Goal: Task Accomplishment & Management: Manage account settings

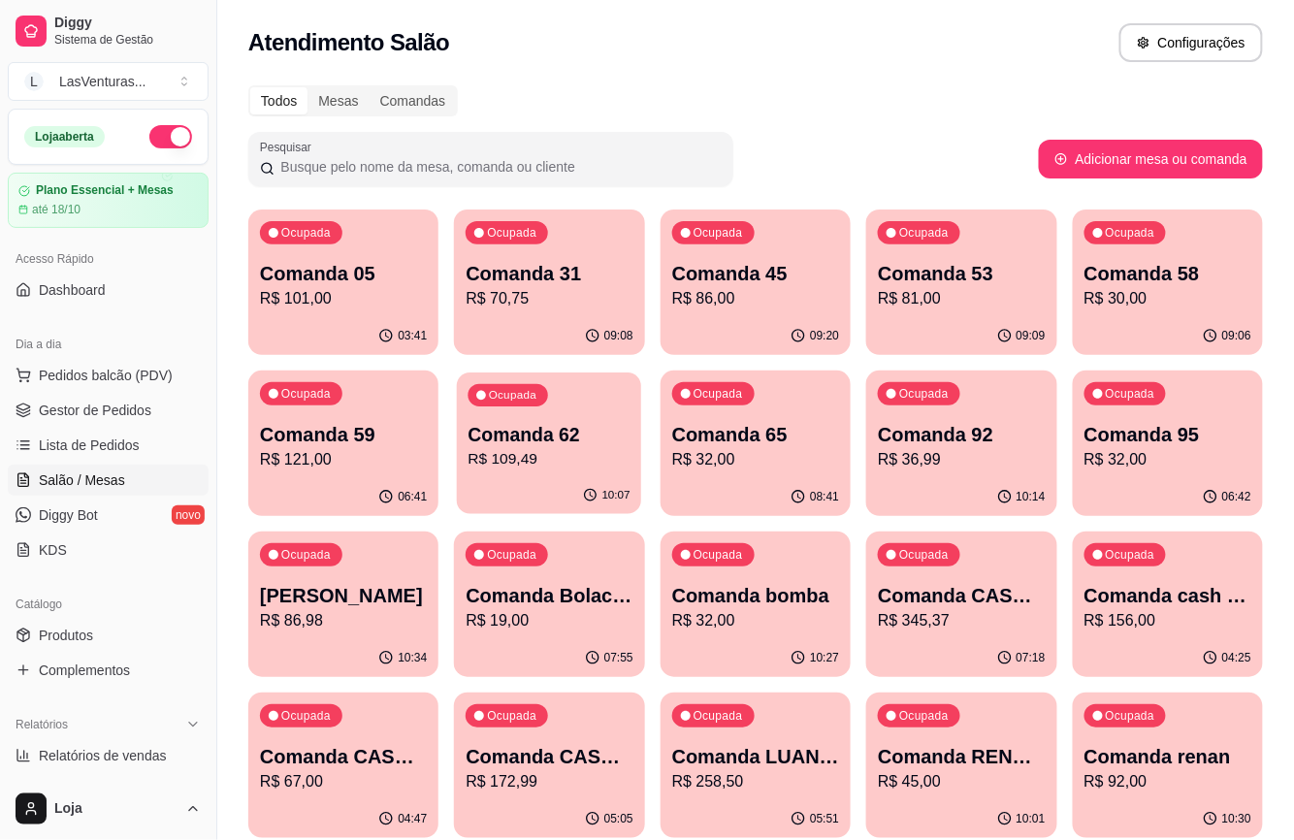
click at [528, 479] on div "10:07" at bounding box center [549, 495] width 185 height 37
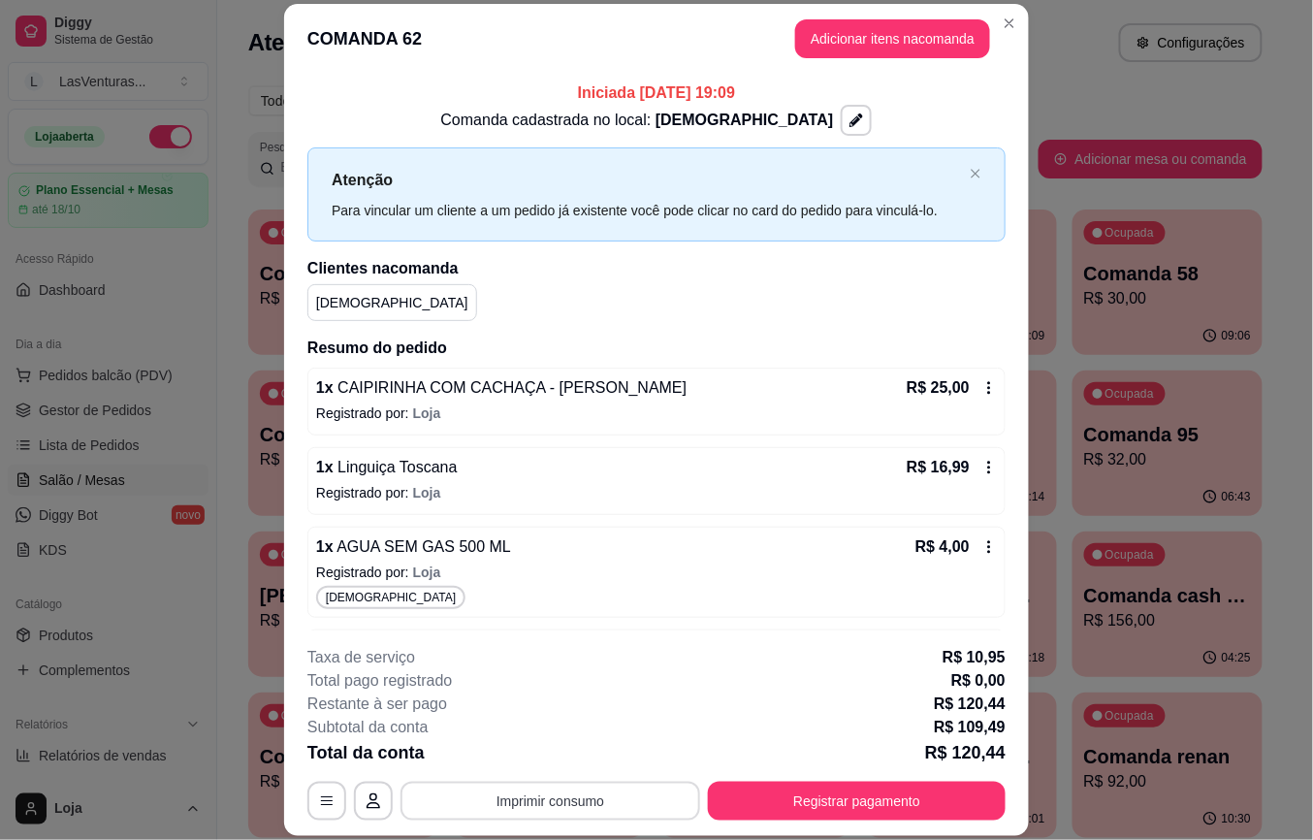
click at [537, 812] on button "Imprimir consumo" at bounding box center [551, 801] width 300 height 39
click at [584, 751] on button "IMPRESSORA" at bounding box center [547, 756] width 136 height 30
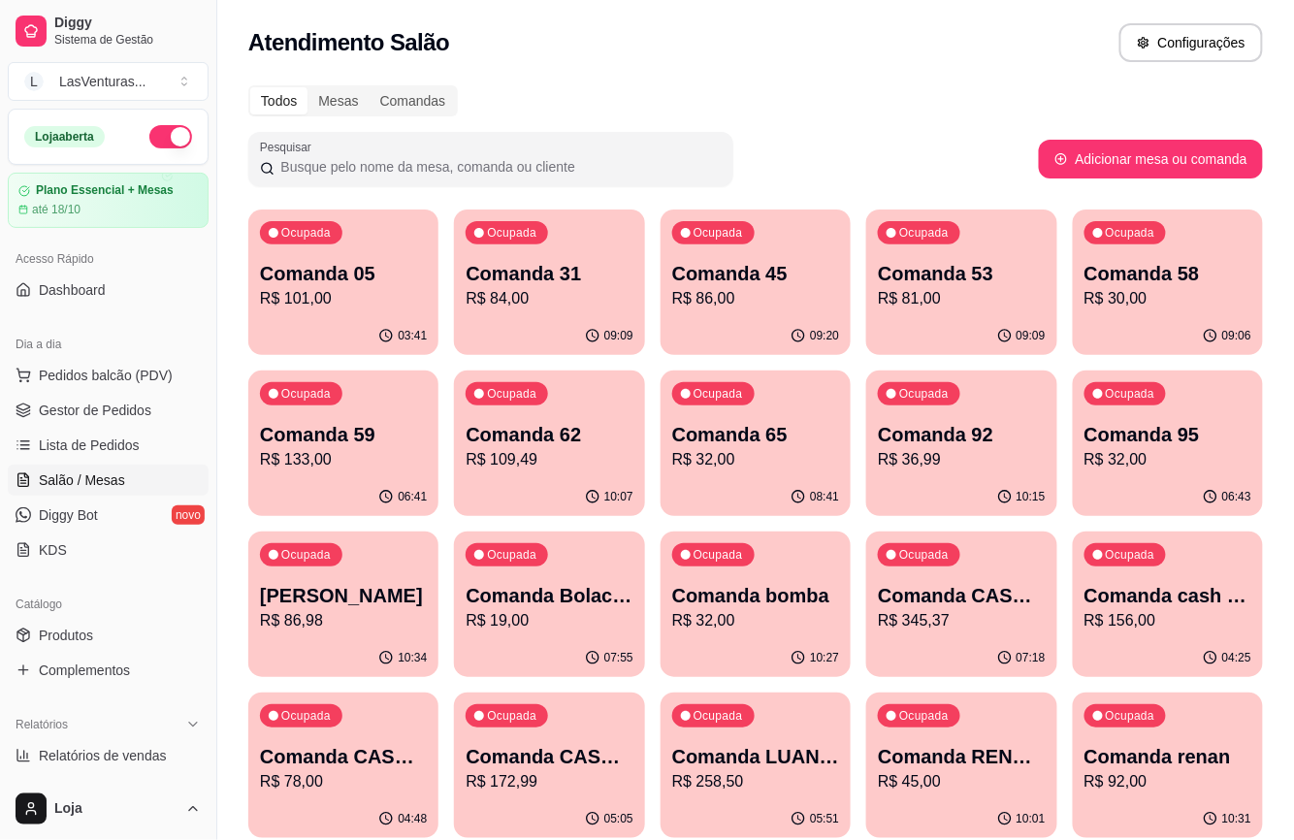
click at [1018, 498] on p "10:15" at bounding box center [1031, 497] width 29 height 16
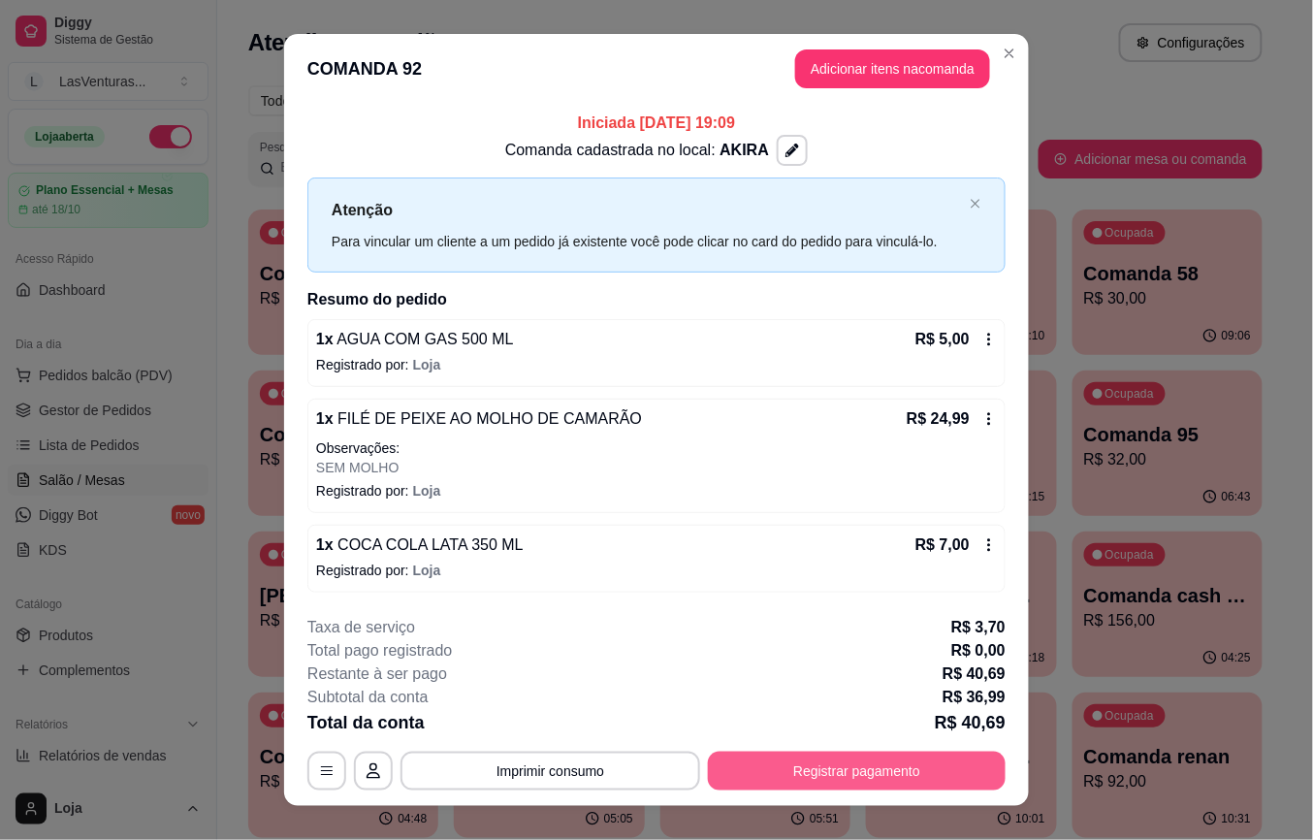
click at [842, 776] on button "Registrar pagamento" at bounding box center [857, 771] width 298 height 39
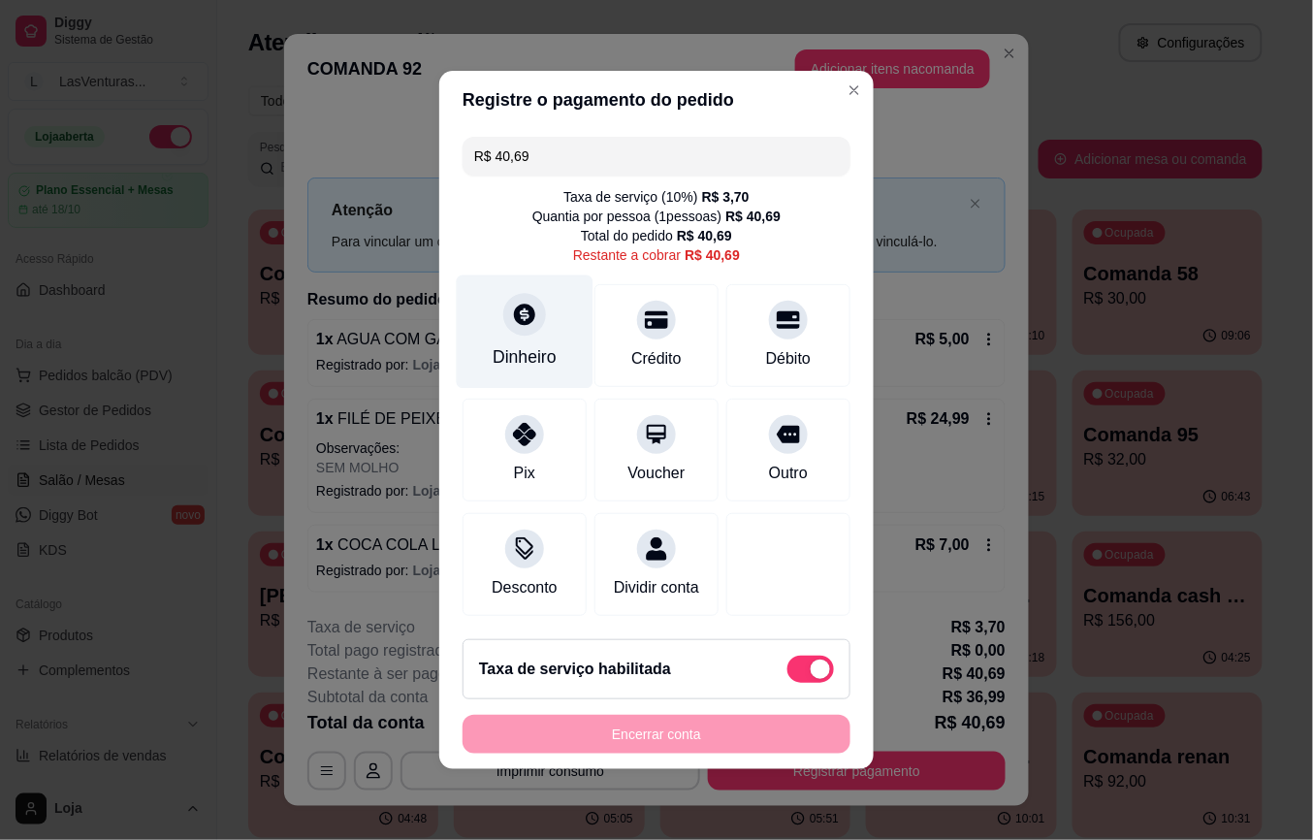
click at [512, 344] on div "Dinheiro" at bounding box center [525, 356] width 64 height 25
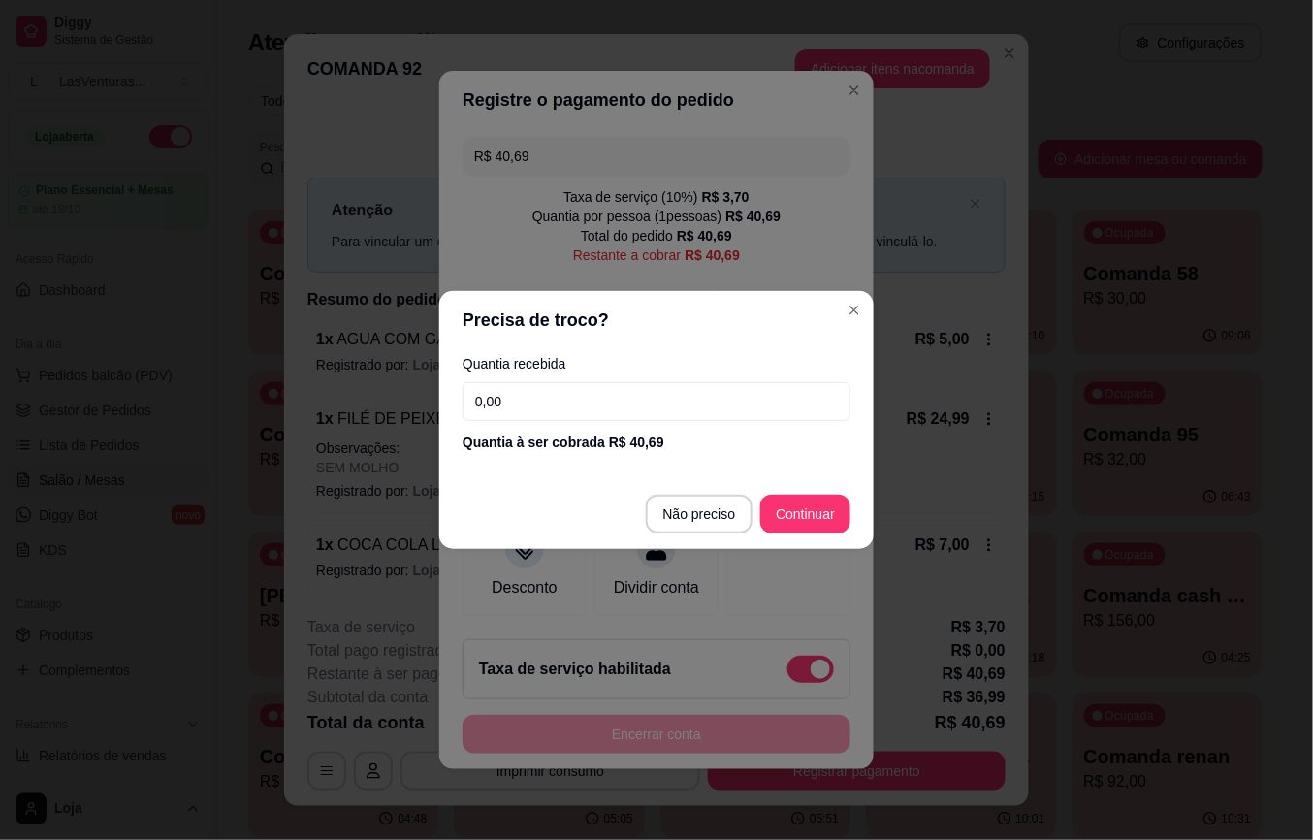
click at [544, 405] on input "0,00" at bounding box center [657, 401] width 388 height 39
type input "40,69"
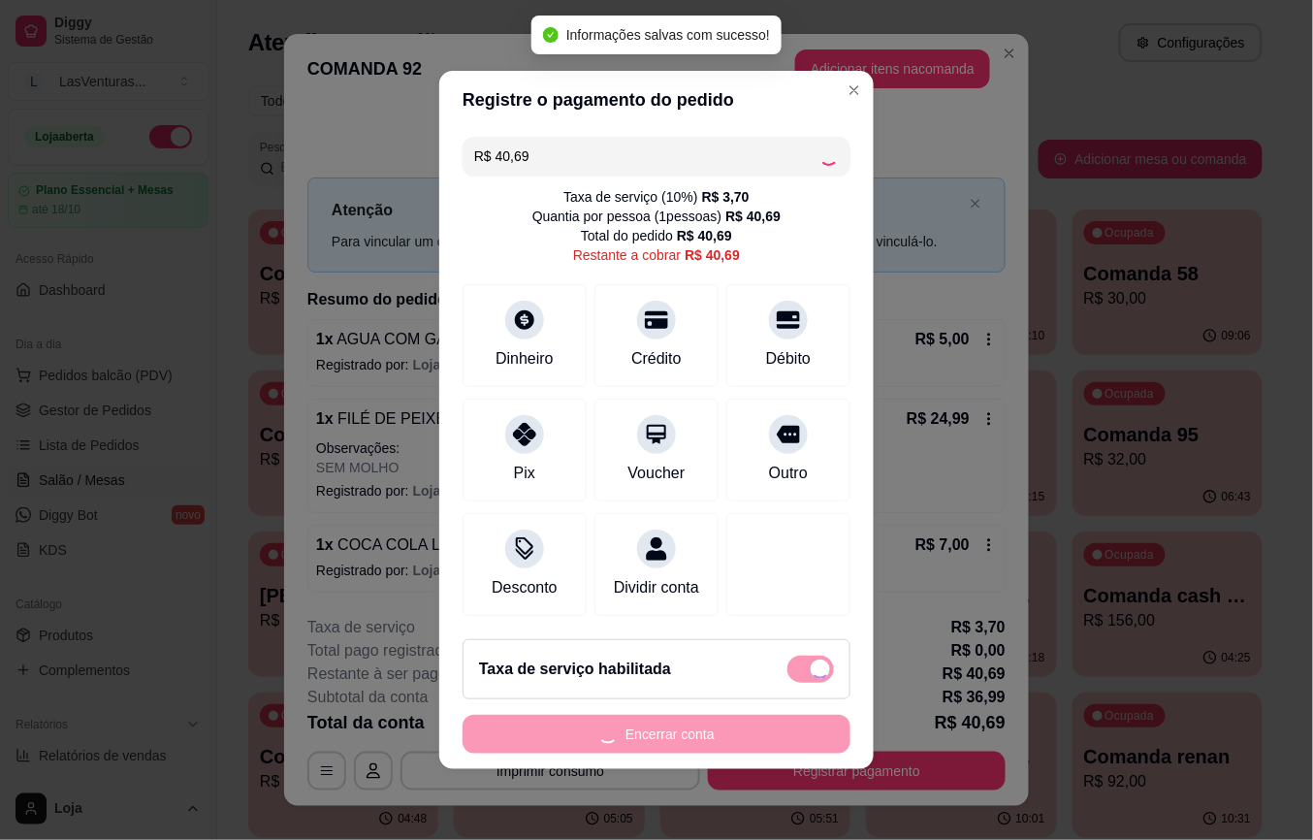
type input "R$ 0,00"
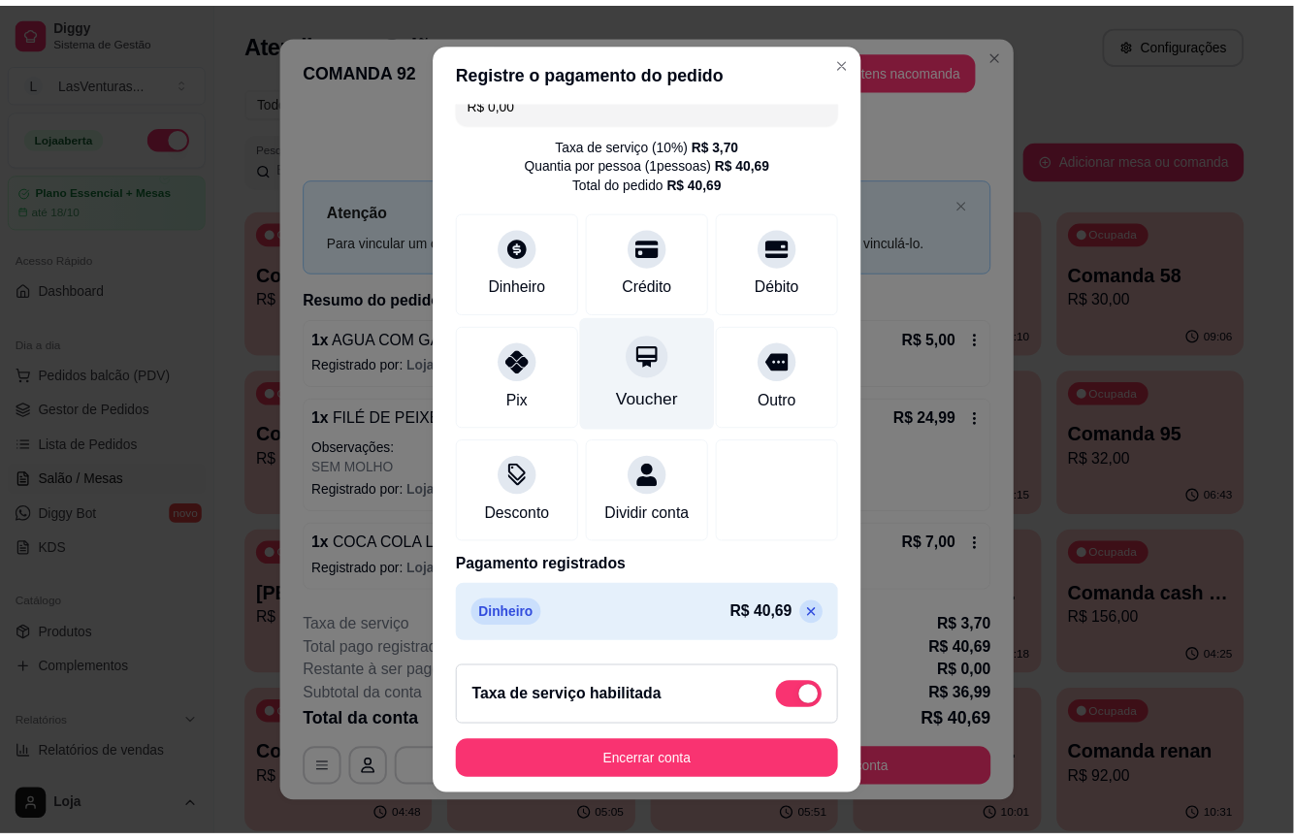
scroll to position [48, 0]
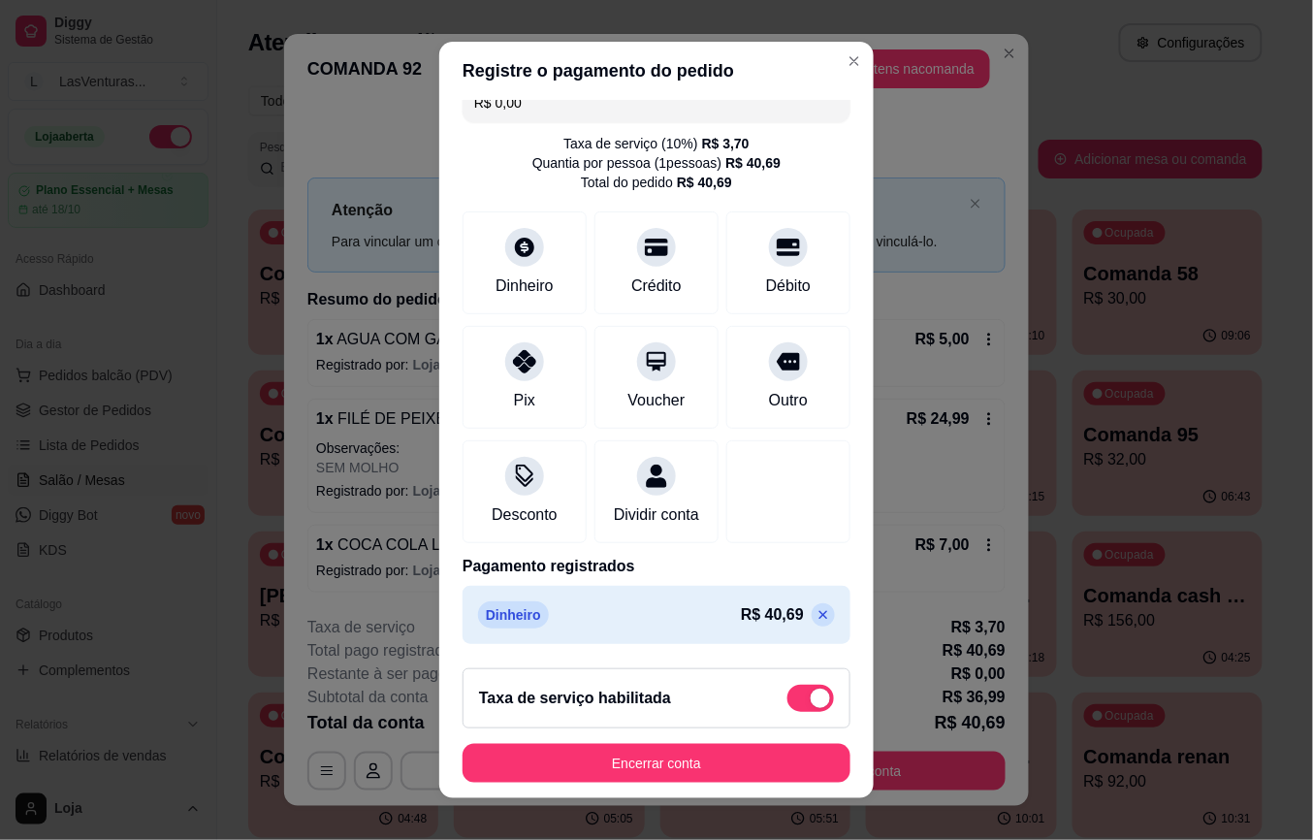
click at [663, 778] on button "Encerrar conta" at bounding box center [657, 763] width 388 height 39
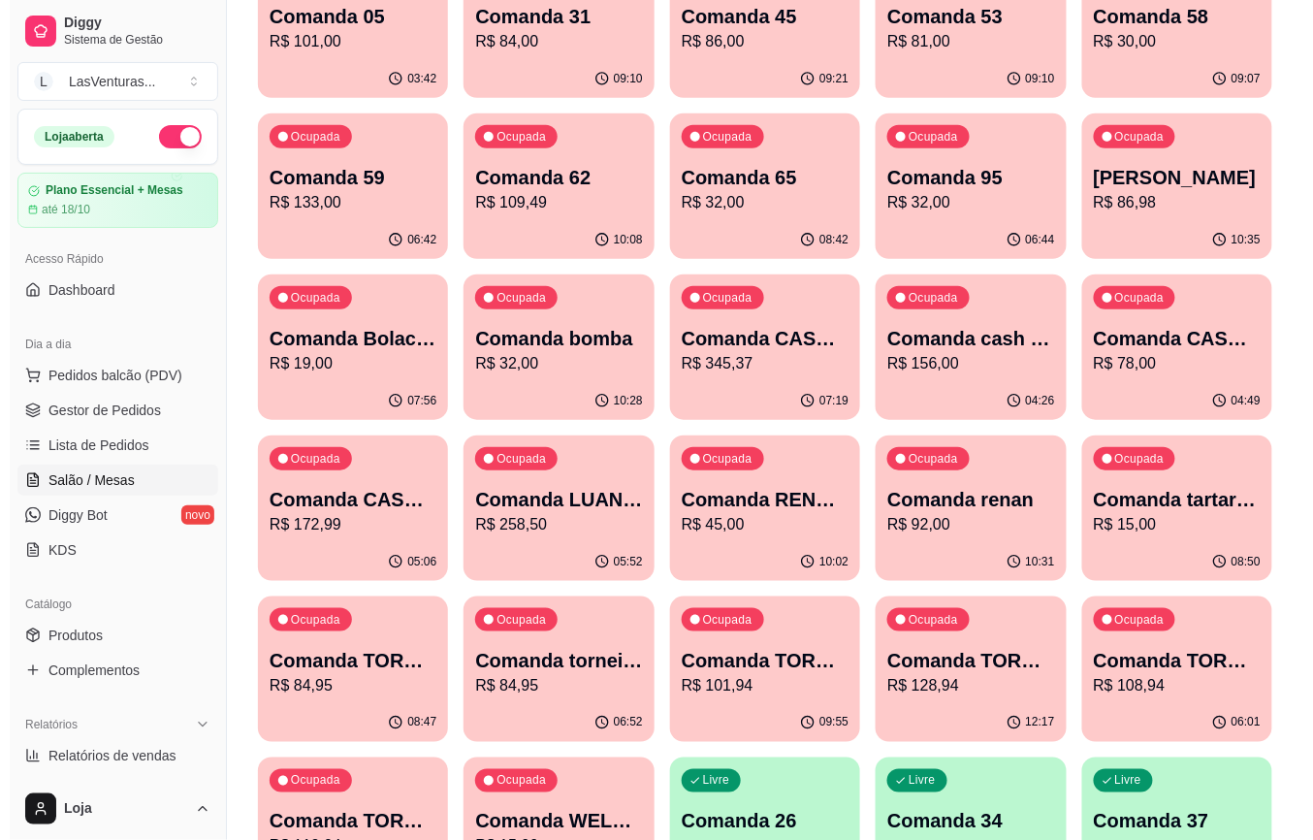
scroll to position [258, 0]
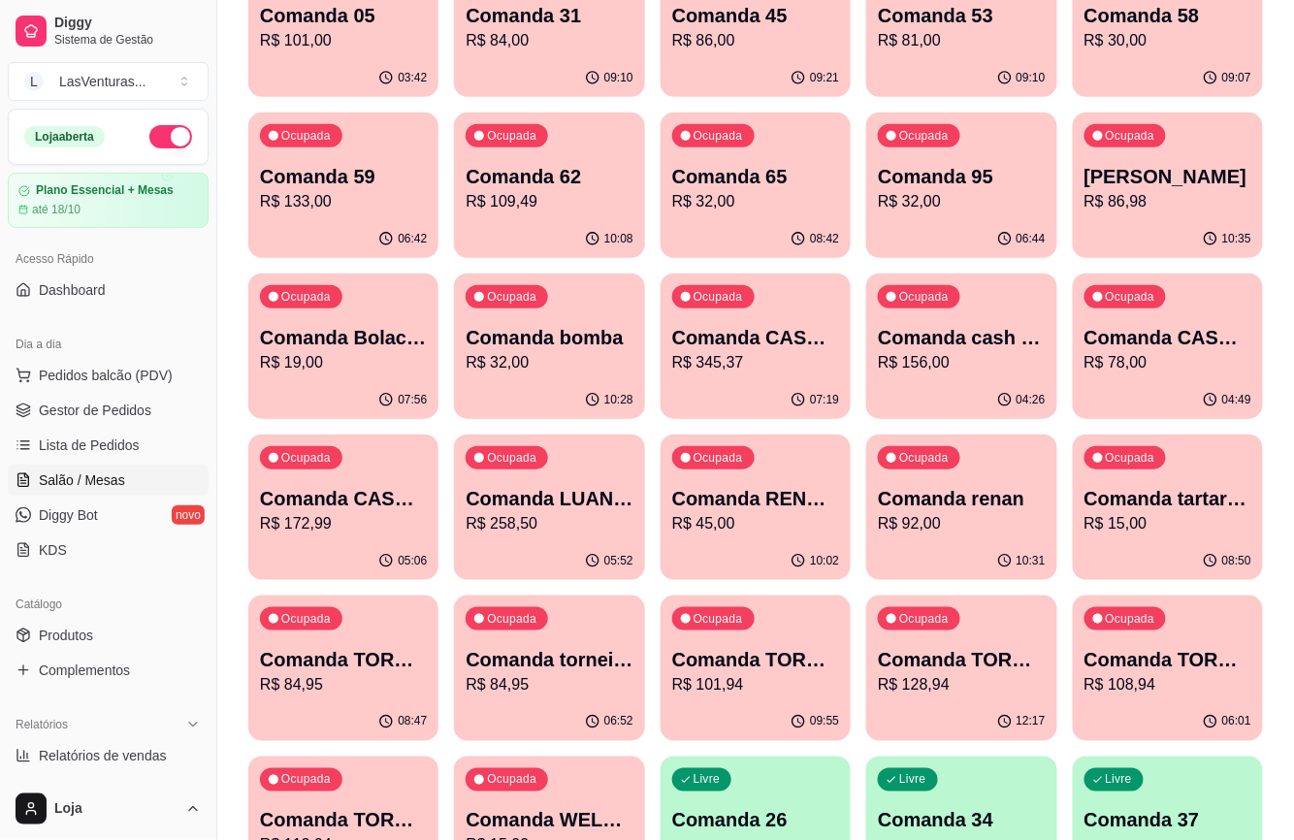
click at [382, 553] on icon "button" at bounding box center [386, 561] width 16 height 16
click at [1111, 334] on p "Comanda CASH 25/09" at bounding box center [1167, 337] width 167 height 27
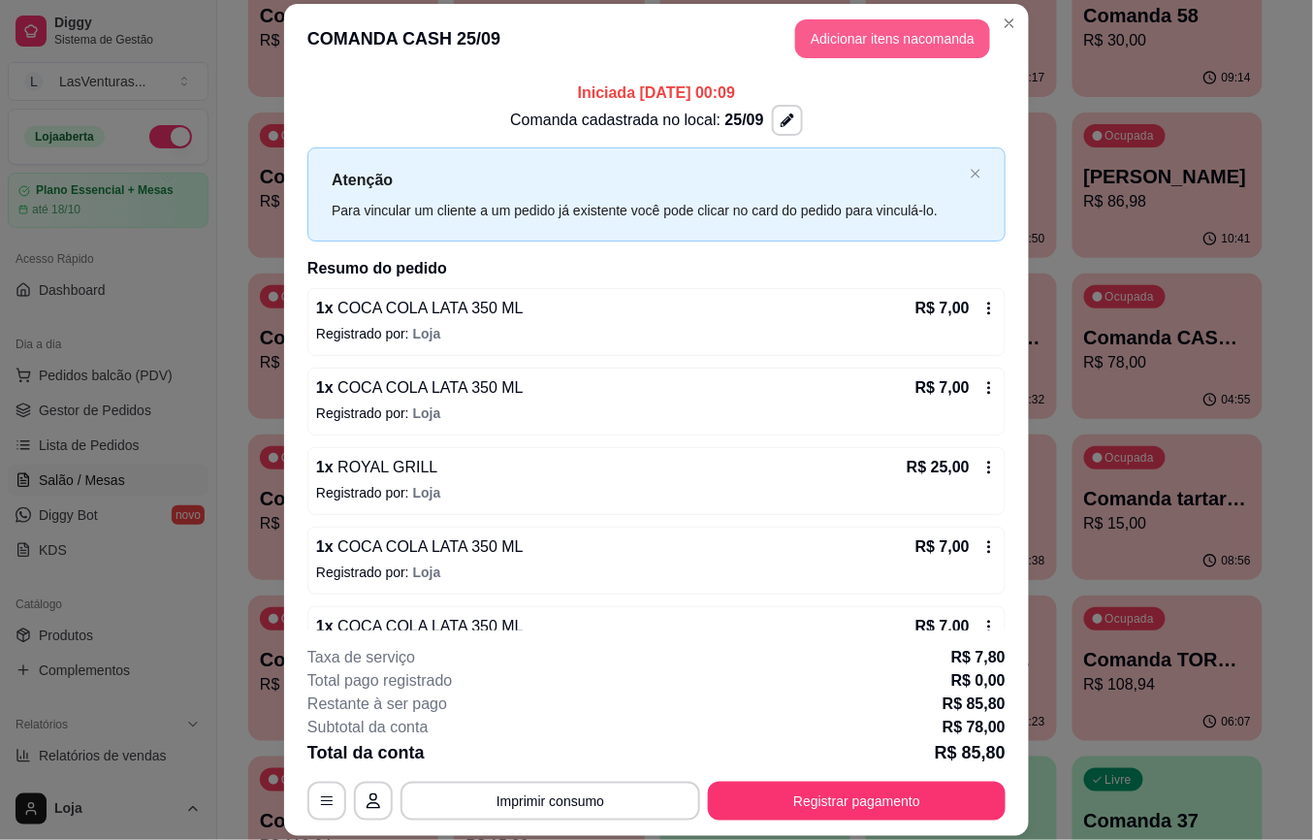
click at [852, 35] on button "Adicionar itens na comanda" at bounding box center [892, 38] width 195 height 39
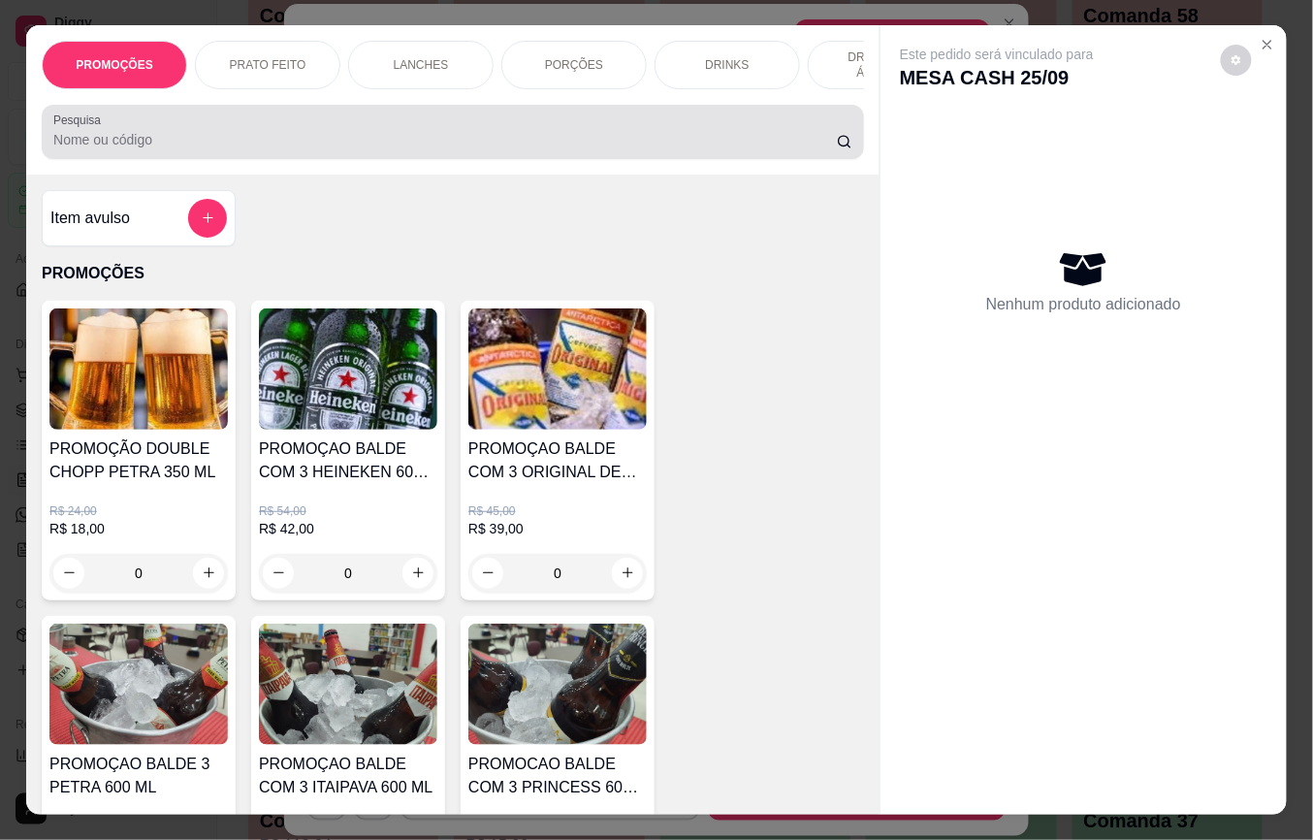
click at [200, 149] on input "Pesquisa" at bounding box center [445, 139] width 784 height 19
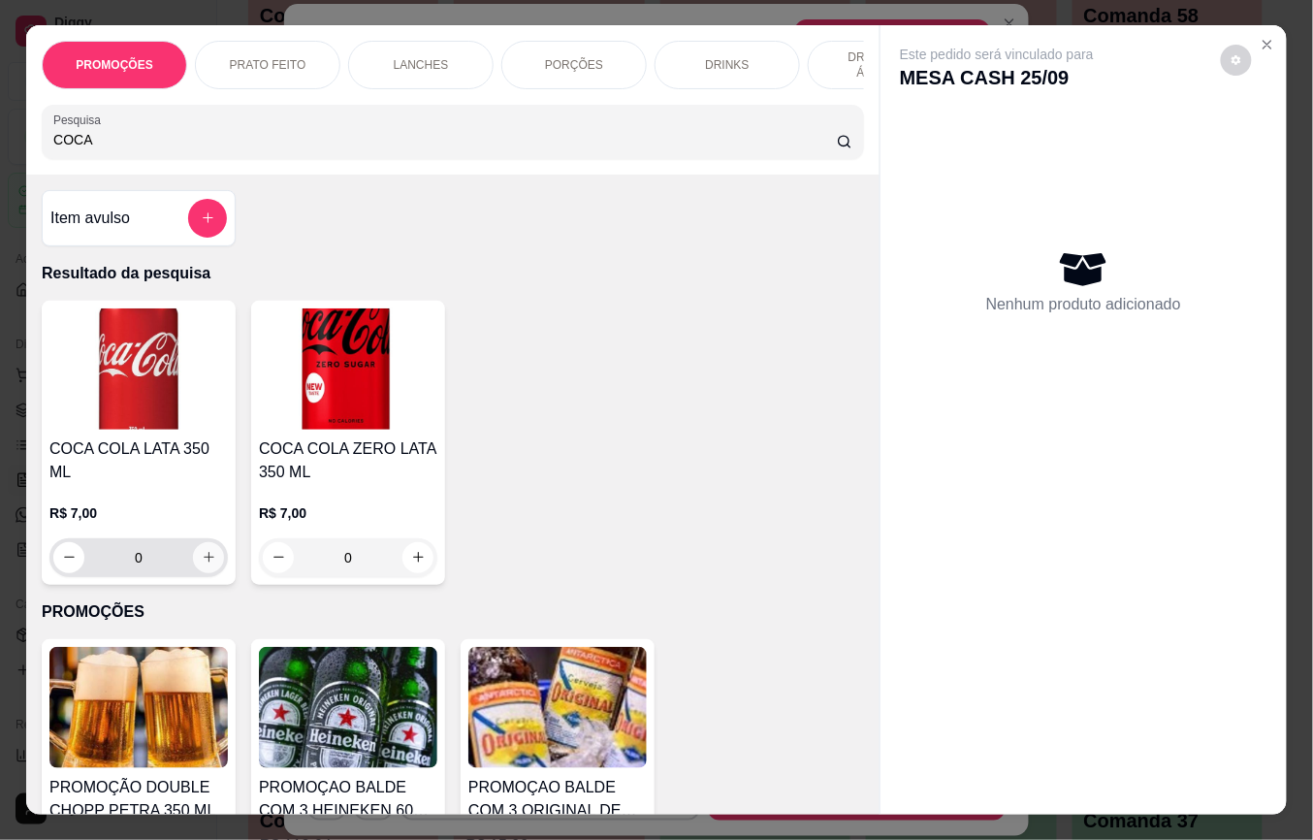
type input "COCA"
click at [202, 551] on icon "increase-product-quantity" at bounding box center [209, 558] width 15 height 15
type input "1"
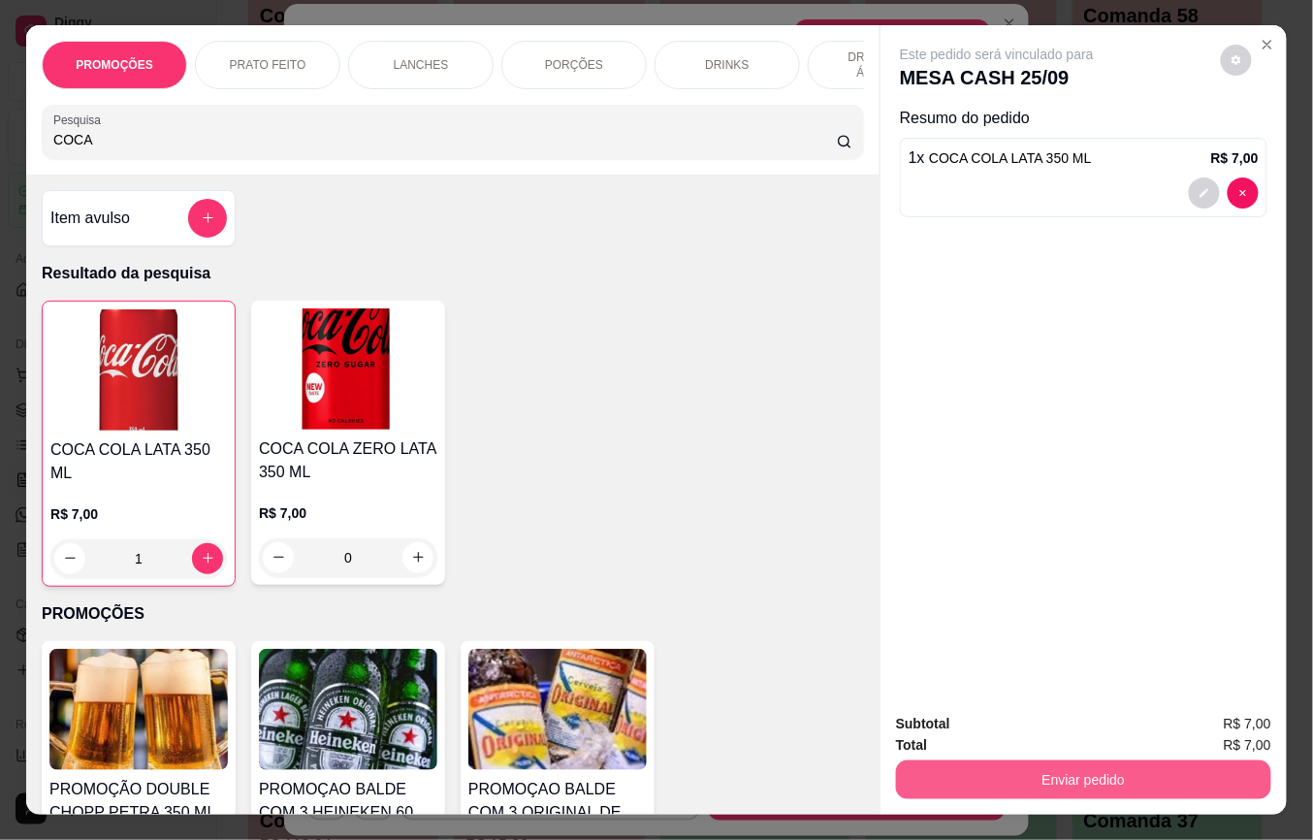
click at [997, 774] on button "Enviar pedido" at bounding box center [1083, 779] width 375 height 39
click at [1209, 726] on button "Enviar pedido" at bounding box center [1219, 723] width 107 height 36
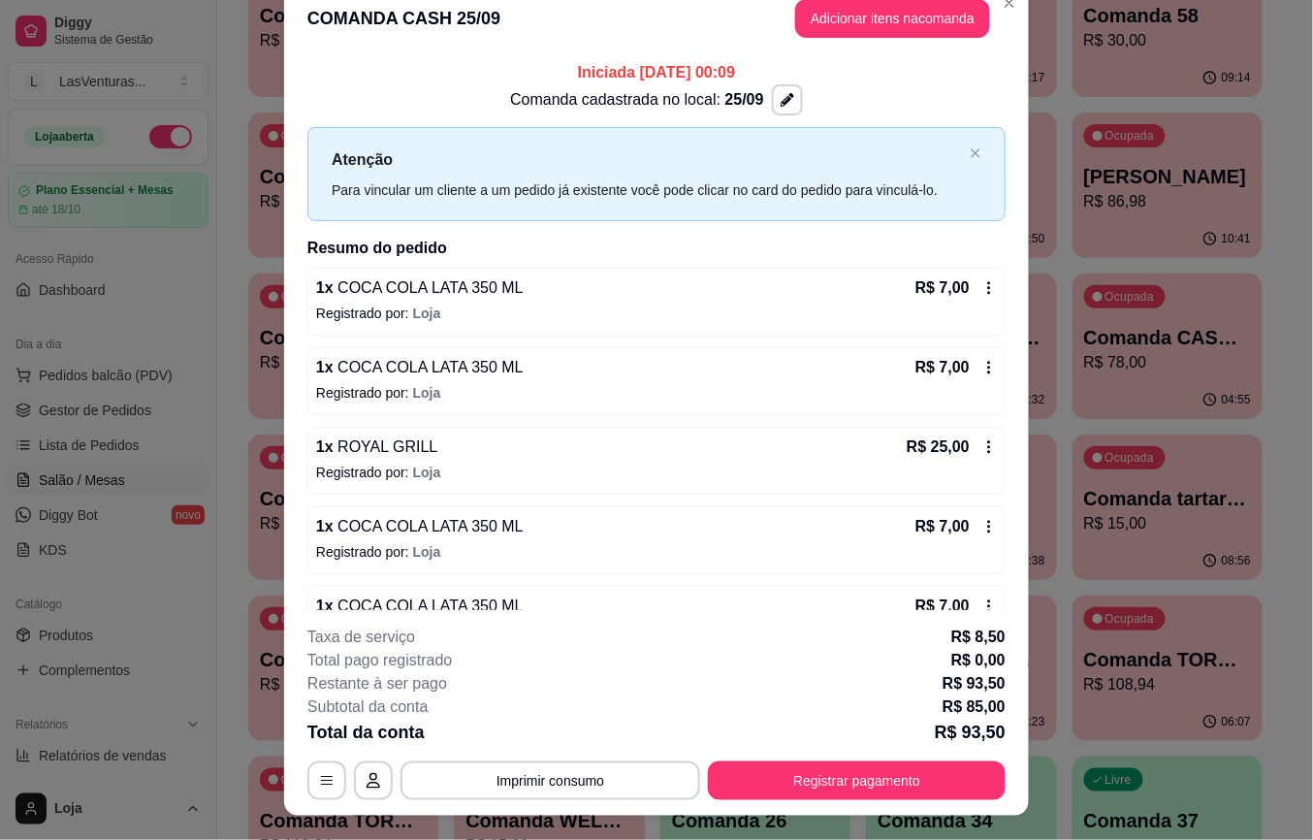
scroll to position [0, 0]
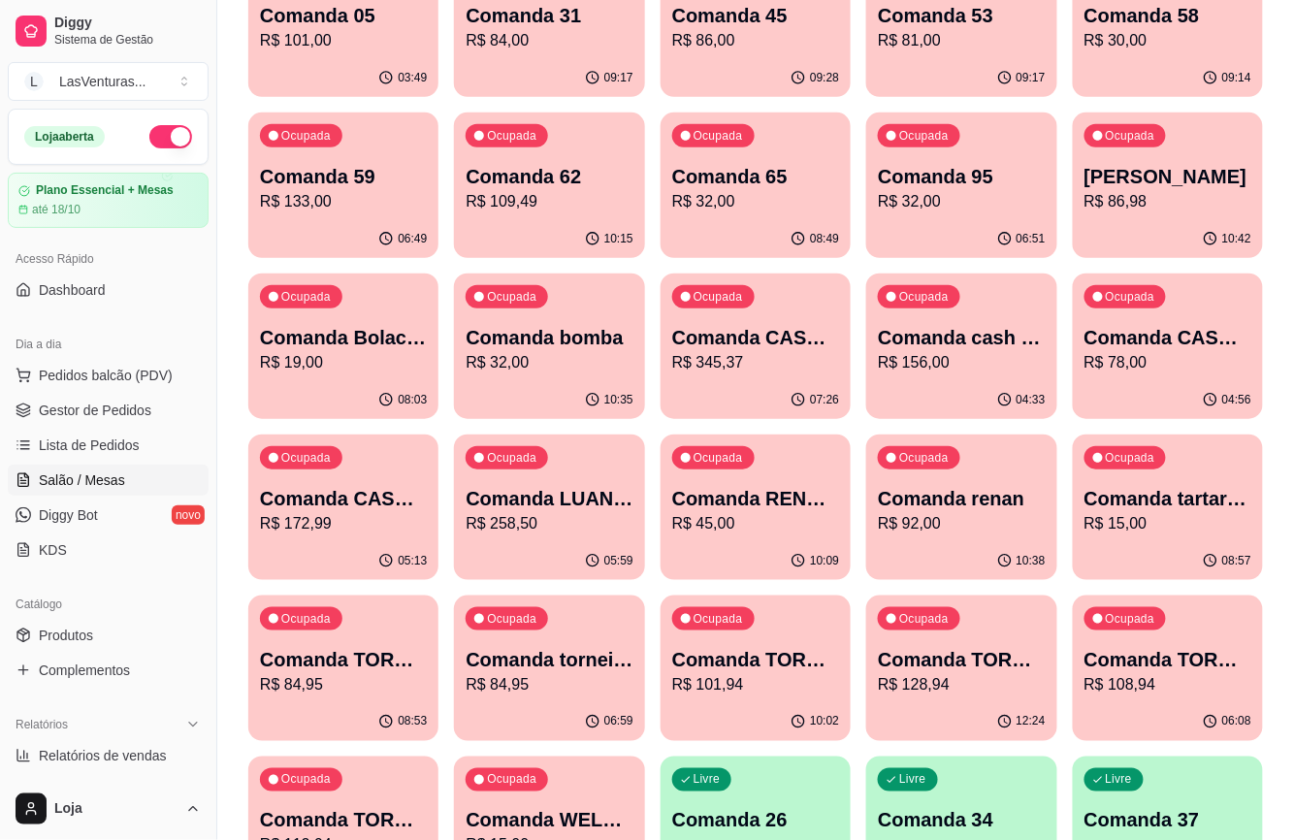
click at [751, 671] on p "Comanda TORNEIO [DATE]" at bounding box center [755, 659] width 167 height 27
click at [413, 774] on div "Ocupada Comanda TORNEIO 24/09 R$ 112,94" at bounding box center [343, 811] width 184 height 105
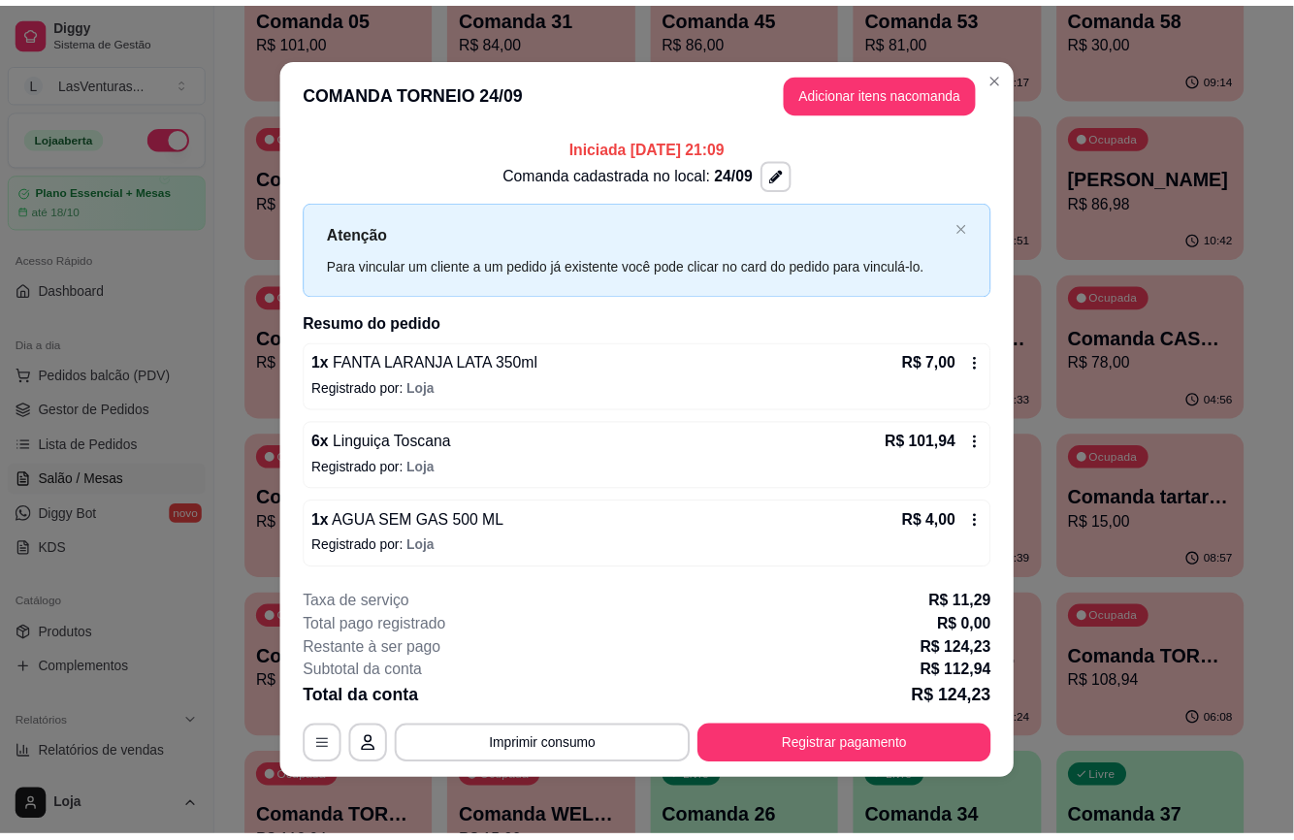
scroll to position [5, 0]
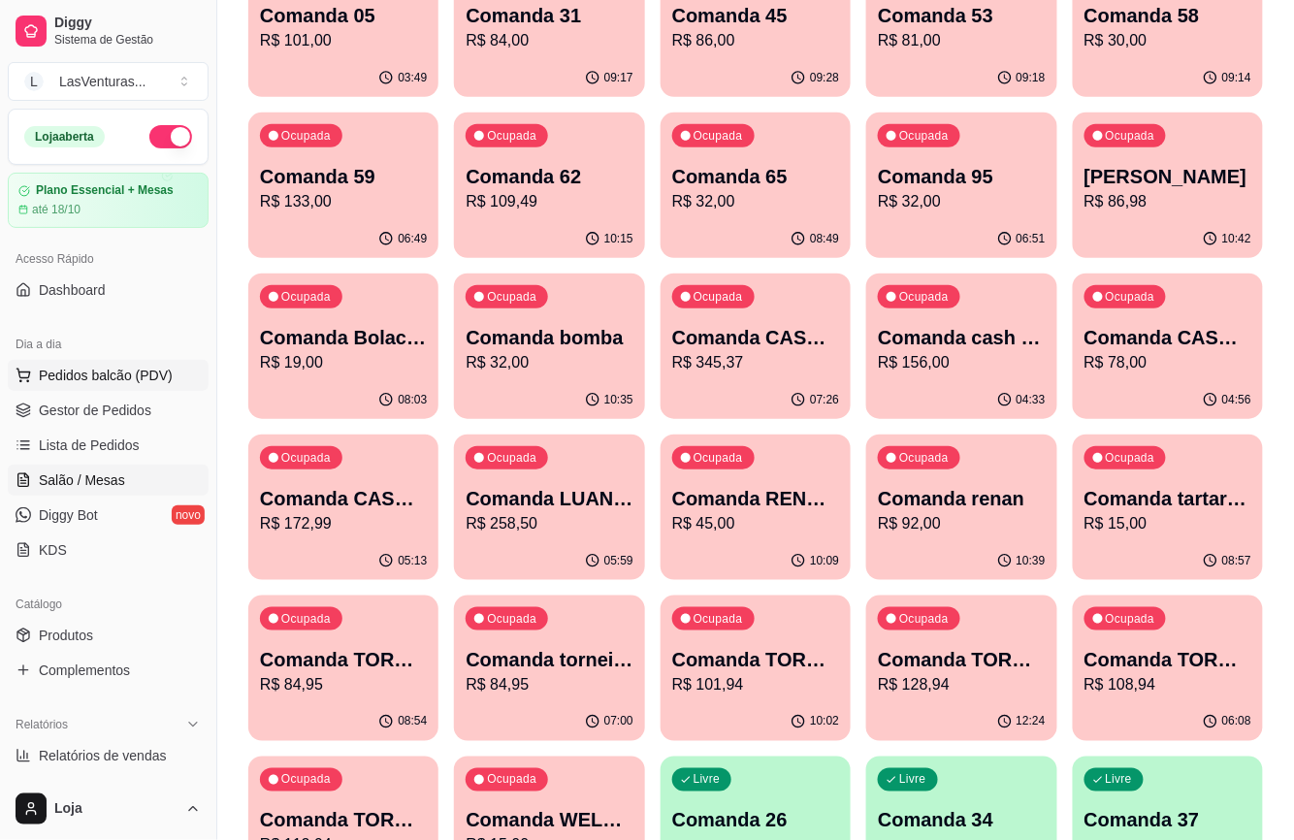
click at [155, 366] on span "Pedidos balcão (PDV)" at bounding box center [106, 375] width 134 height 19
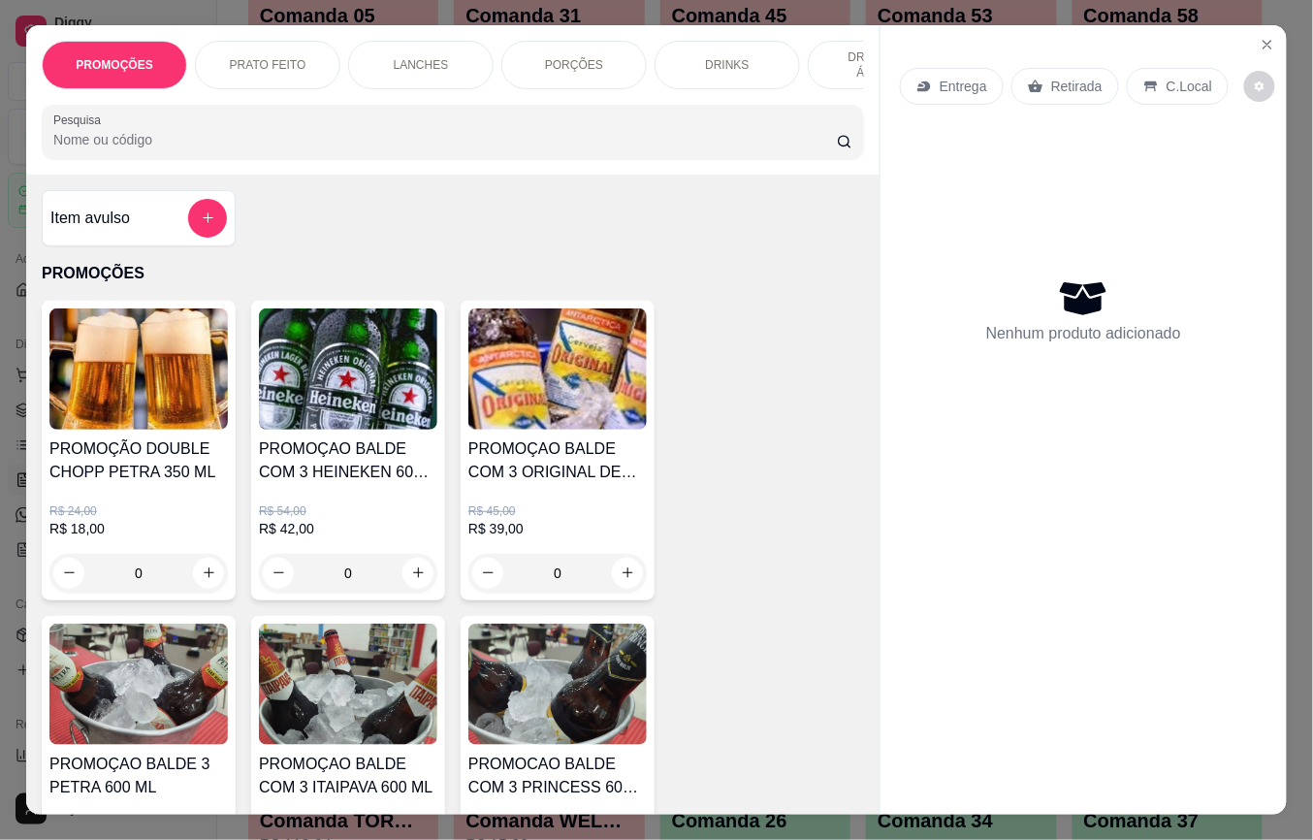
click at [180, 149] on input "Pesquisa" at bounding box center [445, 139] width 784 height 19
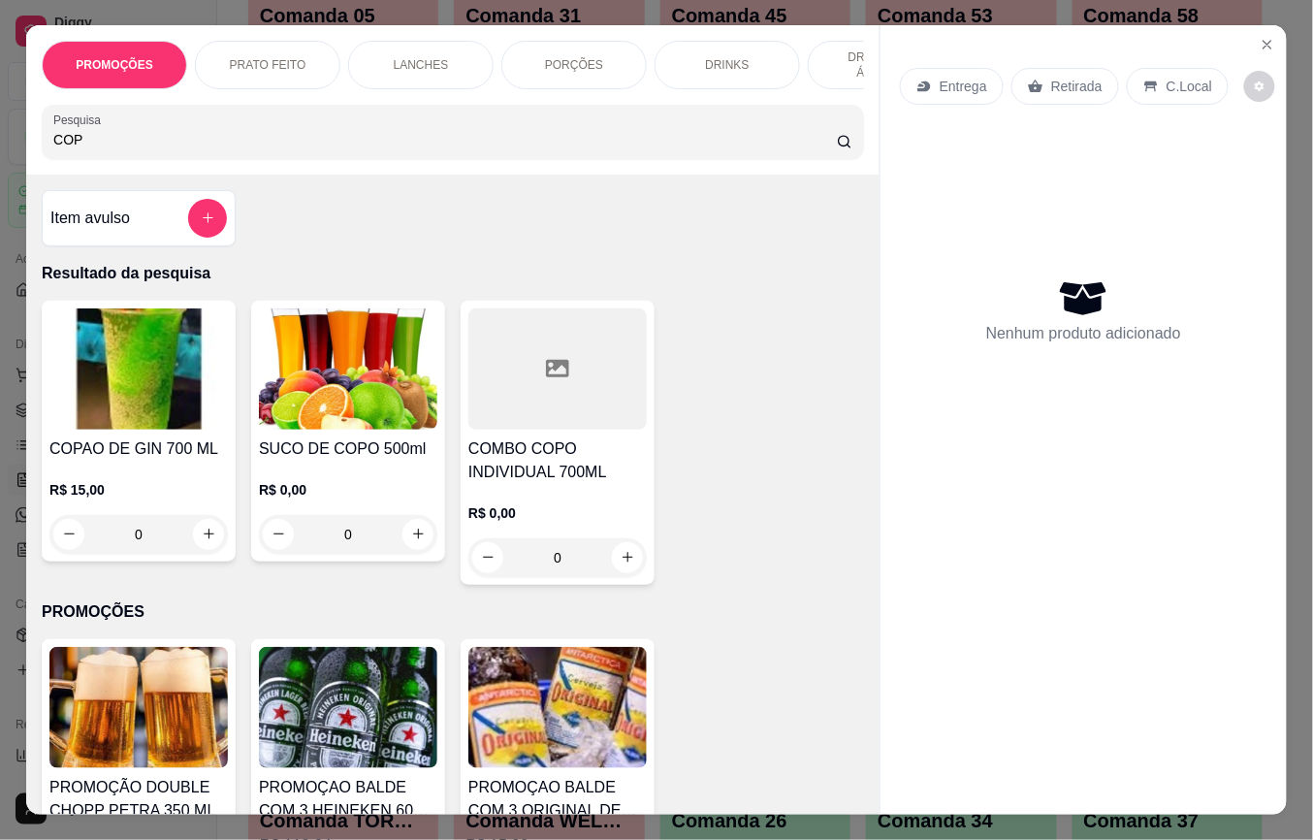
type input "COP"
click at [182, 533] on div "0" at bounding box center [138, 534] width 178 height 39
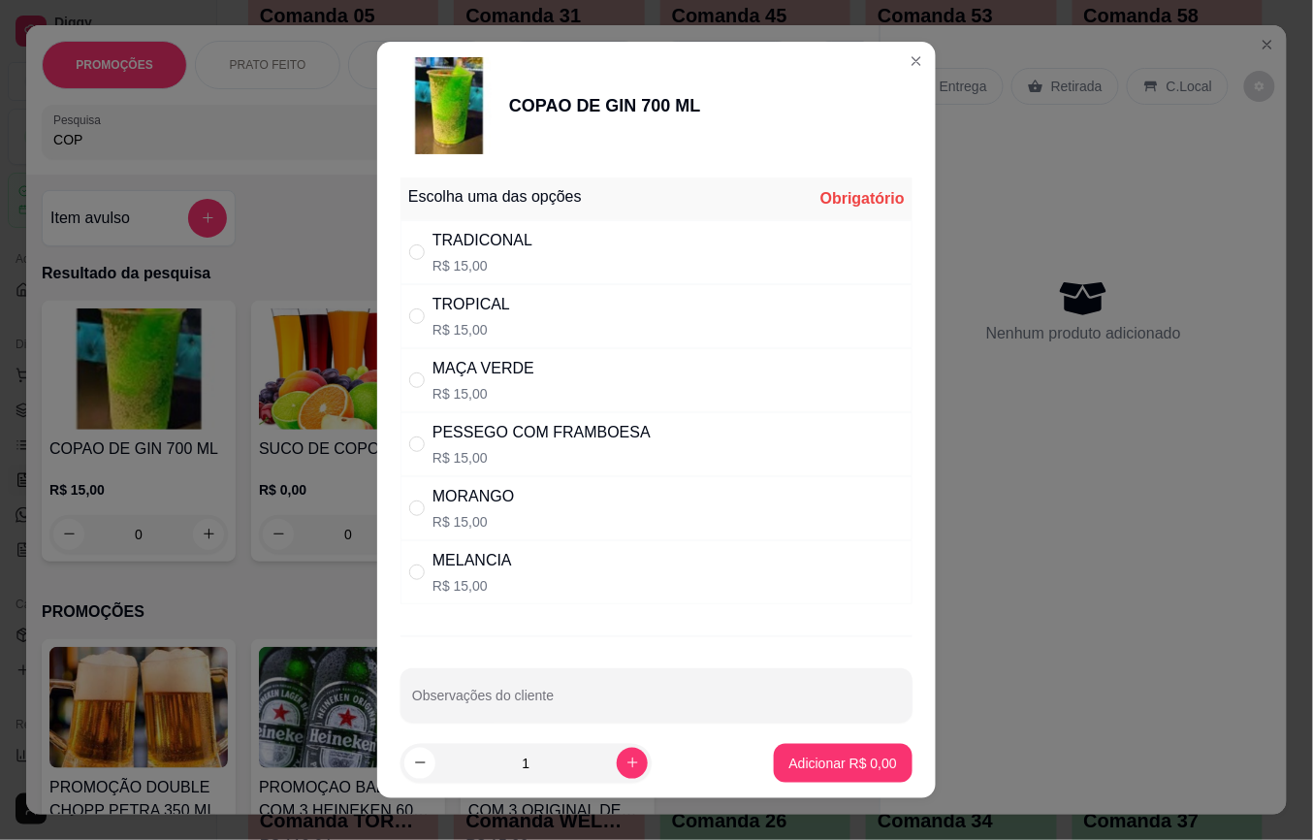
click at [474, 572] on div "MELANCIA" at bounding box center [473, 560] width 80 height 23
radio input "true"
click at [828, 757] on p "Adicionar R$ 15,00" at bounding box center [839, 763] width 115 height 19
type input "1"
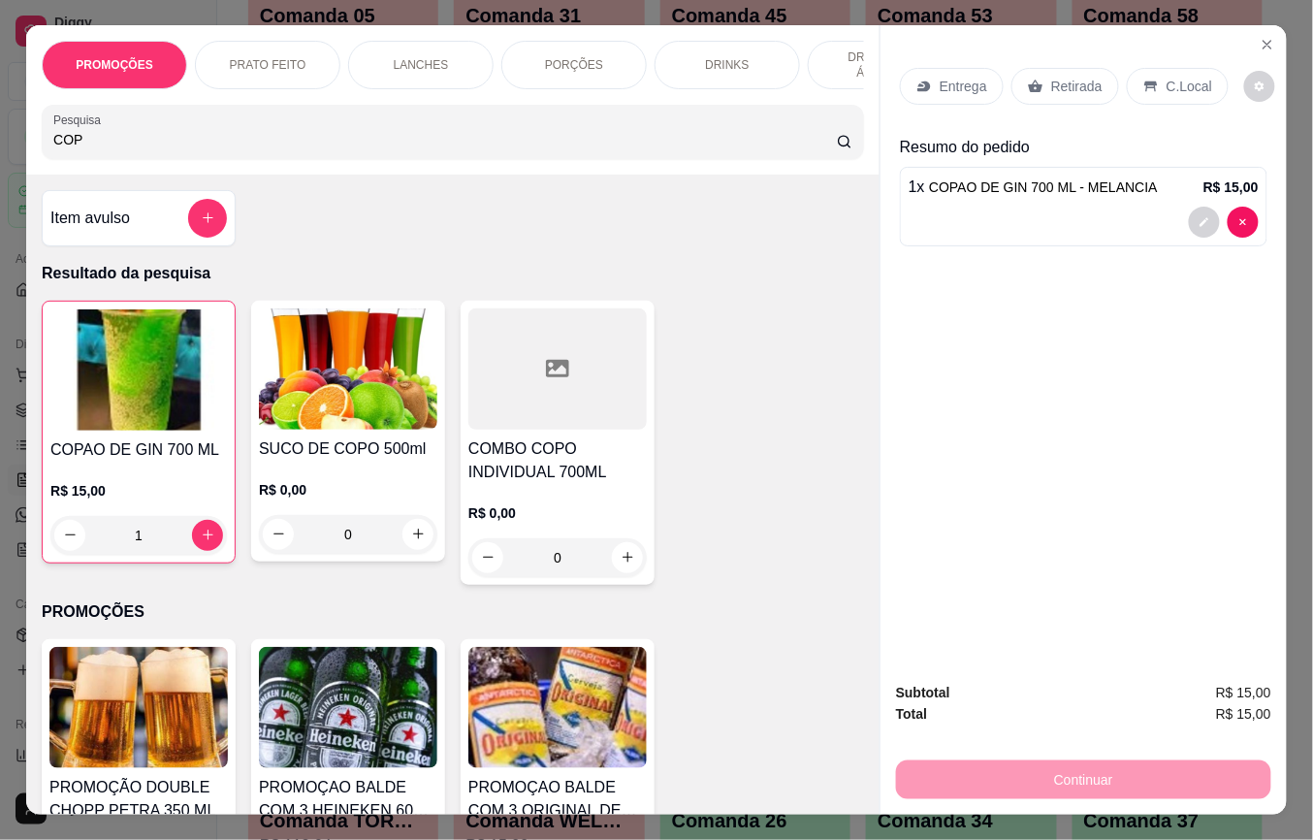
drag, startPoint x: 145, startPoint y: 138, endPoint x: -6, endPoint y: 144, distance: 151.4
click at [0, 144] on html "Diggy Sistema de Gestão L LasVenturas ... Loja aberta Plano Essencial + Mesas a…" at bounding box center [656, 162] width 1313 height 840
drag, startPoint x: 72, startPoint y: 145, endPoint x: 31, endPoint y: 151, distance: 41.3
click at [42, 151] on div "Pesquisa COP" at bounding box center [453, 132] width 823 height 54
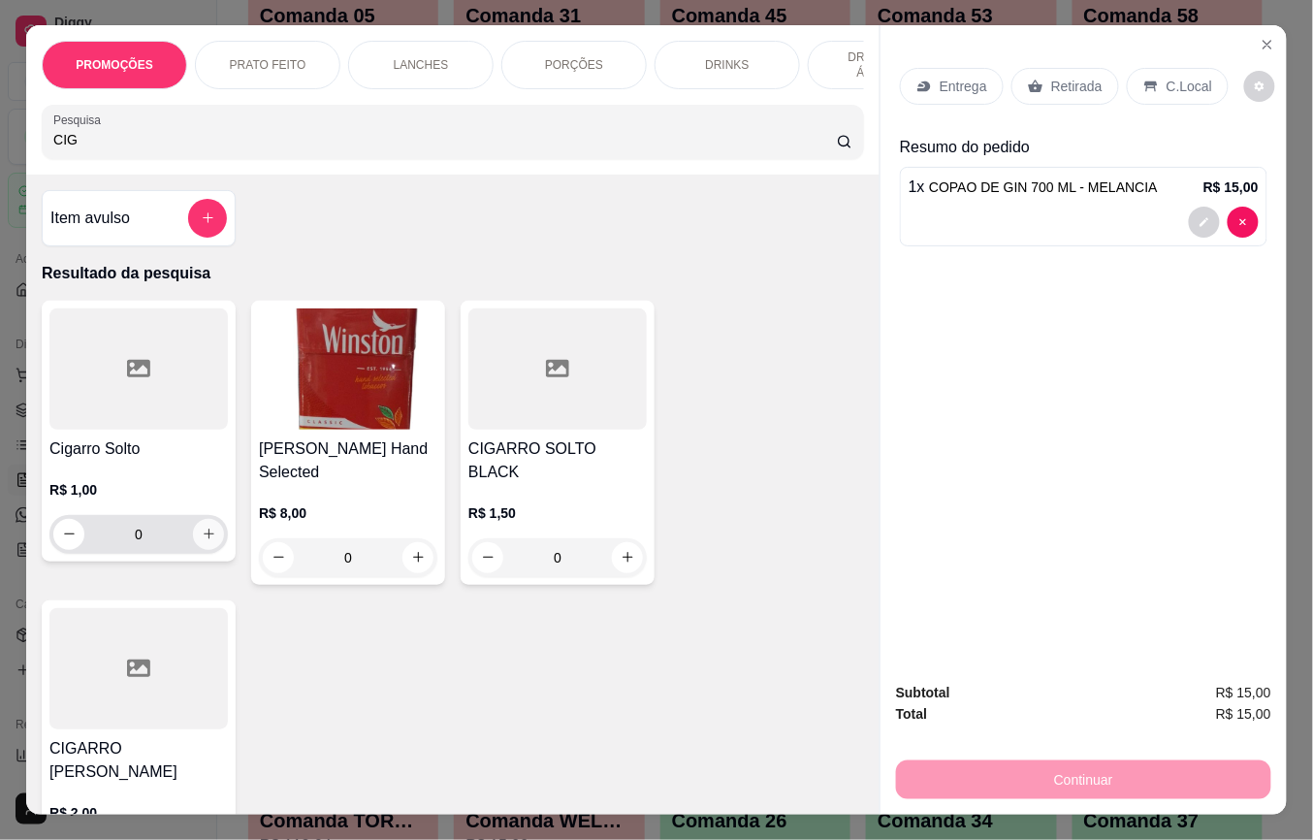
type input "CIG"
click at [210, 533] on button "increase-product-quantity" at bounding box center [209, 534] width 30 height 30
click at [210, 533] on div "0" at bounding box center [138, 534] width 171 height 39
type input "1"
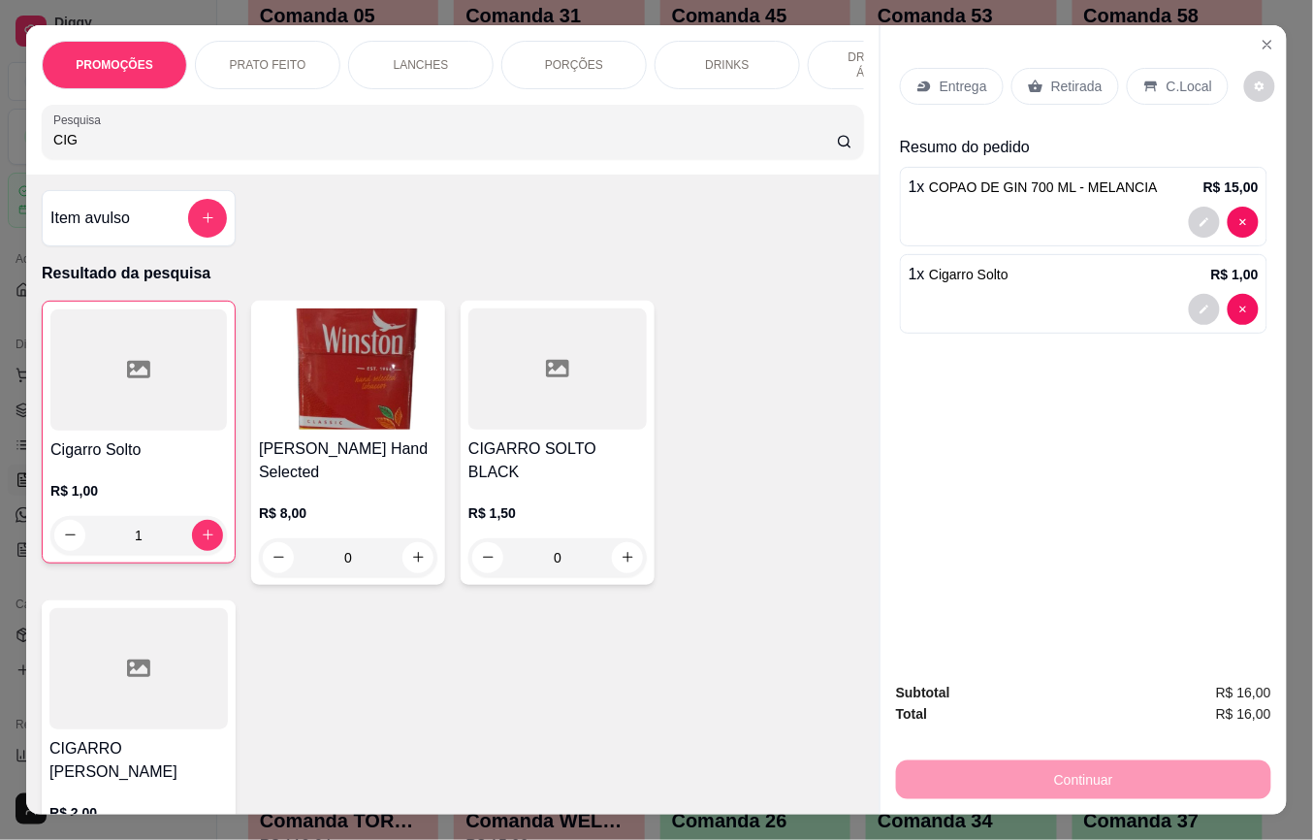
click at [1092, 74] on div "Retirada" at bounding box center [1066, 86] width 108 height 37
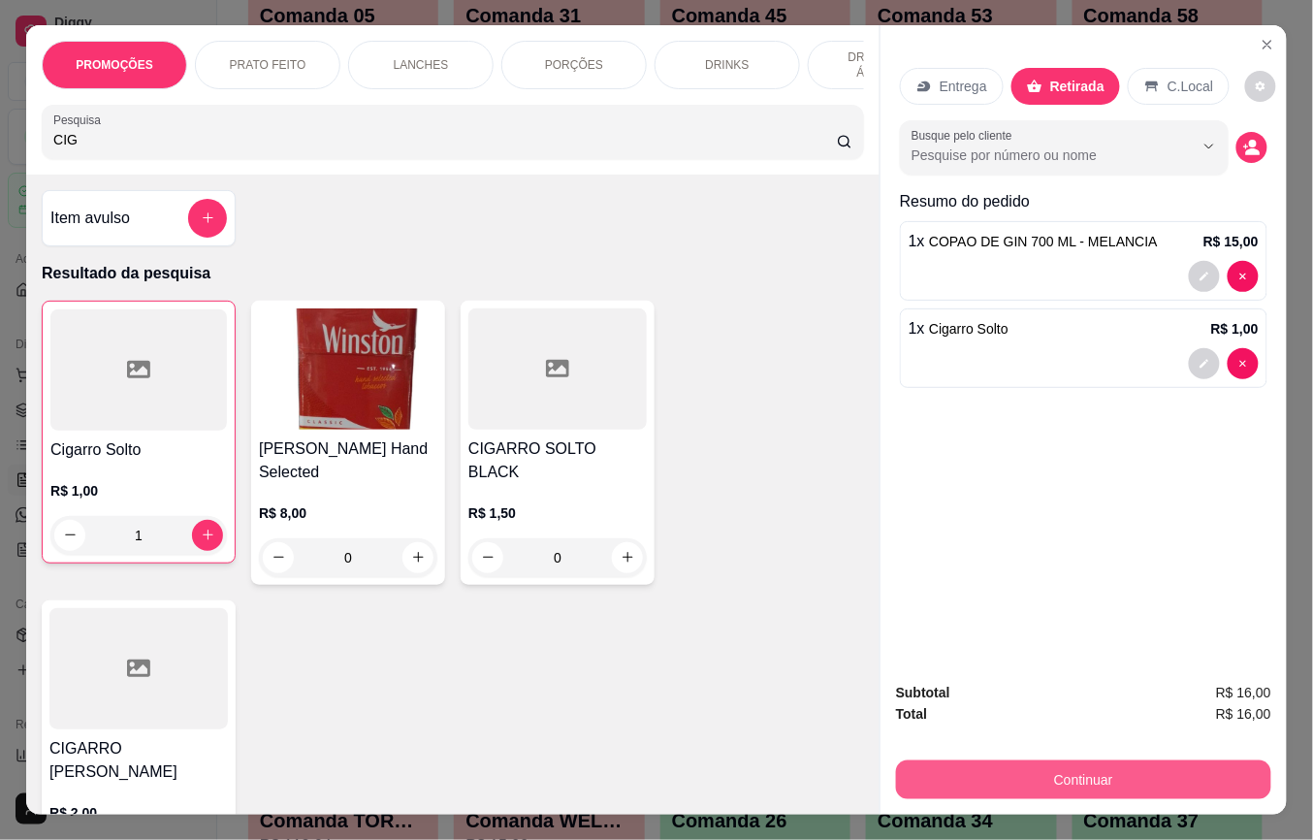
click at [1119, 768] on button "Continuar" at bounding box center [1083, 779] width 375 height 39
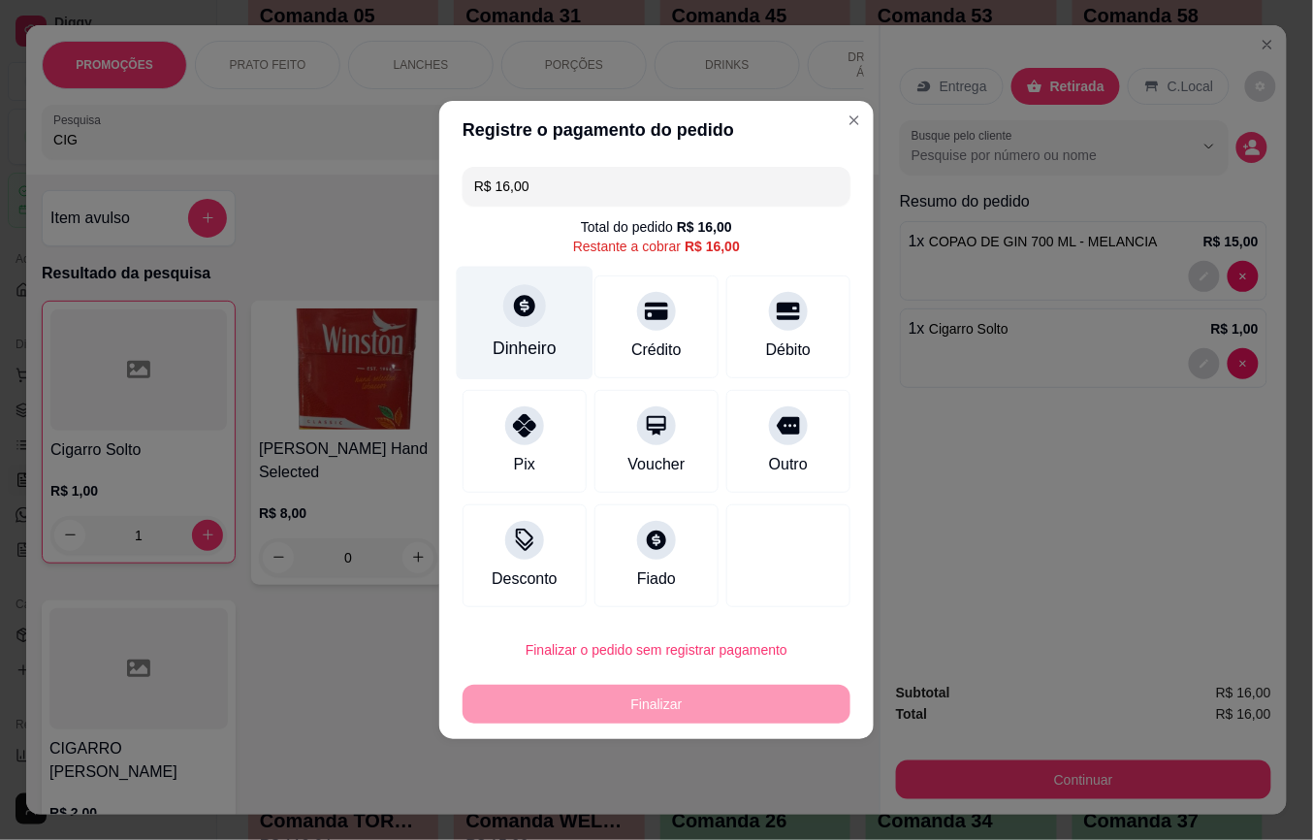
click at [487, 338] on div "Dinheiro" at bounding box center [525, 323] width 137 height 113
click at [684, 420] on div "Quantia recebida 0,00 Quantia à ser cobrada R$ 16,00" at bounding box center [656, 404] width 435 height 111
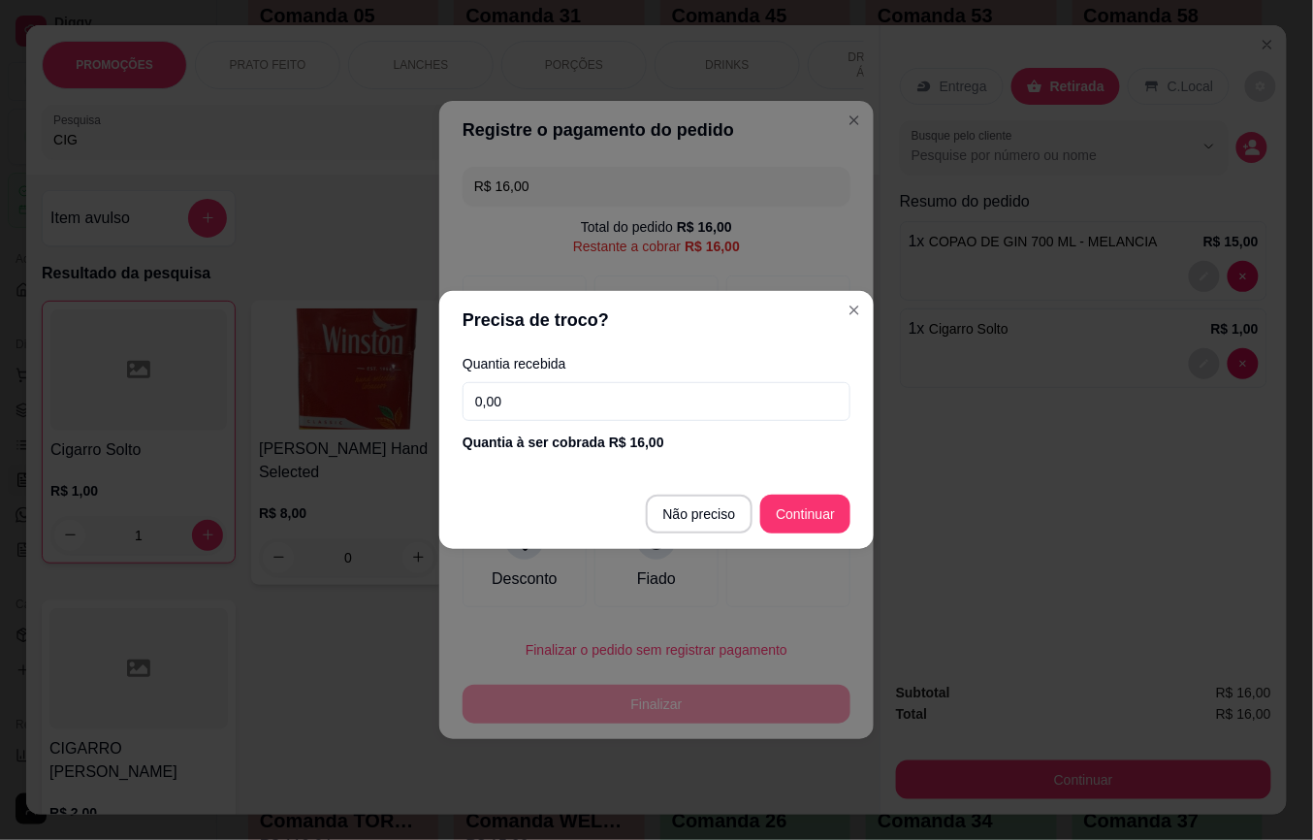
click at [685, 415] on input "0,00" at bounding box center [657, 401] width 388 height 39
type input "0,01"
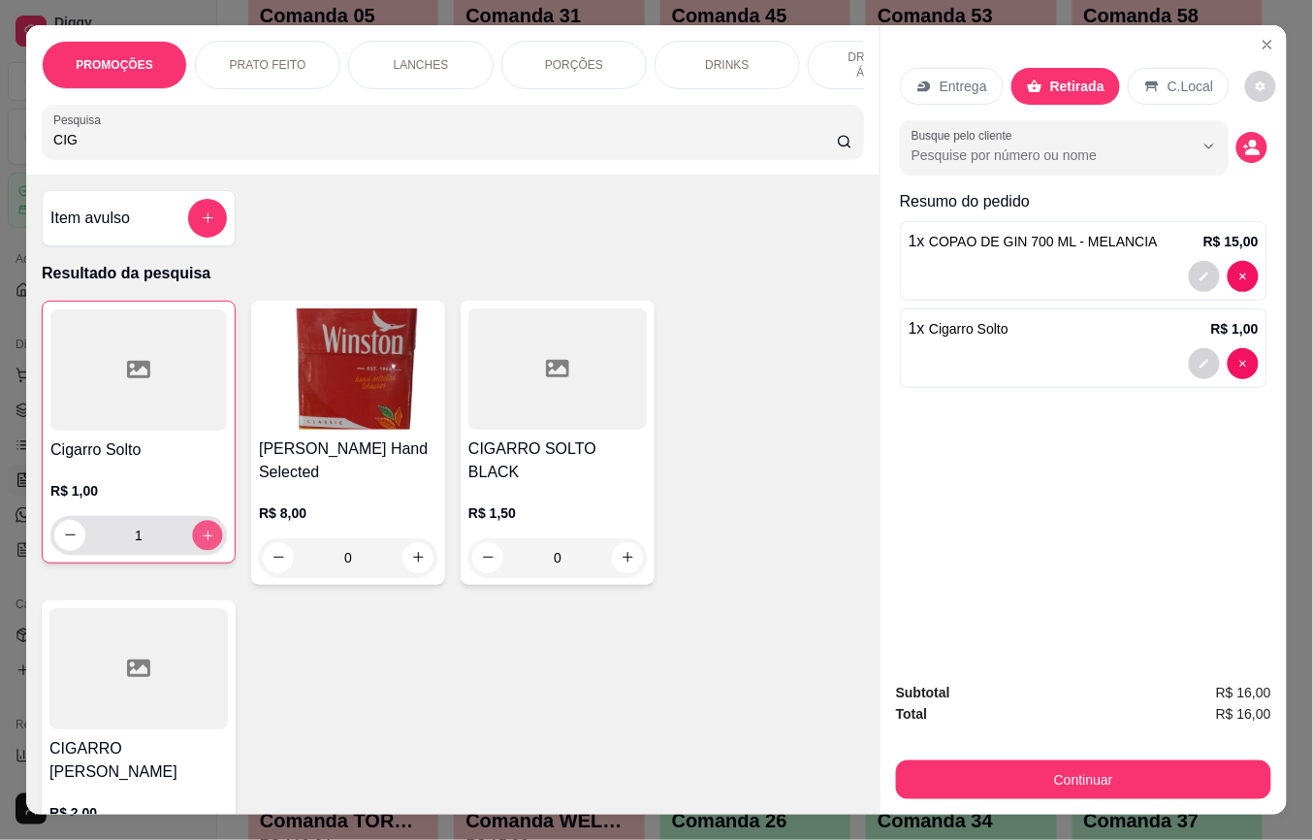
click at [207, 541] on button "increase-product-quantity" at bounding box center [208, 535] width 30 height 30
type input "2"
click at [1009, 769] on button "Continuar" at bounding box center [1083, 779] width 375 height 39
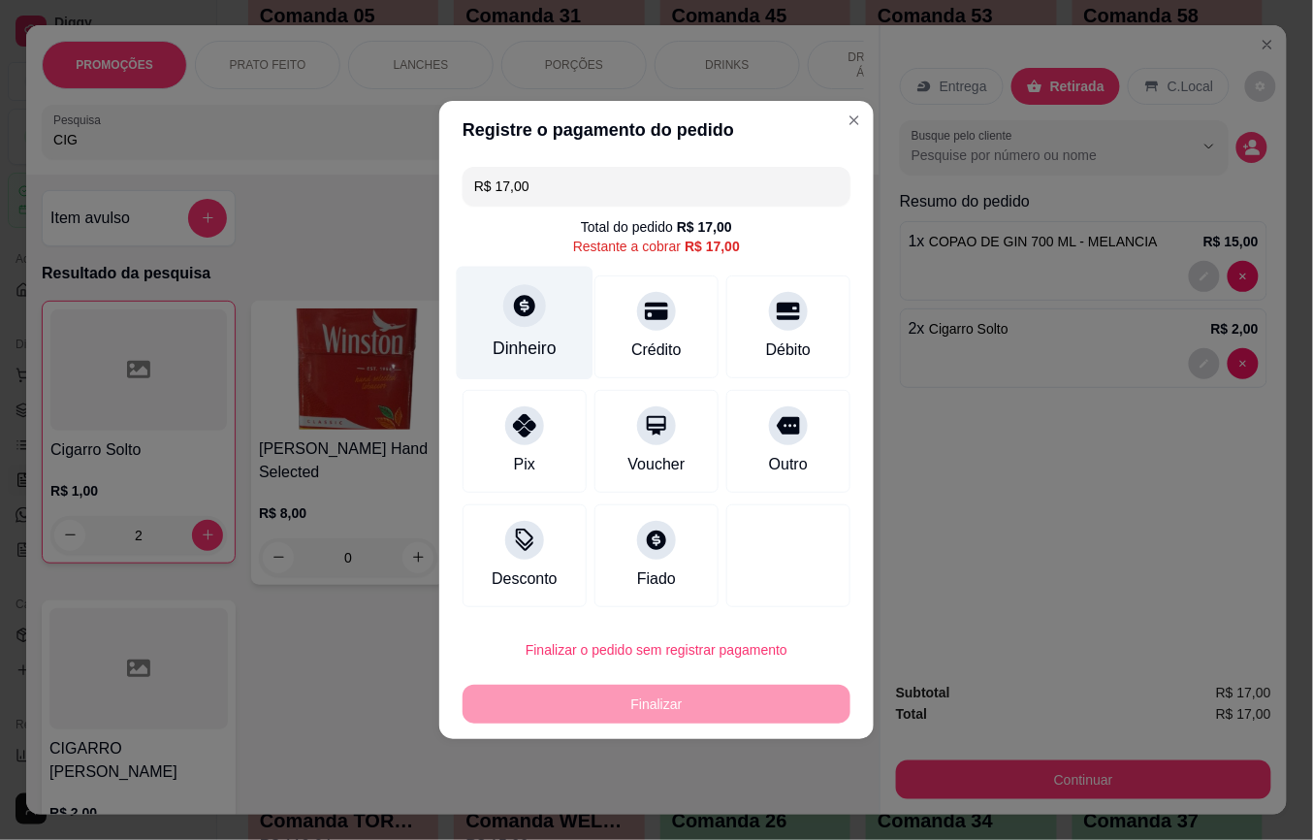
click at [541, 323] on div "Dinheiro" at bounding box center [525, 323] width 137 height 113
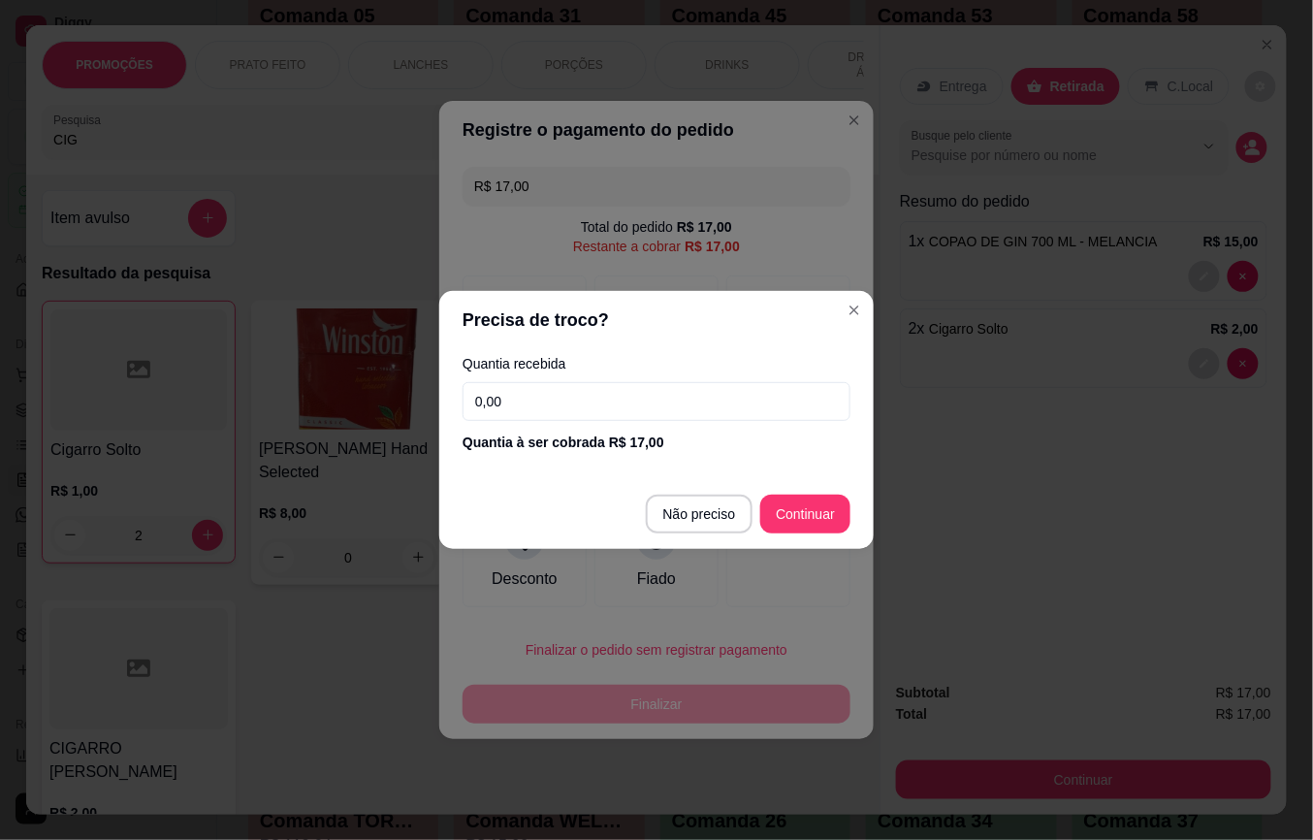
click at [586, 382] on input "0,00" at bounding box center [657, 401] width 388 height 39
type input "17,00"
type input "R$ 0,00"
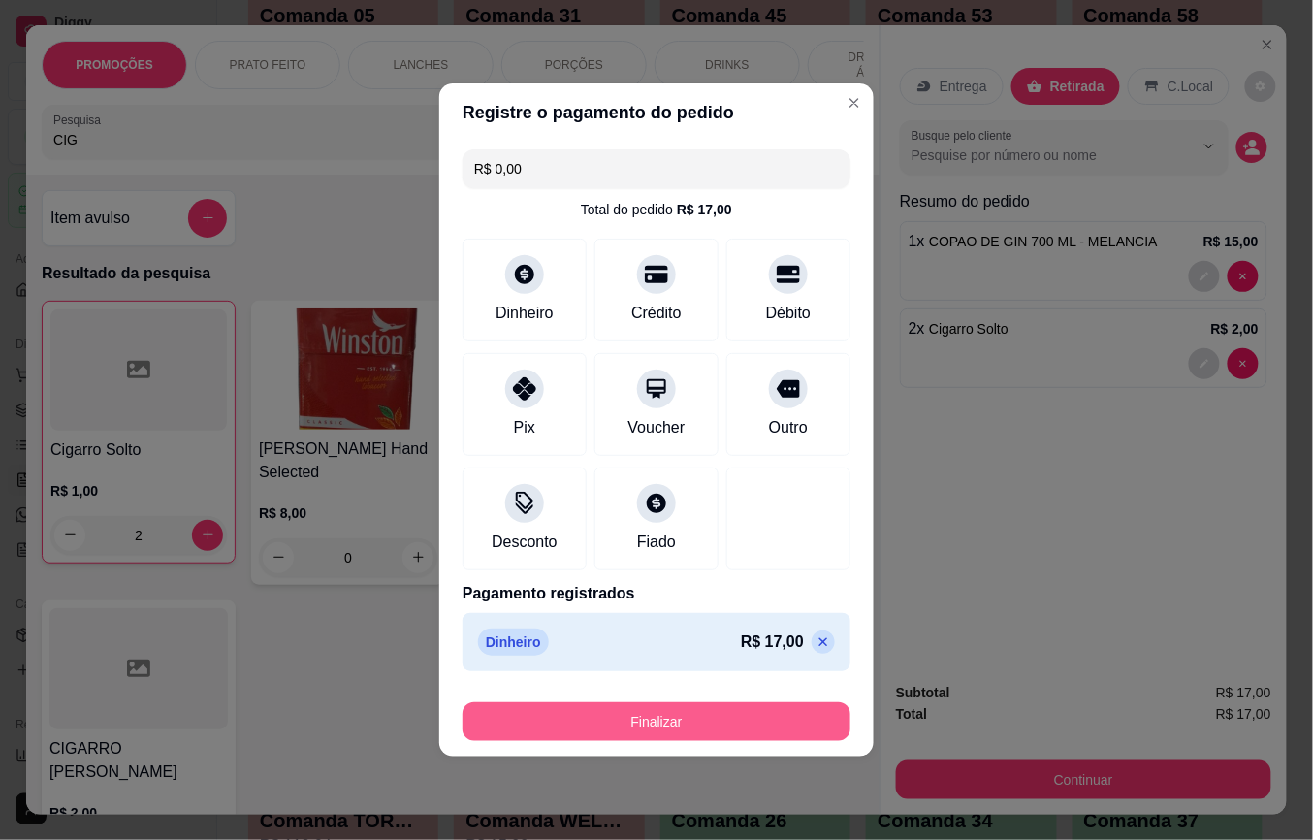
click at [737, 712] on button "Finalizar" at bounding box center [657, 721] width 388 height 39
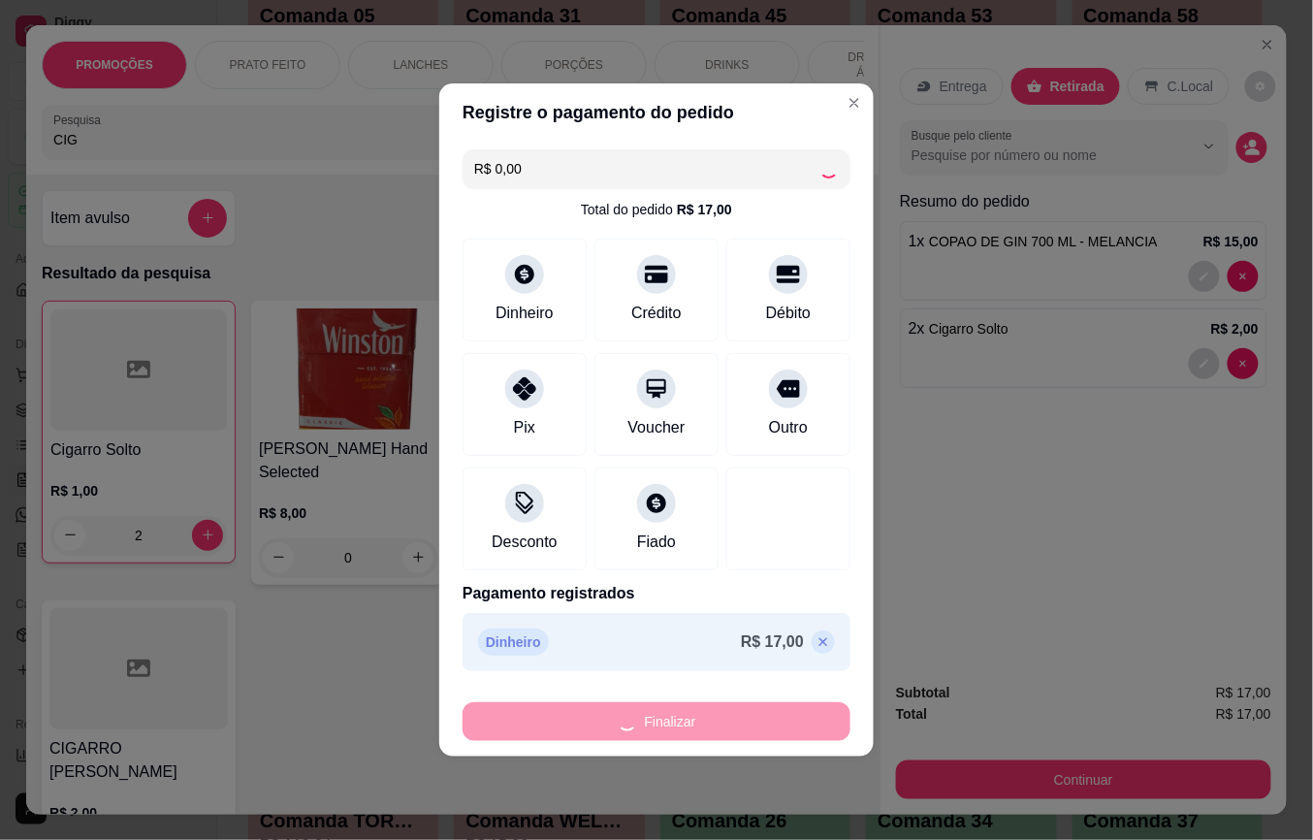
type input "0"
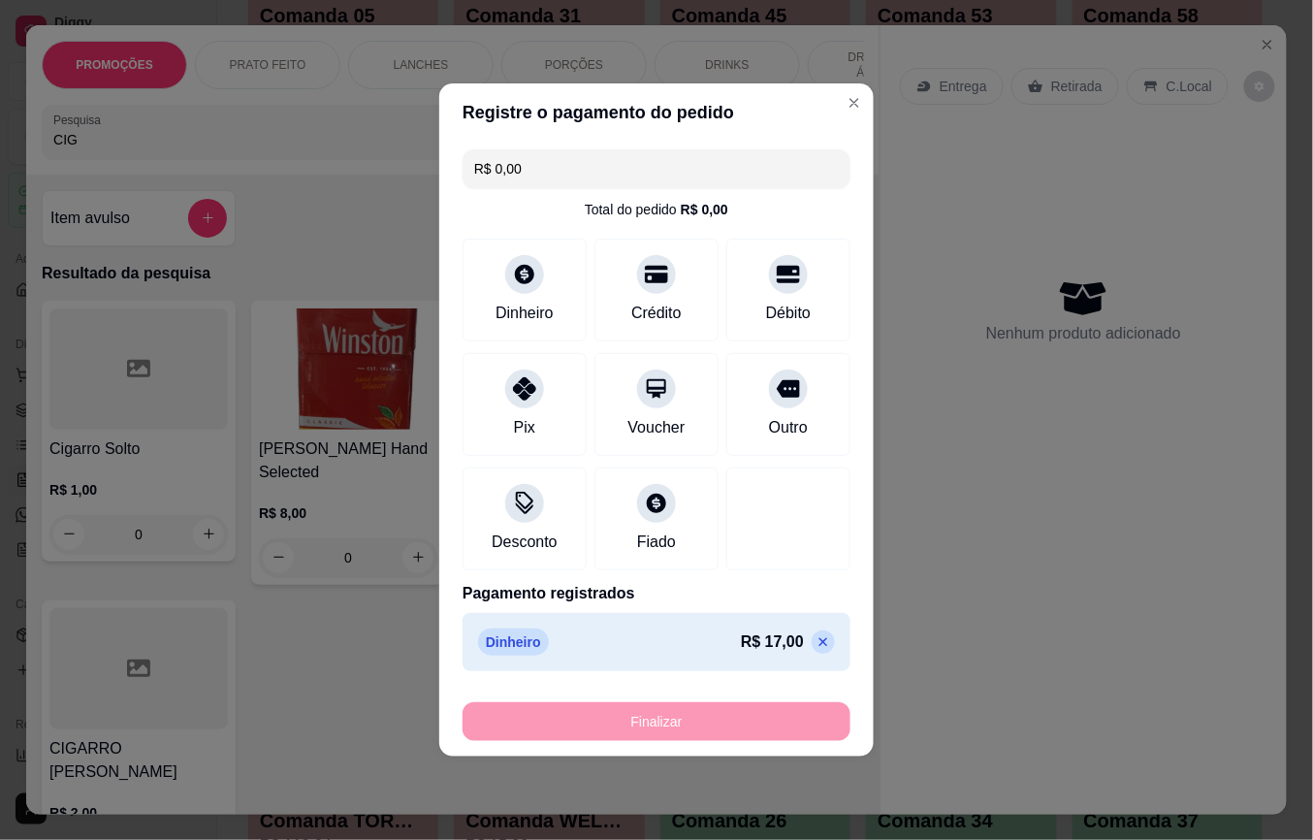
type input "-R$ 17,00"
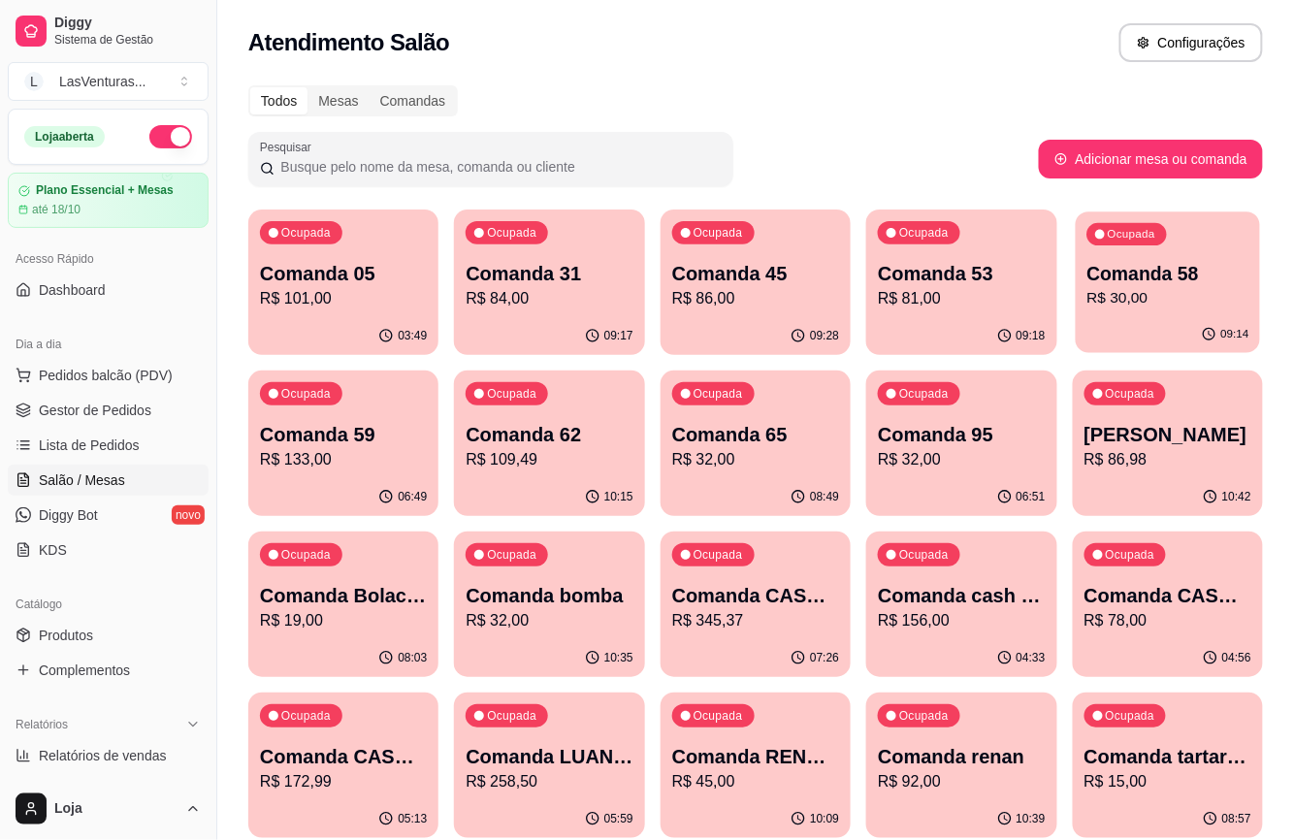
click at [1172, 279] on p "Comanda 58" at bounding box center [1167, 274] width 162 height 26
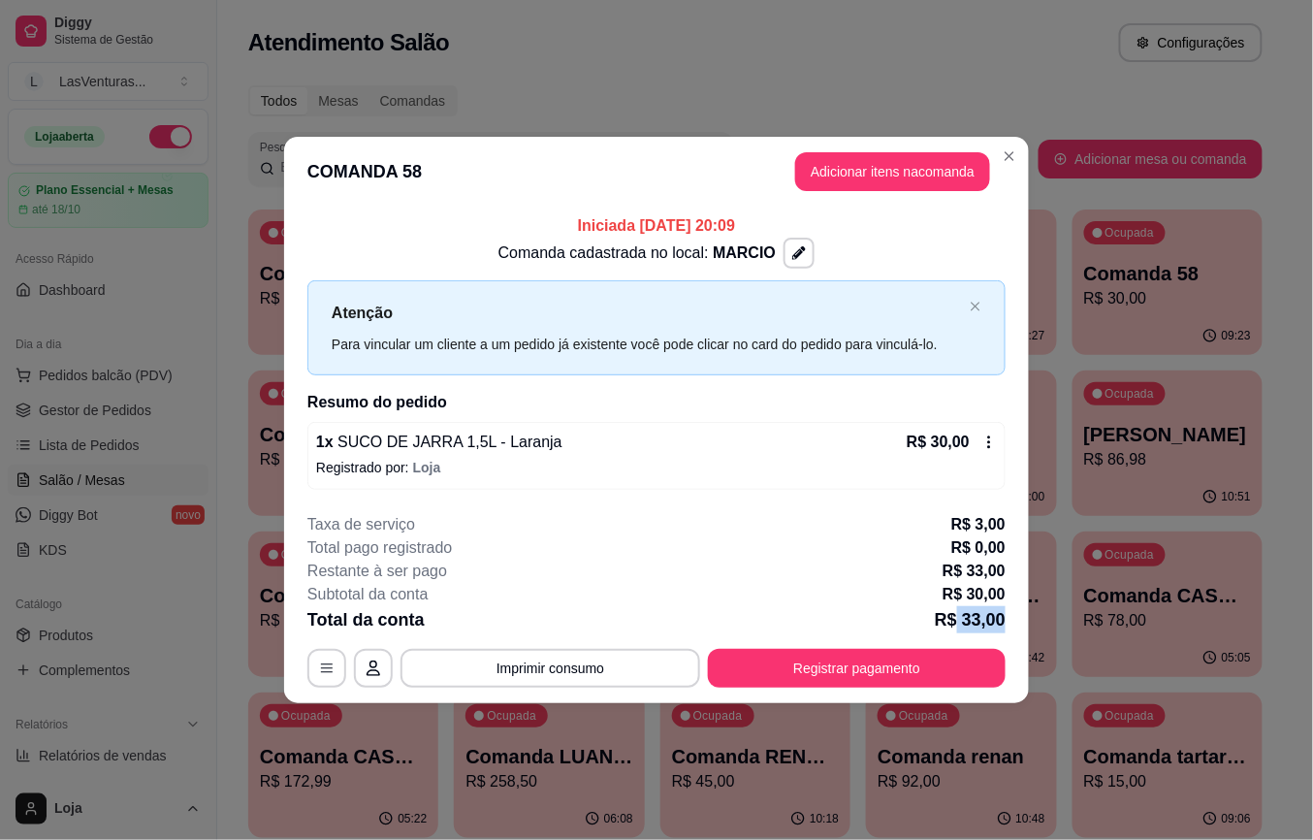
drag, startPoint x: 958, startPoint y: 613, endPoint x: 1009, endPoint y: 625, distance: 51.8
click at [1015, 629] on footer "**********" at bounding box center [656, 601] width 745 height 206
click at [990, 603] on p "R$ 30,00" at bounding box center [974, 594] width 63 height 23
drag, startPoint x: 967, startPoint y: 595, endPoint x: 1013, endPoint y: 596, distance: 45.6
click at [1013, 596] on footer "**********" at bounding box center [656, 601] width 745 height 206
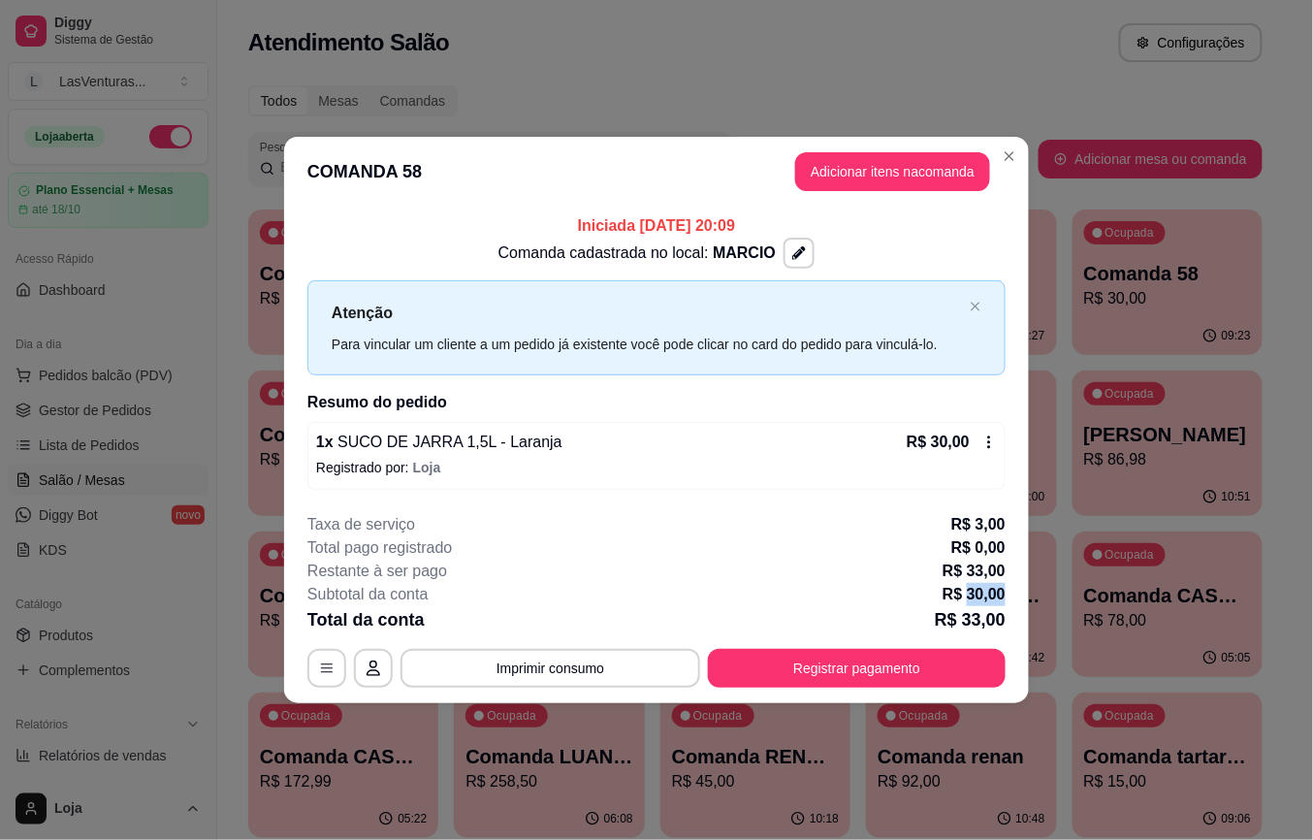
click at [998, 596] on p "R$ 30,00" at bounding box center [974, 594] width 63 height 23
drag, startPoint x: 970, startPoint y: 592, endPoint x: 1022, endPoint y: 592, distance: 52.4
click at [1022, 592] on footer "**********" at bounding box center [656, 601] width 745 height 206
click at [967, 592] on p "R$ 30,00" at bounding box center [974, 594] width 63 height 23
click at [966, 592] on p "R$ 30,00" at bounding box center [974, 594] width 63 height 23
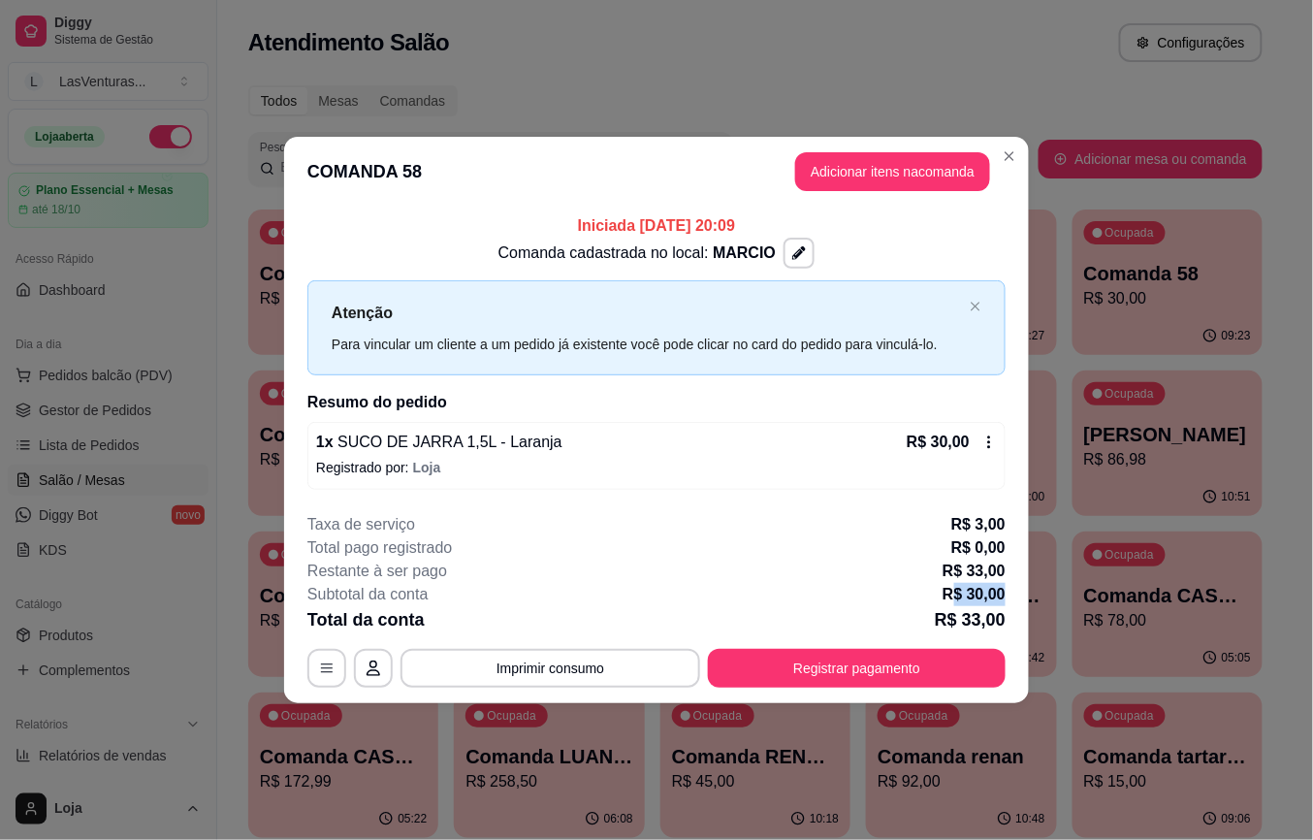
drag, startPoint x: 954, startPoint y: 592, endPoint x: 1029, endPoint y: 596, distance: 74.8
click at [1029, 596] on div "**********" at bounding box center [656, 420] width 1313 height 840
click at [1005, 595] on p "R$ 30,00" at bounding box center [974, 594] width 63 height 23
drag, startPoint x: 974, startPoint y: 595, endPoint x: 937, endPoint y: 601, distance: 37.5
click at [972, 595] on p "R$ 30,00" at bounding box center [974, 594] width 63 height 23
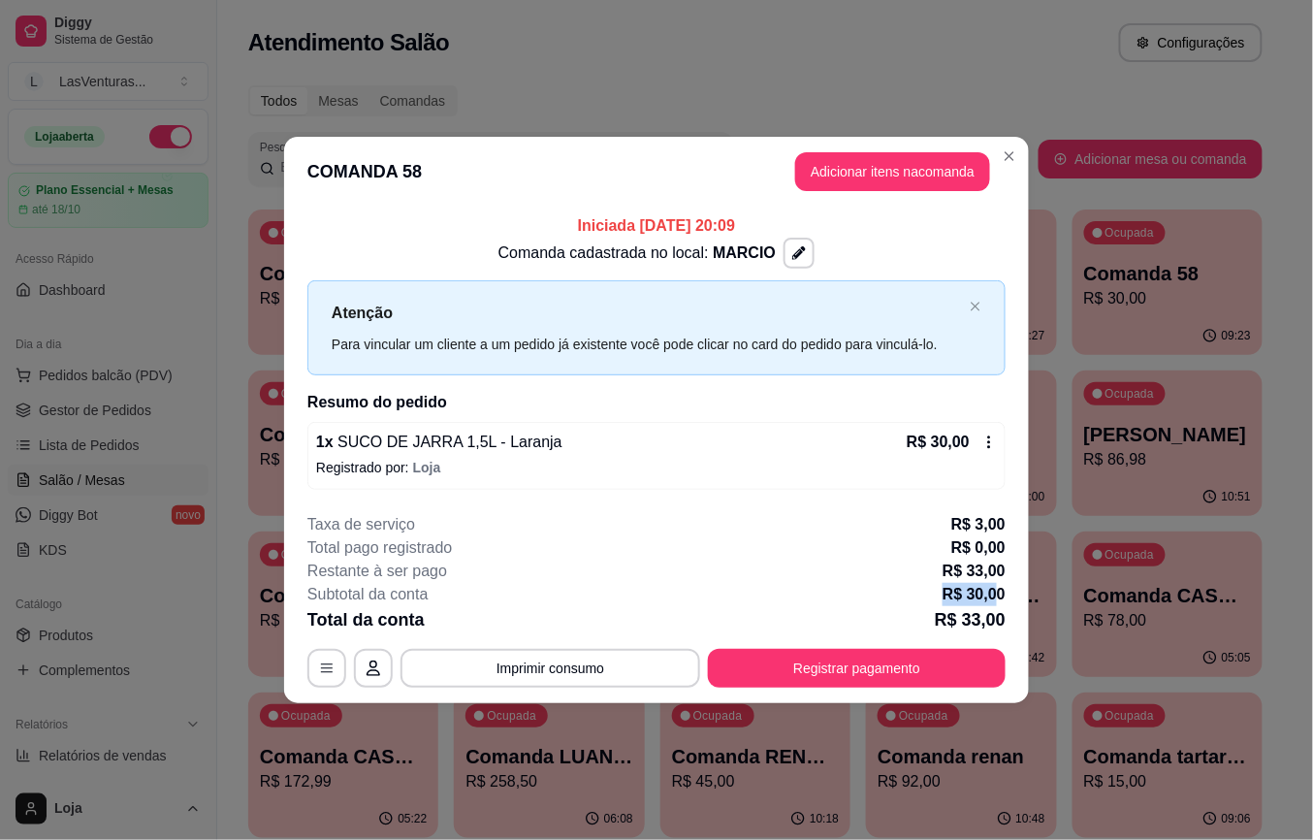
drag, startPoint x: 936, startPoint y: 601, endPoint x: 998, endPoint y: 601, distance: 62.1
click at [998, 601] on div "Subtotal da conta R$ 30,00" at bounding box center [656, 594] width 698 height 23
click at [994, 601] on p "R$ 30,00" at bounding box center [974, 594] width 63 height 23
drag, startPoint x: 953, startPoint y: 594, endPoint x: 1040, endPoint y: 596, distance: 87.3
click at [1040, 596] on div "**********" at bounding box center [656, 420] width 1313 height 840
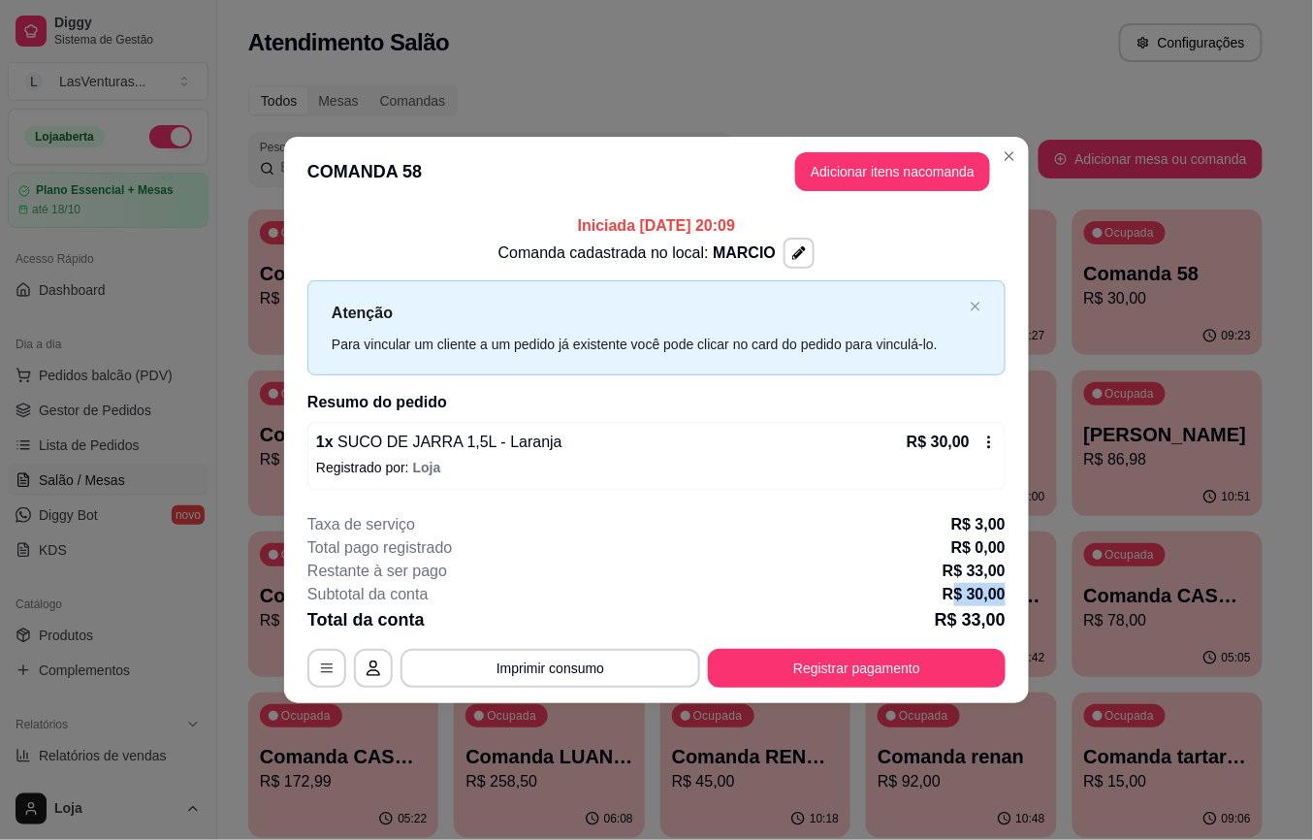
drag, startPoint x: 1017, startPoint y: 599, endPoint x: 990, endPoint y: 601, distance: 26.3
click at [1013, 601] on footer "**********" at bounding box center [656, 601] width 745 height 206
click at [986, 601] on p "R$ 30,00" at bounding box center [974, 594] width 63 height 23
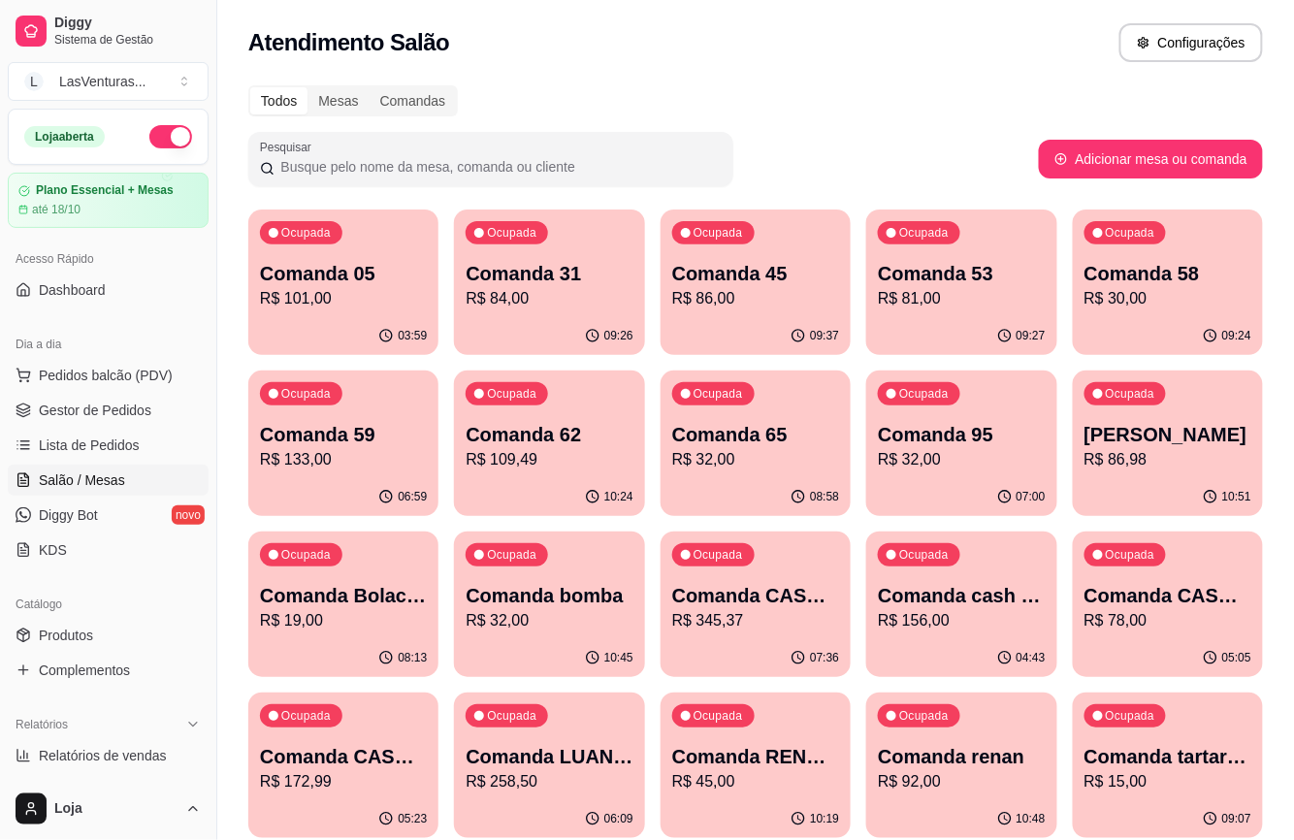
click at [540, 307] on p "R$ 84,00" at bounding box center [549, 298] width 167 height 23
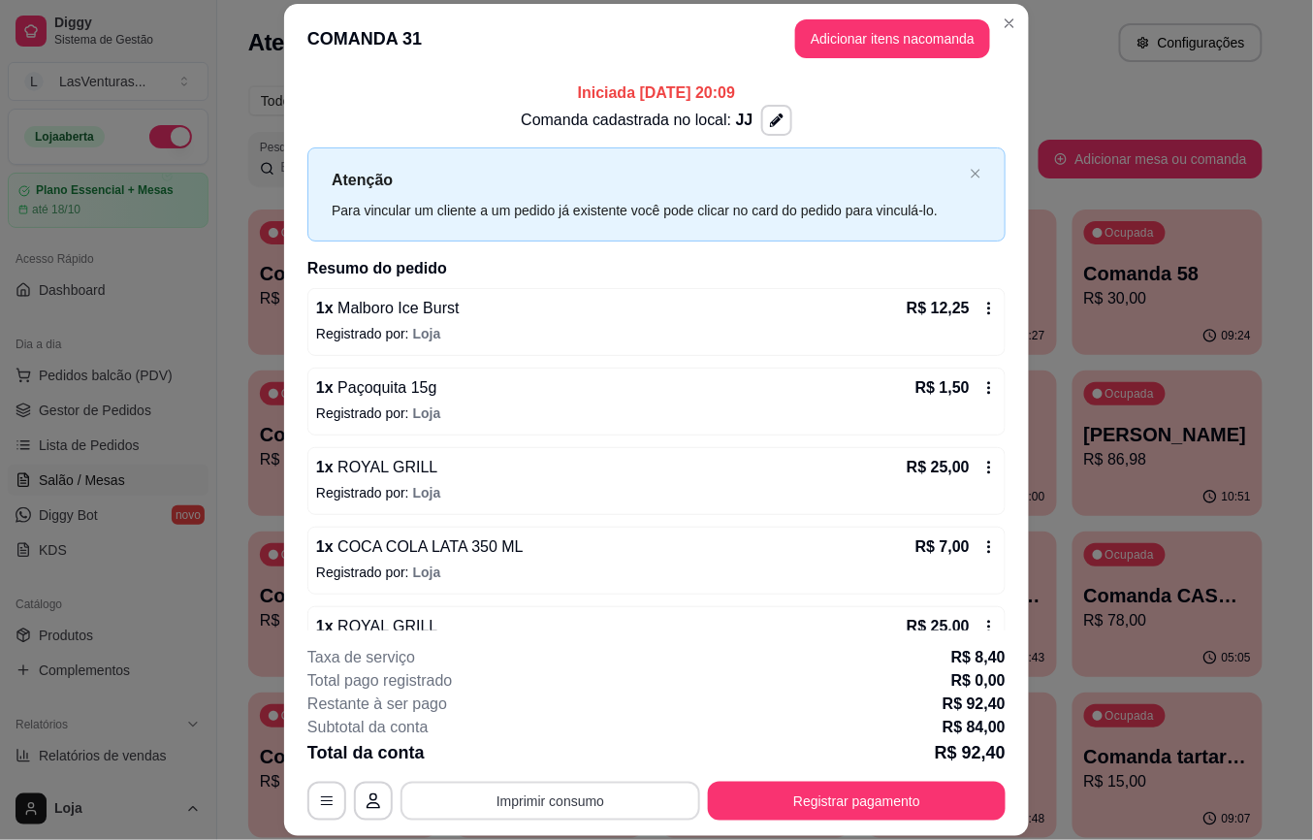
click at [533, 807] on button "Imprimir consumo" at bounding box center [551, 801] width 300 height 39
click at [524, 757] on button "IMPRESSORA" at bounding box center [547, 756] width 136 height 30
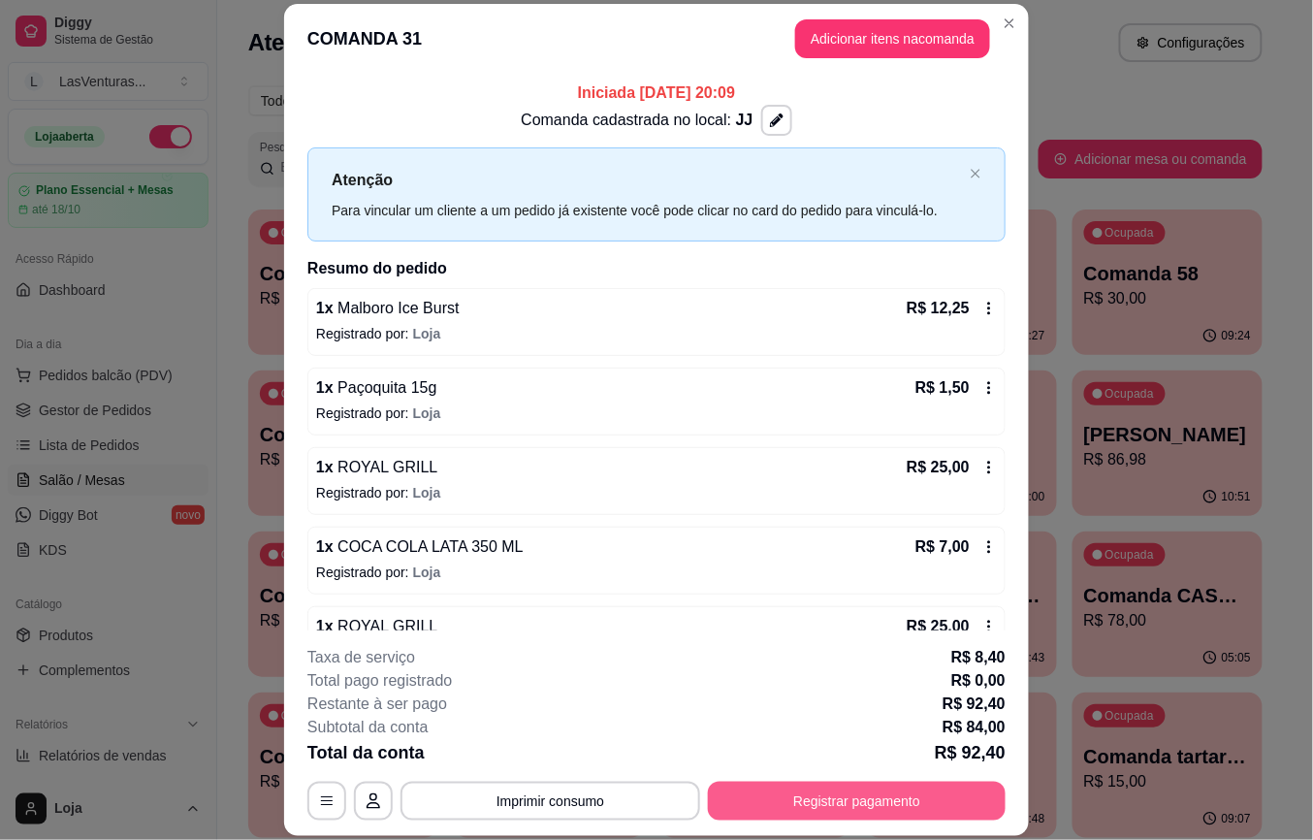
click at [819, 804] on button "Registrar pagamento" at bounding box center [857, 801] width 298 height 39
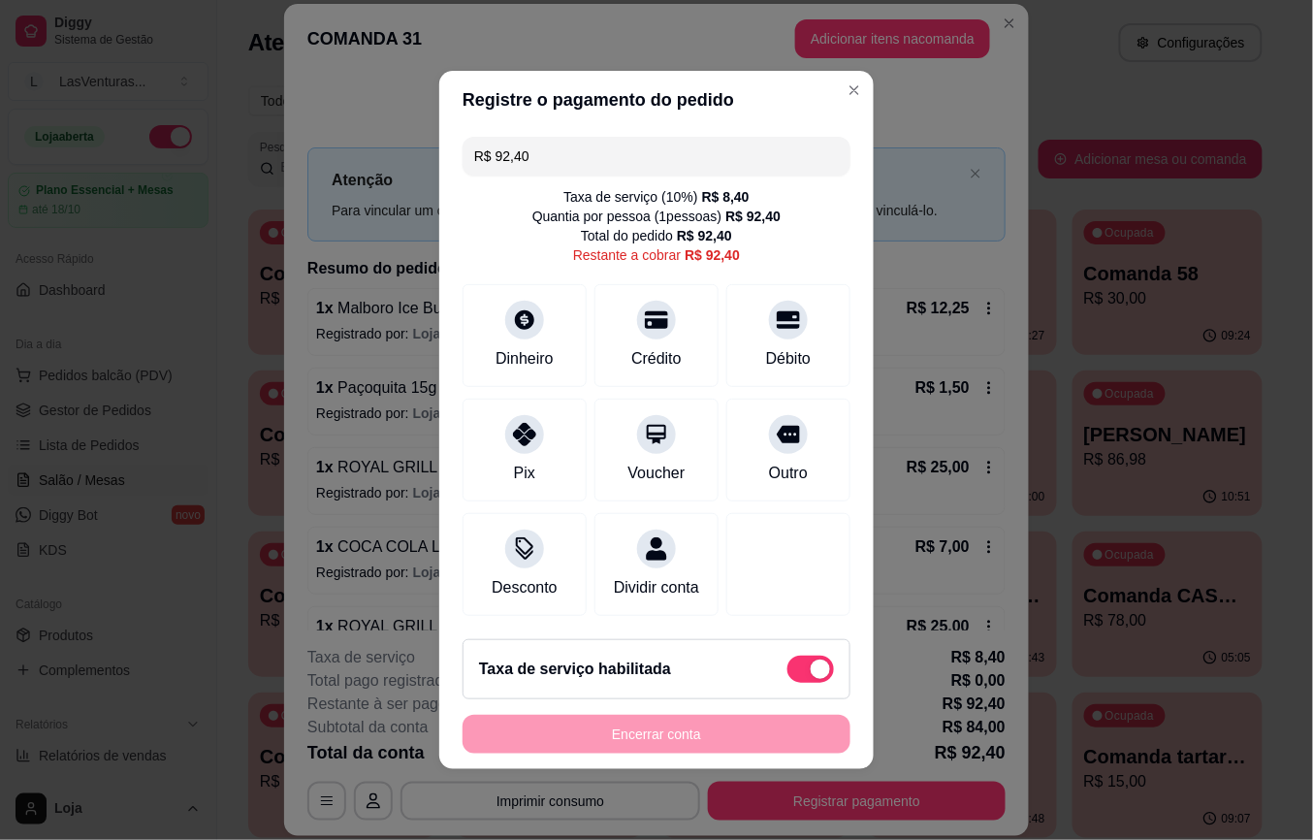
click at [530, 499] on div "R$ 92,40 Taxa de serviço ( 10 %) R$ 8,40 Quantia por pessoa ( 1 pessoas) R$ 92,…" at bounding box center [656, 376] width 435 height 495
click at [501, 555] on div "Desconto" at bounding box center [525, 560] width 137 height 113
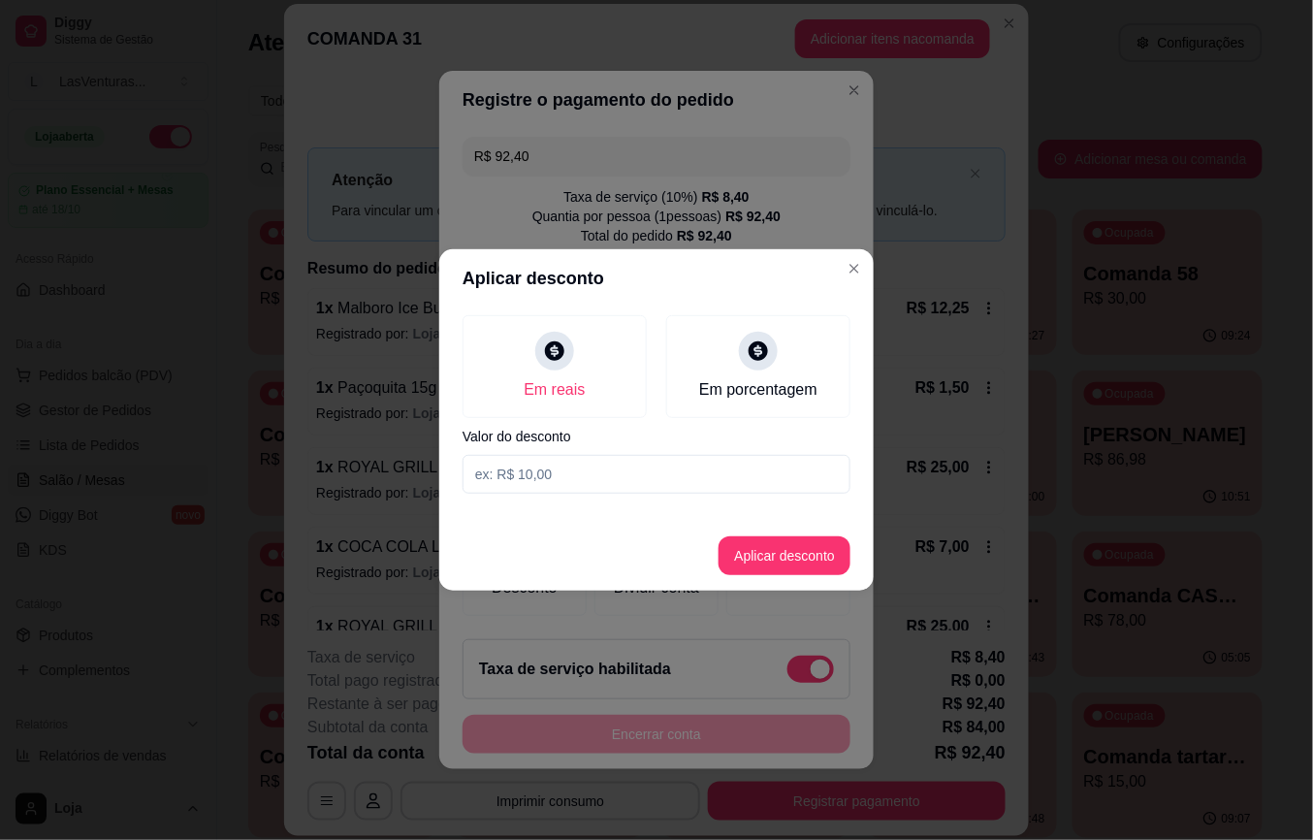
click at [544, 456] on input at bounding box center [657, 474] width 388 height 39
type input "0,40"
click at [817, 566] on button "Aplicar desconto" at bounding box center [785, 555] width 132 height 39
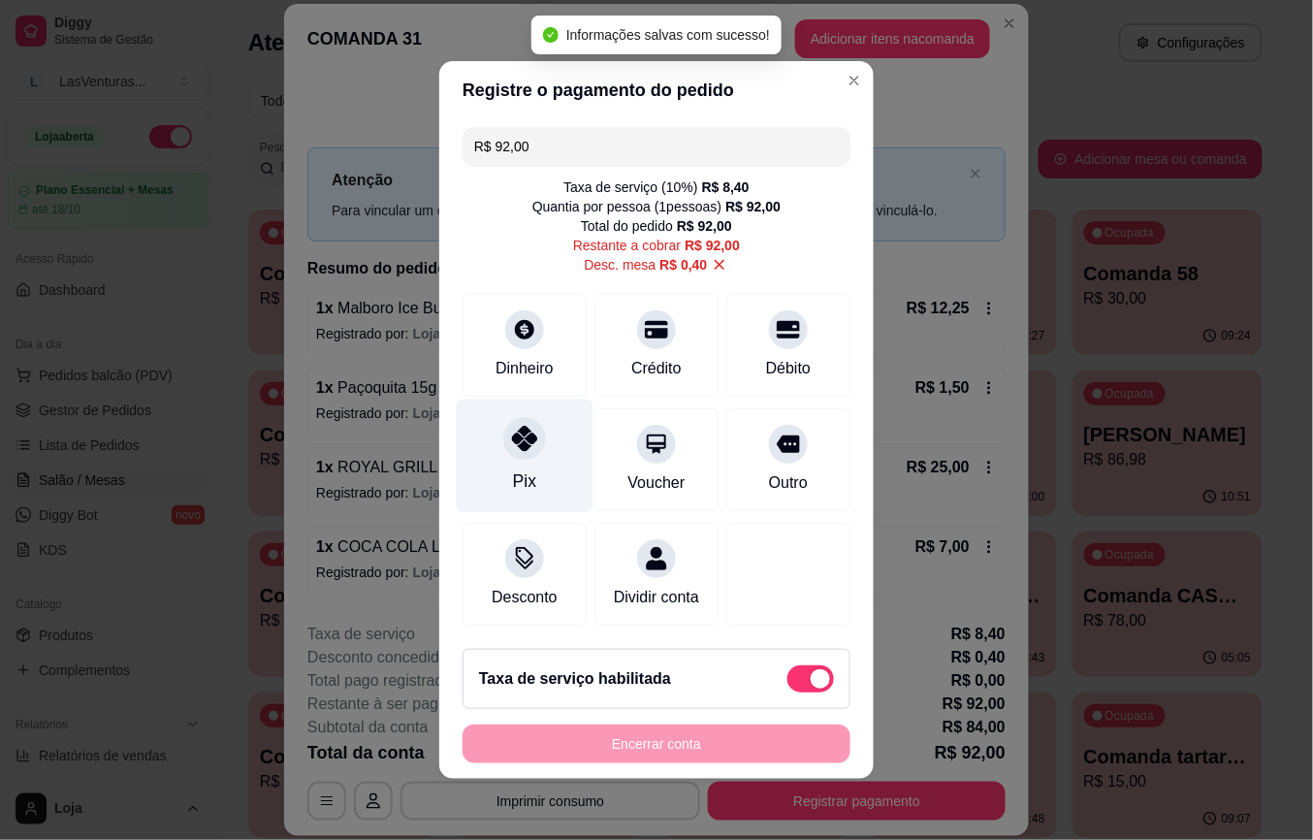
click at [512, 426] on icon at bounding box center [524, 438] width 25 height 25
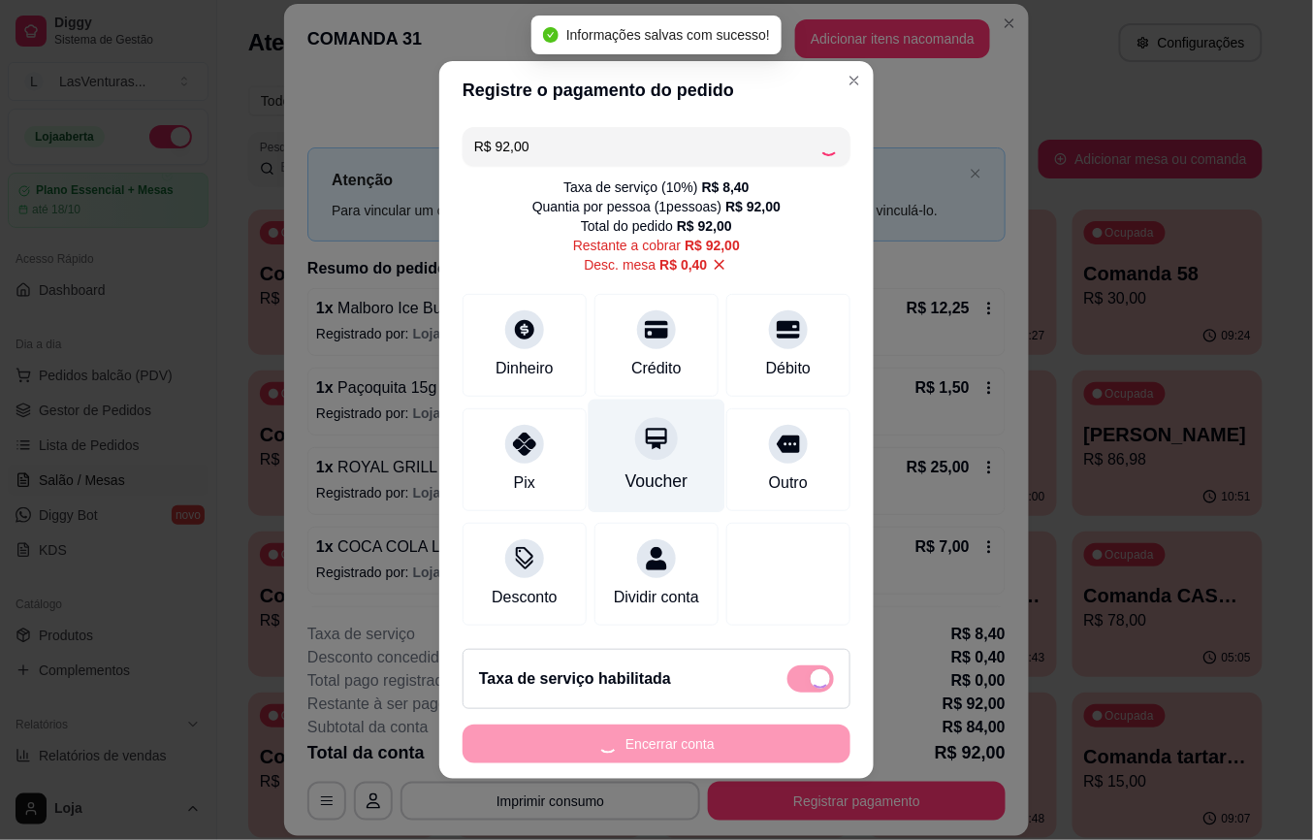
type input "R$ 0,00"
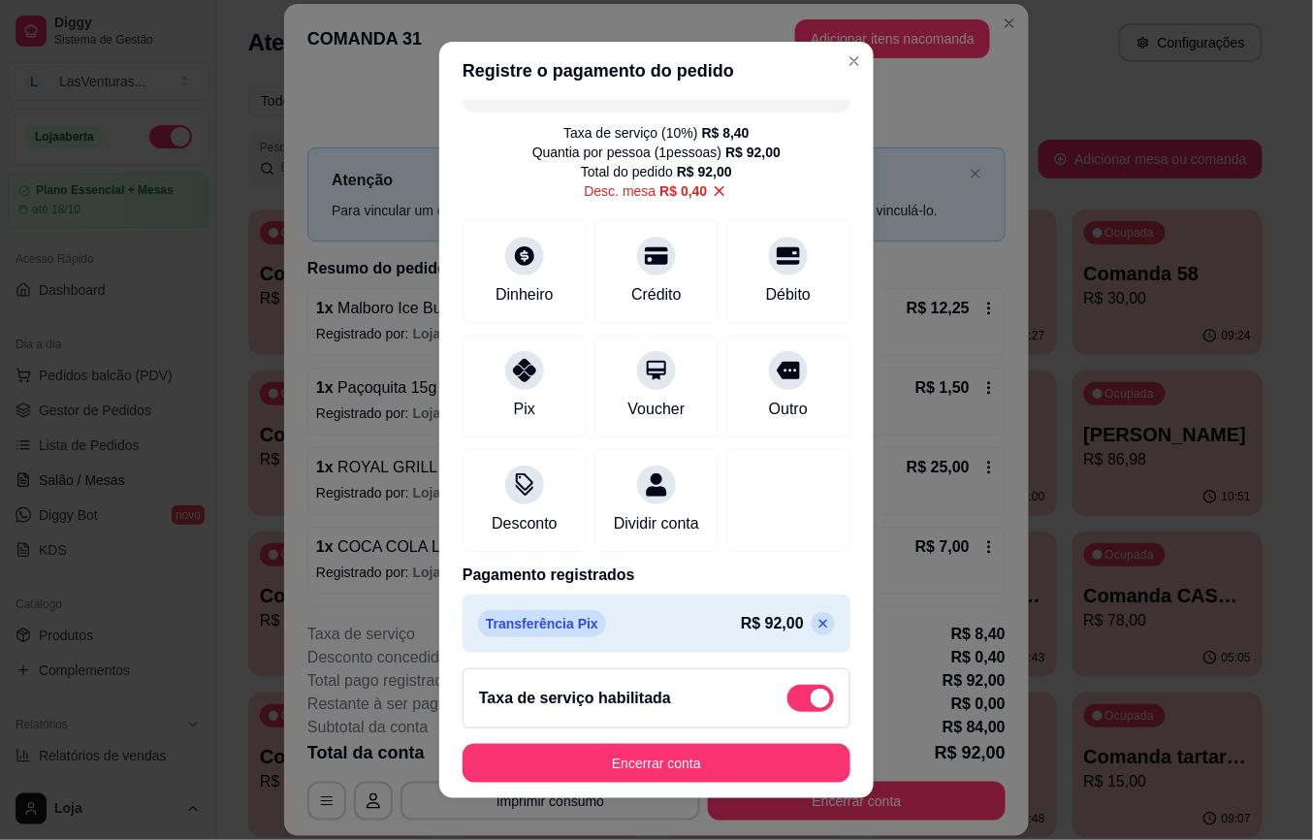
scroll to position [68, 0]
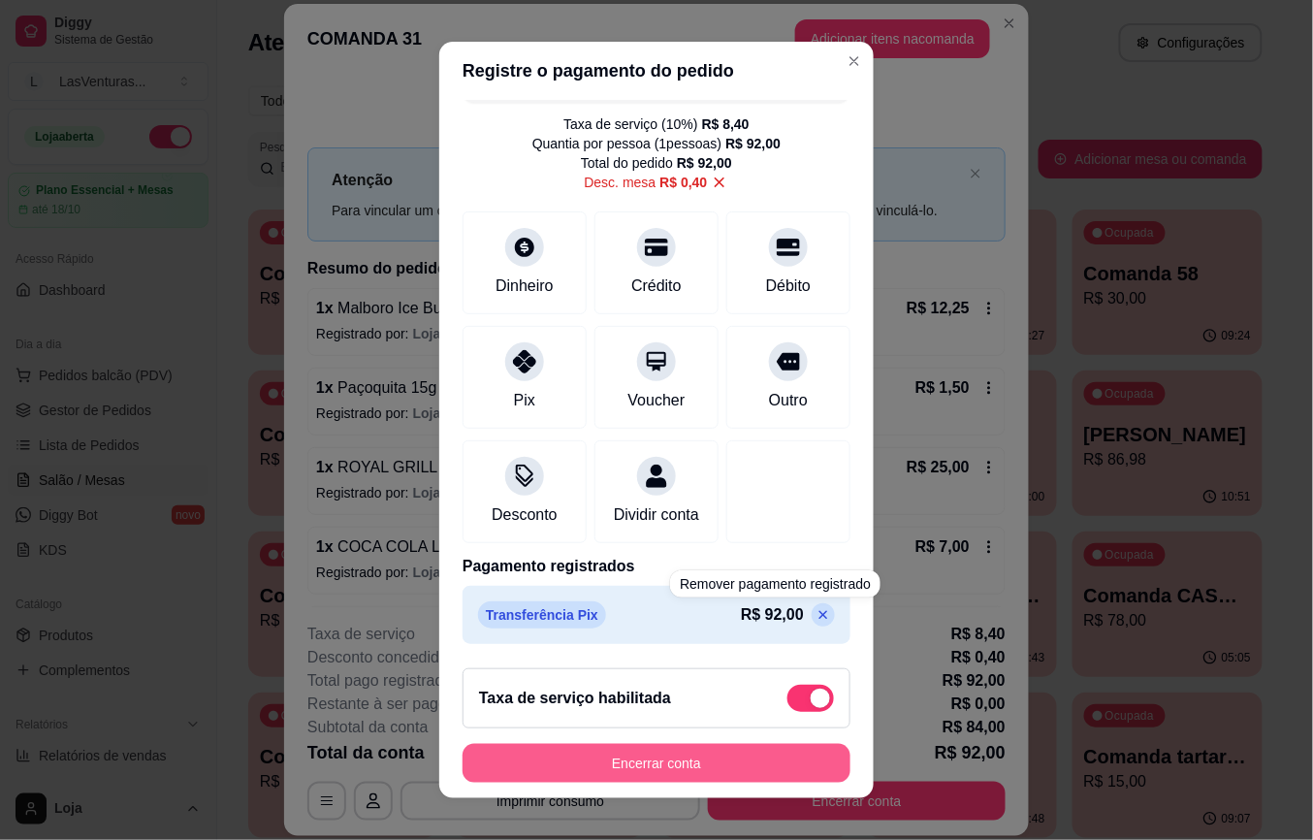
click at [679, 772] on button "Encerrar conta" at bounding box center [657, 763] width 388 height 39
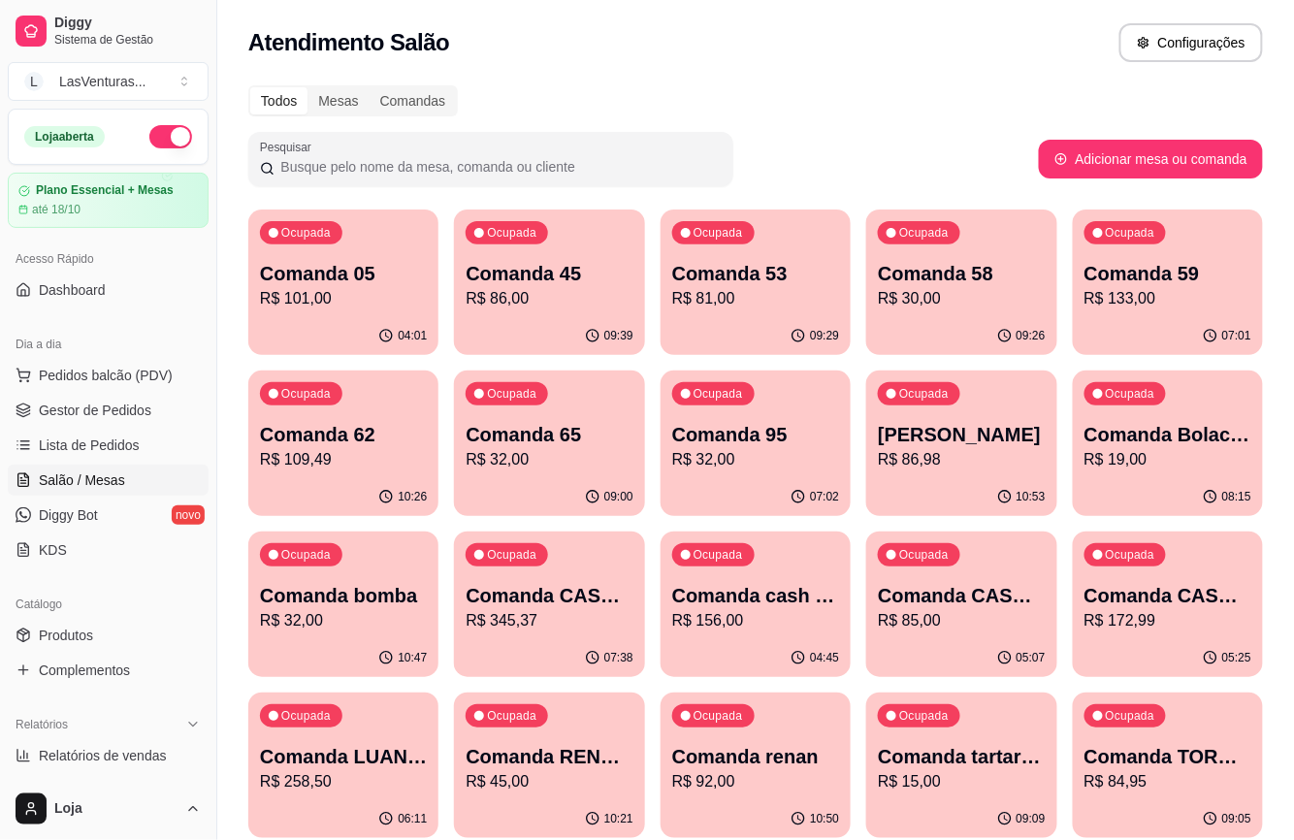
click at [932, 277] on p "Comanda 58" at bounding box center [961, 273] width 167 height 27
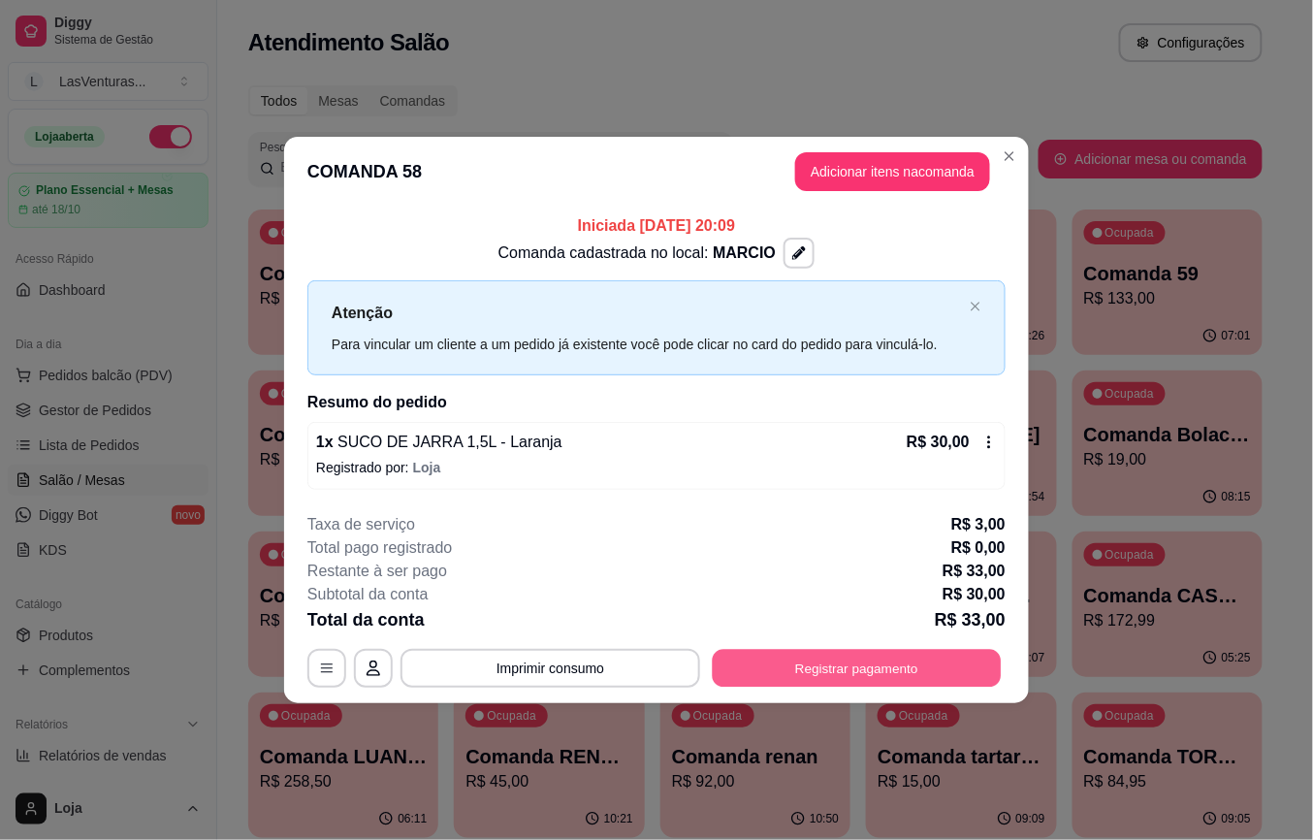
click at [827, 664] on button "Registrar pagamento" at bounding box center [857, 668] width 289 height 38
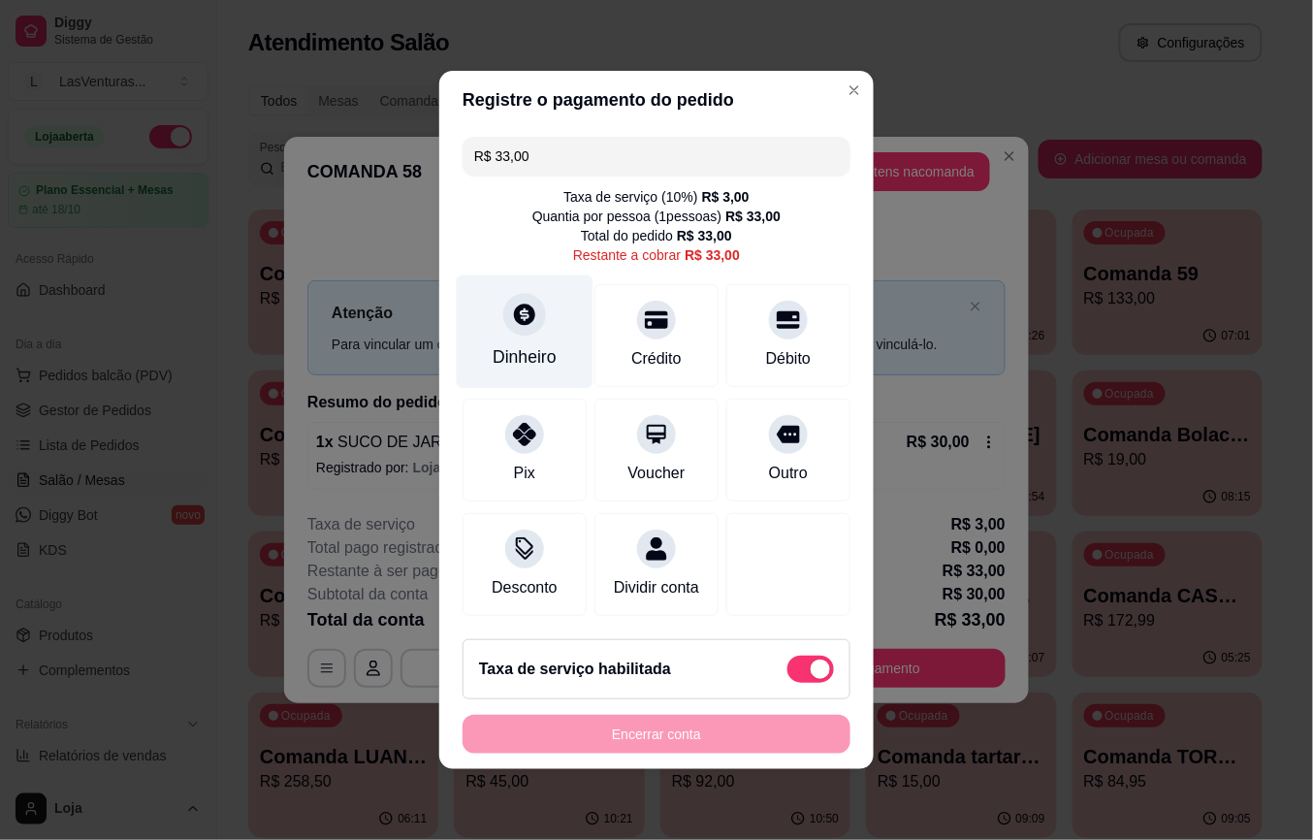
click at [512, 308] on icon at bounding box center [524, 314] width 25 height 25
drag, startPoint x: 548, startPoint y: 367, endPoint x: 547, endPoint y: 388, distance: 21.4
click at [548, 373] on div "Quantia recebida 0,00 Quantia à ser cobrada R$ 33,00" at bounding box center [656, 404] width 435 height 111
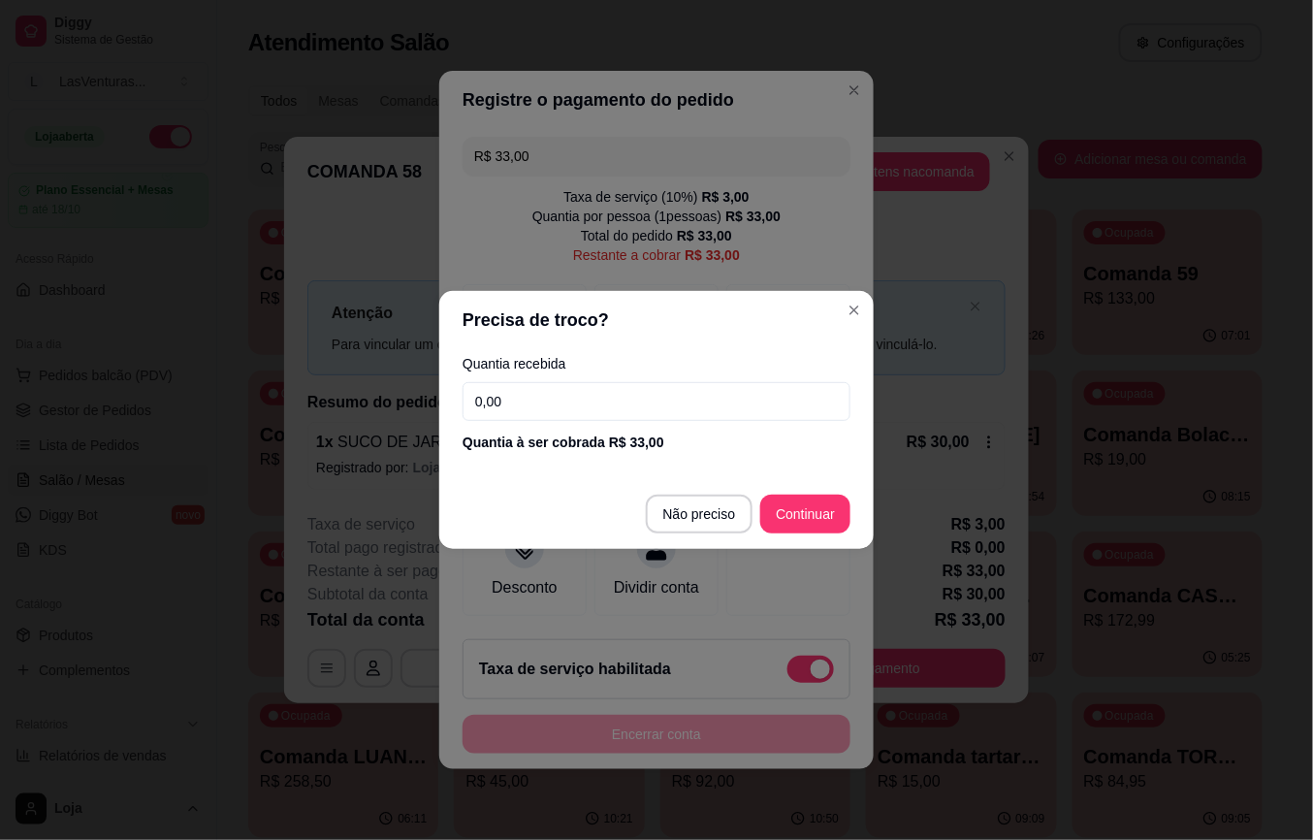
click at [548, 393] on input "0,00" at bounding box center [657, 401] width 388 height 39
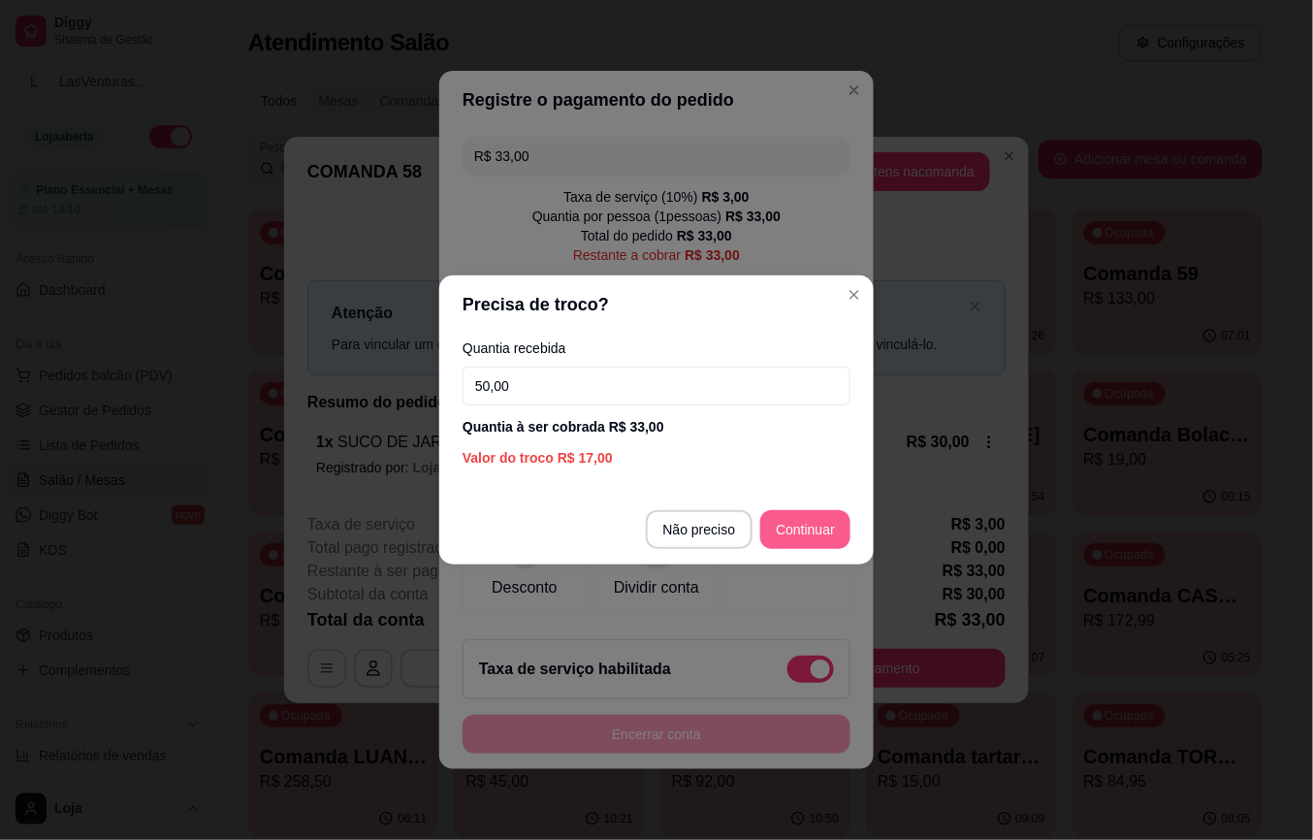
type input "50,00"
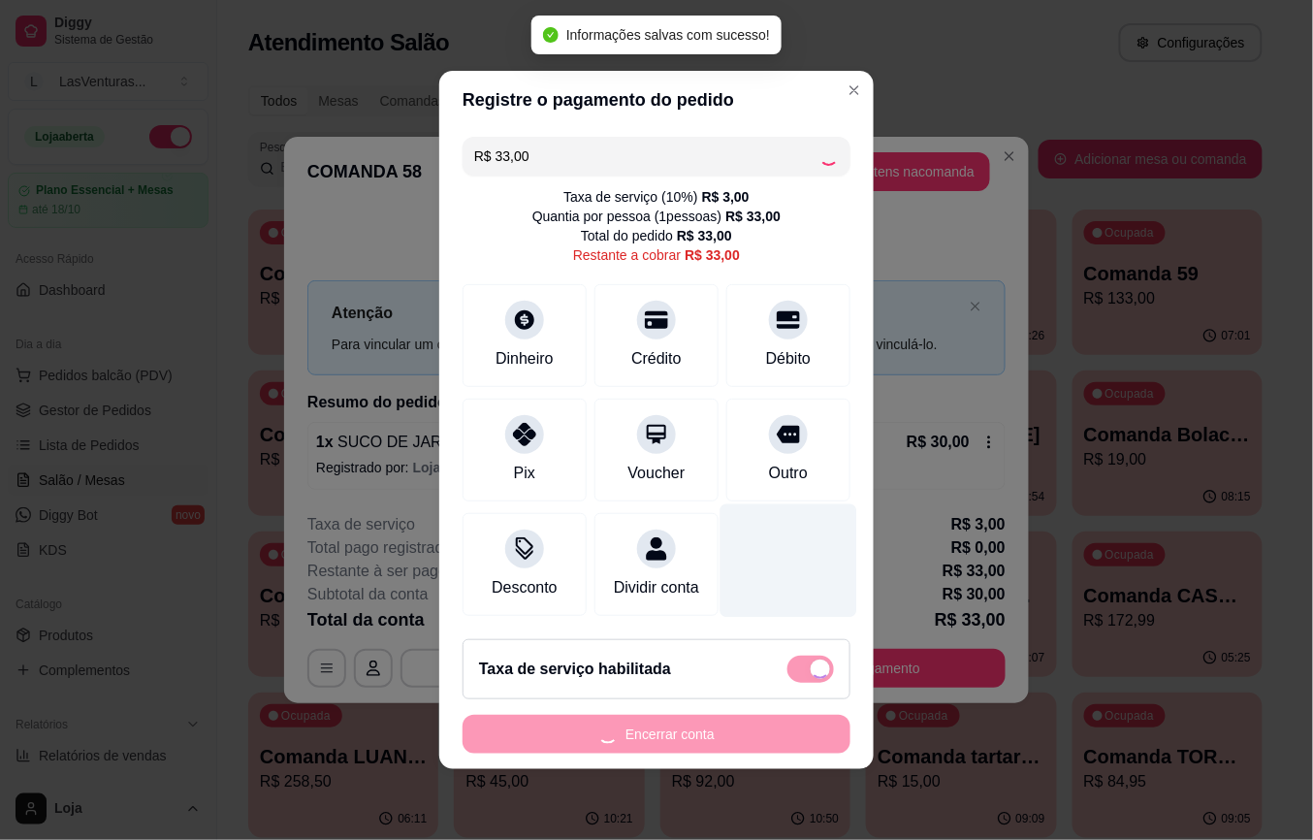
type input "R$ 0,00"
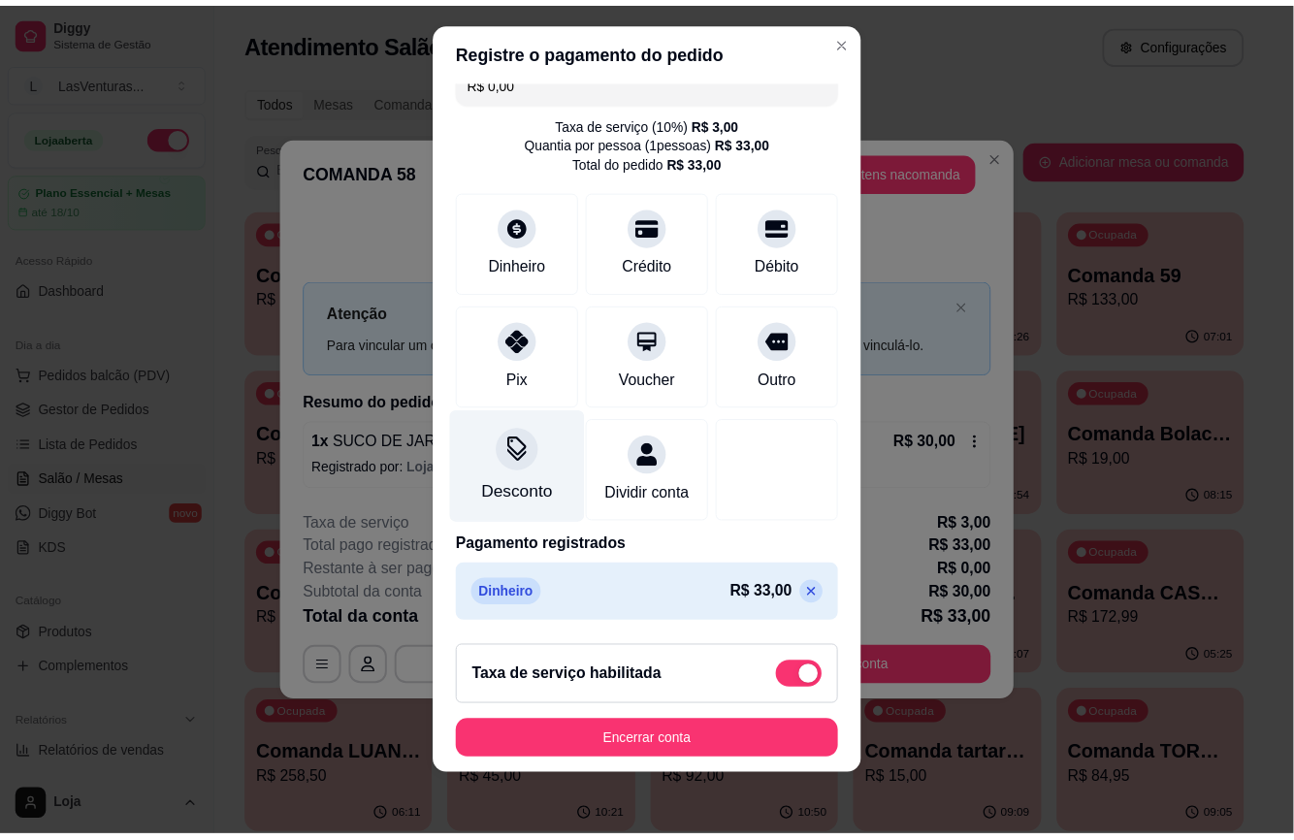
scroll to position [48, 0]
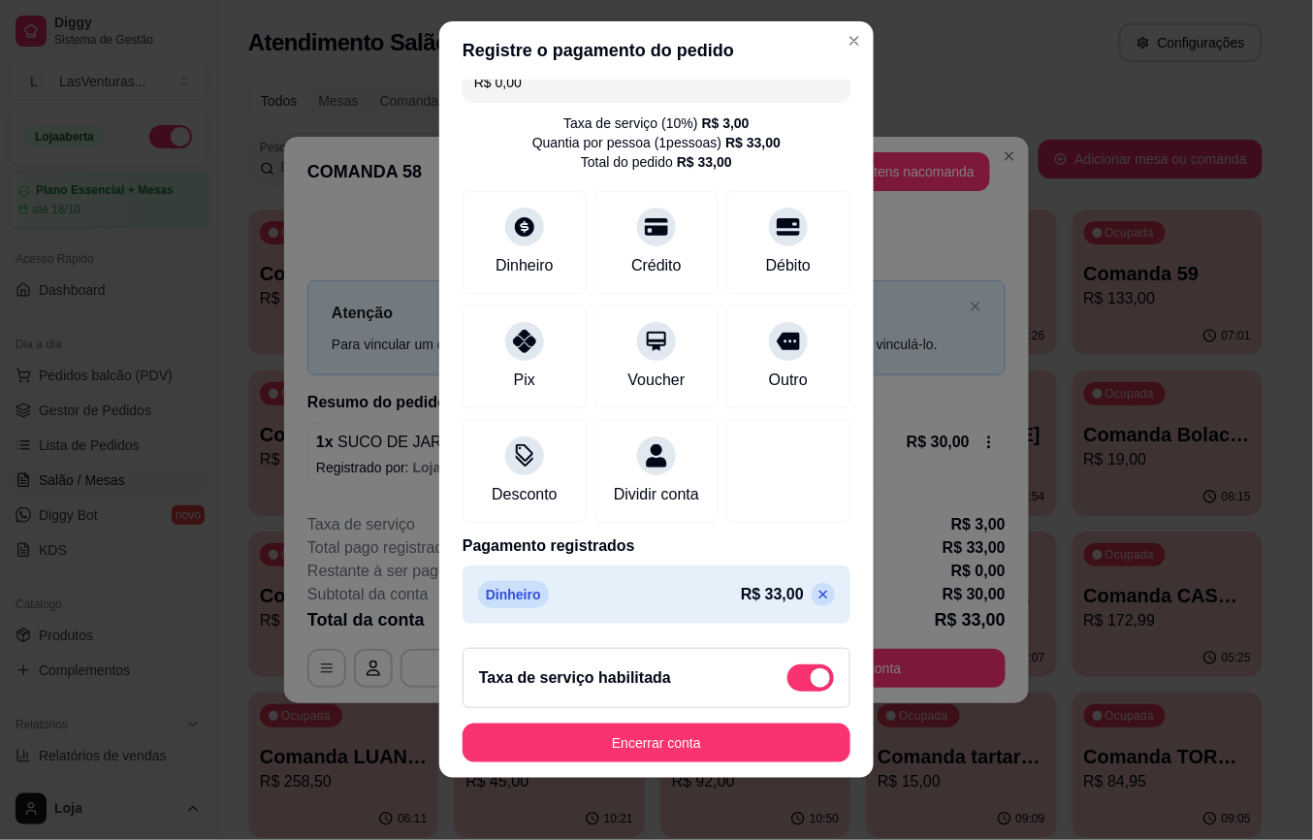
click at [734, 758] on button "Encerrar conta" at bounding box center [657, 743] width 388 height 39
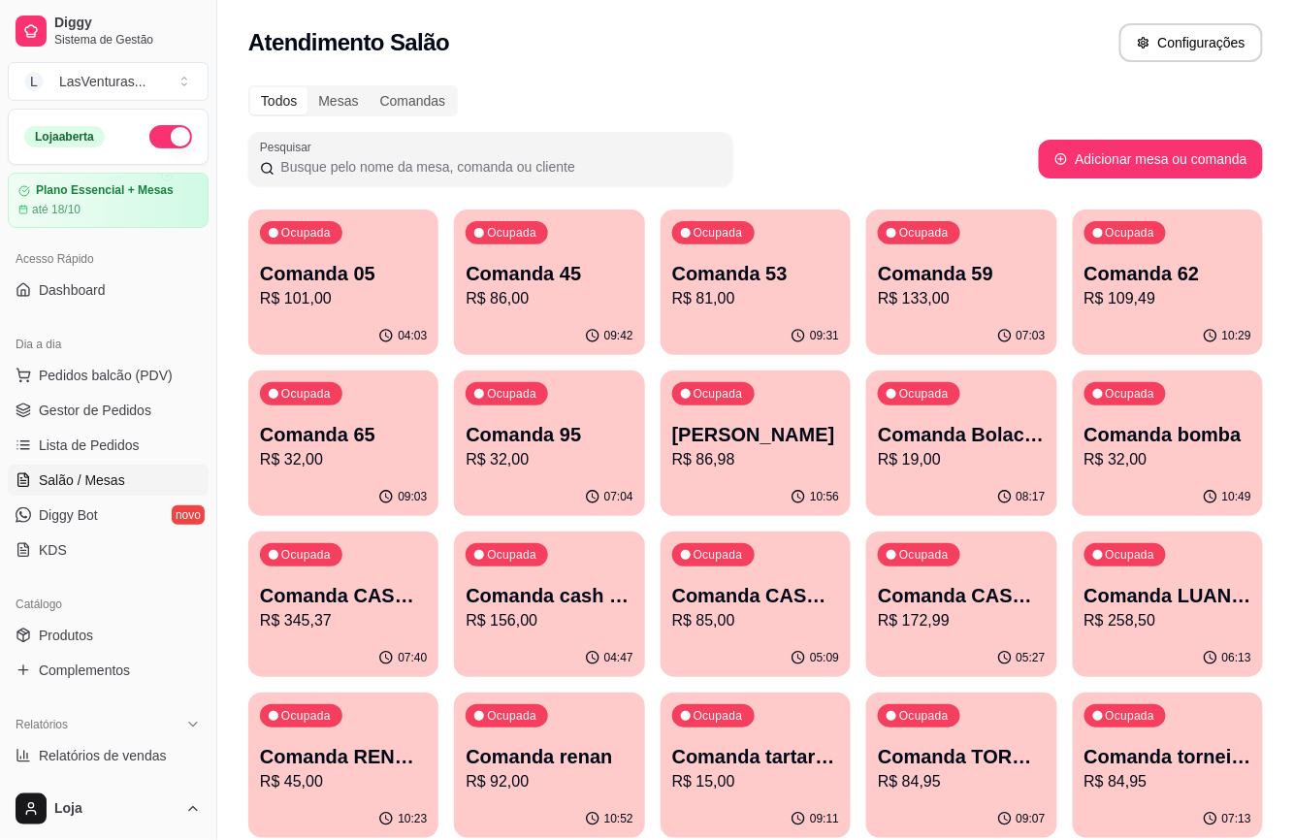
click at [966, 327] on div "07:03" at bounding box center [961, 336] width 190 height 38
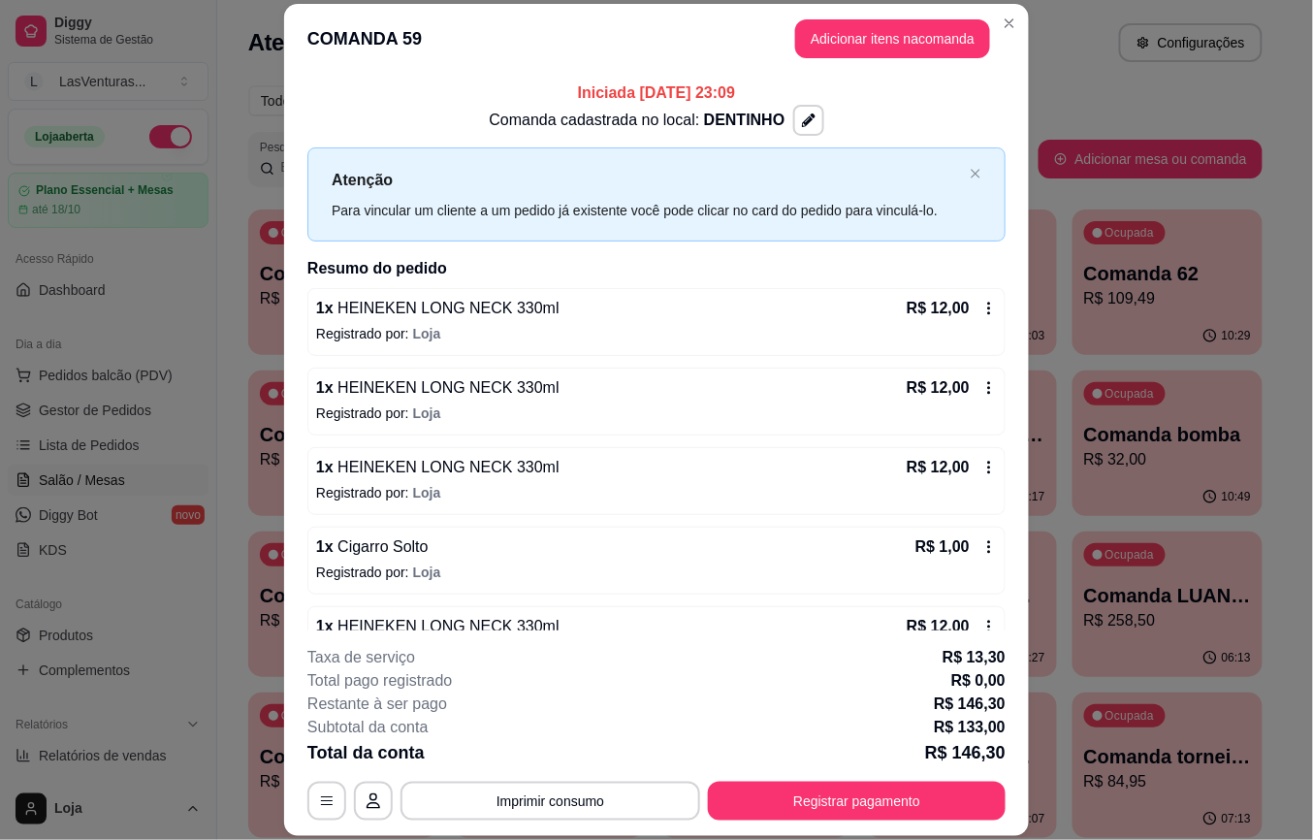
click at [532, 824] on footer "**********" at bounding box center [656, 733] width 745 height 206
click at [535, 807] on button "Imprimir consumo" at bounding box center [551, 801] width 300 height 39
click at [553, 761] on button "IMPRESSORA" at bounding box center [547, 756] width 136 height 30
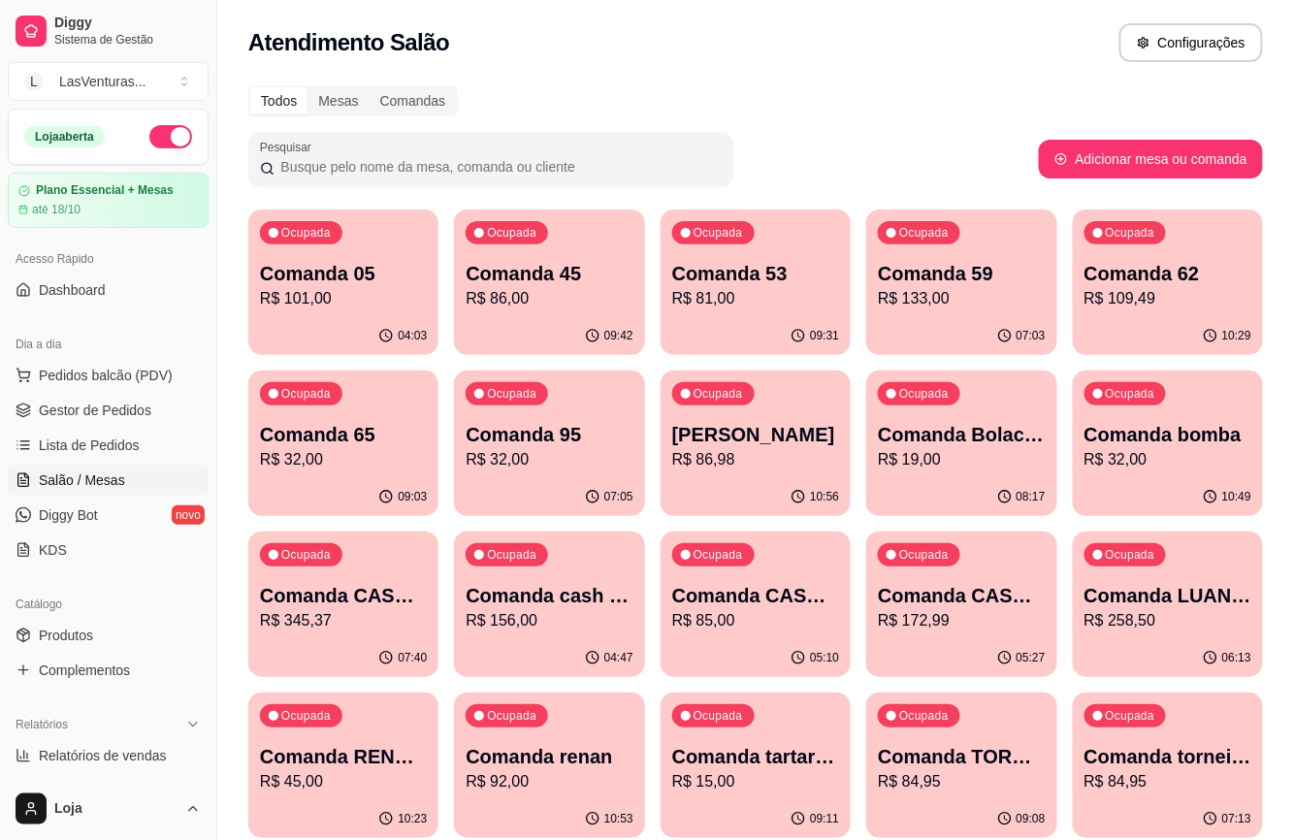
click at [339, 276] on p "Comanda 05" at bounding box center [343, 273] width 167 height 27
click at [662, 295] on div "Ocupada Comanda 53 R$ 81,00" at bounding box center [756, 264] width 190 height 108
click at [571, 275] on p "Comanda 45" at bounding box center [549, 273] width 167 height 27
click at [958, 299] on p "R$ 133,00" at bounding box center [961, 298] width 167 height 23
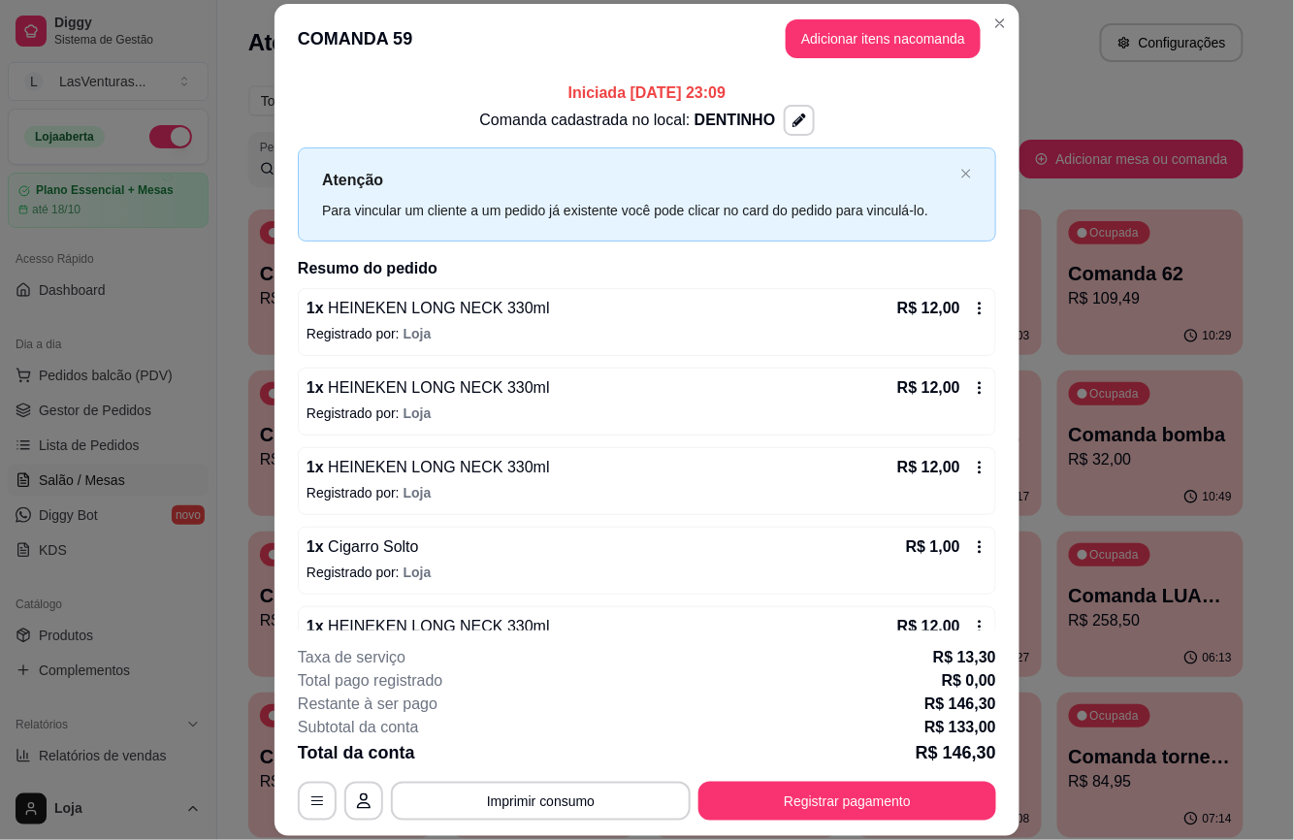
click at [1131, 315] on button "Ocupada Comanda 62 R$ 109,49 10:29" at bounding box center [1150, 282] width 186 height 145
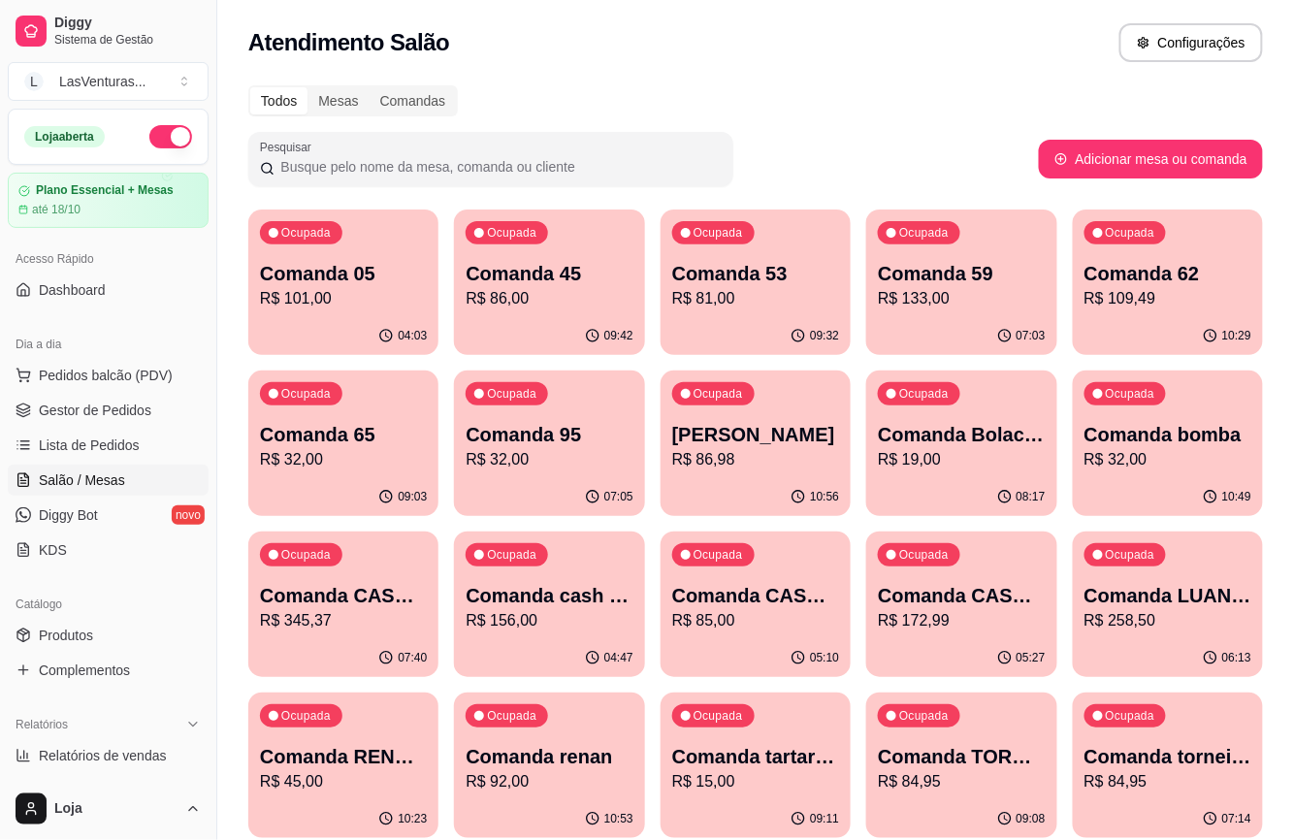
click at [353, 436] on p "Comanda 65" at bounding box center [343, 434] width 167 height 27
drag, startPoint x: 394, startPoint y: 44, endPoint x: 436, endPoint y: 45, distance: 41.7
click at [435, 45] on h2 "Atendimento Salão" at bounding box center [348, 42] width 201 height 31
drag, startPoint x: 436, startPoint y: 45, endPoint x: 401, endPoint y: 39, distance: 35.4
click at [436, 45] on h2 "Atendimento Salão" at bounding box center [348, 42] width 201 height 31
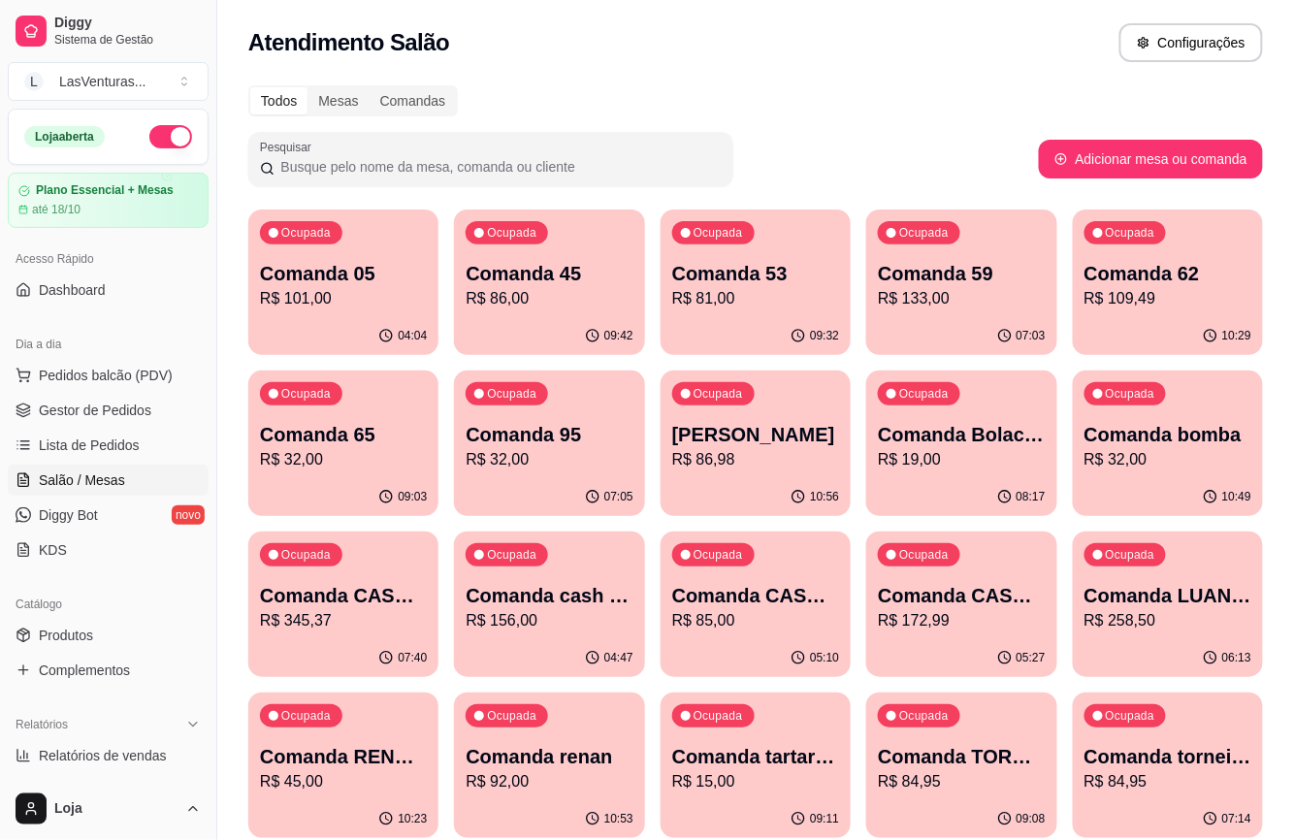
click at [365, 39] on h2 "Atendimento Salão" at bounding box center [348, 42] width 201 height 31
drag, startPoint x: 390, startPoint y: 48, endPoint x: 479, endPoint y: 66, distance: 90.9
click at [479, 66] on div "Atendimento Salão Configurações" at bounding box center [755, 37] width 1077 height 74
click at [468, 47] on div "Atendimento Salão Configurações" at bounding box center [755, 42] width 1015 height 39
click at [909, 300] on p "R$ 133,00" at bounding box center [961, 298] width 167 height 23
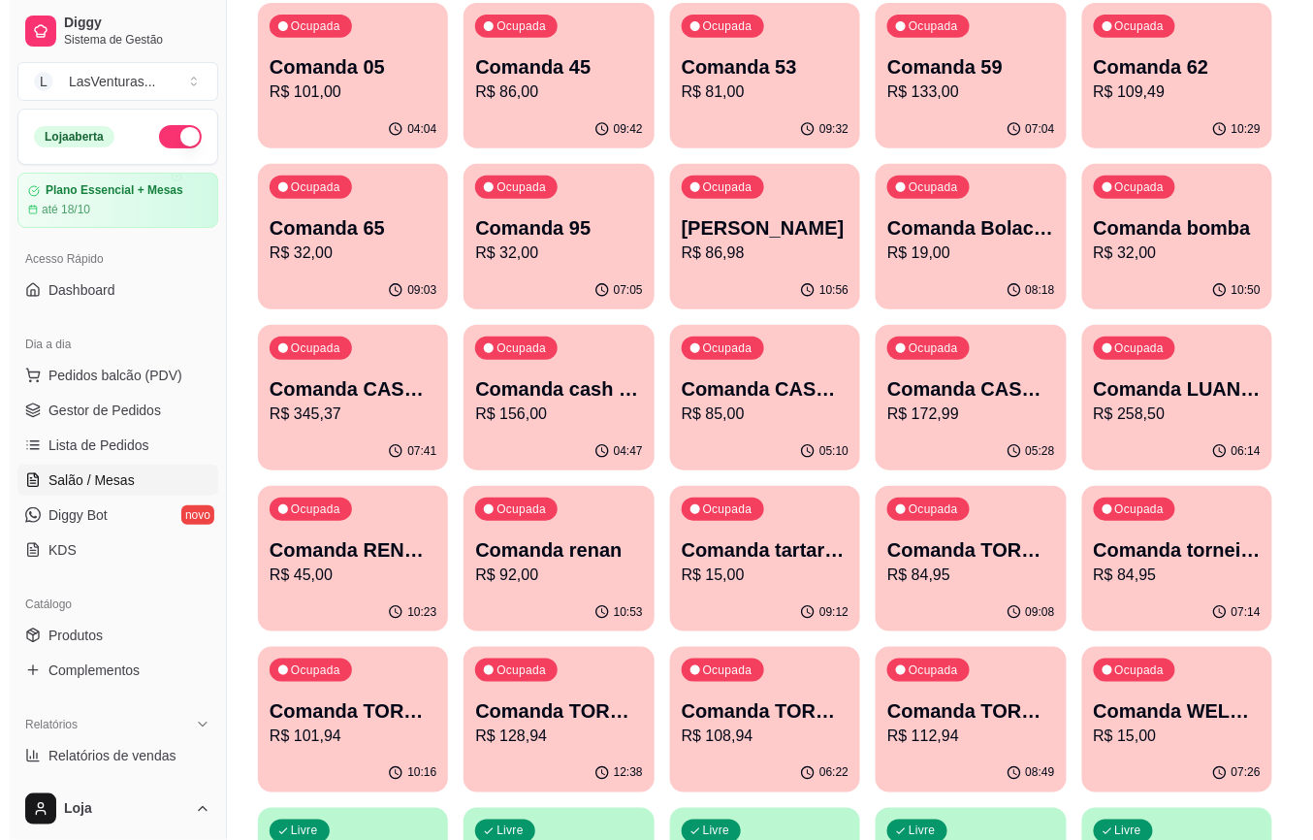
scroll to position [258, 0]
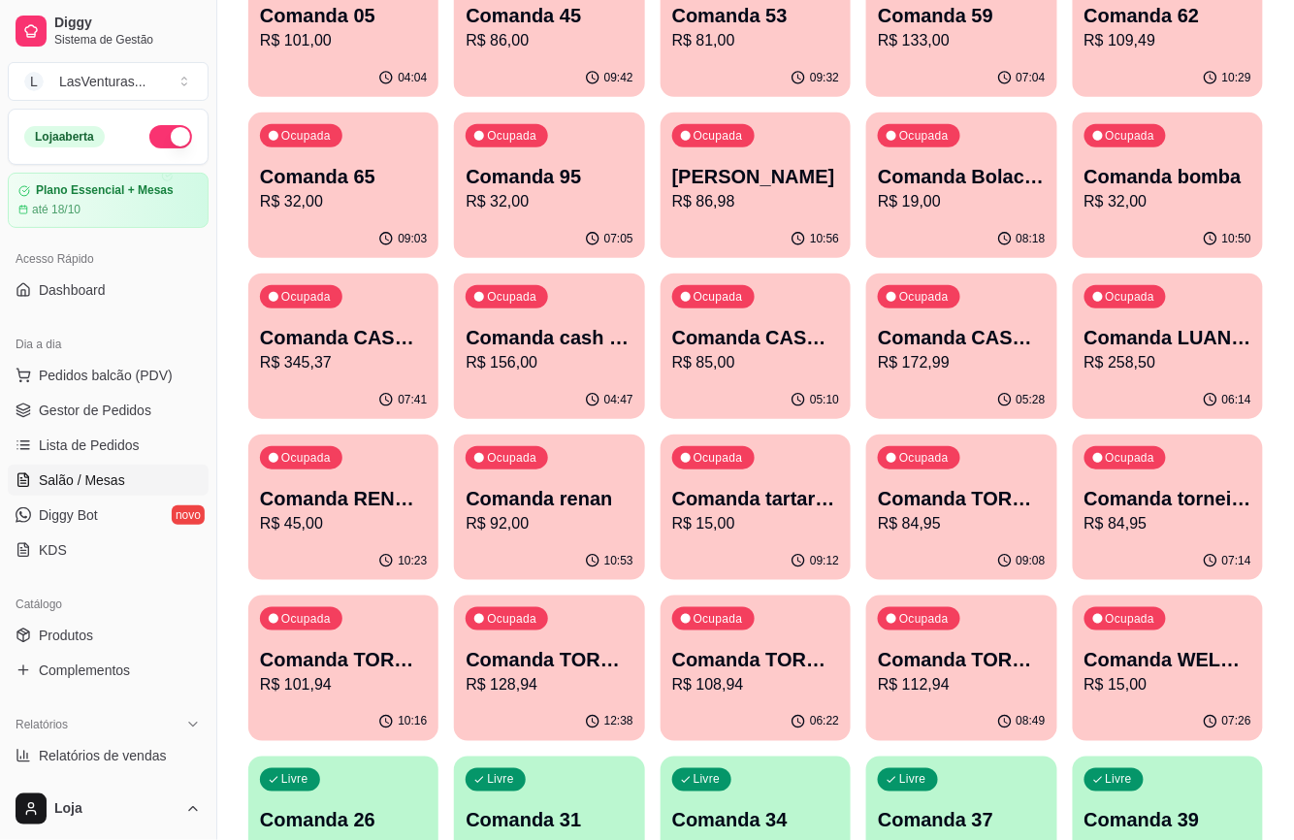
click at [824, 382] on div "05:10" at bounding box center [756, 400] width 190 height 38
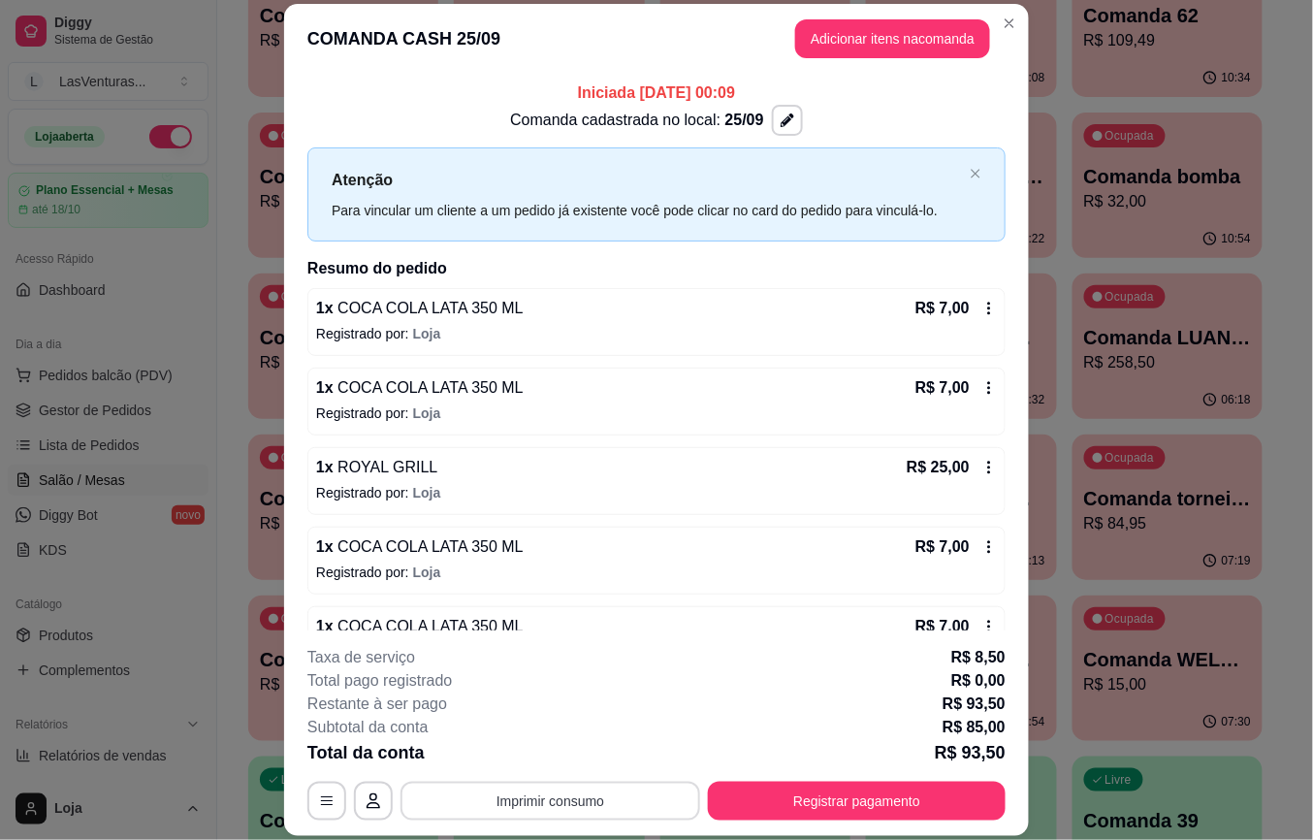
click at [634, 795] on button "Imprimir consumo" at bounding box center [551, 801] width 300 height 39
click at [602, 761] on button "IMPRESSORA" at bounding box center [547, 757] width 136 height 30
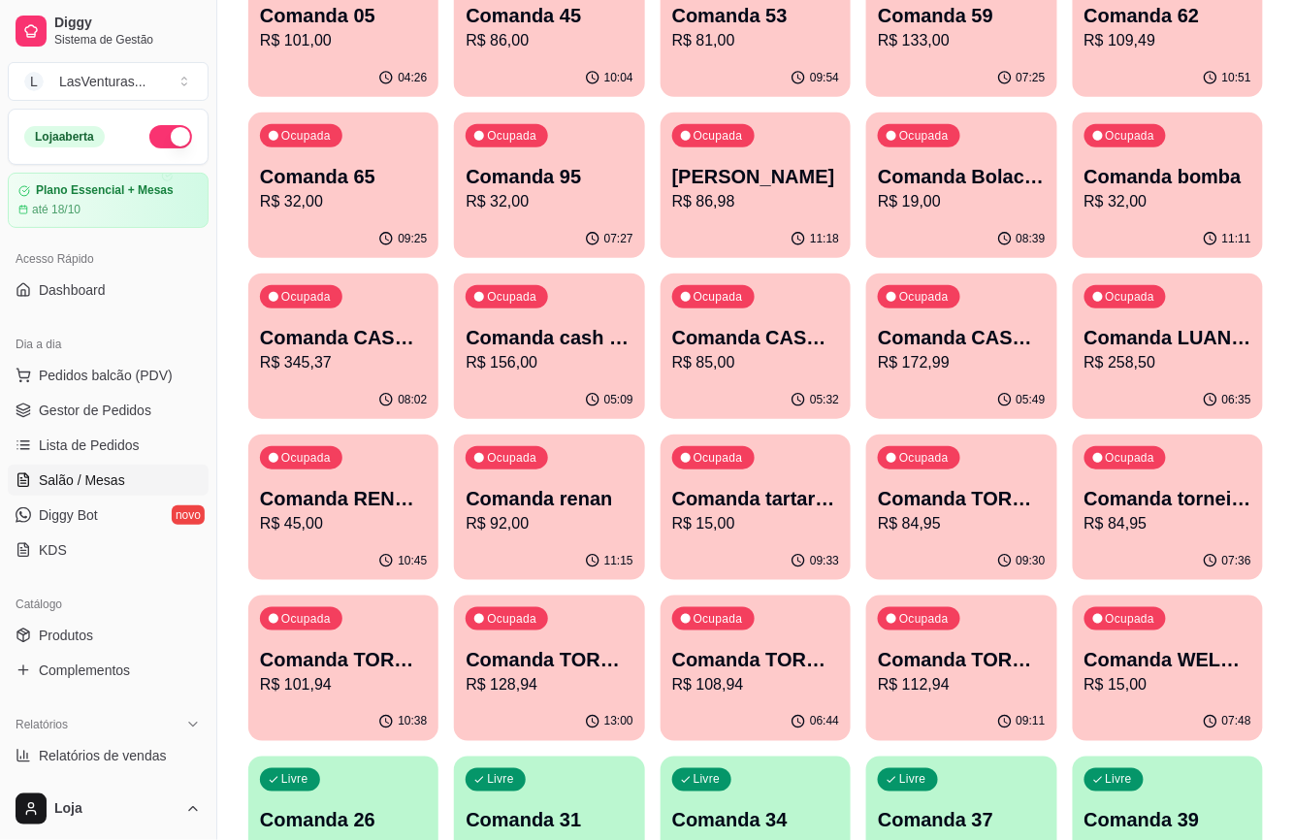
click at [962, 207] on p "R$ 19,00" at bounding box center [961, 201] width 167 height 23
click at [1131, 204] on p "R$ 32,00" at bounding box center [1167, 201] width 167 height 23
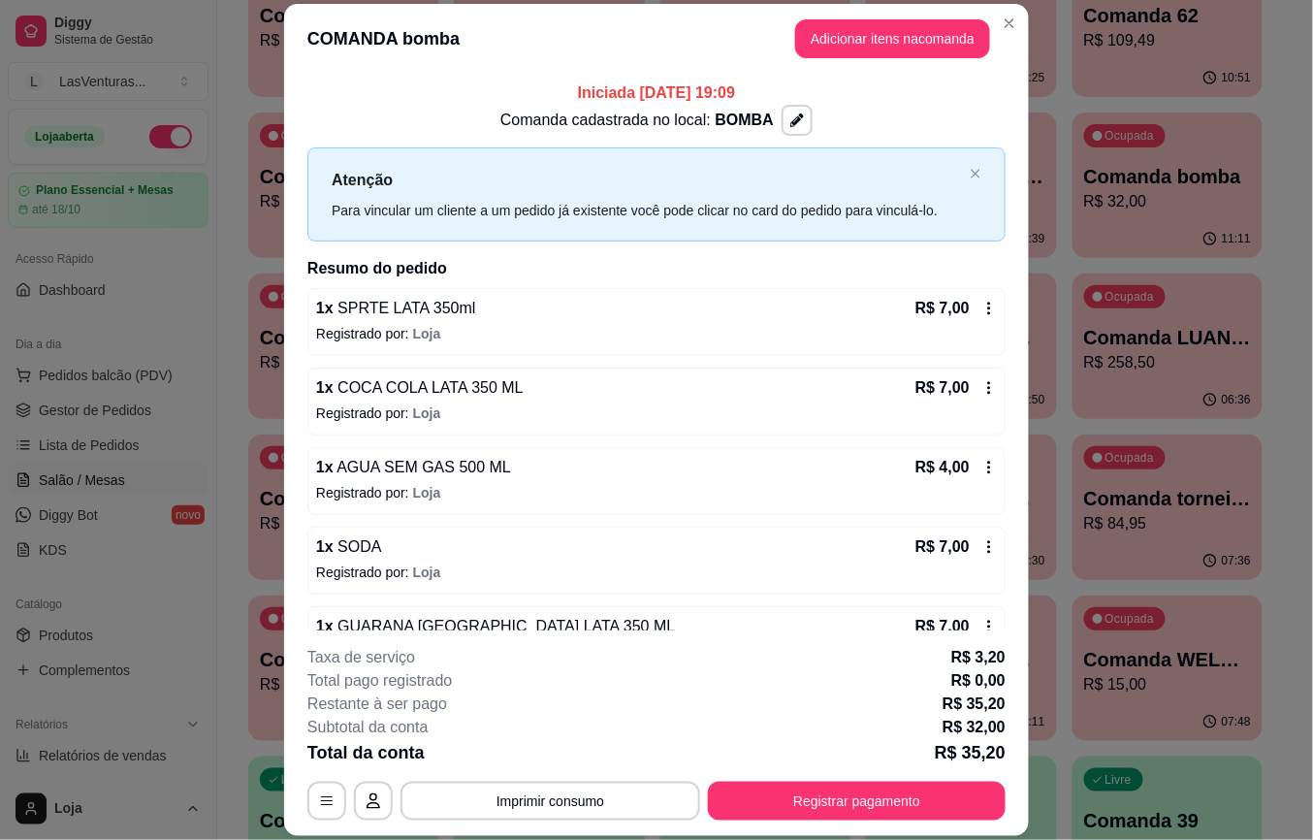
drag, startPoint x: 863, startPoint y: 780, endPoint x: 858, endPoint y: 792, distance: 13.5
click at [861, 788] on div "**********" at bounding box center [656, 733] width 698 height 175
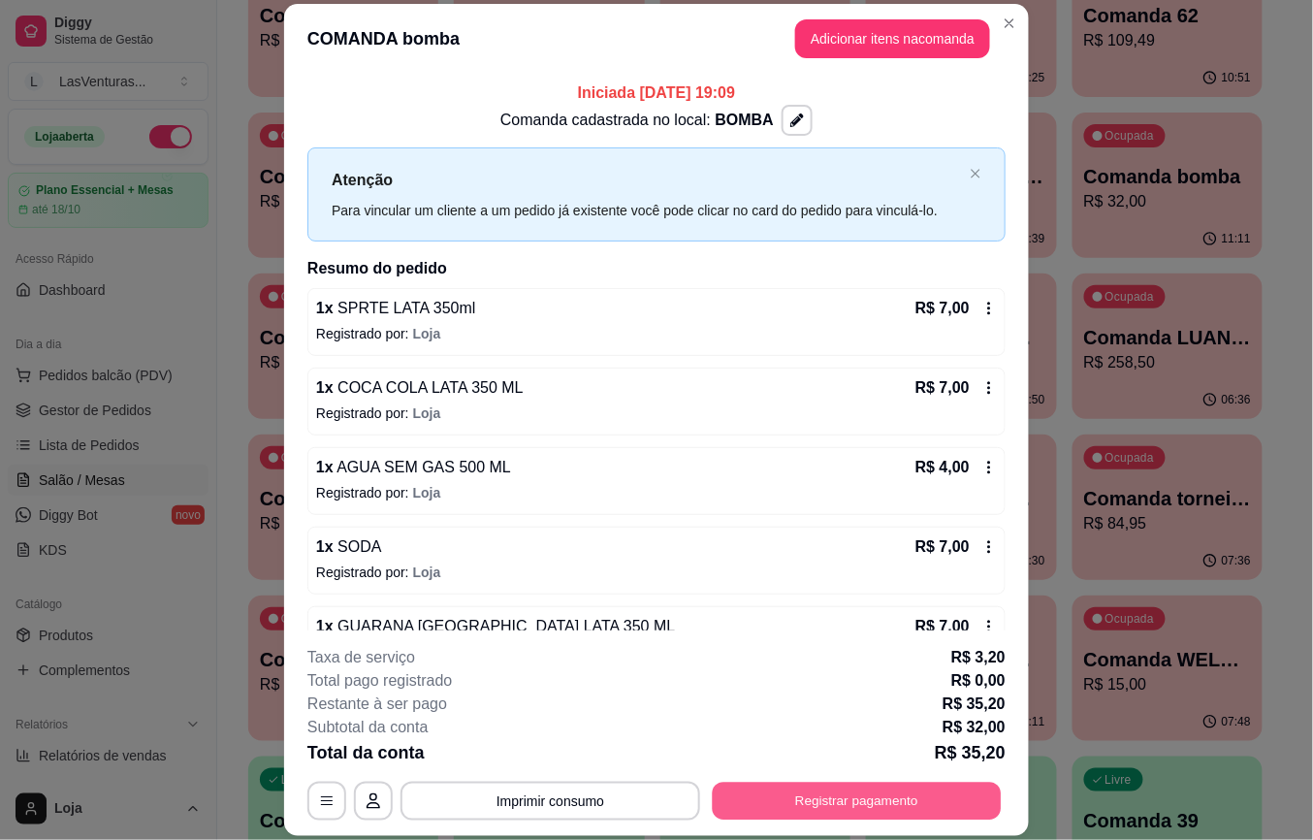
click at [874, 799] on button "Registrar pagamento" at bounding box center [857, 801] width 289 height 38
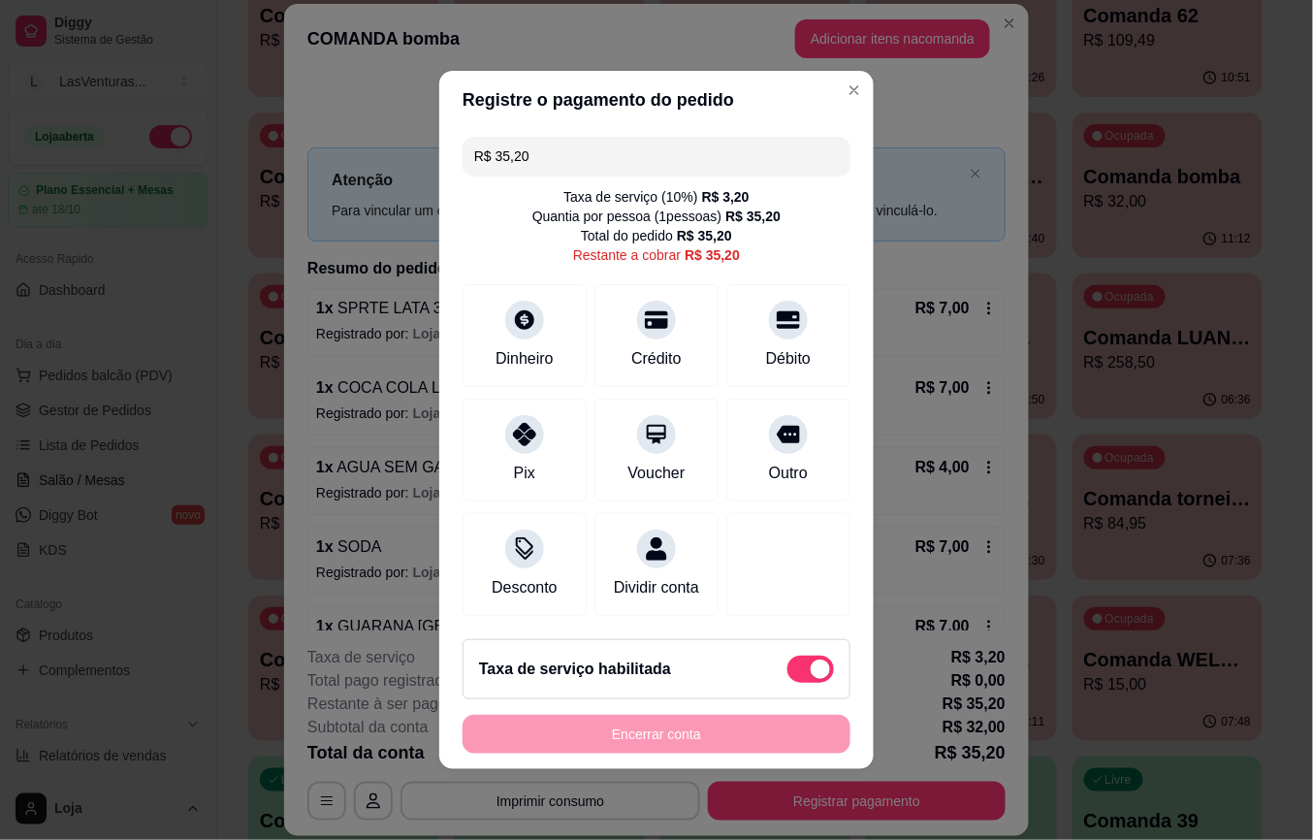
drag, startPoint x: 809, startPoint y: 680, endPoint x: 782, endPoint y: 688, distance: 28.2
click at [784, 688] on div "Taxa de serviço habilitada" at bounding box center [657, 669] width 388 height 60
type input "R$ 32,00"
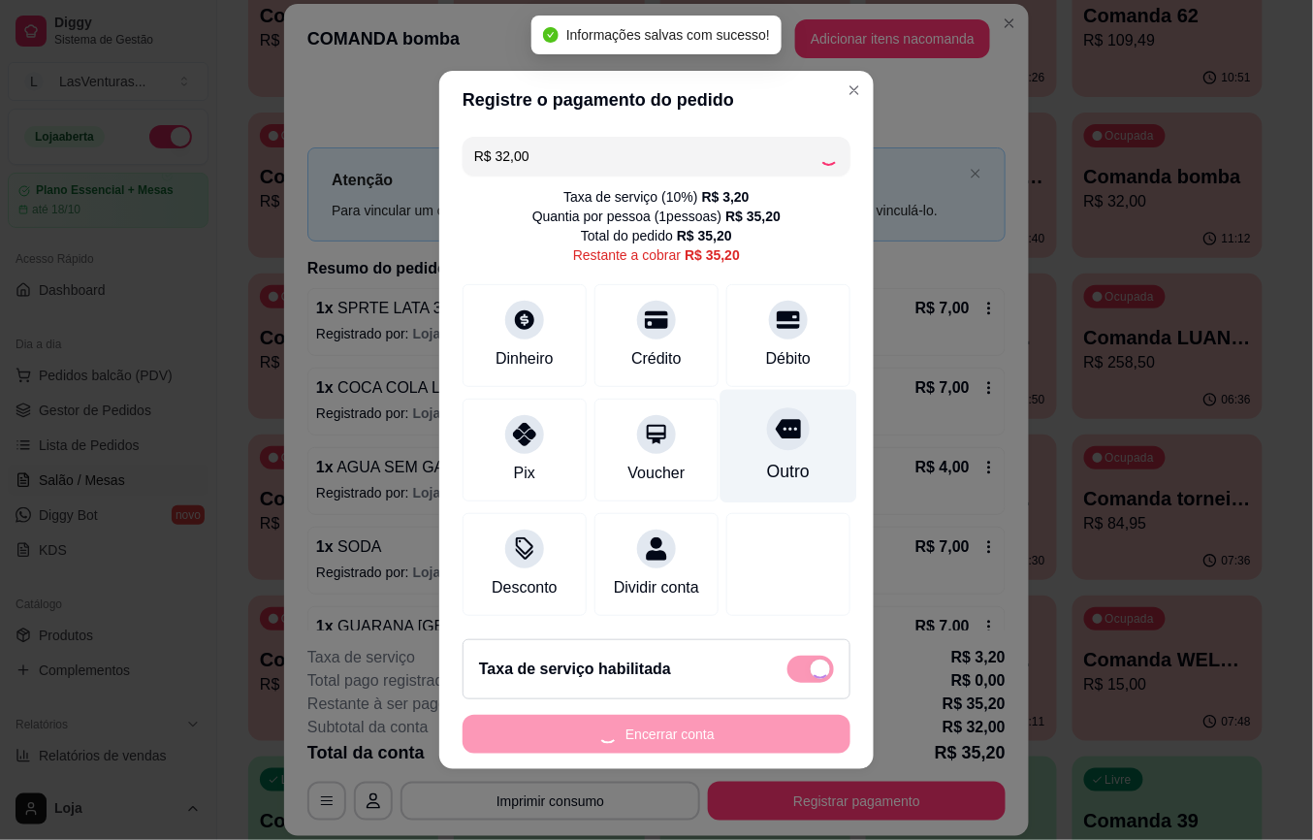
checkbox input "false"
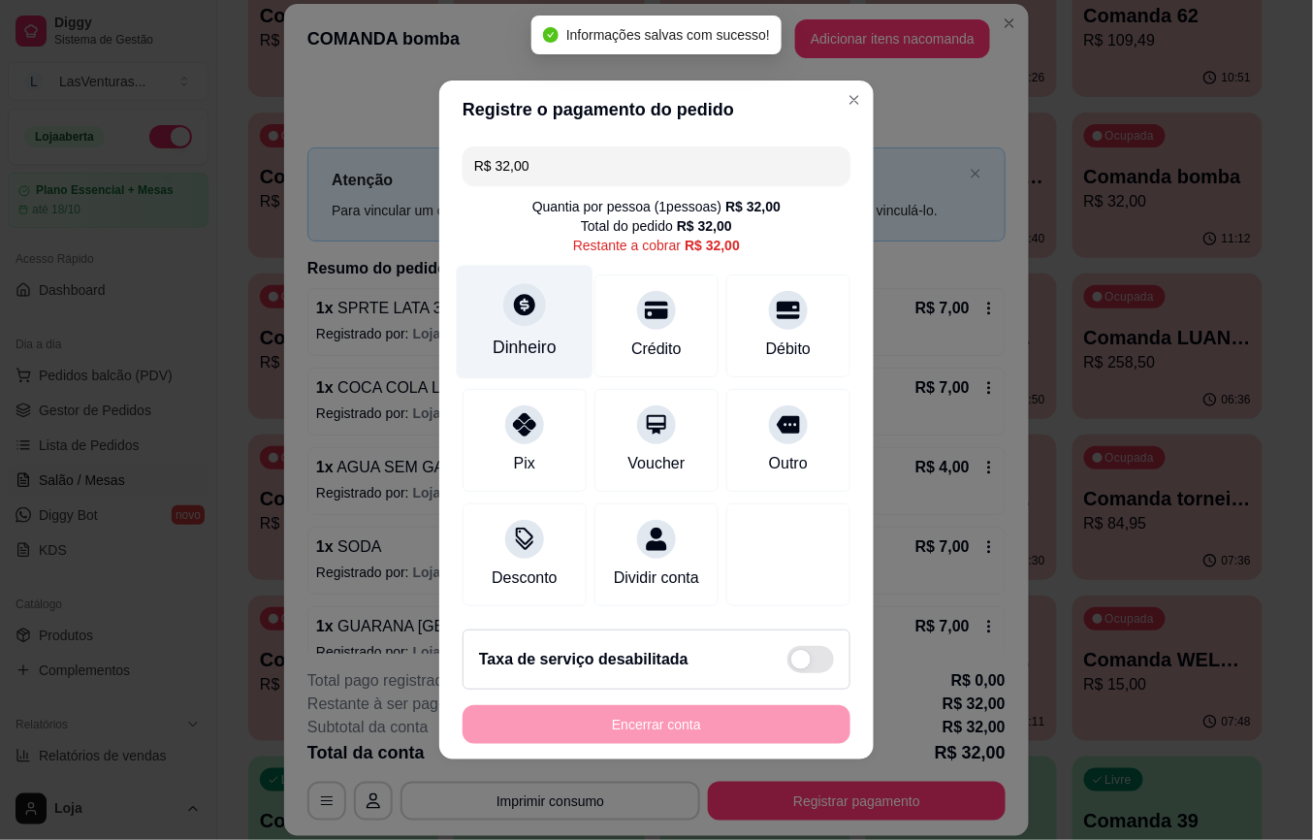
click at [506, 297] on div at bounding box center [524, 304] width 43 height 43
click at [591, 405] on input "0,00" at bounding box center [657, 401] width 388 height 39
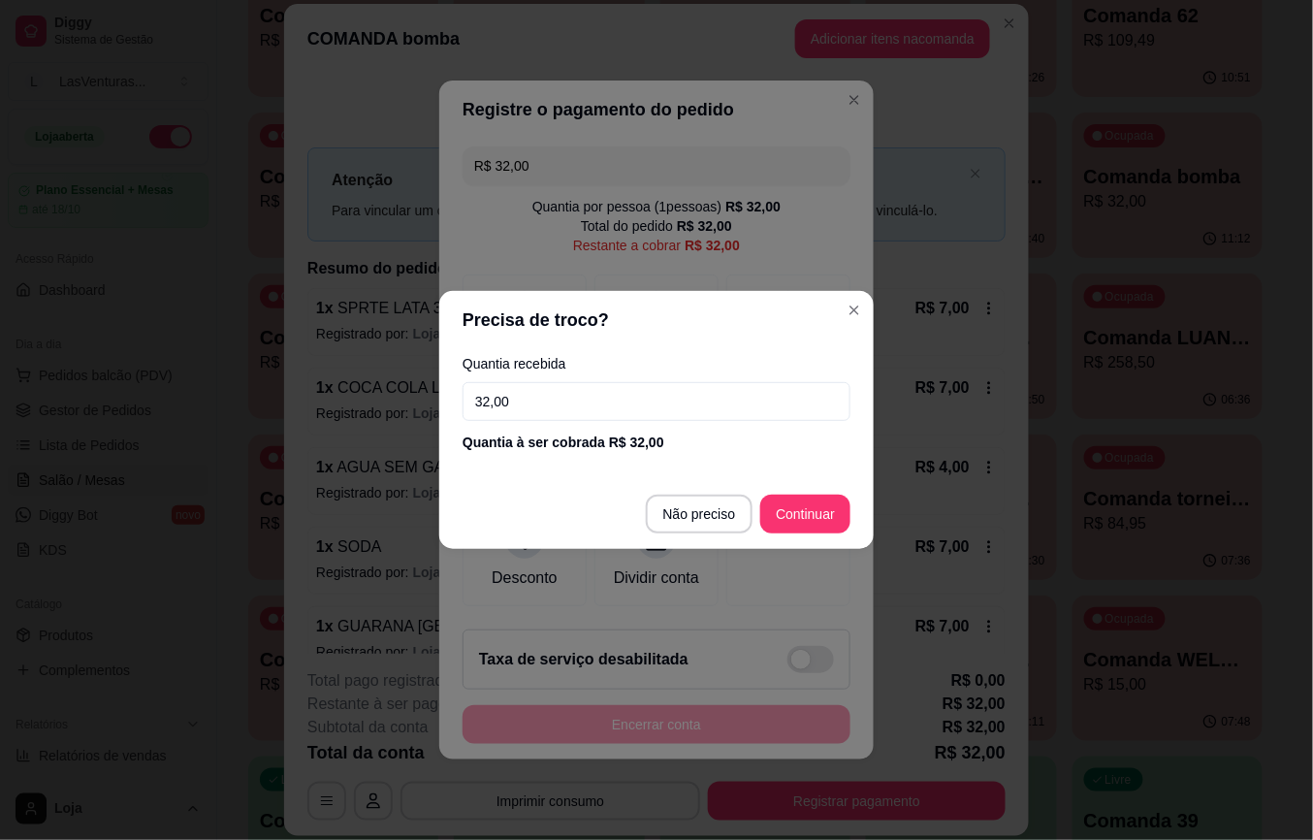
type input "32,00"
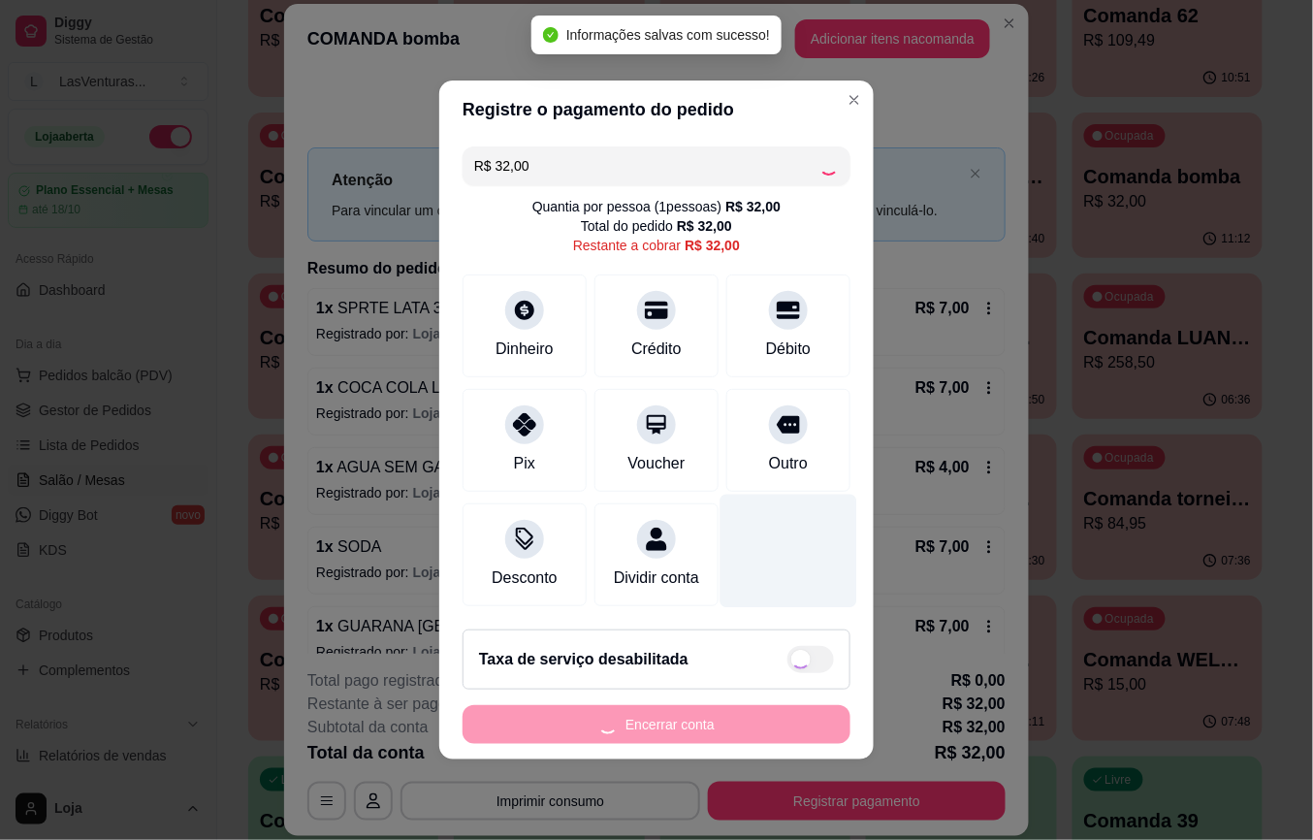
type input "R$ 0,00"
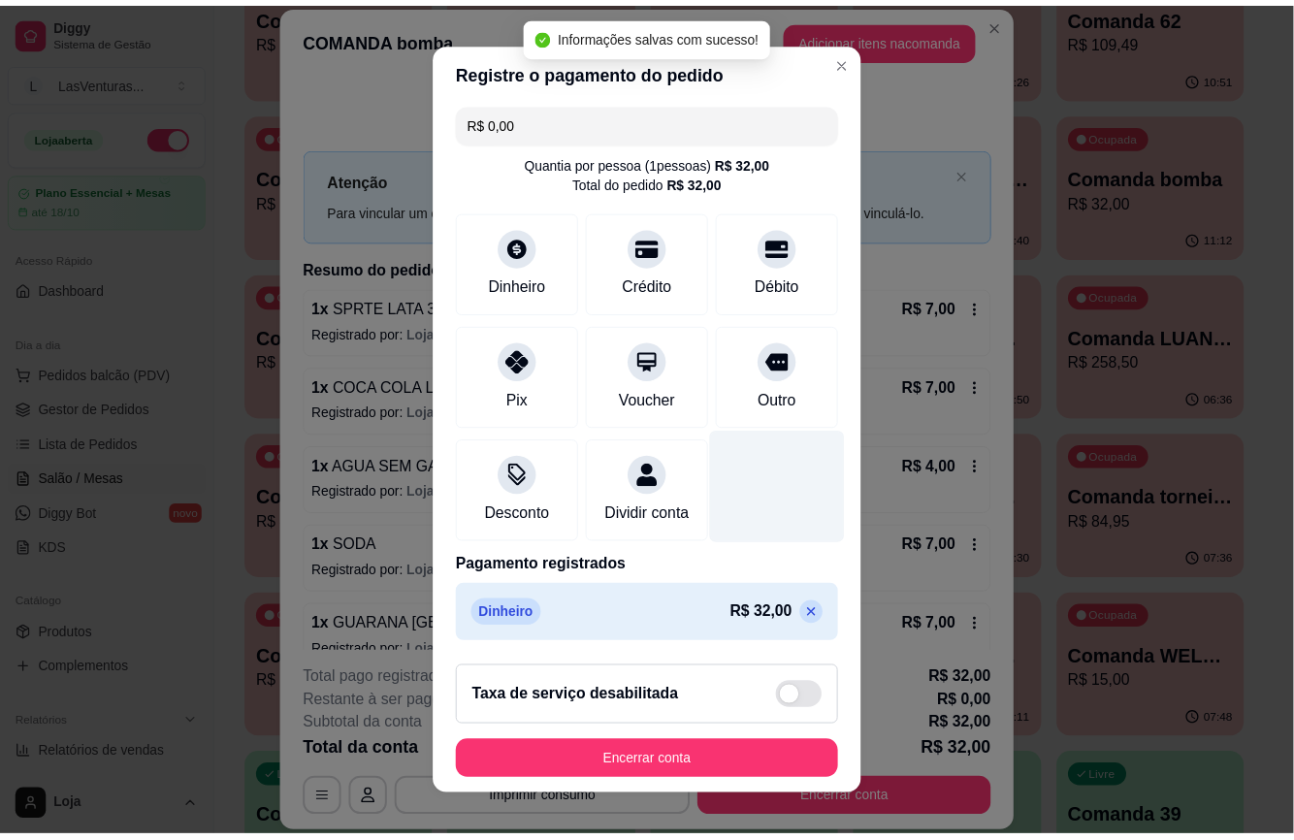
scroll to position [29, 0]
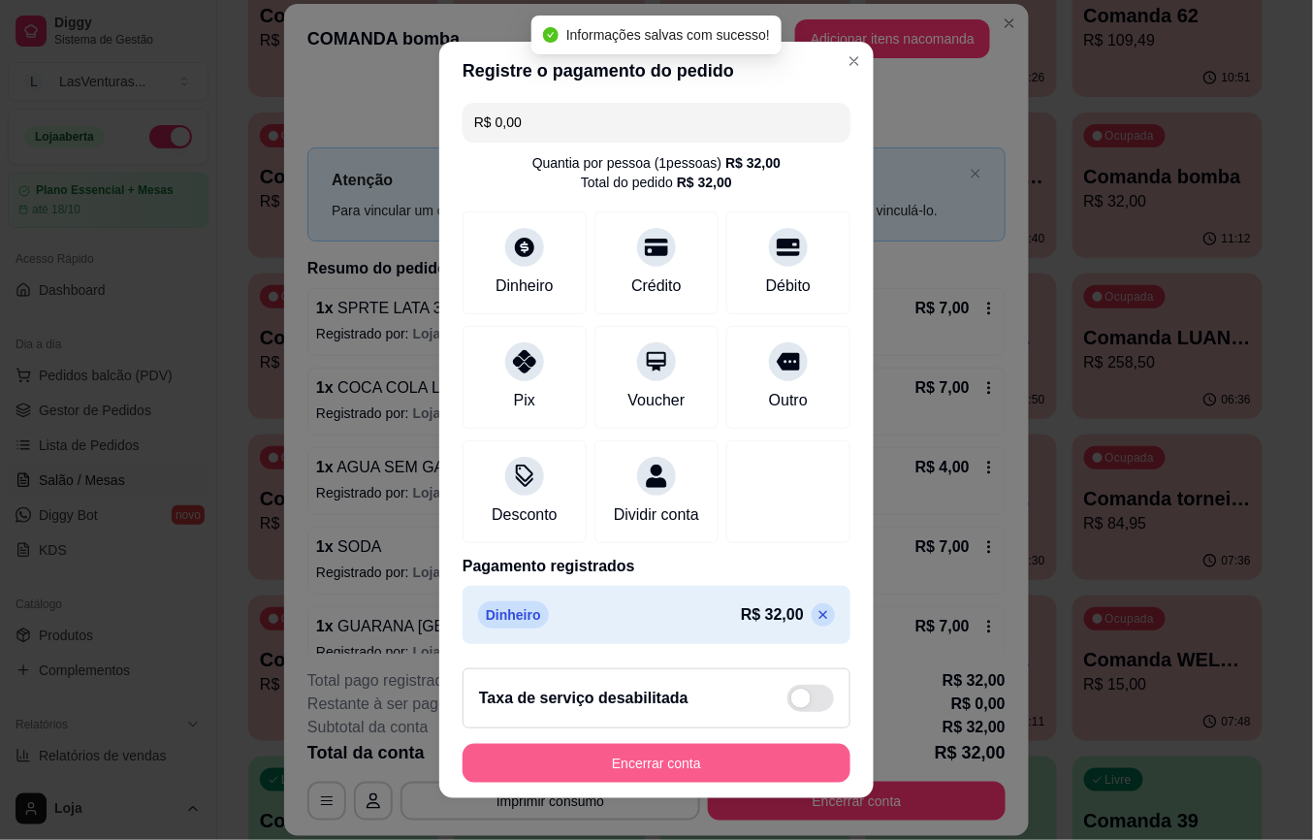
click at [658, 757] on button "Encerrar conta" at bounding box center [657, 763] width 388 height 39
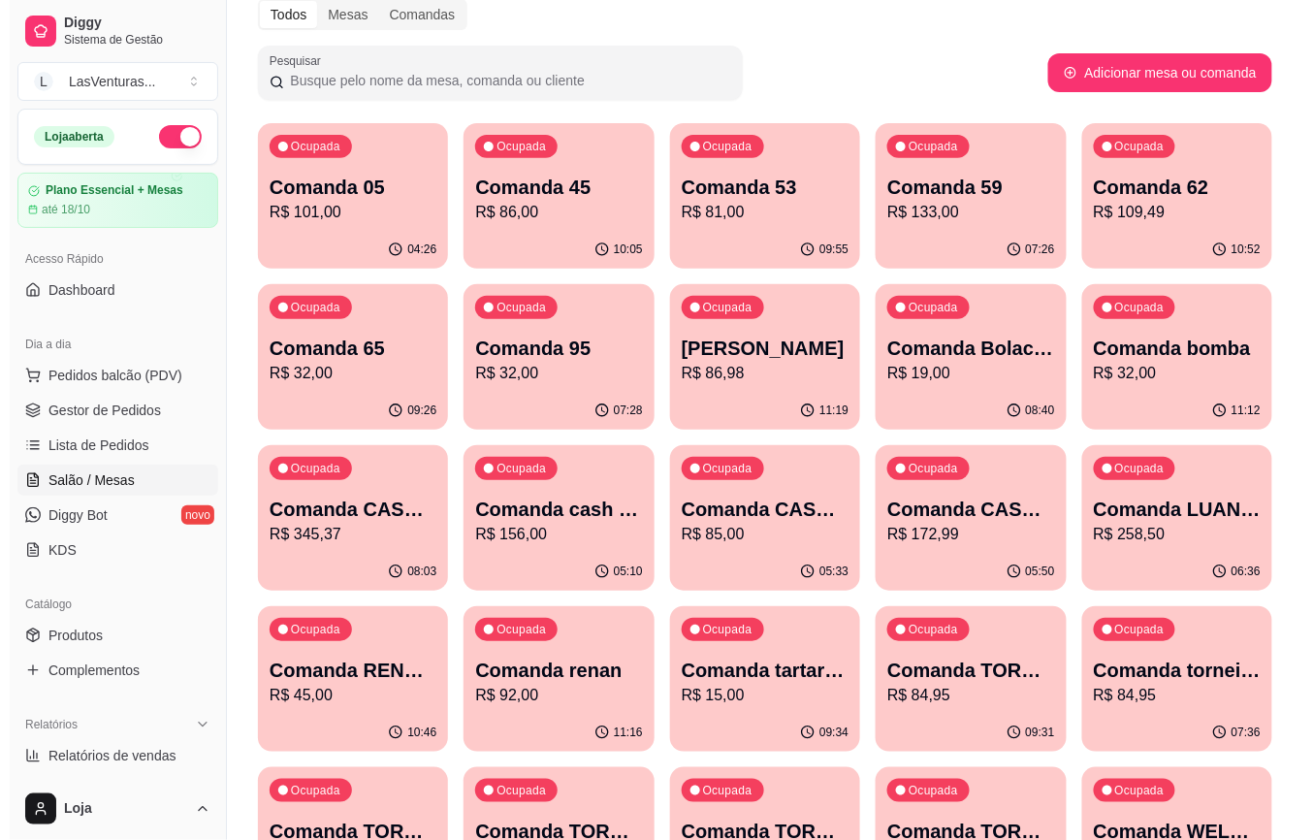
scroll to position [129, 0]
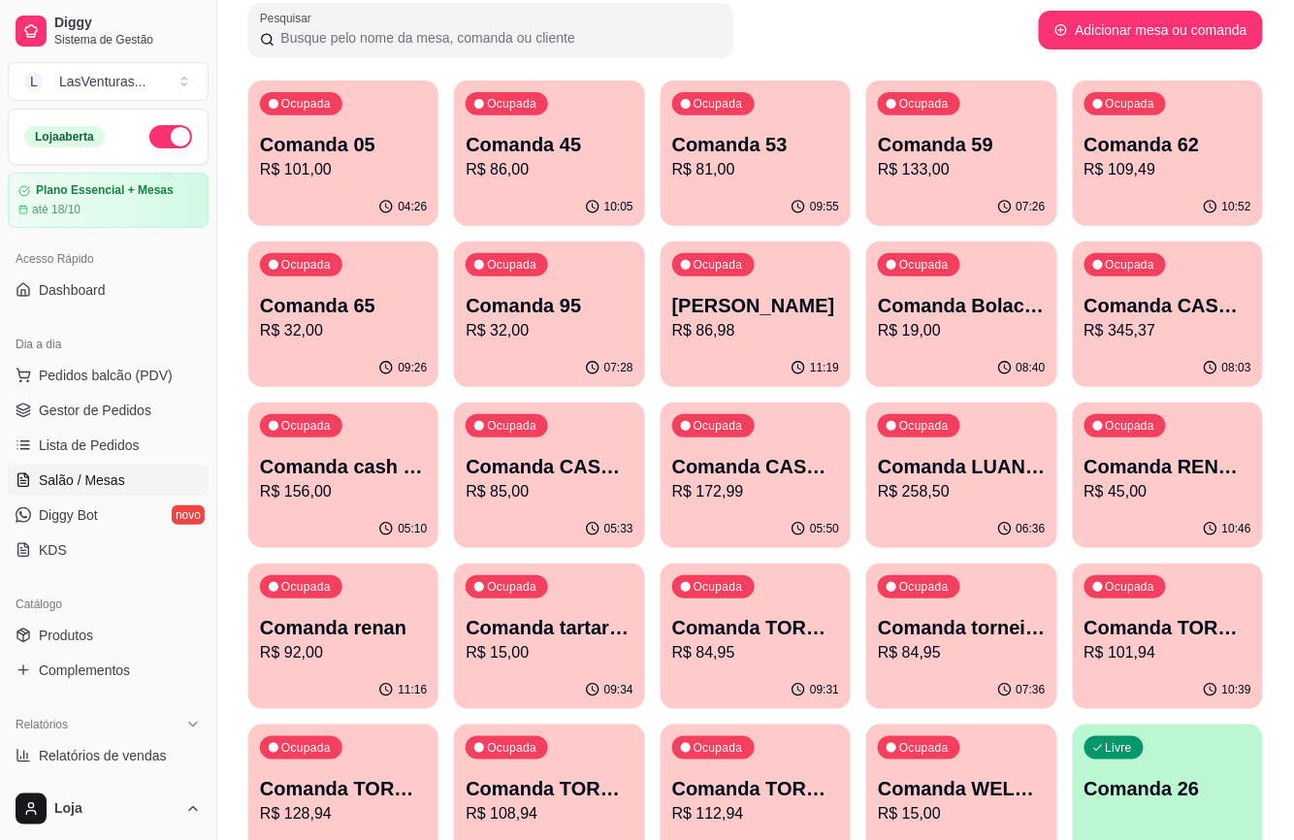
click at [370, 622] on p "Comanda renan" at bounding box center [343, 627] width 167 height 27
click at [1142, 497] on p "R$ 45,00" at bounding box center [1167, 491] width 162 height 22
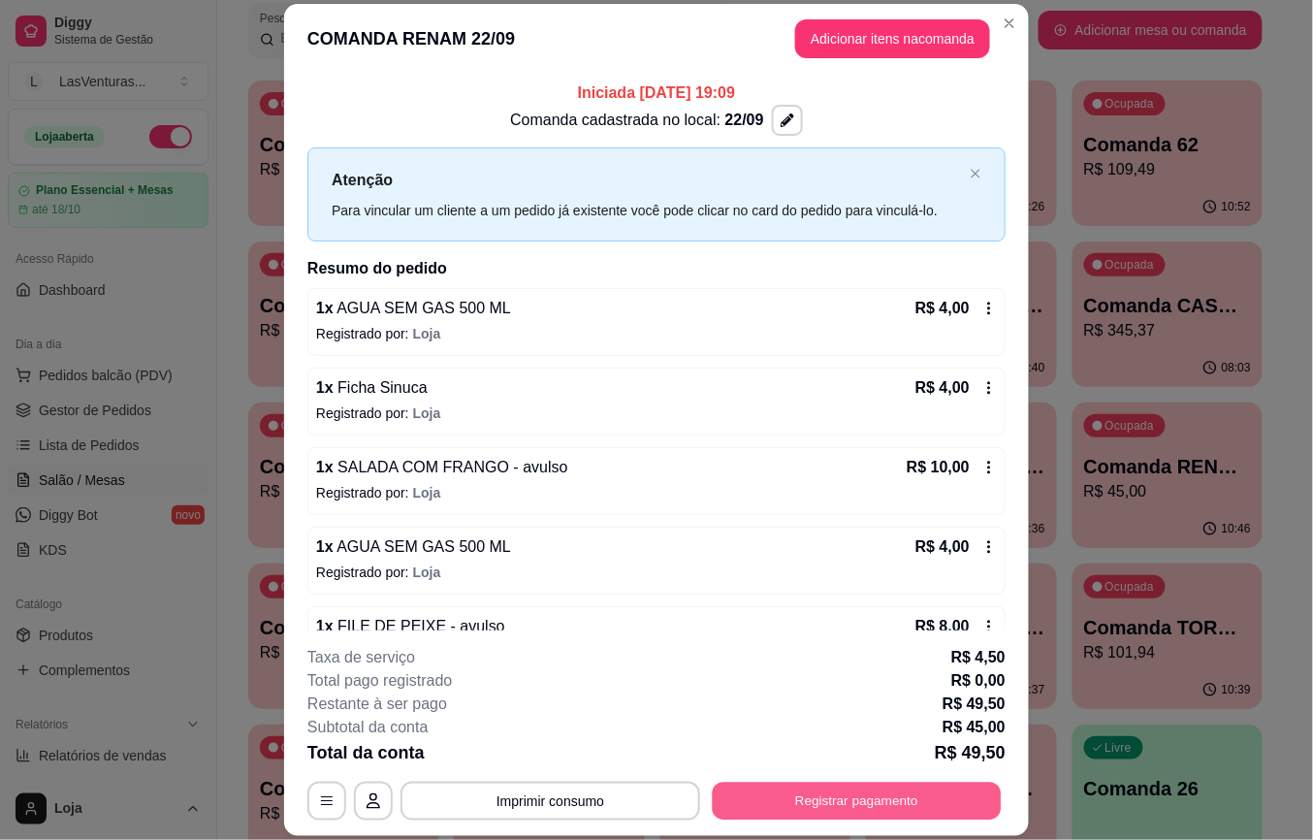
click at [827, 782] on button "Registrar pagamento" at bounding box center [857, 801] width 289 height 38
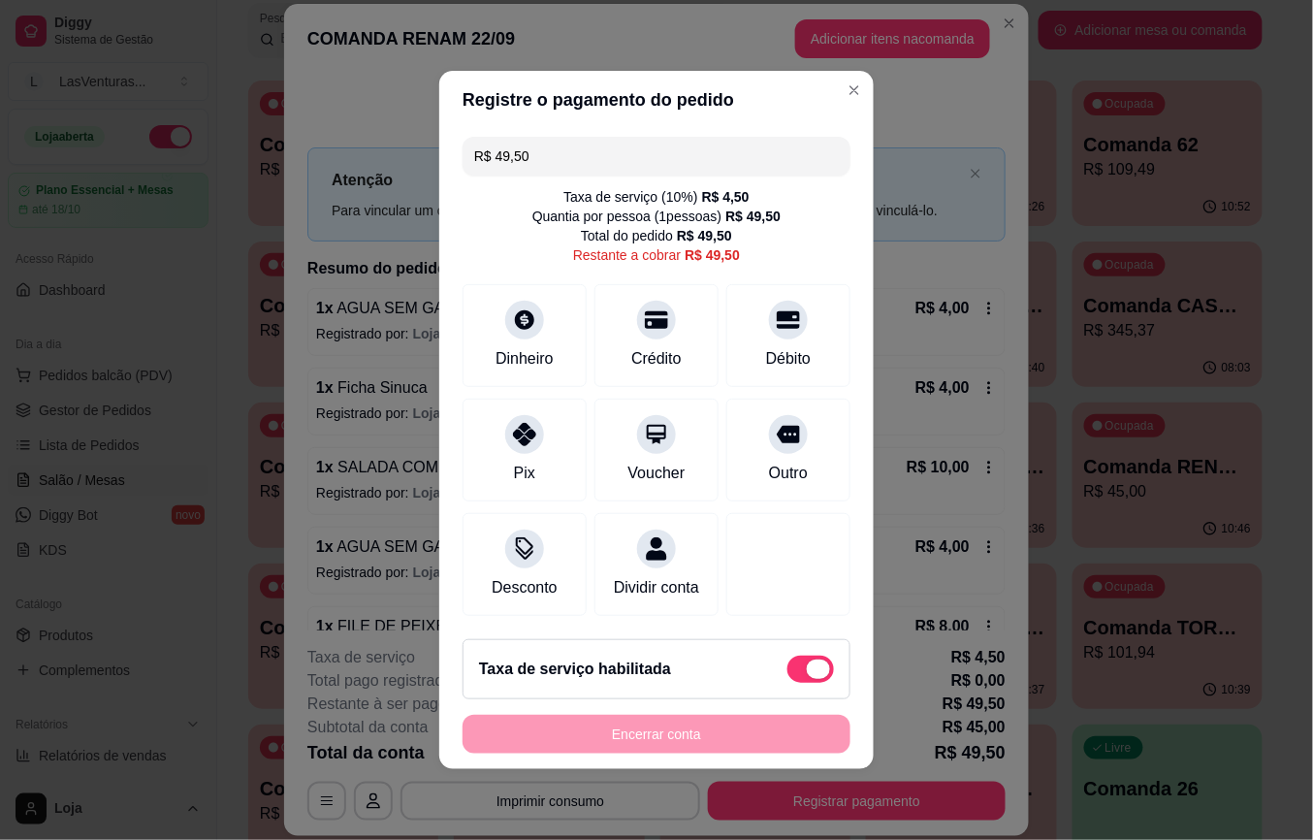
click at [807, 679] on span at bounding box center [818, 669] width 23 height 19
click at [793, 685] on input "checkbox" at bounding box center [793, 679] width 13 height 13
checkbox input "true"
type input "R$ 45,00"
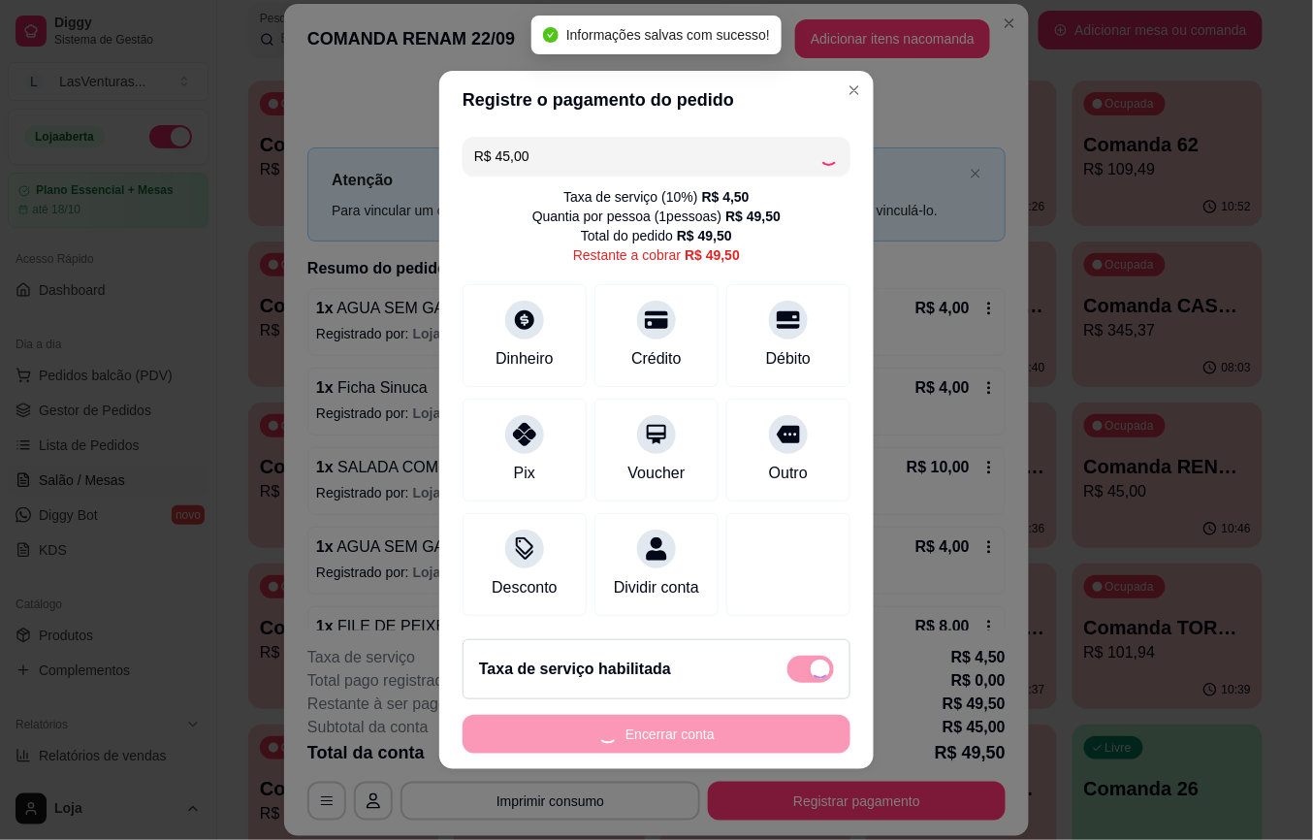
checkbox input "false"
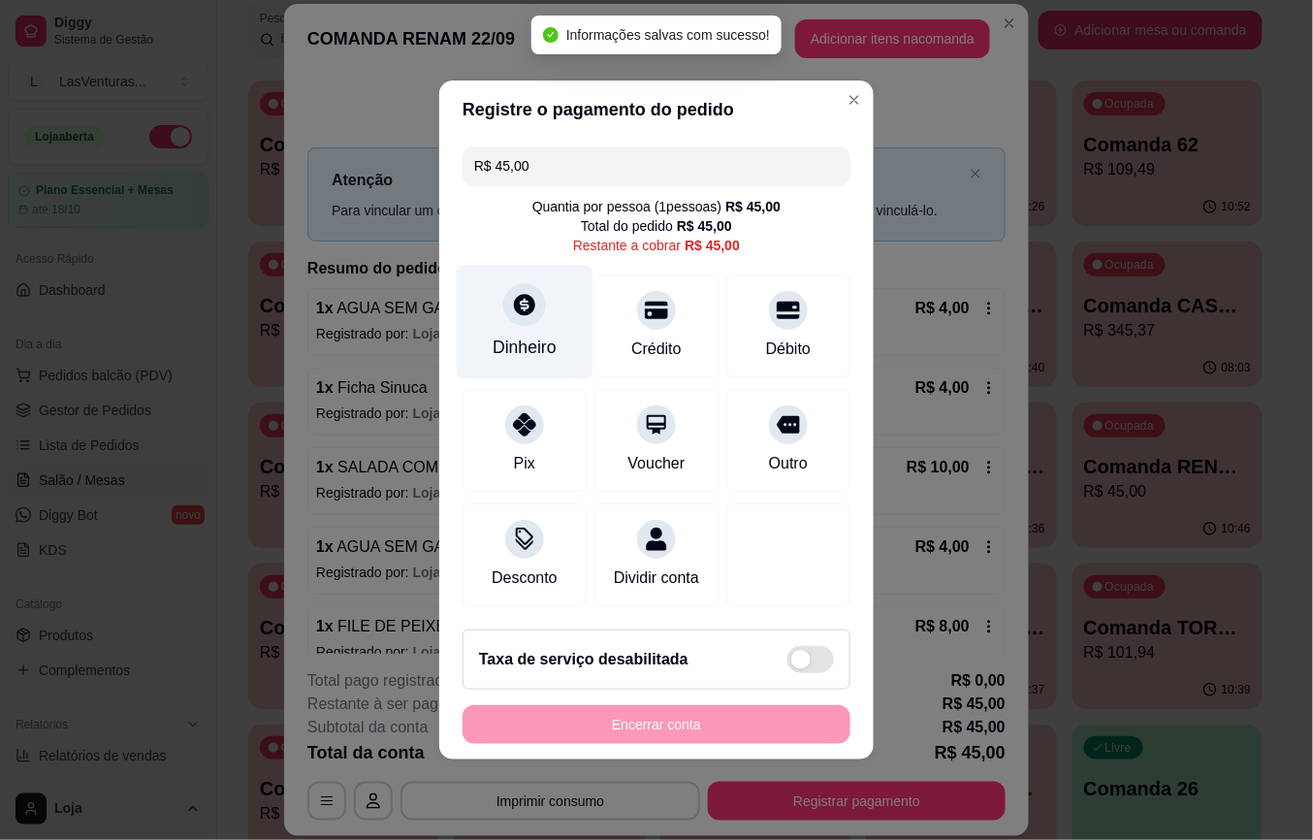
click at [543, 283] on div "Dinheiro" at bounding box center [525, 322] width 137 height 113
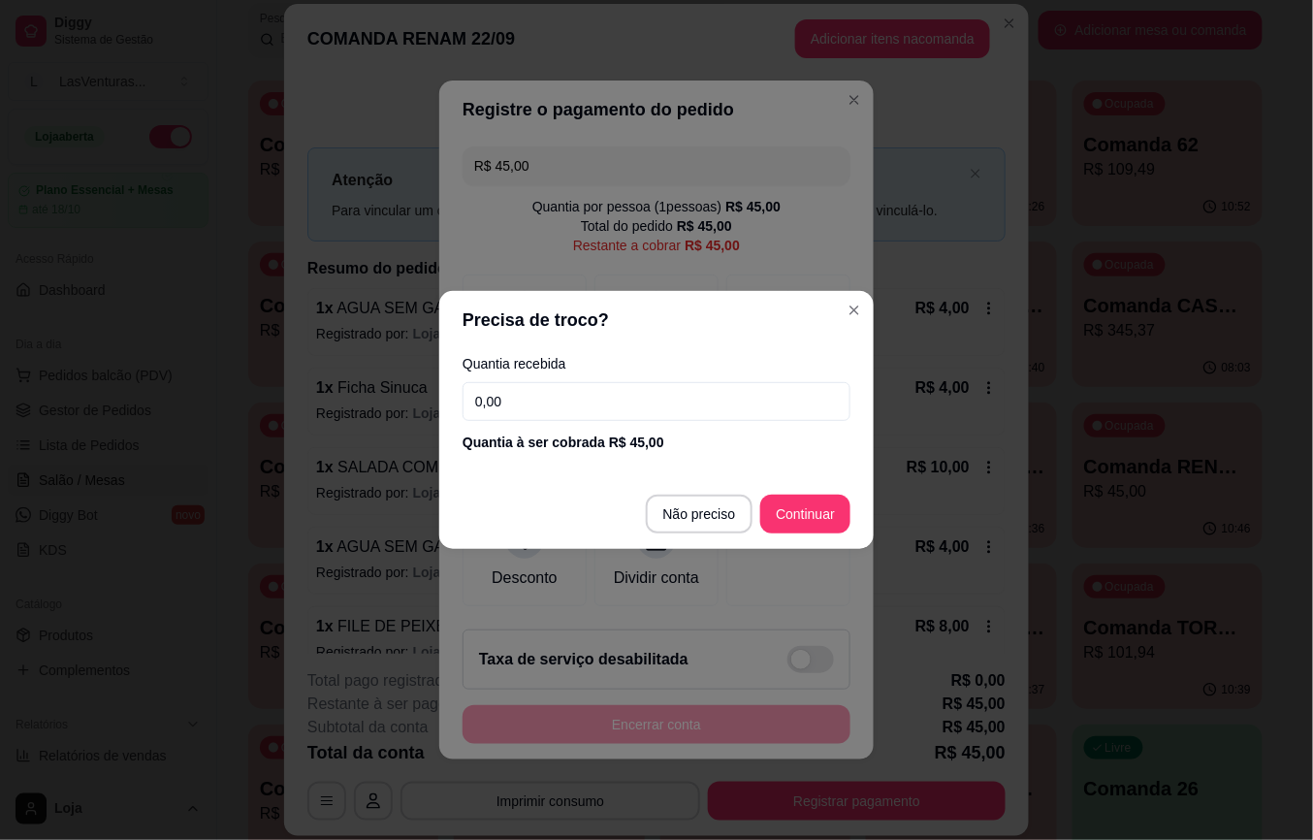
click at [618, 404] on input "0,00" at bounding box center [657, 401] width 388 height 39
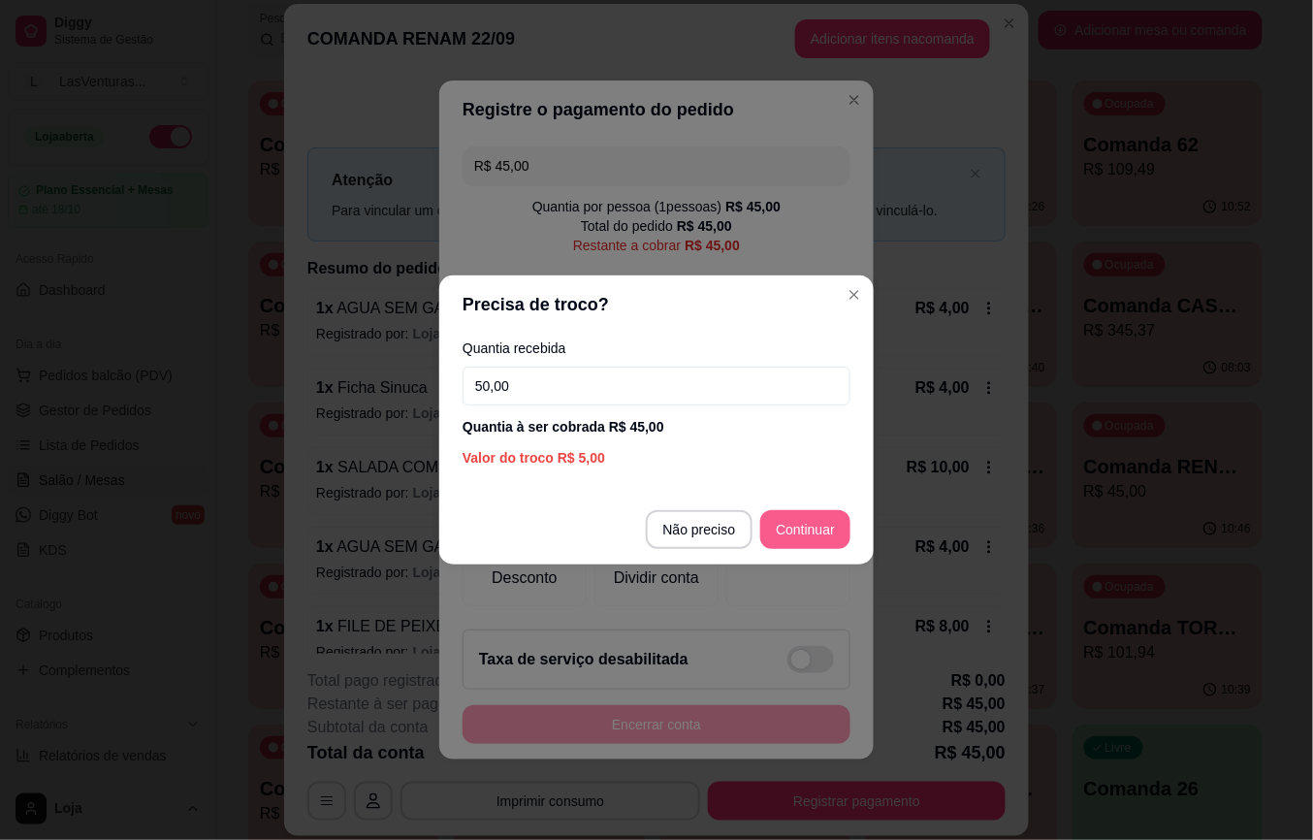
type input "50,00"
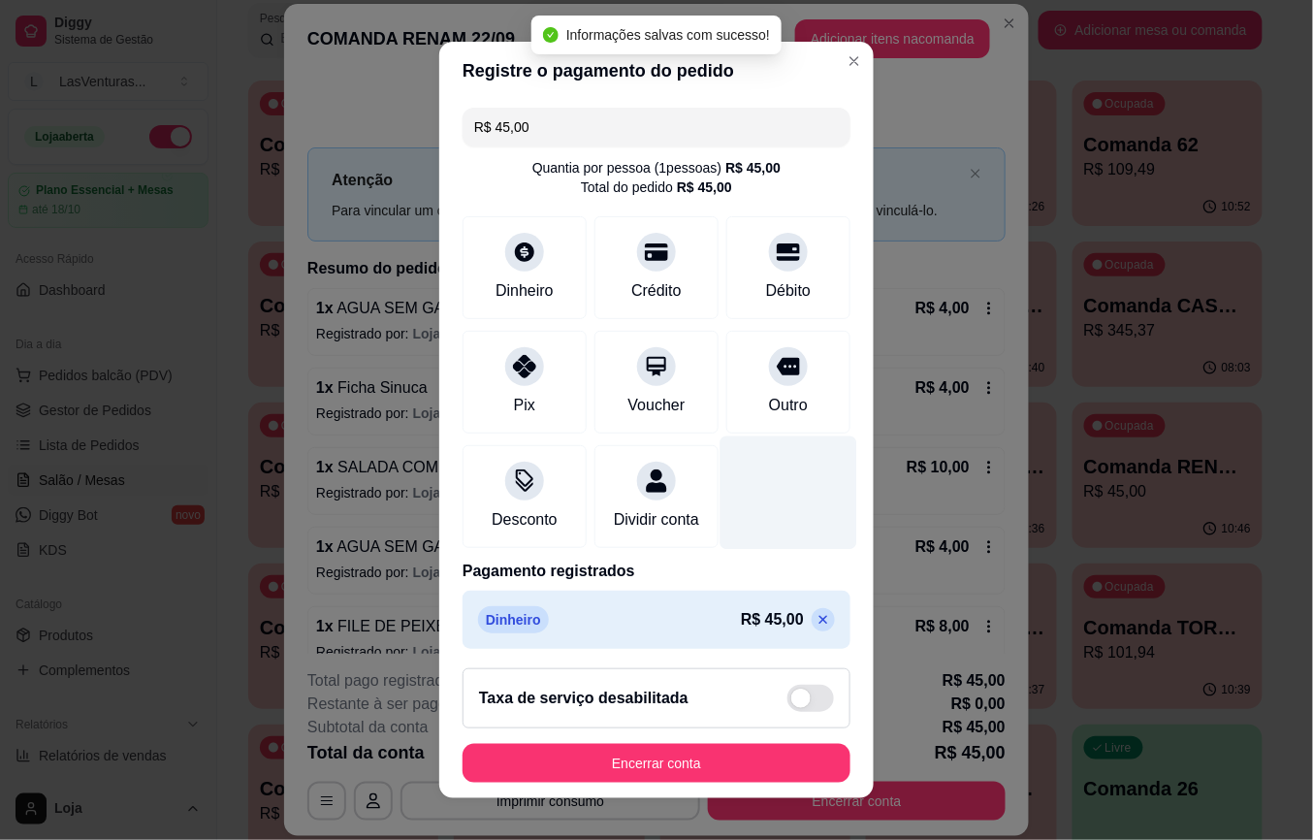
type input "R$ 0,00"
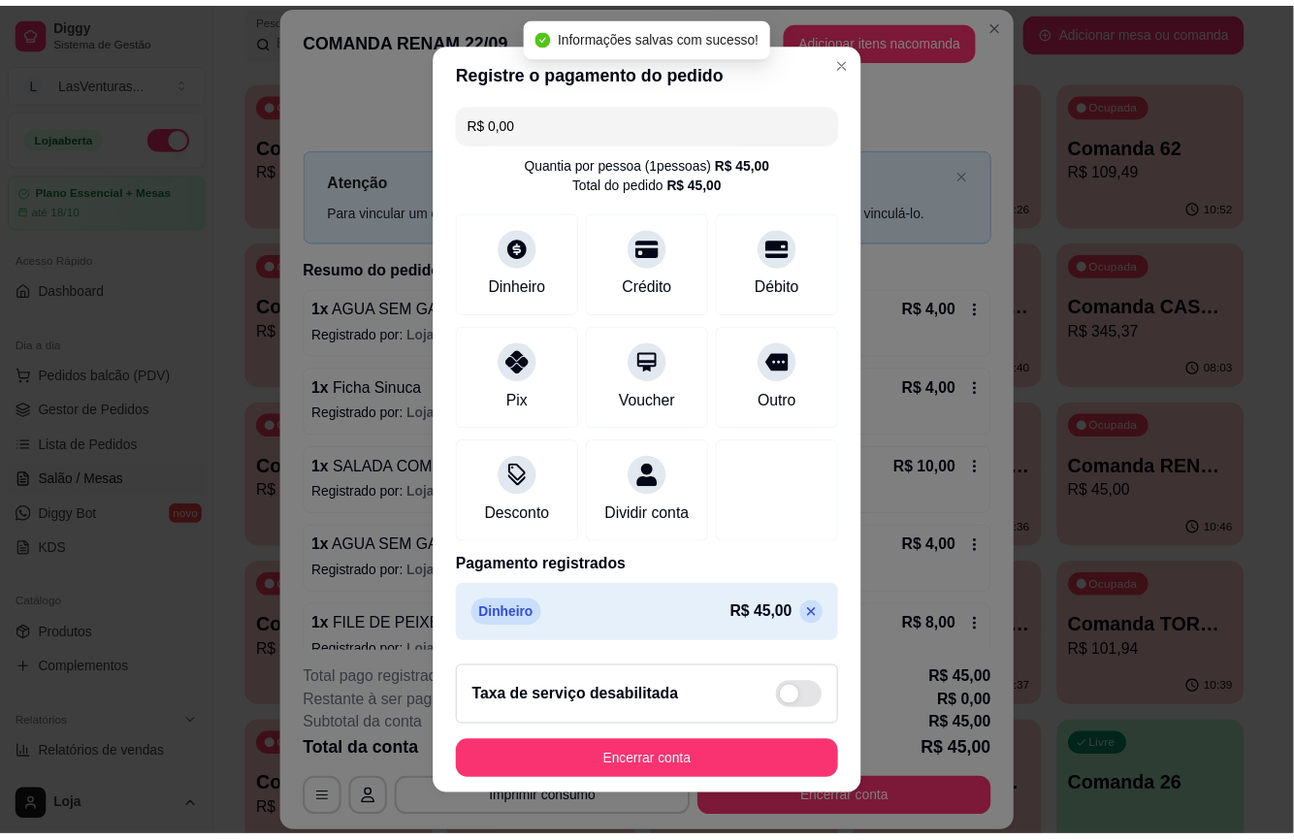
scroll to position [29, 0]
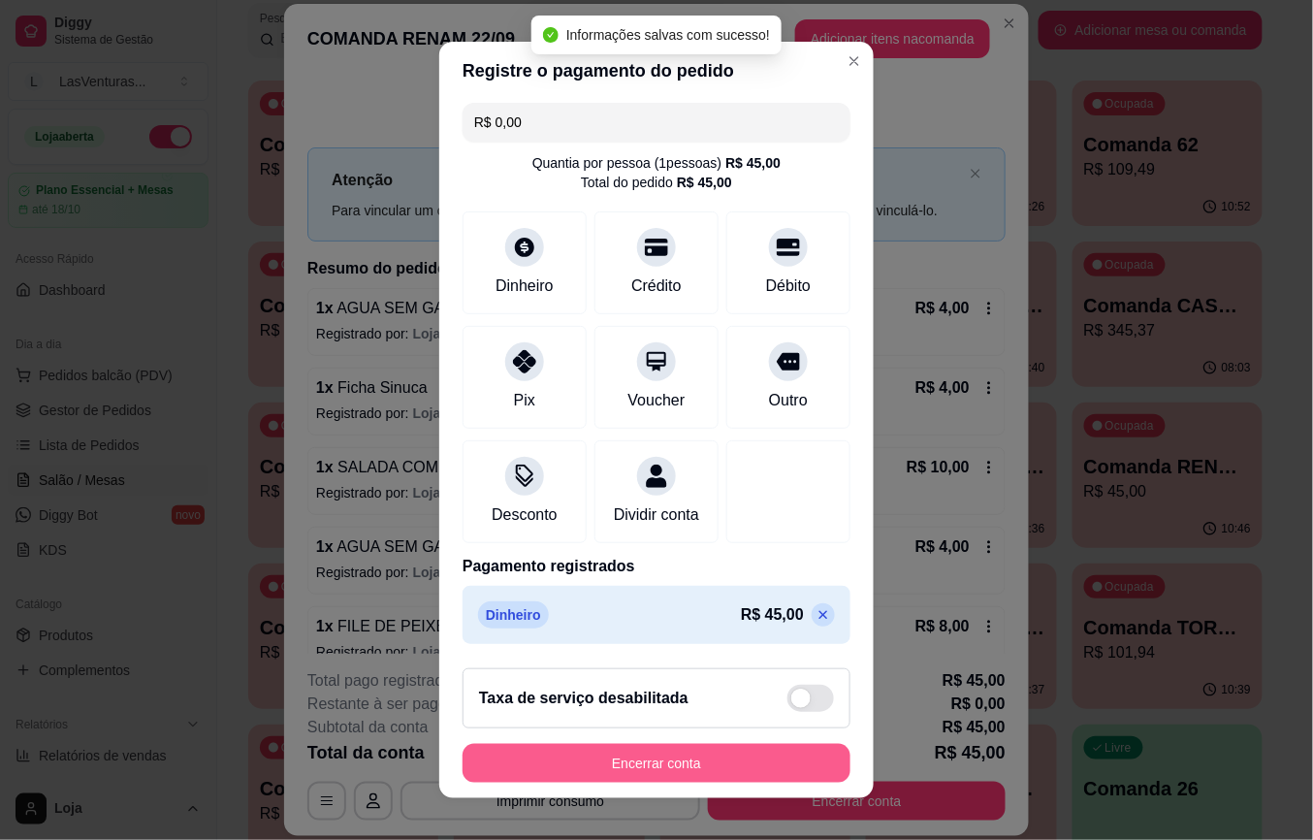
click at [716, 764] on button "Encerrar conta" at bounding box center [657, 763] width 388 height 39
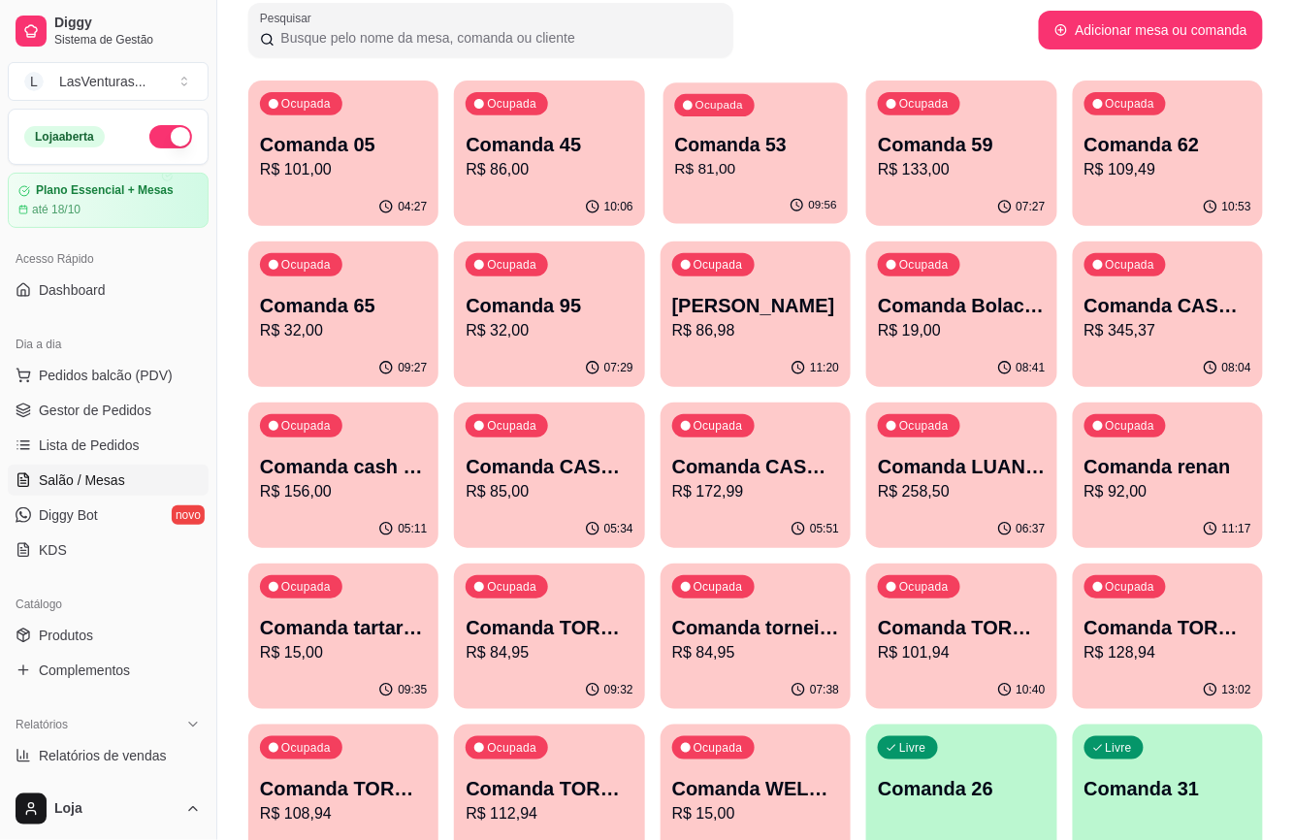
click at [727, 169] on p "R$ 81,00" at bounding box center [755, 169] width 162 height 22
click at [958, 207] on div "07:27" at bounding box center [961, 207] width 190 height 38
click at [1125, 132] on p "Comanda 62" at bounding box center [1167, 144] width 167 height 27
click at [974, 158] on p "R$ 133,00" at bounding box center [961, 169] width 167 height 23
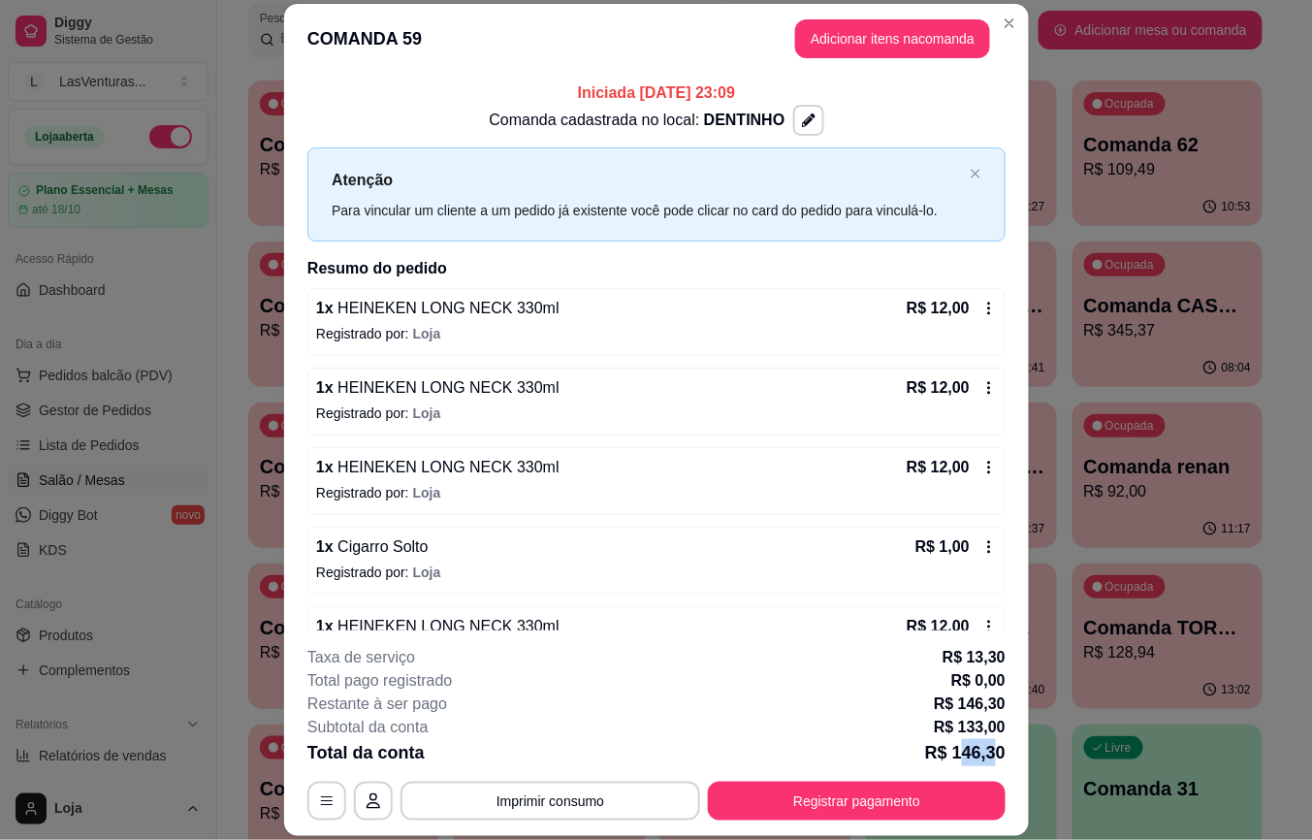
drag, startPoint x: 951, startPoint y: 751, endPoint x: 983, endPoint y: 757, distance: 32.5
click at [983, 757] on p "R$ 146,30" at bounding box center [965, 752] width 81 height 27
click at [1007, 722] on footer "**********" at bounding box center [656, 733] width 745 height 206
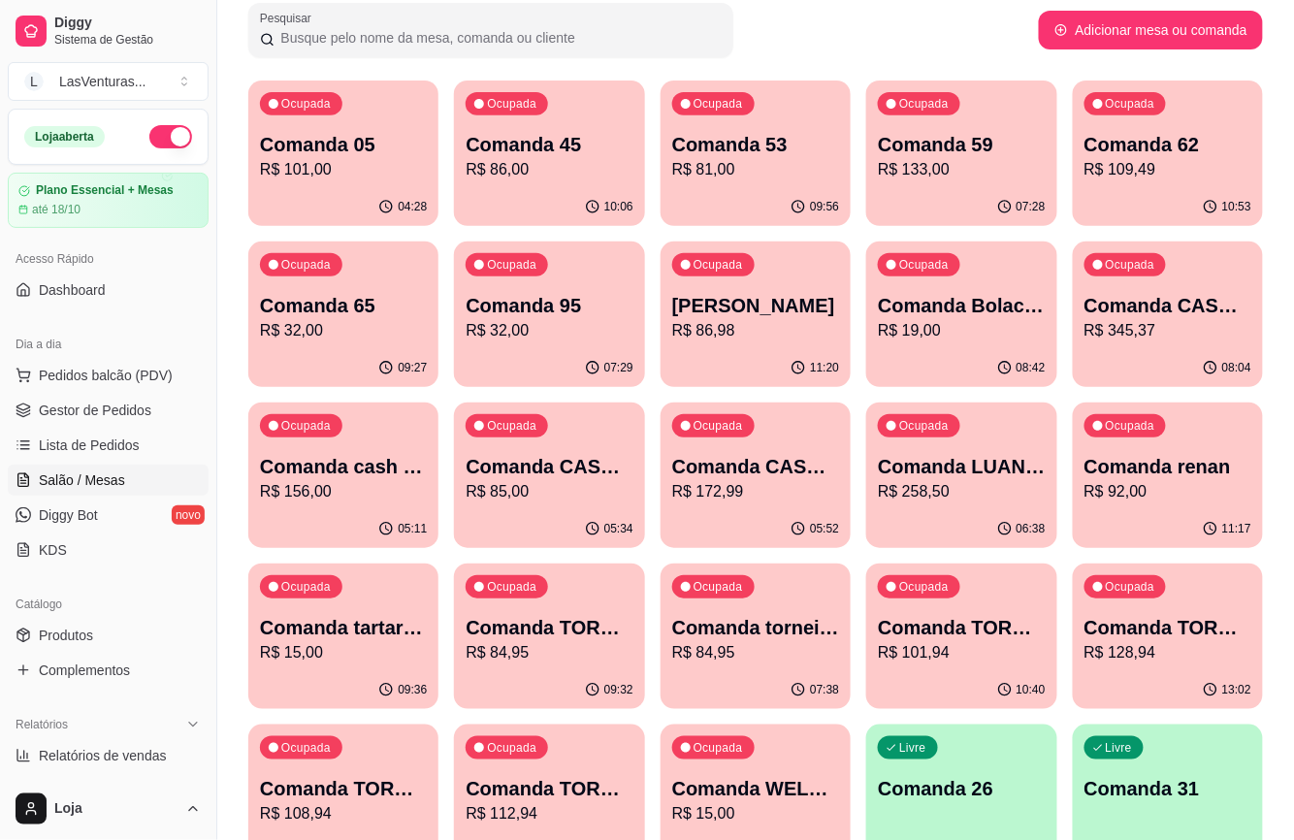
click at [1208, 155] on p "Comanda 62" at bounding box center [1167, 144] width 167 height 27
click at [937, 131] on p "Comanda 59" at bounding box center [961, 144] width 167 height 27
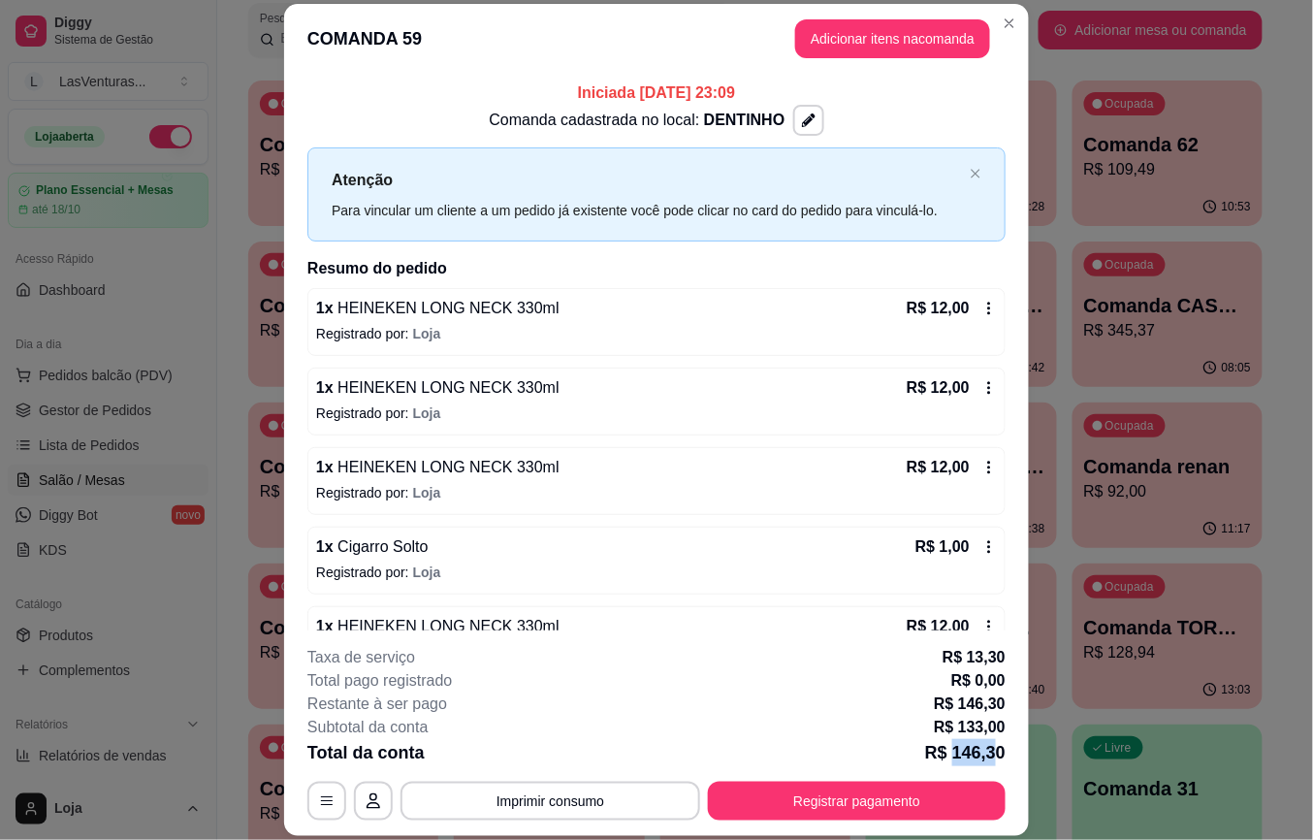
drag, startPoint x: 947, startPoint y: 759, endPoint x: 987, endPoint y: 761, distance: 40.8
click at [987, 761] on p "R$ 146,30" at bounding box center [965, 752] width 81 height 27
click at [984, 760] on p "R$ 146,30" at bounding box center [965, 752] width 81 height 27
click at [972, 751] on p "R$ 146,30" at bounding box center [965, 752] width 81 height 27
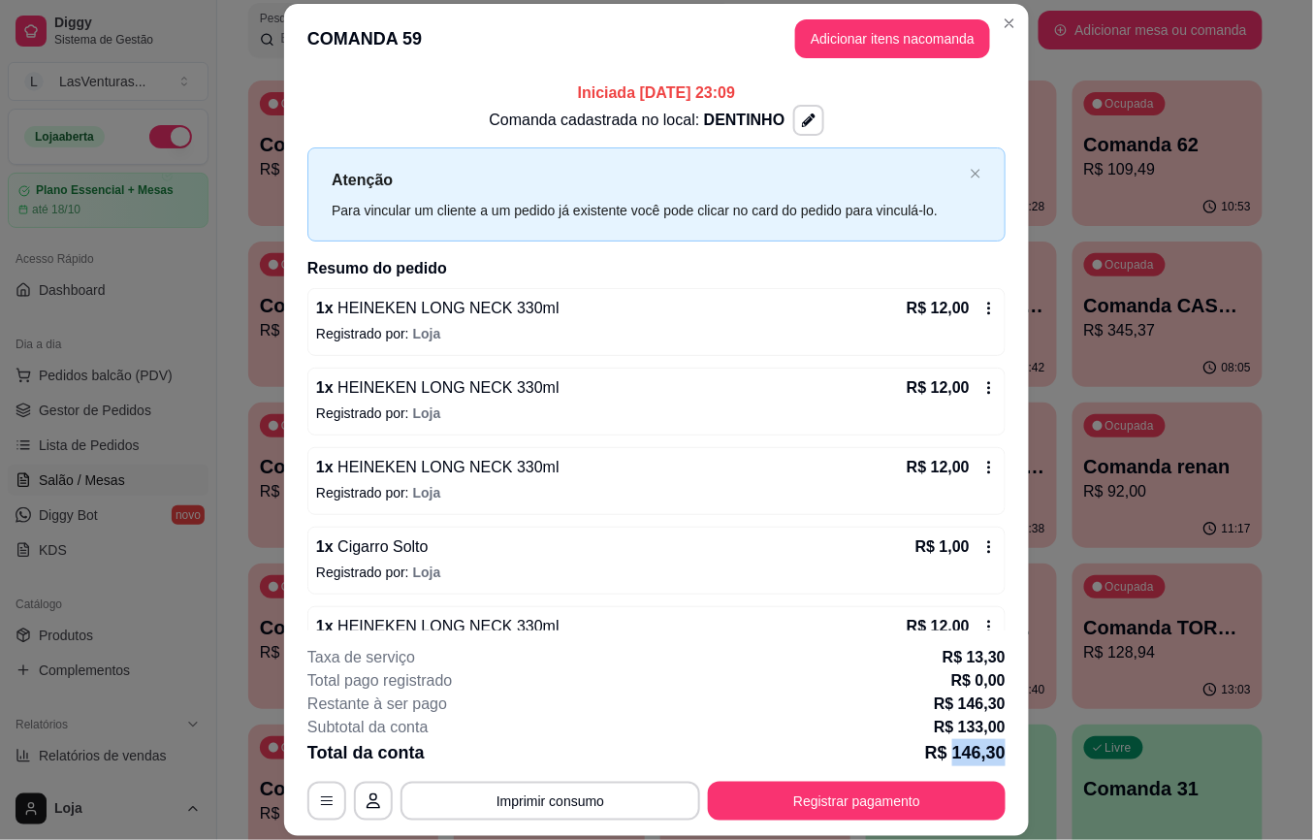
click at [951, 751] on p "R$ 146,30" at bounding box center [965, 752] width 81 height 27
click at [944, 754] on p "R$ 146,30" at bounding box center [965, 752] width 81 height 27
drag, startPoint x: 948, startPoint y: 753, endPoint x: 997, endPoint y: 755, distance: 49.5
click at [997, 755] on footer "**********" at bounding box center [656, 733] width 745 height 206
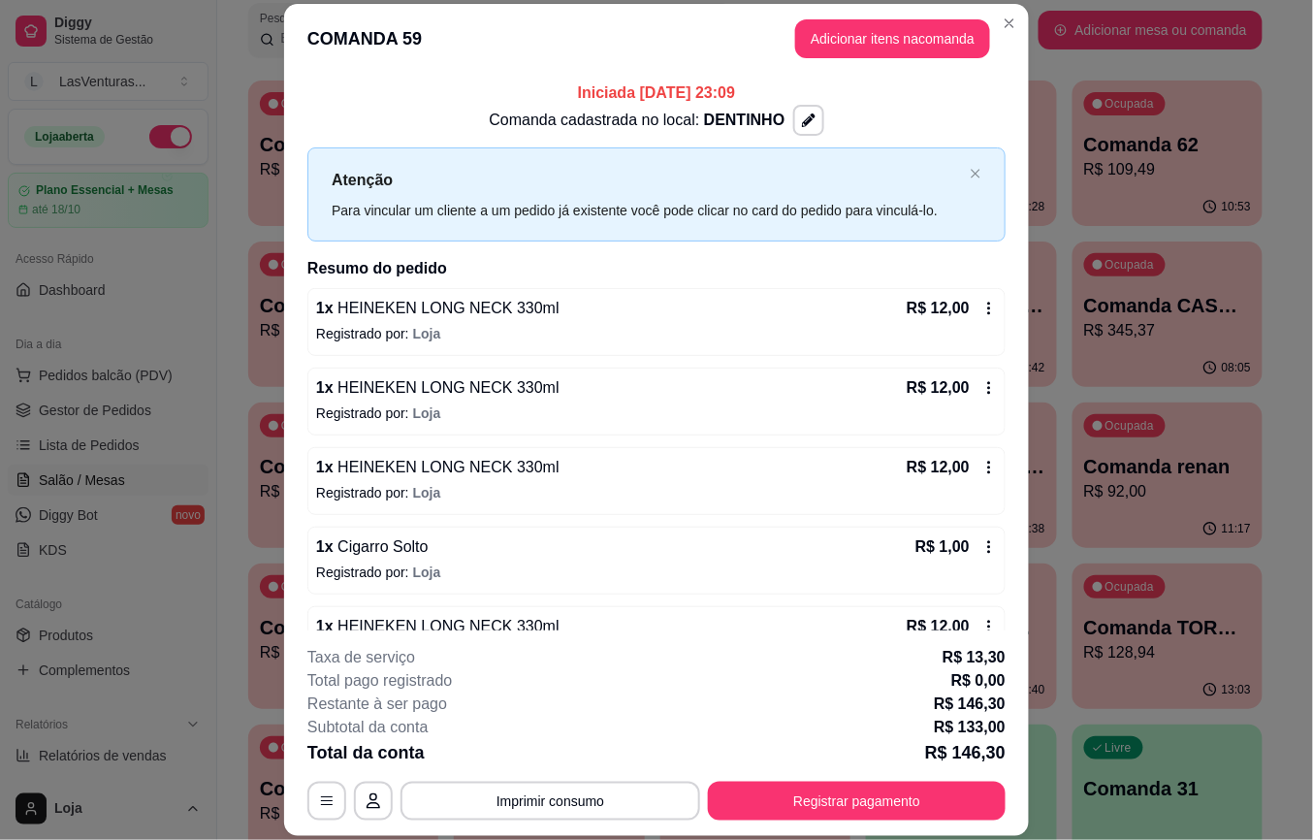
click at [944, 722] on p "R$ 133,00" at bounding box center [970, 727] width 72 height 23
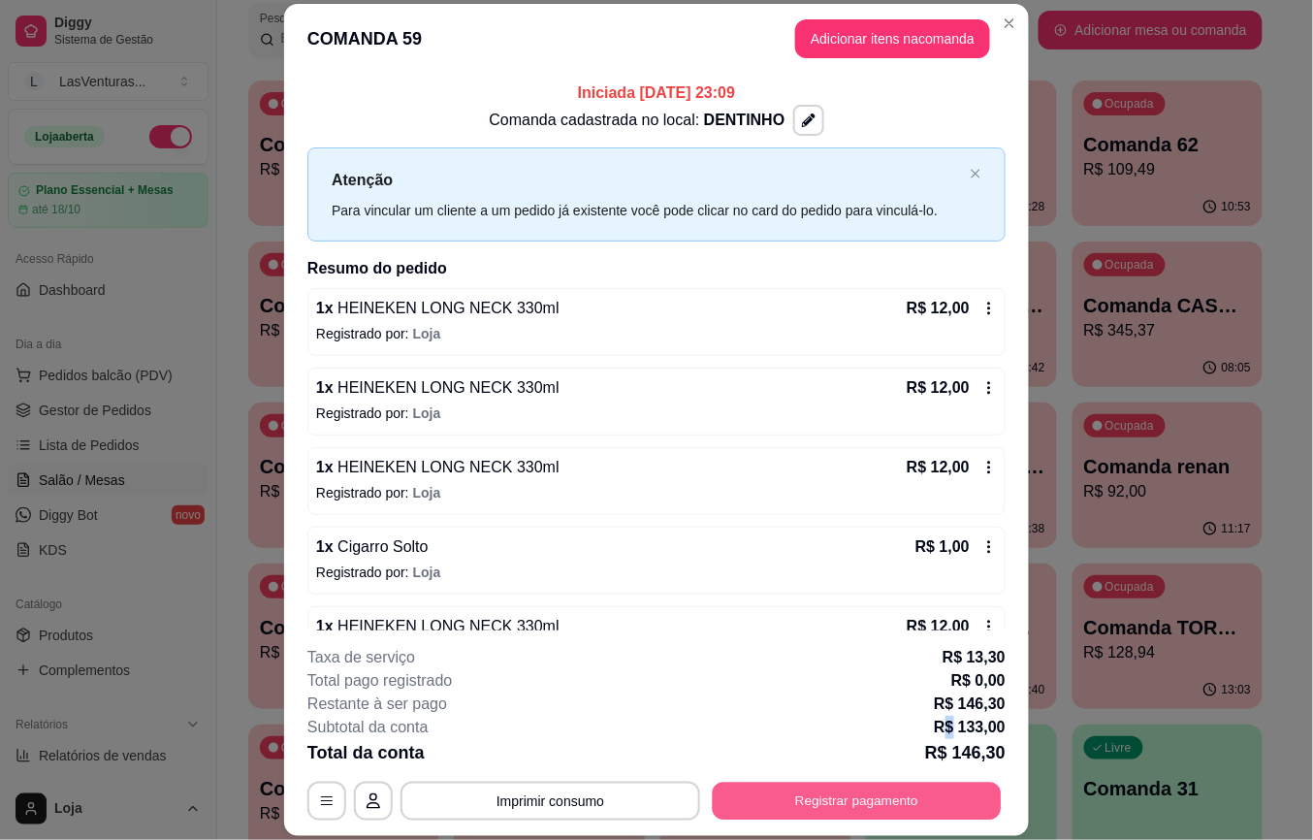
click at [875, 803] on button "Registrar pagamento" at bounding box center [857, 801] width 289 height 38
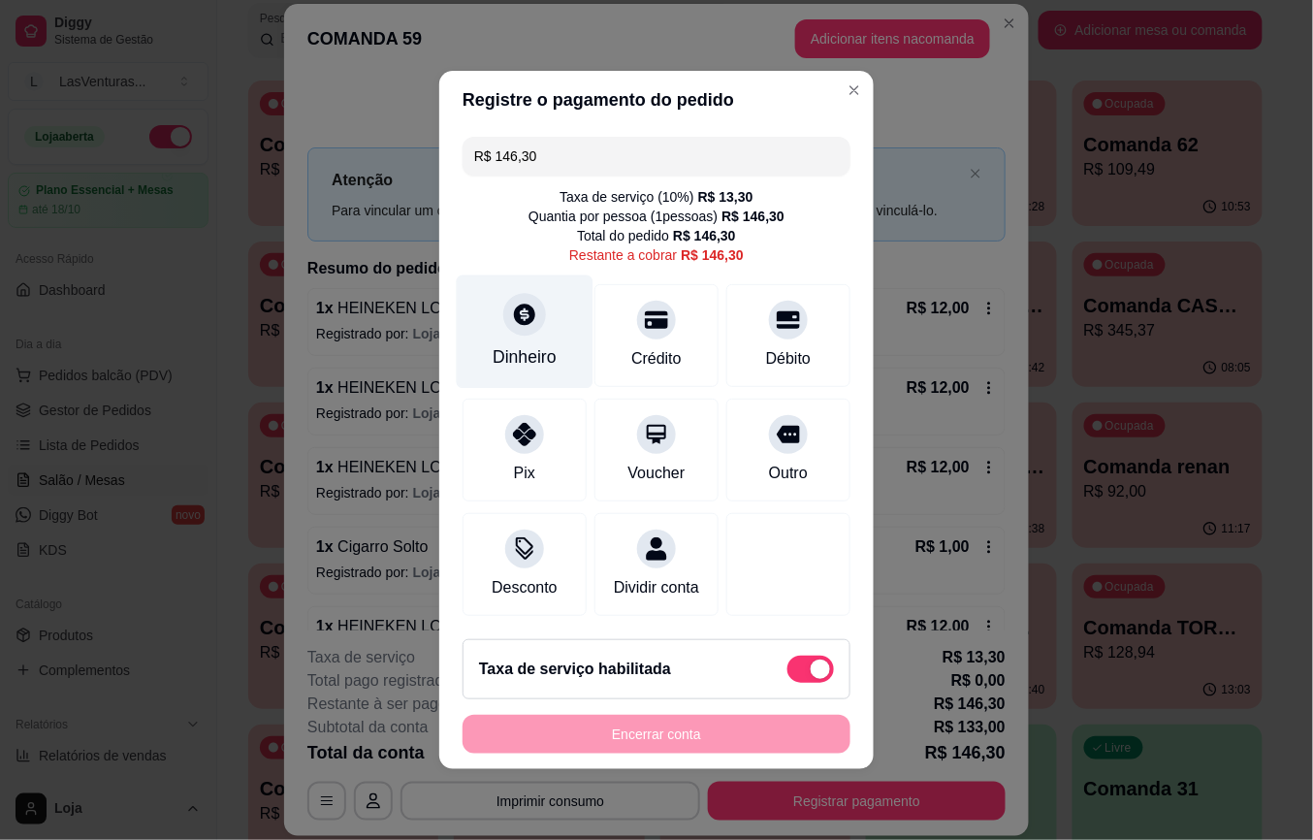
click at [505, 322] on div at bounding box center [524, 314] width 43 height 43
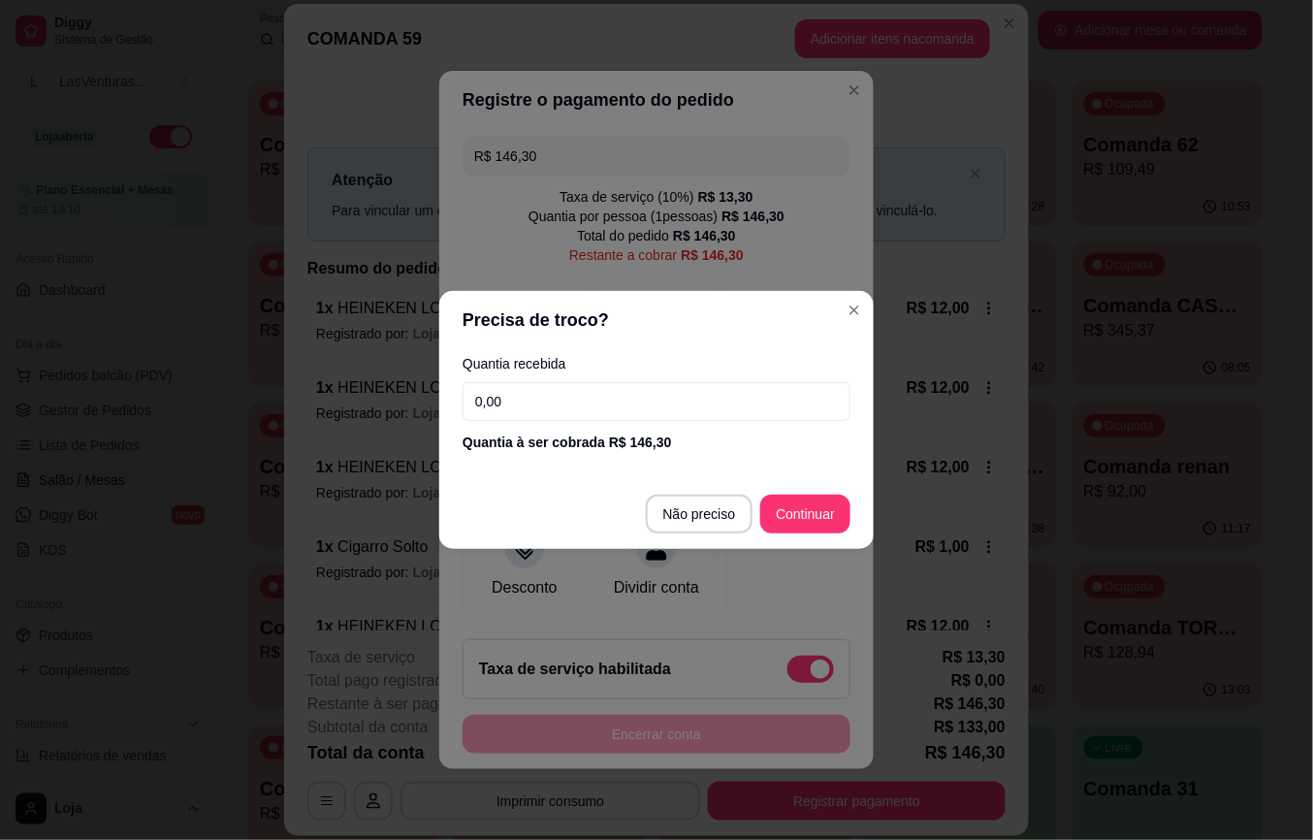
click at [499, 372] on div "Quantia recebida 0,00 Quantia à ser cobrada R$ 146,30" at bounding box center [656, 404] width 435 height 111
click at [512, 385] on input "0,00" at bounding box center [657, 401] width 388 height 39
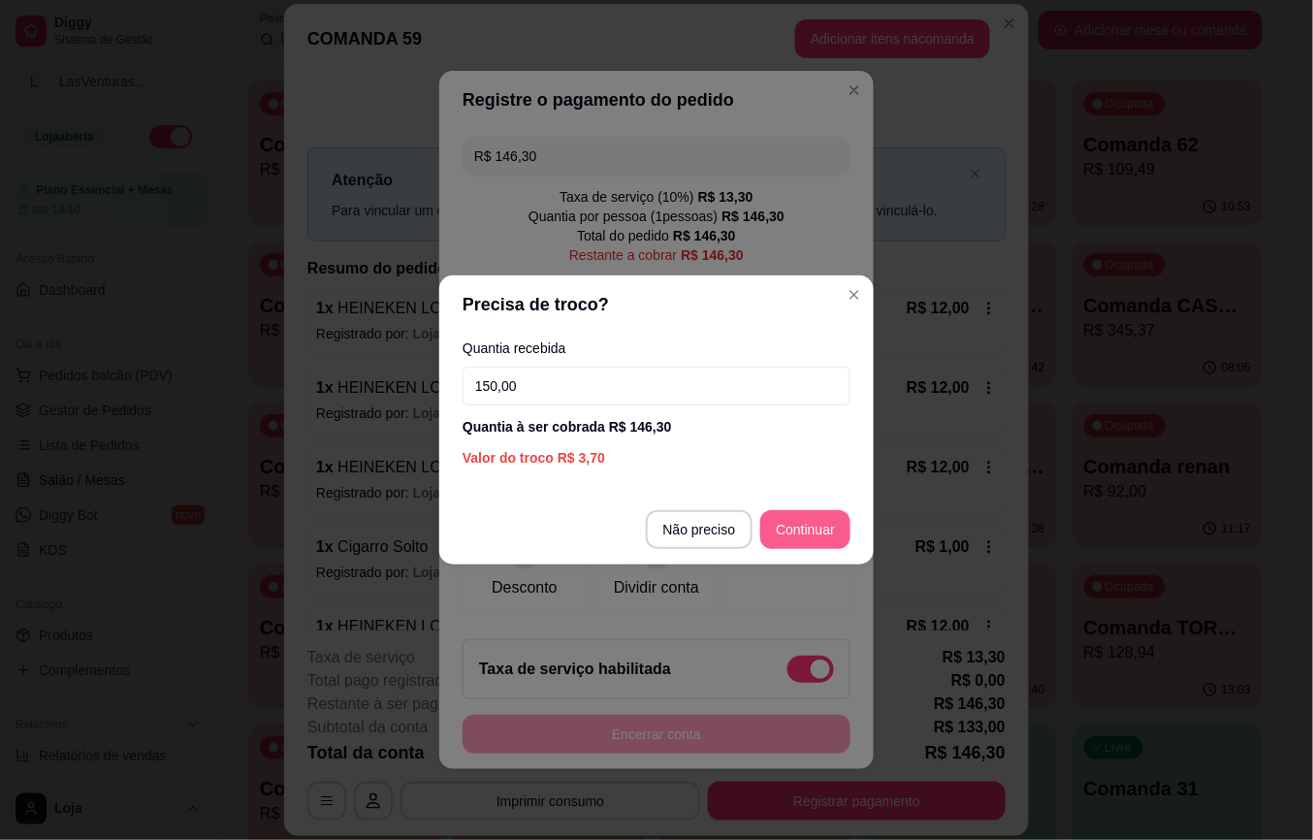
type input "150,00"
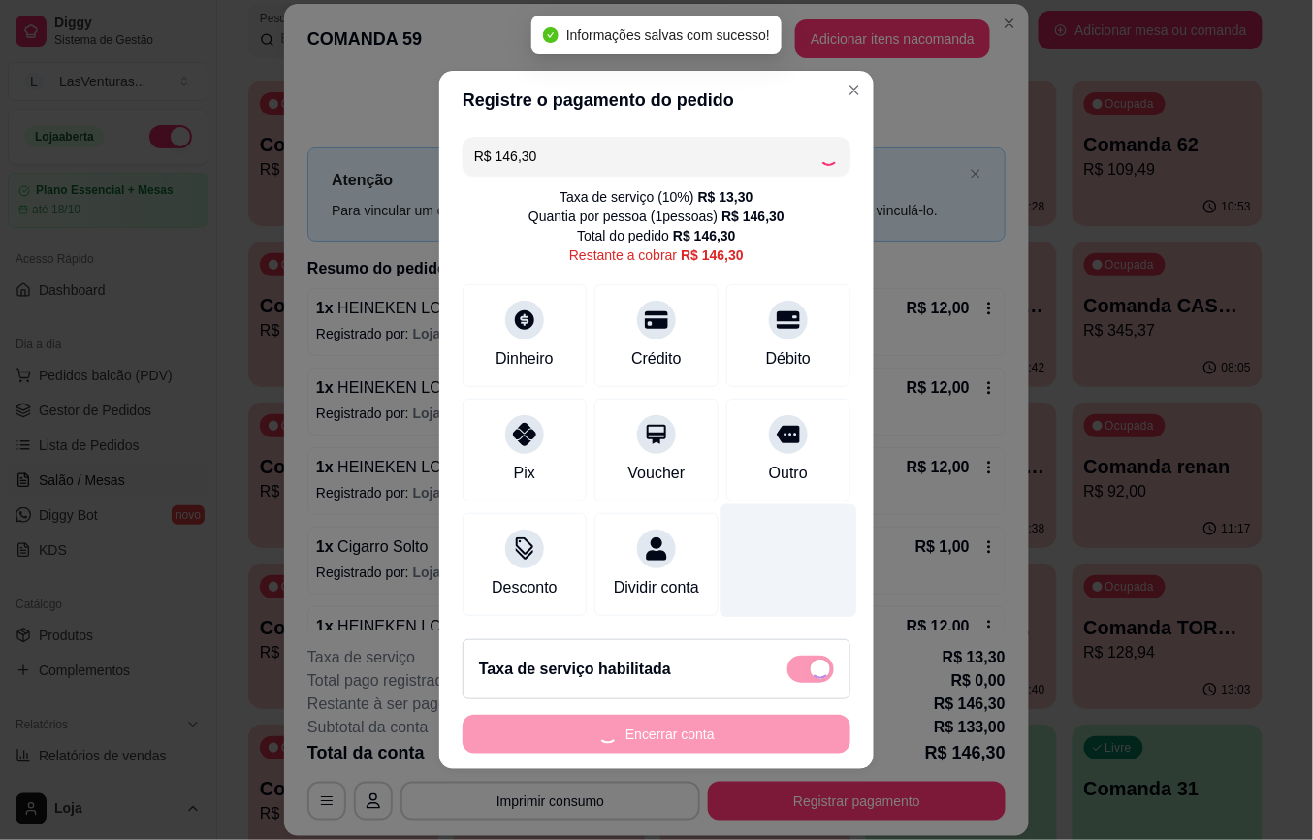
type input "R$ 0,00"
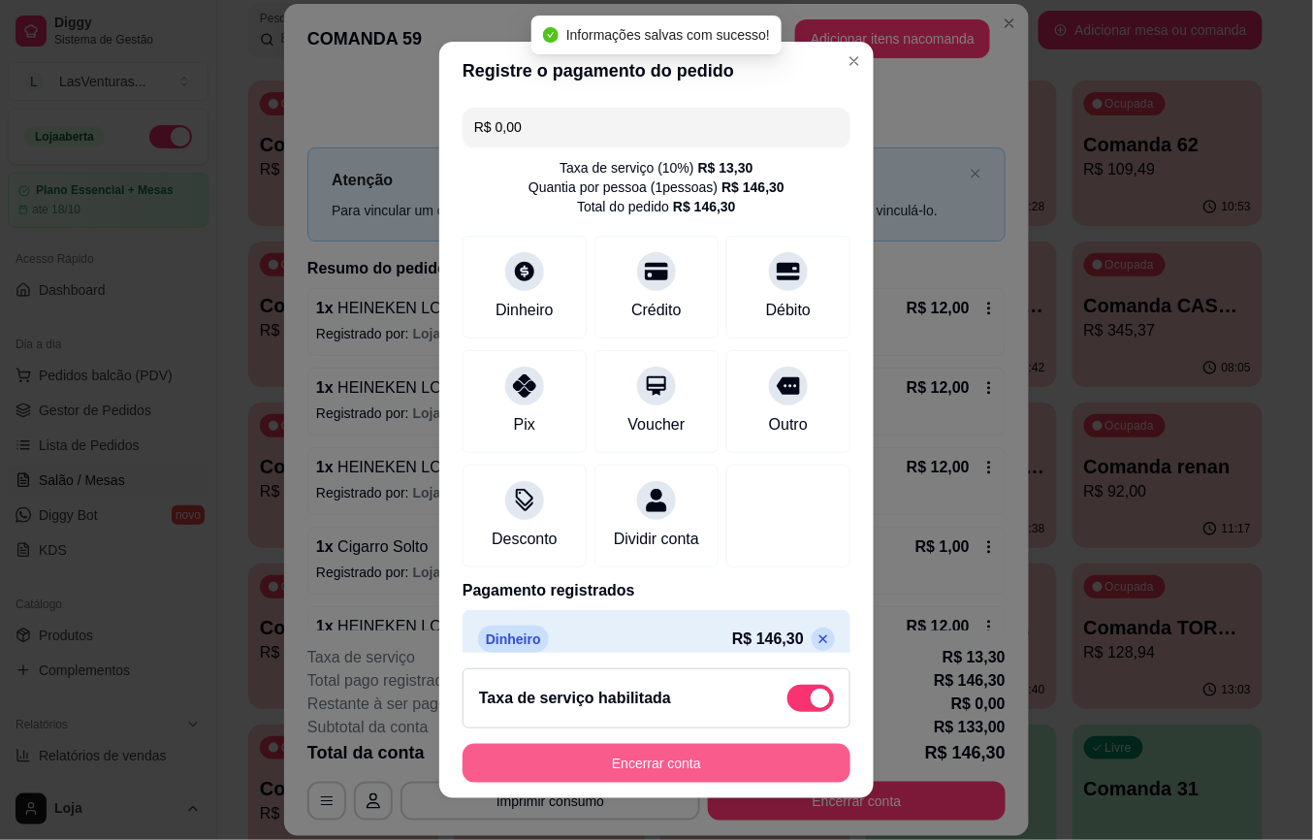
click at [671, 758] on button "Encerrar conta" at bounding box center [657, 763] width 388 height 39
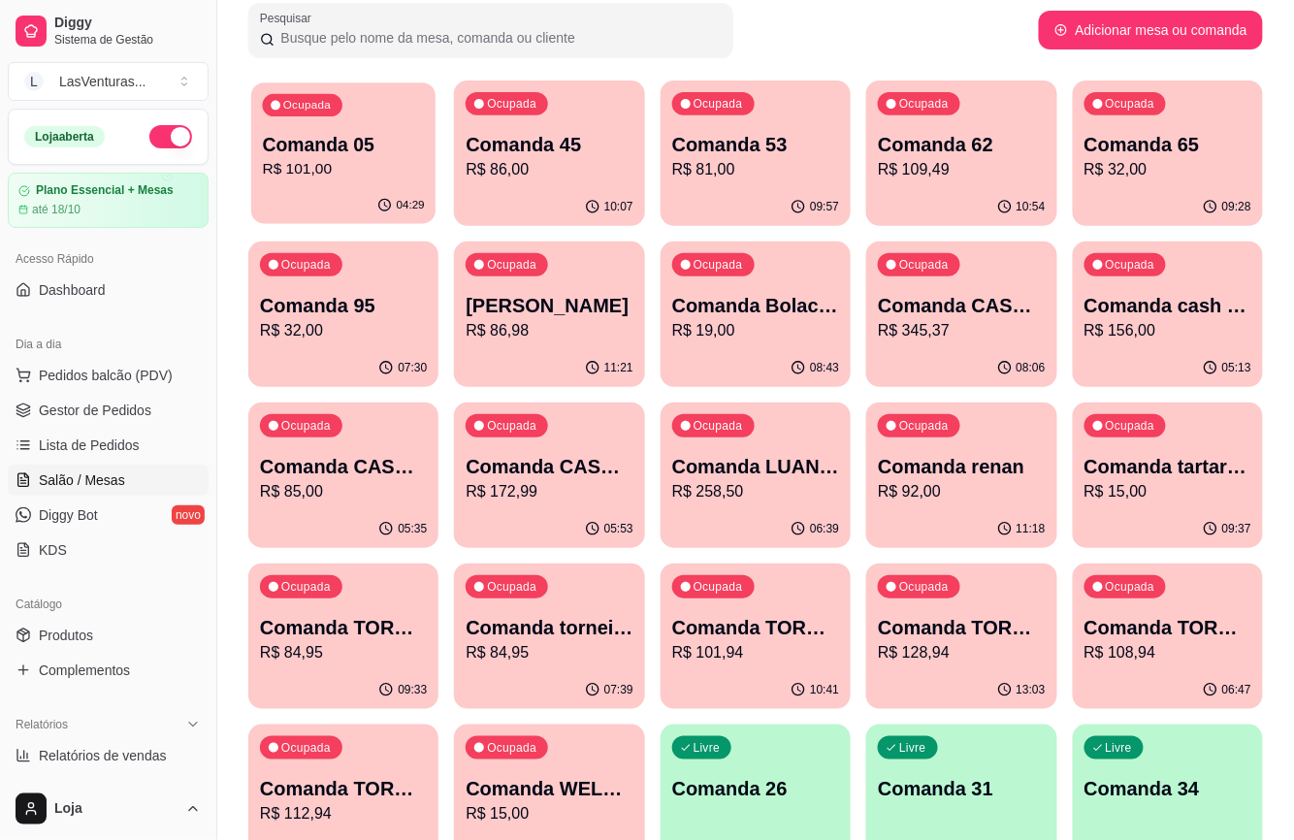
click at [378, 159] on p "R$ 101,00" at bounding box center [344, 169] width 162 height 22
click at [603, 172] on p "R$ 86,00" at bounding box center [549, 169] width 167 height 23
click at [755, 168] on p "R$ 81,00" at bounding box center [755, 169] width 167 height 23
click at [982, 167] on p "R$ 109,49" at bounding box center [961, 169] width 167 height 23
click at [1110, 199] on div "09:28" at bounding box center [1168, 205] width 184 height 37
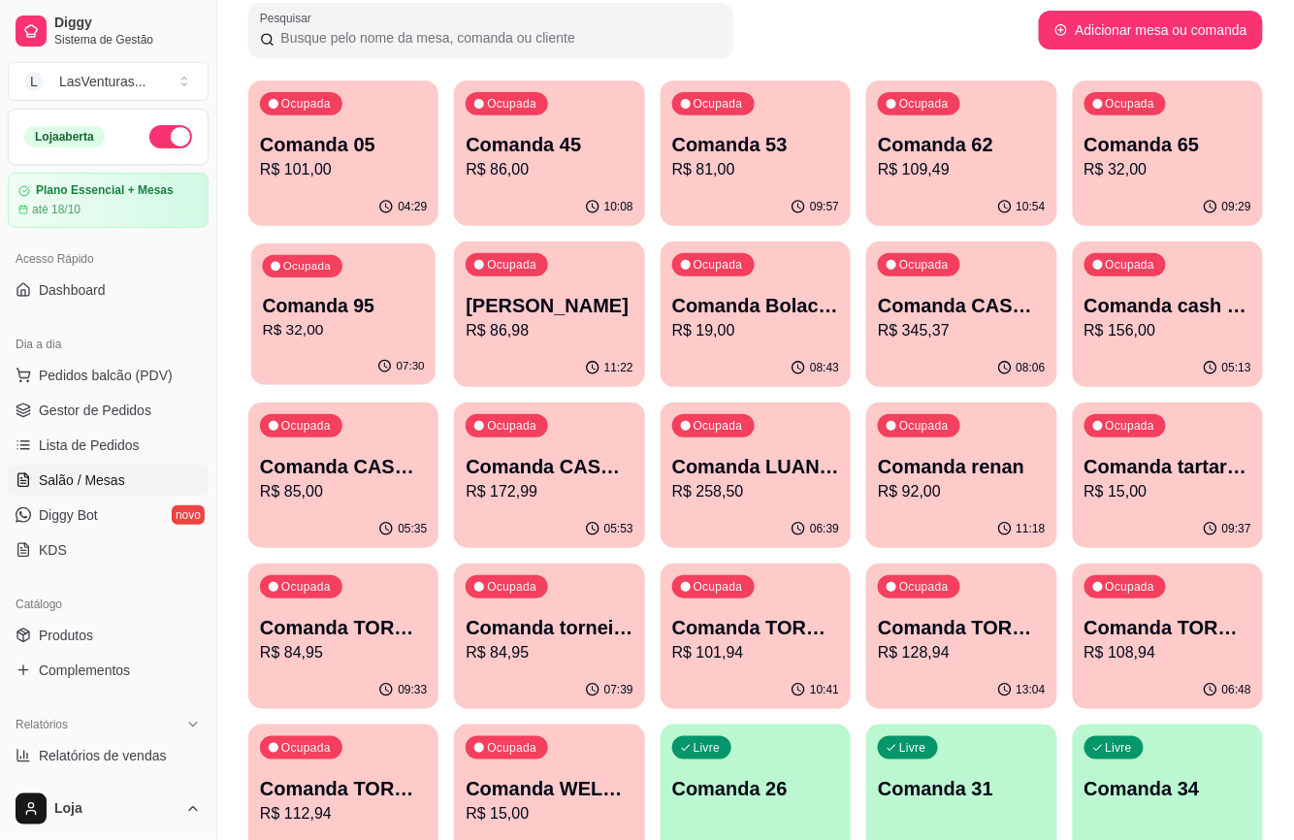
click at [347, 334] on p "R$ 32,00" at bounding box center [344, 330] width 162 height 22
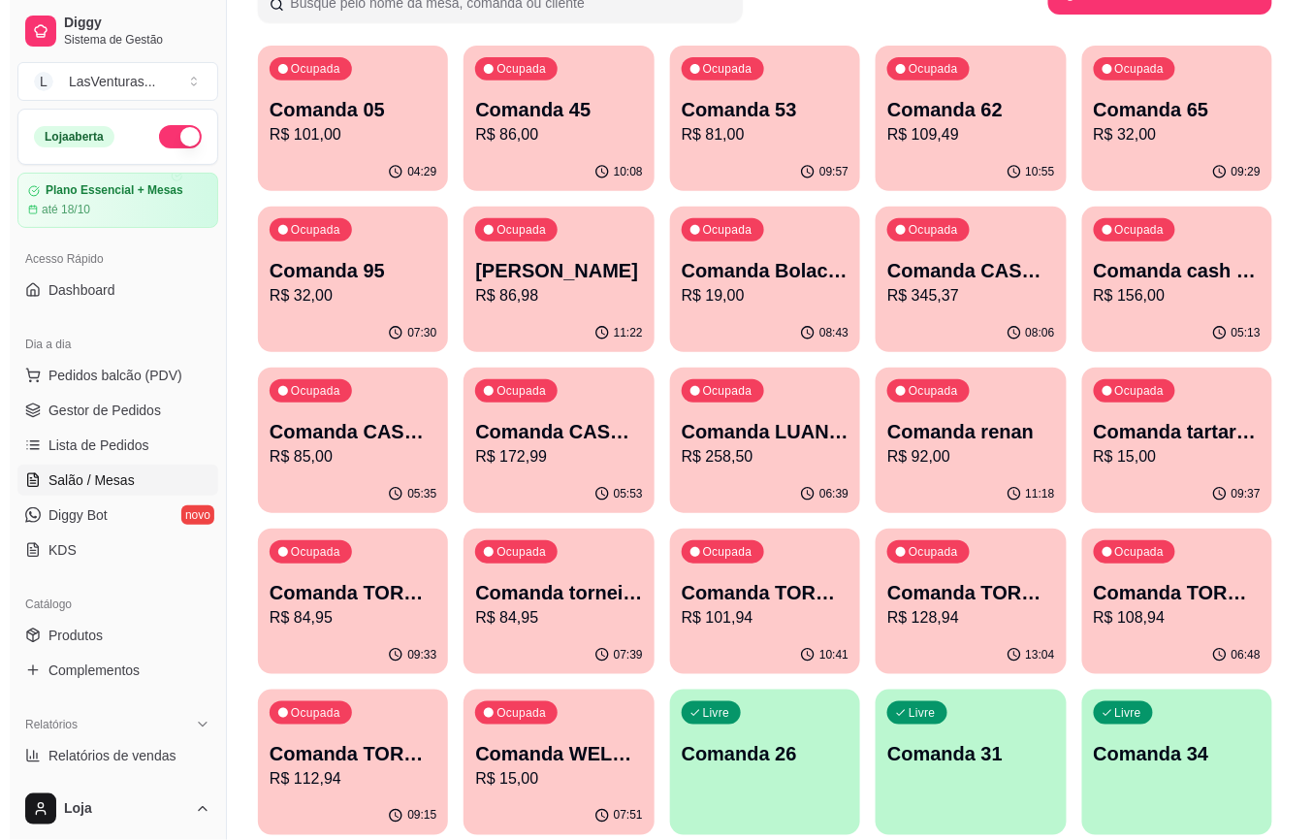
scroll to position [258, 0]
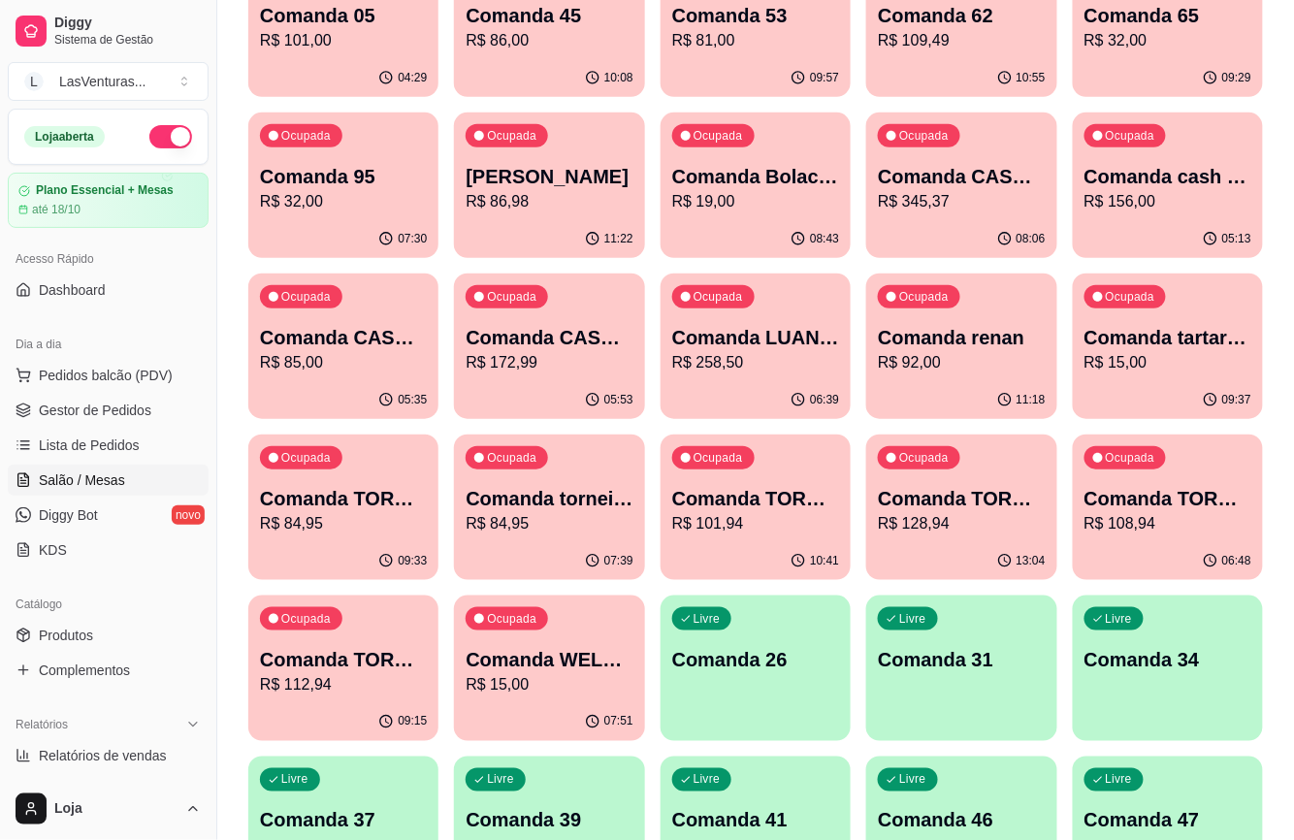
click at [762, 346] on p "Comanda LUAN E BIAH" at bounding box center [755, 337] width 167 height 27
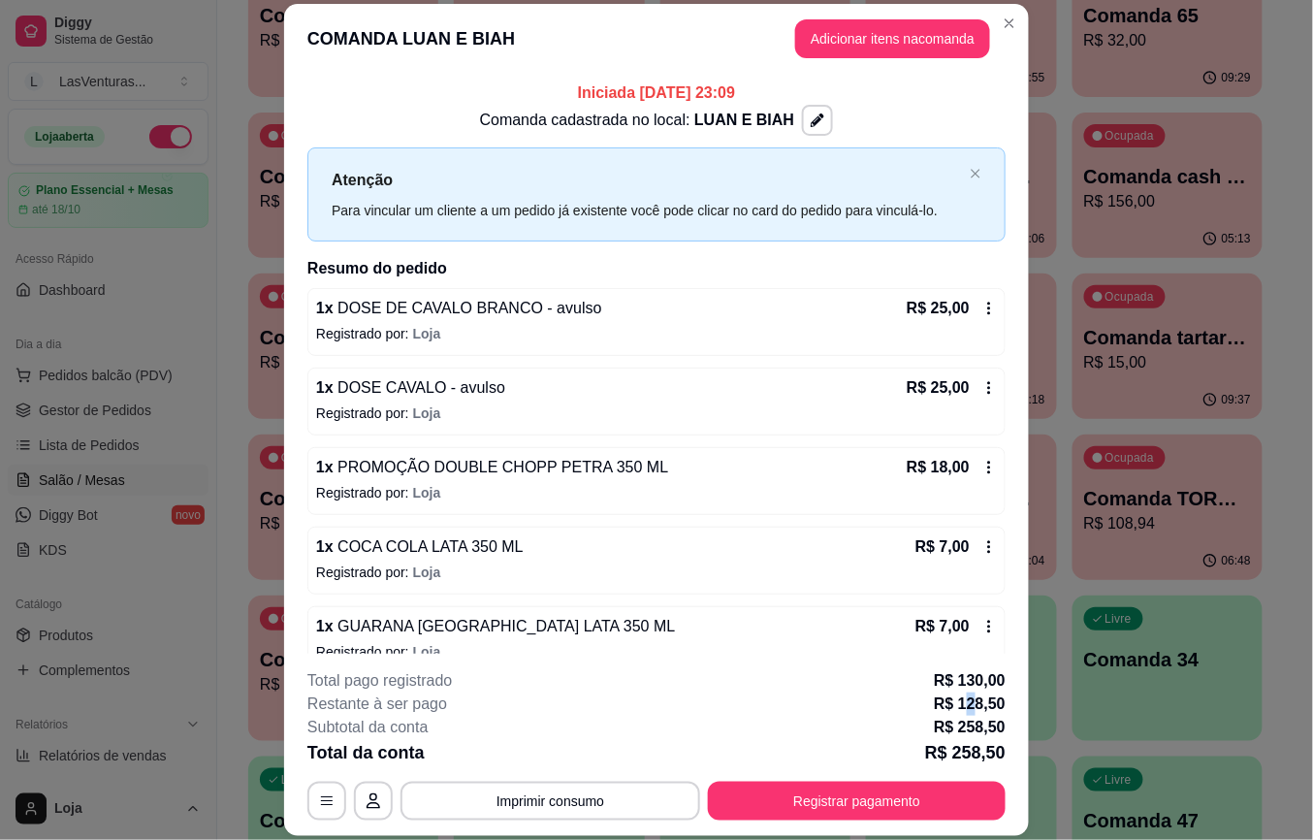
drag, startPoint x: 956, startPoint y: 708, endPoint x: 970, endPoint y: 707, distance: 13.6
click at [970, 707] on p "R$ 128,50" at bounding box center [970, 704] width 72 height 23
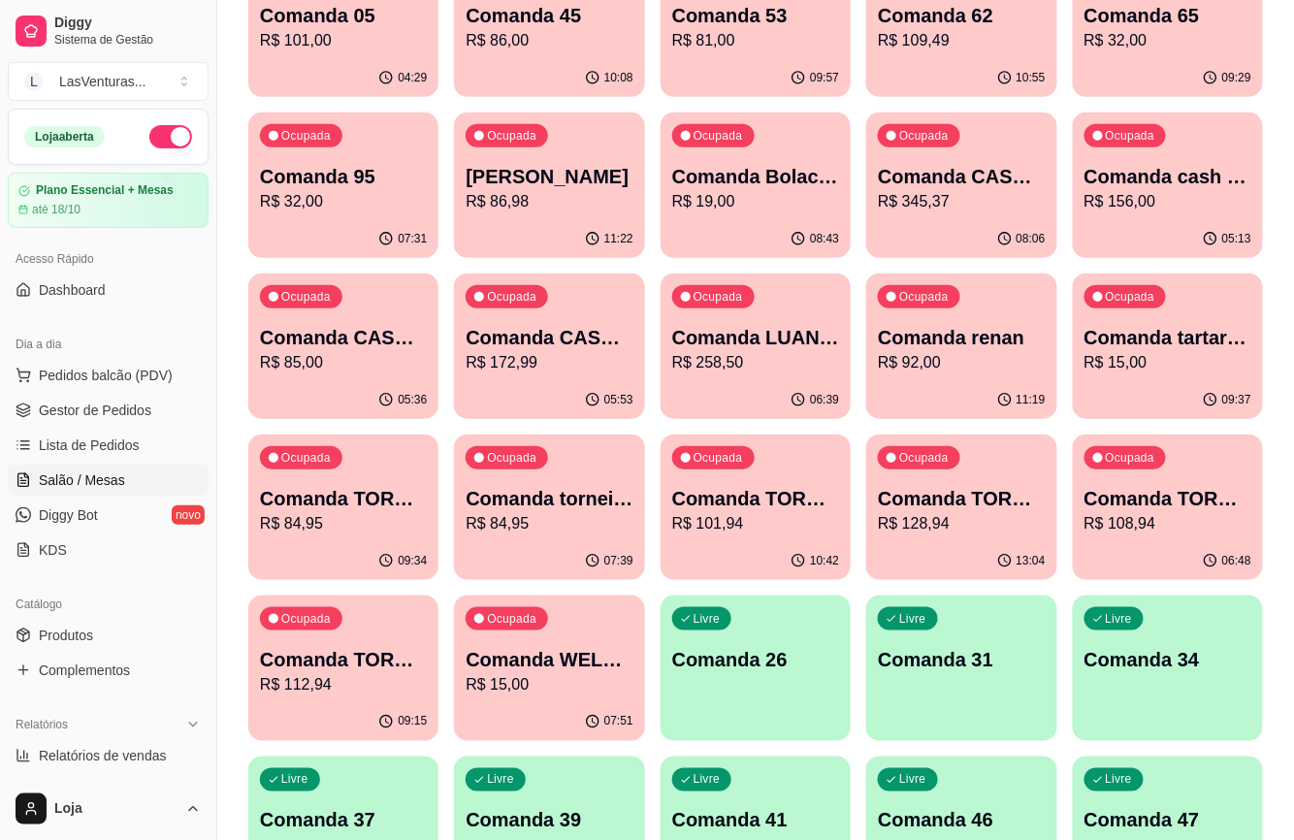
click at [1176, 358] on p "R$ 15,00" at bounding box center [1167, 362] width 167 height 23
click at [1203, 327] on p "Comanda tartaruga" at bounding box center [1167, 337] width 167 height 27
click at [1180, 388] on div "09:37" at bounding box center [1168, 398] width 184 height 37
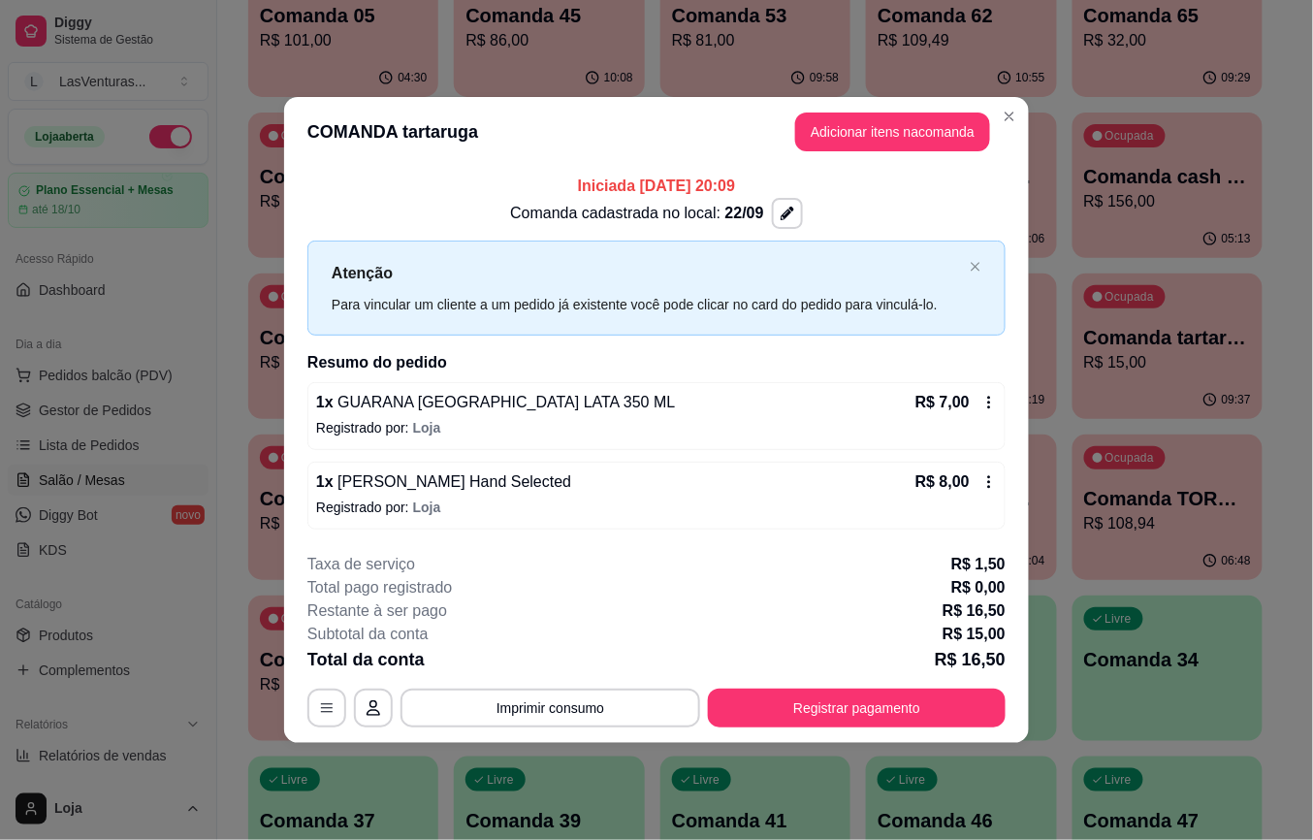
click at [835, 722] on button "Registrar pagamento" at bounding box center [857, 708] width 298 height 39
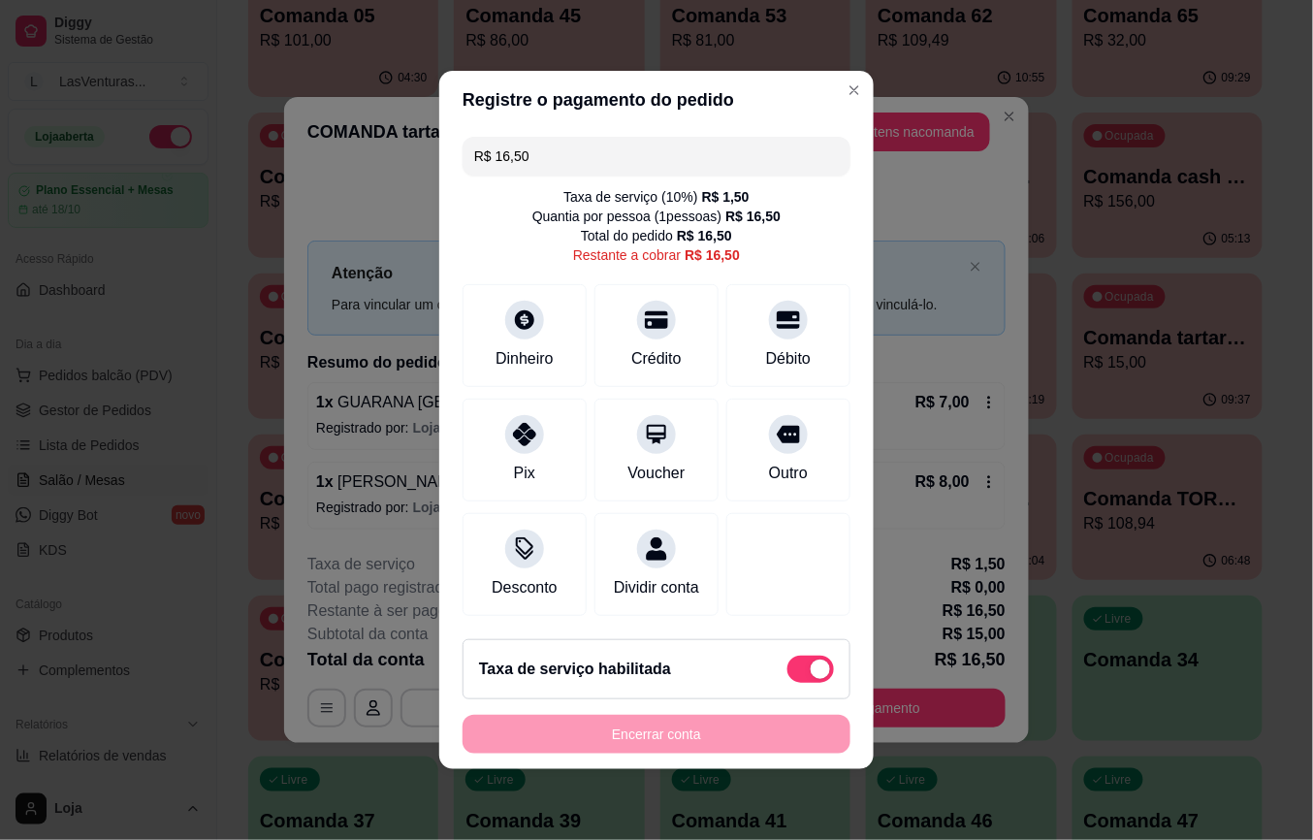
click at [811, 693] on div "Taxa de serviço habilitada" at bounding box center [657, 669] width 388 height 60
type input "R$ 15,00"
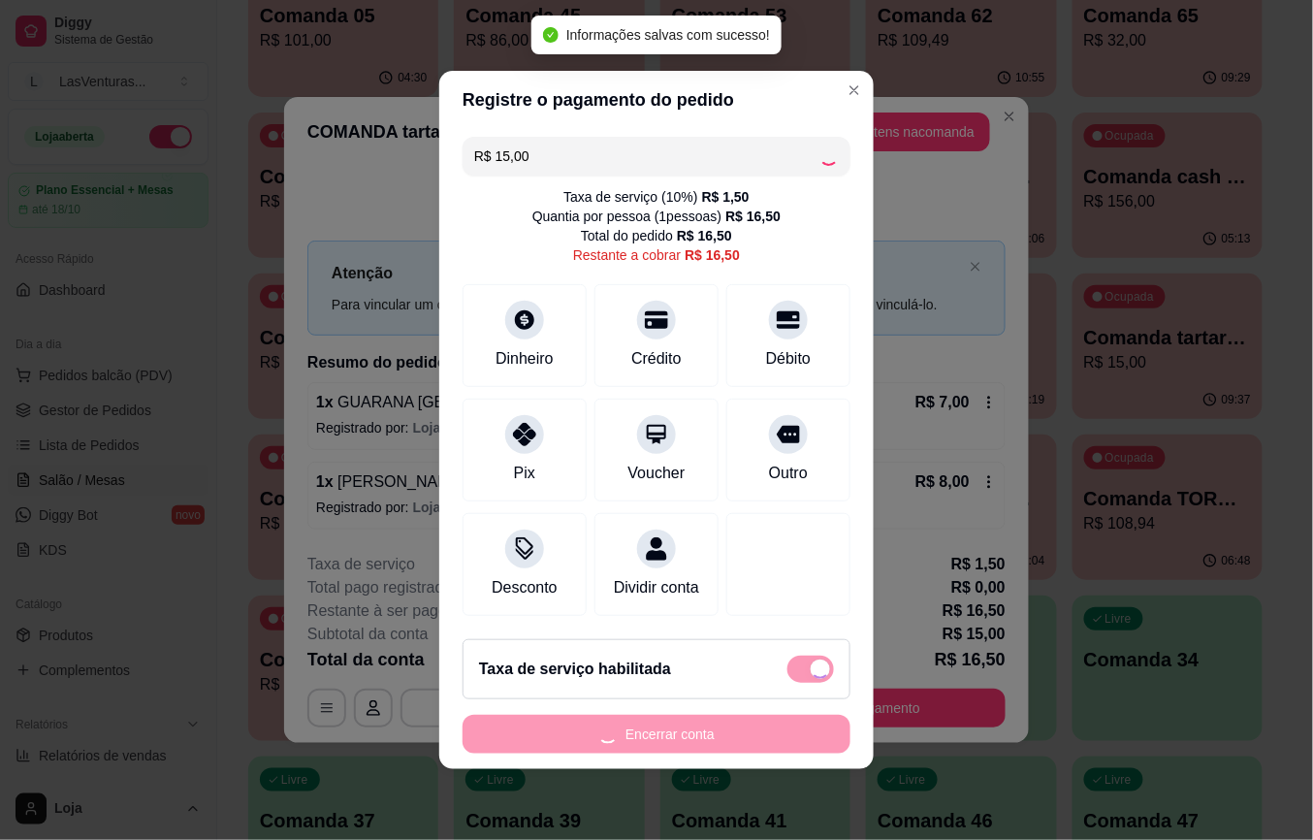
checkbox input "false"
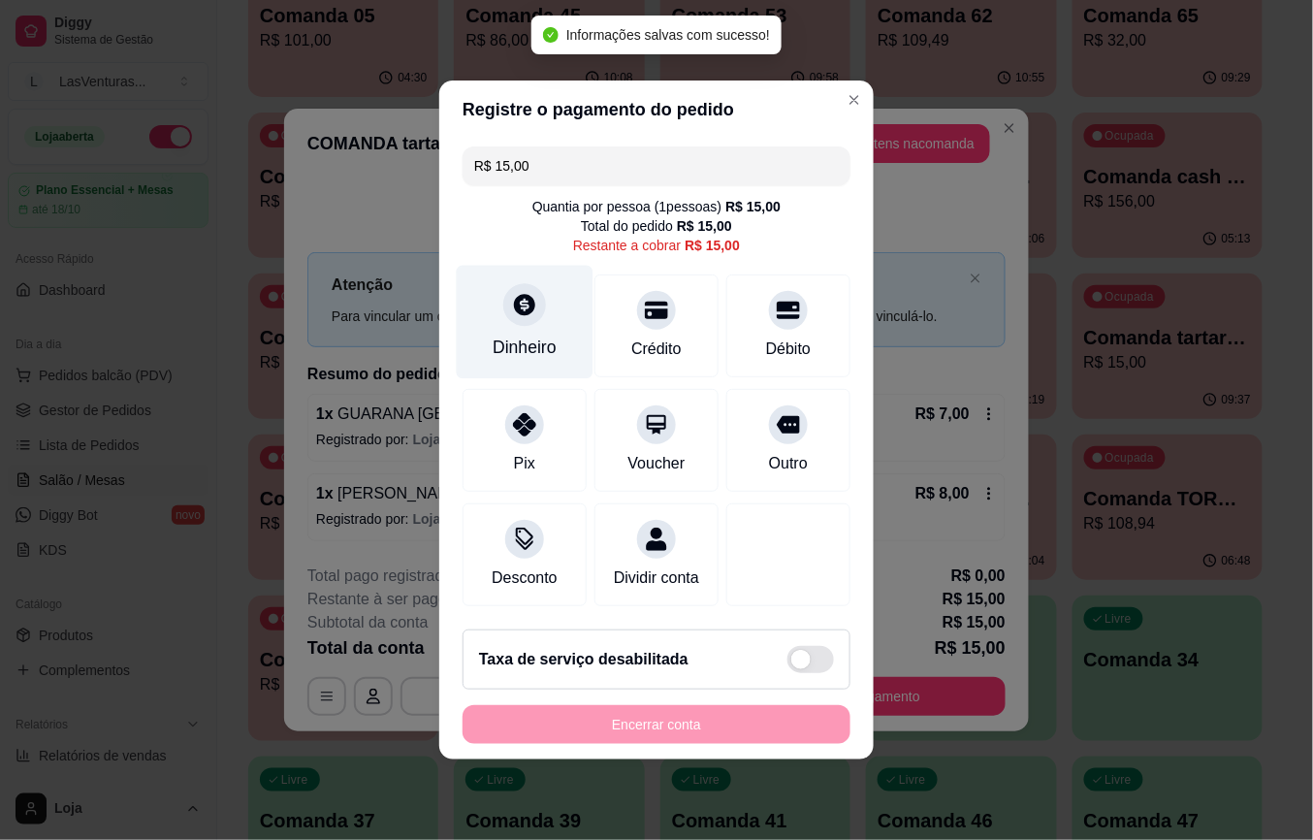
click at [560, 318] on div "Dinheiro" at bounding box center [525, 322] width 137 height 113
click at [583, 402] on input "0,00" at bounding box center [657, 401] width 389 height 39
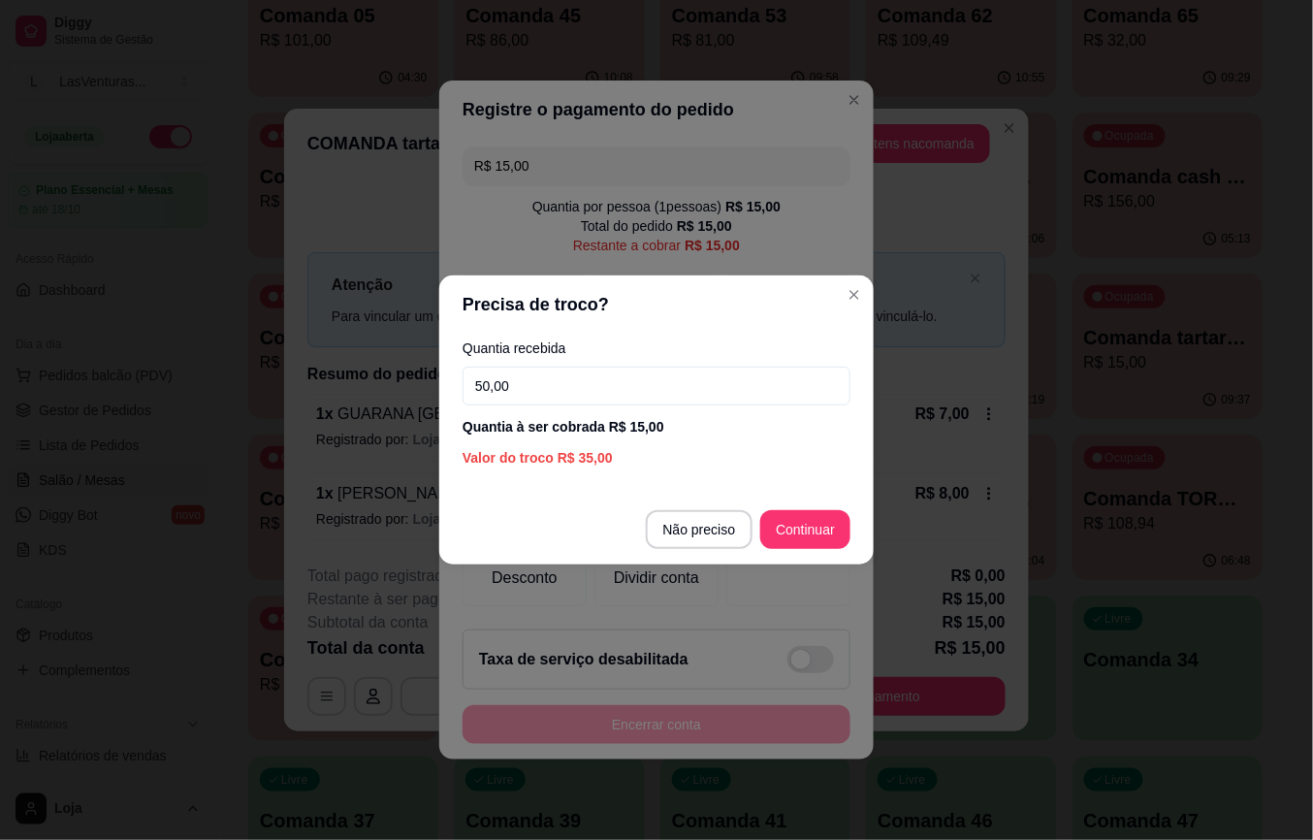
click at [605, 400] on input "50,00" at bounding box center [657, 386] width 388 height 39
type input "55,00"
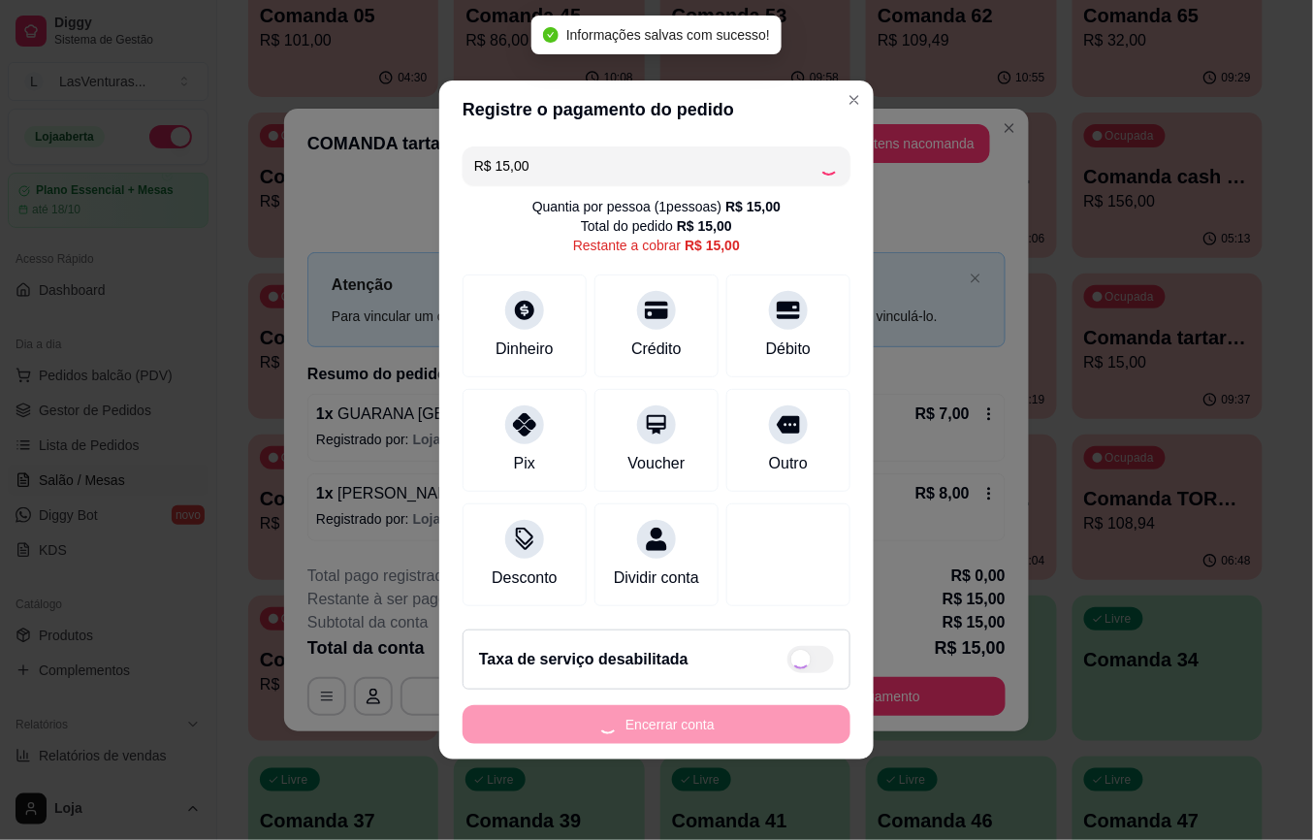
type input "R$ 0,00"
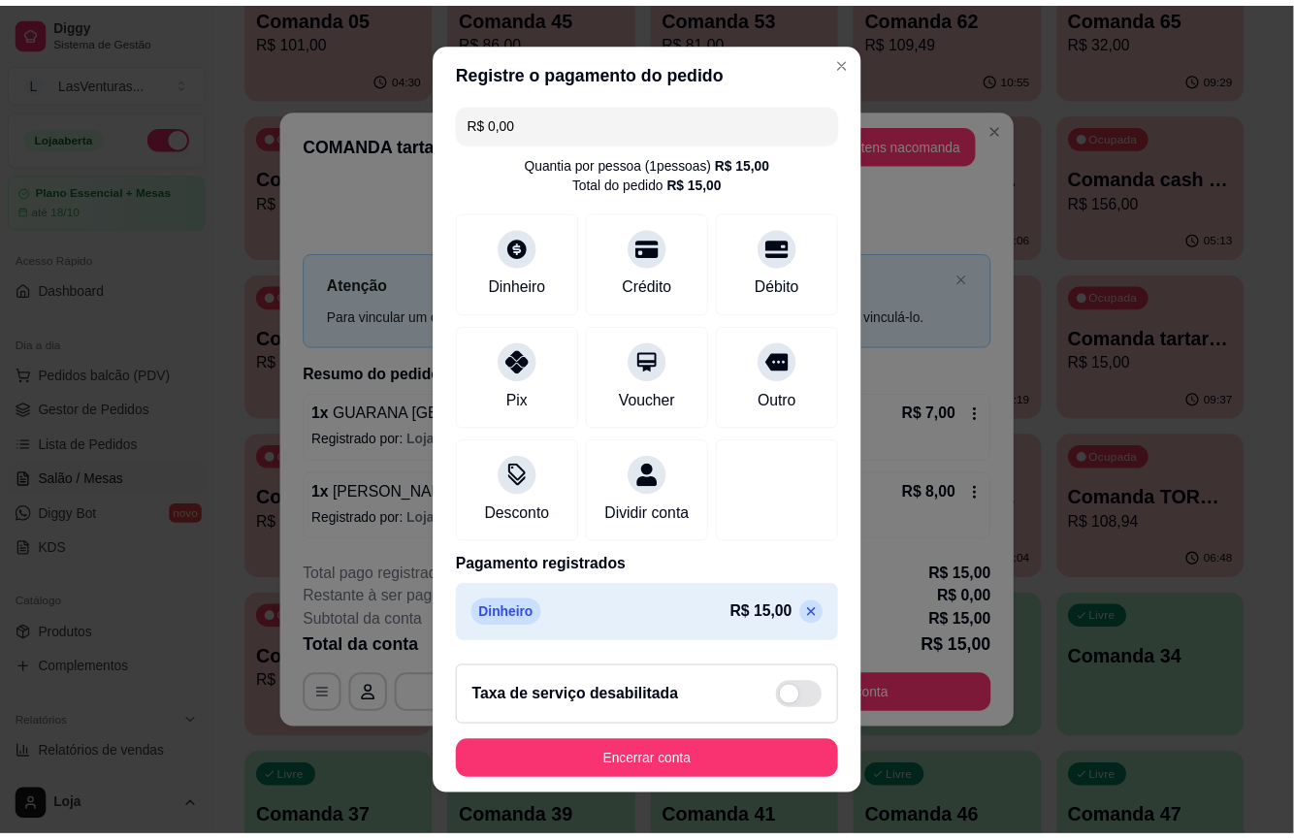
scroll to position [29, 0]
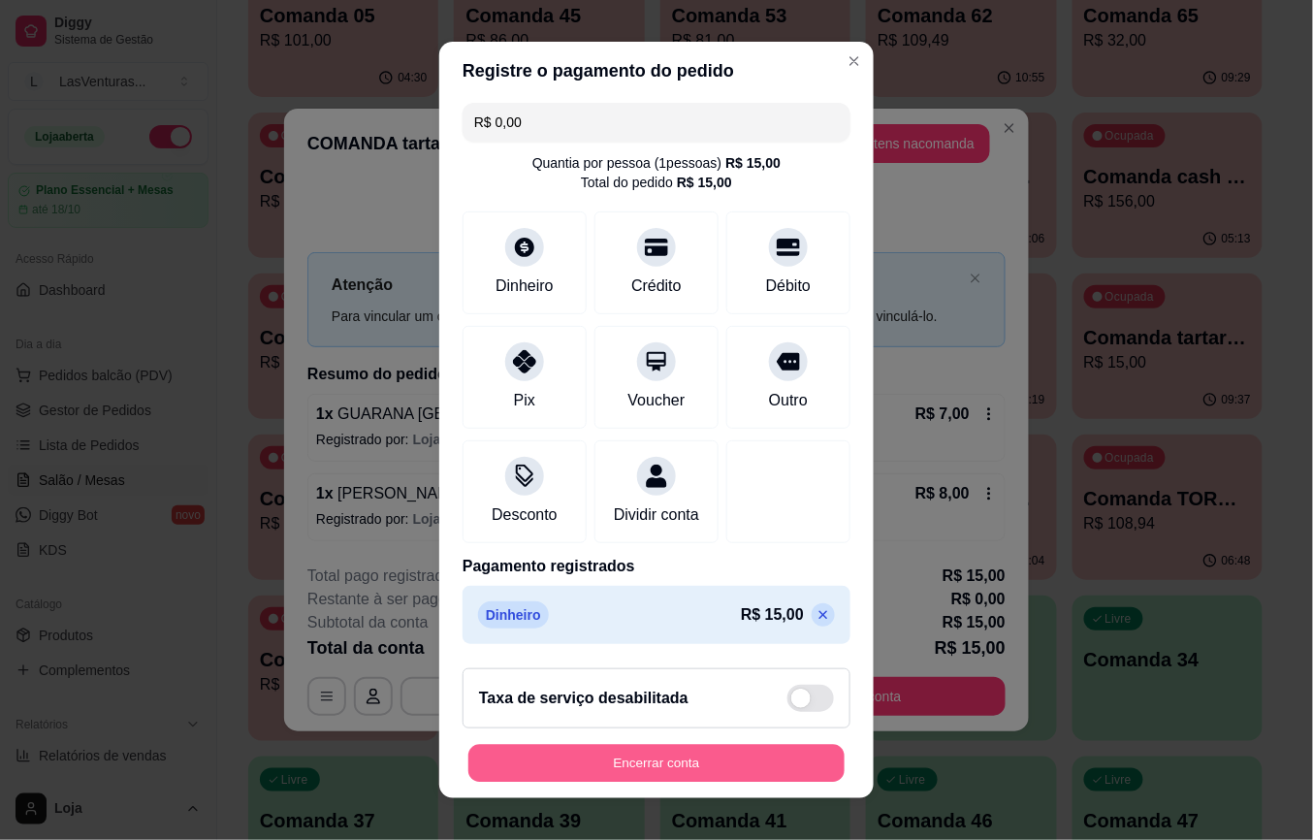
click at [642, 769] on button "Encerrar conta" at bounding box center [657, 763] width 376 height 38
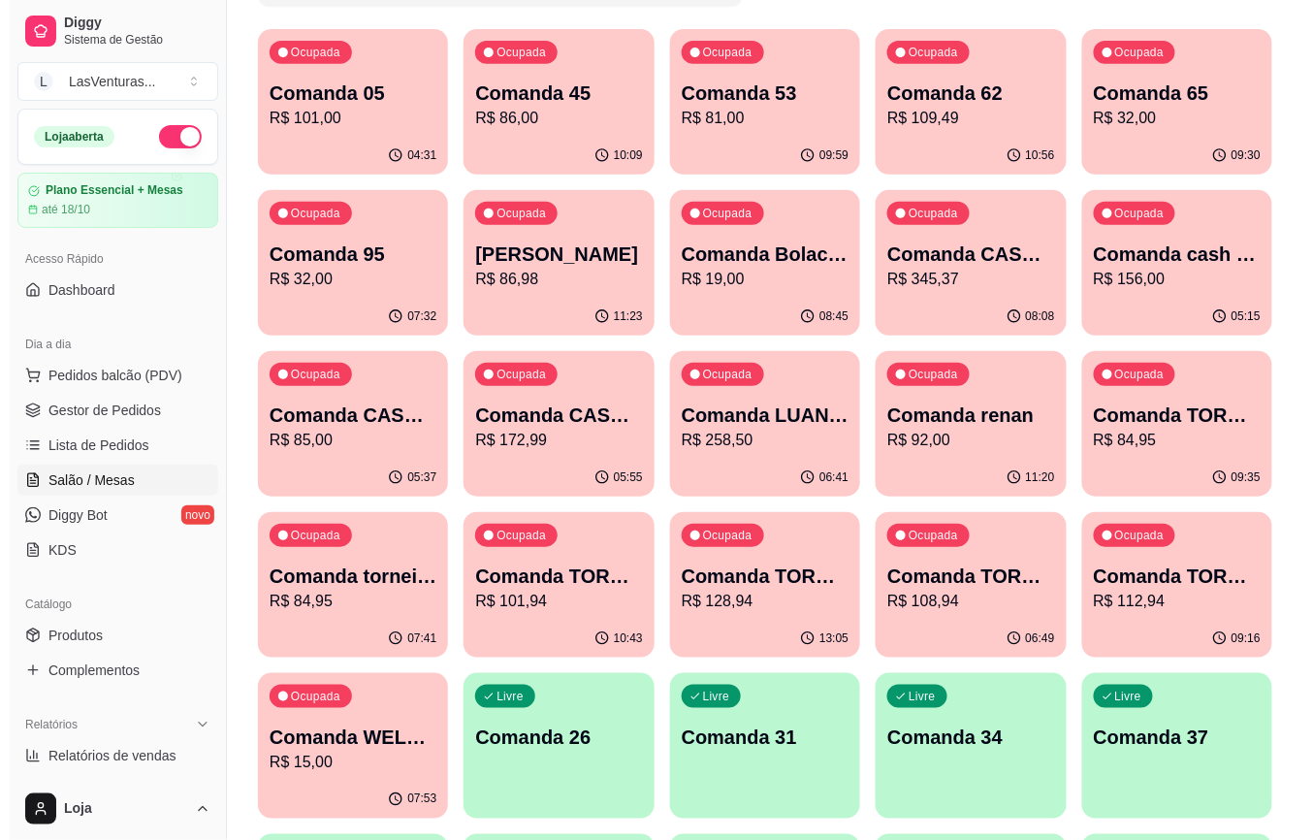
scroll to position [129, 0]
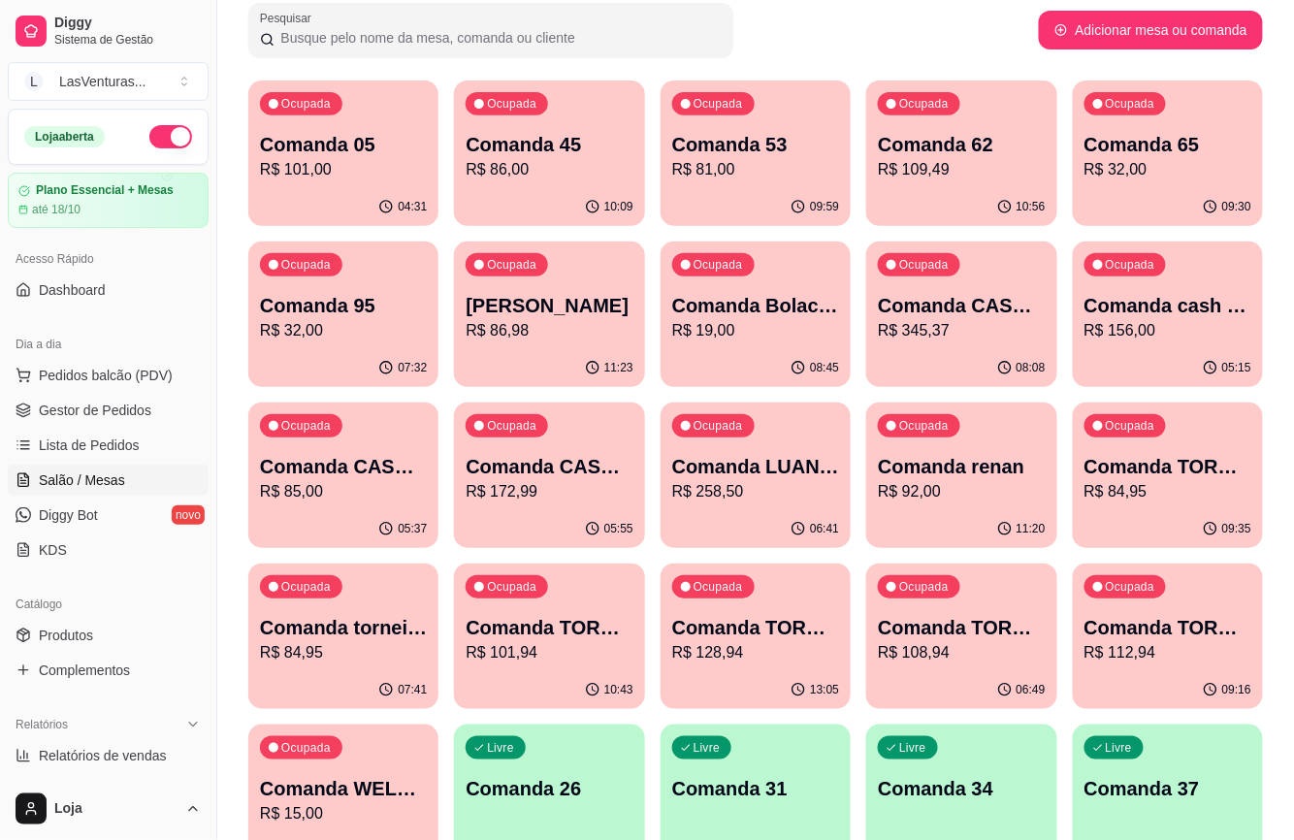
click at [382, 186] on div "Ocupada Comanda 05 R$ 101,00" at bounding box center [343, 135] width 190 height 108
click at [376, 128] on div "Ocupada Comanda 05 R$ 101,00" at bounding box center [343, 135] width 190 height 108
click at [580, 182] on div "Ocupada Comanda 45 R$ 86,00" at bounding box center [549, 135] width 190 height 108
click at [765, 196] on div "10:00" at bounding box center [755, 205] width 184 height 37
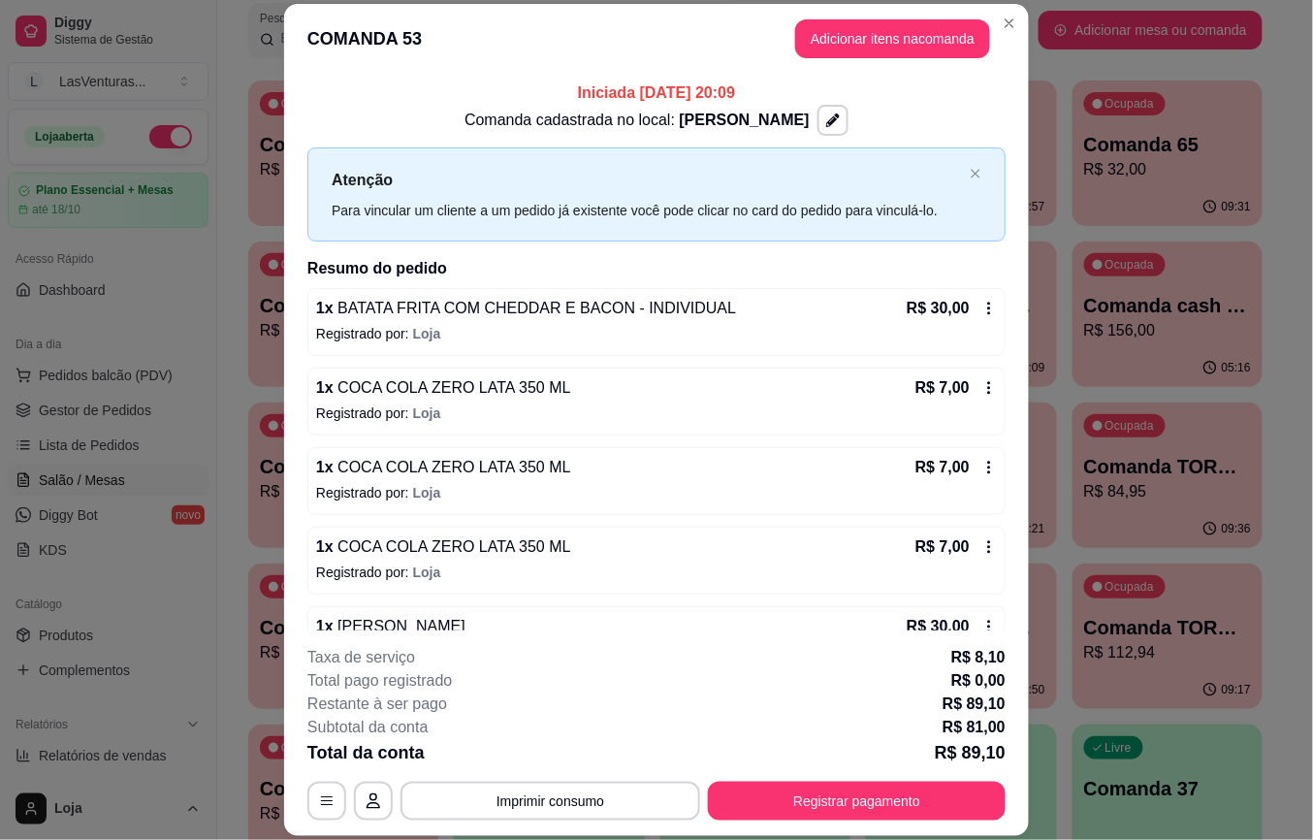
click at [972, 296] on div "1 x BATATA FRITA COM CHEDDAR E BACON - INDIVIDUAL R$ 30,00 Registrado por: Loja" at bounding box center [656, 322] width 698 height 68
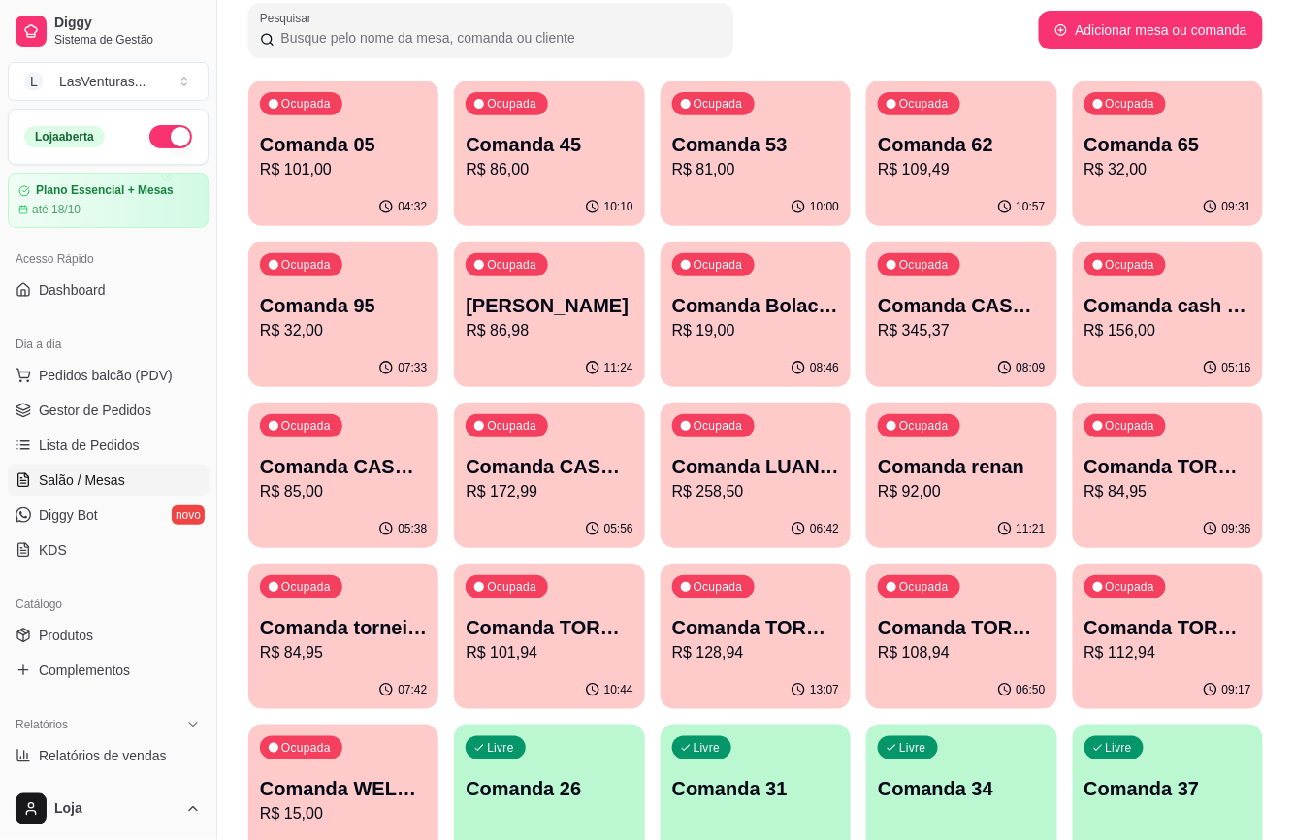
click at [1013, 167] on p "R$ 109,49" at bounding box center [961, 169] width 167 height 23
click at [514, 194] on div "10:10" at bounding box center [549, 207] width 190 height 38
click at [774, 141] on p "Comanda 53" at bounding box center [755, 144] width 167 height 27
click at [964, 152] on p "Comanda 62" at bounding box center [961, 144] width 167 height 27
click at [1172, 176] on p "R$ 32,00" at bounding box center [1167, 169] width 167 height 23
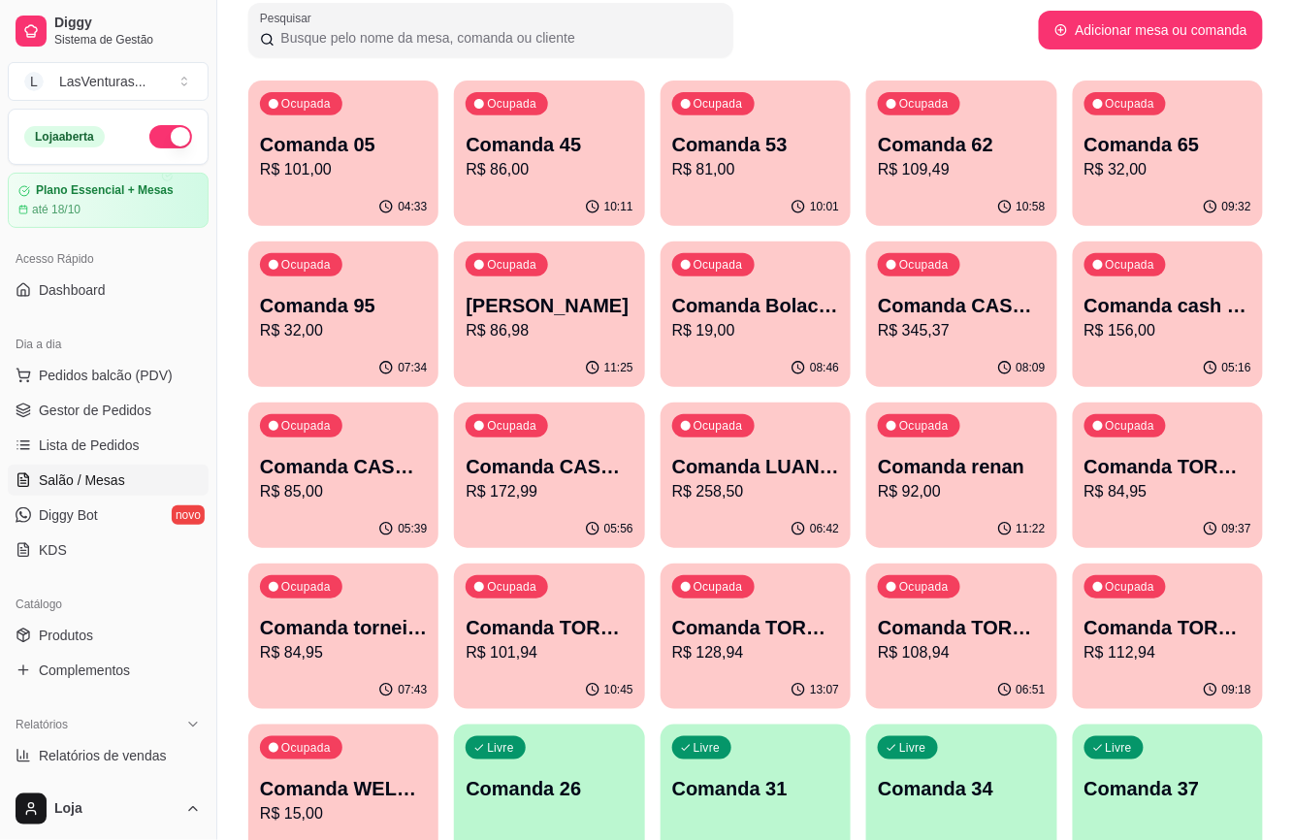
click at [357, 292] on p "Comanda 95" at bounding box center [343, 305] width 167 height 27
click at [544, 303] on p "[PERSON_NAME]" at bounding box center [549, 305] width 167 height 27
click at [549, 308] on p "[PERSON_NAME]" at bounding box center [549, 305] width 167 height 27
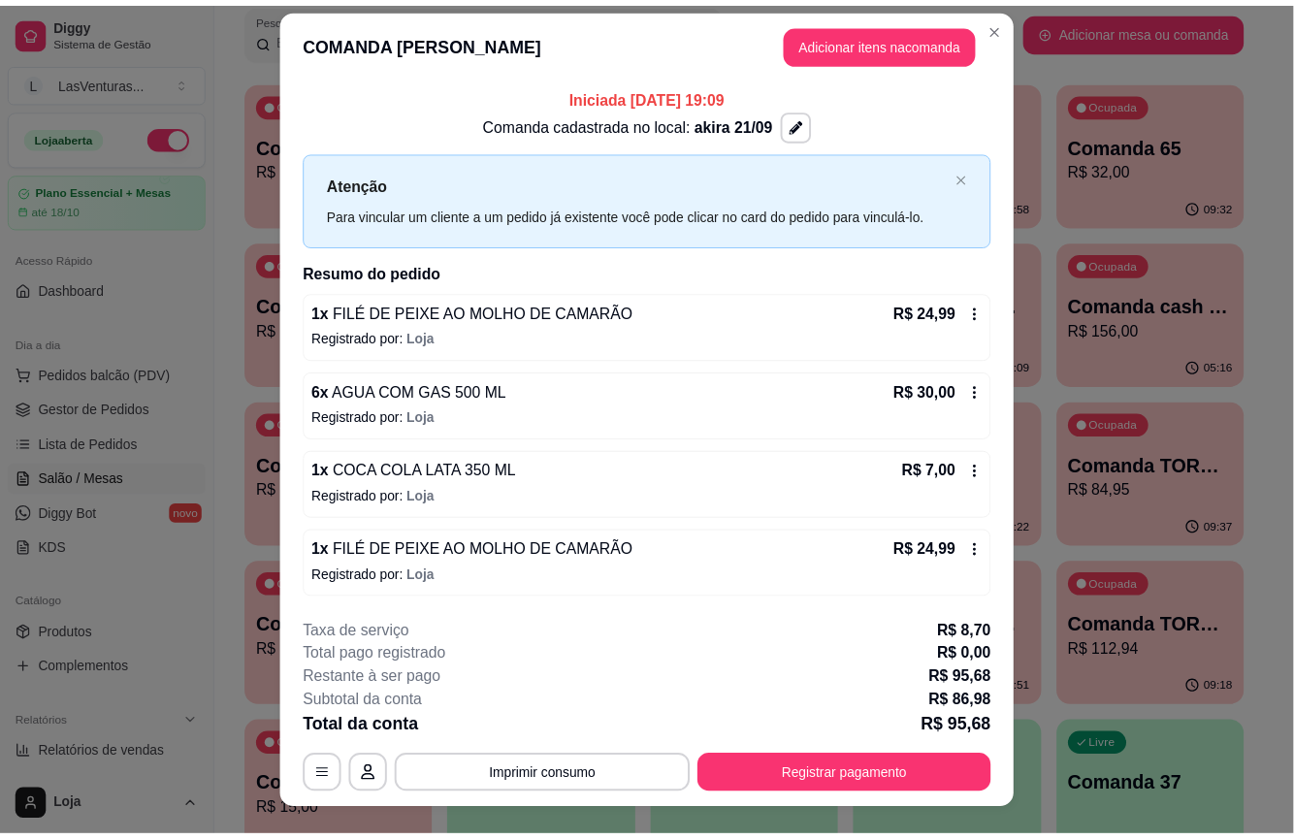
scroll to position [0, 0]
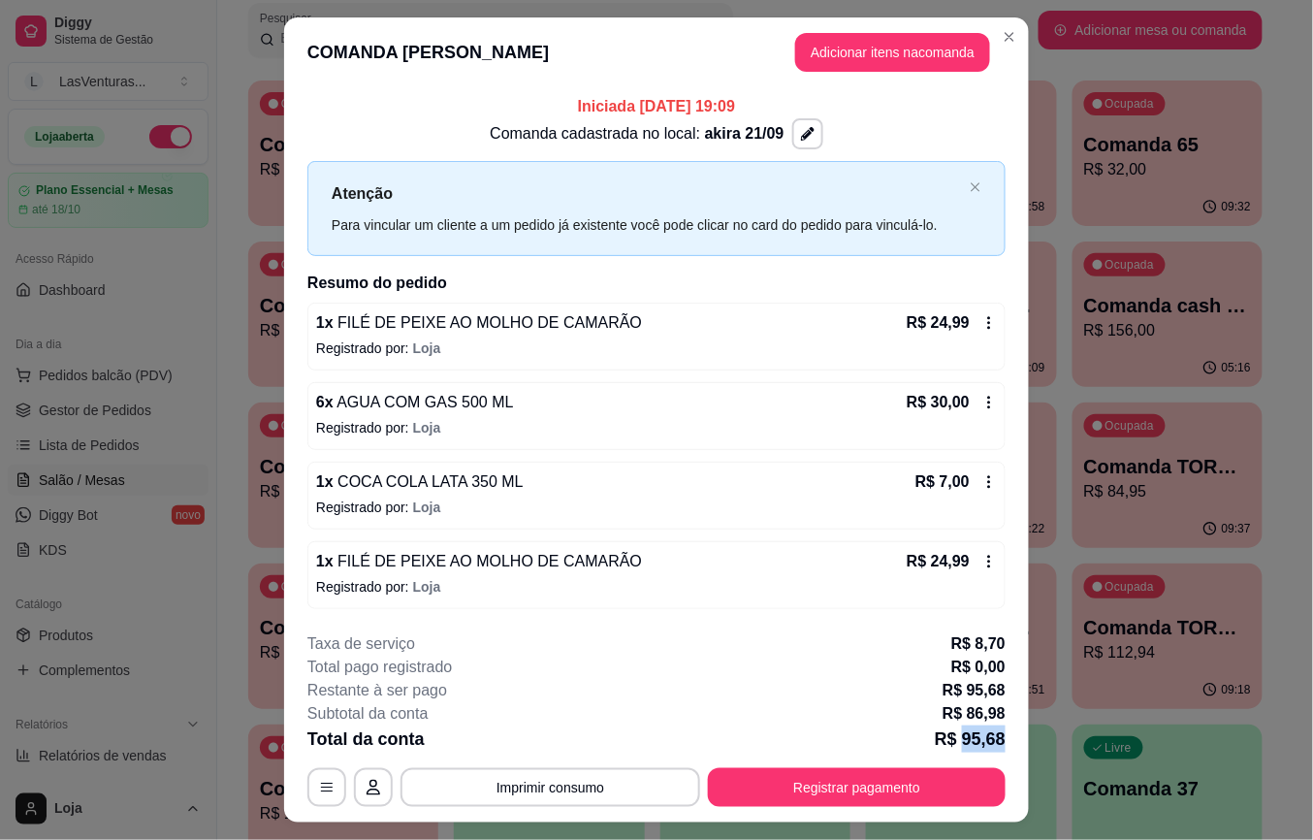
drag, startPoint x: 953, startPoint y: 741, endPoint x: 983, endPoint y: 731, distance: 31.6
click at [1003, 737] on footer "**********" at bounding box center [656, 720] width 745 height 206
click at [966, 720] on p "R$ 86,98" at bounding box center [974, 713] width 63 height 23
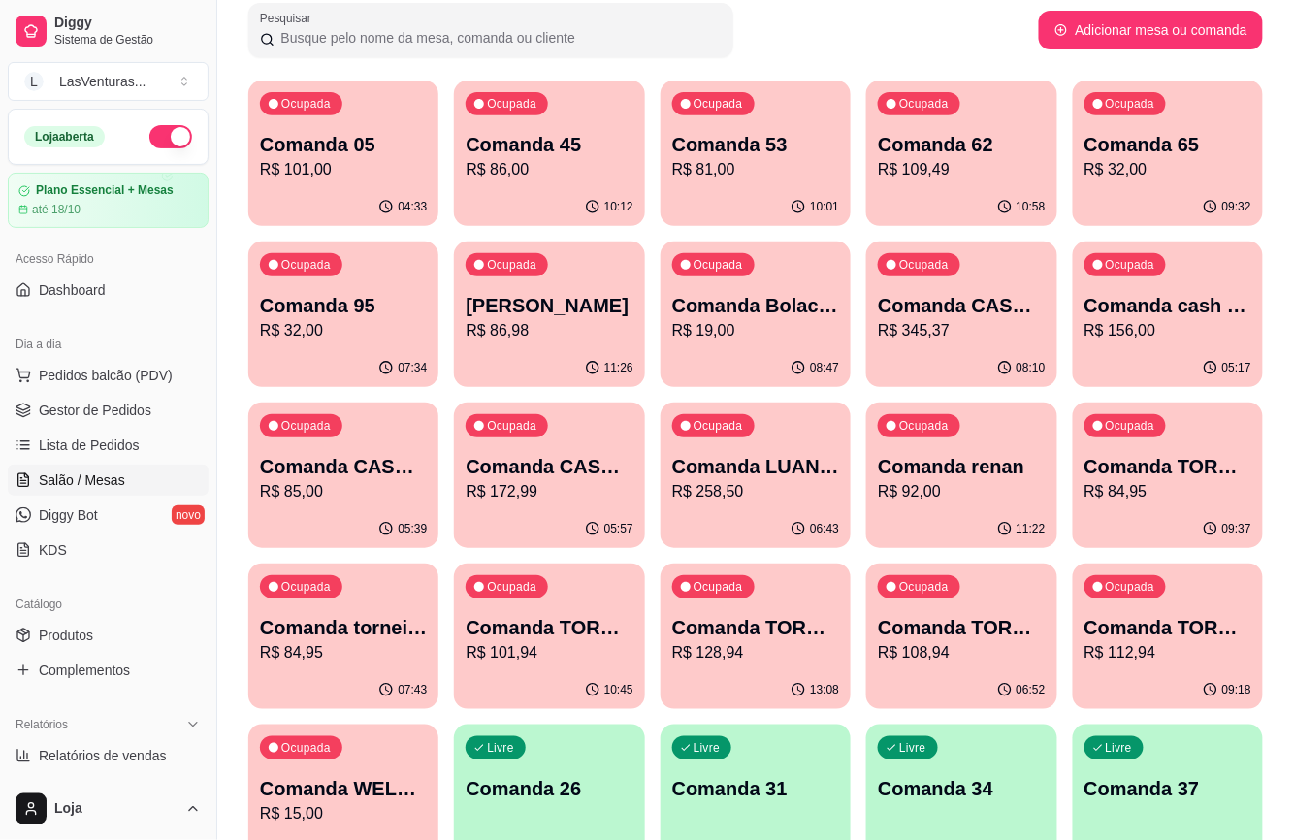
click at [797, 320] on p "R$ 19,00" at bounding box center [755, 330] width 167 height 23
click at [999, 363] on icon "button" at bounding box center [1003, 367] width 16 height 16
click at [1180, 332] on p "R$ 156,00" at bounding box center [1167, 330] width 162 height 22
click at [355, 502] on div "Ocupada Comanda CASH 25/09 R$ 85,00" at bounding box center [343, 457] width 190 height 108
click at [501, 483] on p "R$ 172,99" at bounding box center [549, 491] width 167 height 23
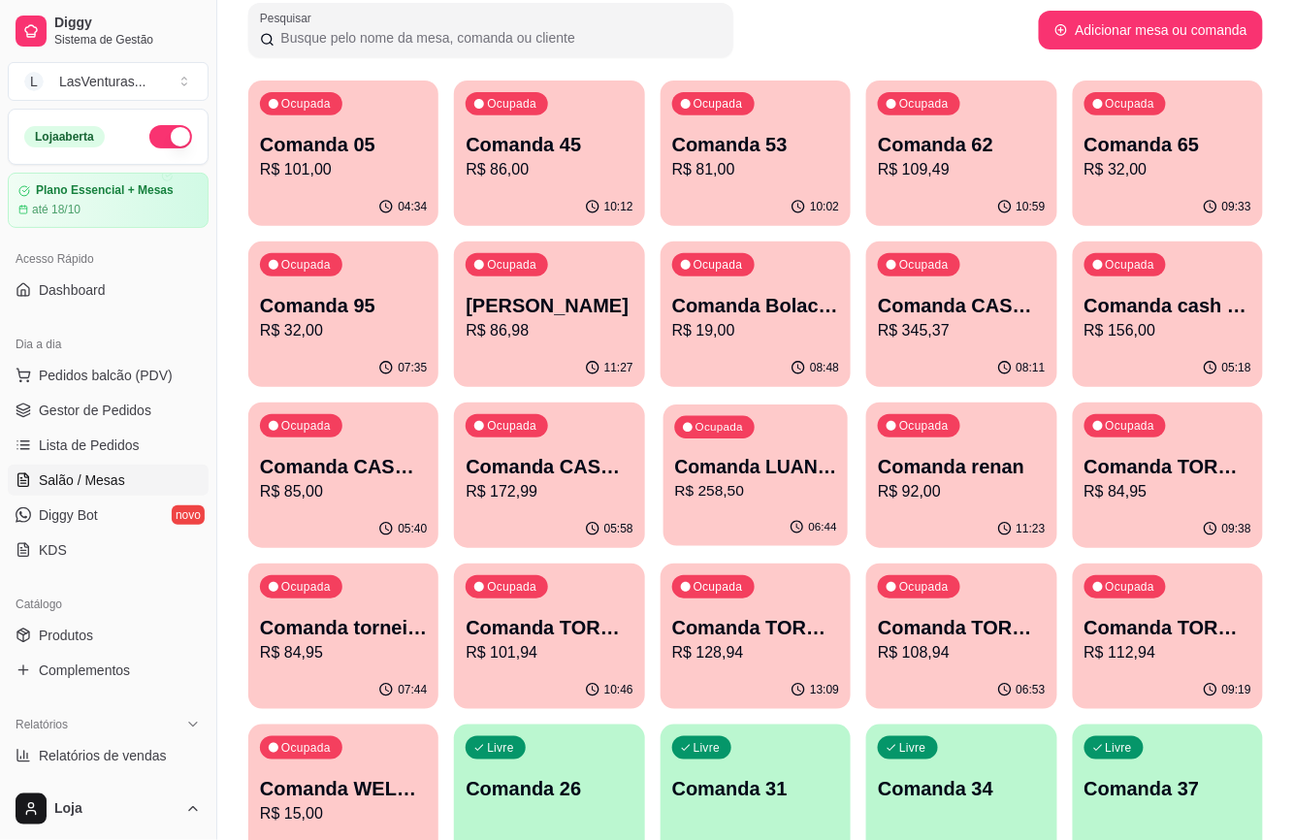
click at [745, 497] on p "R$ 258,50" at bounding box center [755, 491] width 162 height 22
click at [966, 491] on p "R$ 92,00" at bounding box center [961, 491] width 167 height 23
click at [1181, 440] on div "Ocupada Comanda TORNEIO 08/09 R$ 84,95" at bounding box center [1168, 457] width 190 height 108
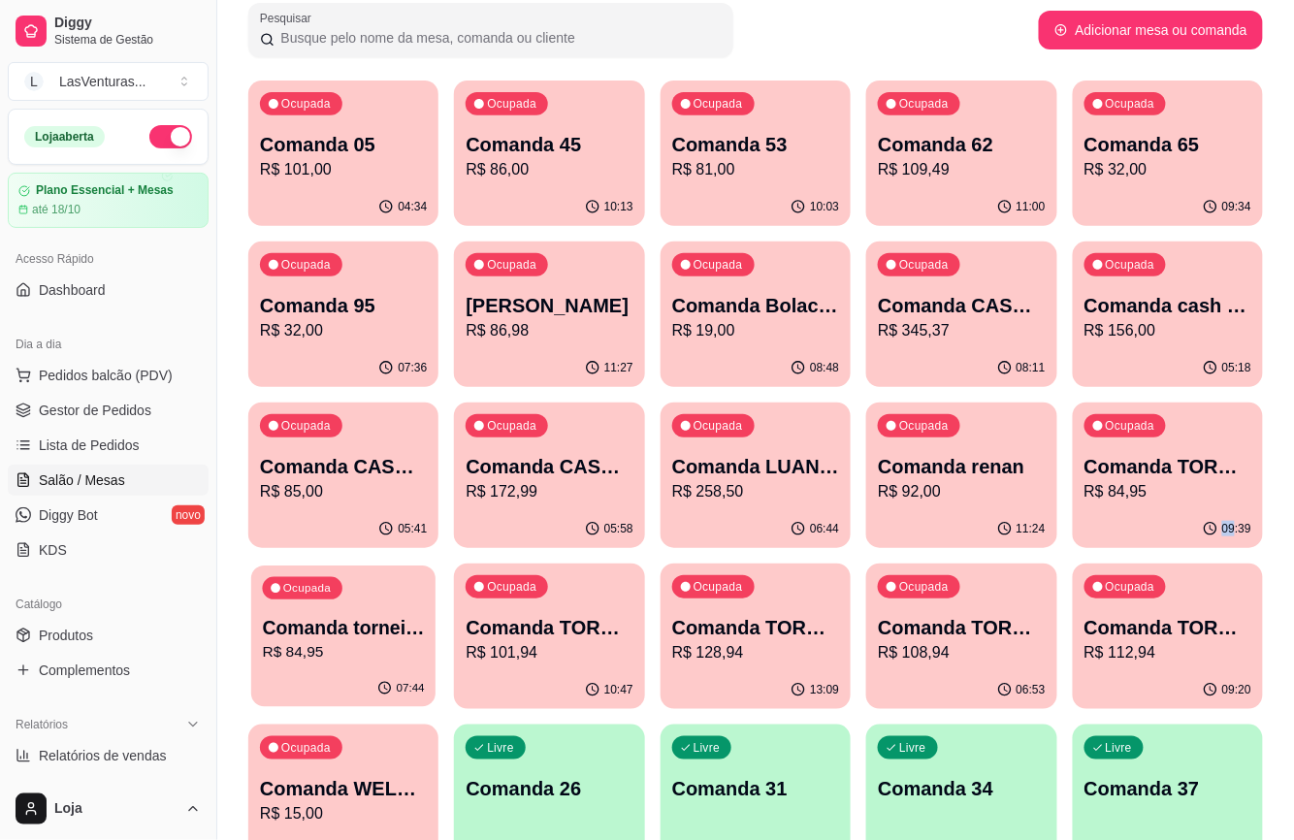
click at [374, 609] on div "Ocupada Comanda torneio 15/09 R$ 84,95" at bounding box center [343, 618] width 184 height 105
click at [1220, 505] on div "Ocupada Comanda TORNEIO 08/09 R$ 84,95" at bounding box center [1168, 457] width 190 height 108
click at [363, 622] on p "Comanda torneio 15/09" at bounding box center [343, 627] width 167 height 27
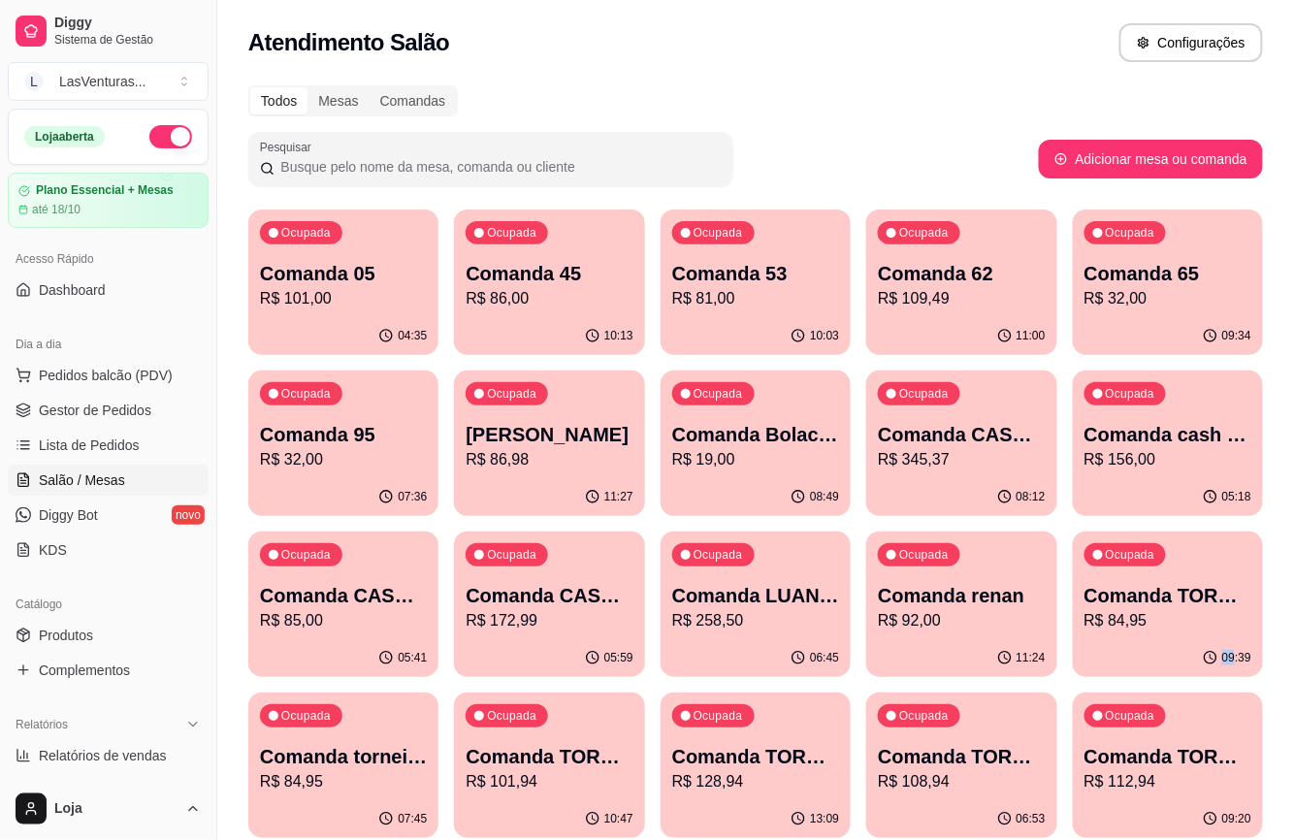
click at [398, 269] on p "Comanda 05" at bounding box center [343, 273] width 167 height 27
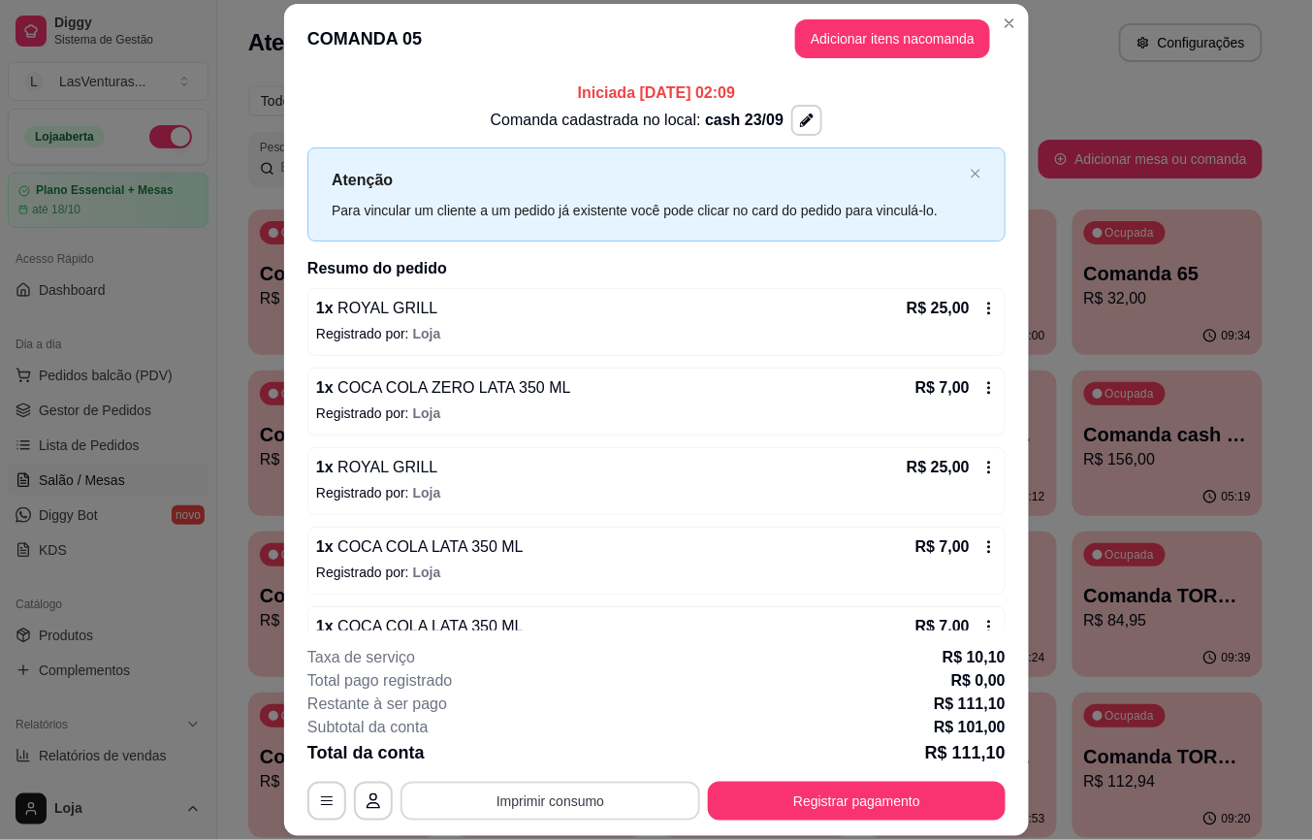
click at [584, 772] on div "**********" at bounding box center [656, 733] width 698 height 175
click at [590, 805] on button "Imprimir consumo" at bounding box center [551, 801] width 300 height 39
click at [567, 765] on button "IMPRESSORA" at bounding box center [547, 756] width 136 height 30
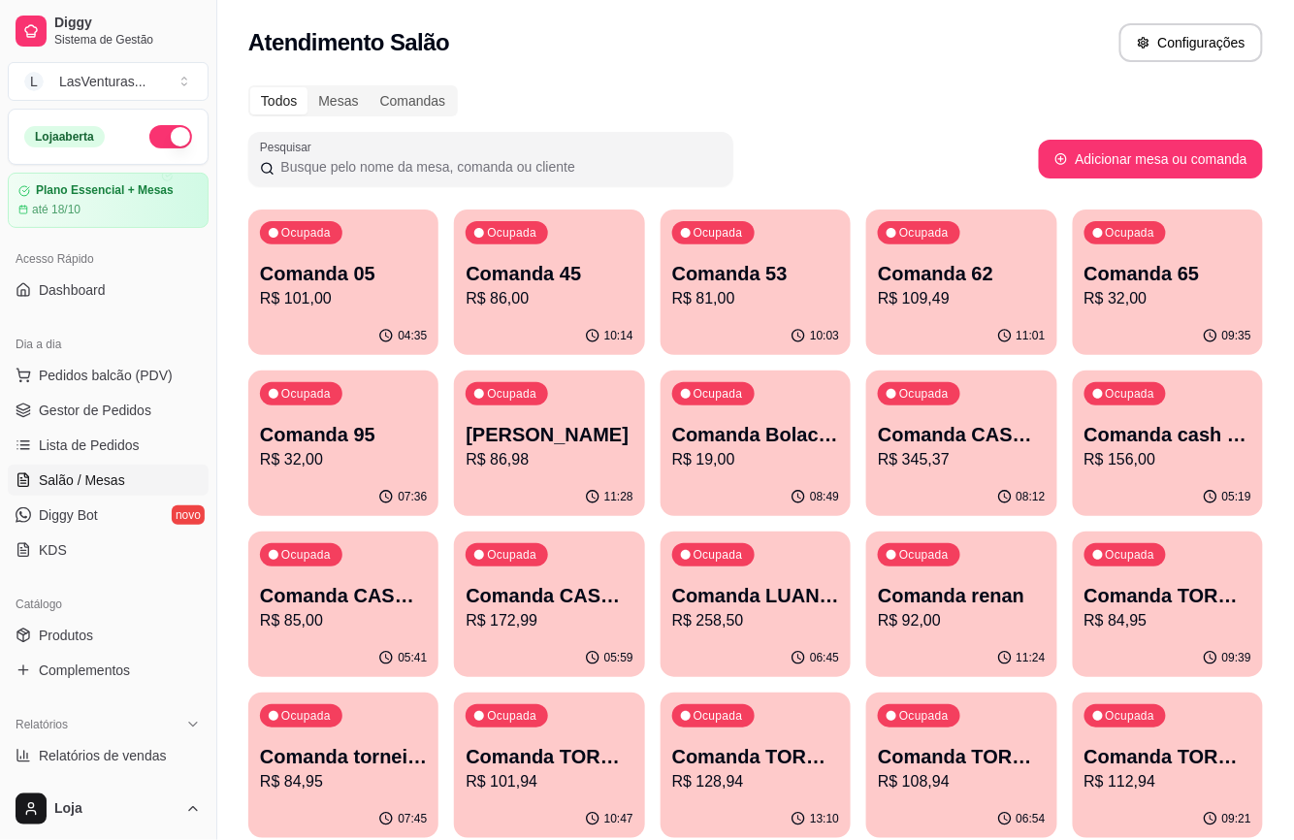
click at [506, 235] on p "Ocupada" at bounding box center [511, 233] width 49 height 16
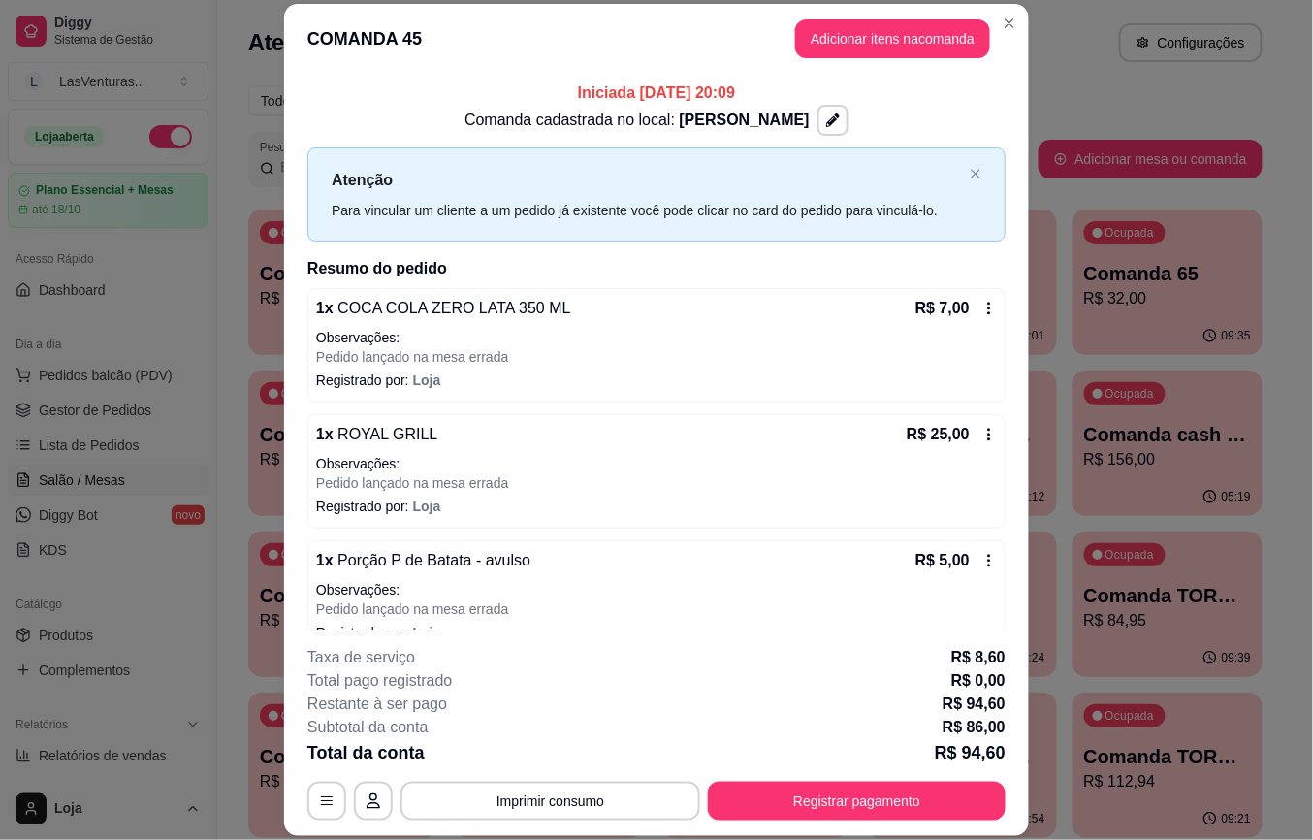
click at [611, 778] on div "**********" at bounding box center [656, 733] width 698 height 175
click at [580, 797] on button "Imprimir consumo" at bounding box center [550, 801] width 291 height 38
click at [559, 766] on button "IMPRESSORA" at bounding box center [547, 760] width 113 height 25
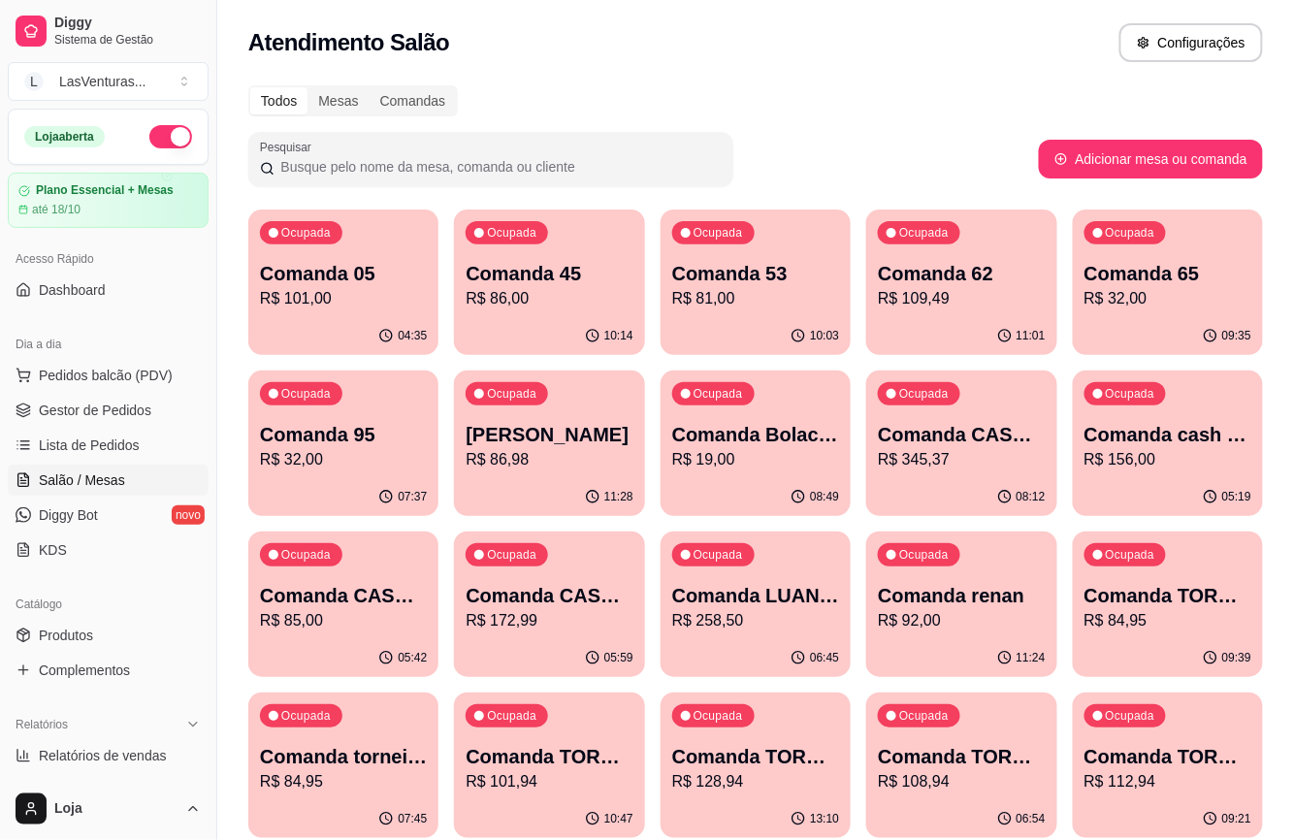
click at [769, 292] on p "R$ 81,00" at bounding box center [755, 298] width 167 height 23
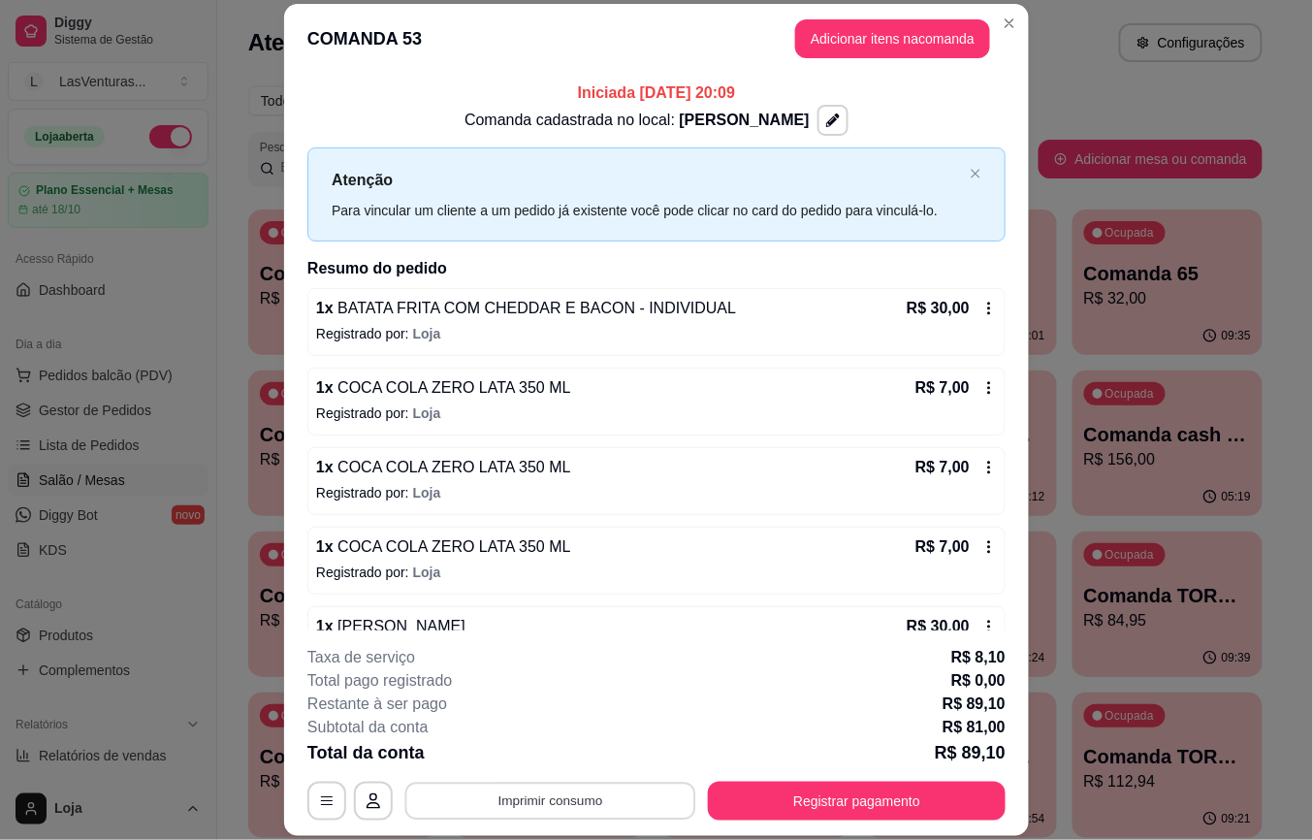
click at [528, 799] on button "Imprimir consumo" at bounding box center [550, 801] width 291 height 38
click at [533, 768] on button "IMPRESSORA" at bounding box center [547, 760] width 113 height 25
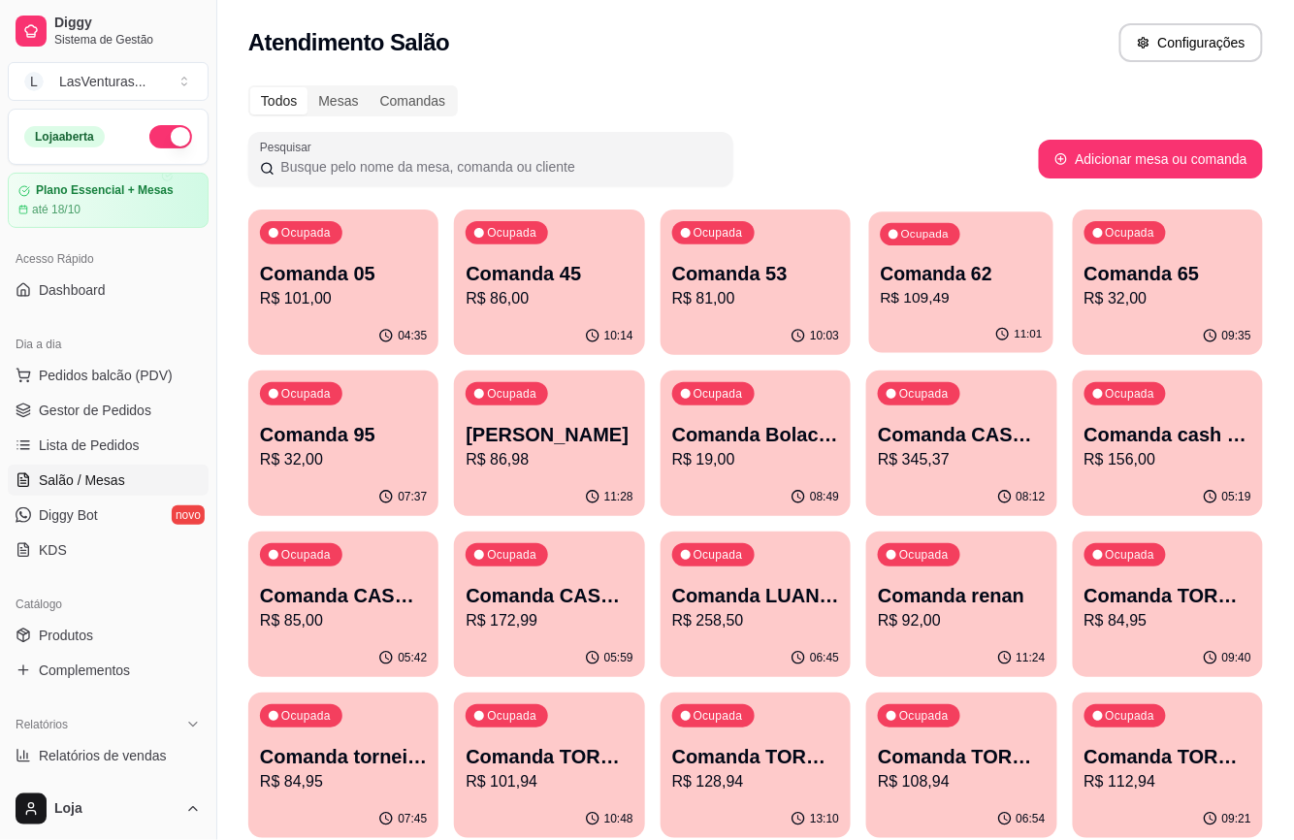
click at [989, 293] on p "R$ 109,49" at bounding box center [962, 298] width 162 height 22
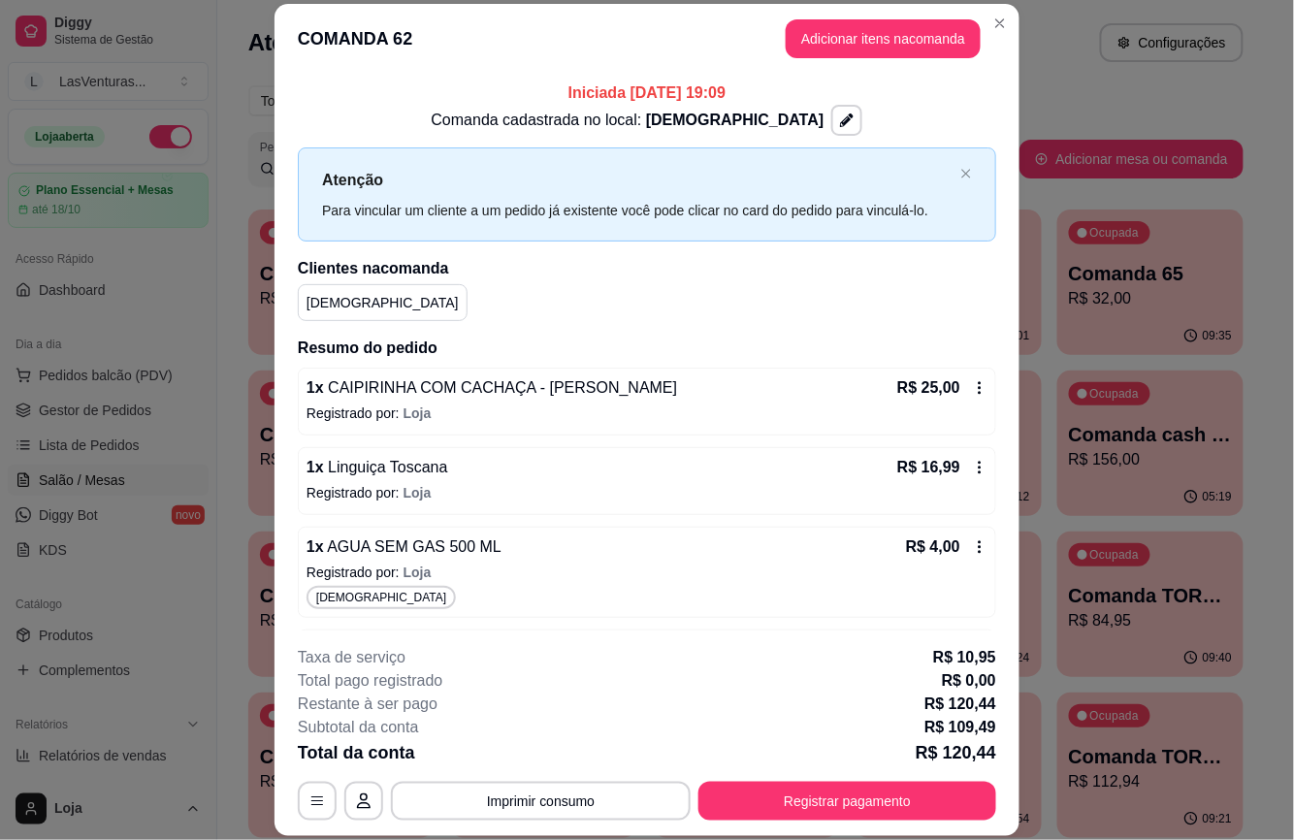
click at [1126, 281] on p "Comanda 65" at bounding box center [1150, 273] width 163 height 27
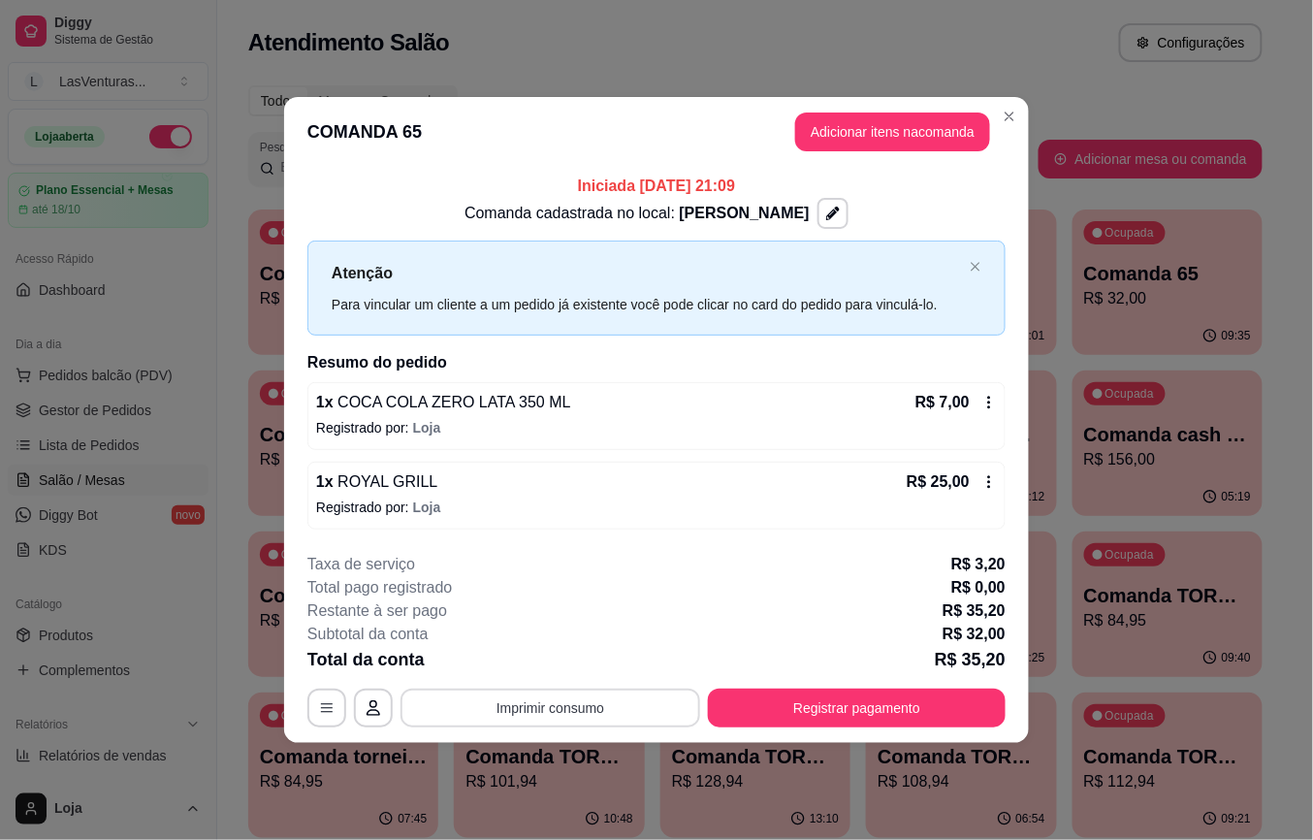
click at [559, 696] on button "Imprimir consumo" at bounding box center [551, 708] width 300 height 39
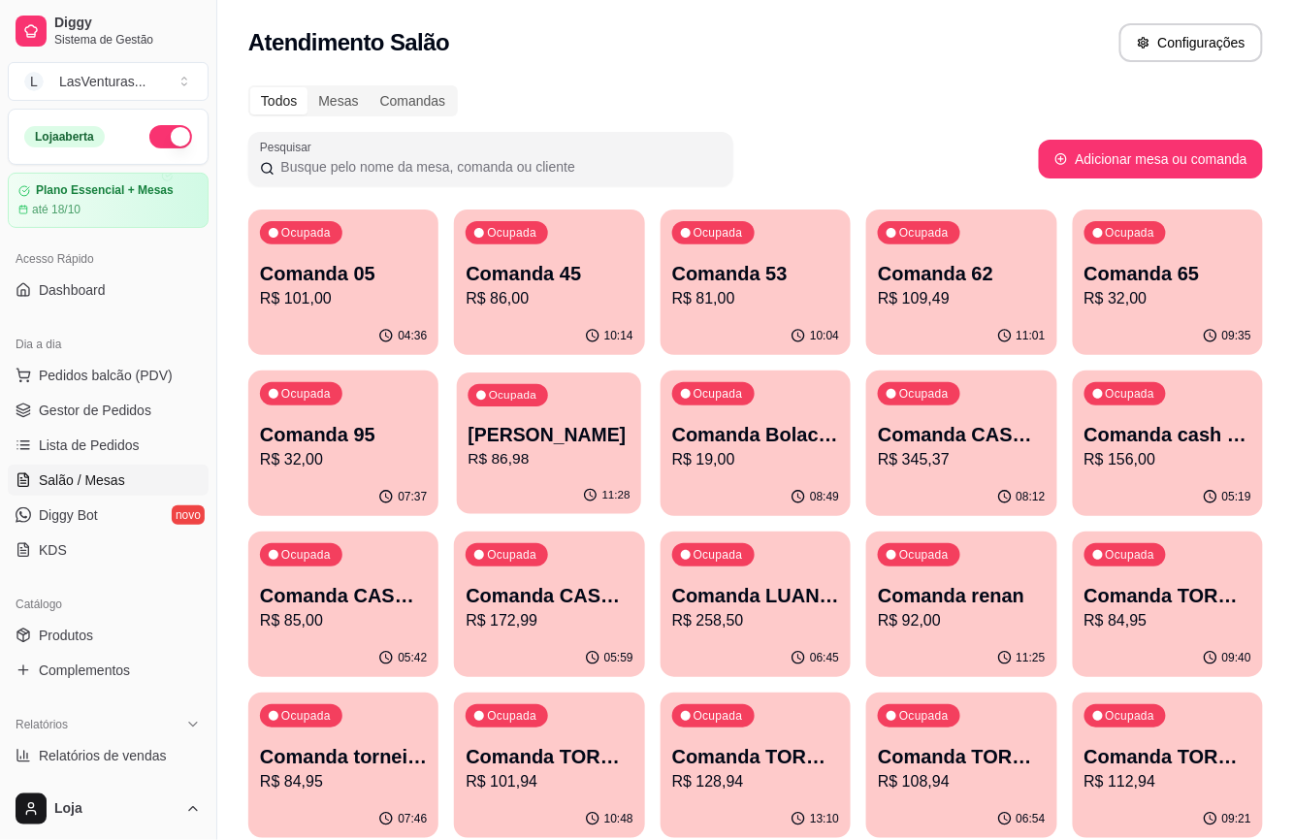
click at [588, 433] on p "[PERSON_NAME]" at bounding box center [550, 435] width 162 height 26
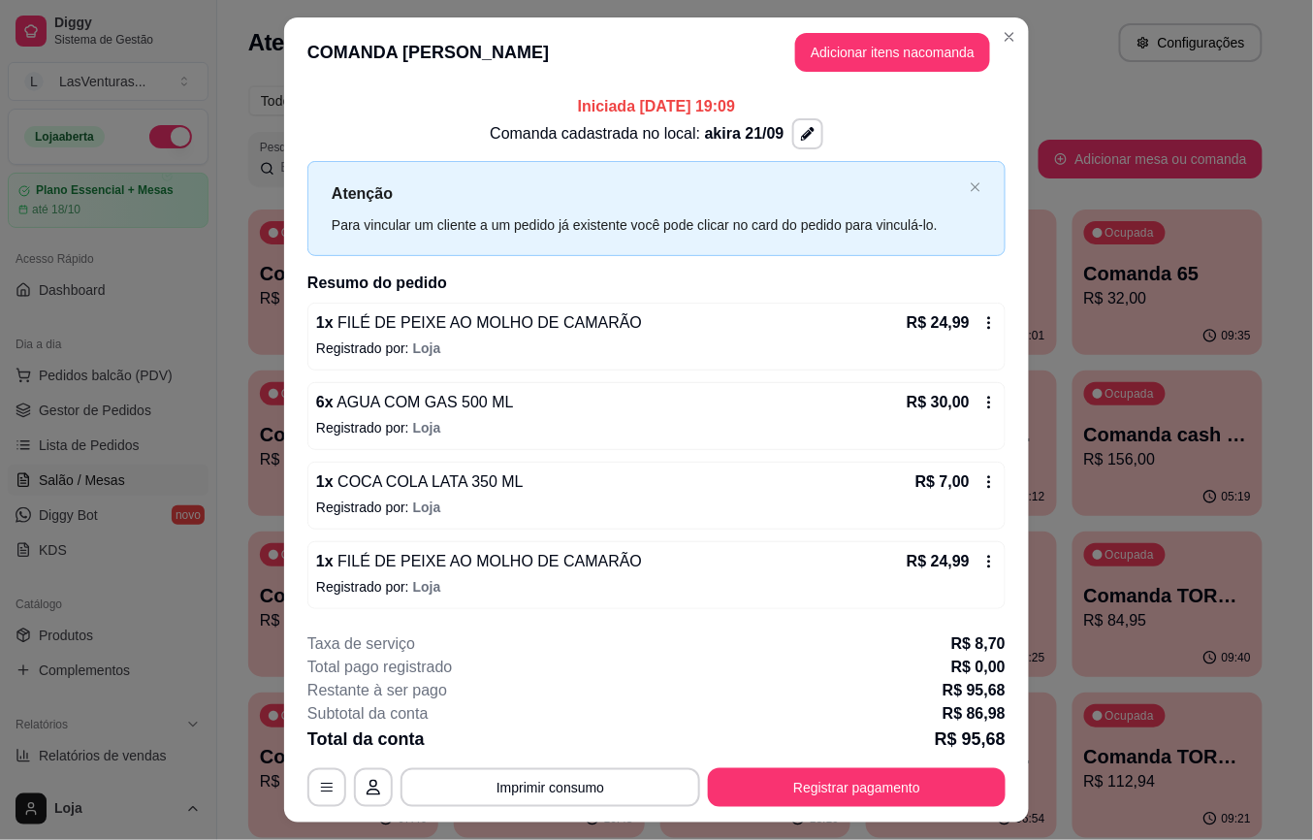
click at [529, 785] on button "Imprimir consumo" at bounding box center [551, 787] width 300 height 39
click at [551, 742] on button "IMPRESSORA" at bounding box center [547, 747] width 113 height 25
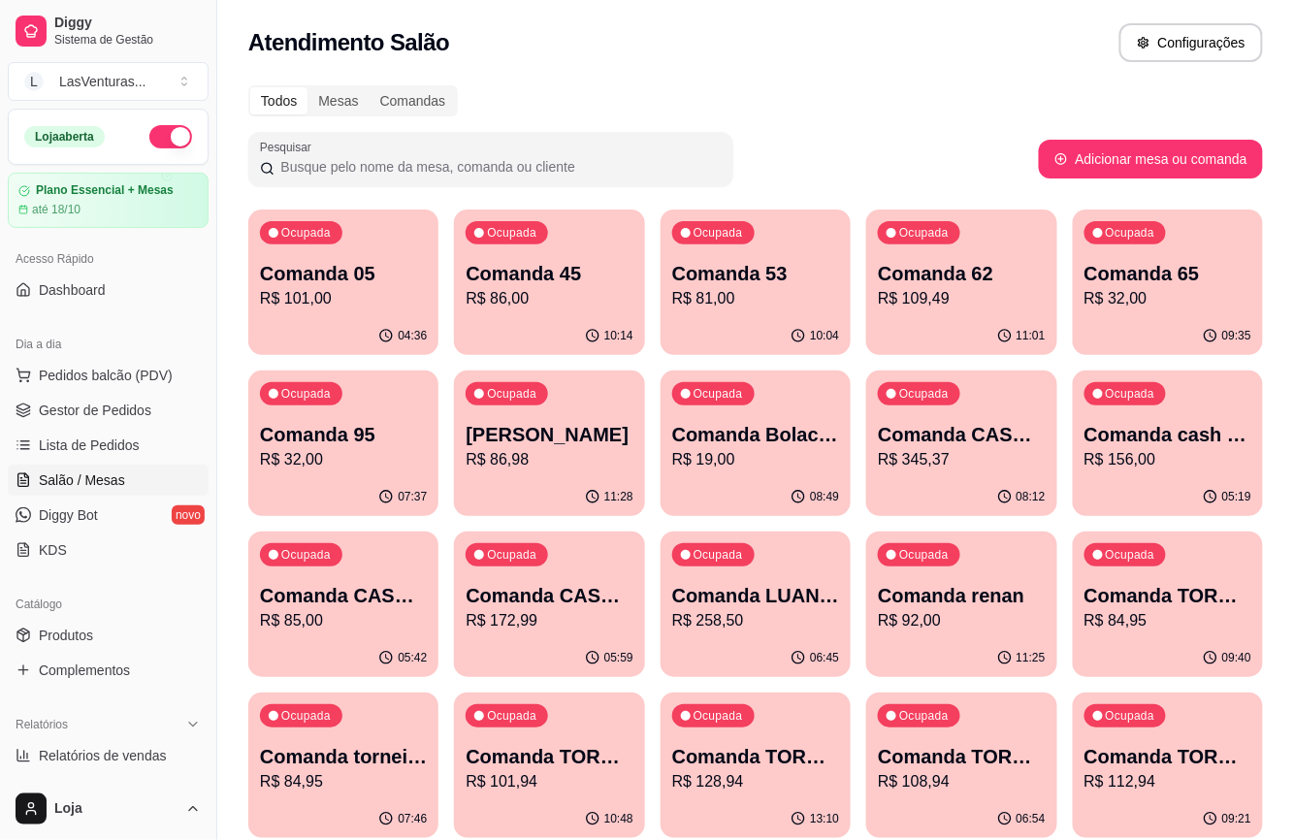
click at [782, 447] on p "Comanda Bolacha" at bounding box center [755, 434] width 167 height 27
click at [955, 462] on p "R$ 345,37" at bounding box center [961, 459] width 167 height 23
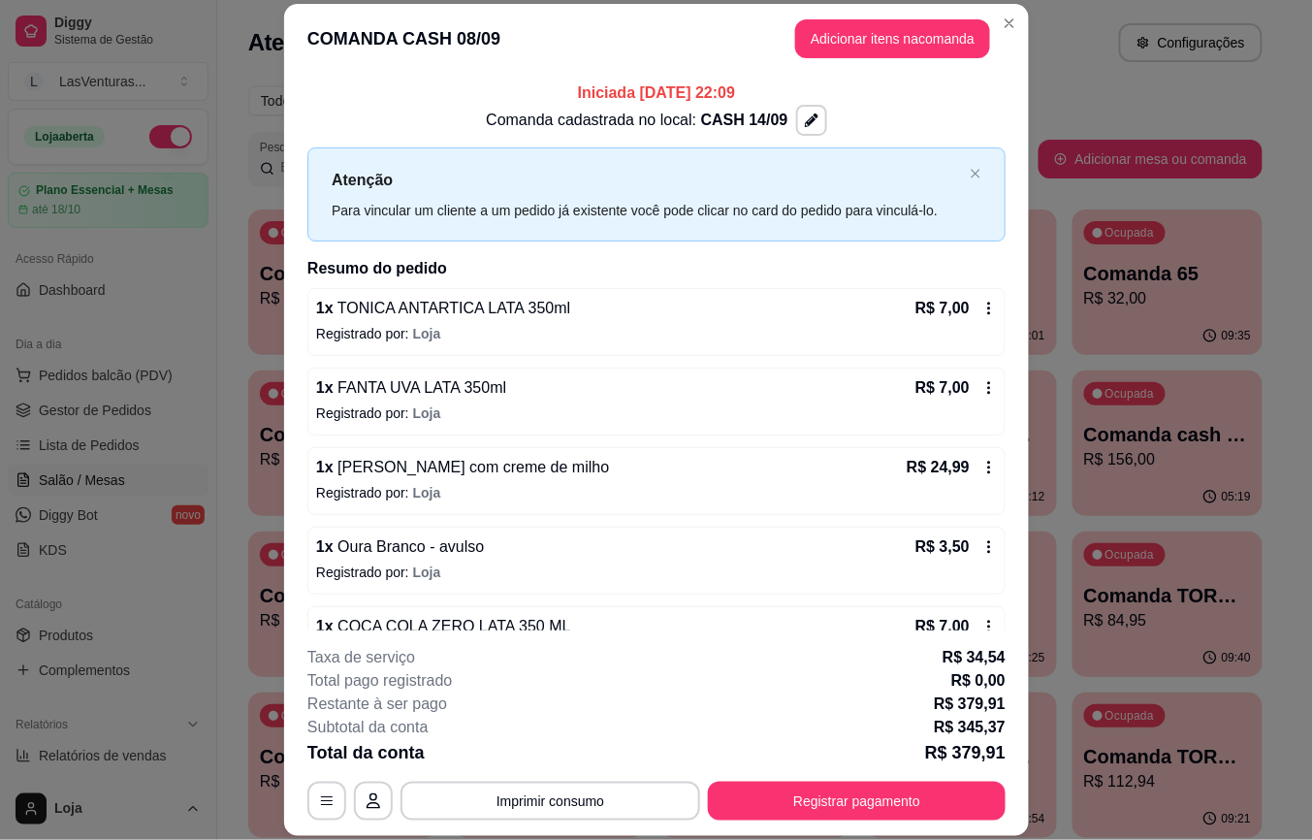
click at [598, 789] on button "Imprimir consumo" at bounding box center [551, 801] width 300 height 39
click at [595, 759] on button "IMPRESSORA" at bounding box center [547, 756] width 141 height 31
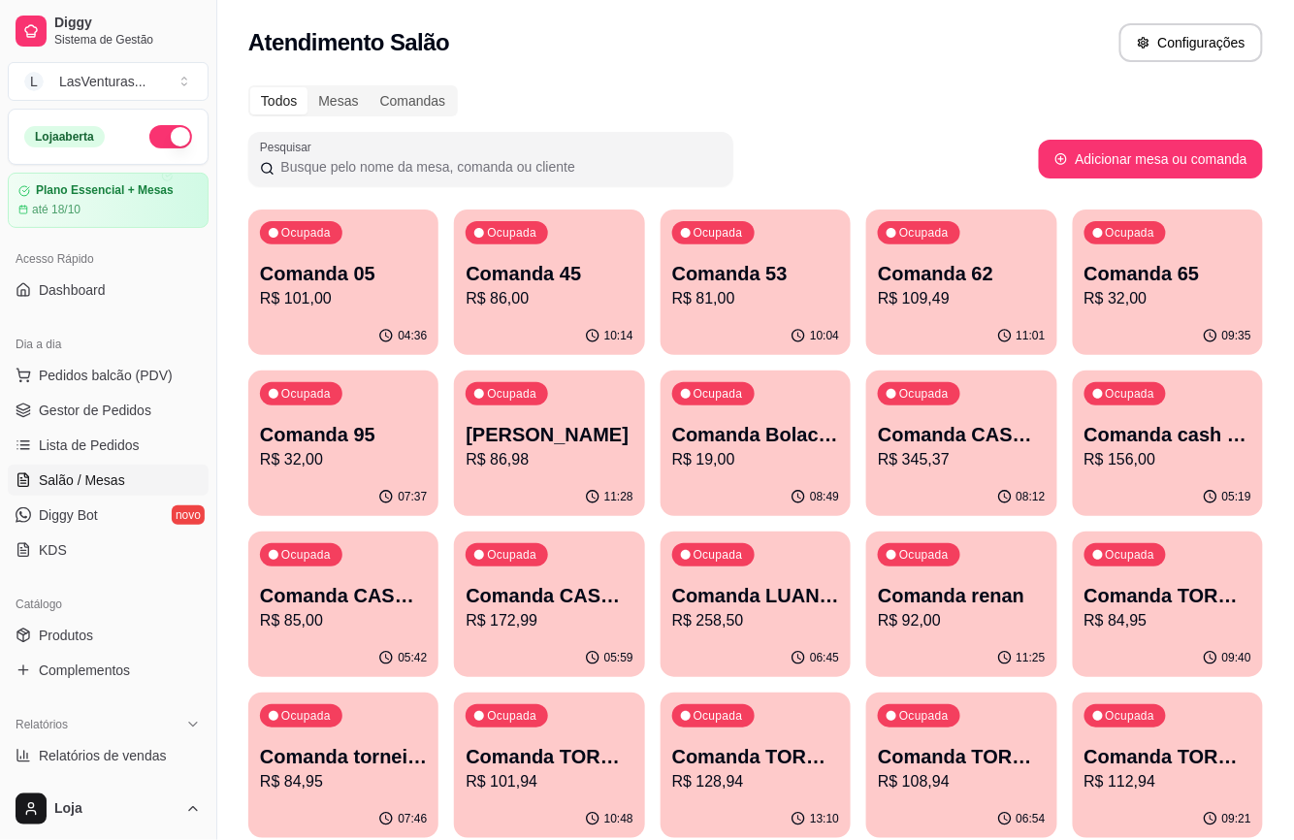
click at [1125, 459] on p "R$ 156,00" at bounding box center [1167, 459] width 167 height 23
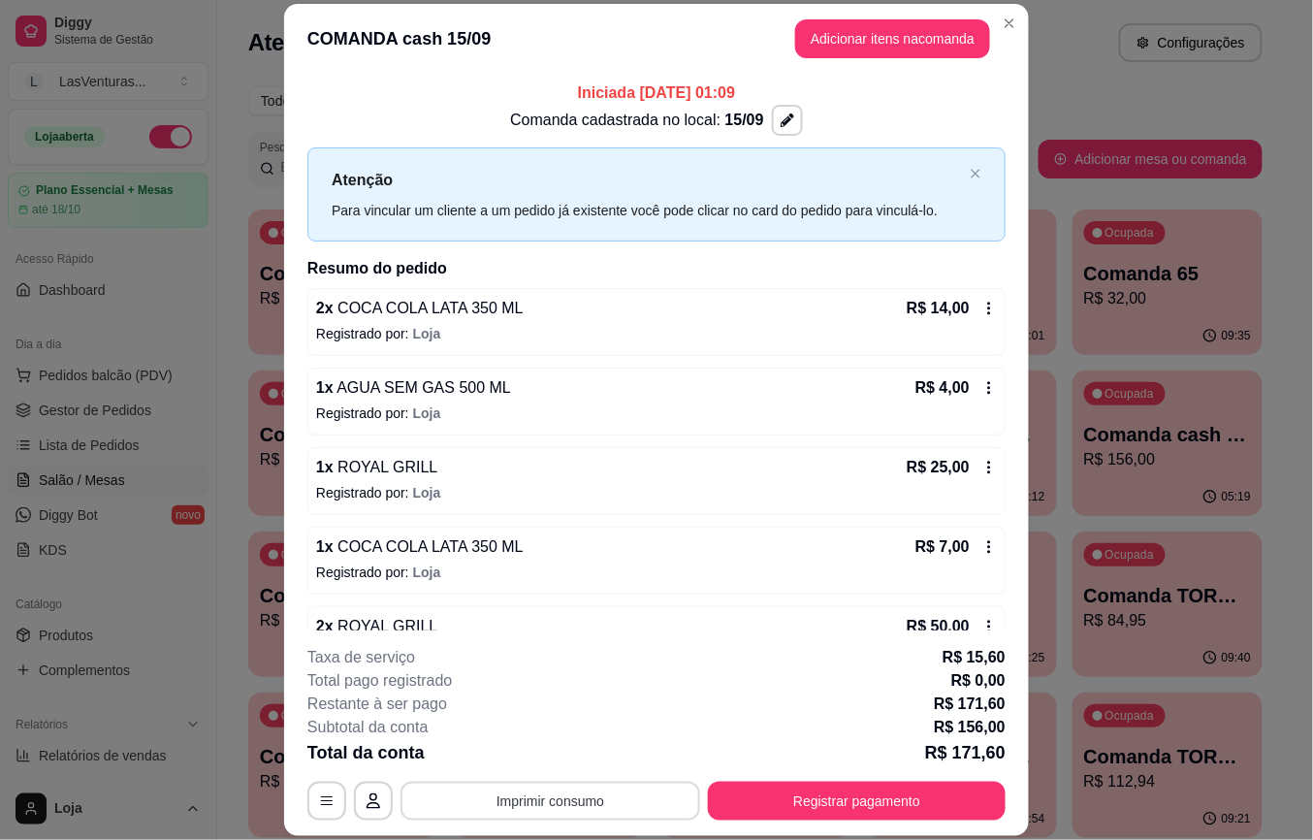
click at [602, 792] on button "Imprimir consumo" at bounding box center [551, 801] width 300 height 39
click at [571, 754] on button "IMPRESSORA" at bounding box center [547, 756] width 141 height 31
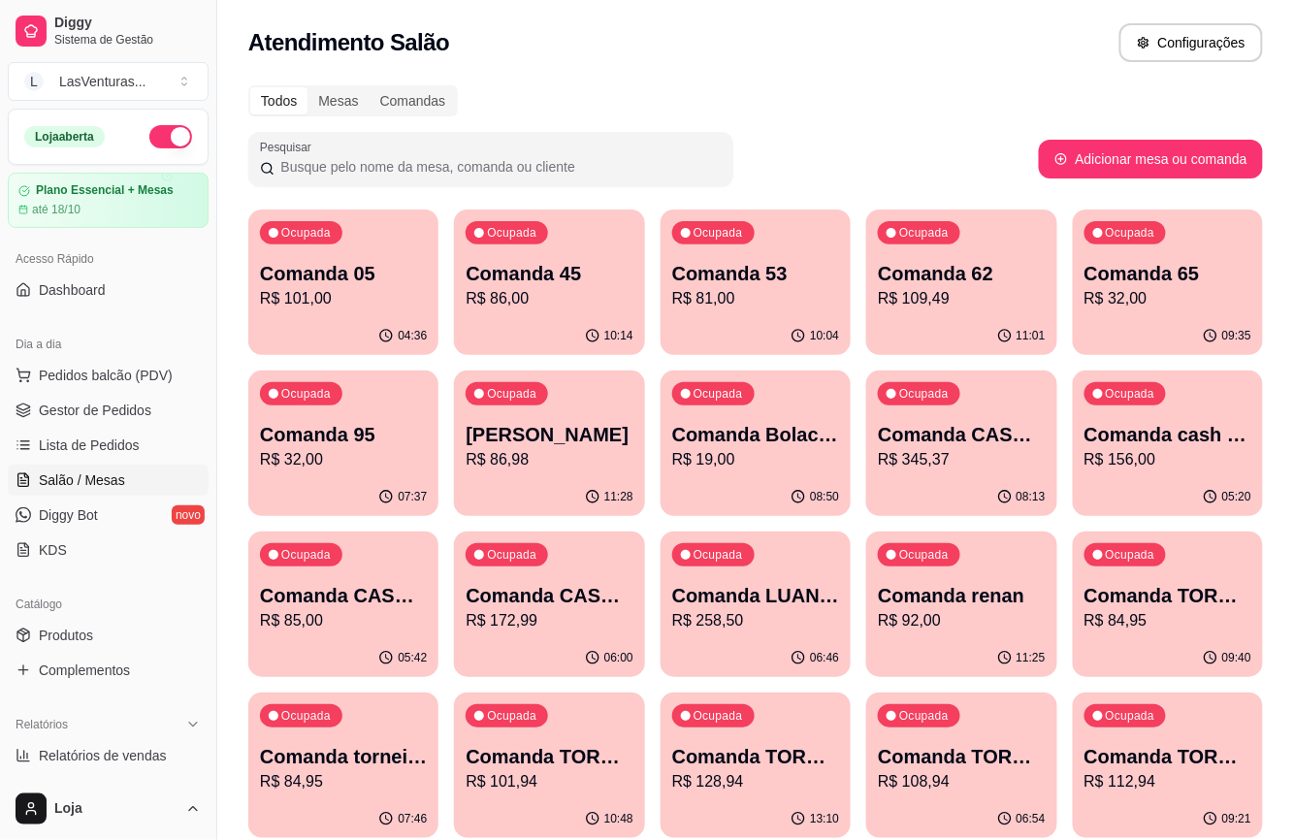
click at [350, 630] on p "R$ 85,00" at bounding box center [343, 620] width 167 height 23
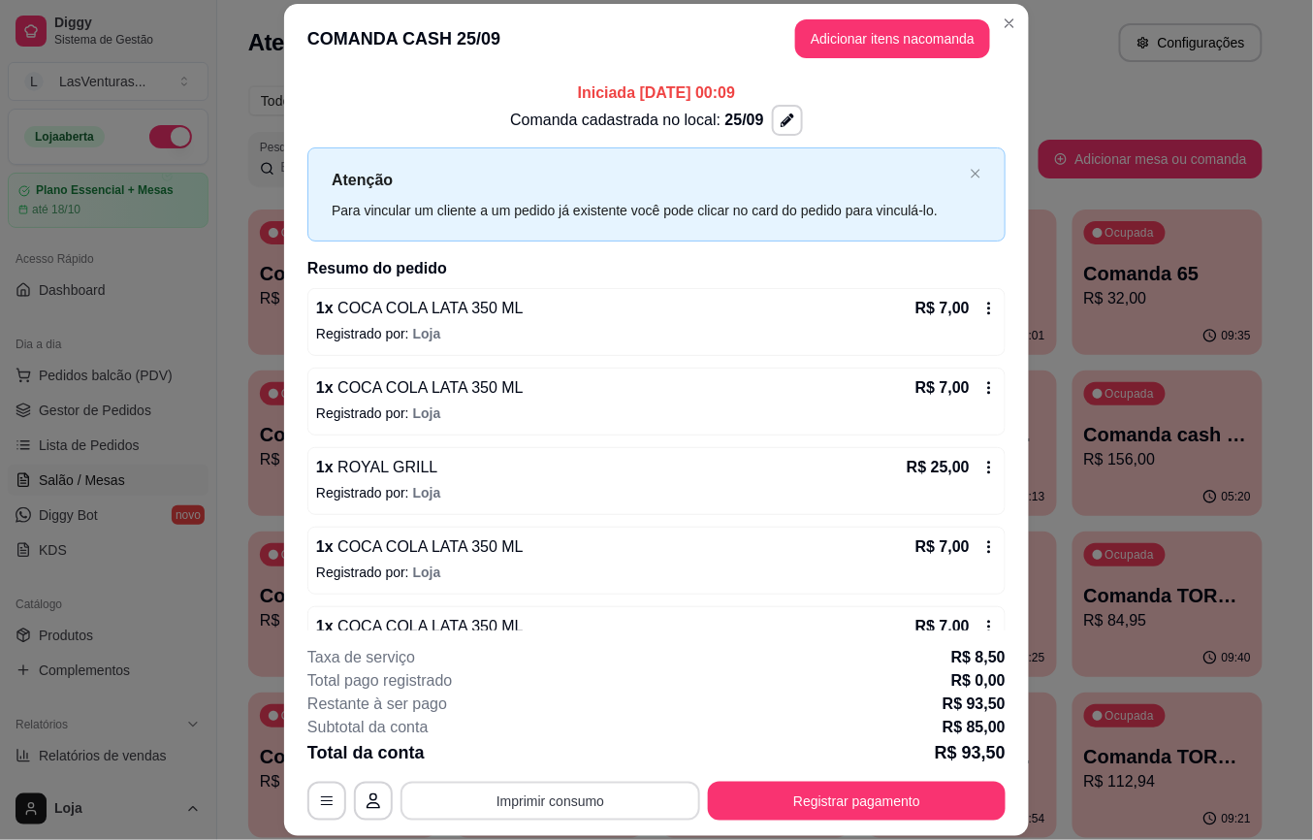
click at [489, 800] on button "Imprimir consumo" at bounding box center [551, 801] width 300 height 39
click at [541, 760] on button "IMPRESSORA" at bounding box center [547, 756] width 136 height 30
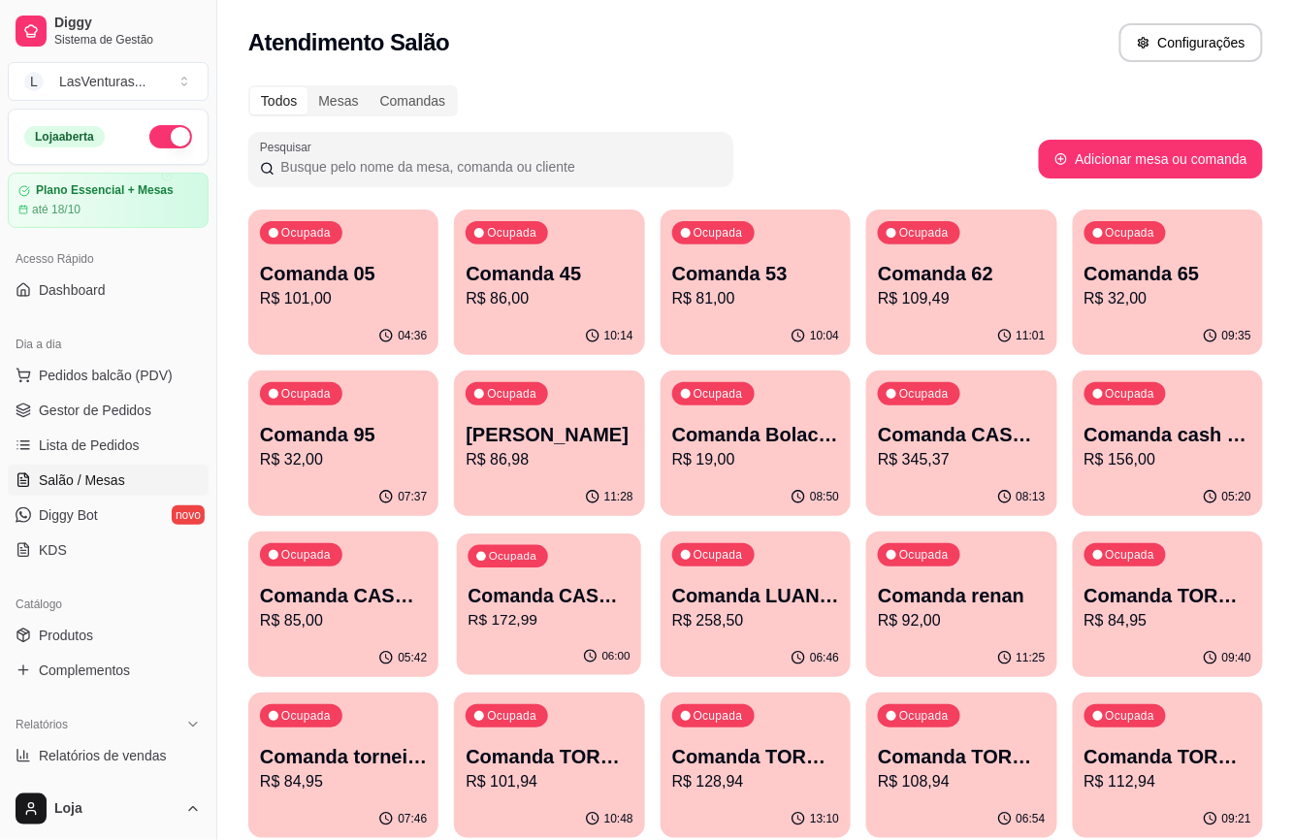
click at [609, 626] on p "R$ 172,99" at bounding box center [550, 620] width 162 height 22
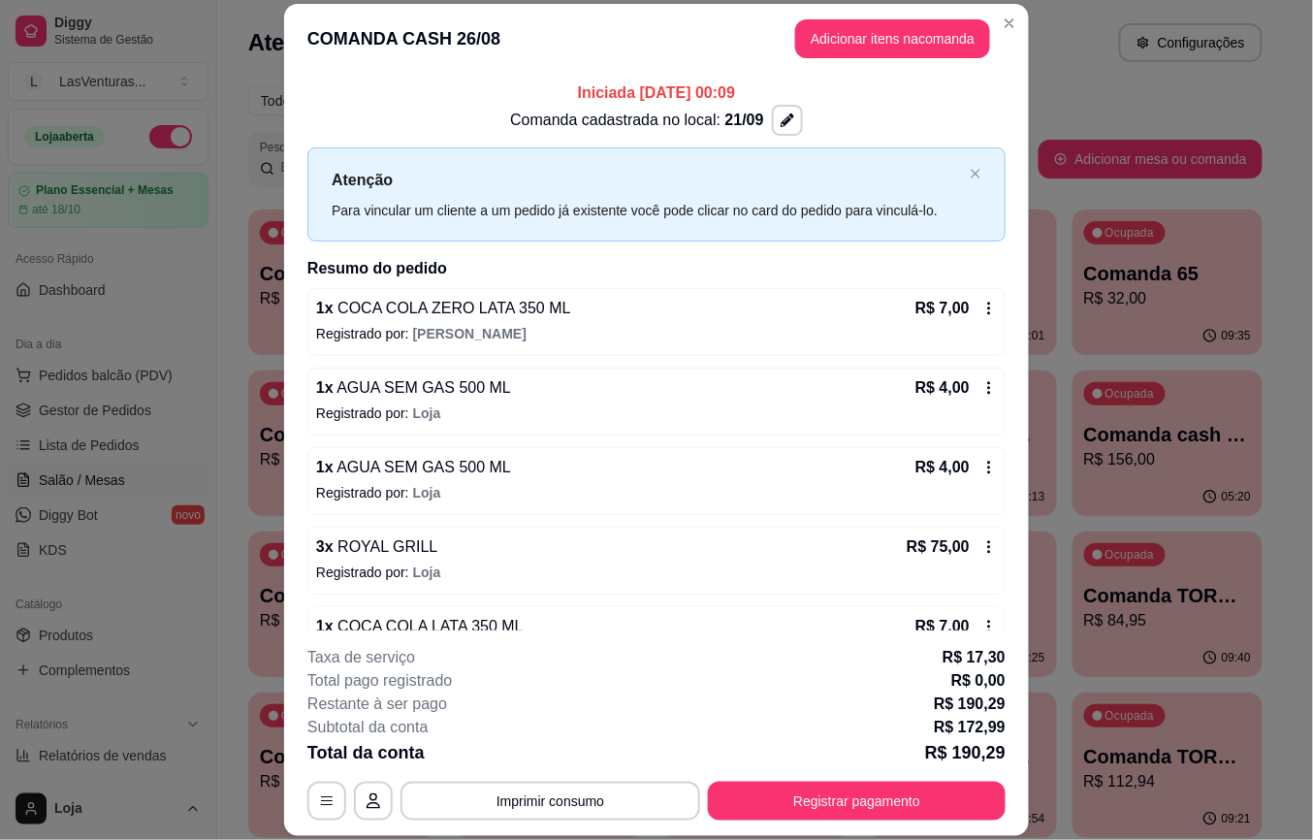
click at [567, 795] on button "Imprimir consumo" at bounding box center [551, 801] width 300 height 39
click at [553, 768] on button "IMPRESSORA" at bounding box center [547, 756] width 136 height 30
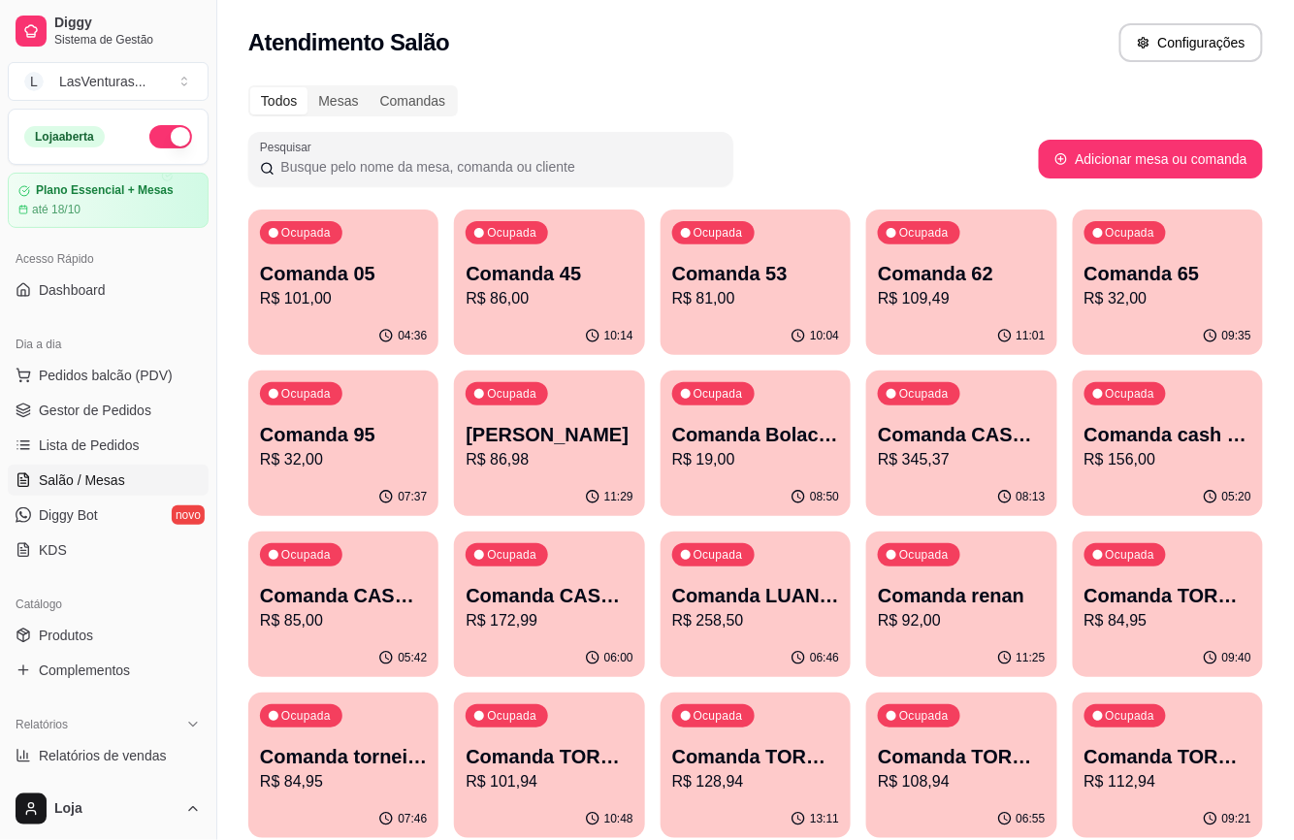
click at [741, 636] on div "Ocupada Comanda LUAN E BIAH R$ 258,50" at bounding box center [756, 586] width 190 height 108
click at [976, 587] on p "Comanda renan" at bounding box center [961, 595] width 167 height 27
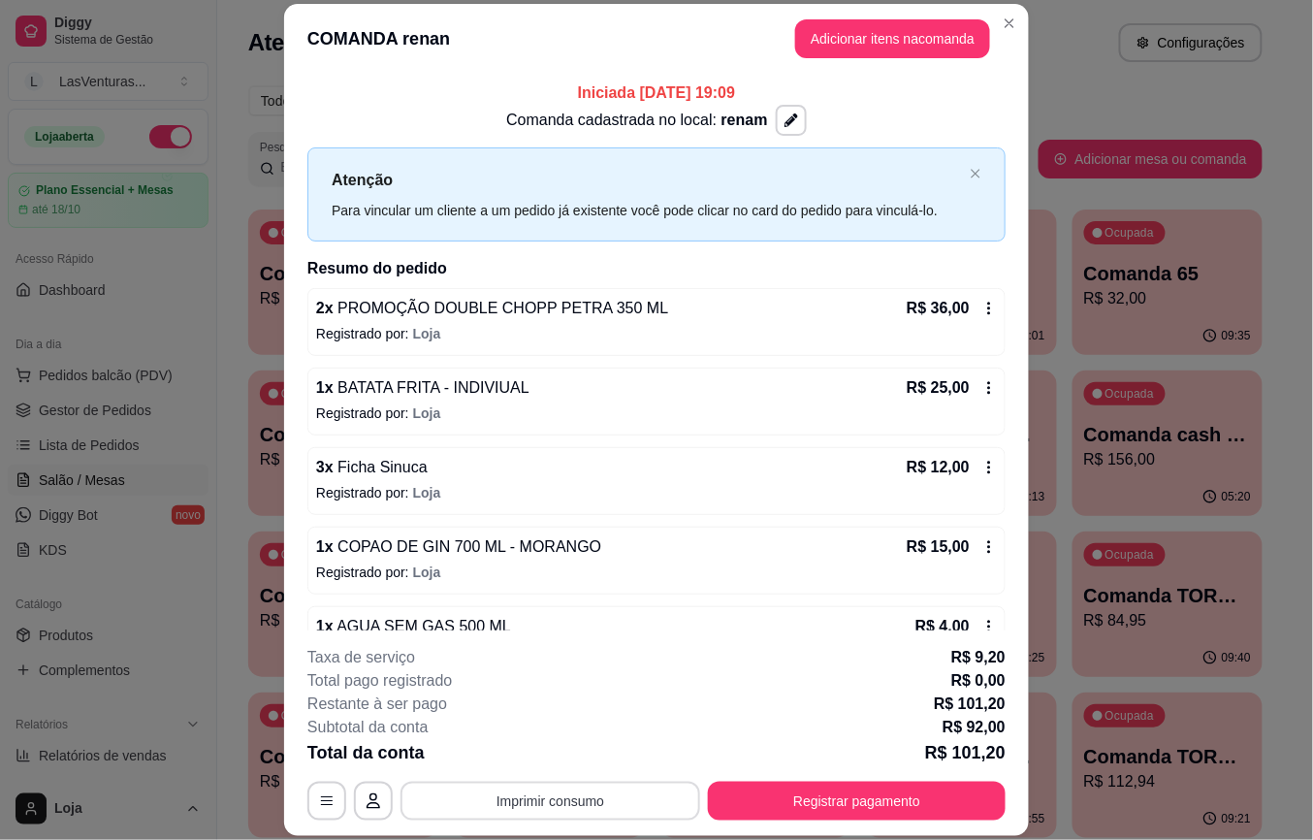
click at [594, 796] on button "Imprimir consumo" at bounding box center [551, 801] width 300 height 39
click at [588, 758] on button "IMPRESSORA" at bounding box center [547, 756] width 136 height 30
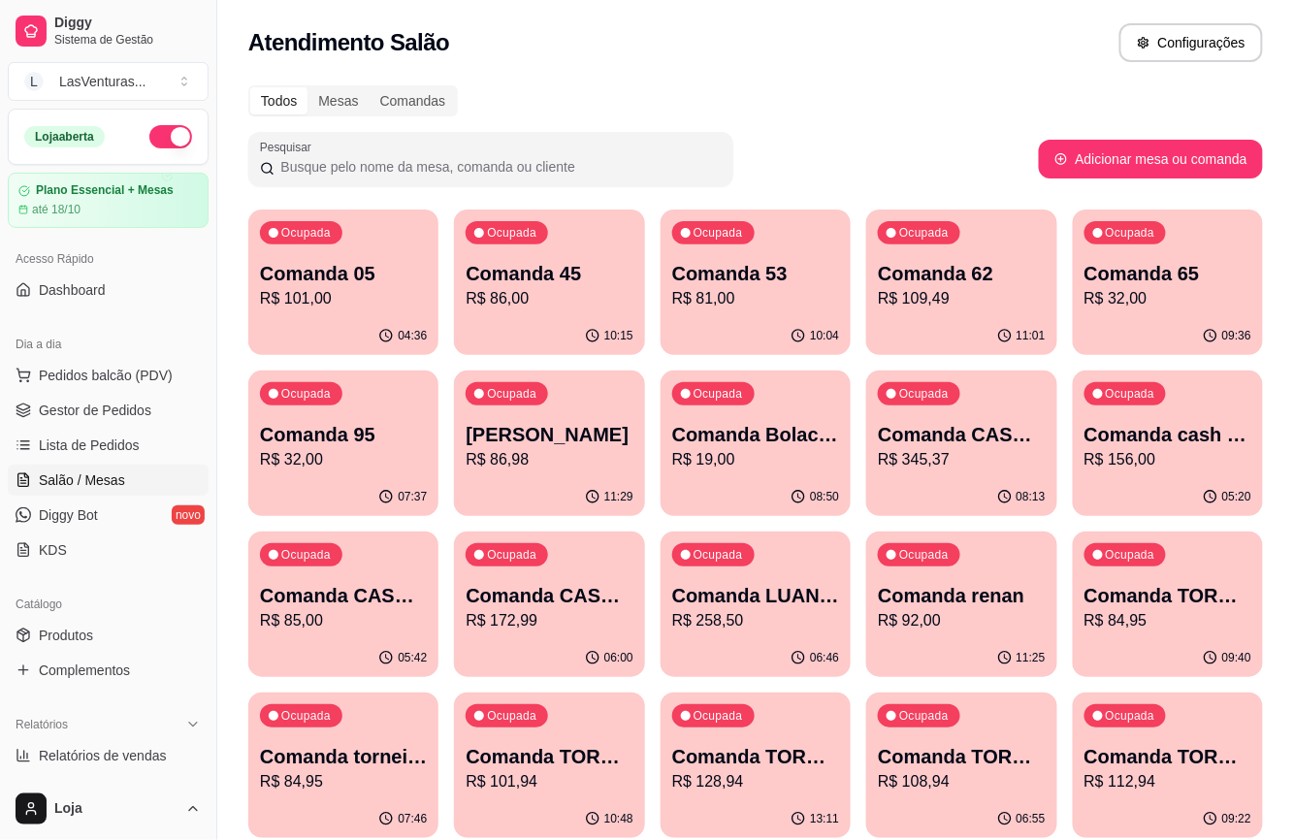
click at [1162, 614] on p "R$ 84,95" at bounding box center [1167, 620] width 167 height 23
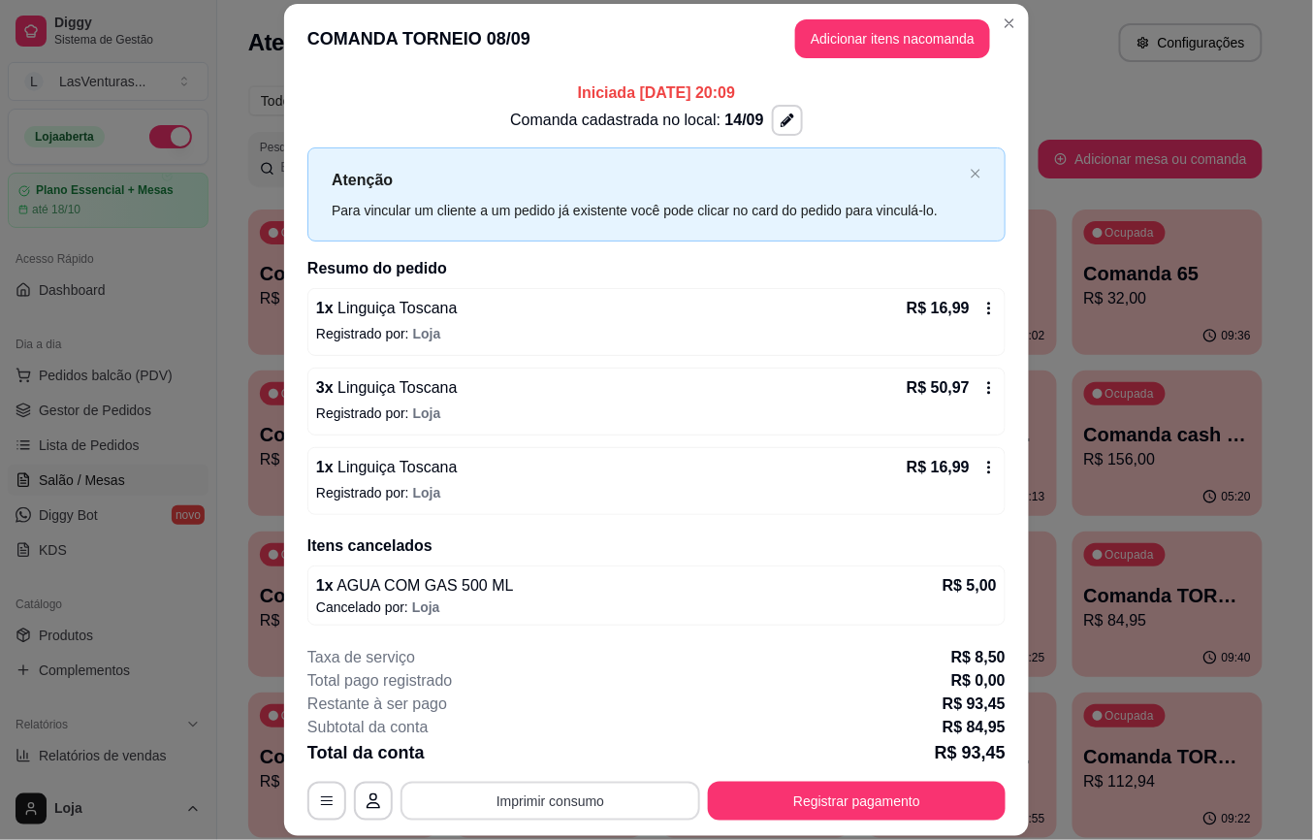
click at [556, 804] on button "Imprimir consumo" at bounding box center [551, 801] width 300 height 39
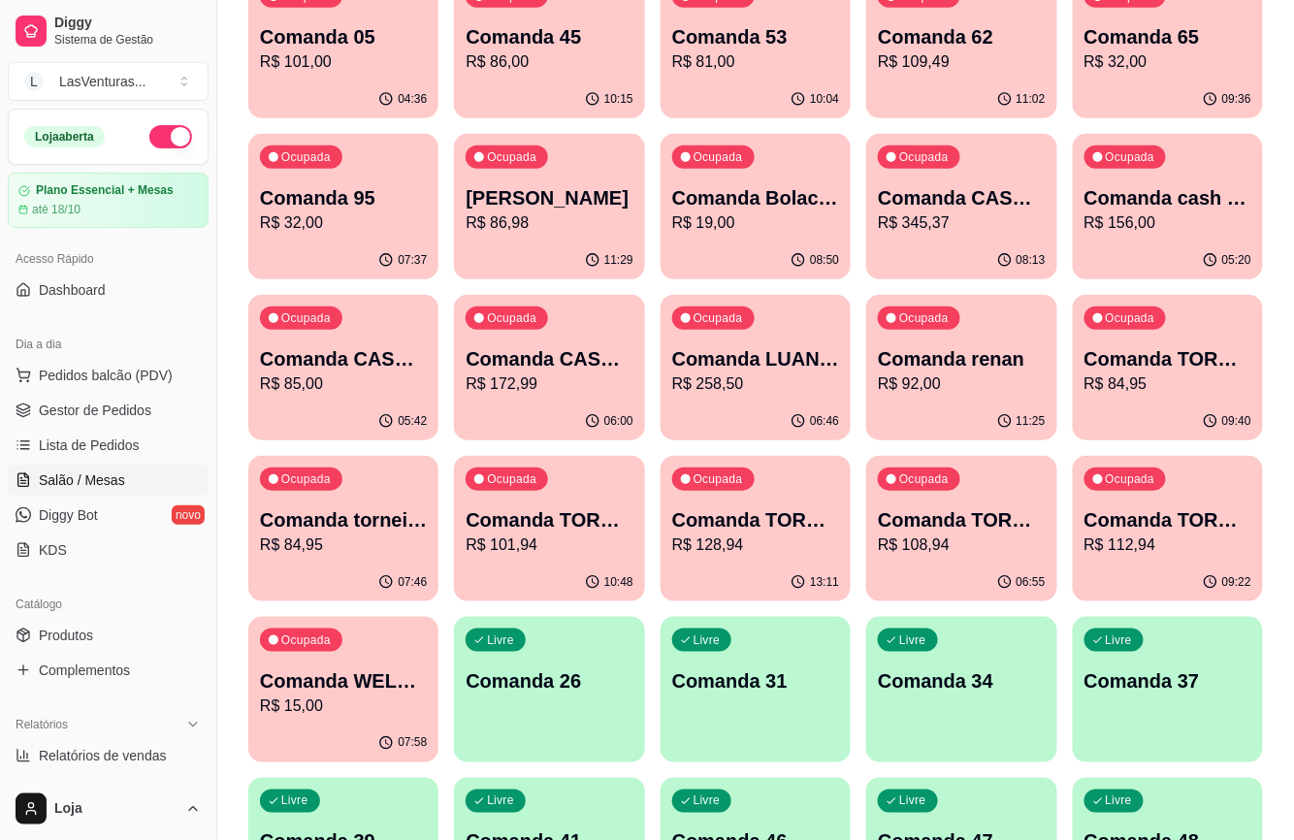
scroll to position [258, 0]
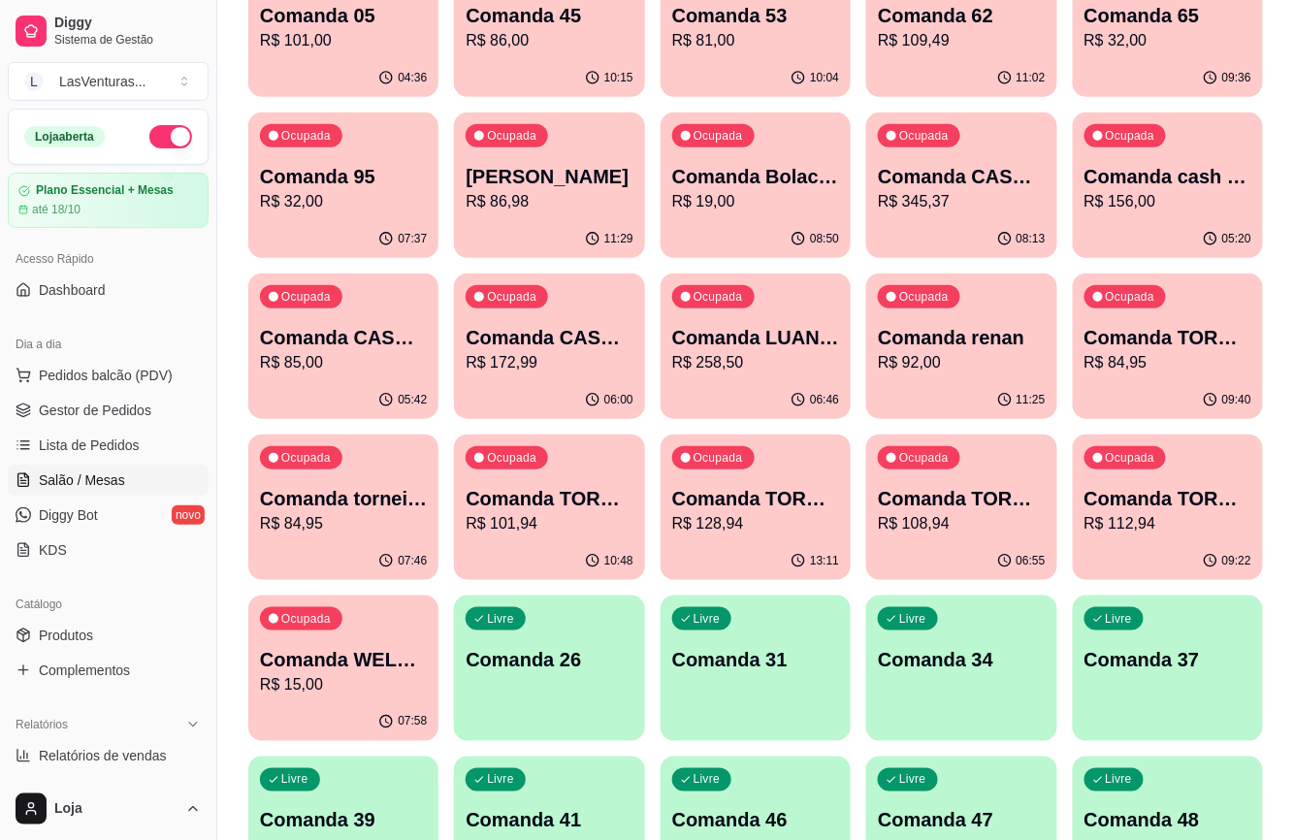
click at [1187, 373] on div "Ocupada Comanda TORNEIO 08/09 R$ 84,95" at bounding box center [1168, 328] width 190 height 108
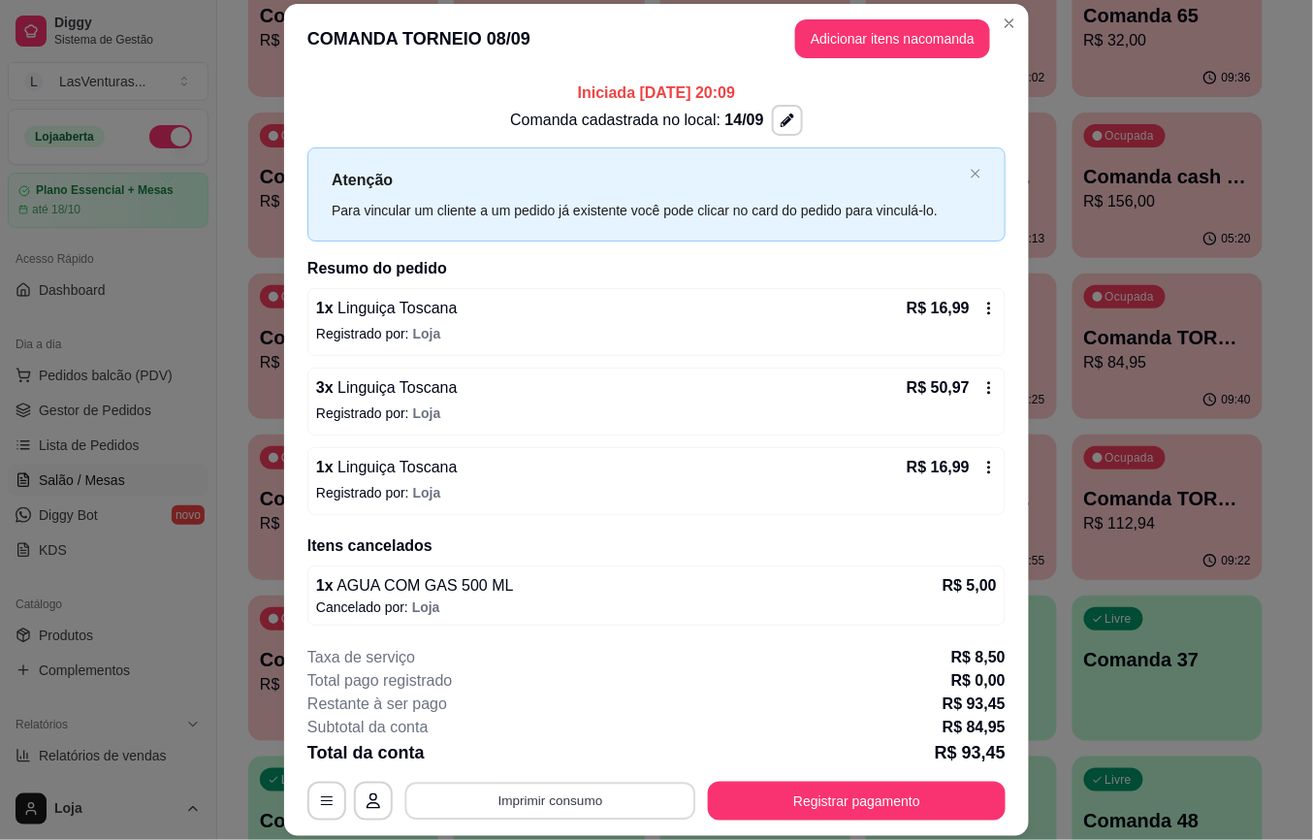
click at [576, 807] on button "Imprimir consumo" at bounding box center [550, 801] width 291 height 38
click at [557, 760] on button "IMPRESSORA" at bounding box center [547, 757] width 141 height 31
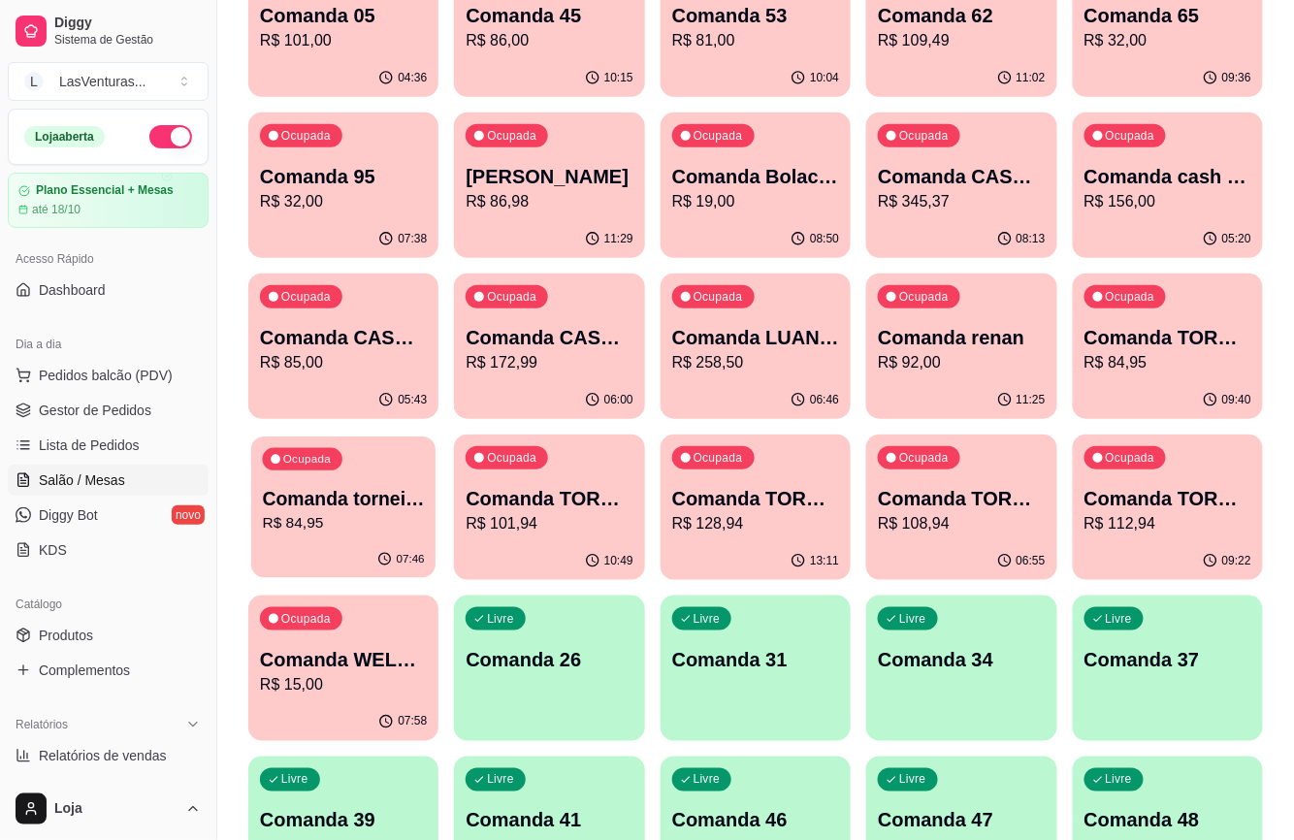
click at [330, 501] on p "Comanda torneio 15/09" at bounding box center [344, 499] width 162 height 26
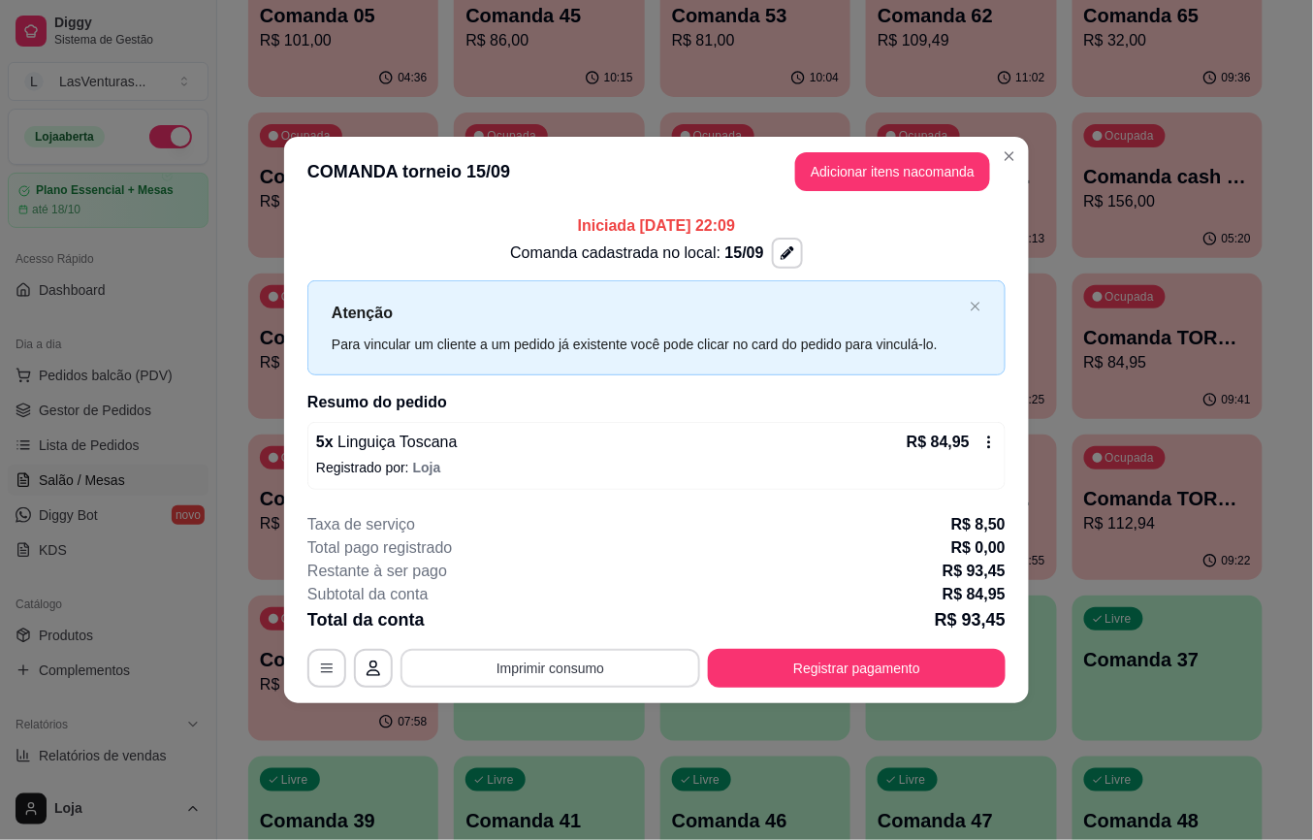
click at [526, 680] on button "Imprimir consumo" at bounding box center [551, 668] width 300 height 39
click at [566, 614] on button "IMPRESSORA" at bounding box center [557, 624] width 136 height 30
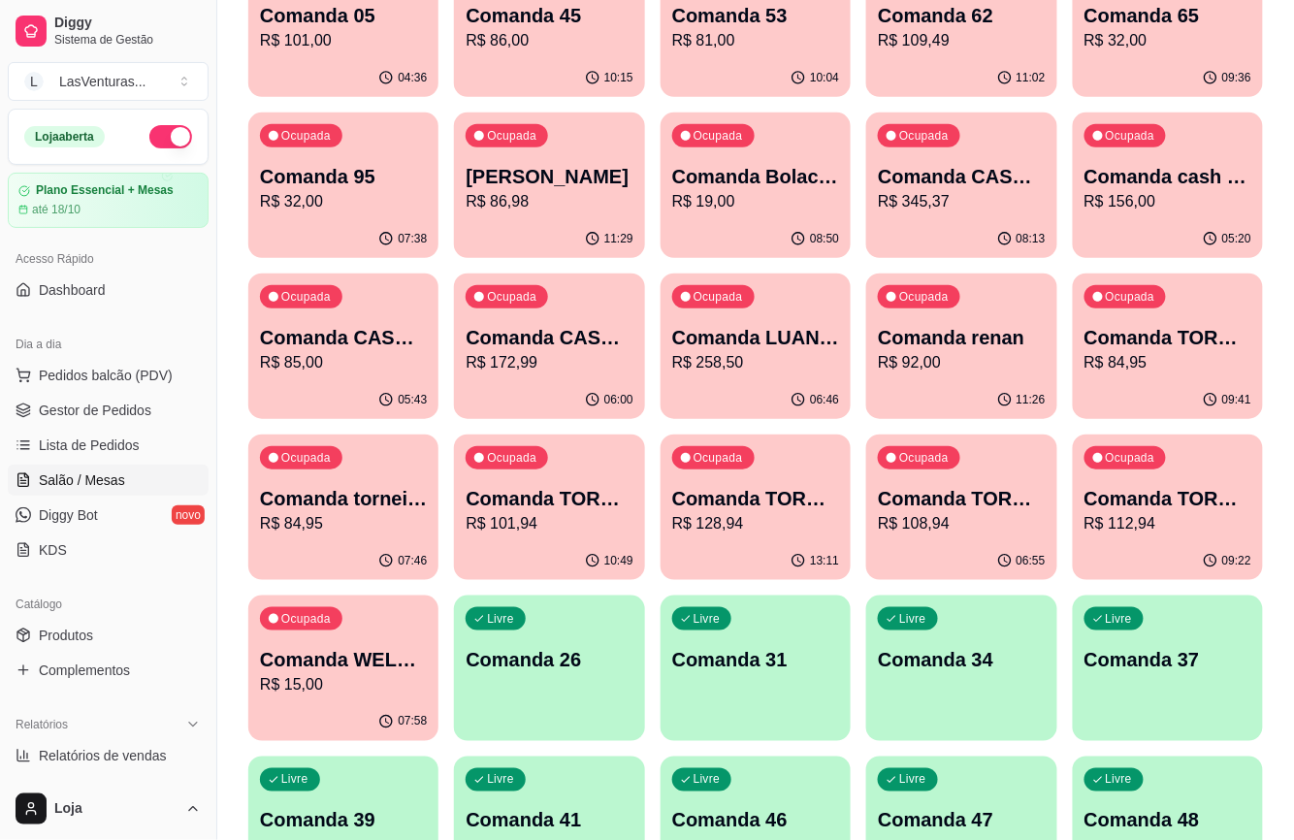
click at [575, 522] on p "R$ 101,94" at bounding box center [549, 523] width 167 height 23
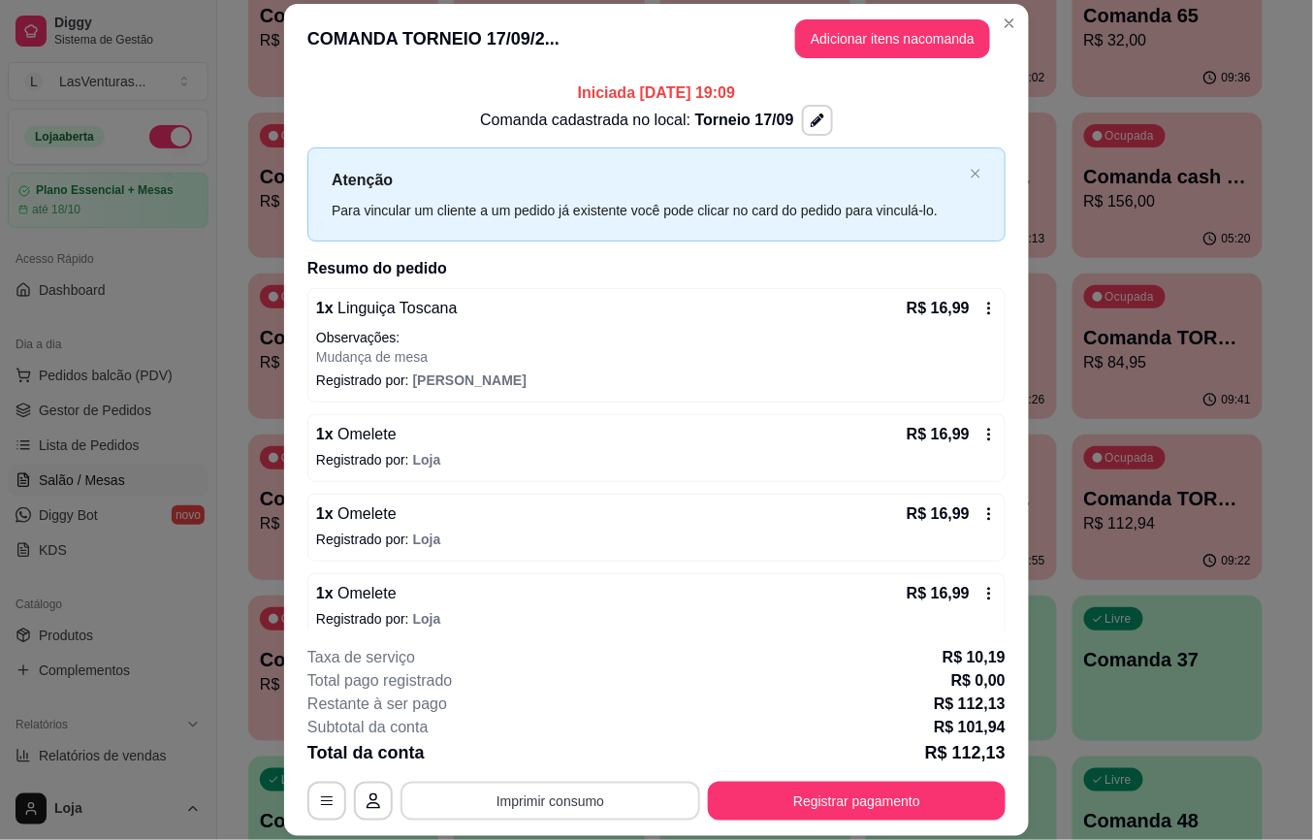
click at [541, 795] on button "Imprimir consumo" at bounding box center [551, 801] width 300 height 39
click at [560, 760] on button "IMPRESSORA" at bounding box center [547, 757] width 141 height 31
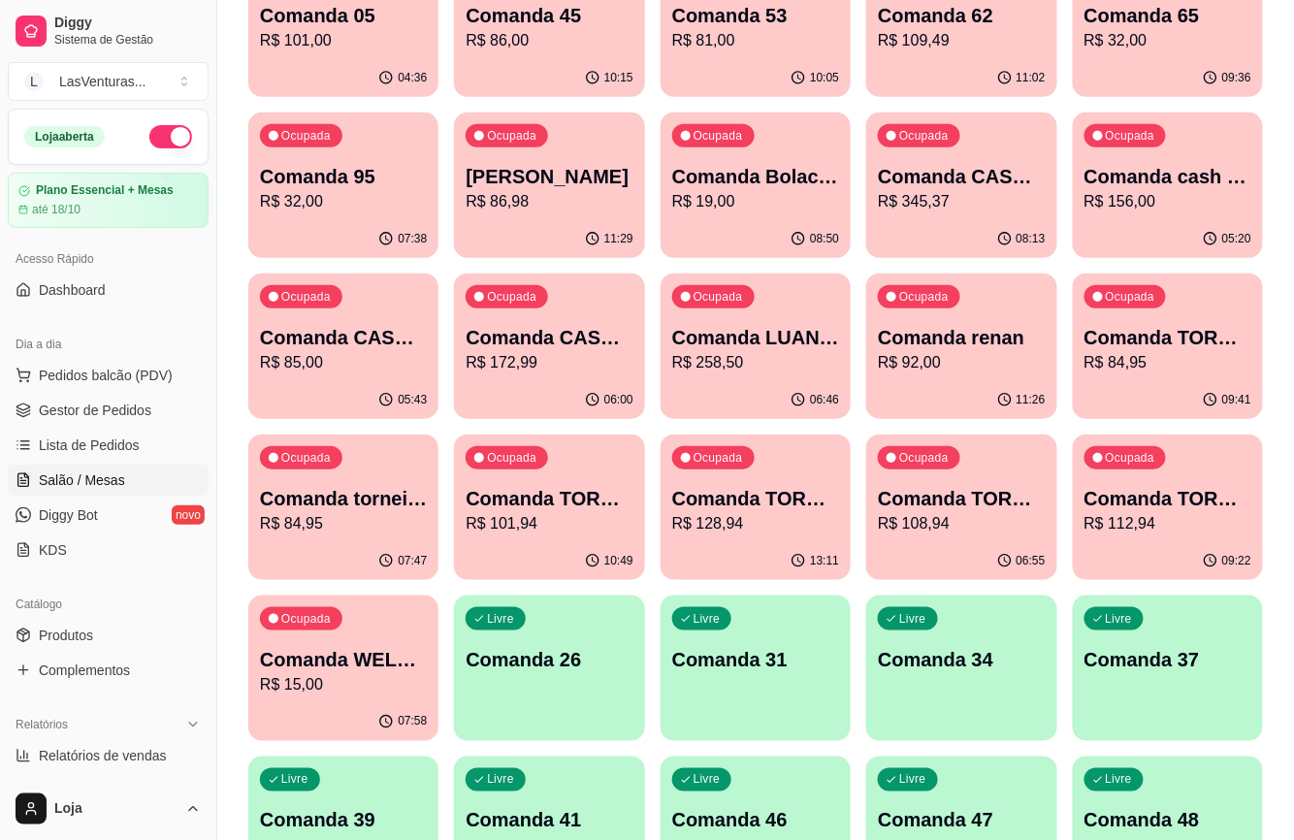
click at [788, 526] on p "R$ 128,94" at bounding box center [755, 523] width 167 height 23
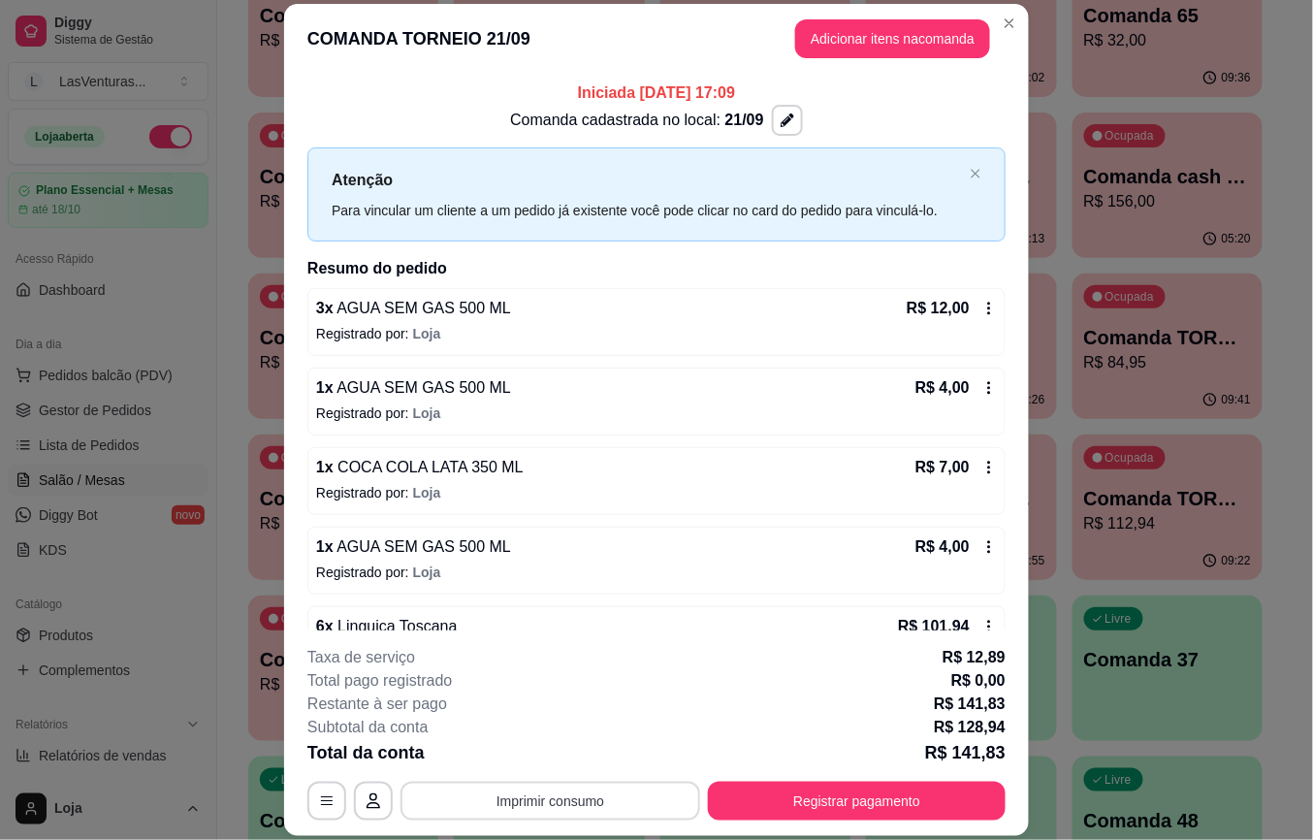
click at [547, 790] on button "Imprimir consumo" at bounding box center [551, 801] width 300 height 39
click at [561, 747] on button "IMPRESSORA" at bounding box center [547, 757] width 141 height 31
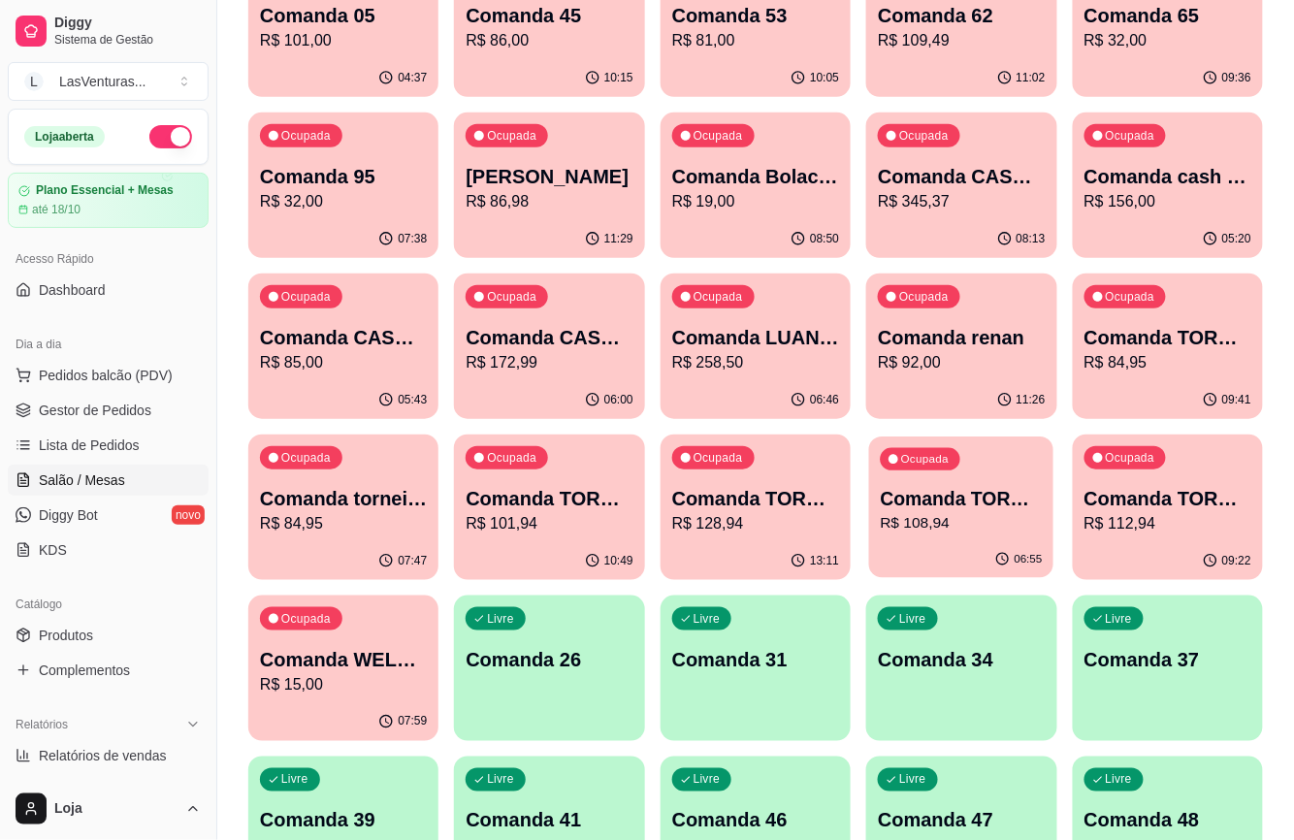
click at [960, 521] on p "R$ 108,94" at bounding box center [962, 523] width 162 height 22
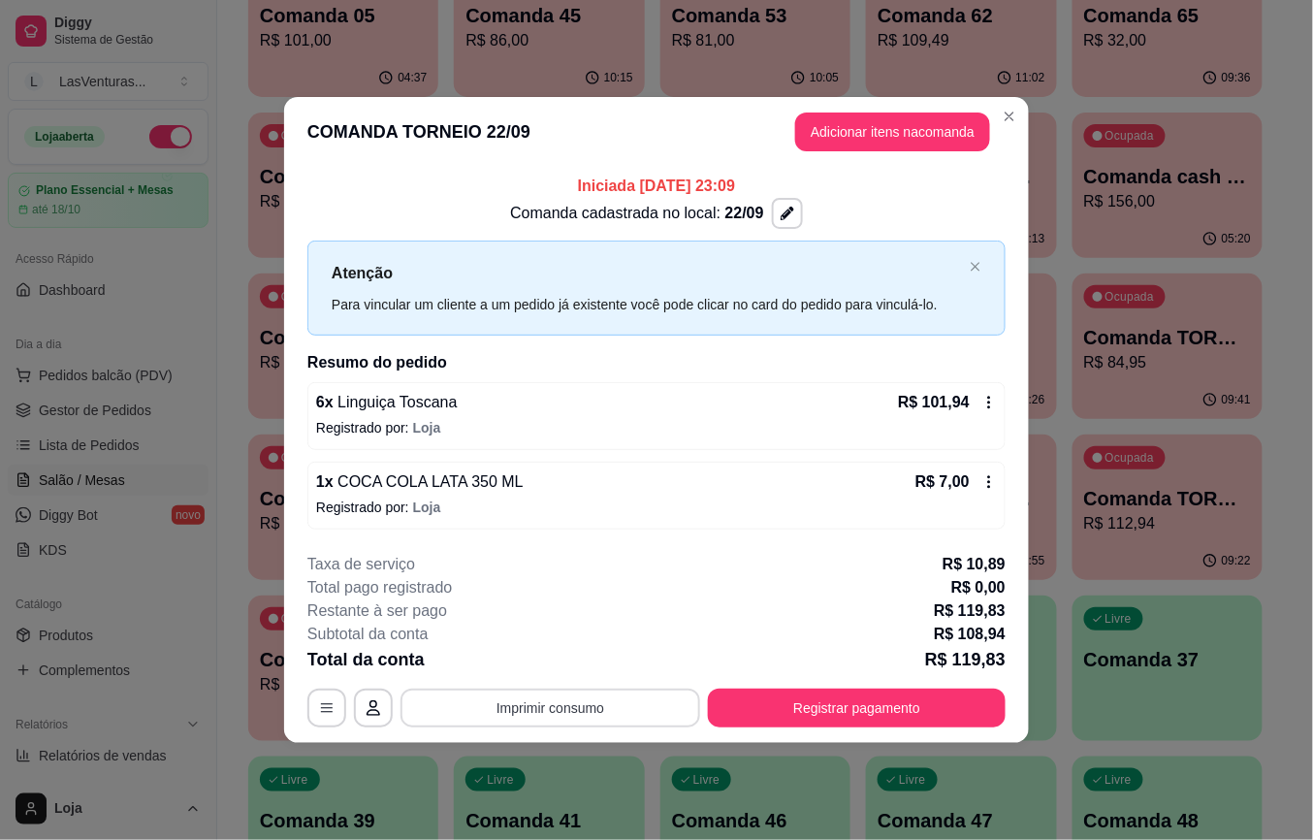
click at [555, 714] on button "Imprimir consumo" at bounding box center [551, 708] width 300 height 39
click at [560, 665] on button "IMPRESSORA" at bounding box center [557, 664] width 141 height 31
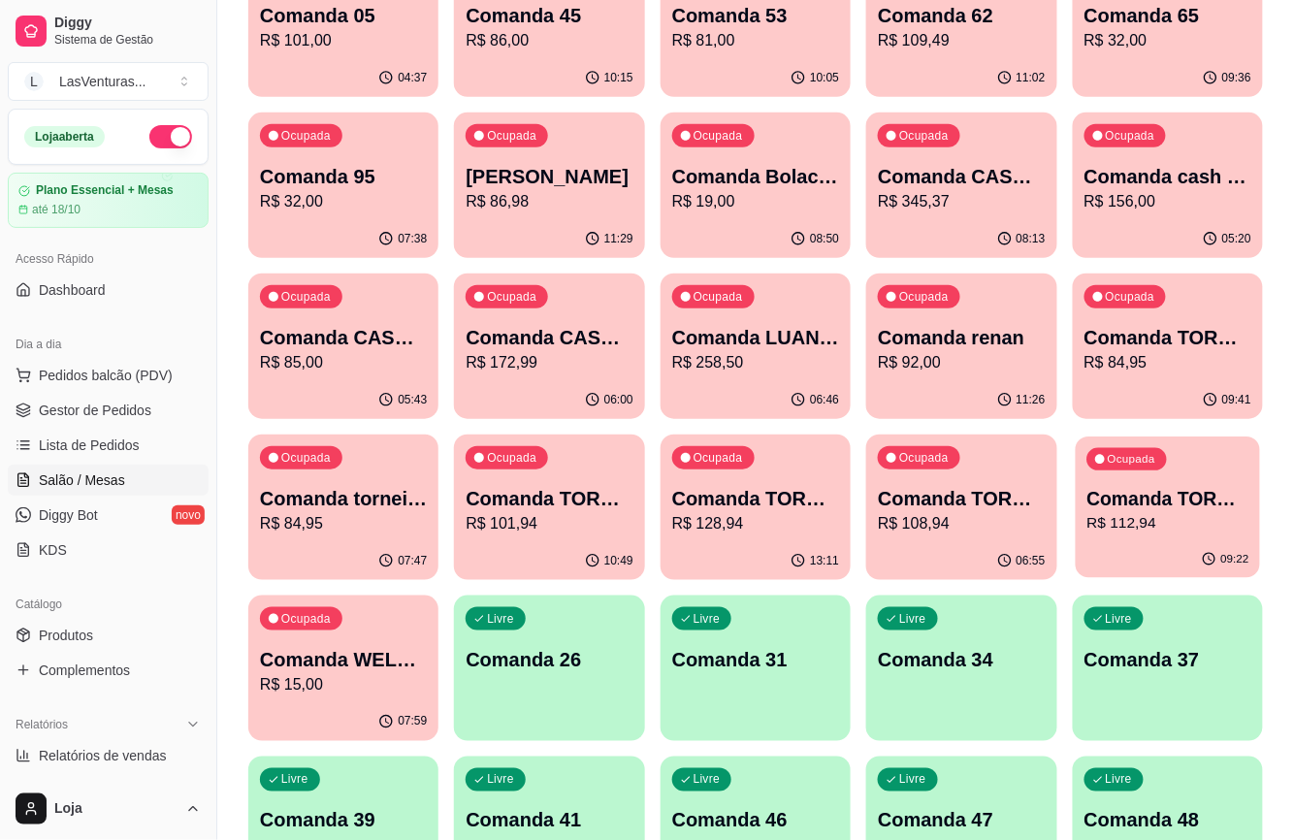
click at [1126, 533] on p "R$ 112,94" at bounding box center [1167, 523] width 162 height 22
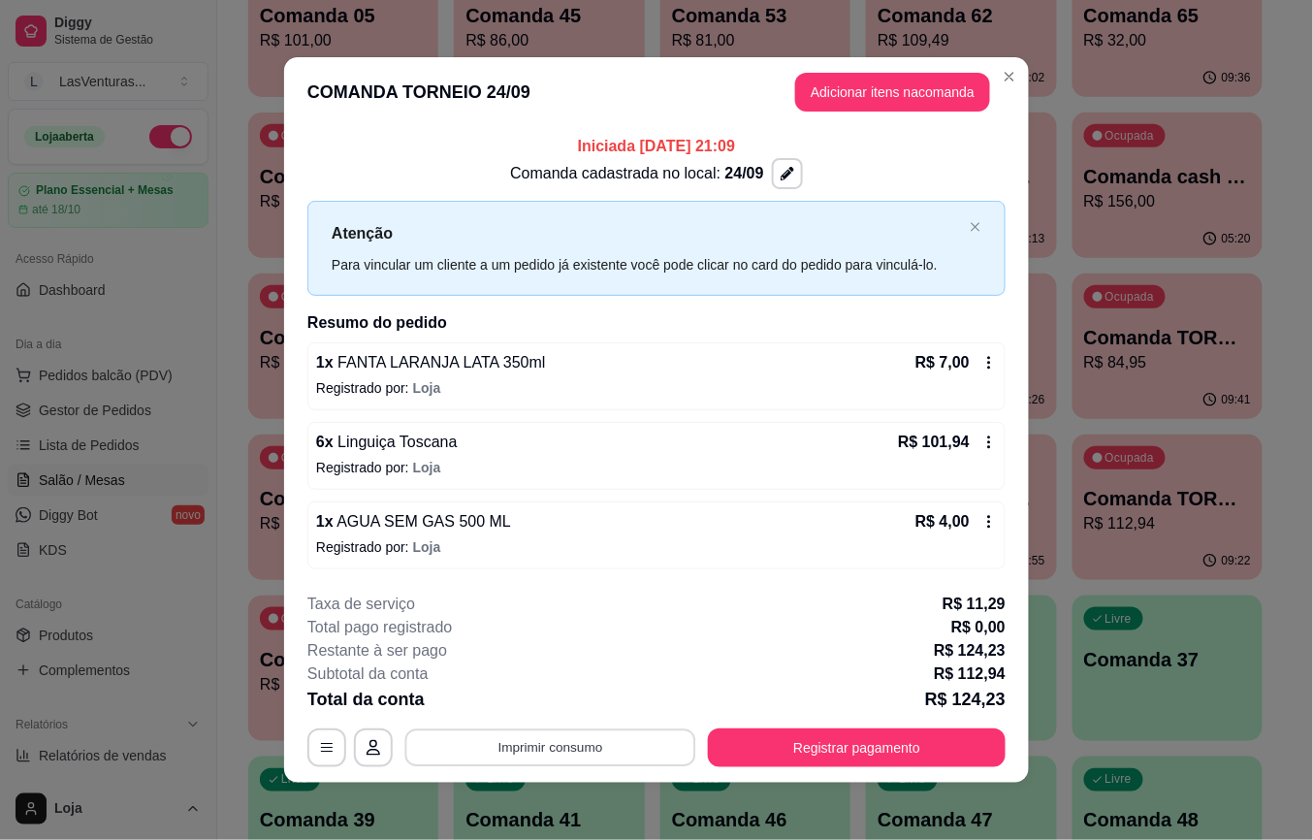
click at [539, 754] on button "Imprimir consumo" at bounding box center [550, 747] width 291 height 38
click at [545, 710] on button "IMPRESSORA" at bounding box center [547, 705] width 141 height 31
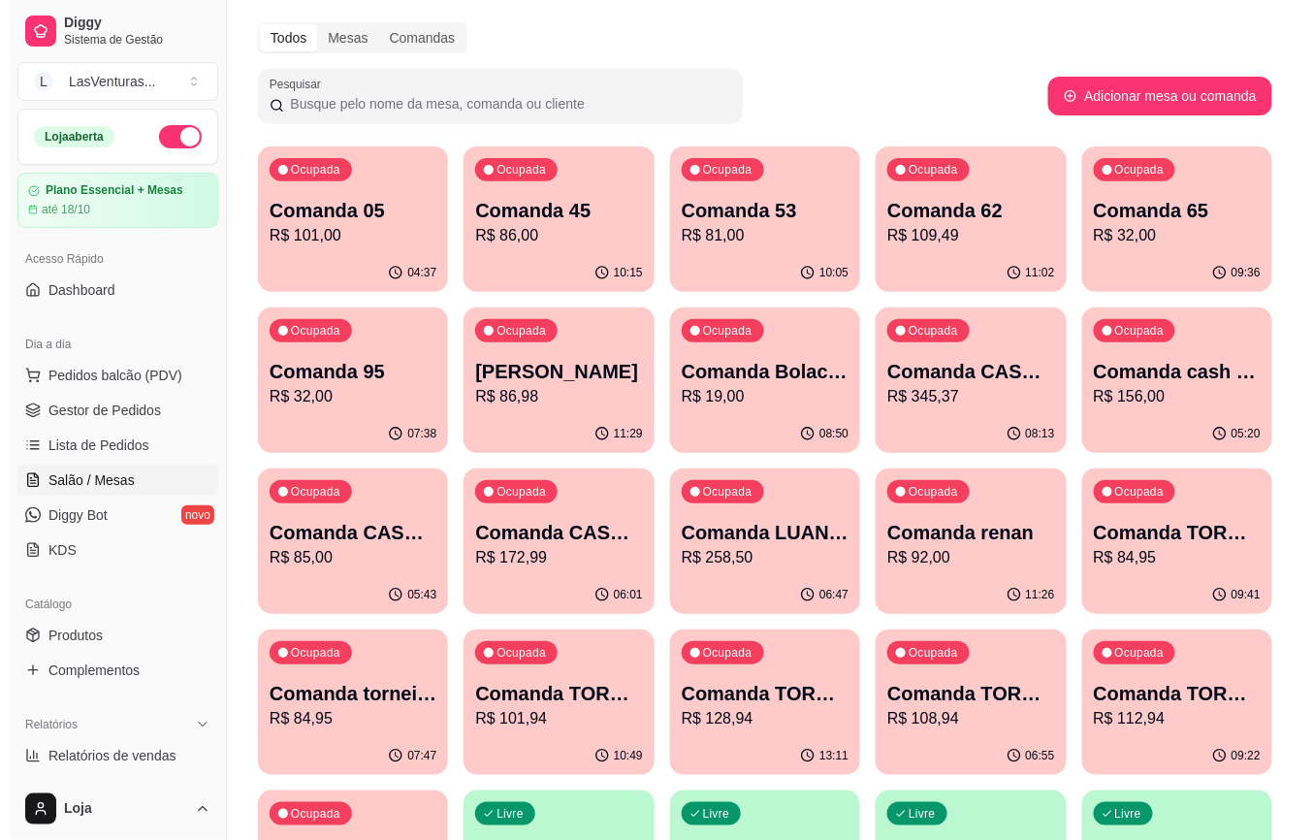
scroll to position [0, 0]
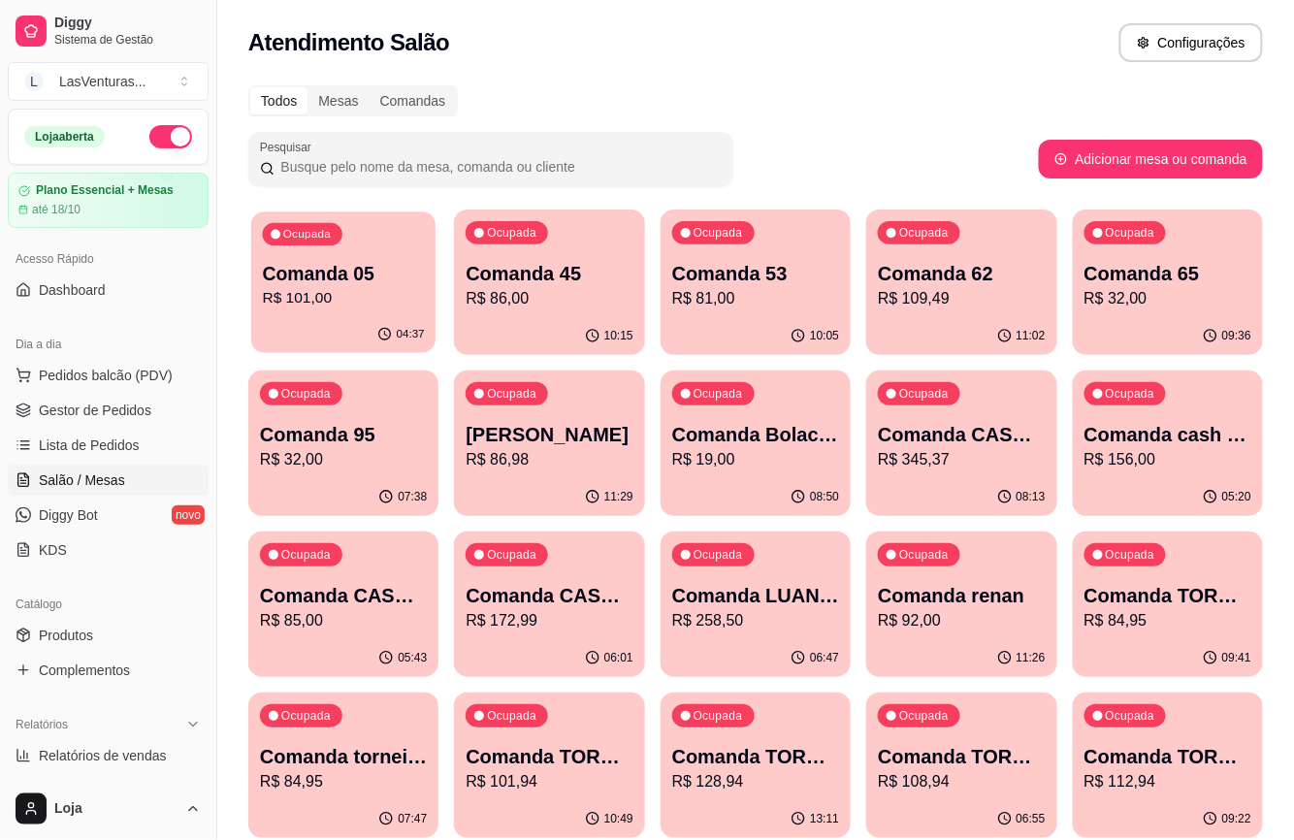
click at [323, 303] on p "R$ 101,00" at bounding box center [344, 298] width 162 height 22
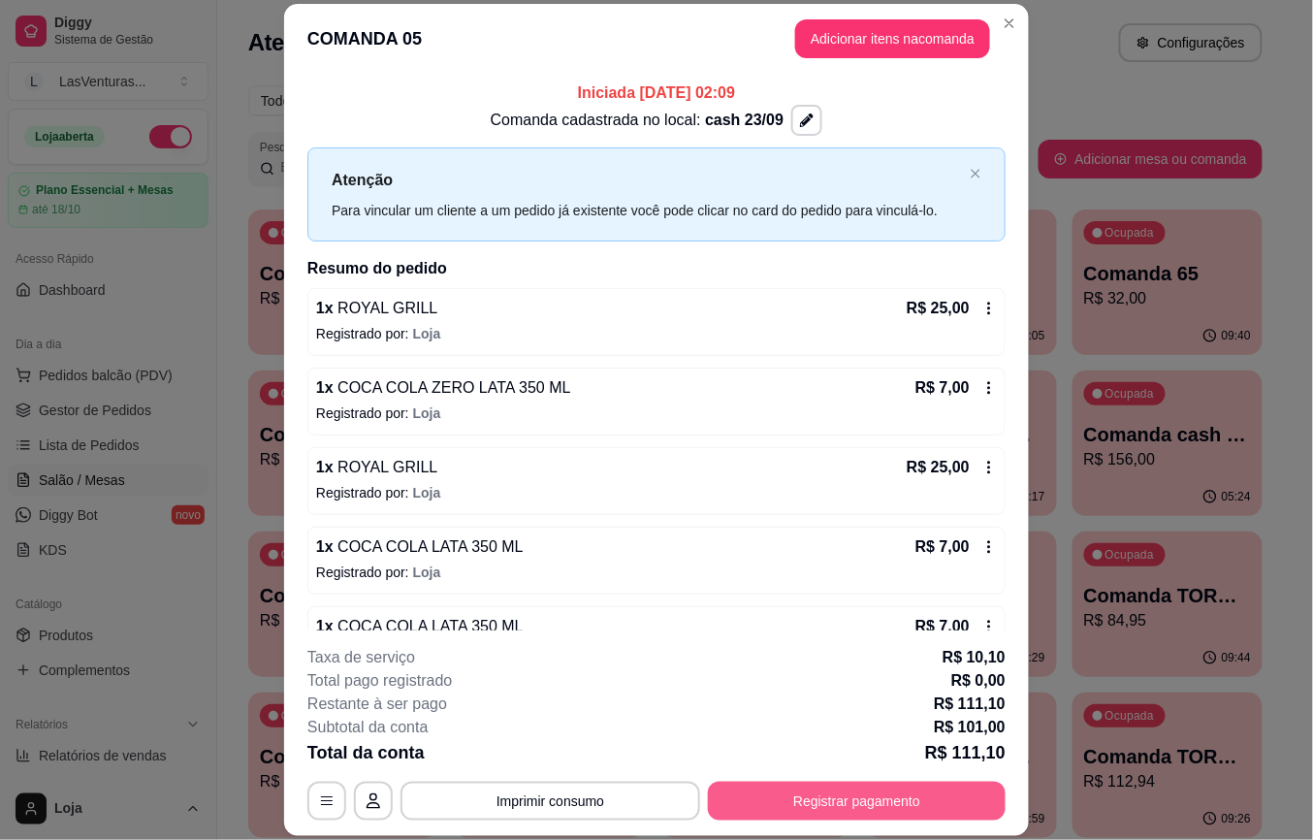
click at [803, 812] on button "Registrar pagamento" at bounding box center [857, 801] width 298 height 39
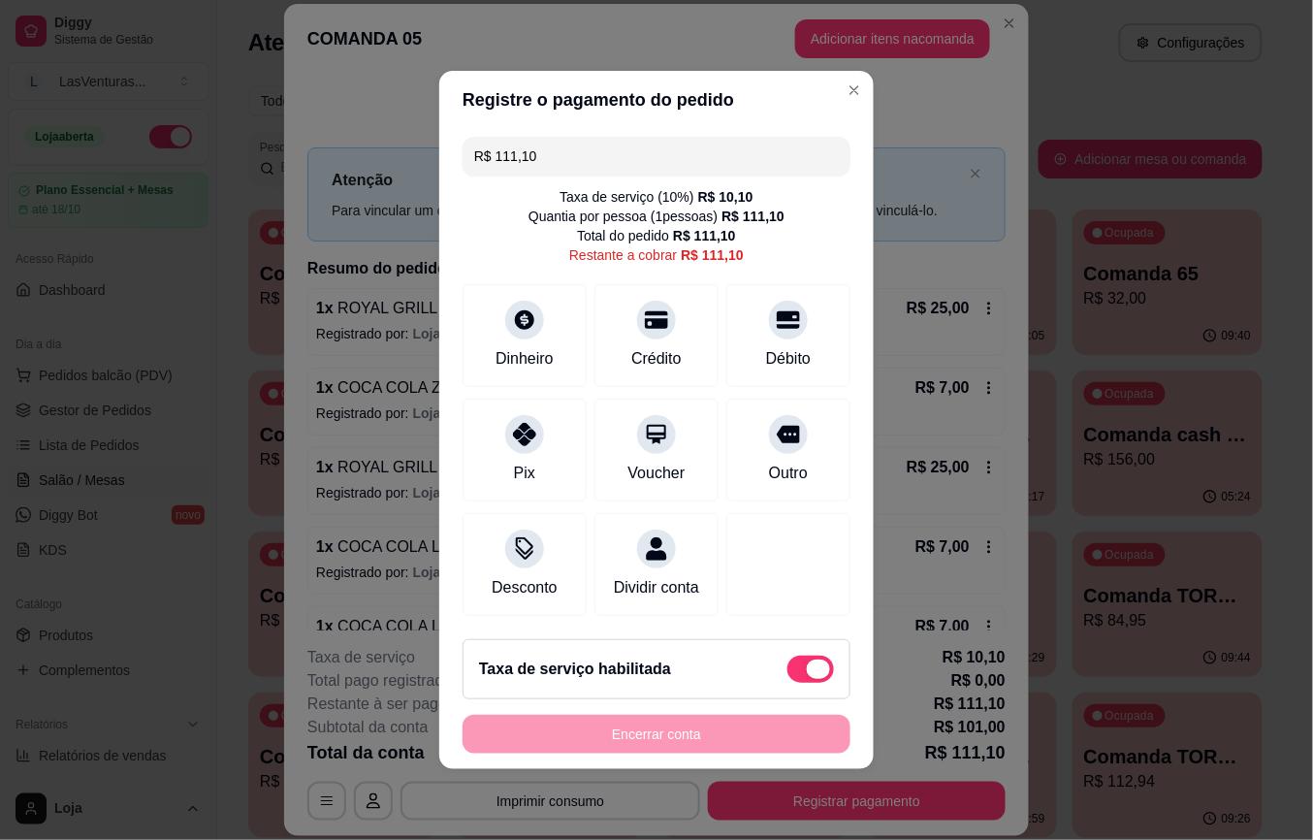
click at [788, 683] on span at bounding box center [811, 669] width 47 height 27
click at [787, 686] on input "checkbox" at bounding box center [793, 679] width 13 height 13
checkbox input "true"
type input "R$ 101,00"
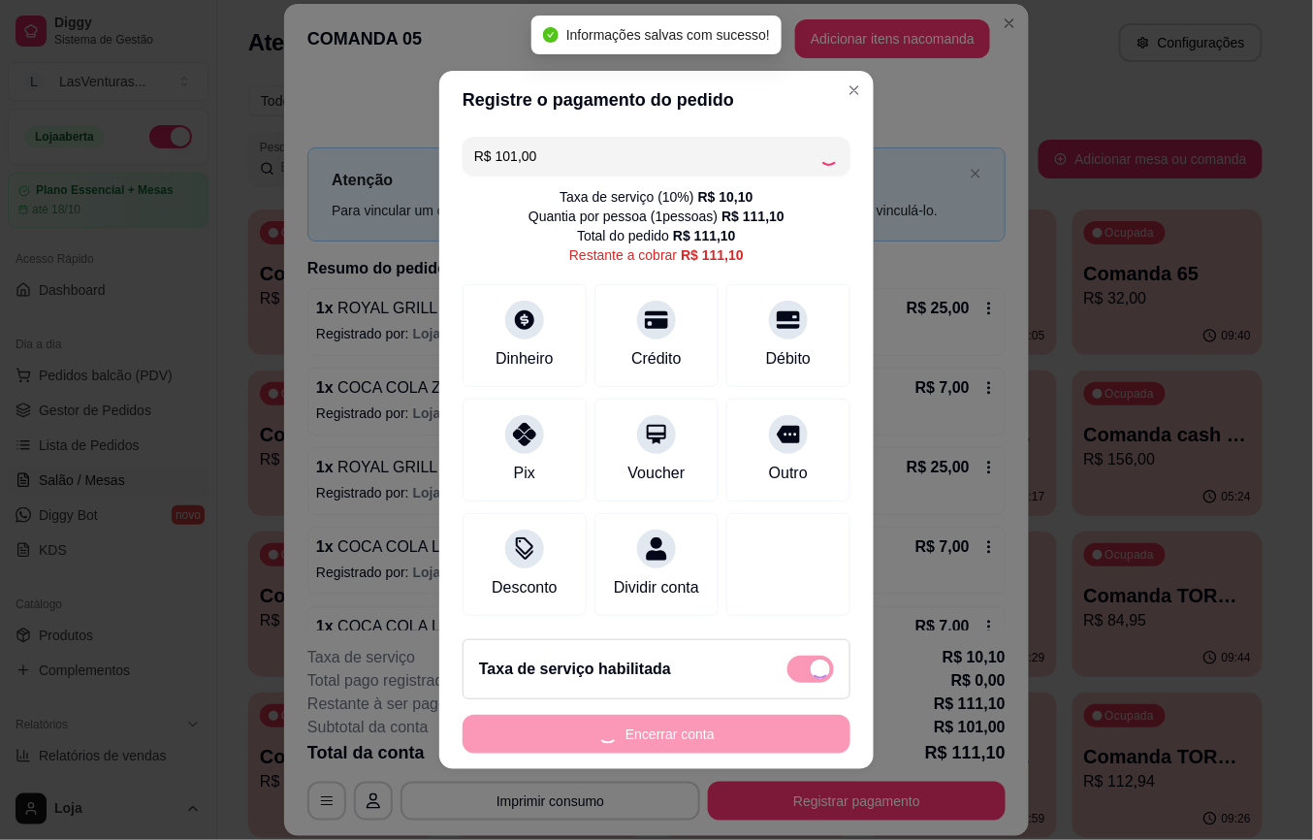
checkbox input "false"
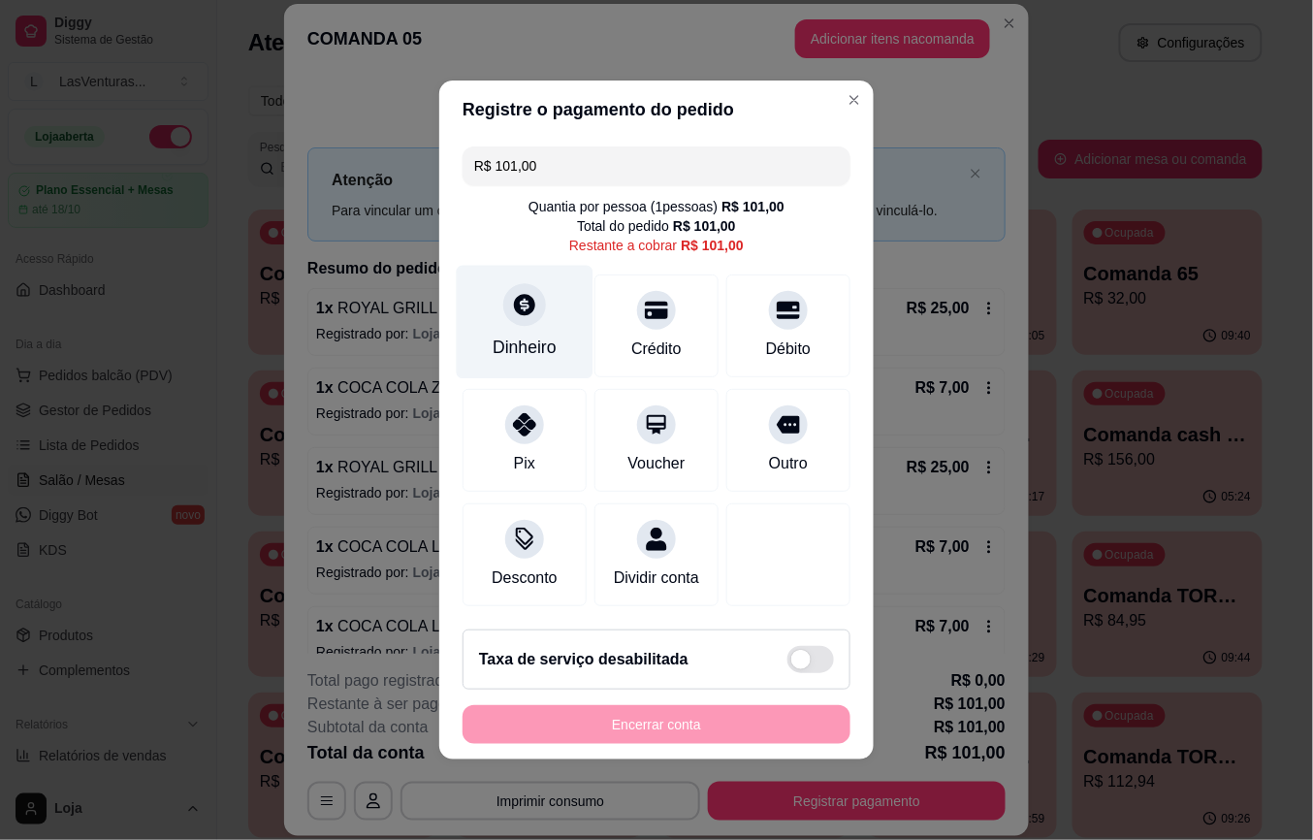
click at [537, 280] on div "Dinheiro" at bounding box center [525, 322] width 137 height 113
click at [549, 397] on input "0,00" at bounding box center [657, 401] width 389 height 39
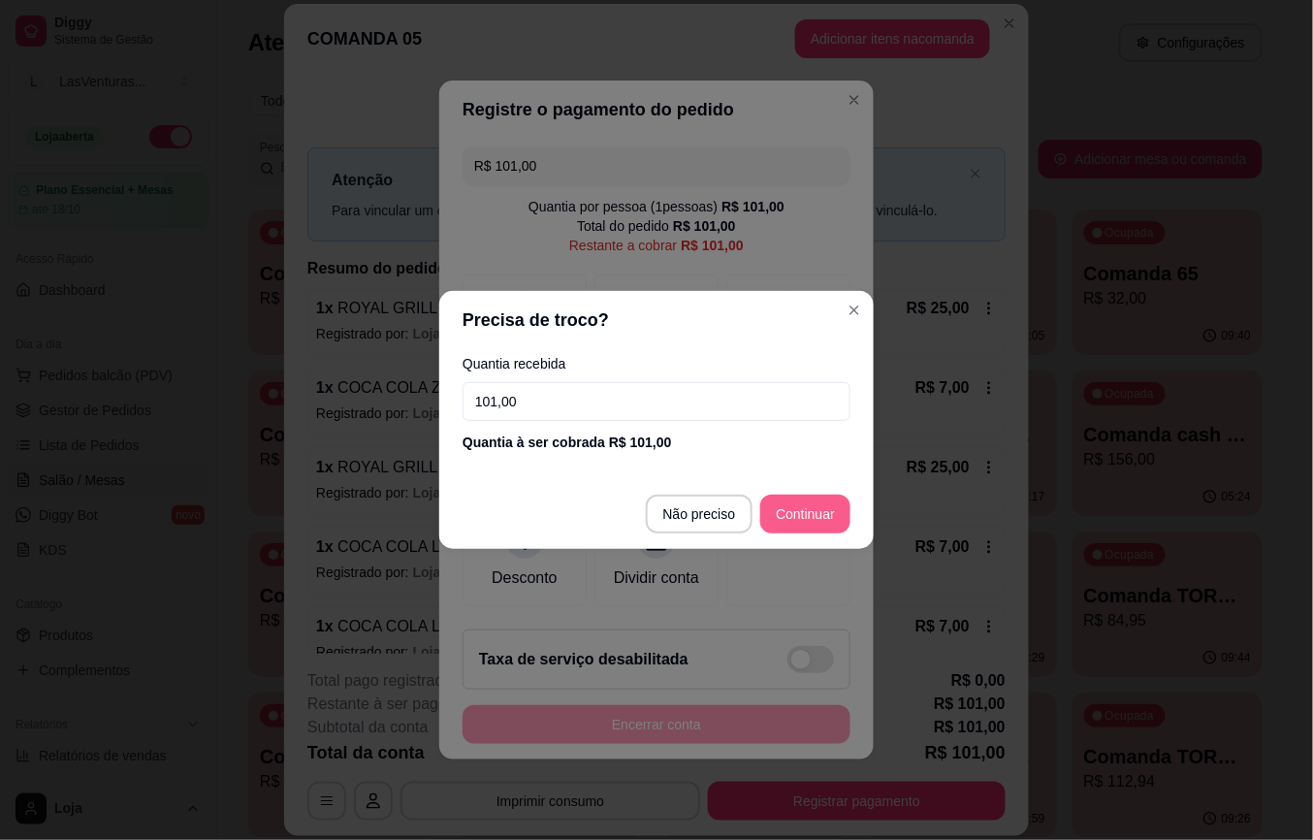
type input "101,00"
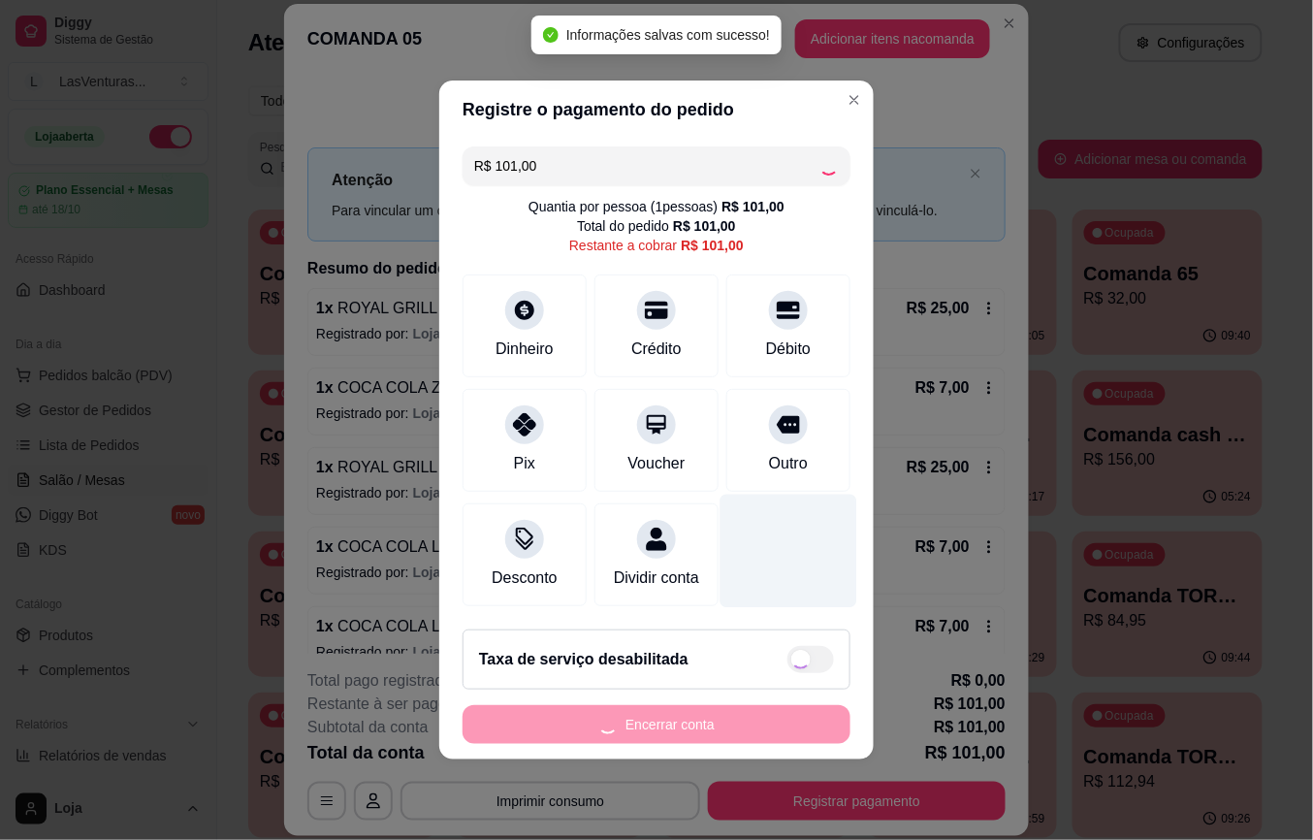
type input "R$ 0,00"
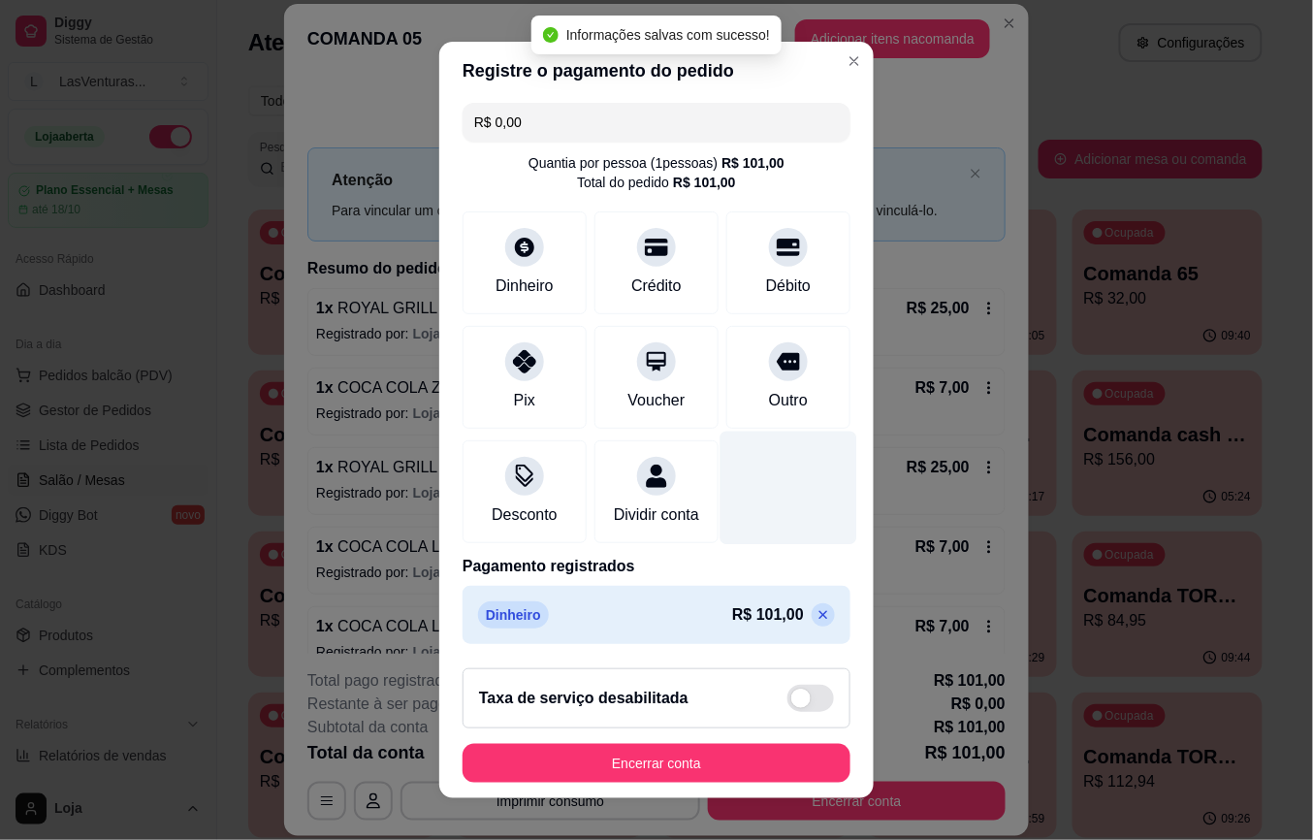
scroll to position [29, 0]
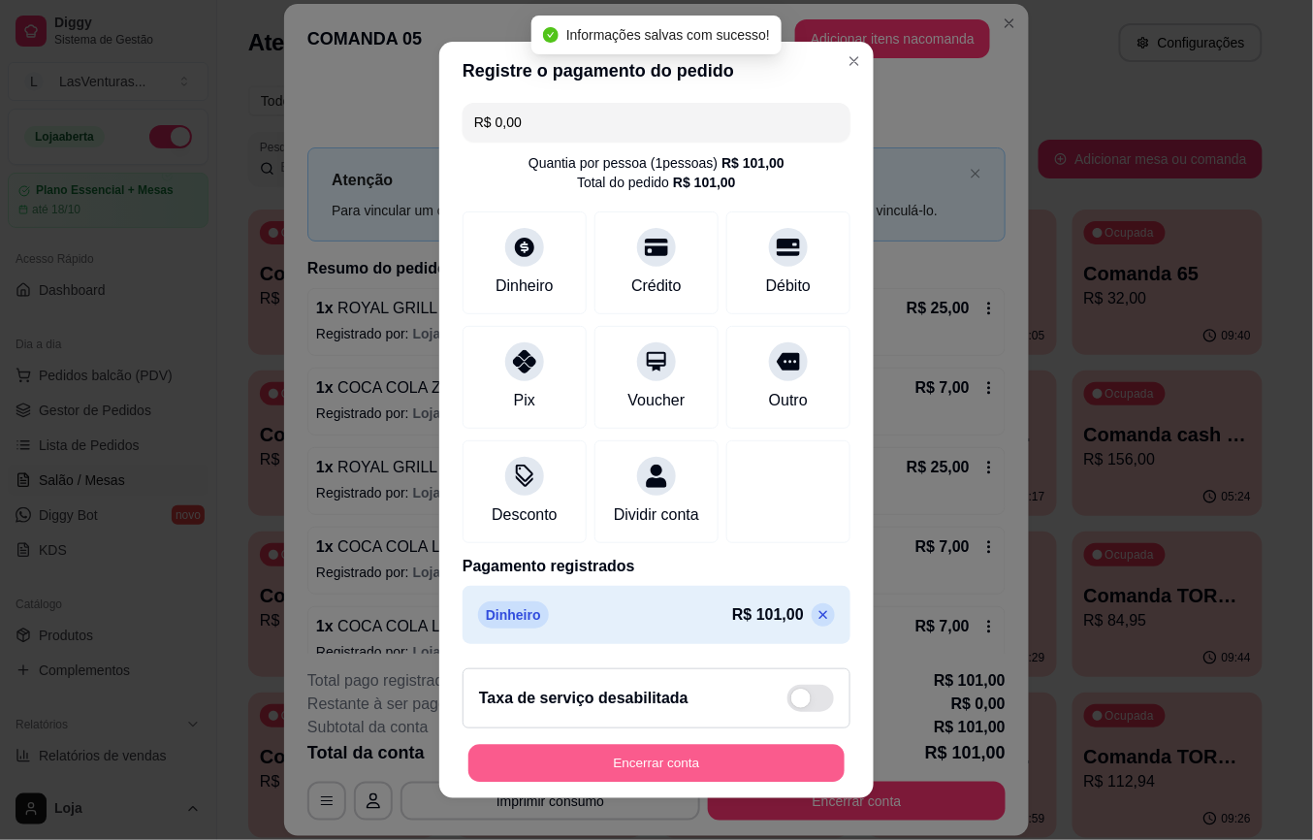
click at [653, 758] on button "Encerrar conta" at bounding box center [657, 763] width 376 height 38
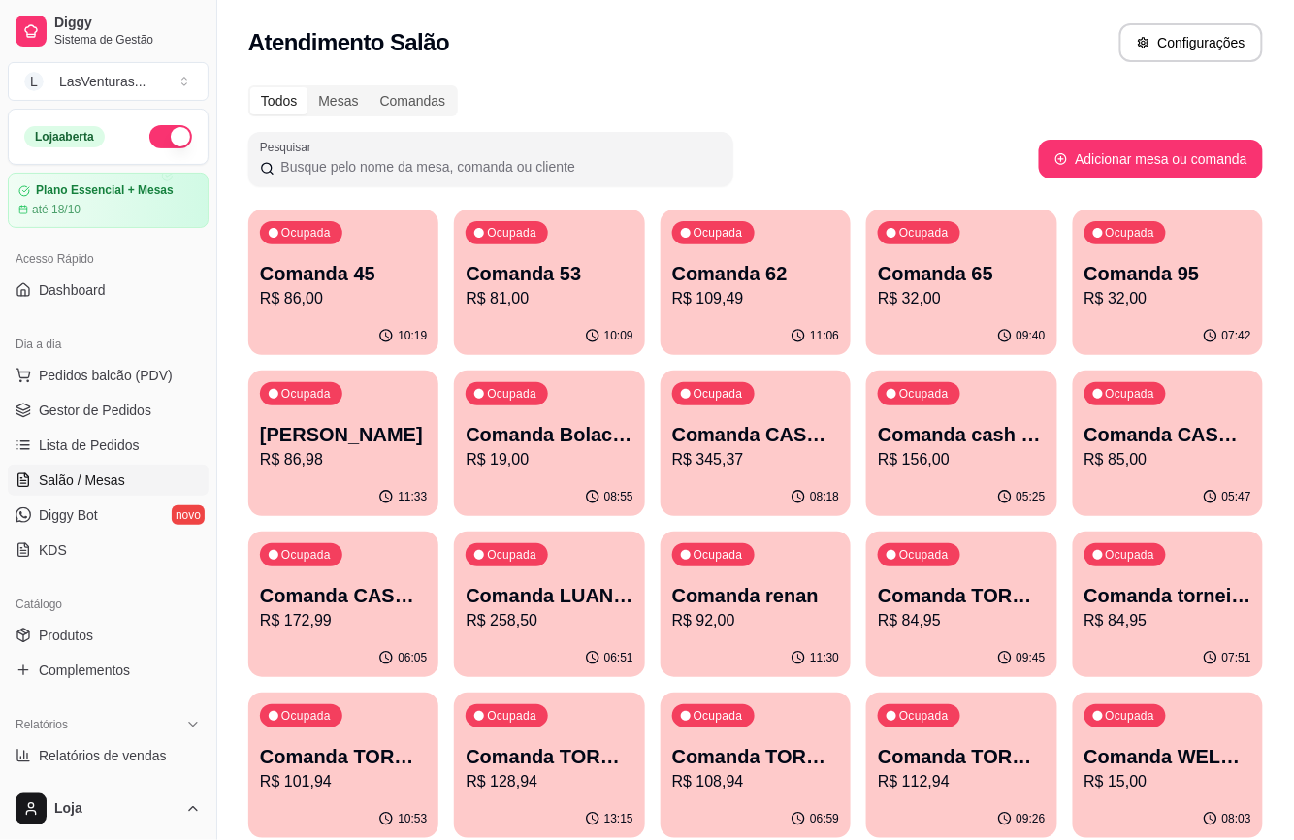
click at [425, 273] on p "Comanda 45" at bounding box center [343, 273] width 167 height 27
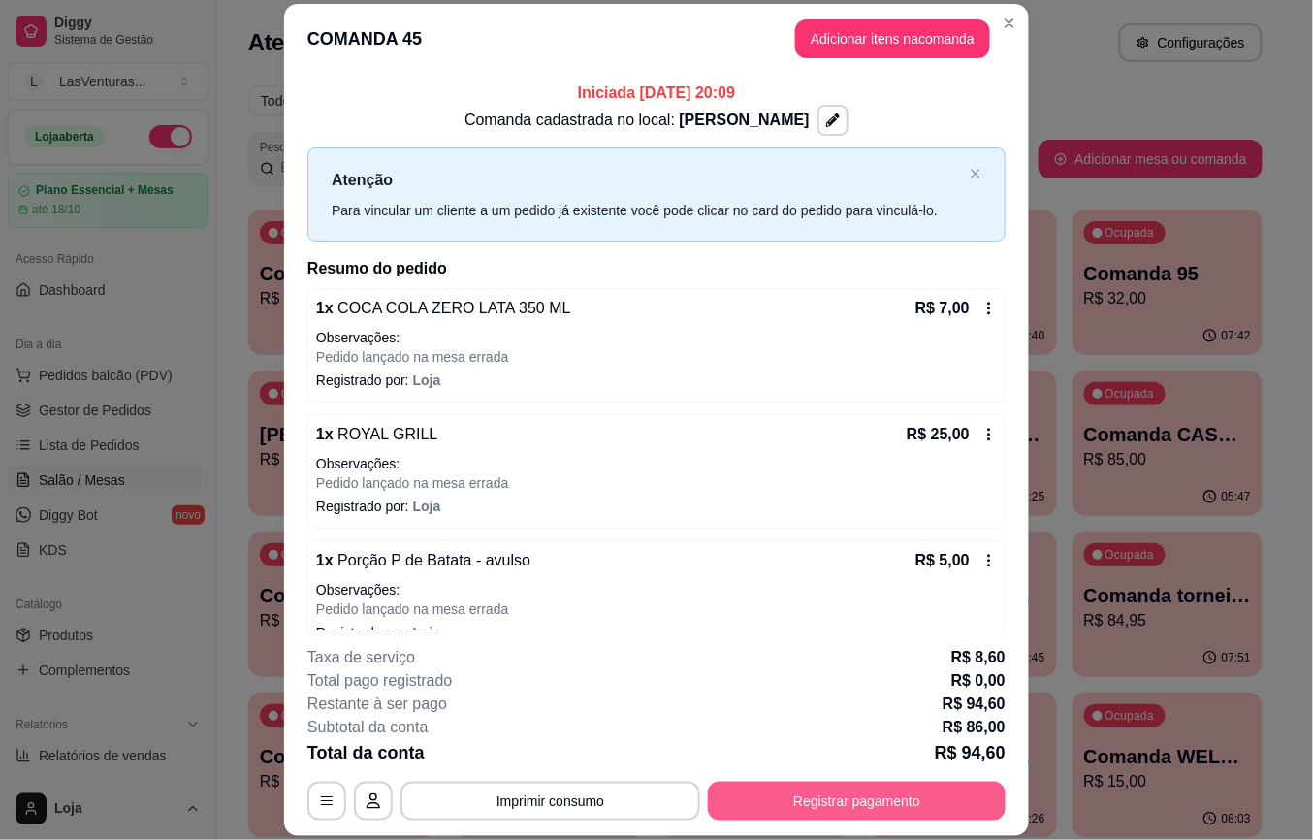
click at [873, 792] on button "Registrar pagamento" at bounding box center [857, 801] width 298 height 39
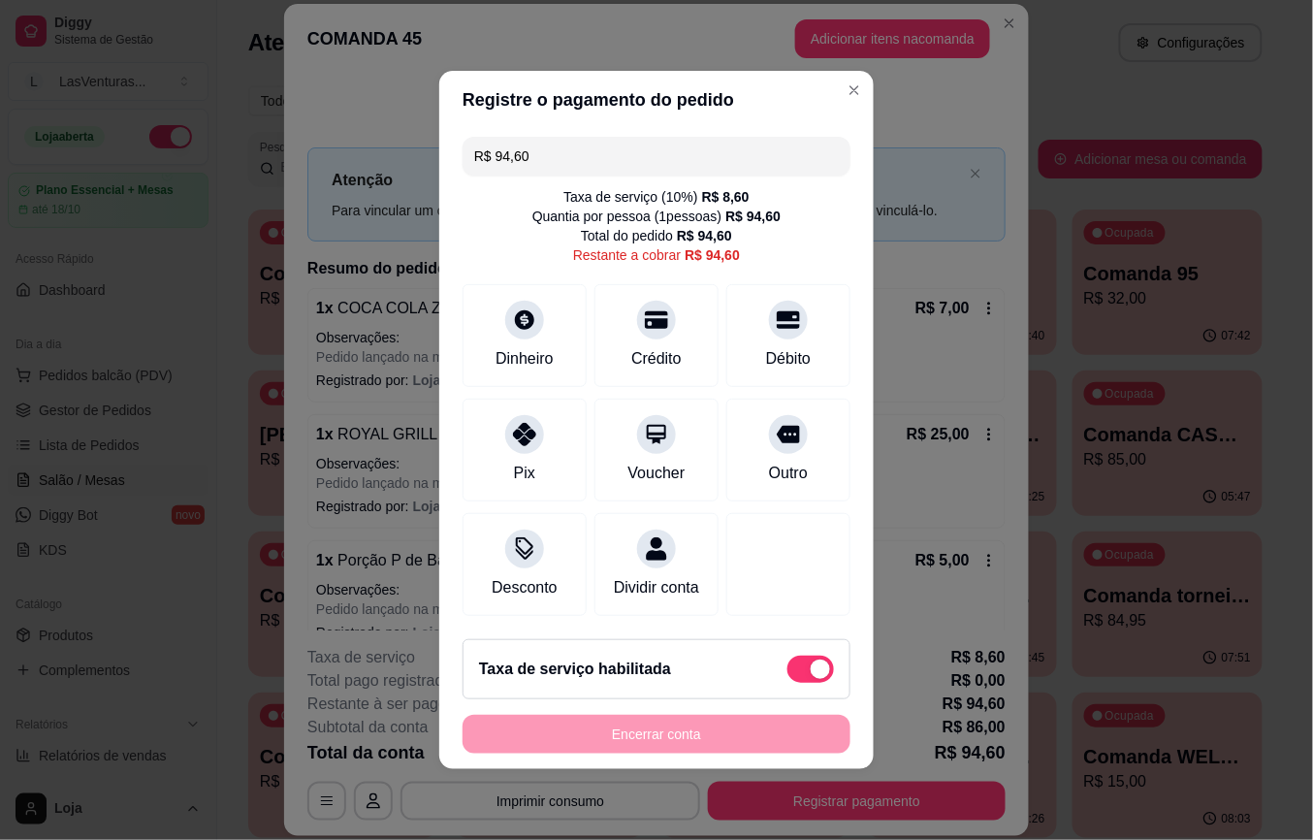
click at [811, 679] on span at bounding box center [820, 669] width 19 height 19
click at [787, 686] on input "checkbox" at bounding box center [793, 679] width 13 height 13
checkbox input "true"
type input "R$ 86,00"
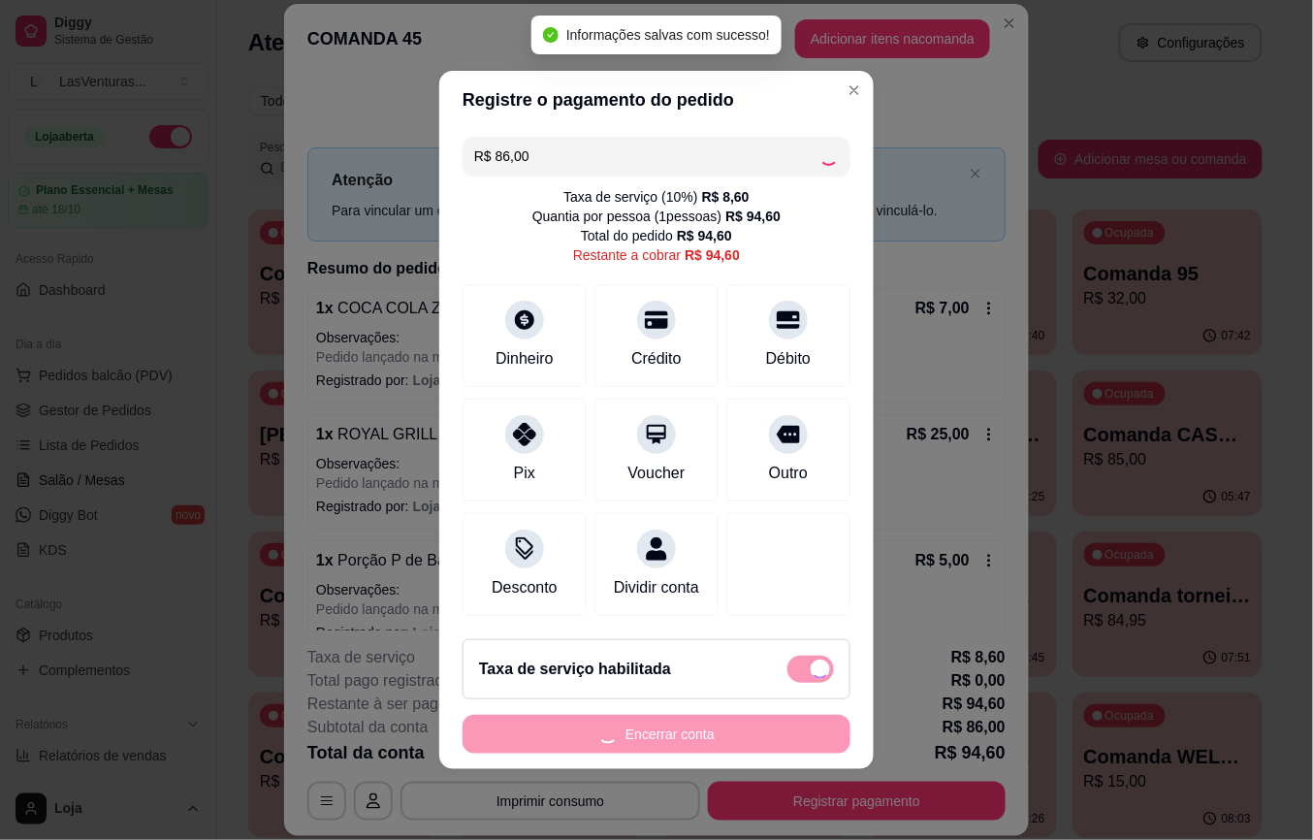
checkbox input "false"
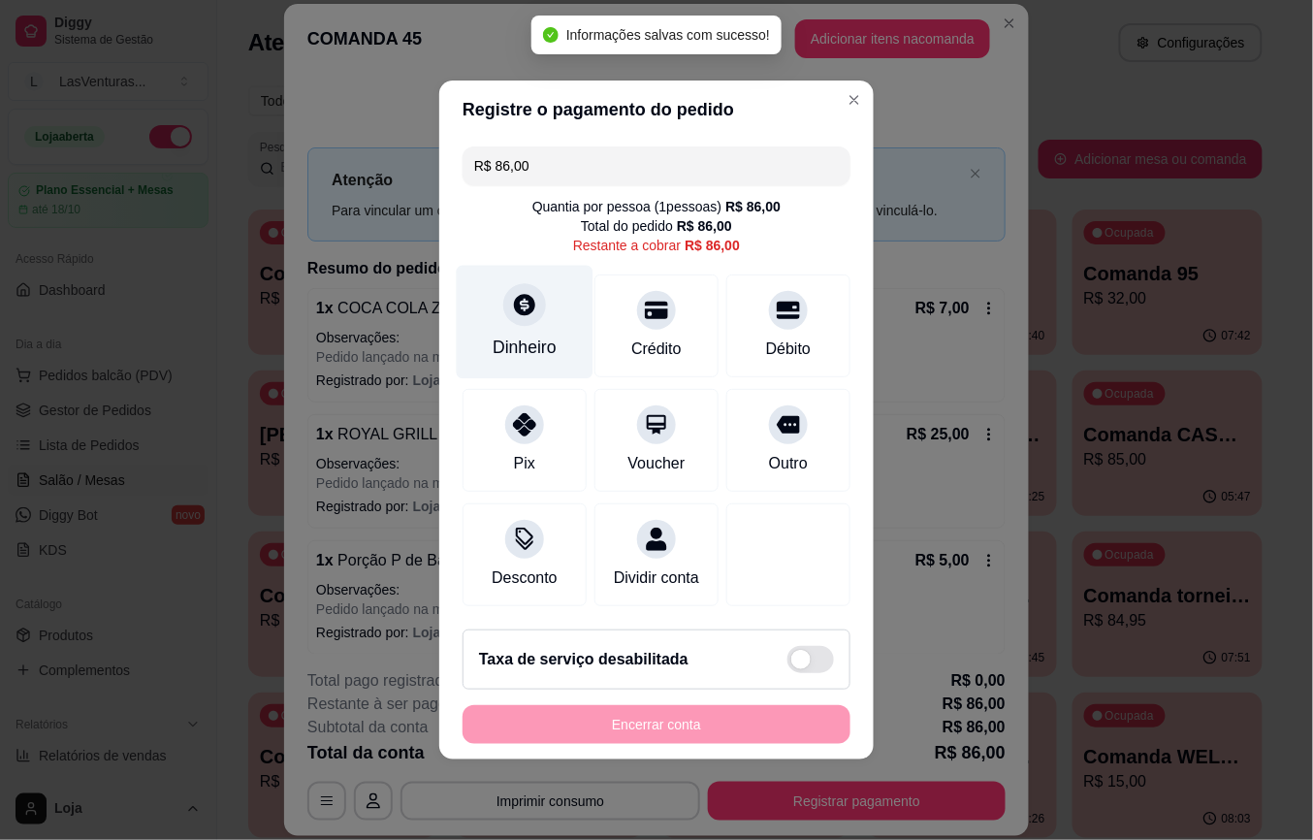
click at [540, 307] on div "Dinheiro" at bounding box center [525, 322] width 137 height 113
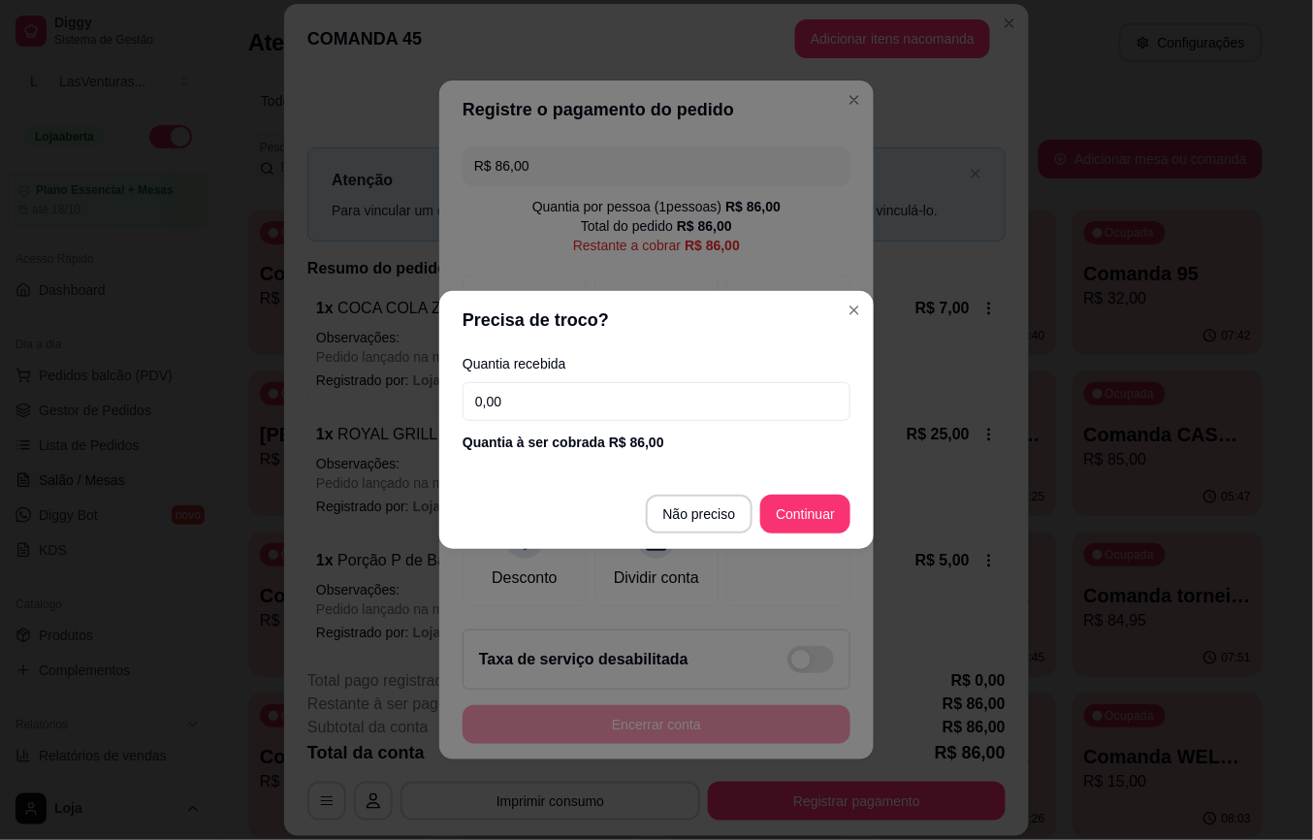
click at [572, 389] on input "0,00" at bounding box center [657, 401] width 388 height 39
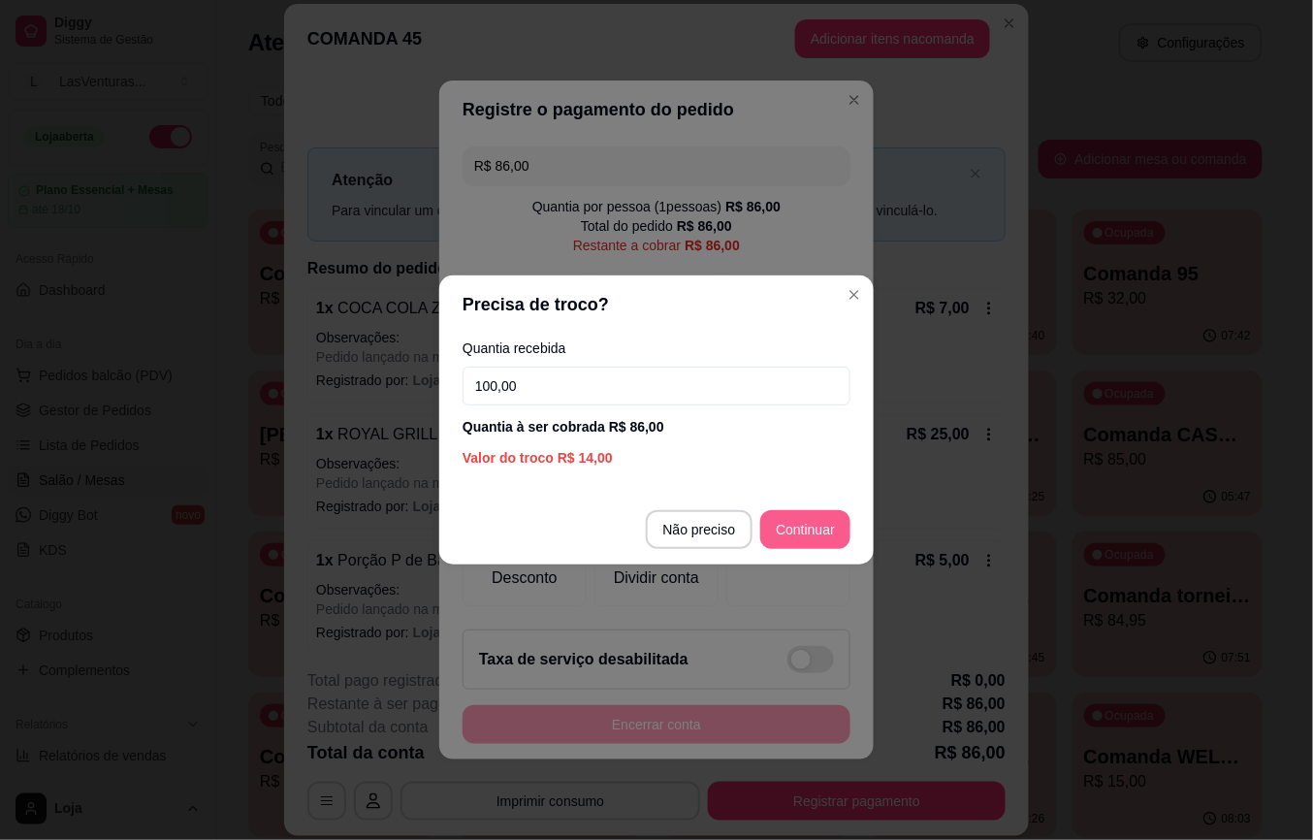
type input "100,00"
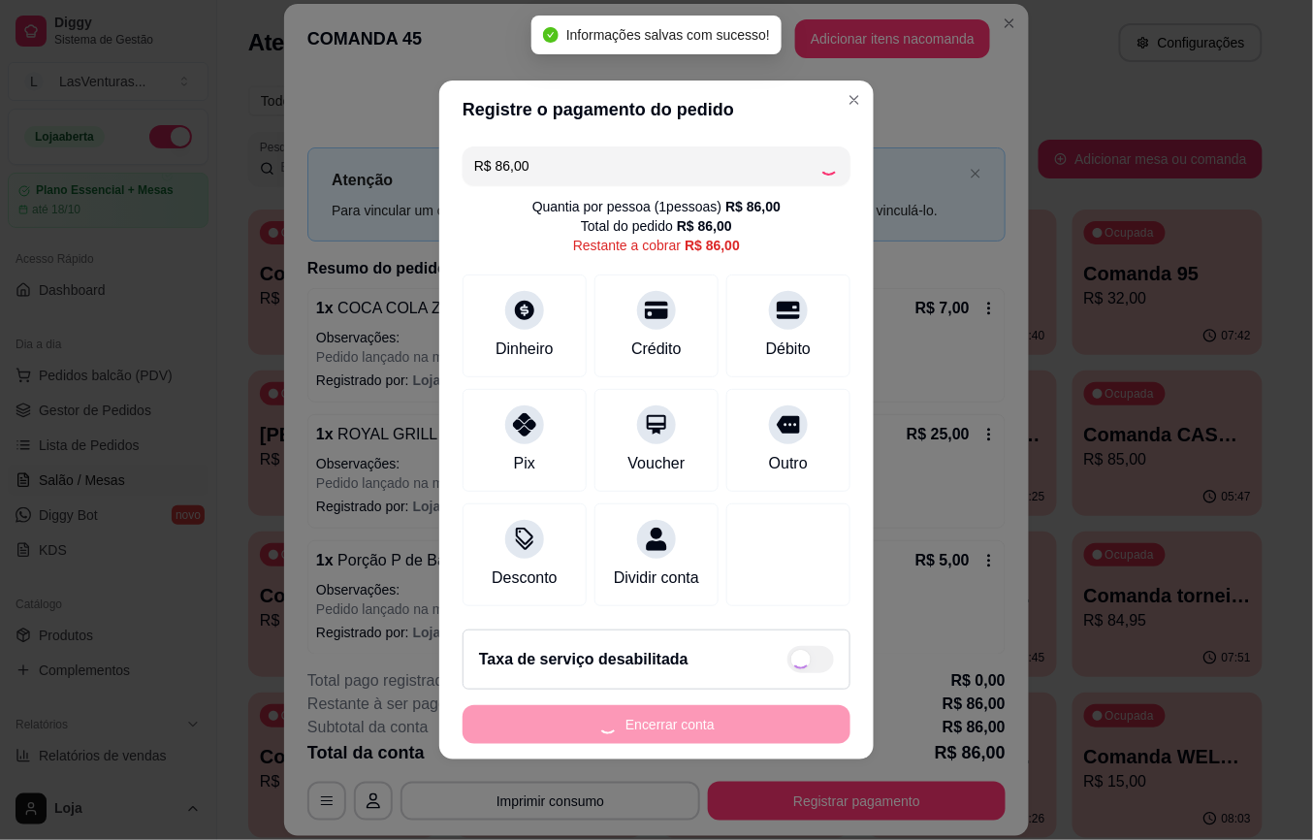
type input "R$ 0,00"
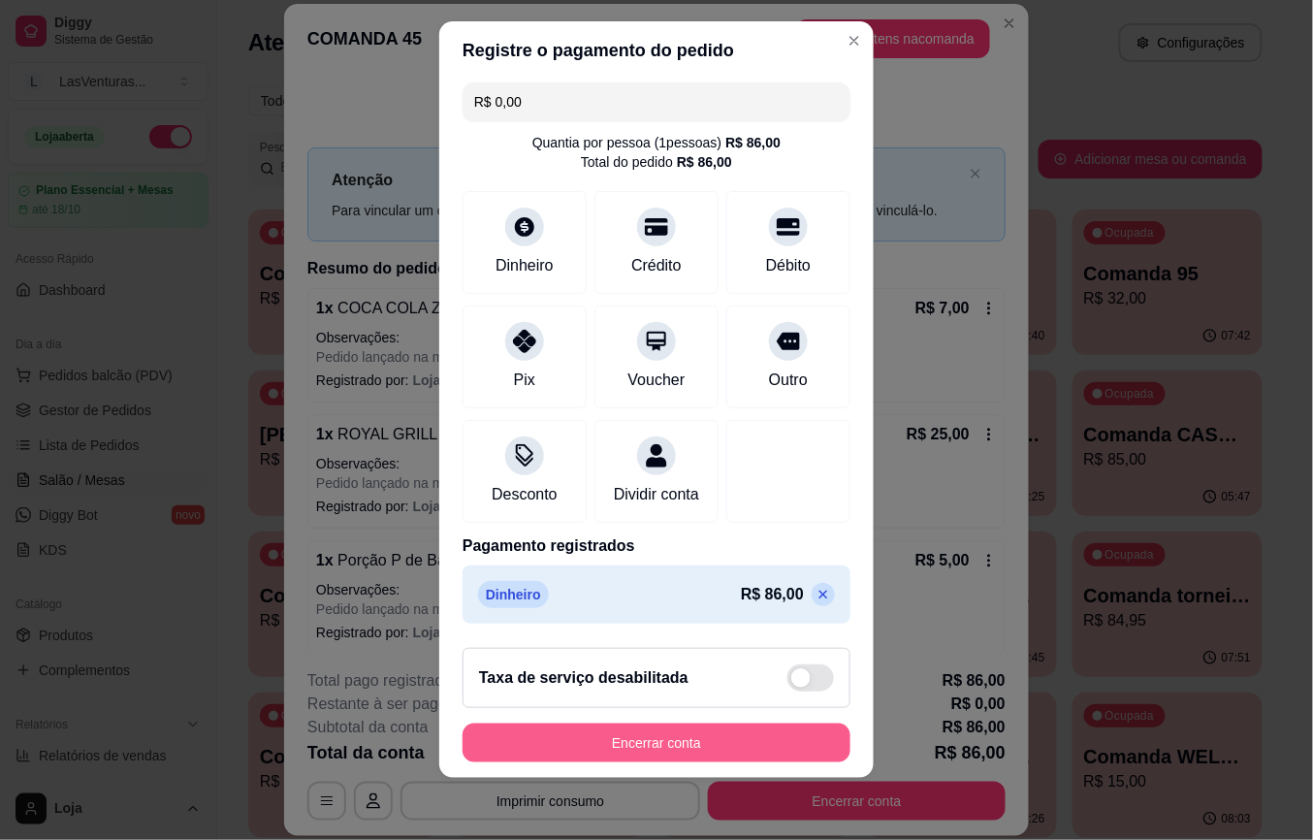
click at [689, 742] on button "Encerrar conta" at bounding box center [657, 743] width 388 height 39
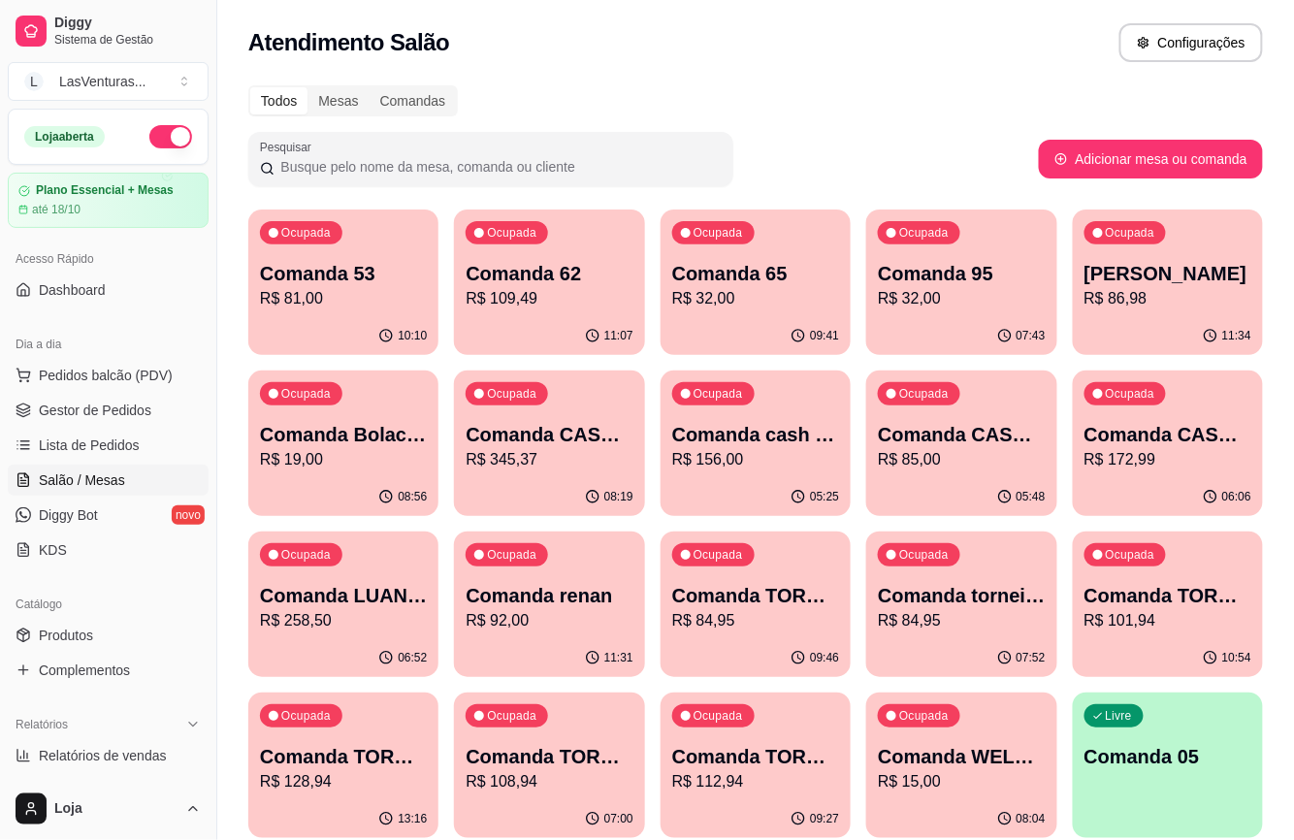
click at [350, 268] on p "Comanda 53" at bounding box center [343, 273] width 167 height 27
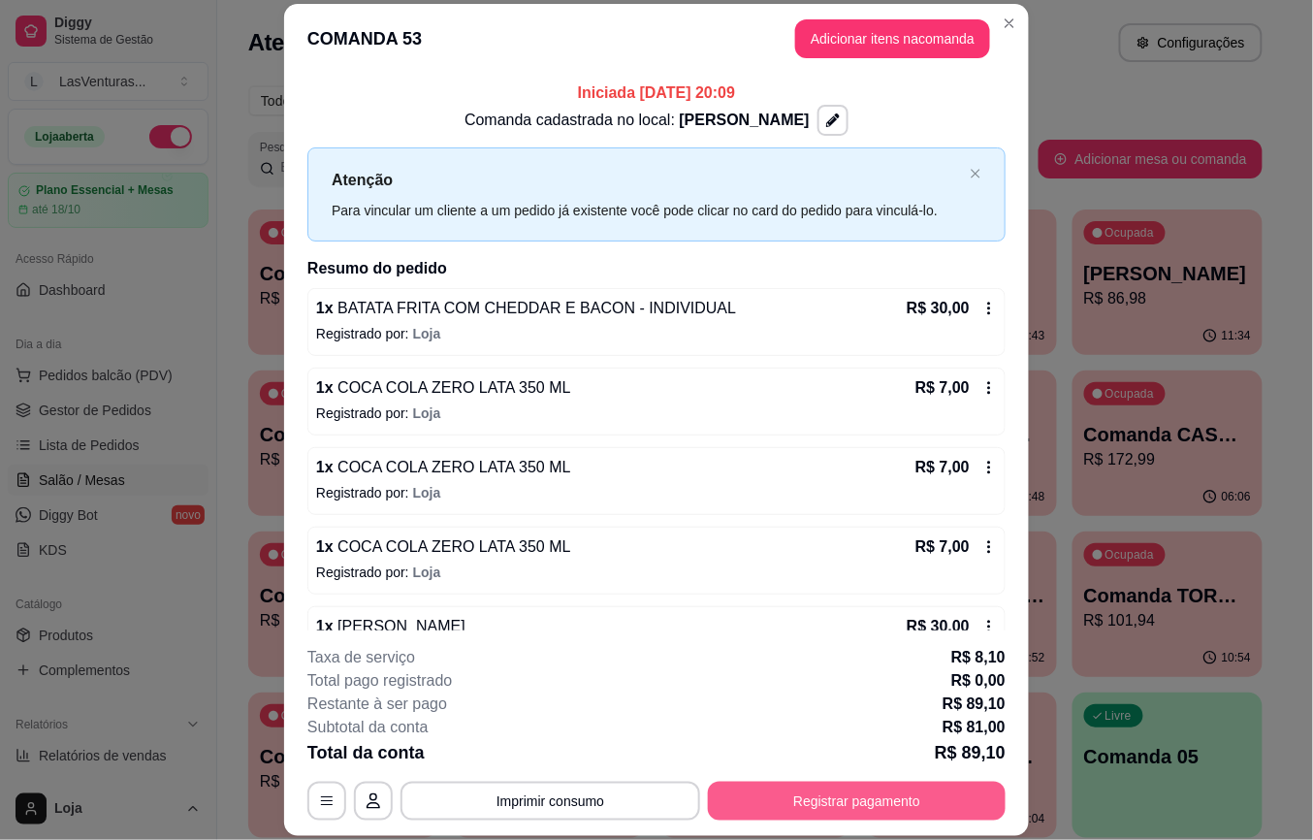
click at [815, 796] on button "Registrar pagamento" at bounding box center [857, 801] width 298 height 39
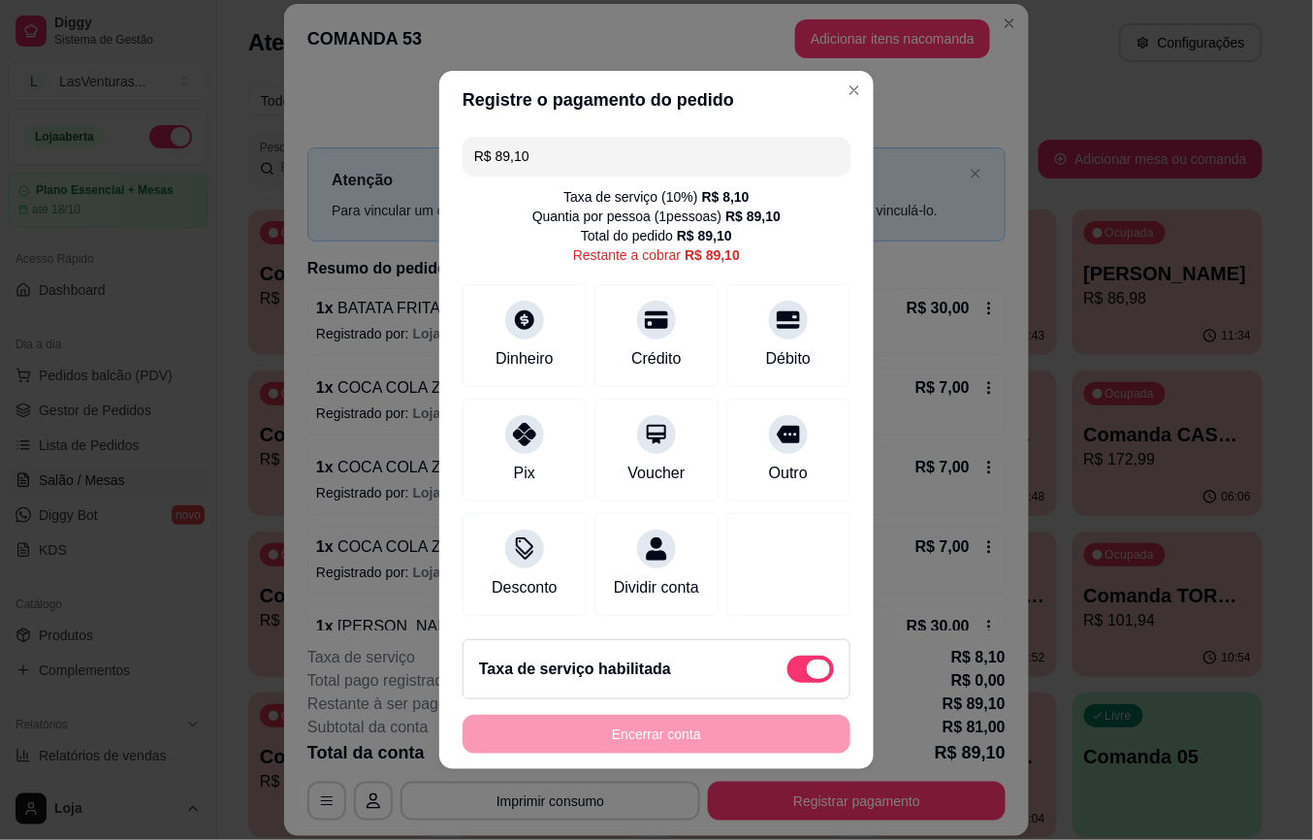
click at [788, 683] on span at bounding box center [811, 669] width 47 height 27
click at [787, 686] on input "checkbox" at bounding box center [793, 679] width 13 height 13
checkbox input "true"
type input "R$ 81,00"
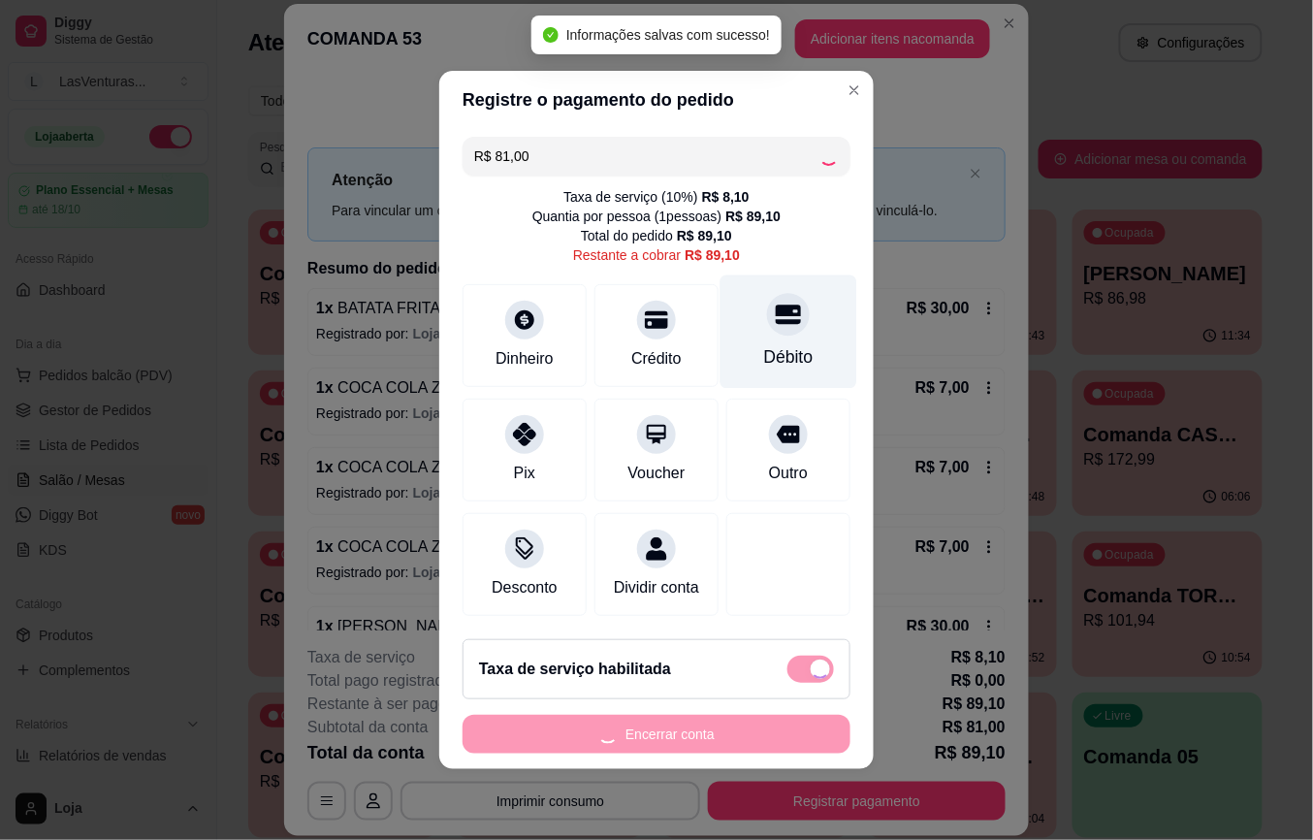
checkbox input "false"
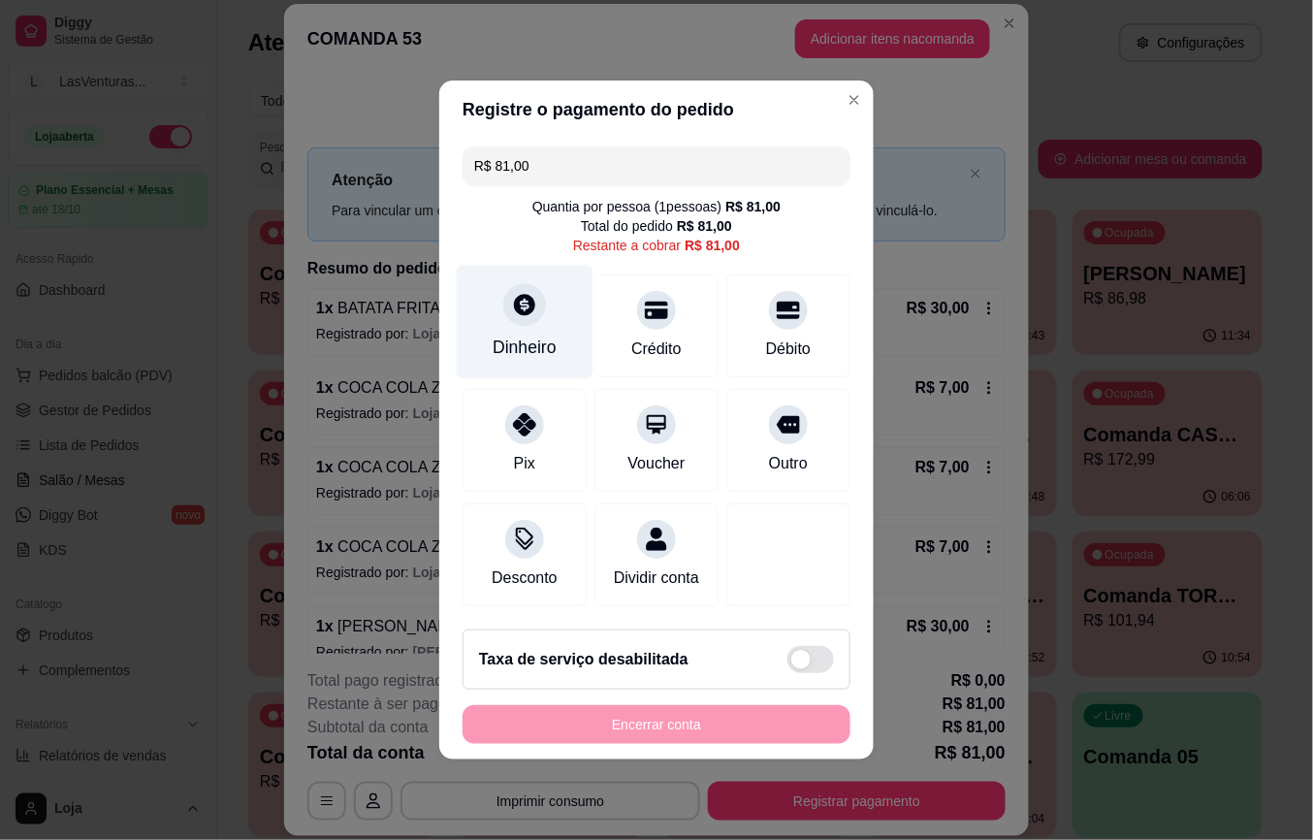
click at [545, 335] on div "Dinheiro" at bounding box center [525, 347] width 64 height 25
click at [556, 402] on input "0,00" at bounding box center [657, 401] width 388 height 39
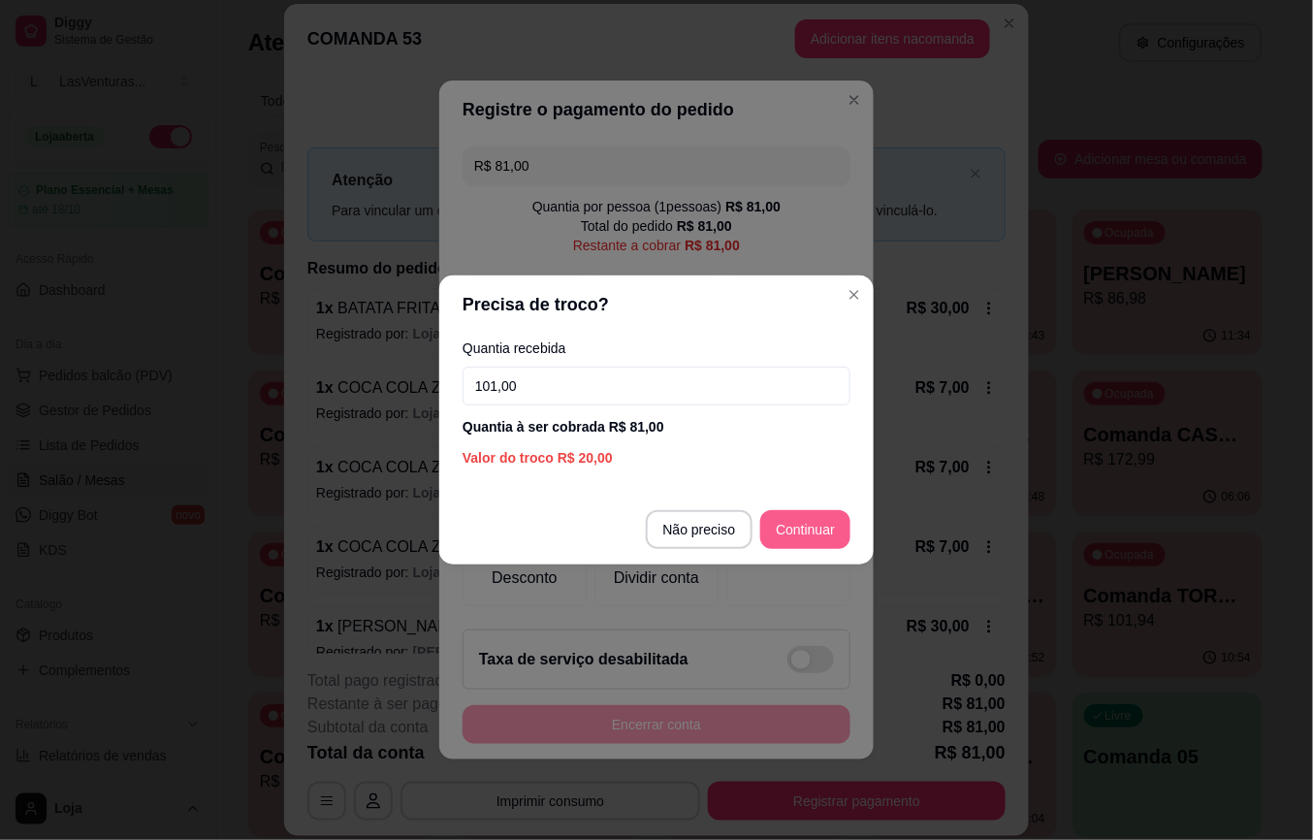
type input "101,00"
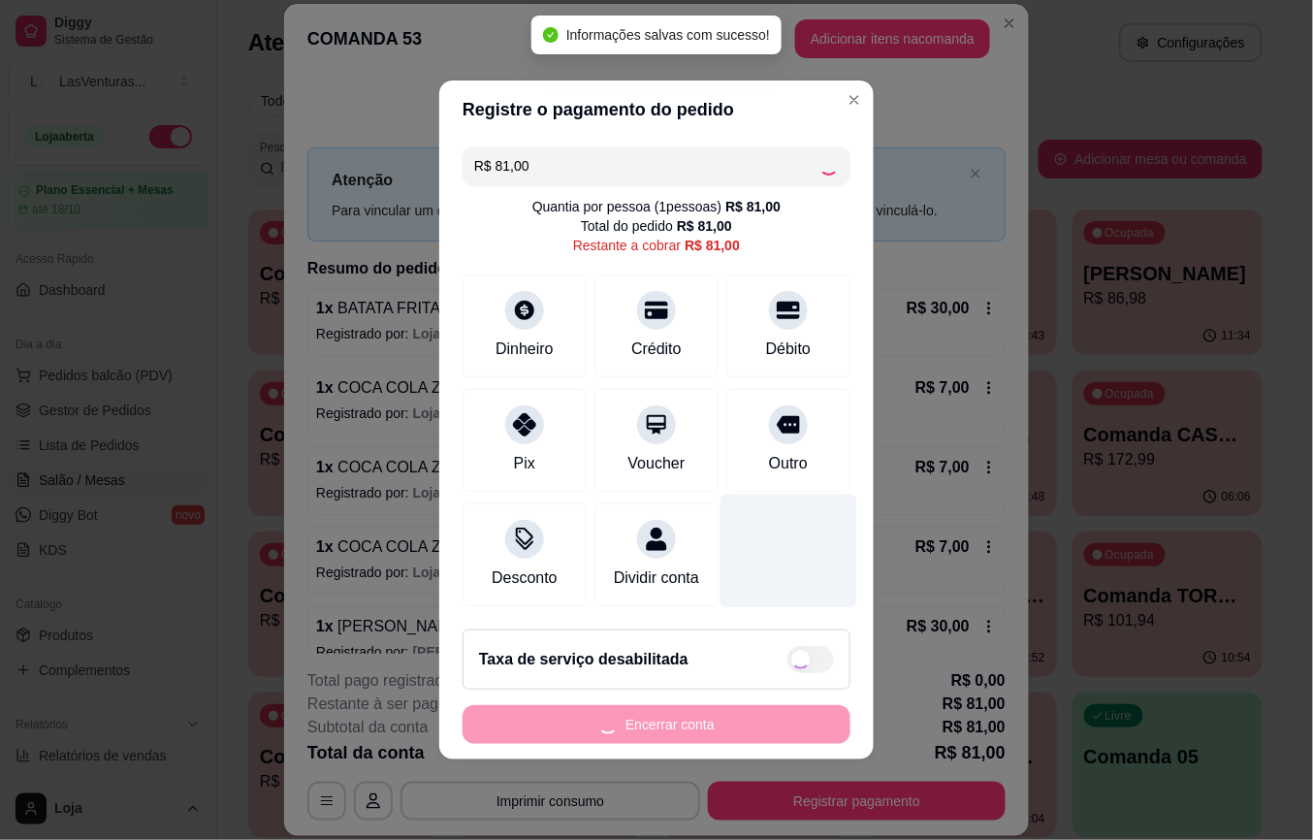
type input "R$ 0,00"
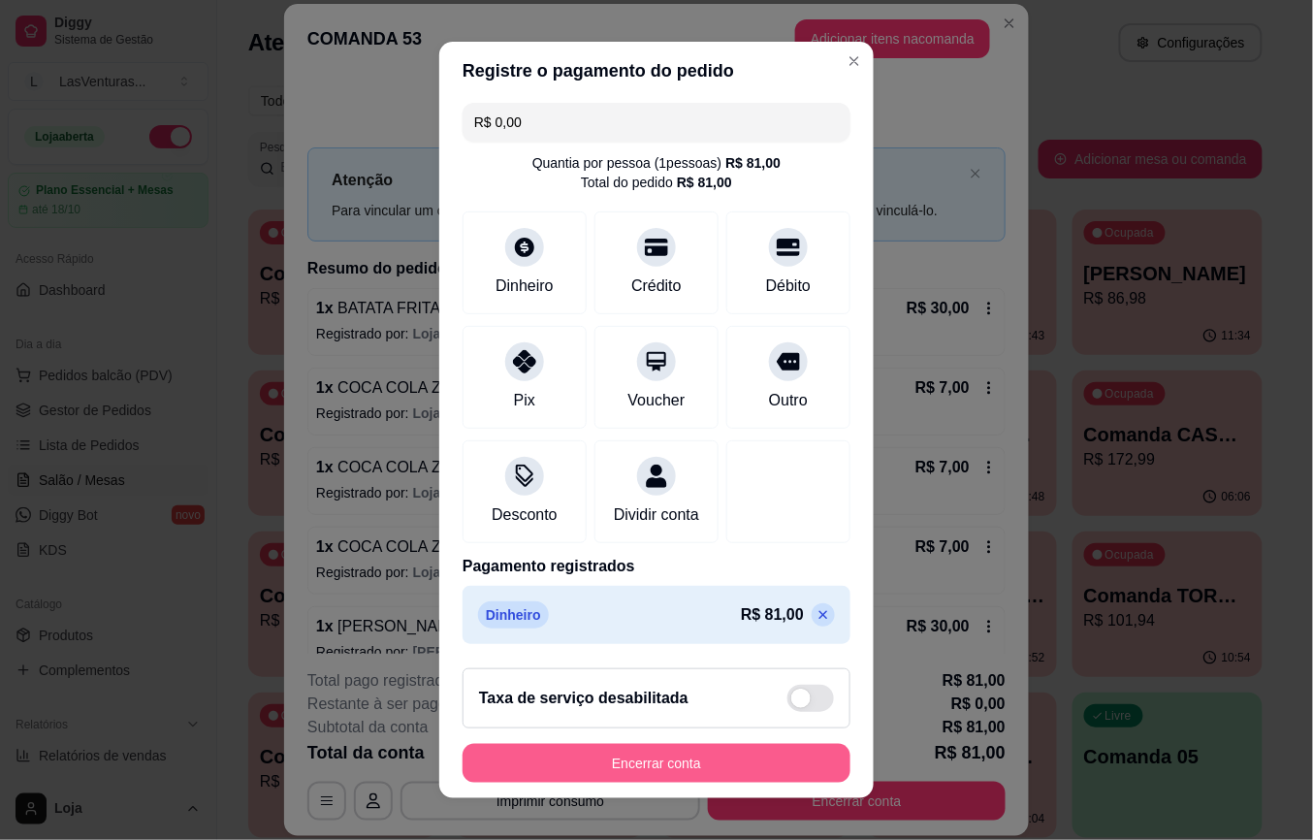
click at [540, 760] on button "Encerrar conta" at bounding box center [657, 763] width 388 height 39
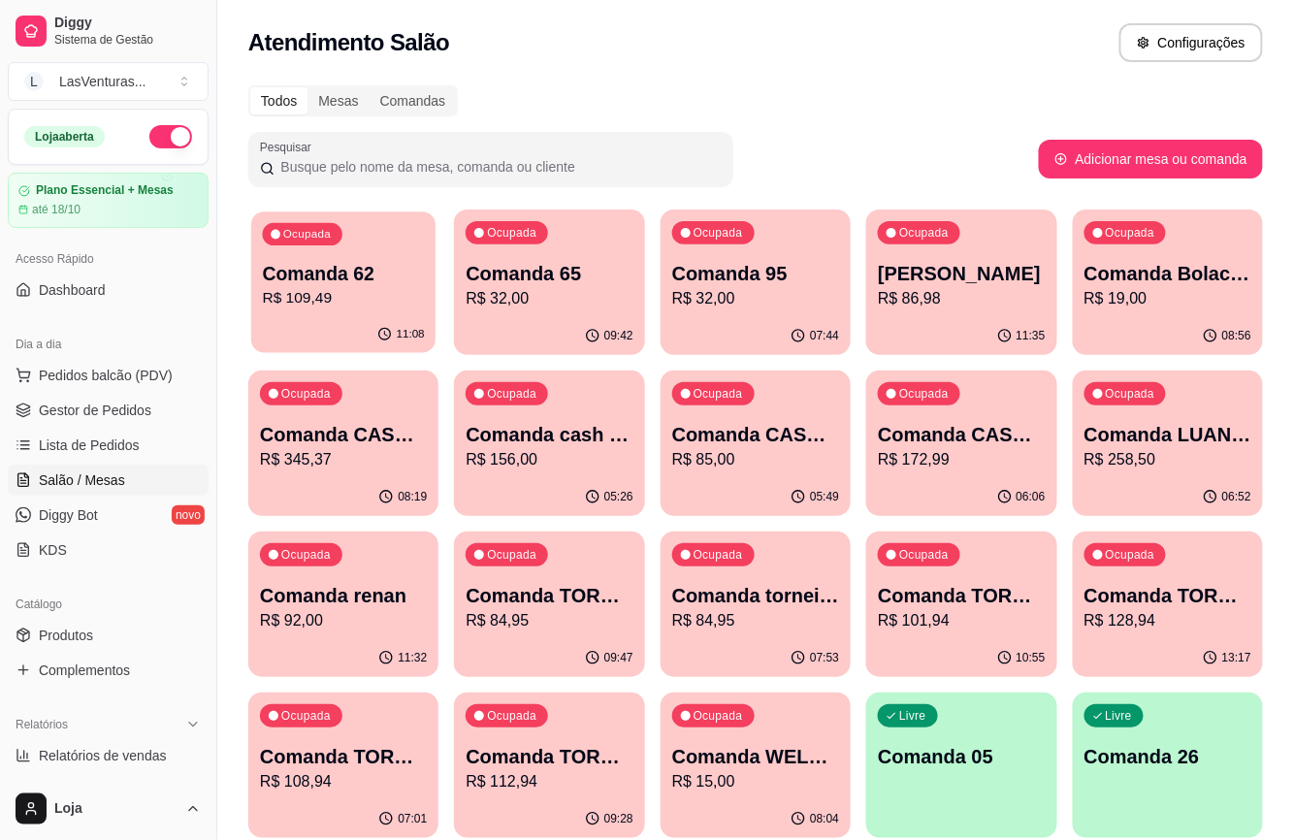
click at [297, 297] on p "R$ 109,49" at bounding box center [344, 298] width 162 height 22
click at [551, 274] on p "Comanda 65" at bounding box center [550, 274] width 162 height 26
click at [819, 312] on div "Ocupada Comanda 95 R$ 32,00" at bounding box center [756, 264] width 190 height 108
click at [968, 289] on p "R$ 86,98" at bounding box center [961, 298] width 167 height 23
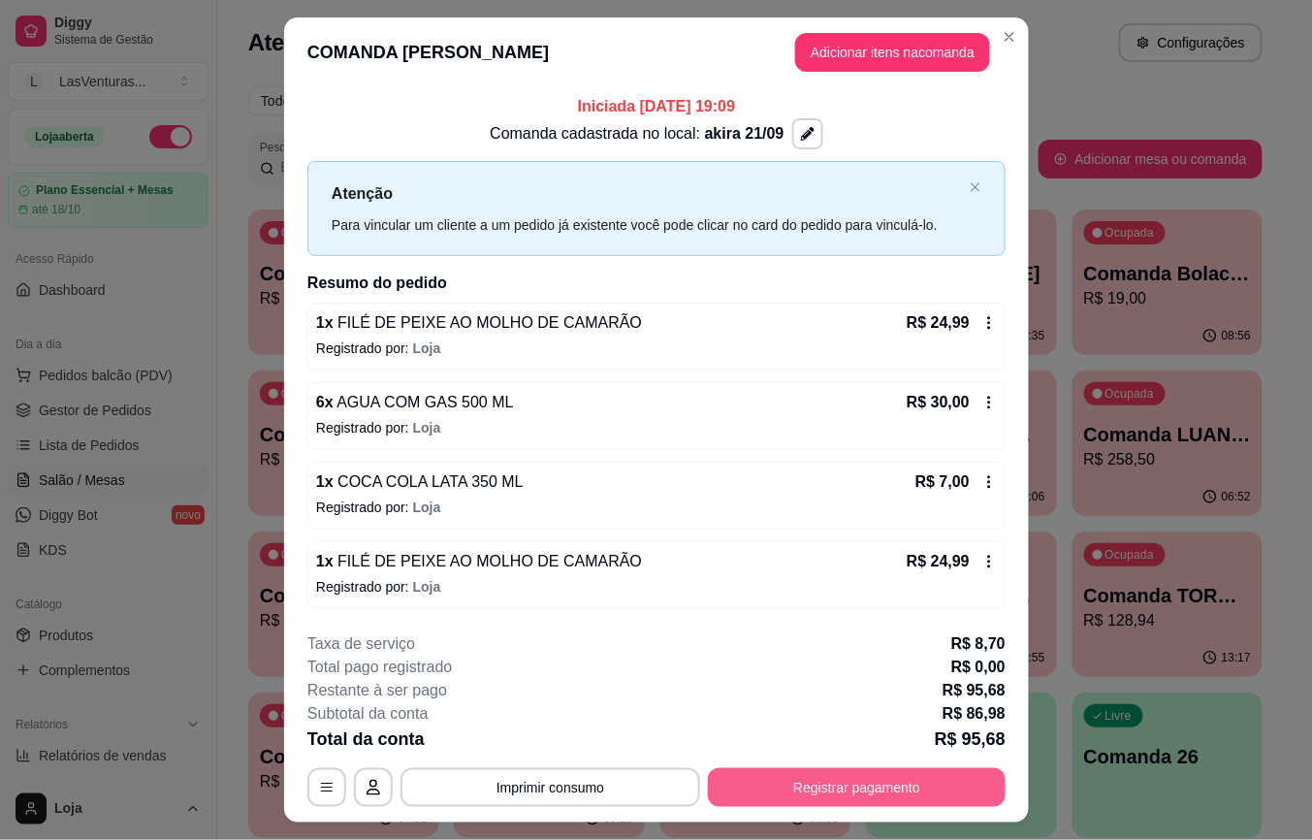
click at [921, 784] on button "Registrar pagamento" at bounding box center [857, 787] width 298 height 39
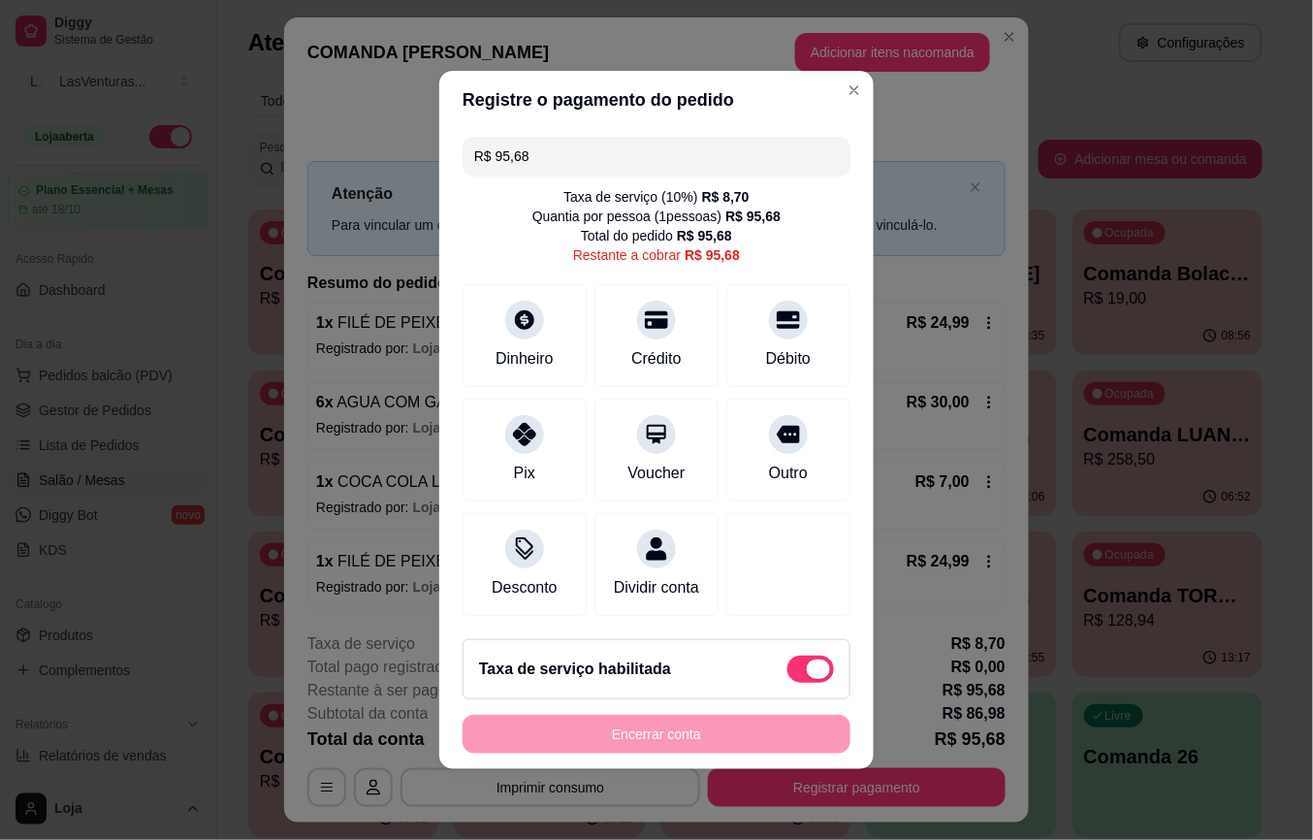
click at [788, 680] on span at bounding box center [811, 669] width 47 height 27
click at [787, 680] on input "checkbox" at bounding box center [793, 679] width 13 height 13
checkbox input "true"
type input "R$ 86,98"
checkbox input "false"
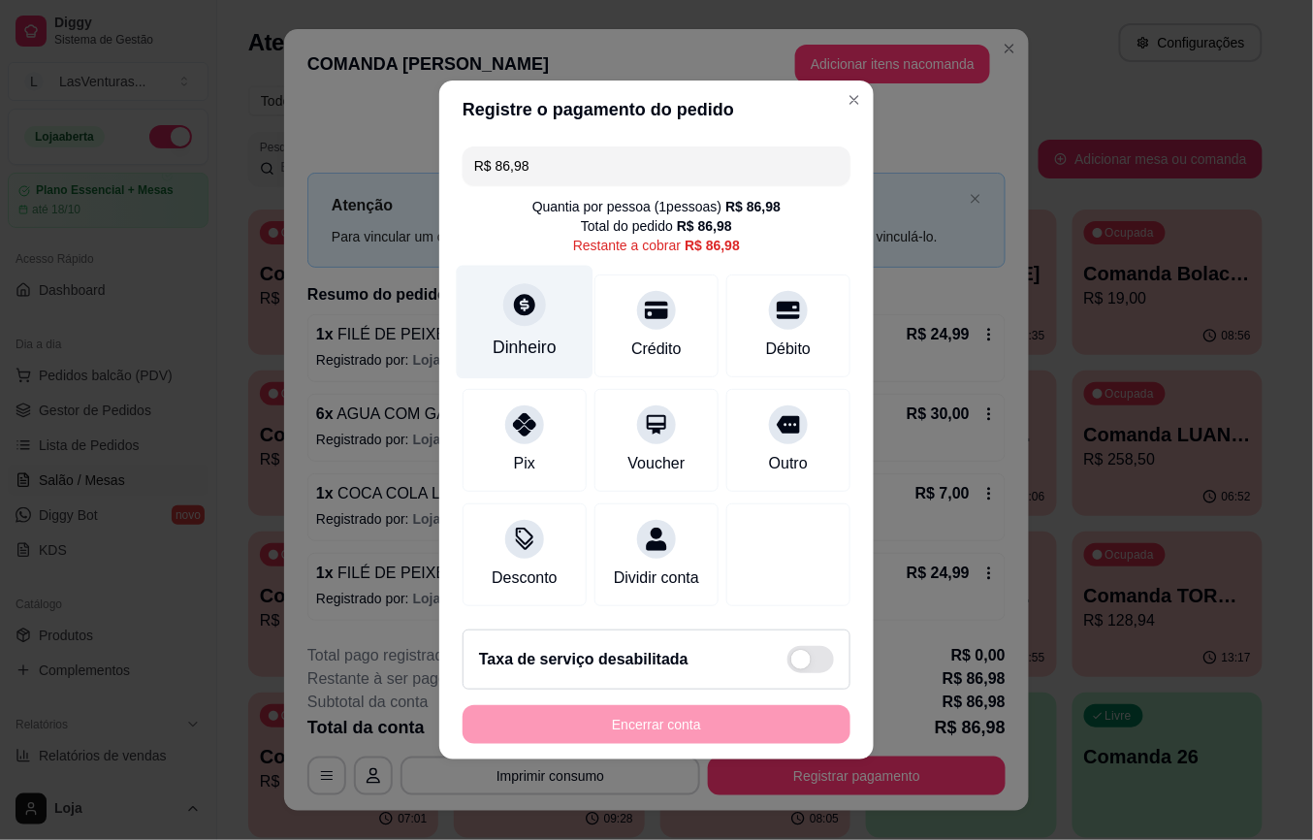
click at [503, 297] on div at bounding box center [524, 304] width 43 height 43
click at [547, 416] on input "0,00" at bounding box center [657, 401] width 388 height 39
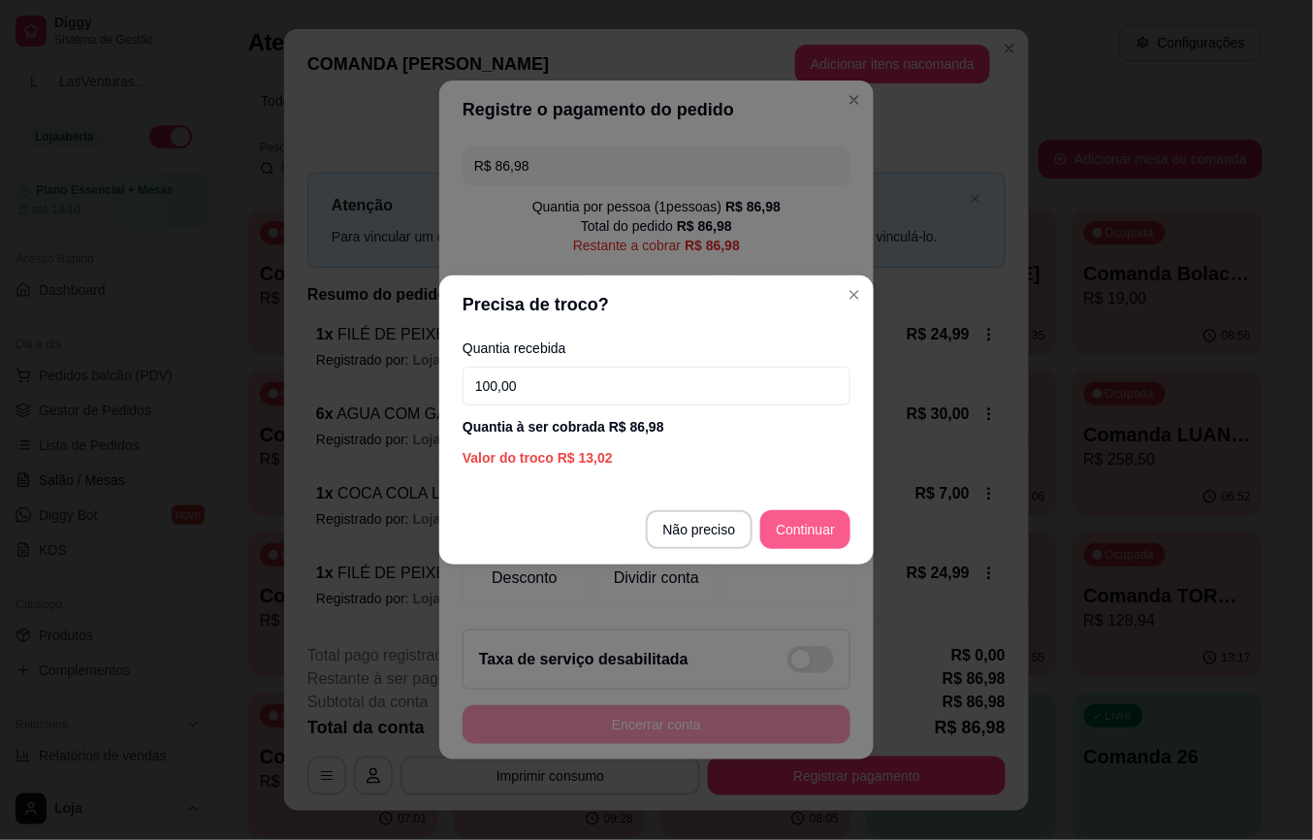
type input "100,00"
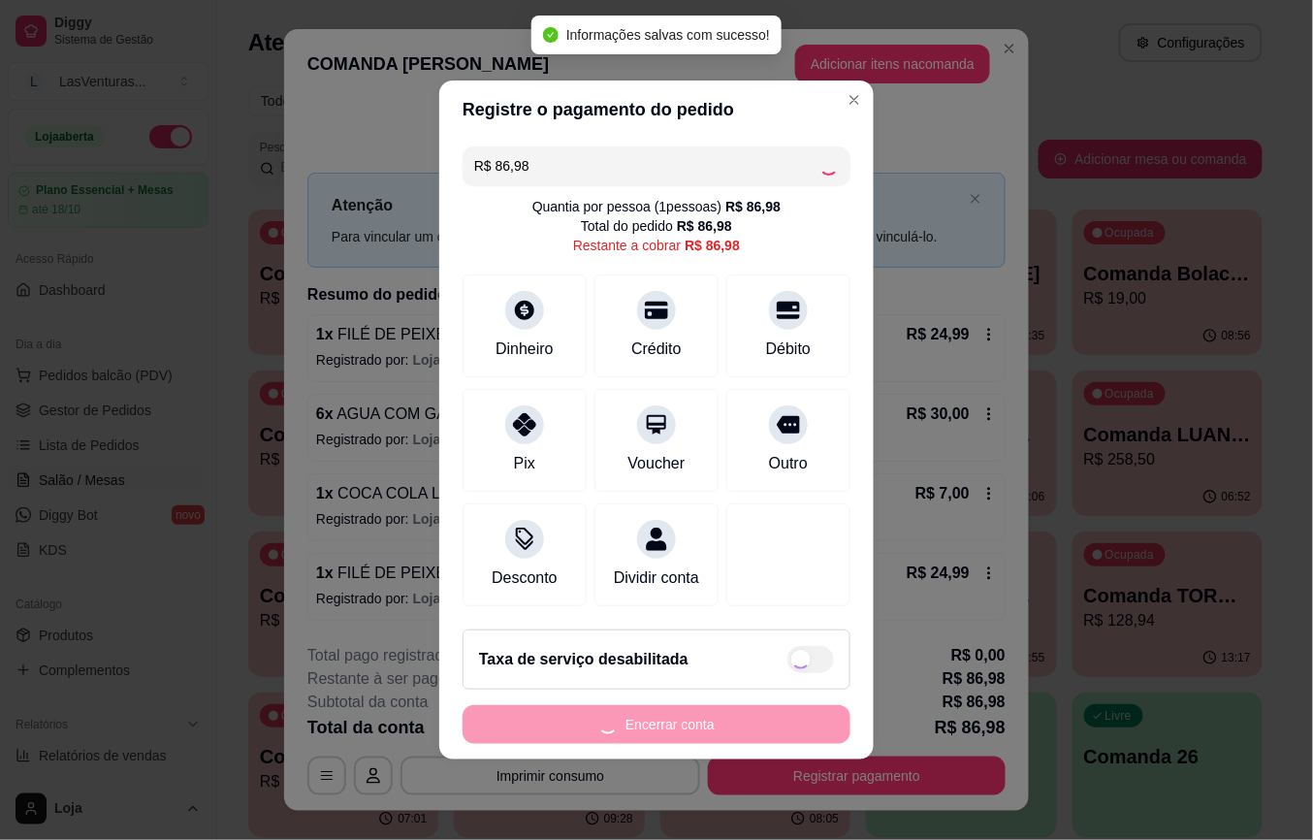
type input "R$ 0,00"
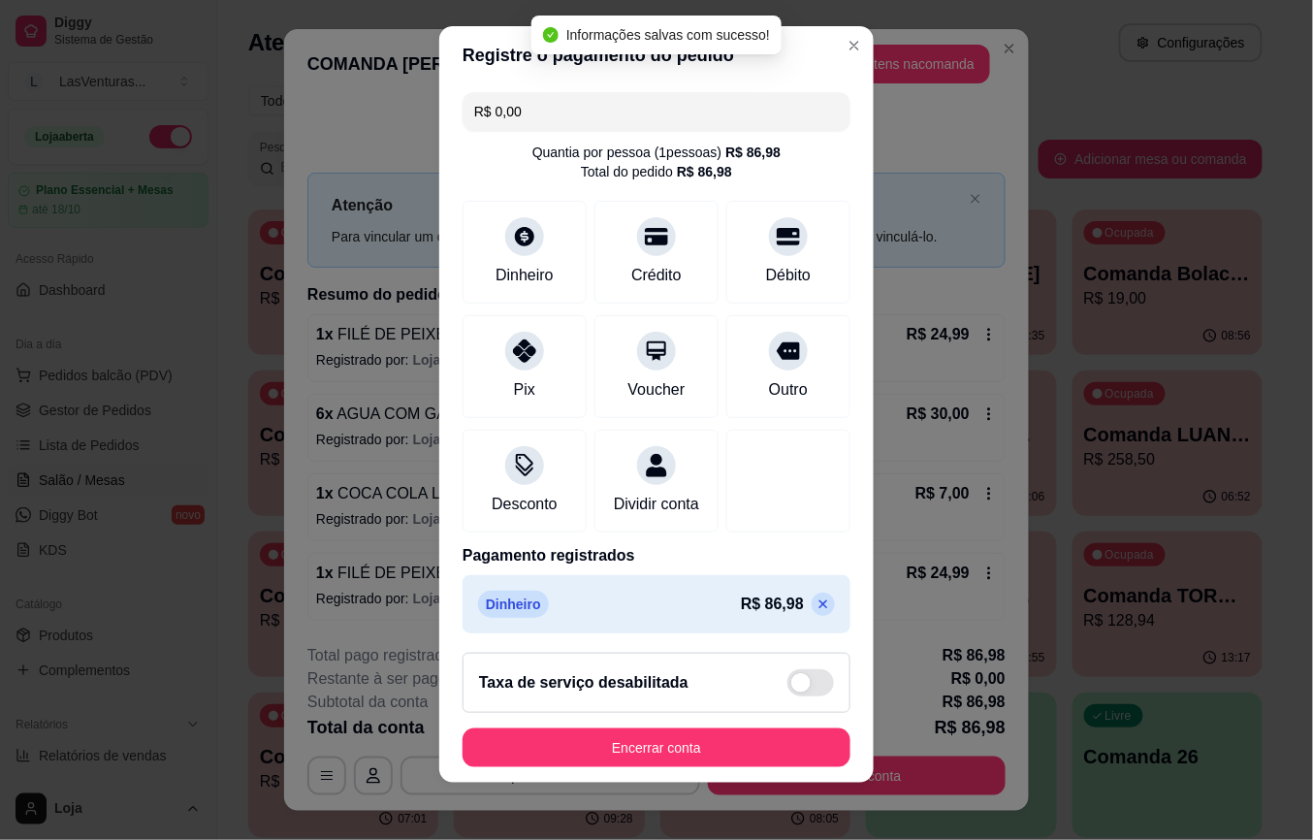
scroll to position [20, 0]
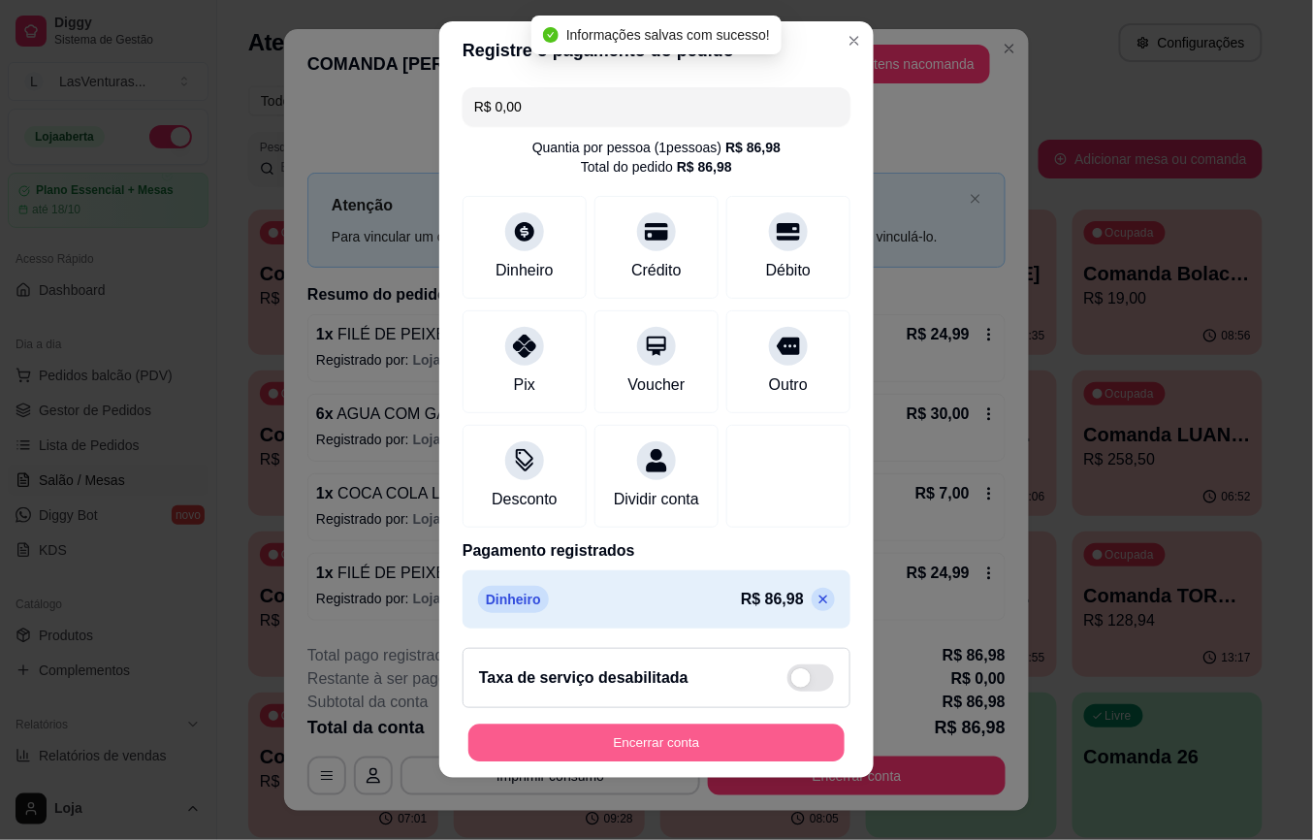
click at [673, 742] on button "Encerrar conta" at bounding box center [657, 743] width 376 height 38
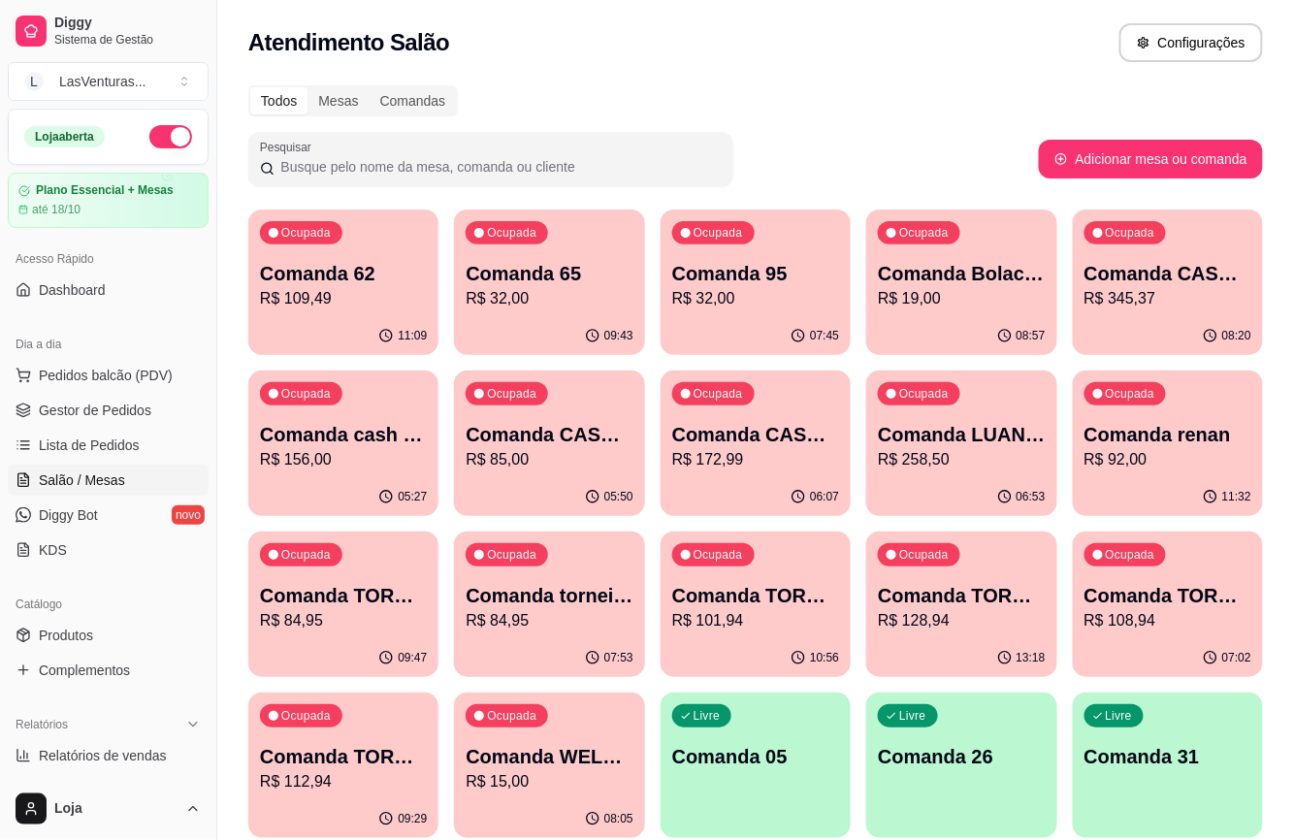
click at [343, 307] on p "R$ 109,49" at bounding box center [343, 298] width 167 height 23
click at [772, 452] on p "R$ 172,99" at bounding box center [755, 459] width 167 height 23
click at [1160, 293] on p "R$ 345,37" at bounding box center [1167, 298] width 162 height 22
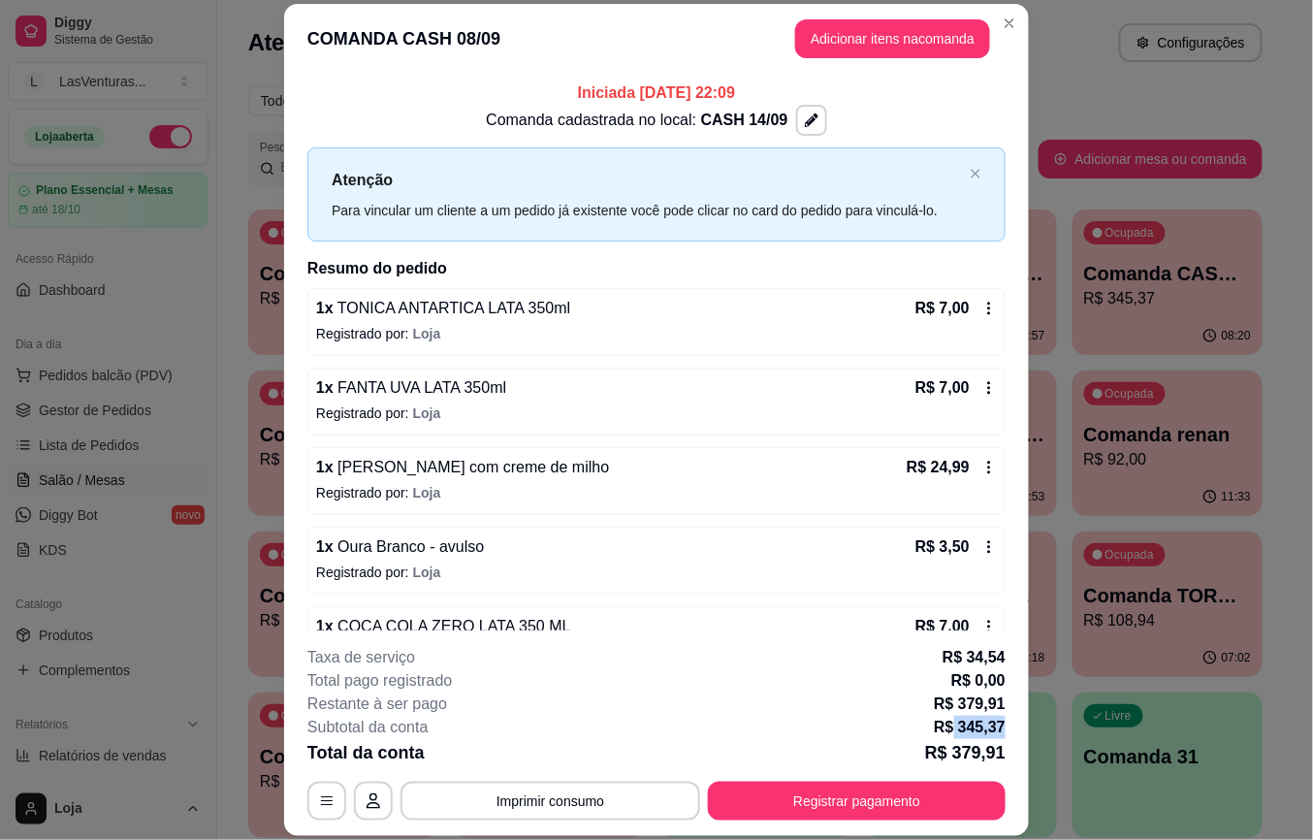
drag, startPoint x: 947, startPoint y: 729, endPoint x: 995, endPoint y: 731, distance: 48.5
click at [997, 731] on footer "**********" at bounding box center [656, 733] width 745 height 206
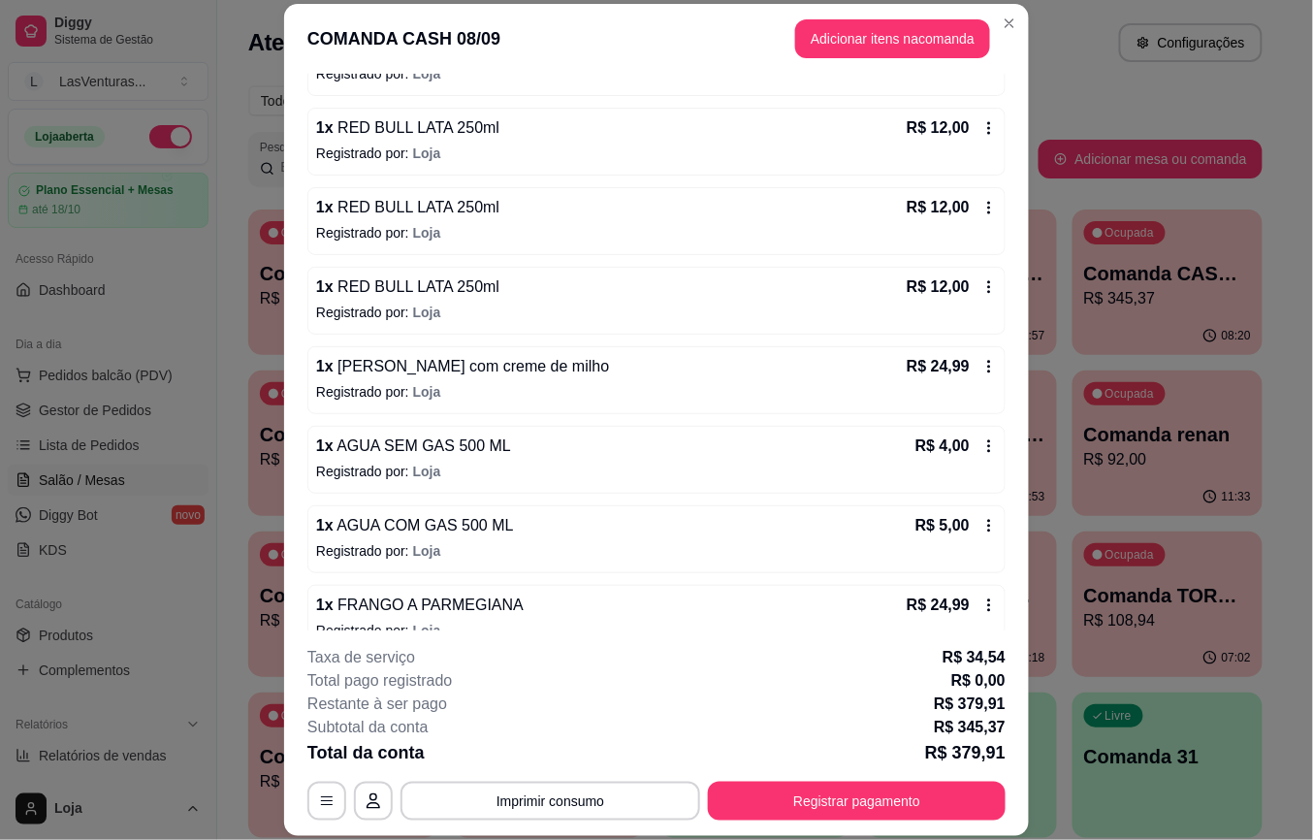
scroll to position [517, 0]
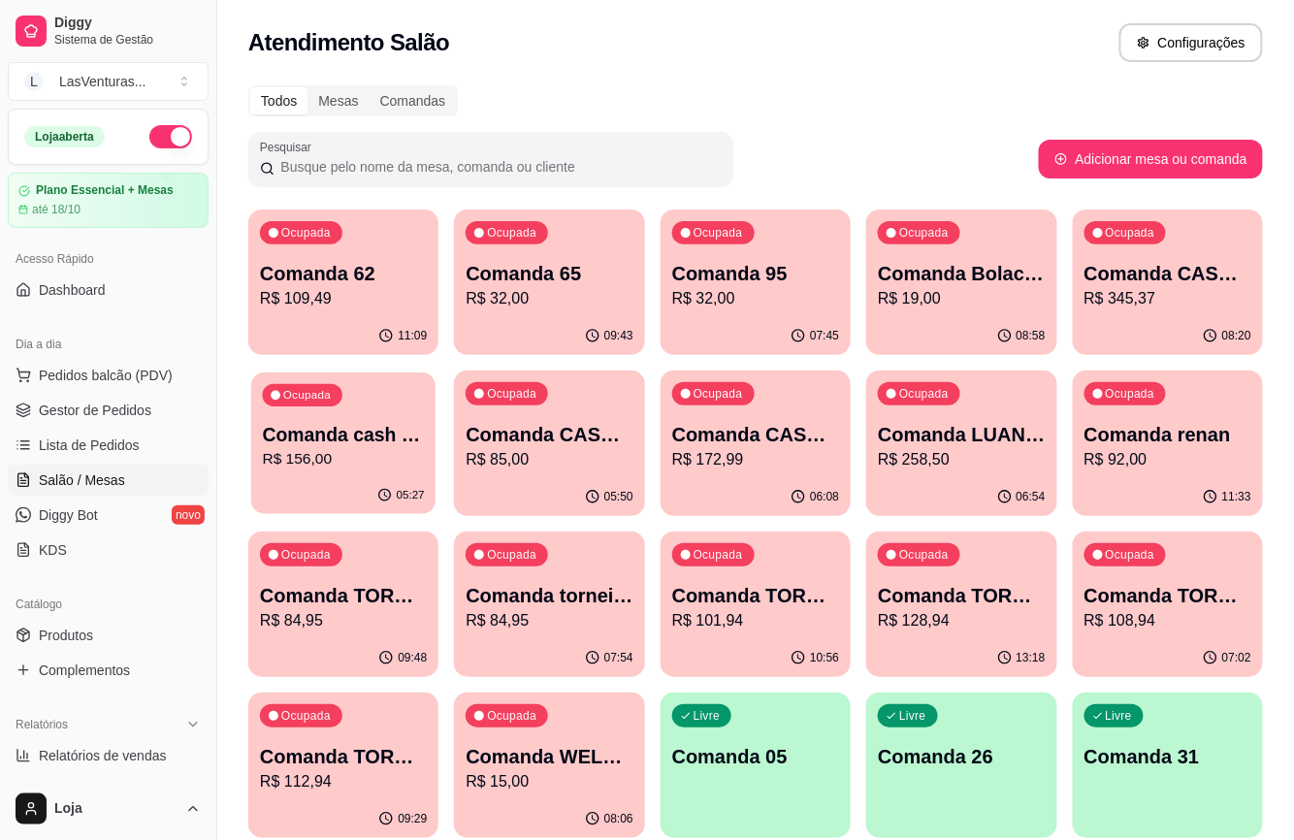
click at [386, 444] on p "Comanda cash 15/09" at bounding box center [344, 435] width 162 height 26
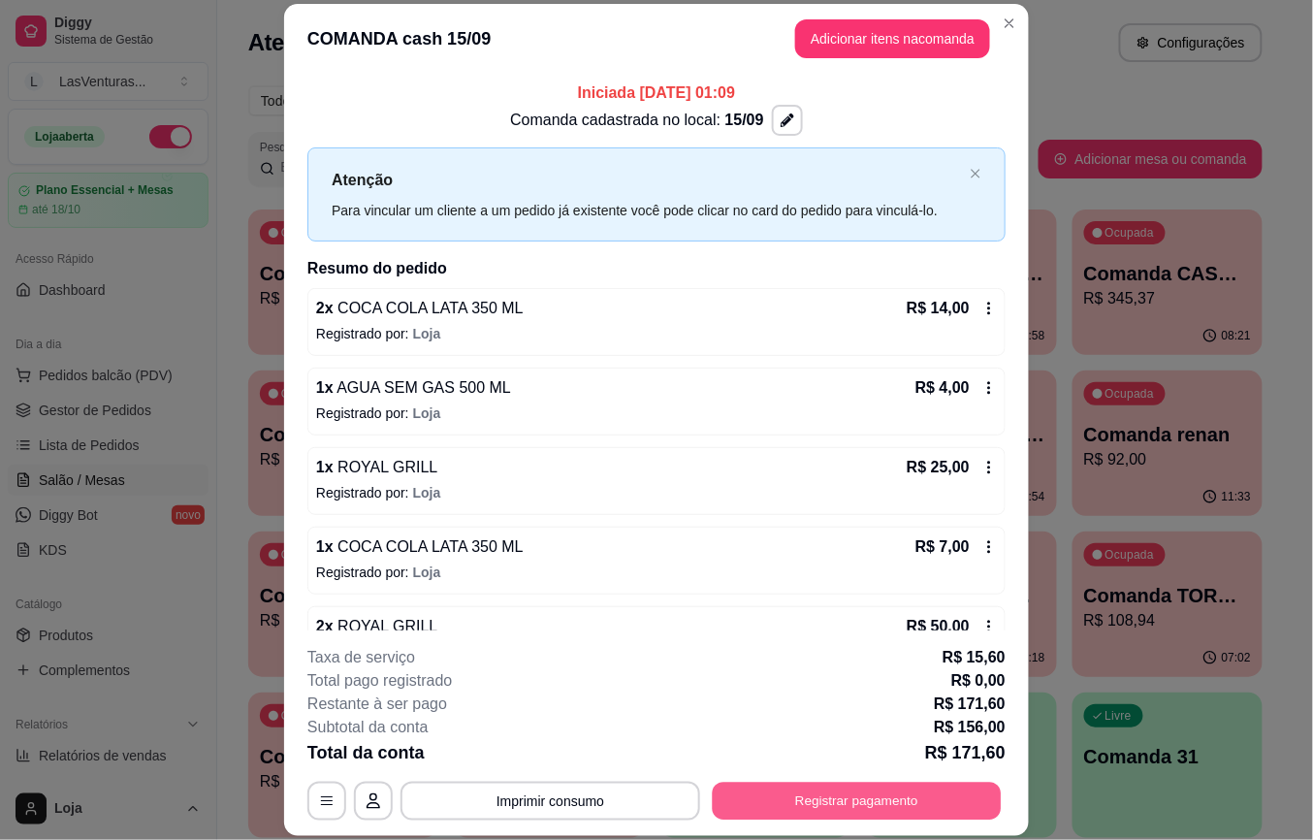
click at [879, 804] on button "Registrar pagamento" at bounding box center [857, 801] width 289 height 38
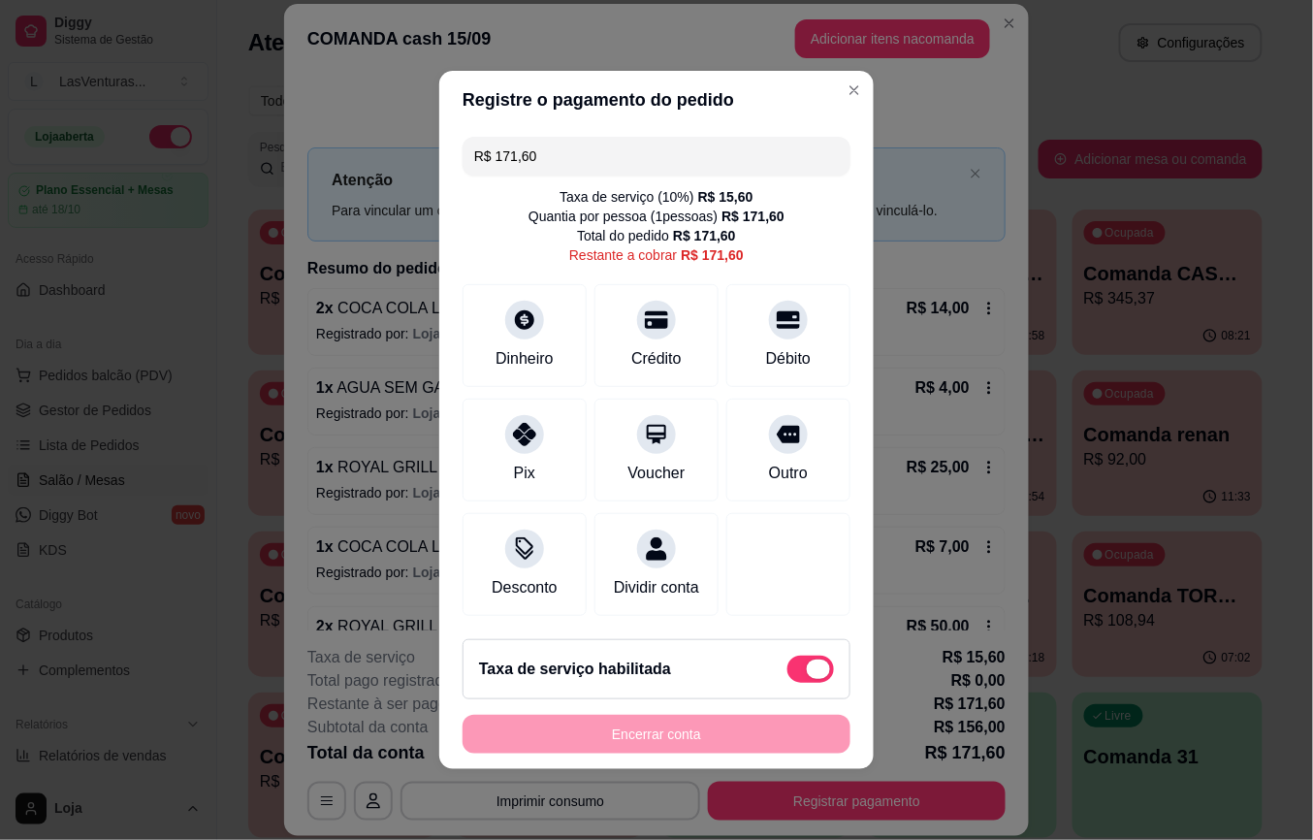
click at [789, 668] on span at bounding box center [811, 669] width 47 height 27
click at [789, 673] on input "checkbox" at bounding box center [793, 679] width 13 height 13
checkbox input "true"
type input "R$ 156,00"
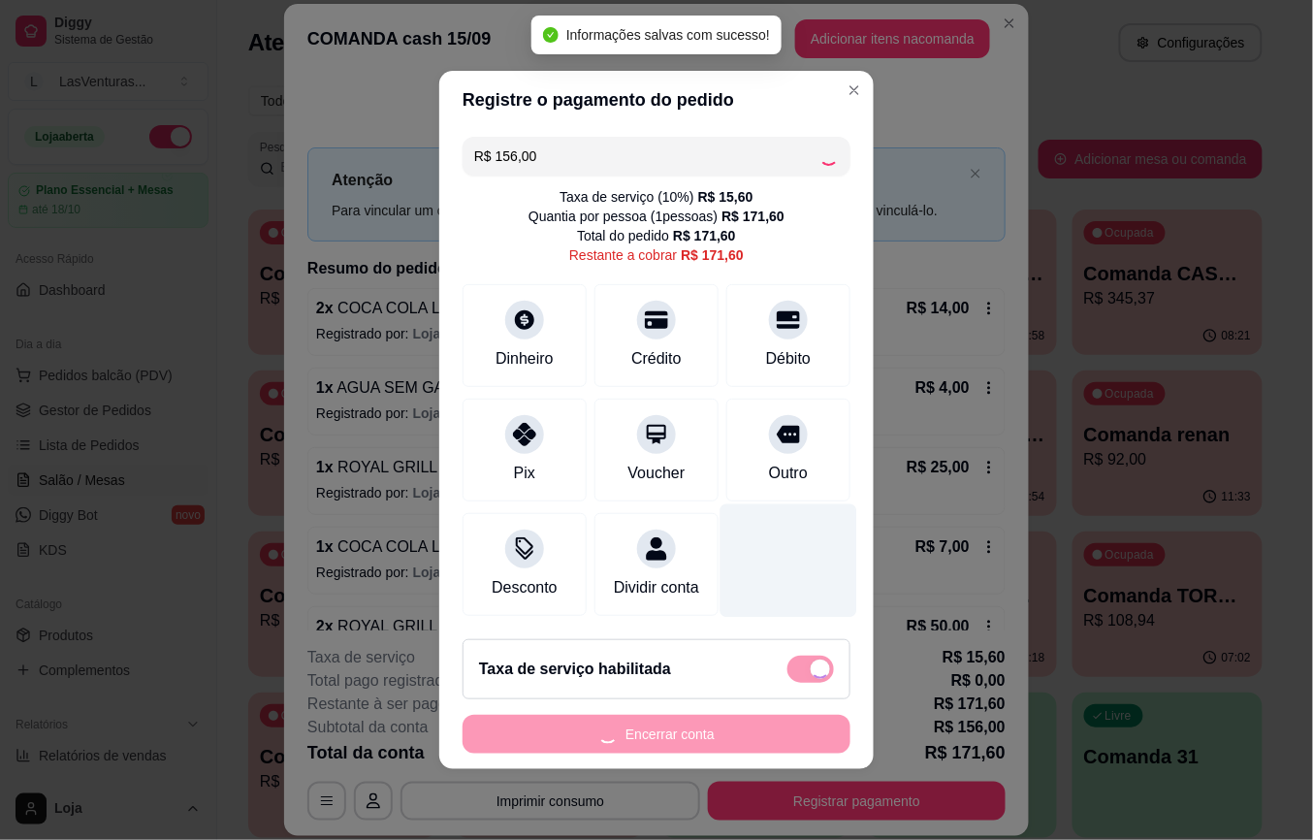
checkbox input "false"
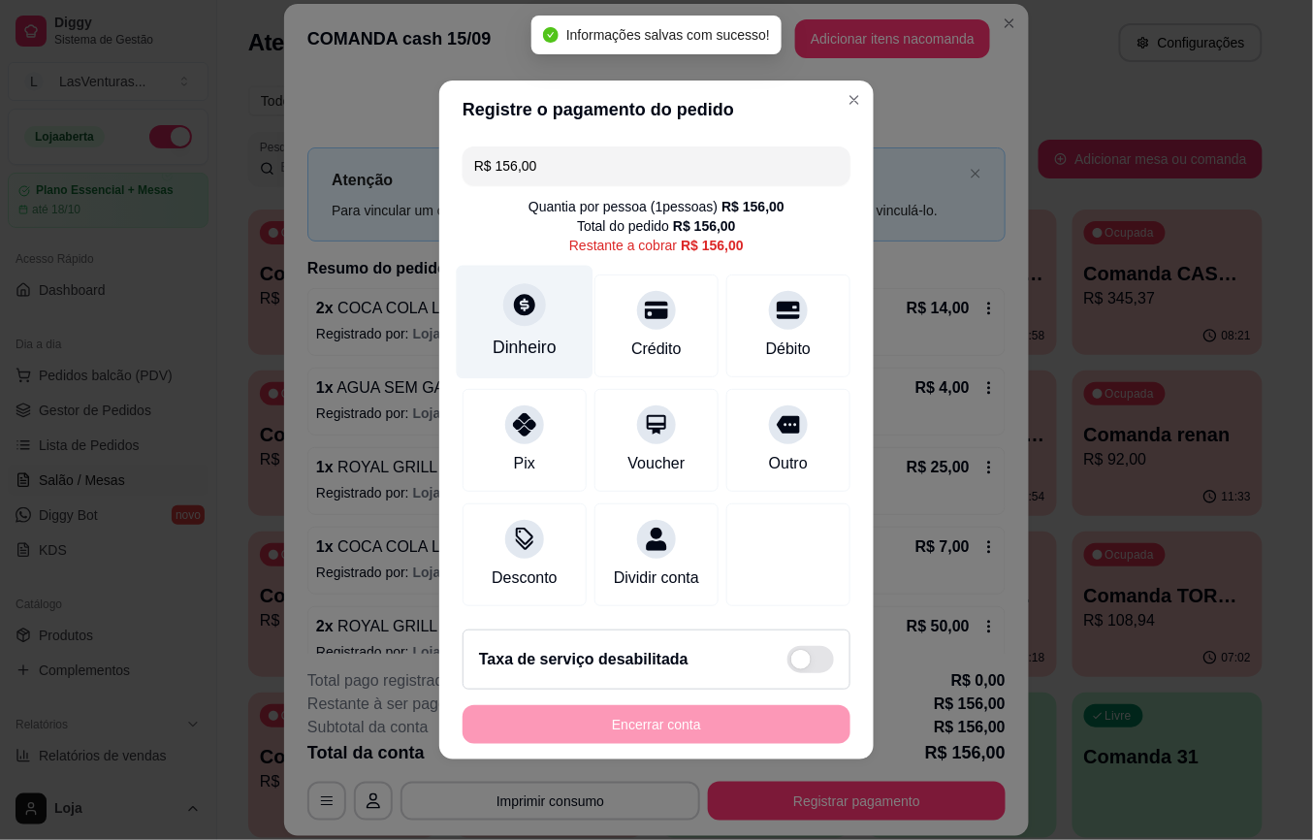
click at [544, 315] on div "Dinheiro" at bounding box center [525, 322] width 137 height 113
click at [557, 402] on input "0,00" at bounding box center [657, 401] width 388 height 39
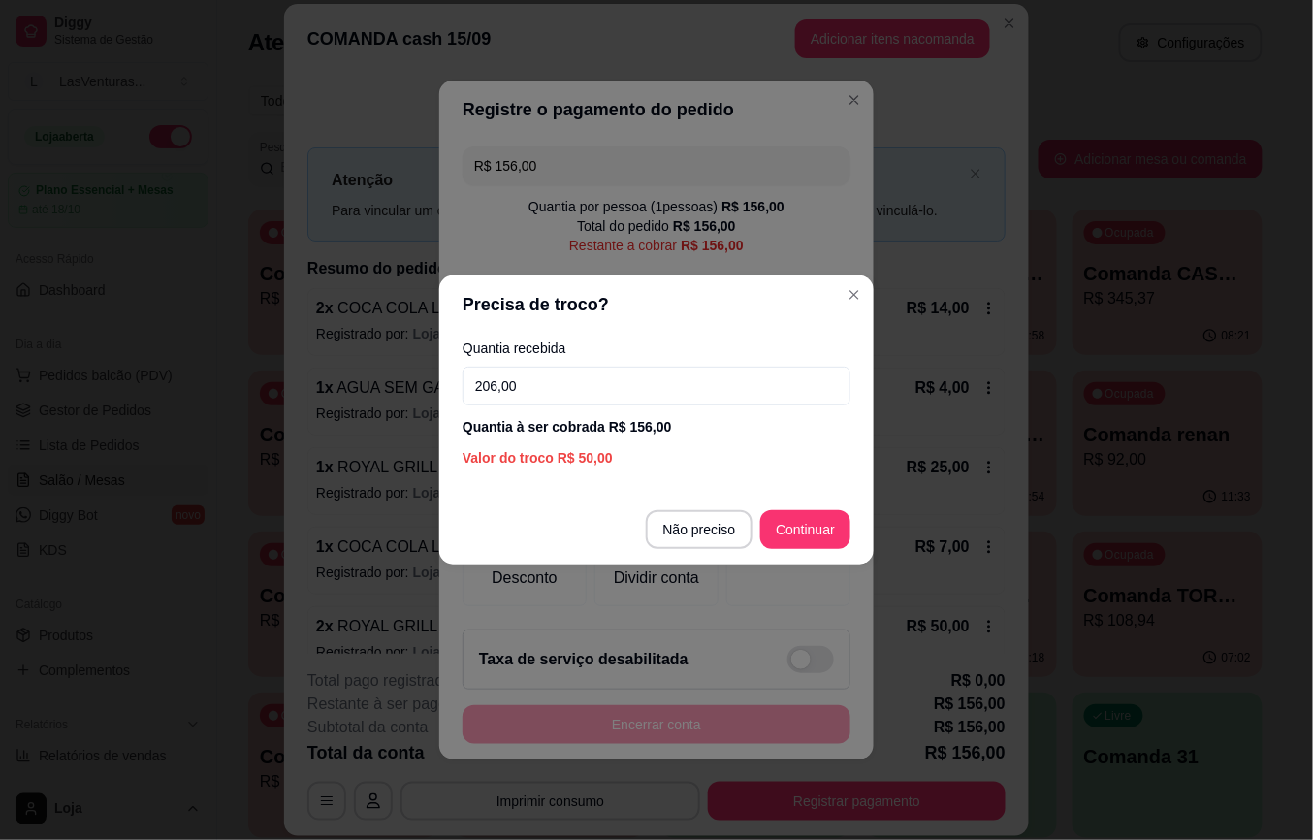
type input "206,00"
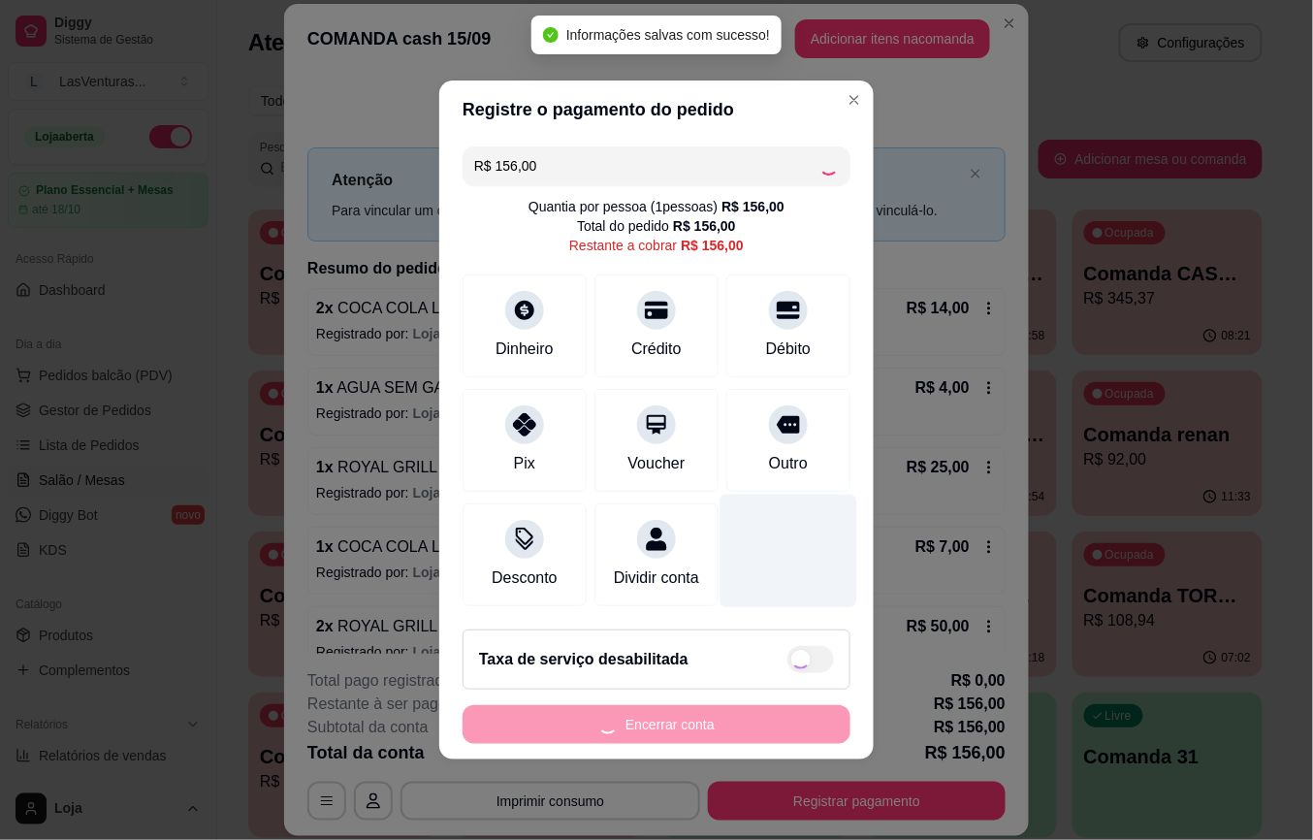
type input "R$ 0,00"
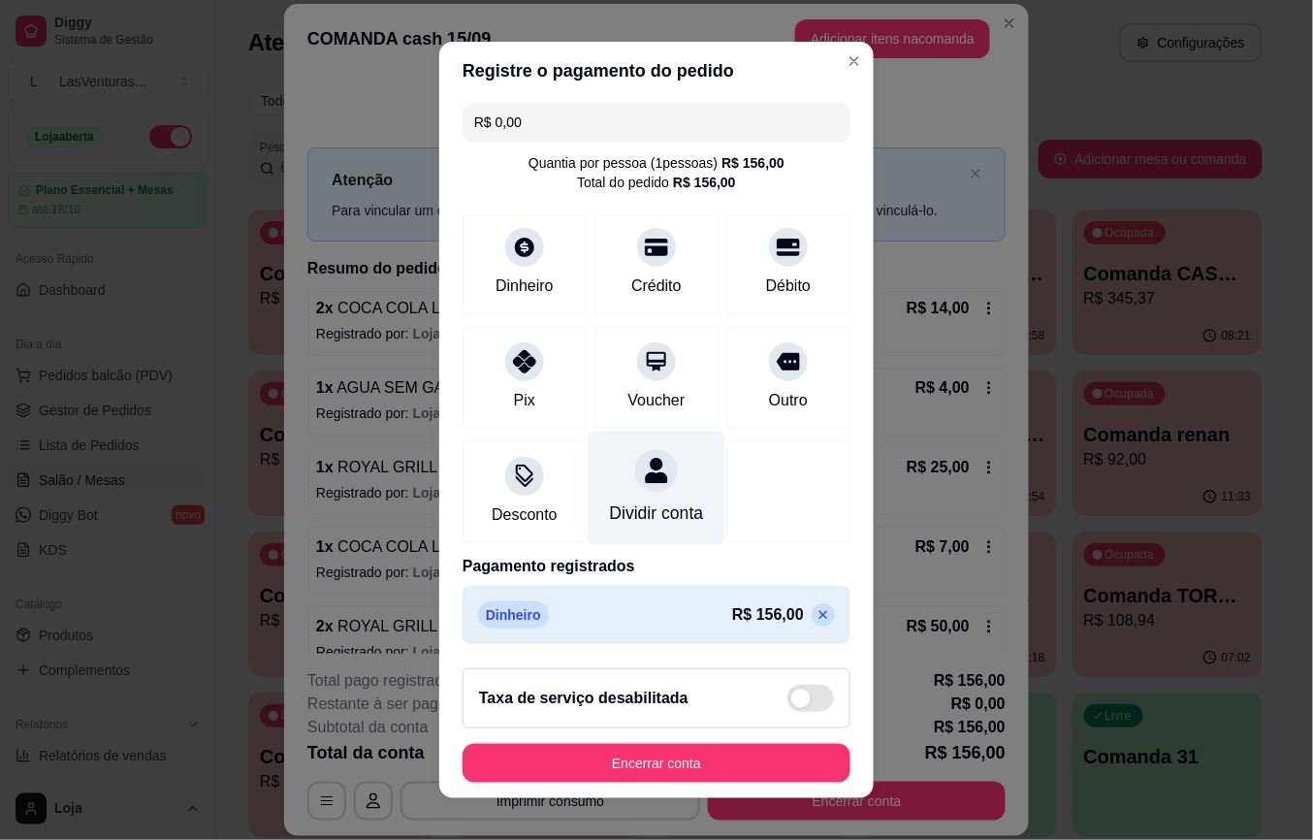
scroll to position [29, 0]
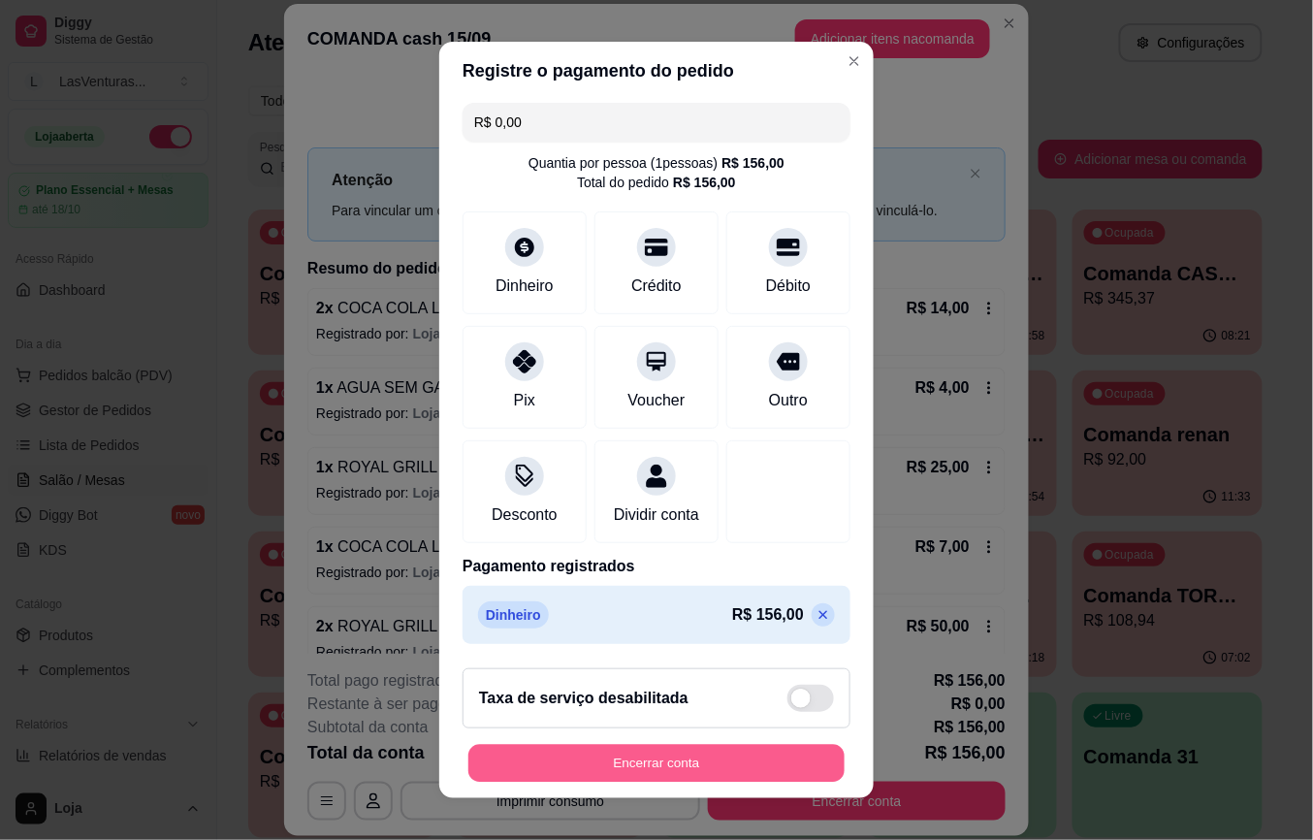
click at [613, 759] on button "Encerrar conta" at bounding box center [657, 763] width 376 height 38
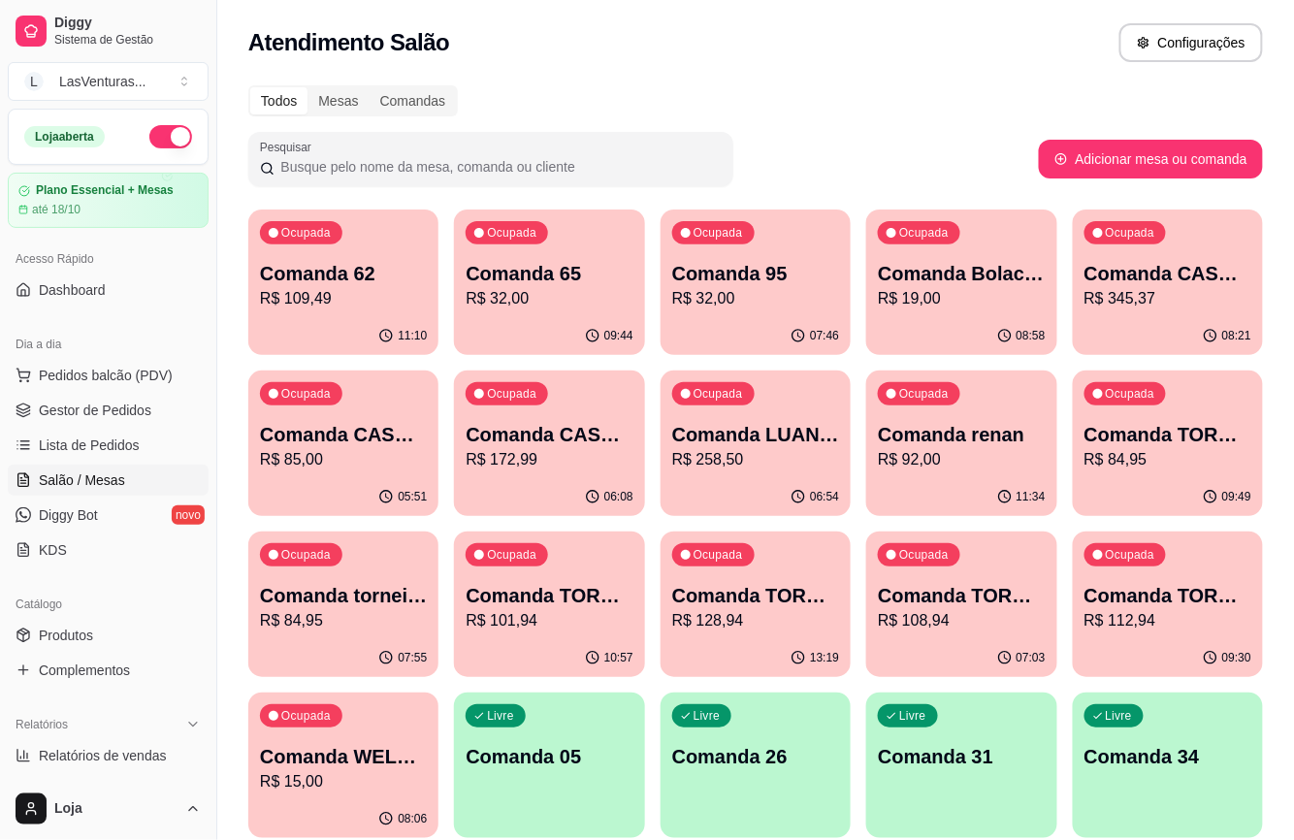
click at [323, 473] on div "Ocupada Comanda CASH 25/09 R$ 85,00" at bounding box center [343, 425] width 190 height 108
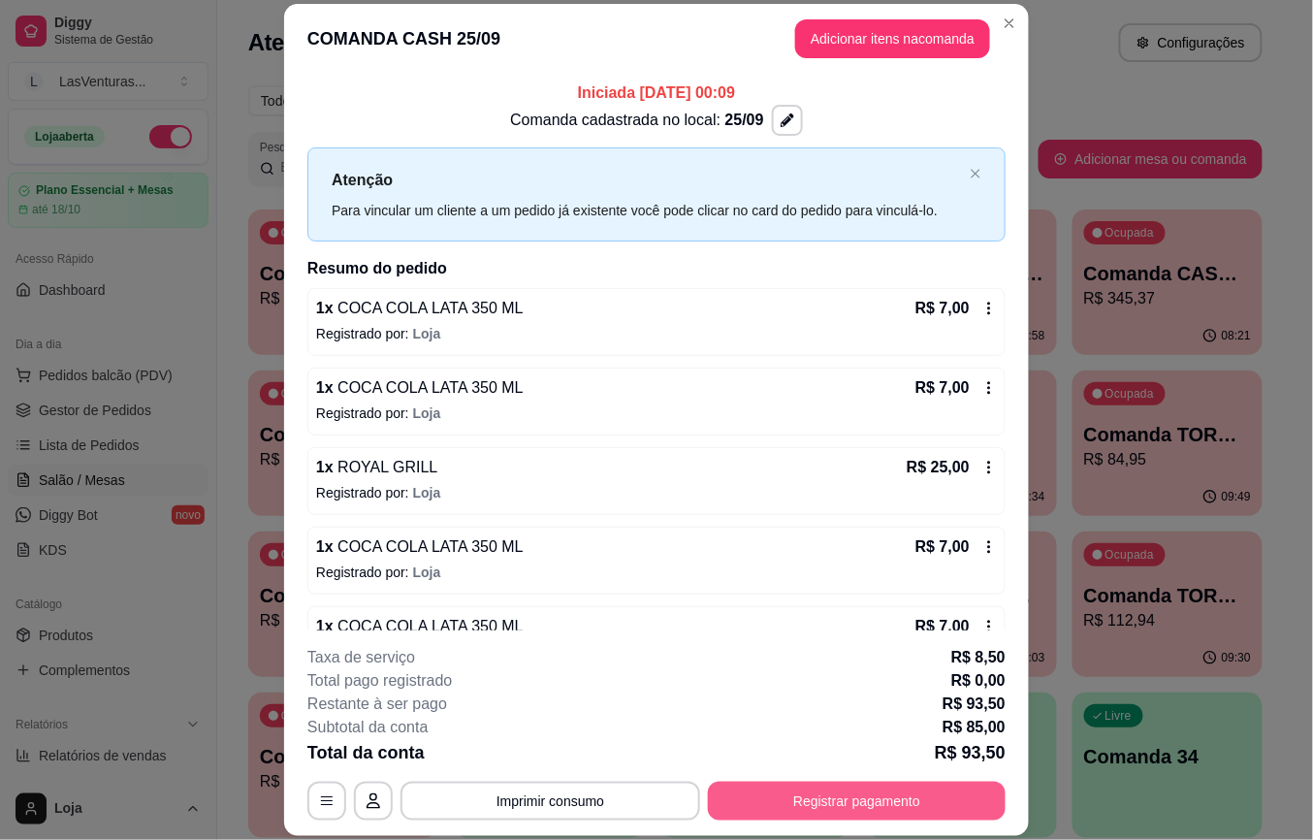
click at [812, 808] on button "Registrar pagamento" at bounding box center [857, 801] width 298 height 39
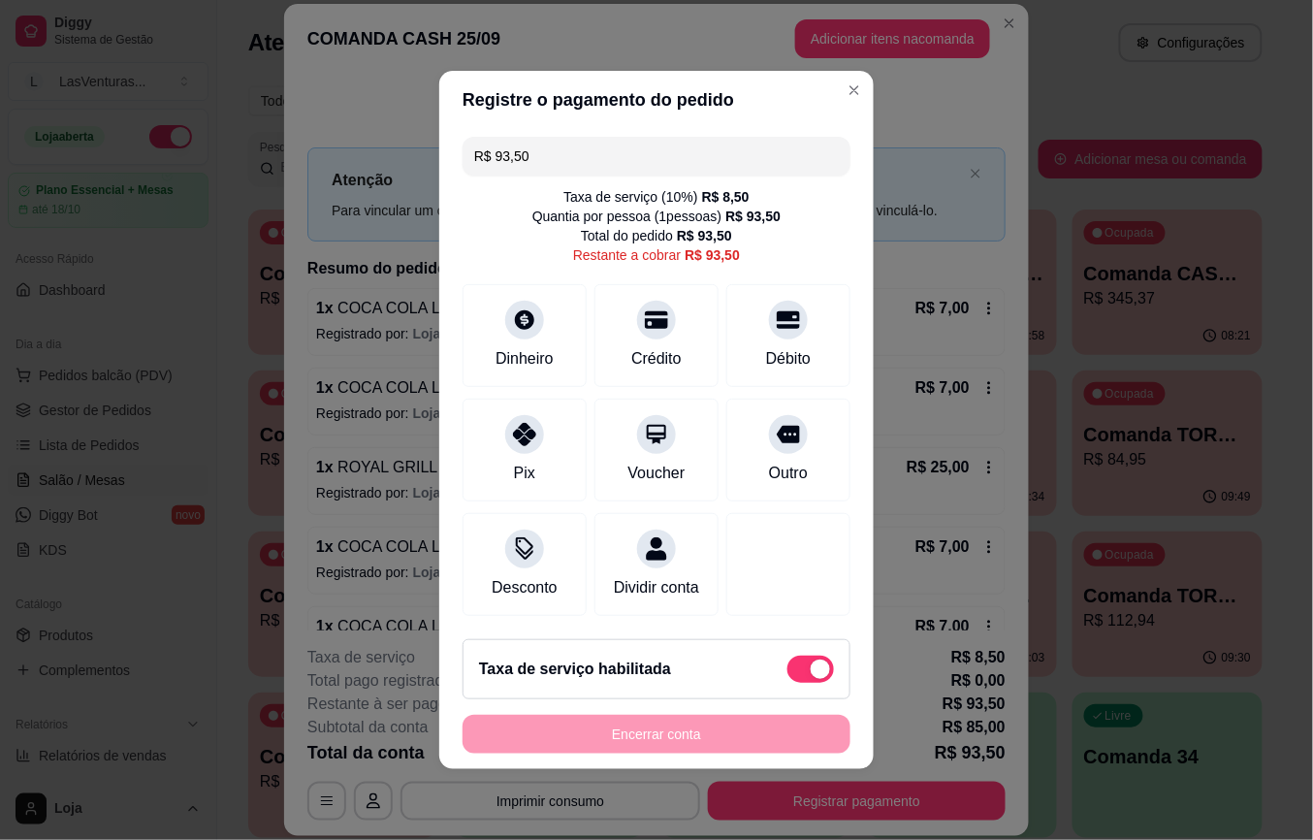
click at [788, 683] on span at bounding box center [811, 669] width 47 height 27
click at [787, 686] on input "checkbox" at bounding box center [793, 679] width 13 height 13
checkbox input "true"
type input "R$ 85,00"
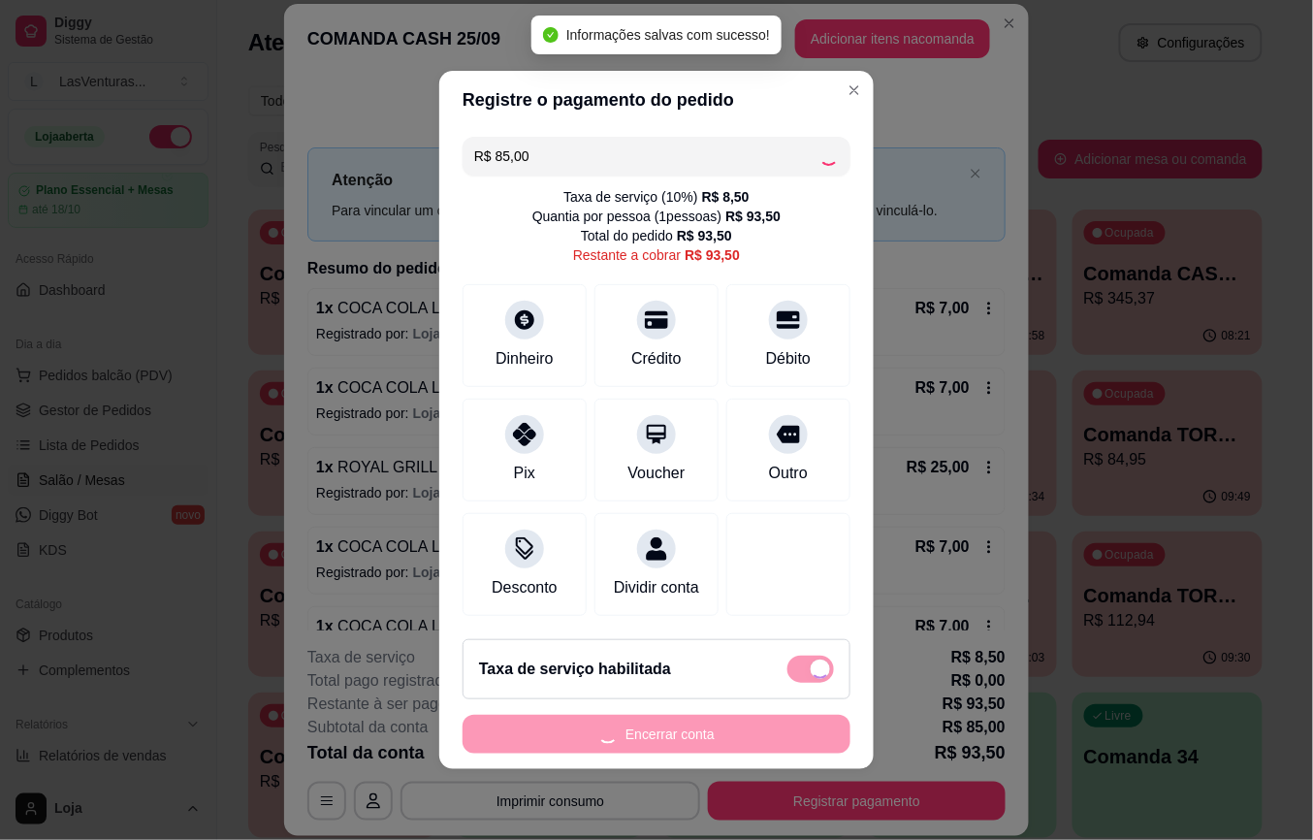
checkbox input "false"
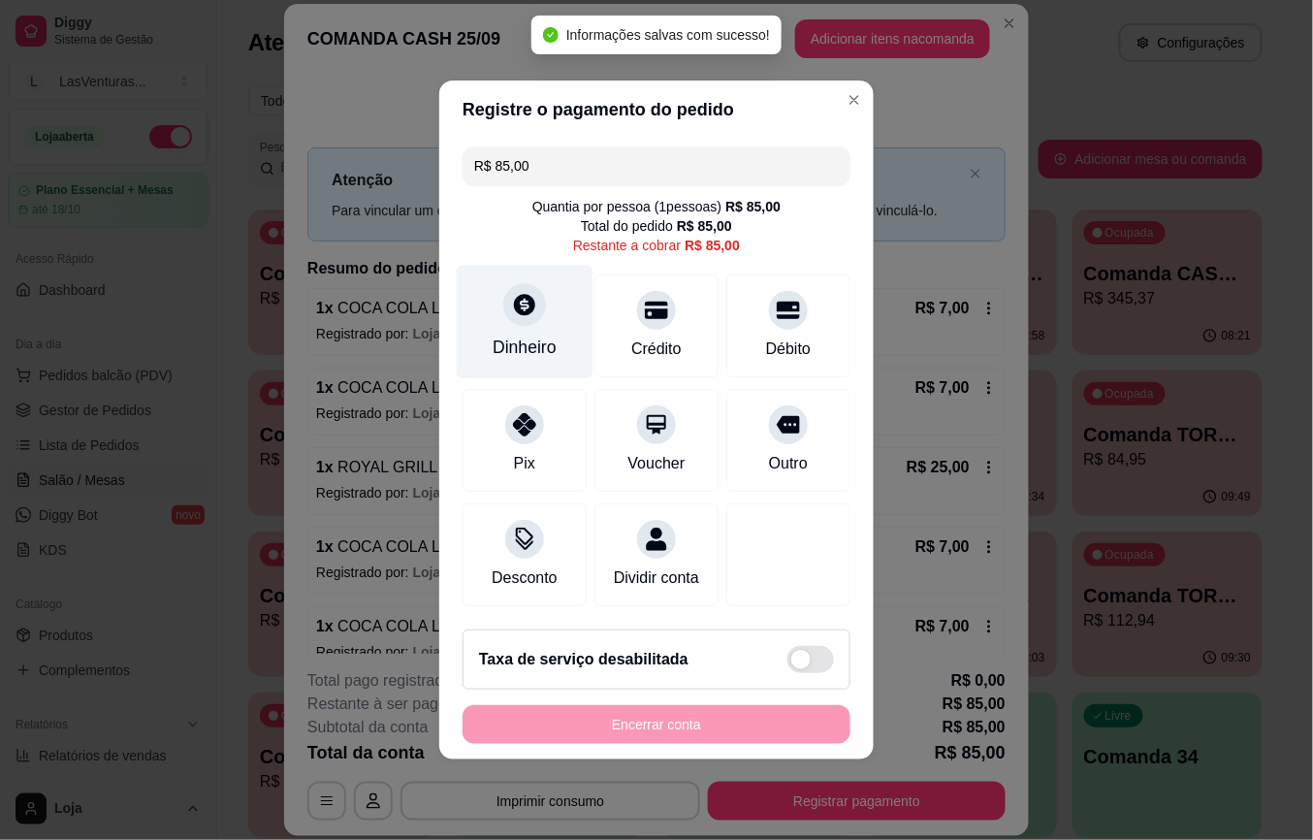
click at [537, 318] on div "Dinheiro" at bounding box center [525, 322] width 137 height 113
click at [548, 419] on input "0,00" at bounding box center [657, 401] width 388 height 39
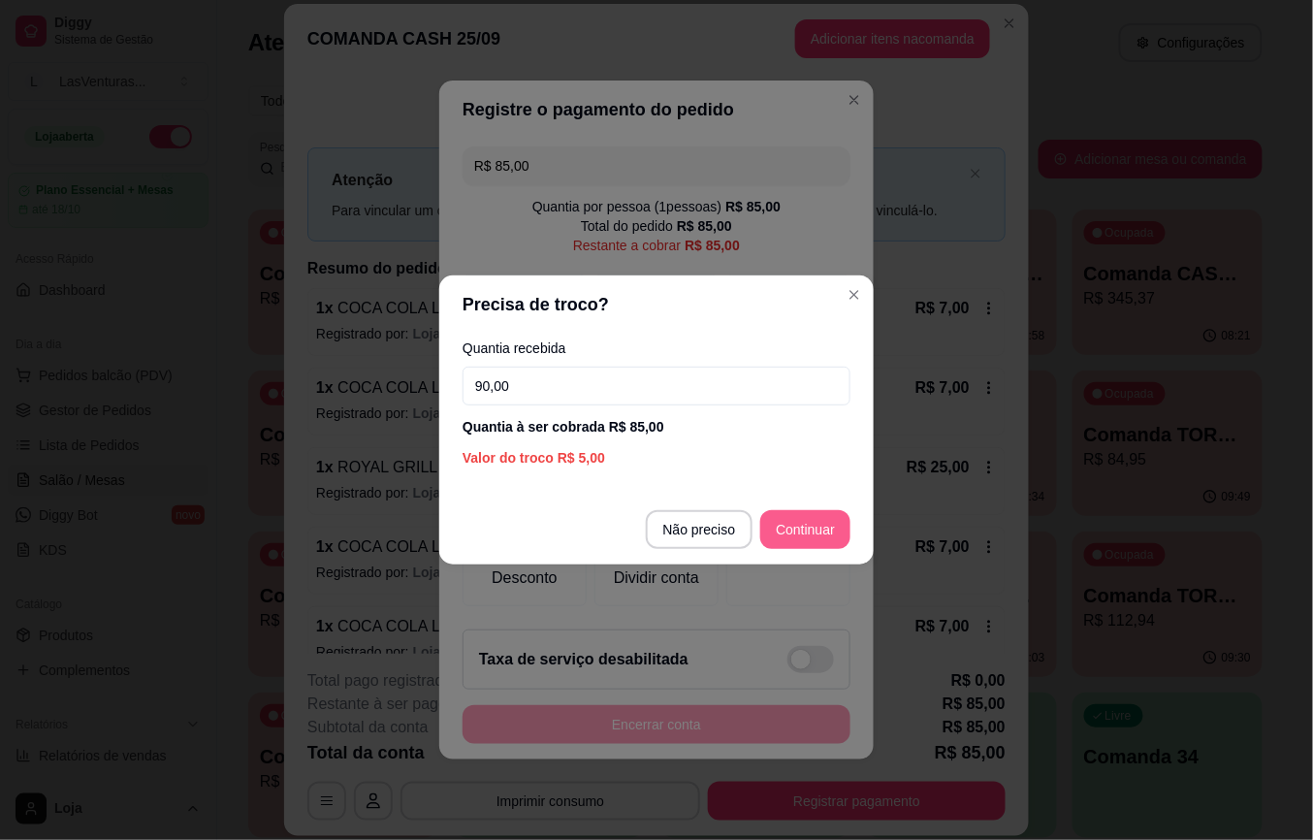
type input "90,00"
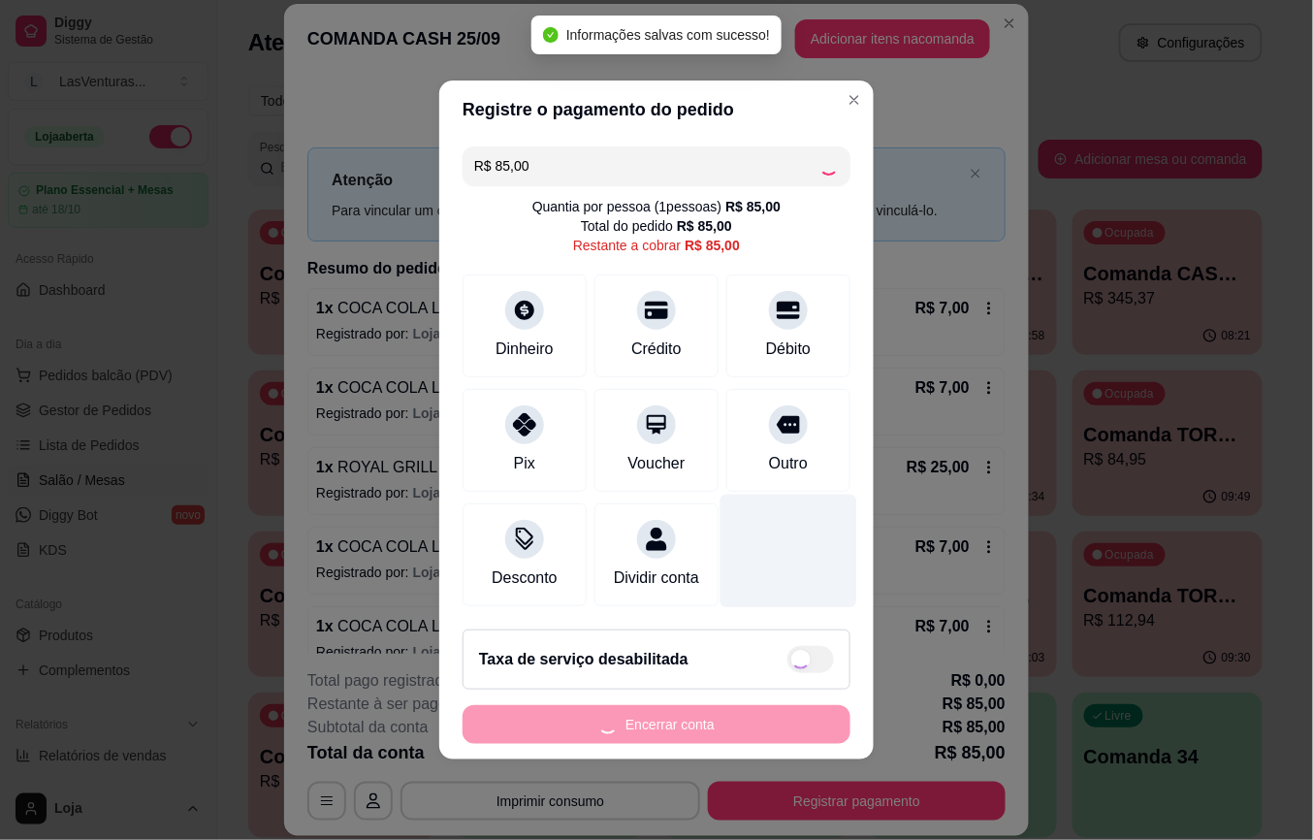
type input "R$ 0,00"
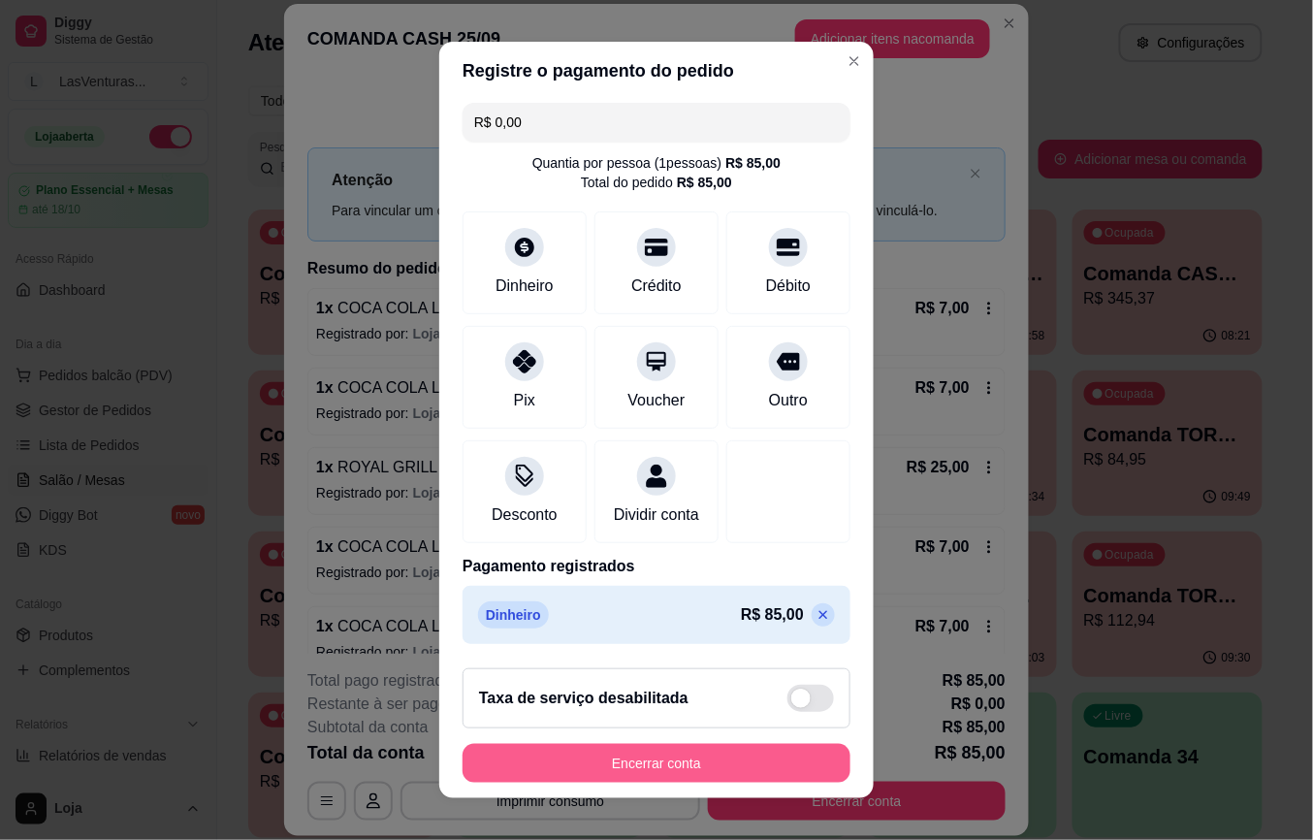
click at [683, 753] on button "Encerrar conta" at bounding box center [657, 763] width 388 height 39
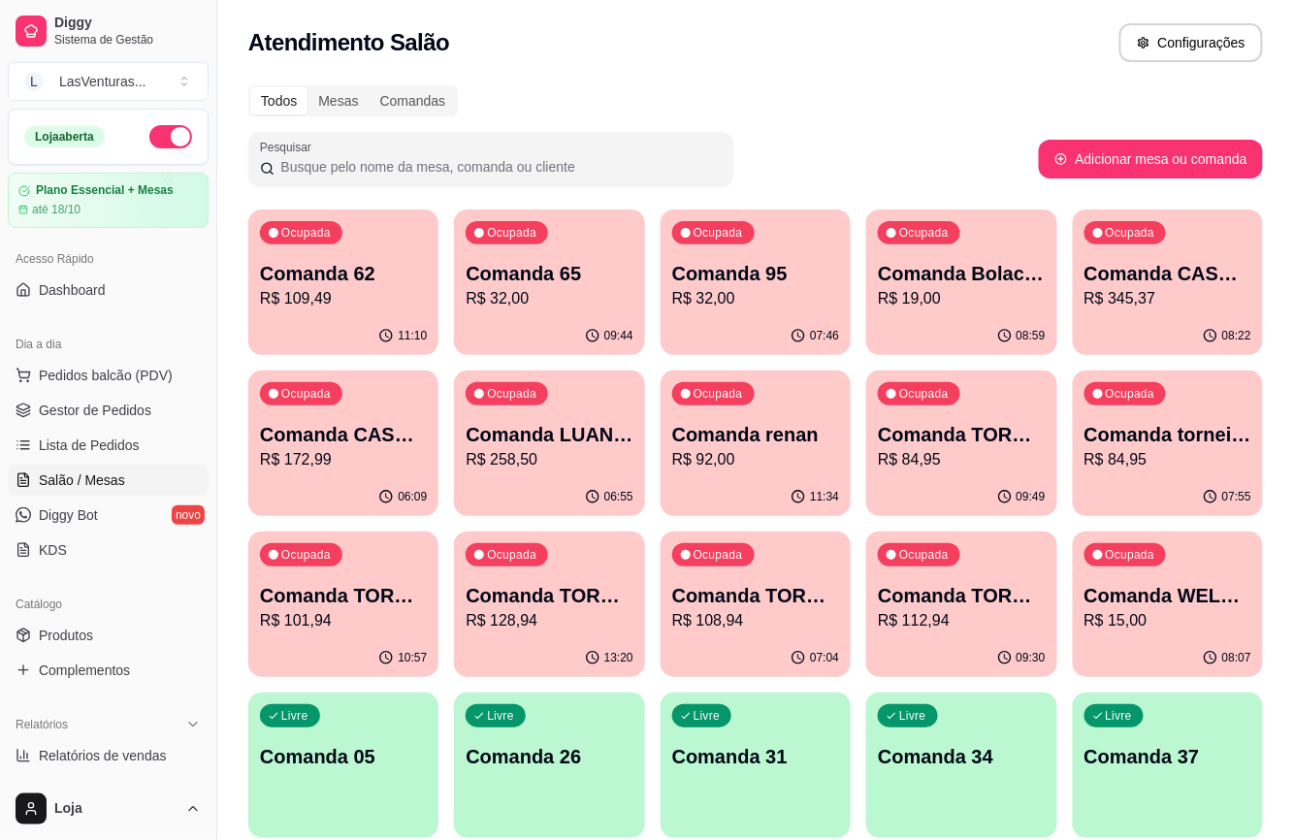
click at [365, 452] on p "R$ 172,99" at bounding box center [343, 459] width 167 height 23
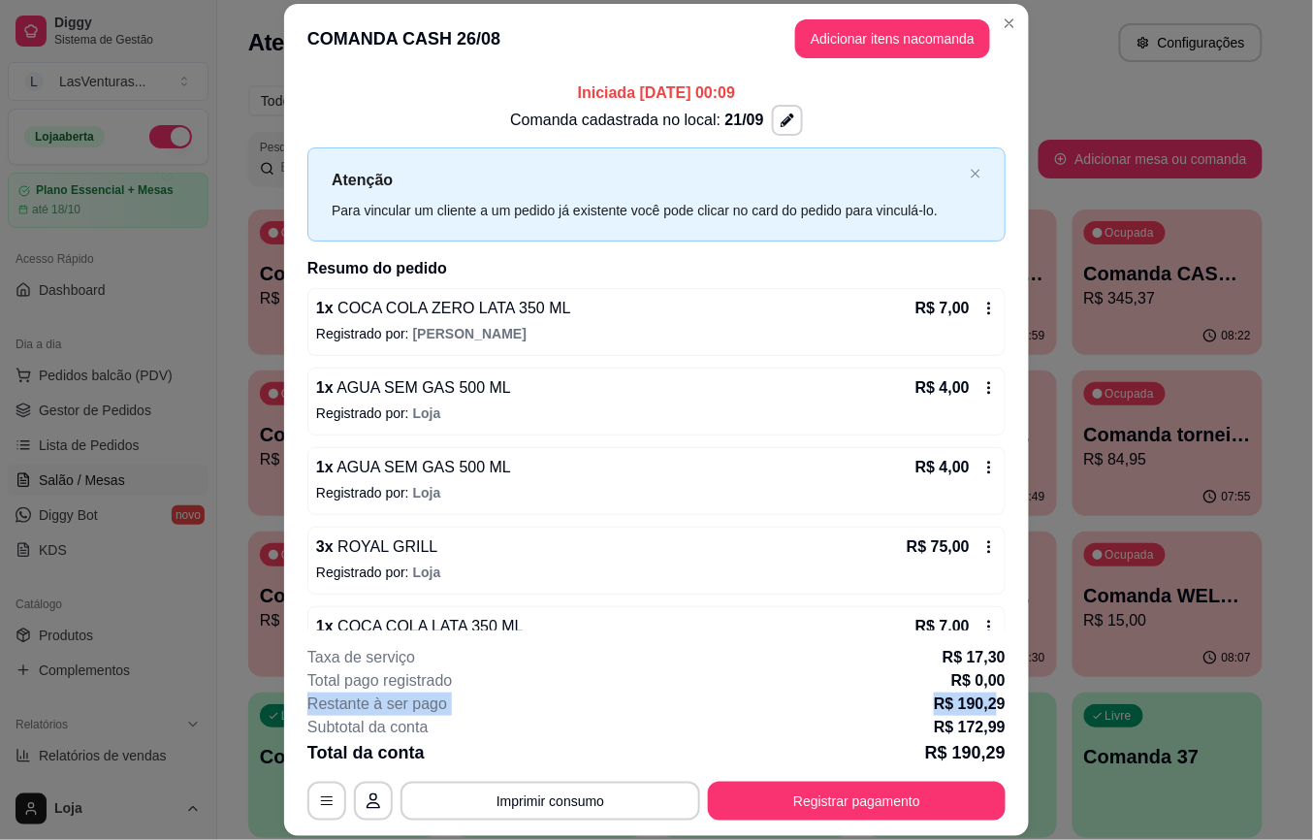
drag, startPoint x: 296, startPoint y: 710, endPoint x: 990, endPoint y: 712, distance: 694.5
click at [990, 712] on footer "**********" at bounding box center [656, 733] width 745 height 206
click at [945, 702] on p "R$ 190,29" at bounding box center [970, 704] width 72 height 23
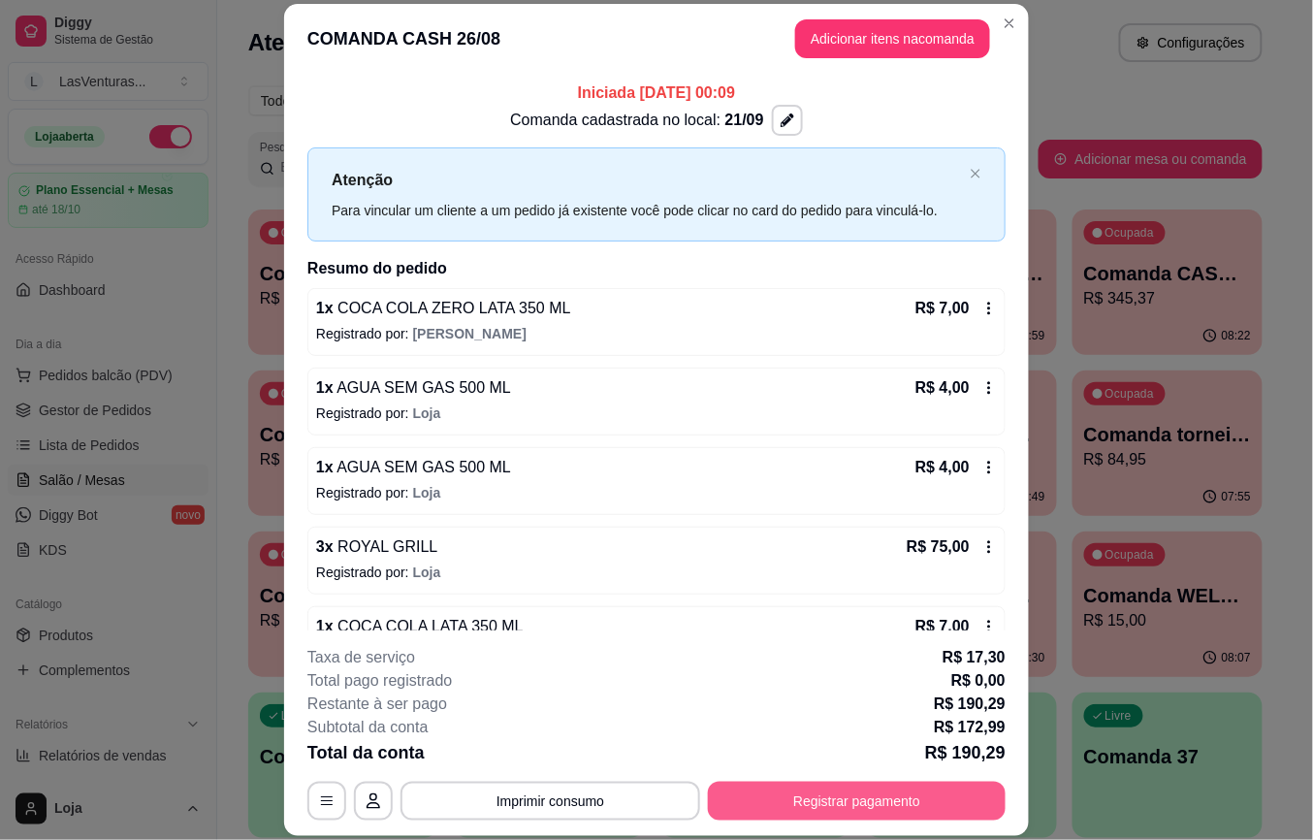
click at [889, 789] on button "Registrar pagamento" at bounding box center [857, 801] width 298 height 39
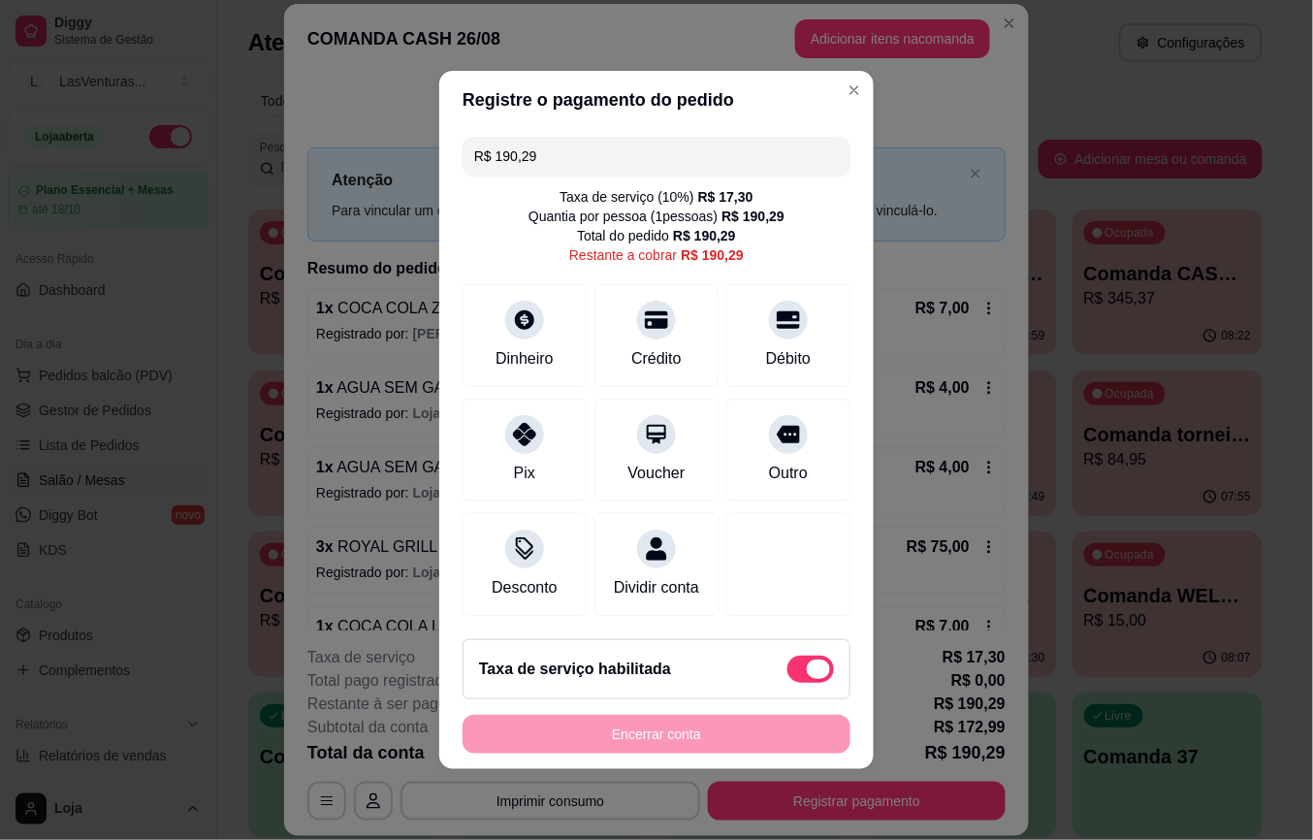
click at [788, 680] on span at bounding box center [811, 669] width 47 height 27
click at [787, 680] on input "checkbox" at bounding box center [793, 679] width 13 height 13
checkbox input "true"
type input "R$ 172,99"
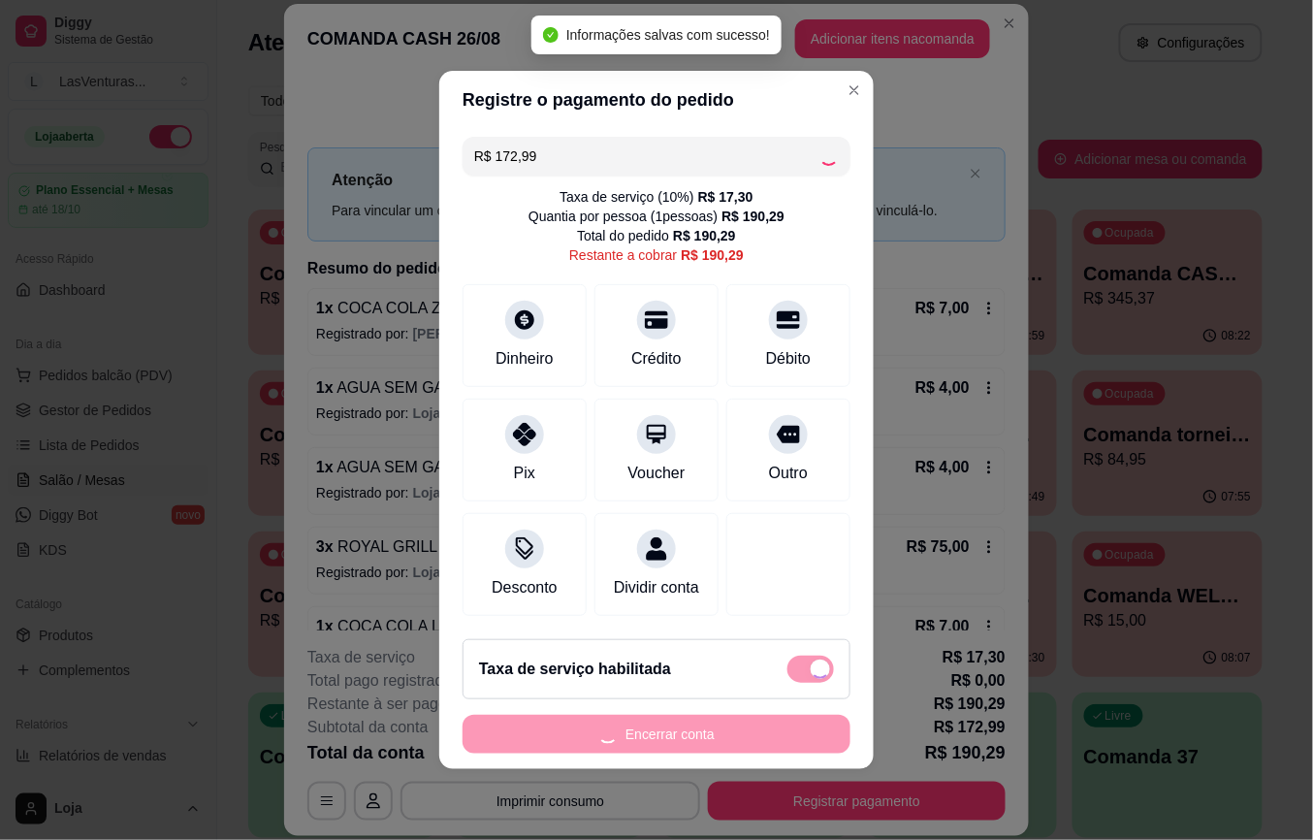
checkbox input "false"
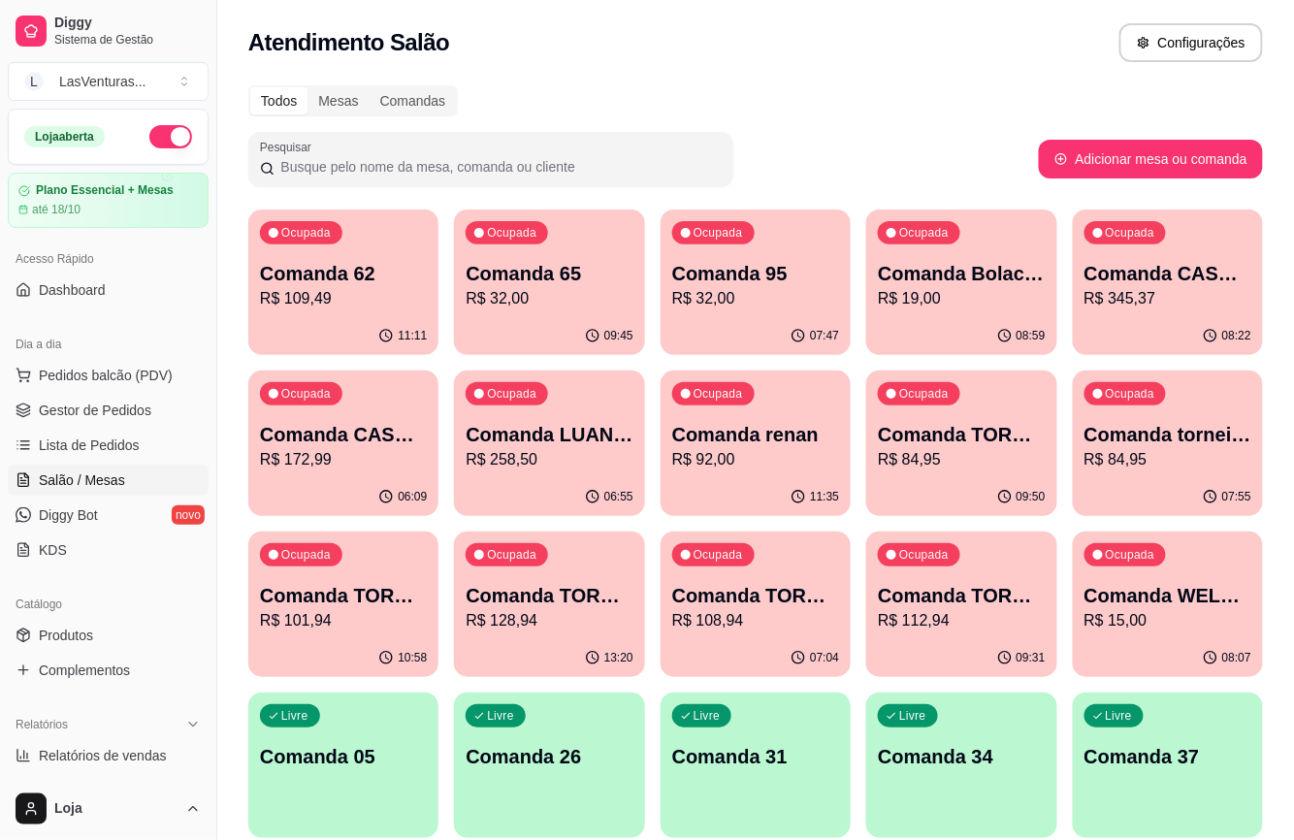
click at [1164, 295] on p "R$ 345,37" at bounding box center [1167, 298] width 167 height 23
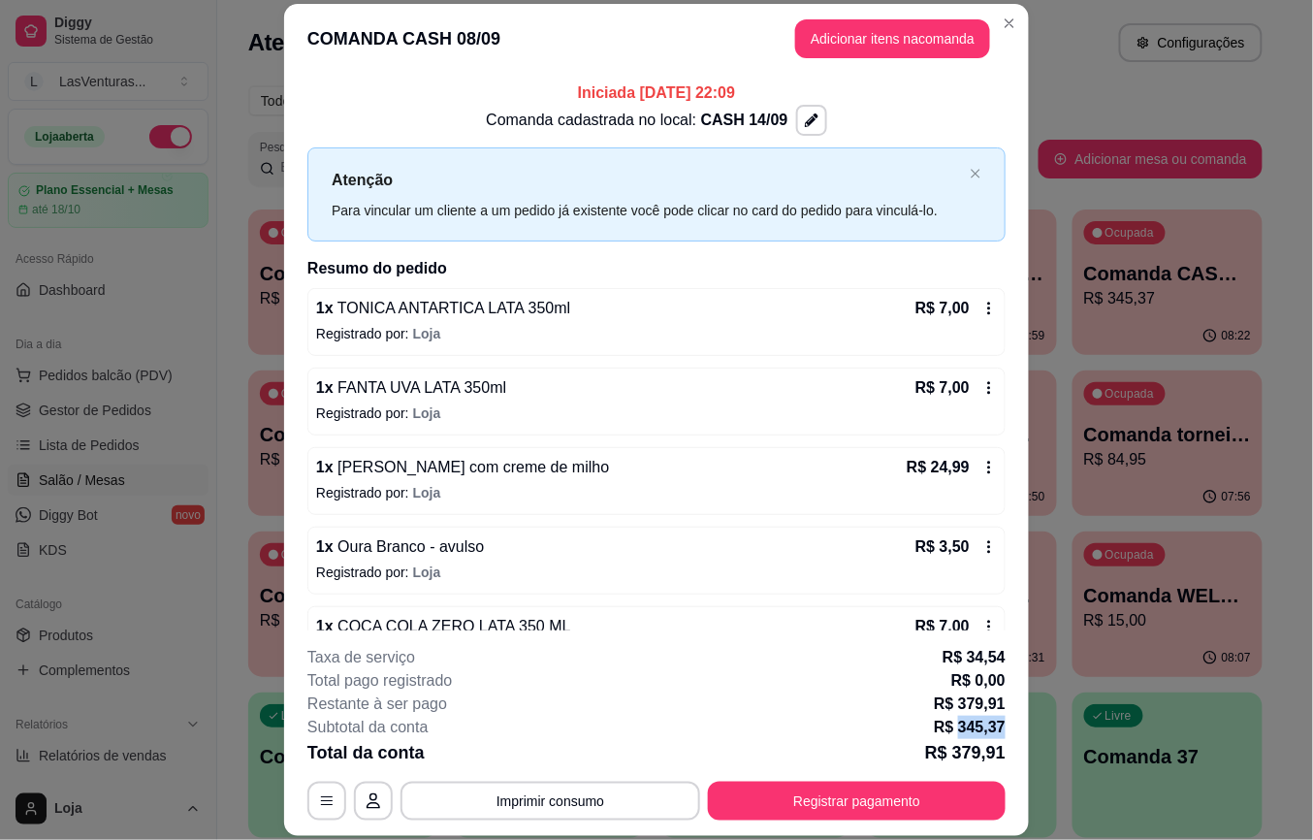
drag, startPoint x: 949, startPoint y: 730, endPoint x: 997, endPoint y: 733, distance: 48.6
click at [998, 733] on footer "**********" at bounding box center [656, 733] width 745 height 206
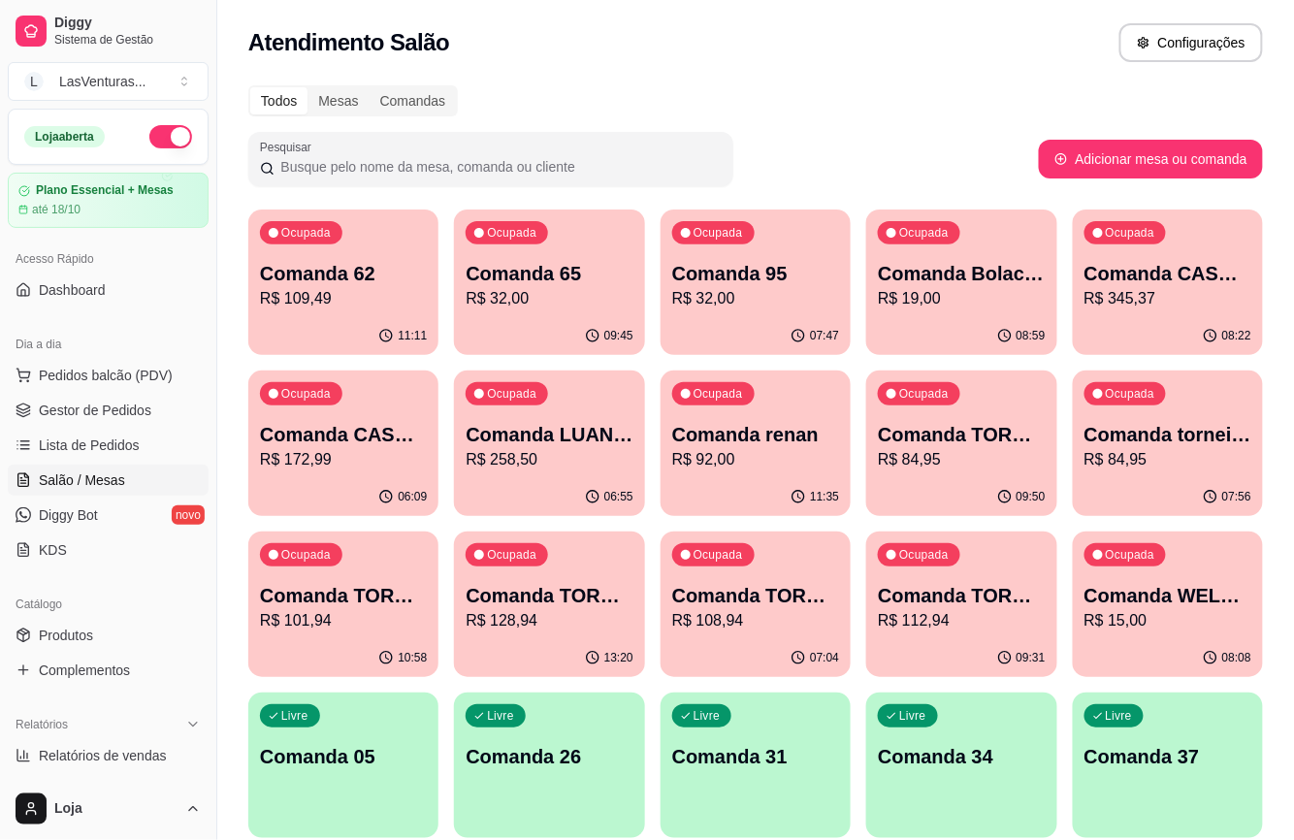
click at [252, 439] on div "Ocupada Comanda CASH 26/08 R$ 172,99" at bounding box center [343, 425] width 190 height 108
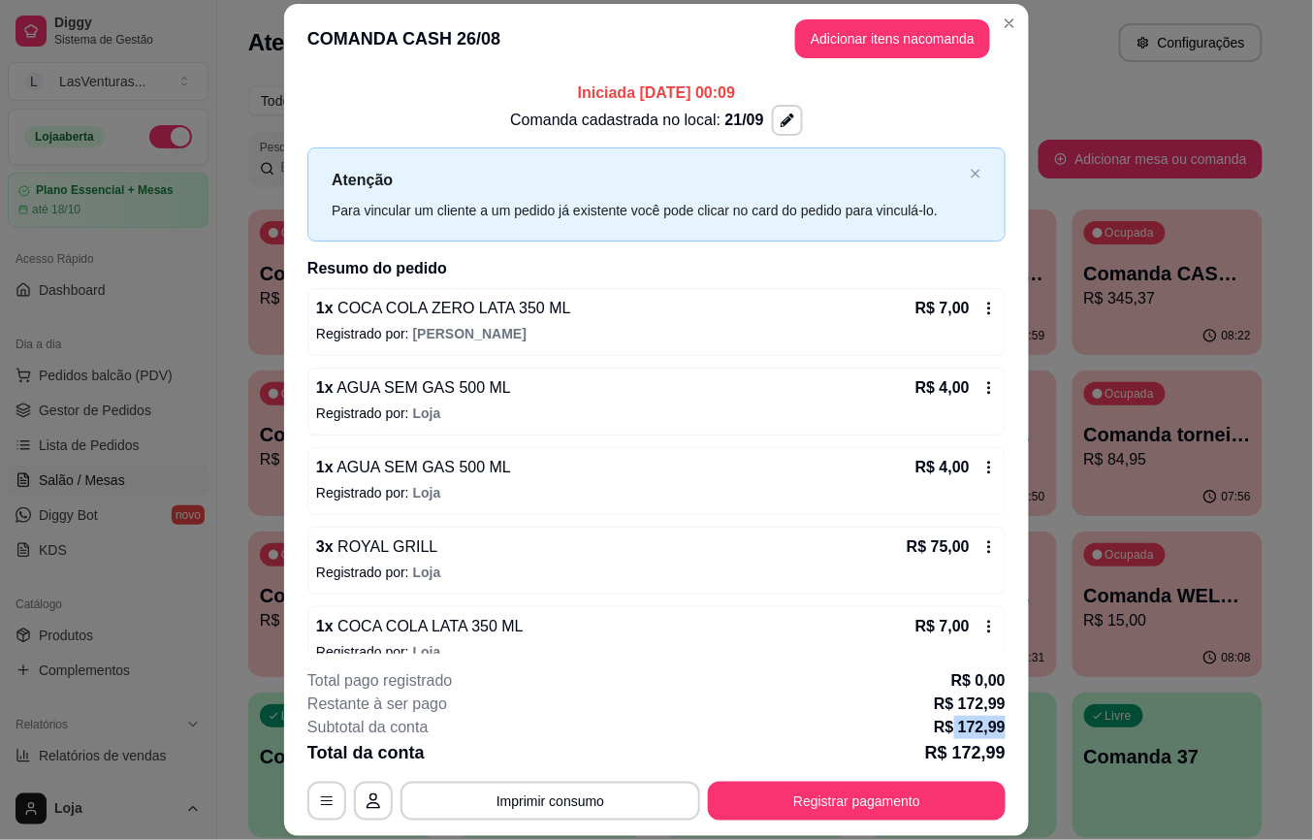
drag, startPoint x: 945, startPoint y: 723, endPoint x: 1003, endPoint y: 729, distance: 58.6
click at [1003, 729] on footer "**********" at bounding box center [656, 745] width 745 height 182
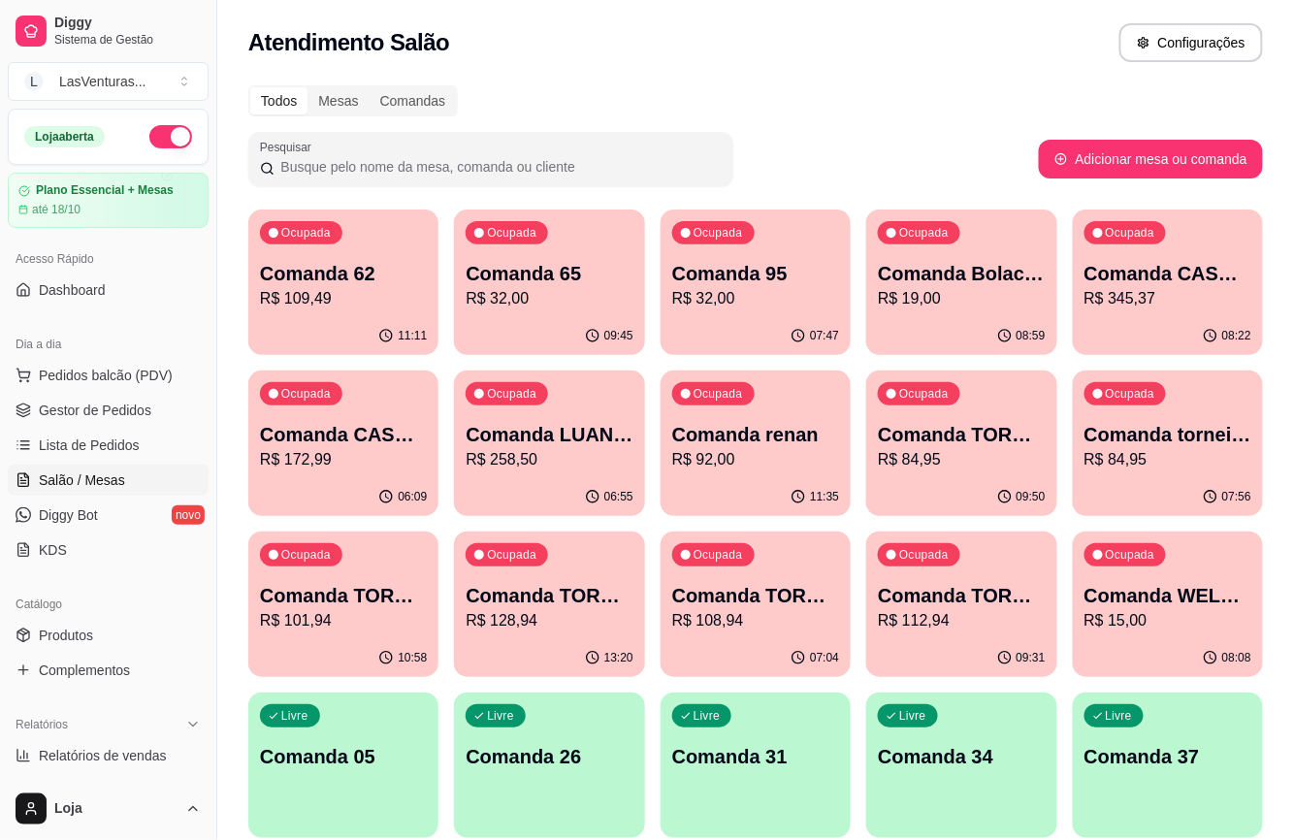
click at [588, 458] on p "R$ 258,50" at bounding box center [549, 459] width 167 height 23
click at [784, 455] on p "R$ 92,00" at bounding box center [755, 459] width 162 height 22
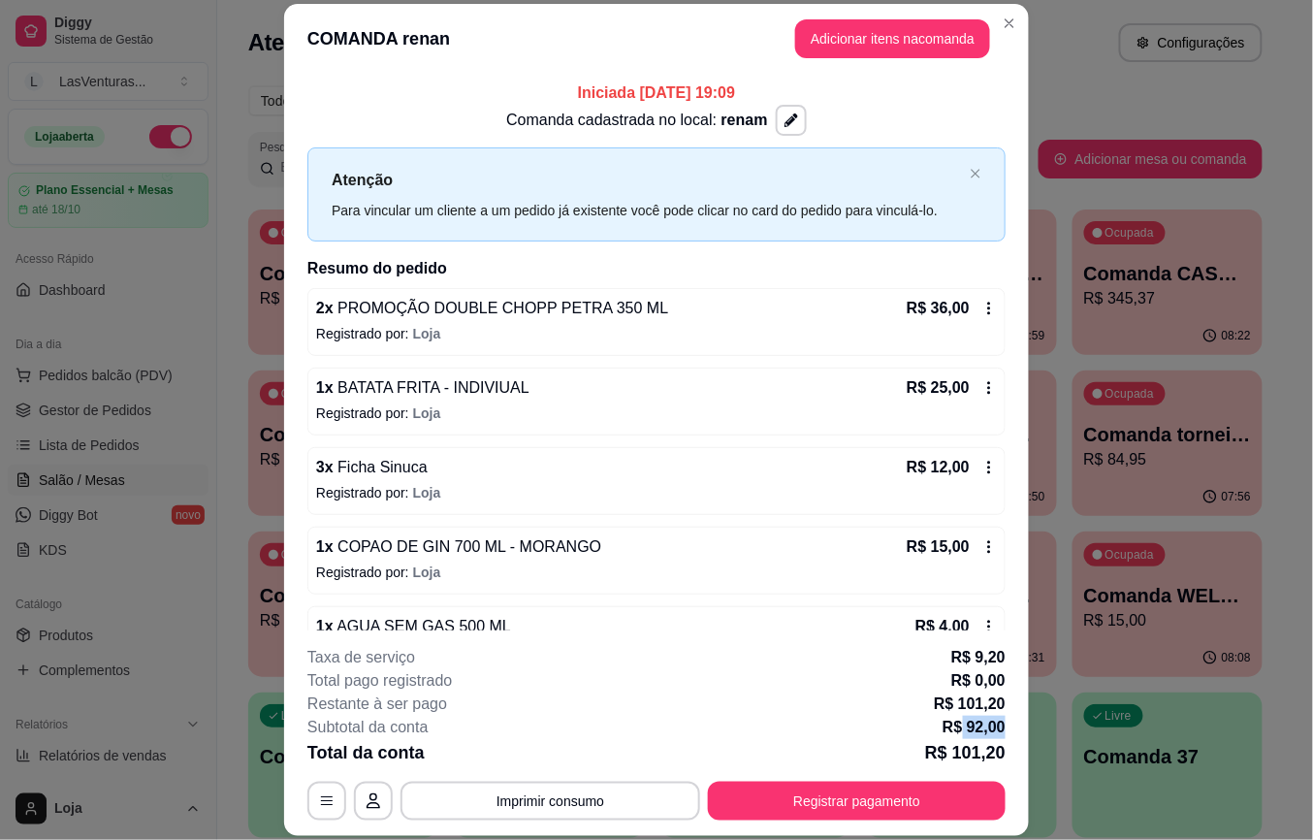
drag, startPoint x: 953, startPoint y: 727, endPoint x: 1002, endPoint y: 729, distance: 49.6
click at [1002, 729] on footer "**********" at bounding box center [656, 733] width 745 height 206
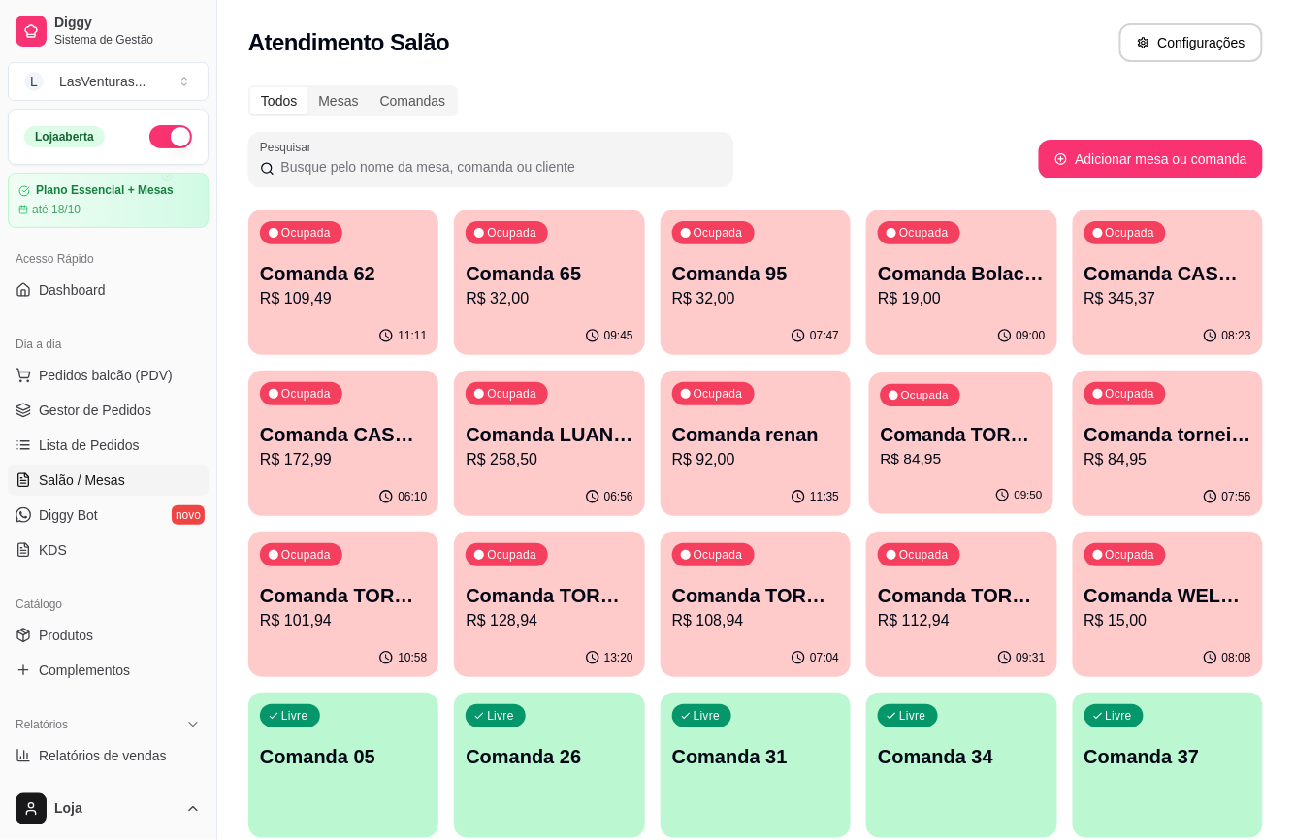
click at [904, 470] on p "R$ 84,95" at bounding box center [962, 459] width 162 height 22
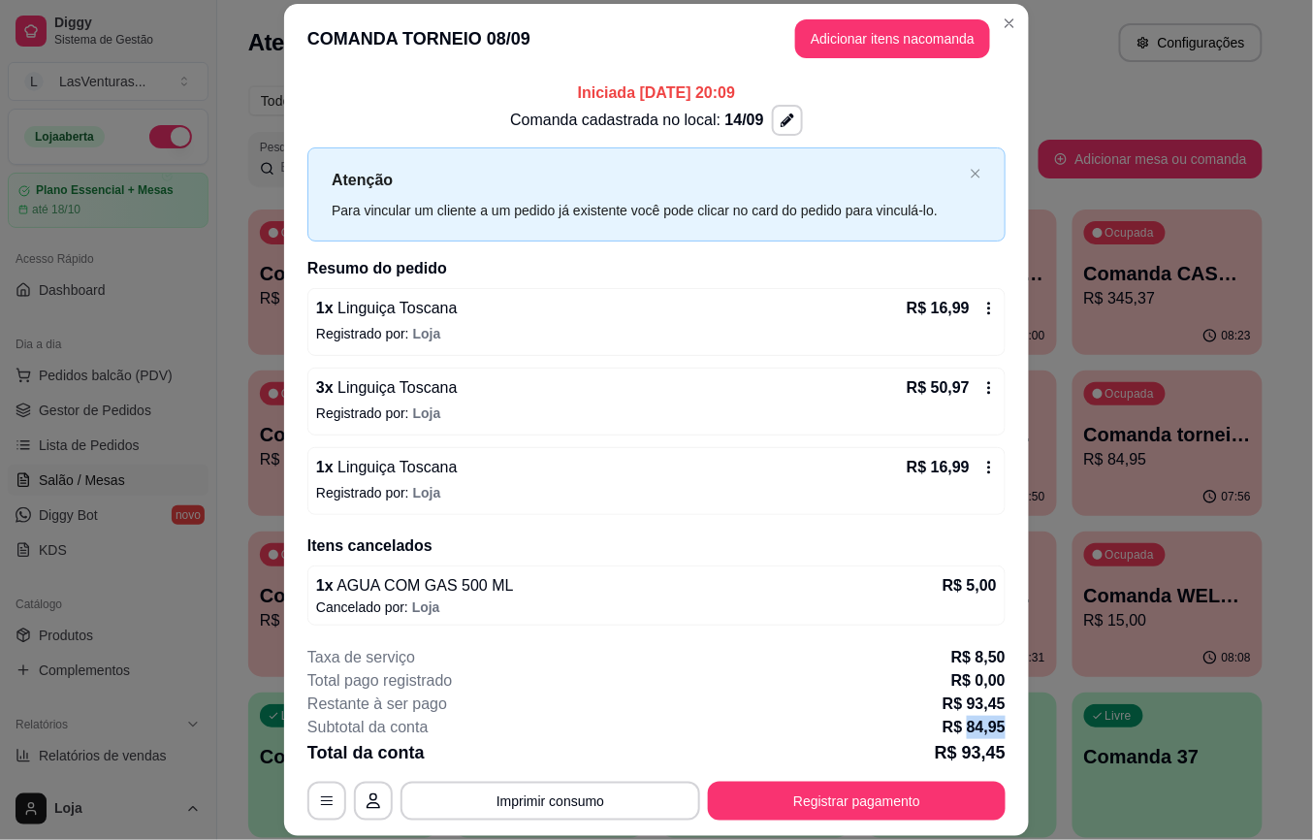
drag, startPoint x: 956, startPoint y: 731, endPoint x: 1001, endPoint y: 733, distance: 44.7
click at [1001, 733] on footer "**********" at bounding box center [656, 733] width 745 height 206
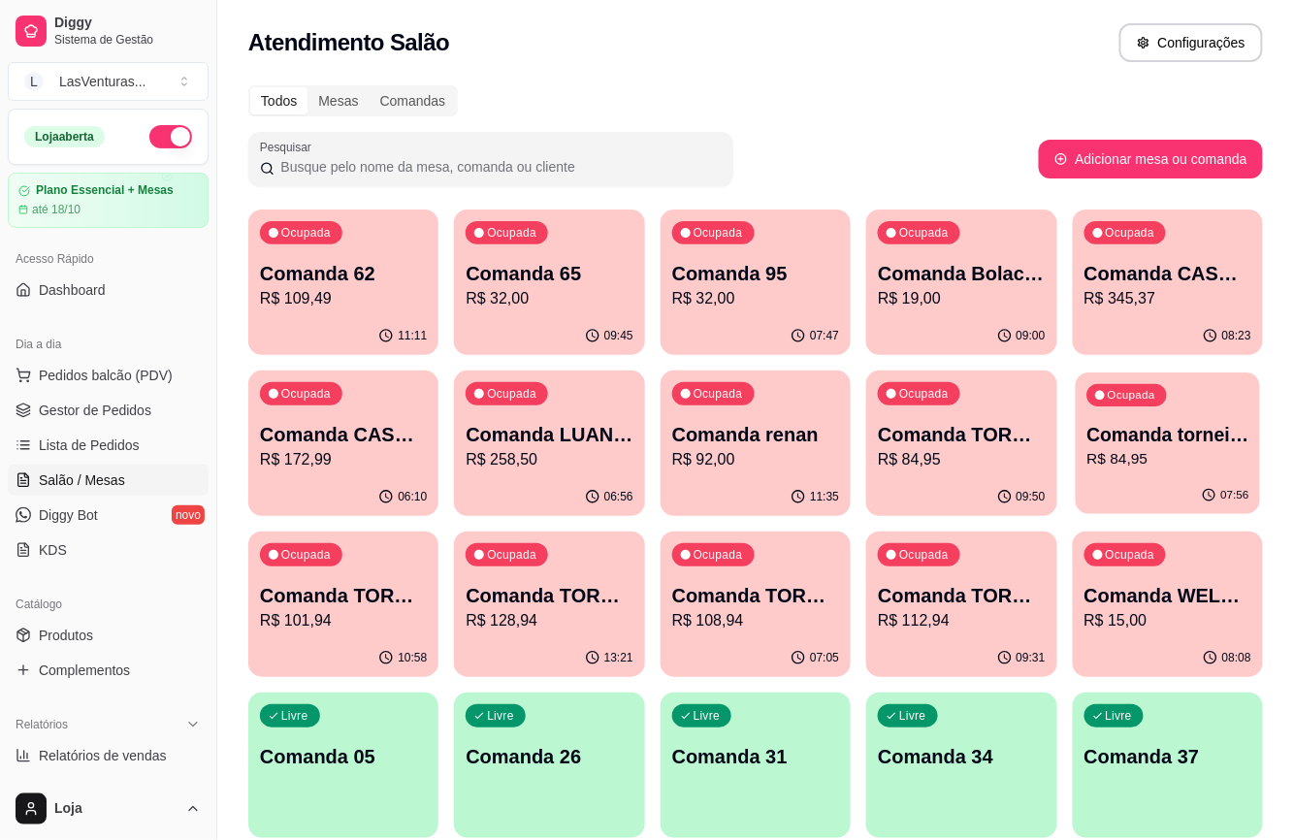
click at [1107, 481] on div "07:56" at bounding box center [1168, 495] width 184 height 37
click at [362, 623] on p "R$ 101,94" at bounding box center [344, 620] width 162 height 22
click at [544, 611] on p "R$ 128,94" at bounding box center [549, 620] width 167 height 23
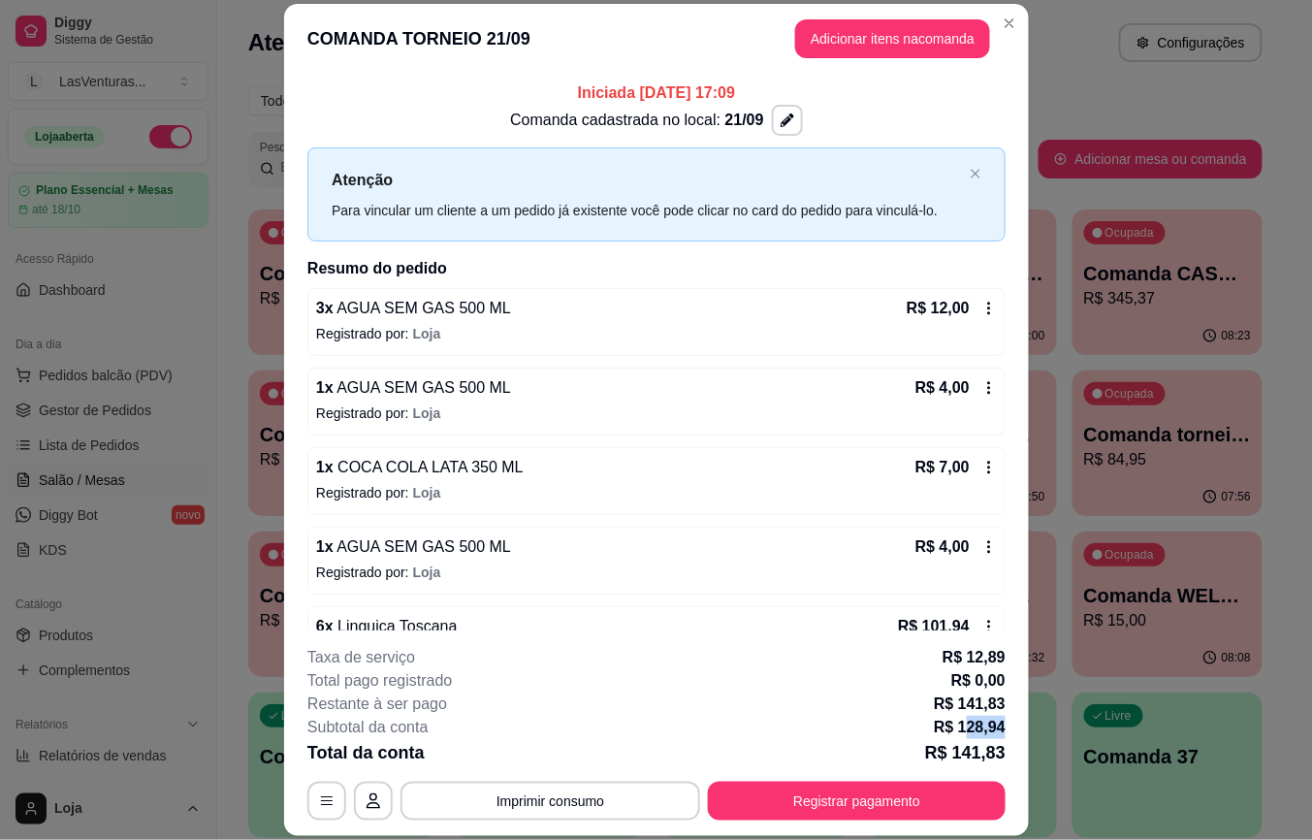
drag, startPoint x: 958, startPoint y: 734, endPoint x: 1006, endPoint y: 733, distance: 47.5
click at [1006, 733] on footer "**********" at bounding box center [656, 733] width 745 height 206
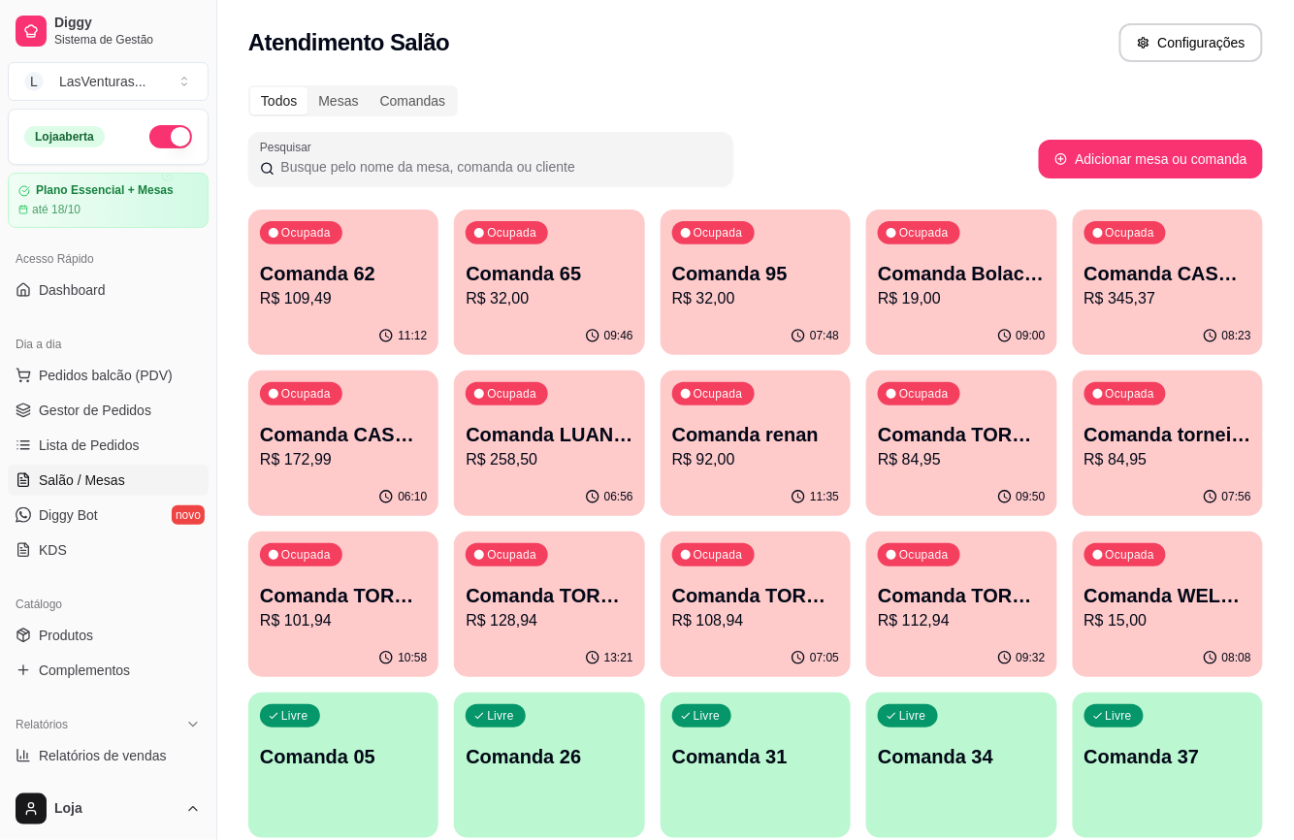
click at [745, 629] on p "R$ 108,94" at bounding box center [755, 620] width 167 height 23
click at [951, 645] on div "09:32" at bounding box center [961, 656] width 185 height 37
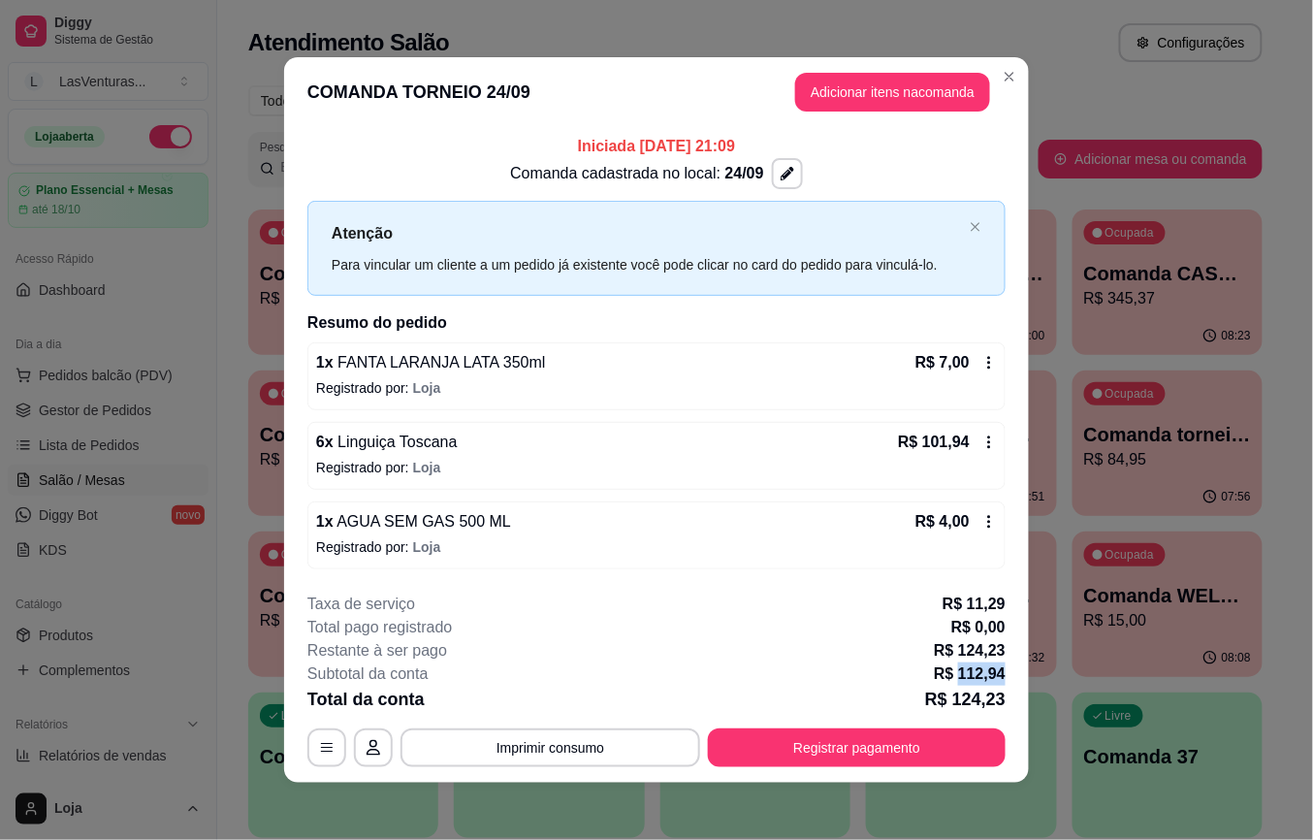
drag, startPoint x: 953, startPoint y: 672, endPoint x: 994, endPoint y: 673, distance: 41.7
click at [994, 673] on p "R$ 112,94" at bounding box center [970, 674] width 72 height 23
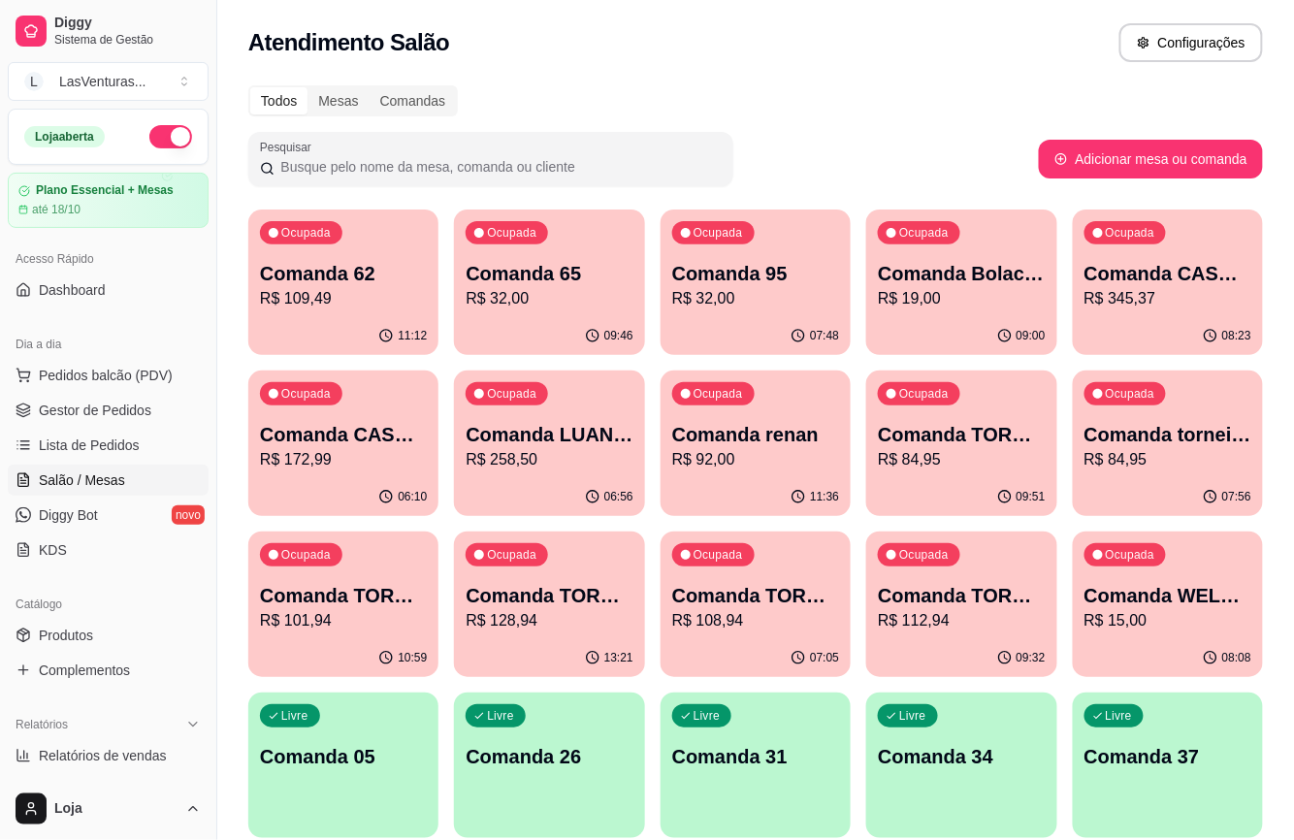
click at [1096, 300] on p "R$ 345,37" at bounding box center [1167, 298] width 167 height 23
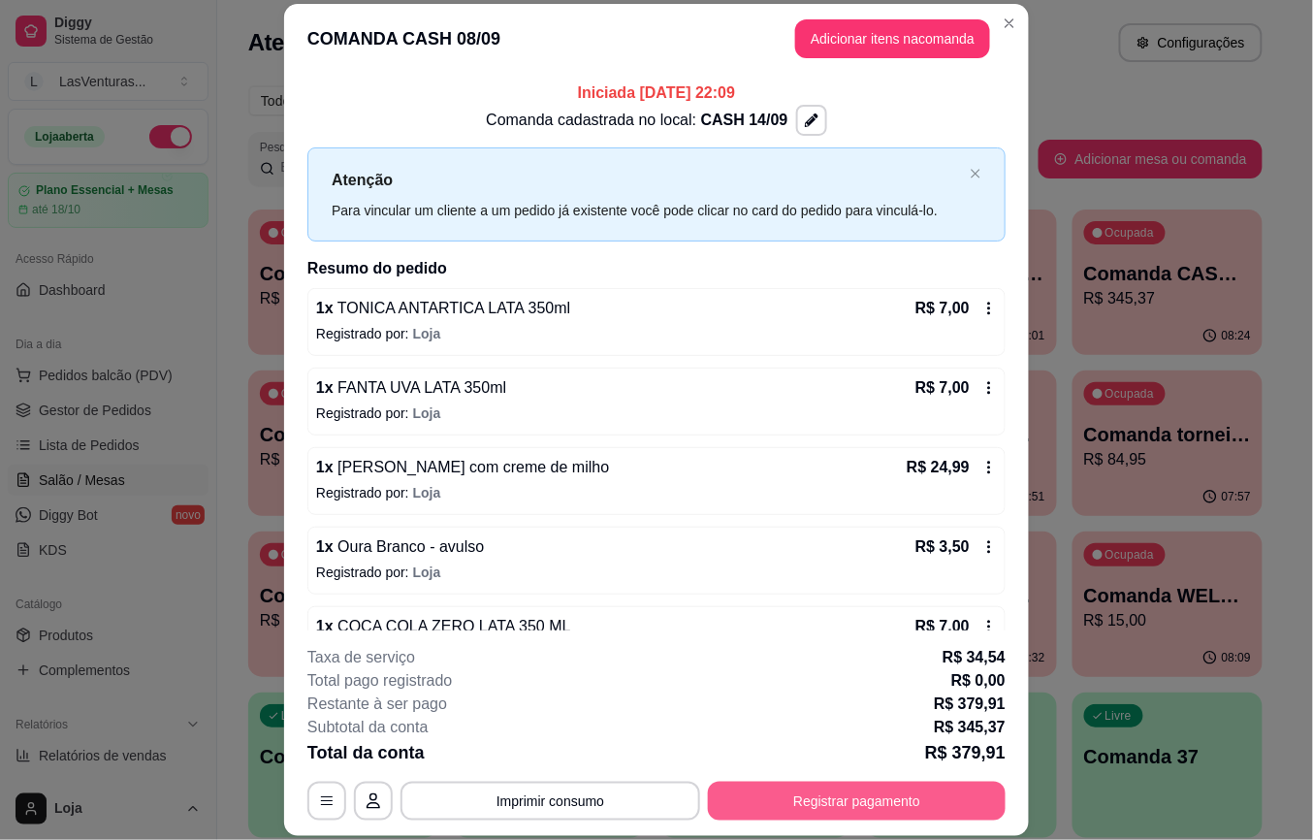
click at [877, 808] on button "Registrar pagamento" at bounding box center [857, 801] width 298 height 39
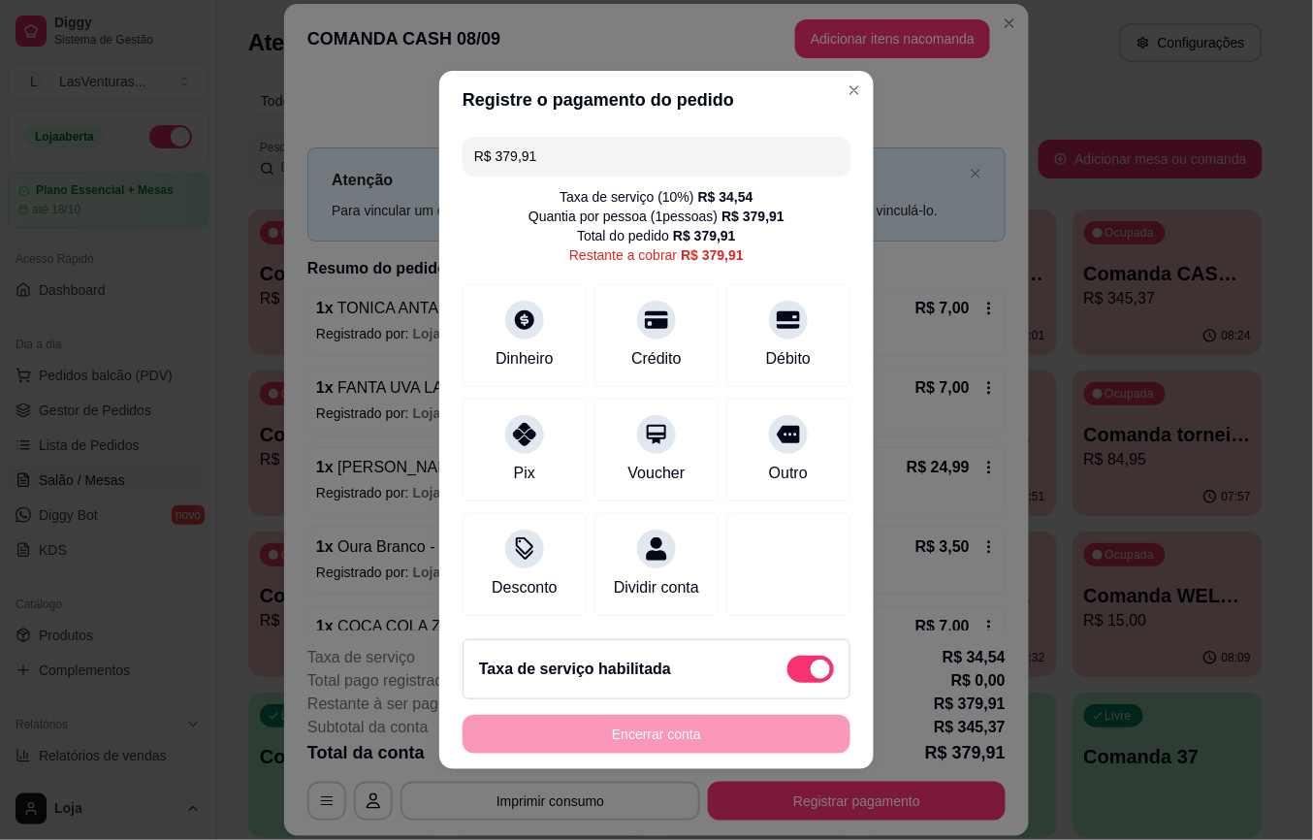
click at [758, 683] on div "Taxa de serviço habilitada" at bounding box center [656, 669] width 355 height 27
type input "R$ 345,37"
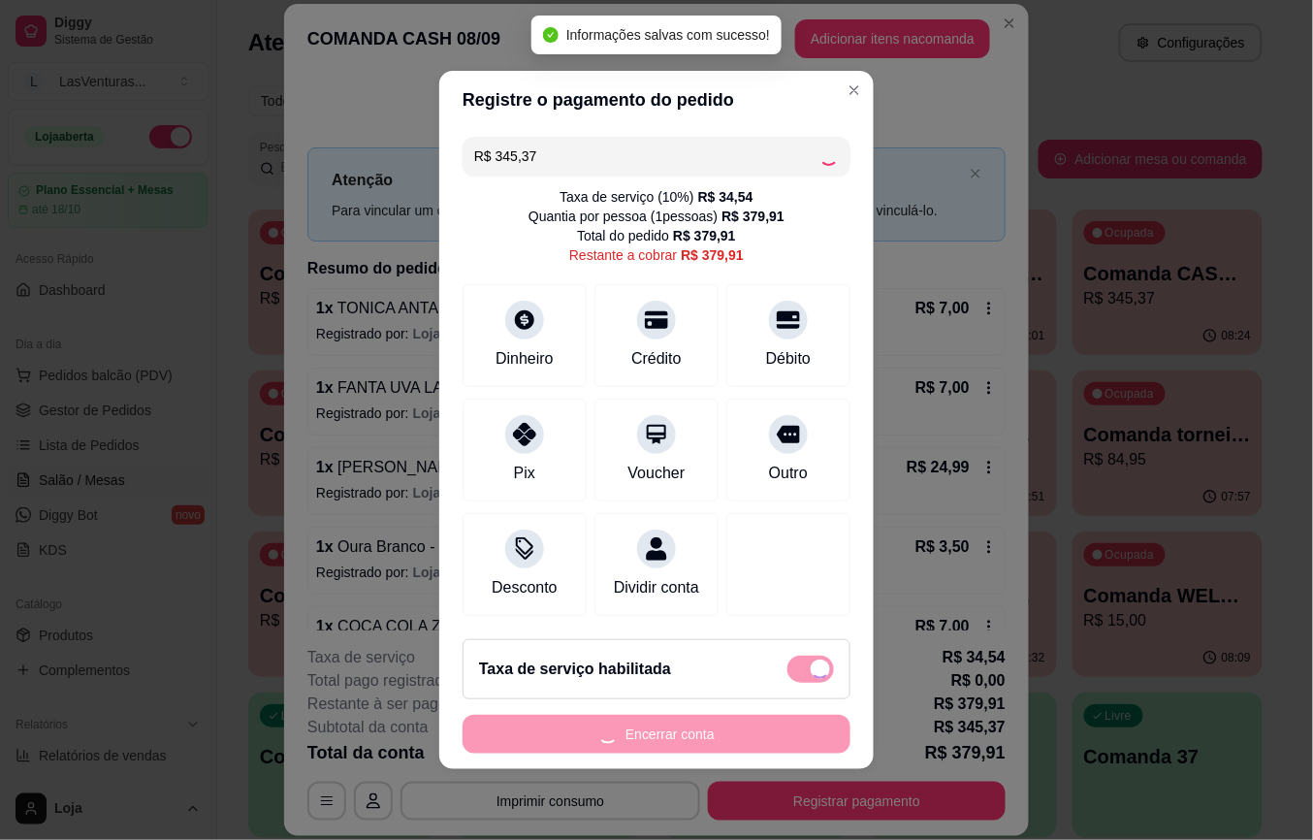
checkbox input "false"
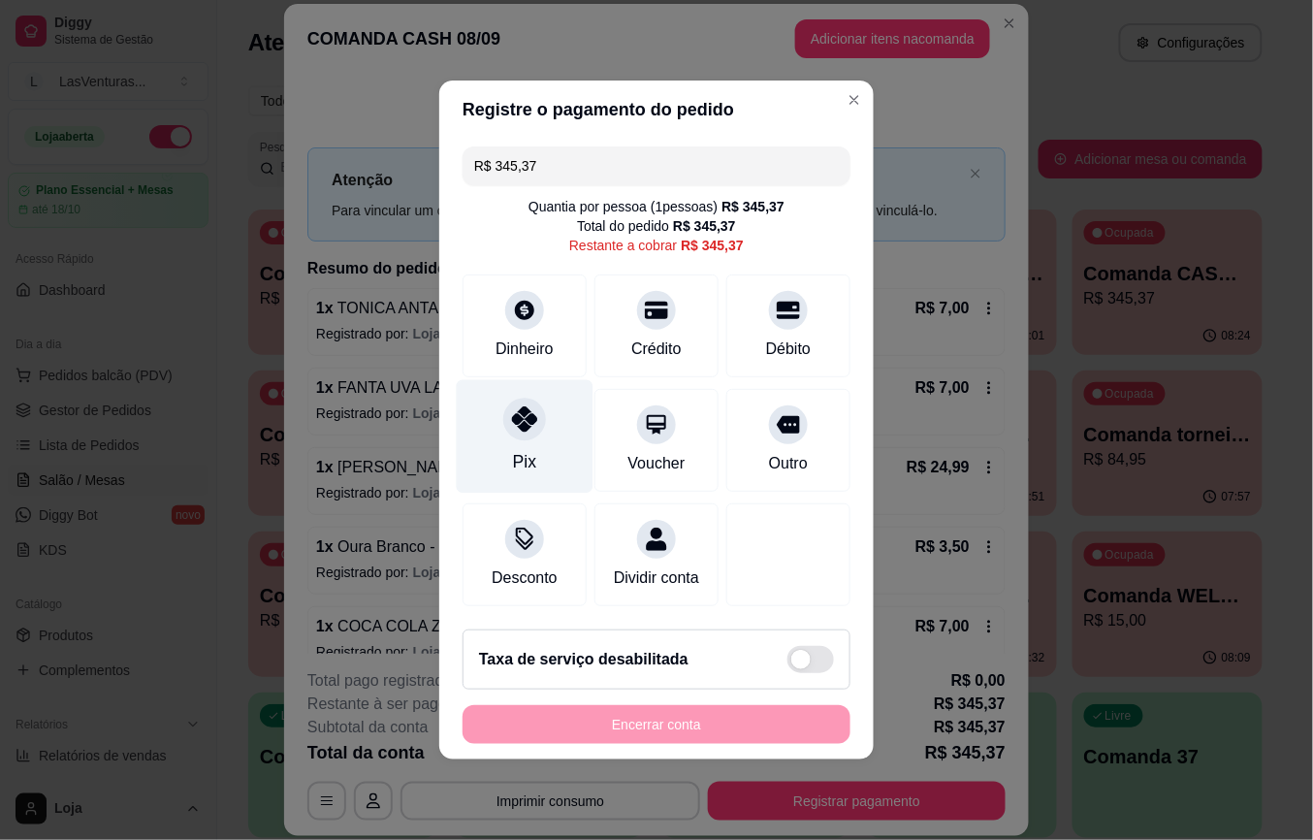
click at [518, 401] on div at bounding box center [524, 419] width 43 height 43
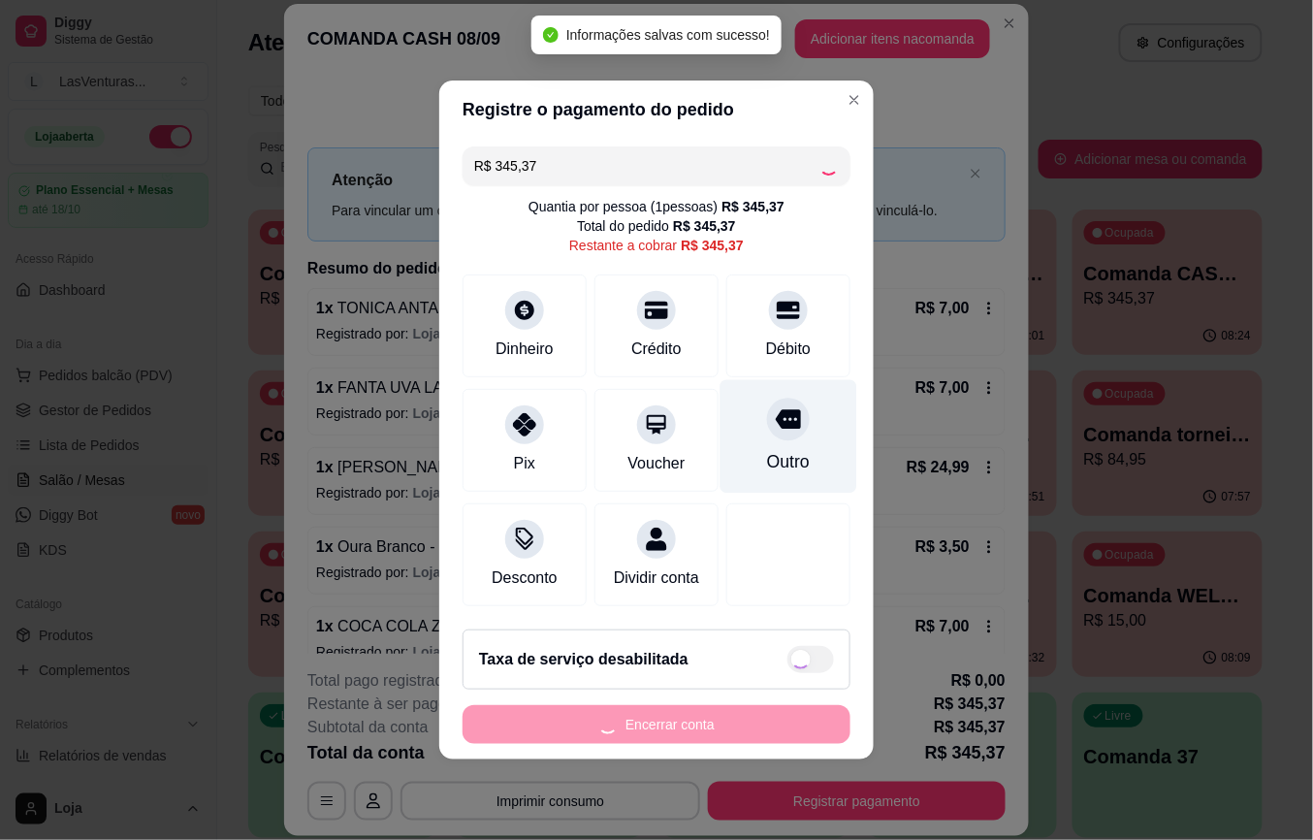
type input "R$ 0,00"
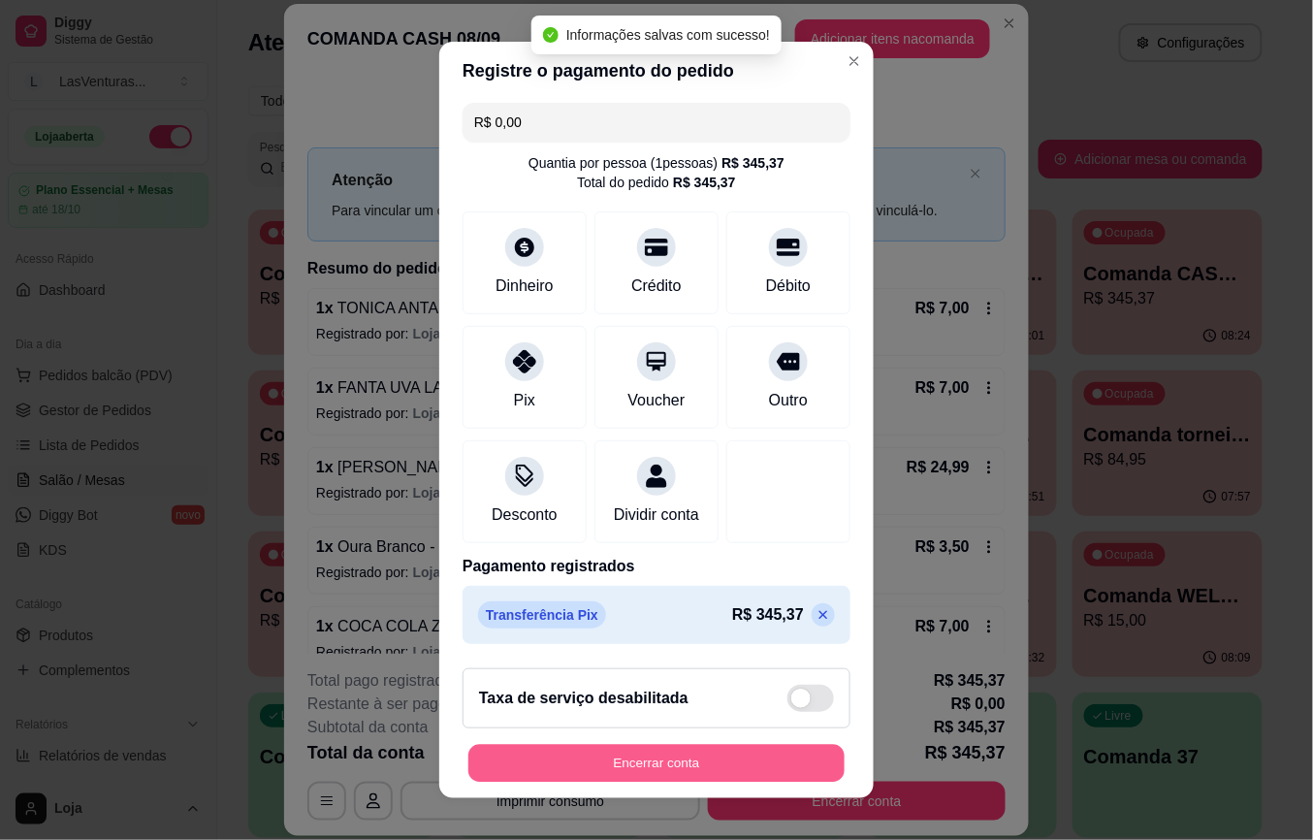
click at [662, 759] on button "Encerrar conta" at bounding box center [657, 763] width 376 height 38
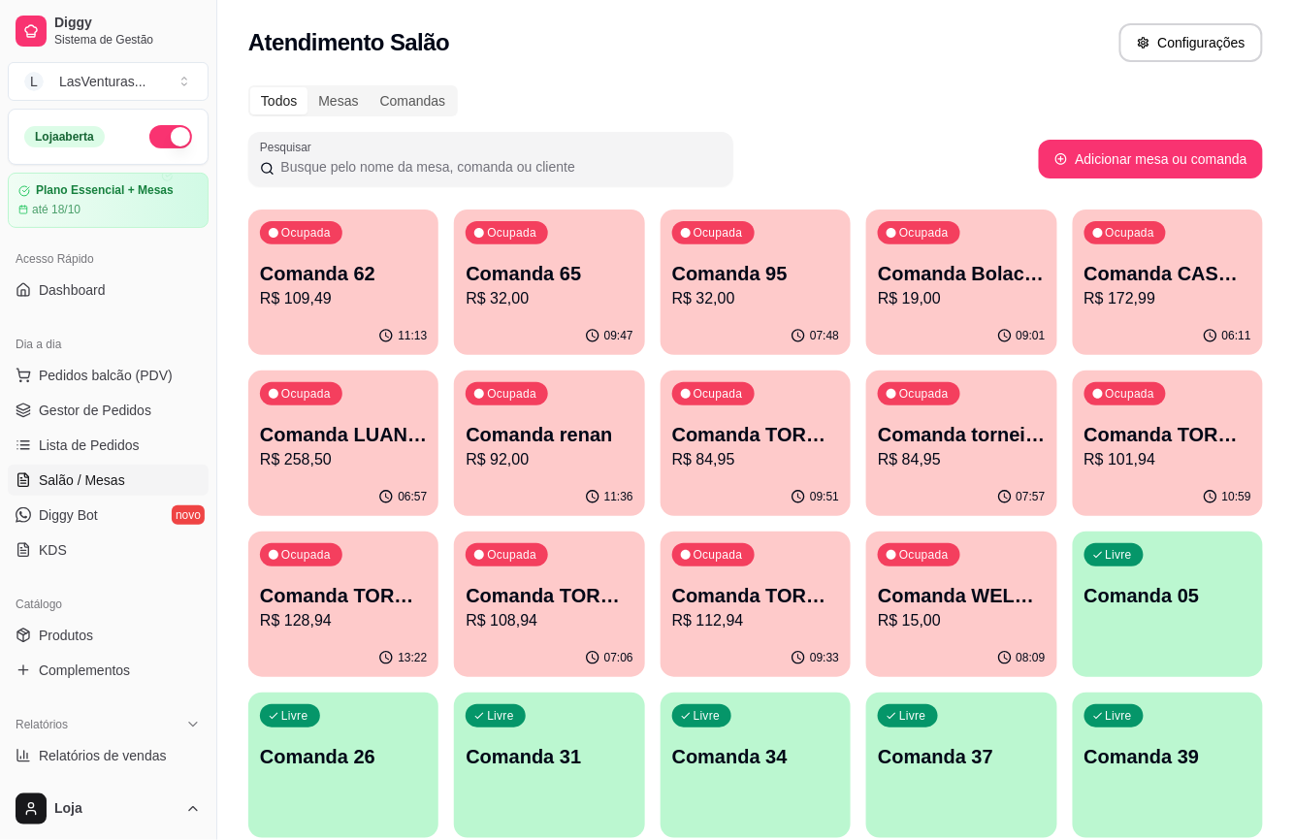
click at [1135, 295] on p "R$ 172,99" at bounding box center [1167, 298] width 167 height 23
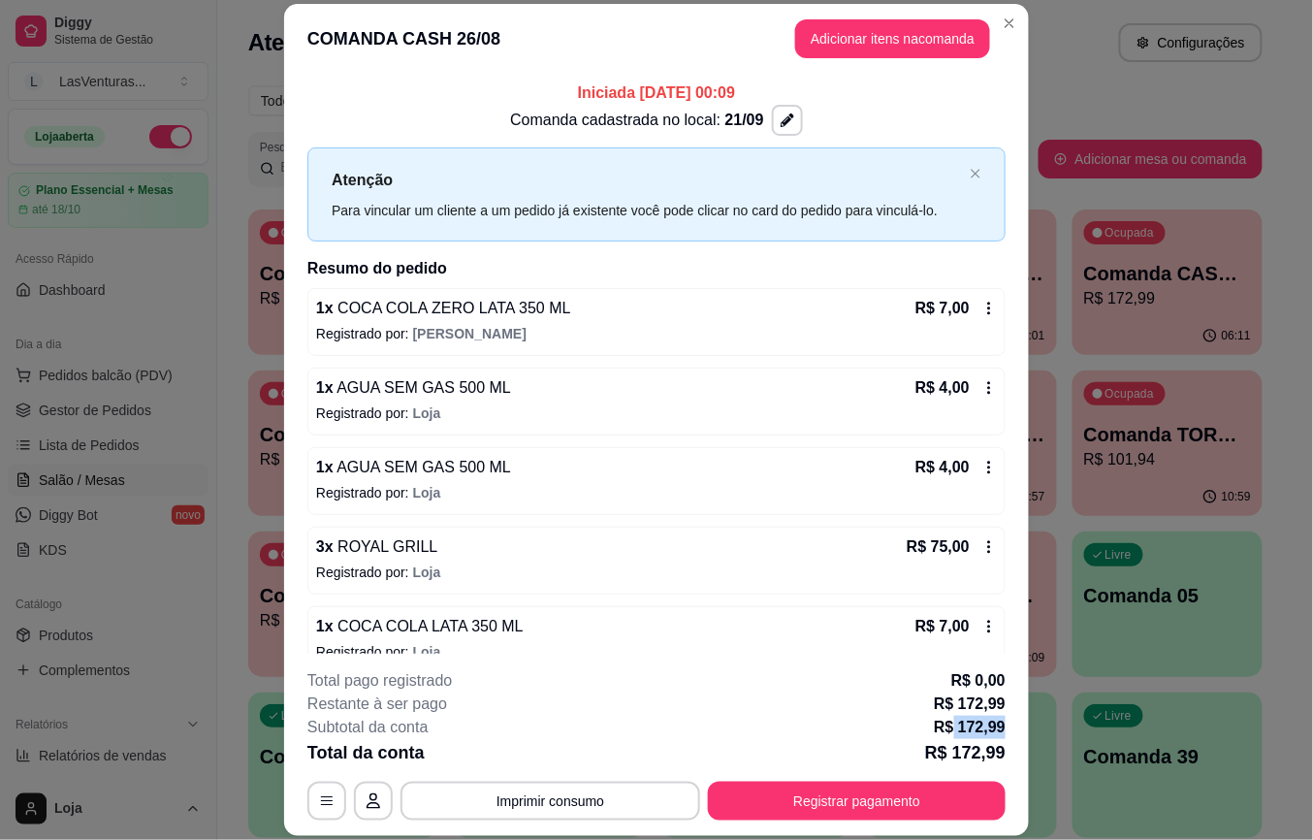
drag, startPoint x: 949, startPoint y: 724, endPoint x: 1003, endPoint y: 734, distance: 55.4
click at [997, 727] on footer "**********" at bounding box center [656, 745] width 745 height 182
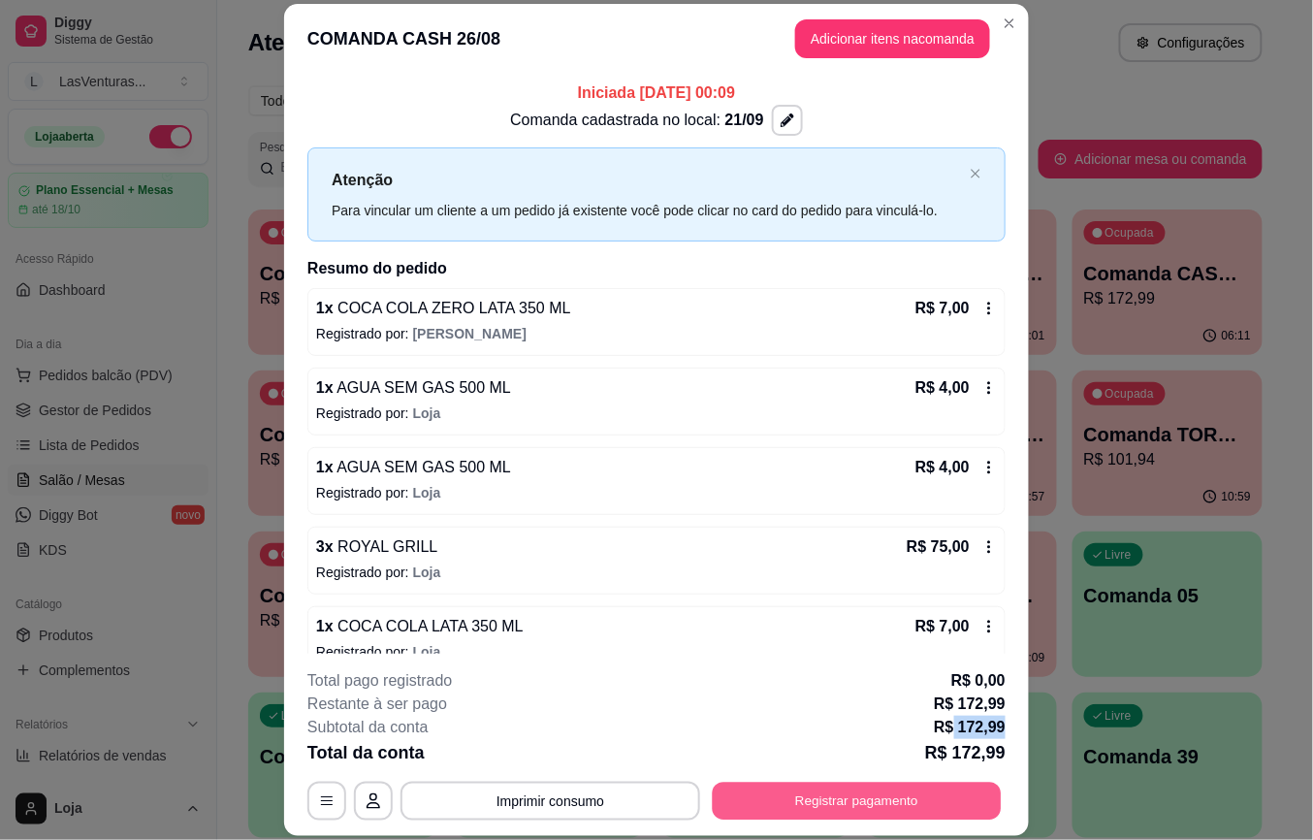
click at [879, 788] on button "Registrar pagamento" at bounding box center [857, 801] width 289 height 38
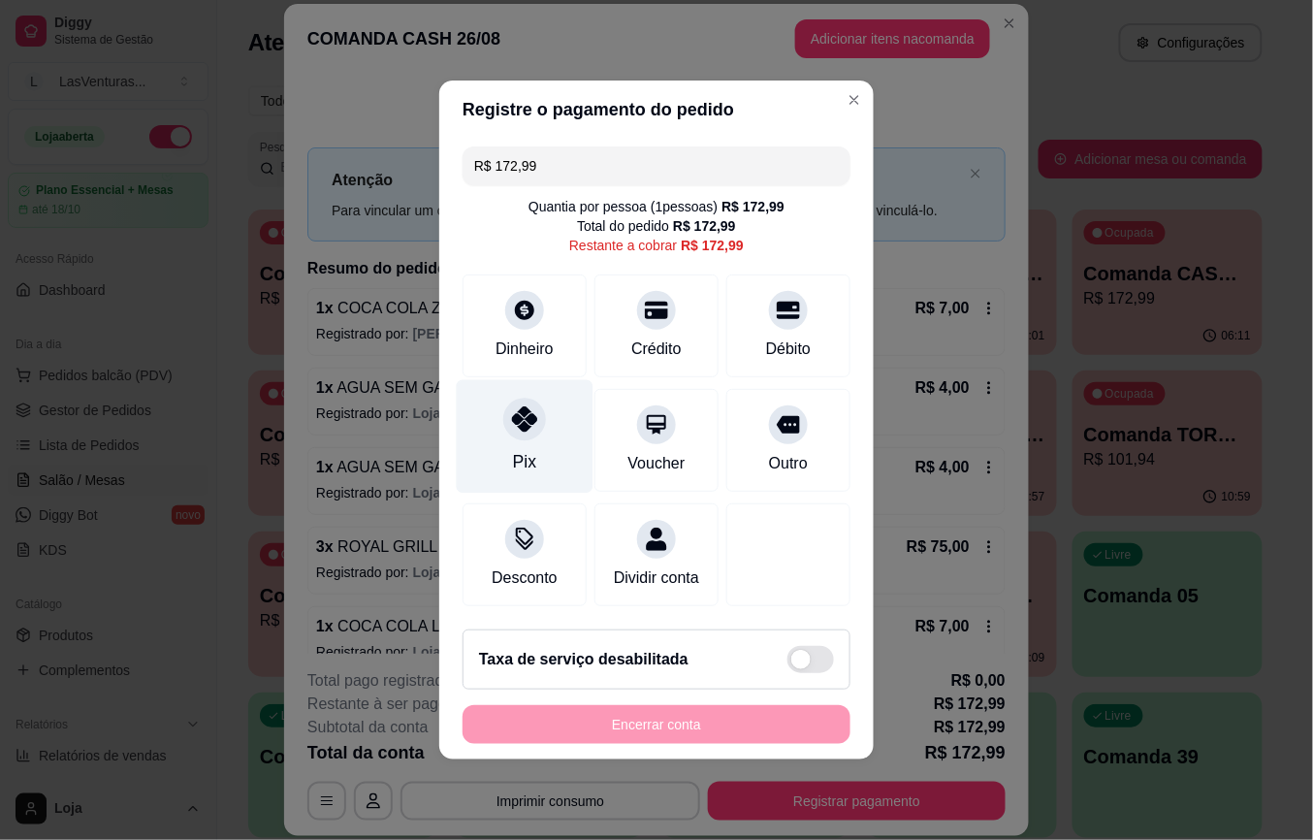
click at [520, 423] on div at bounding box center [524, 419] width 43 height 43
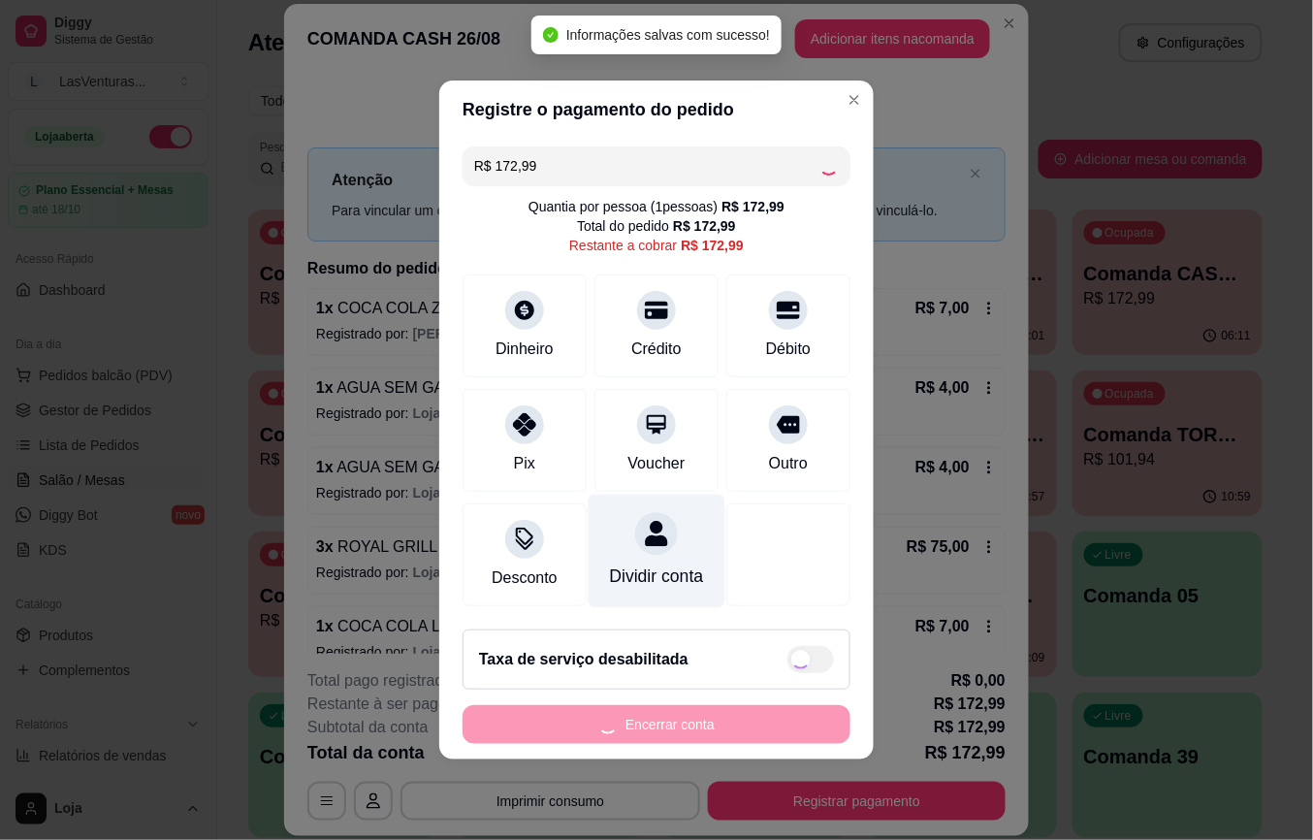
type input "R$ 0,00"
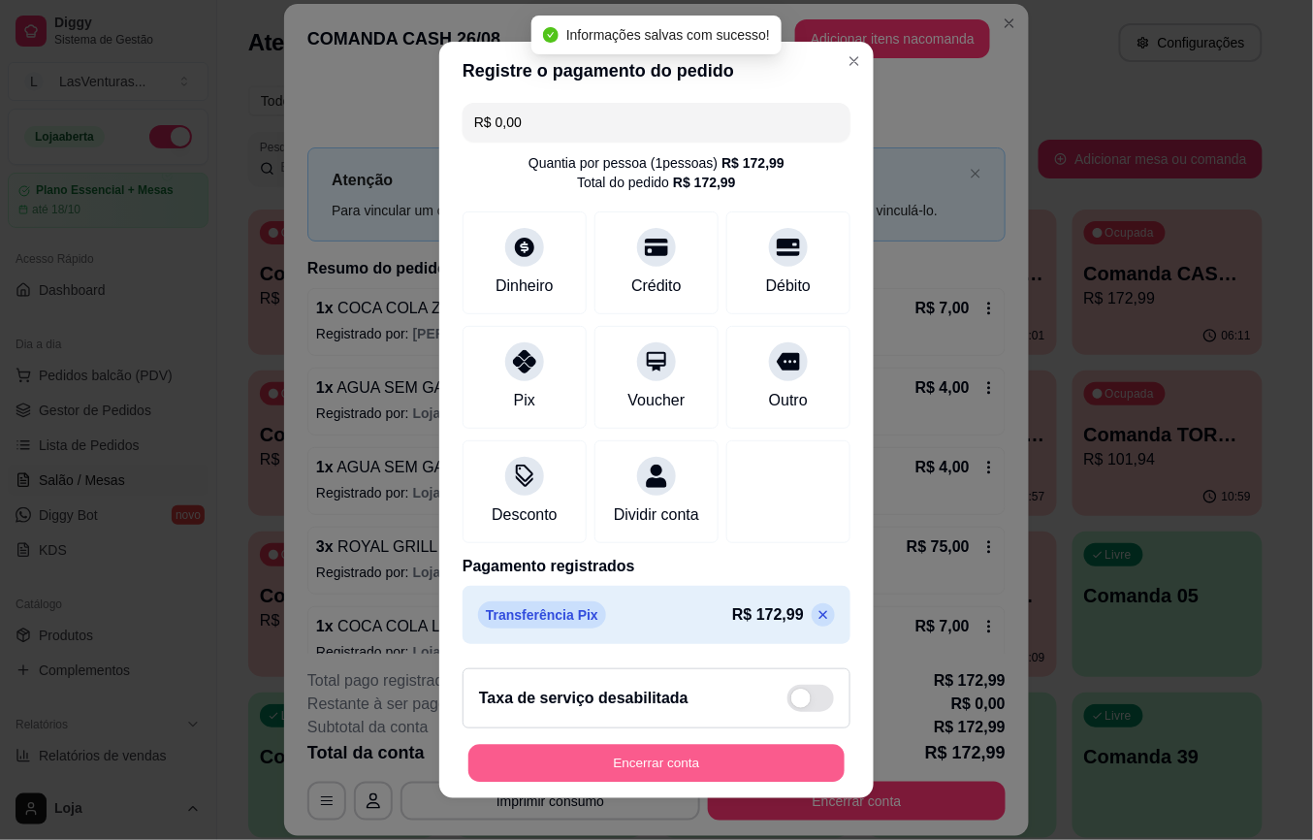
click at [675, 761] on button "Encerrar conta" at bounding box center [657, 763] width 376 height 38
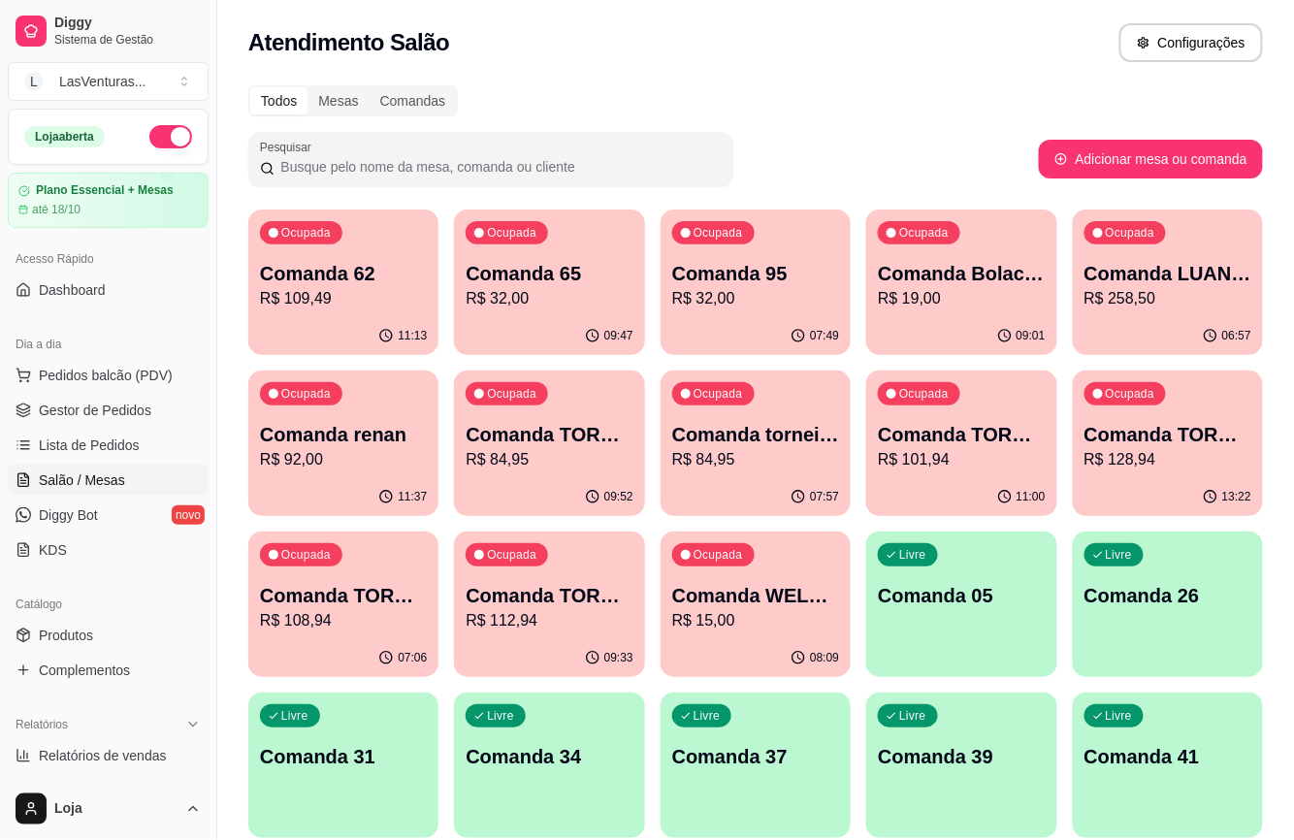
click at [353, 442] on p "Comanda renan" at bounding box center [343, 434] width 167 height 27
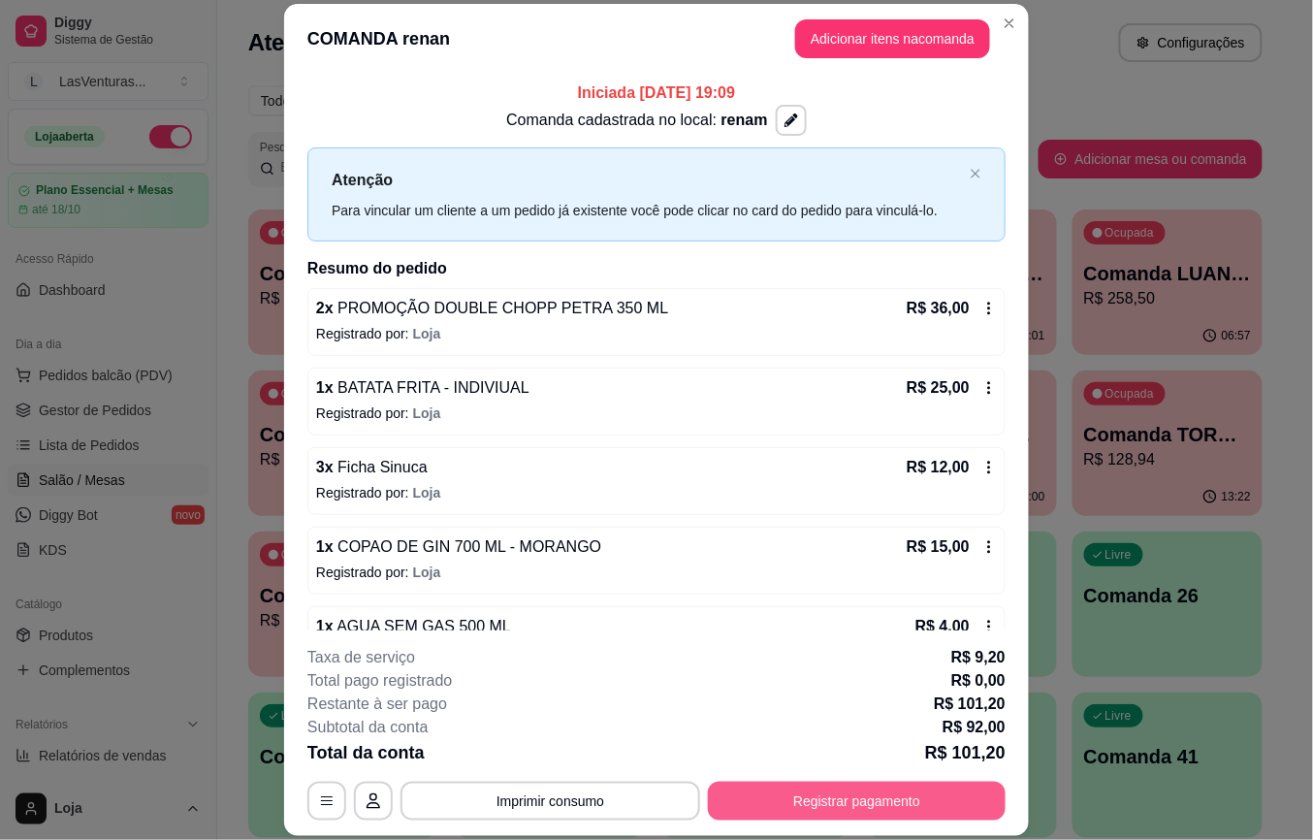
click at [782, 790] on button "Registrar pagamento" at bounding box center [857, 801] width 298 height 39
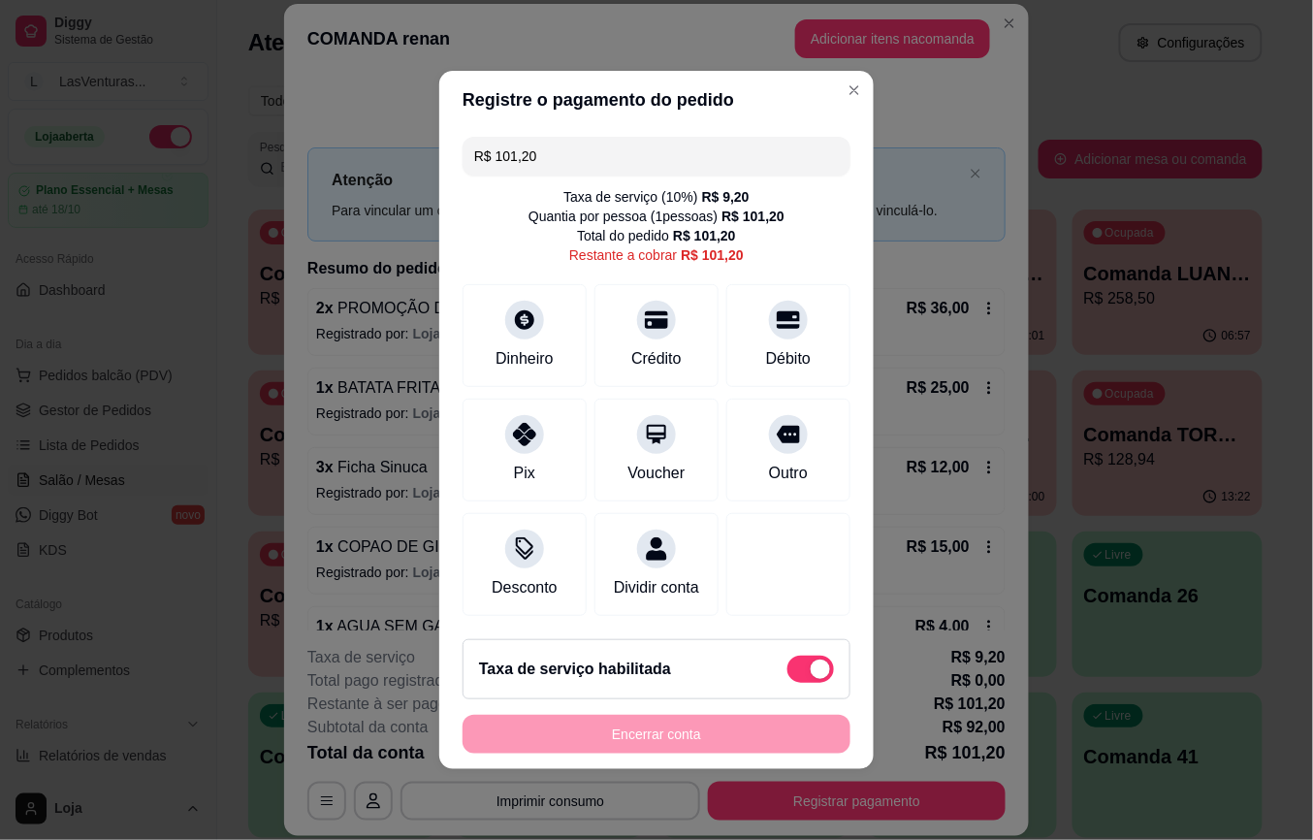
click at [754, 683] on div "Taxa de serviço habilitada" at bounding box center [656, 669] width 355 height 27
type input "R$ 92,00"
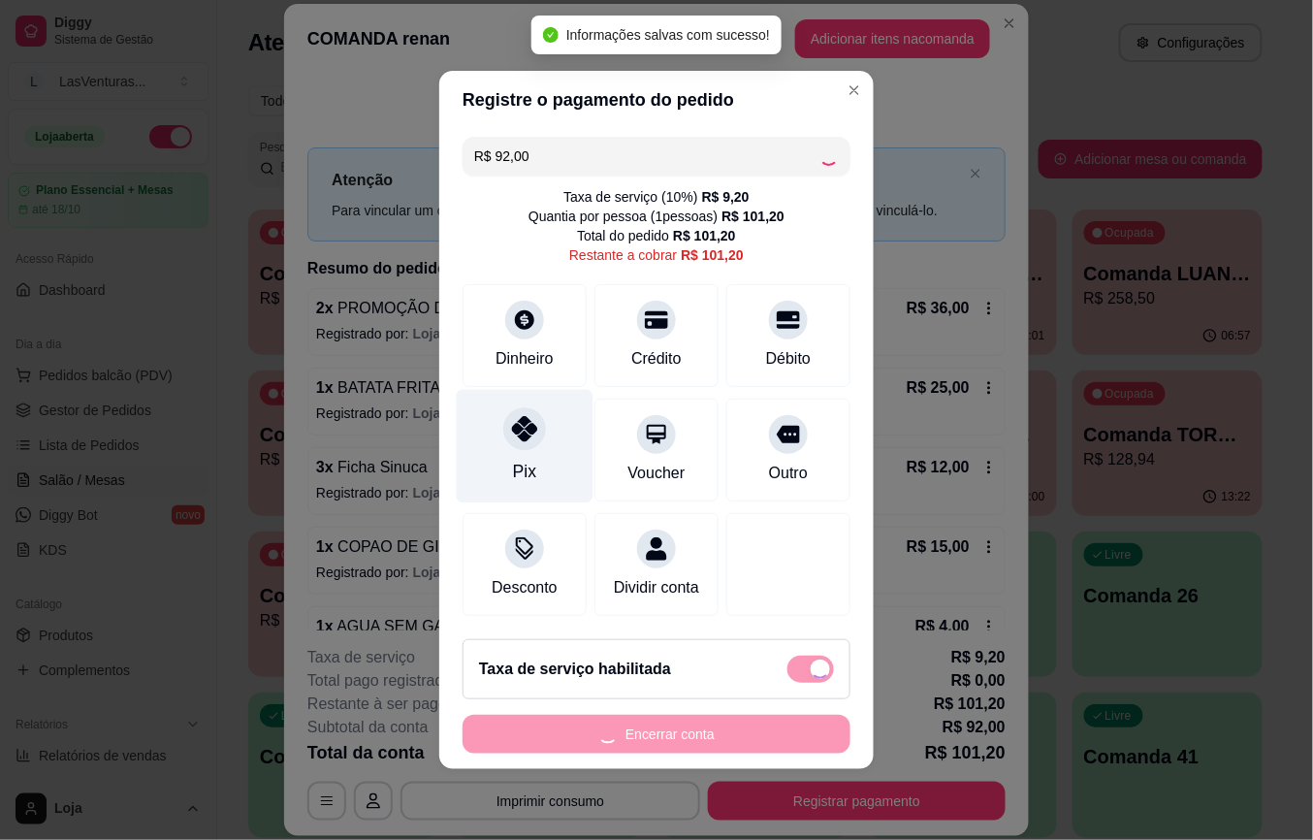
checkbox input "false"
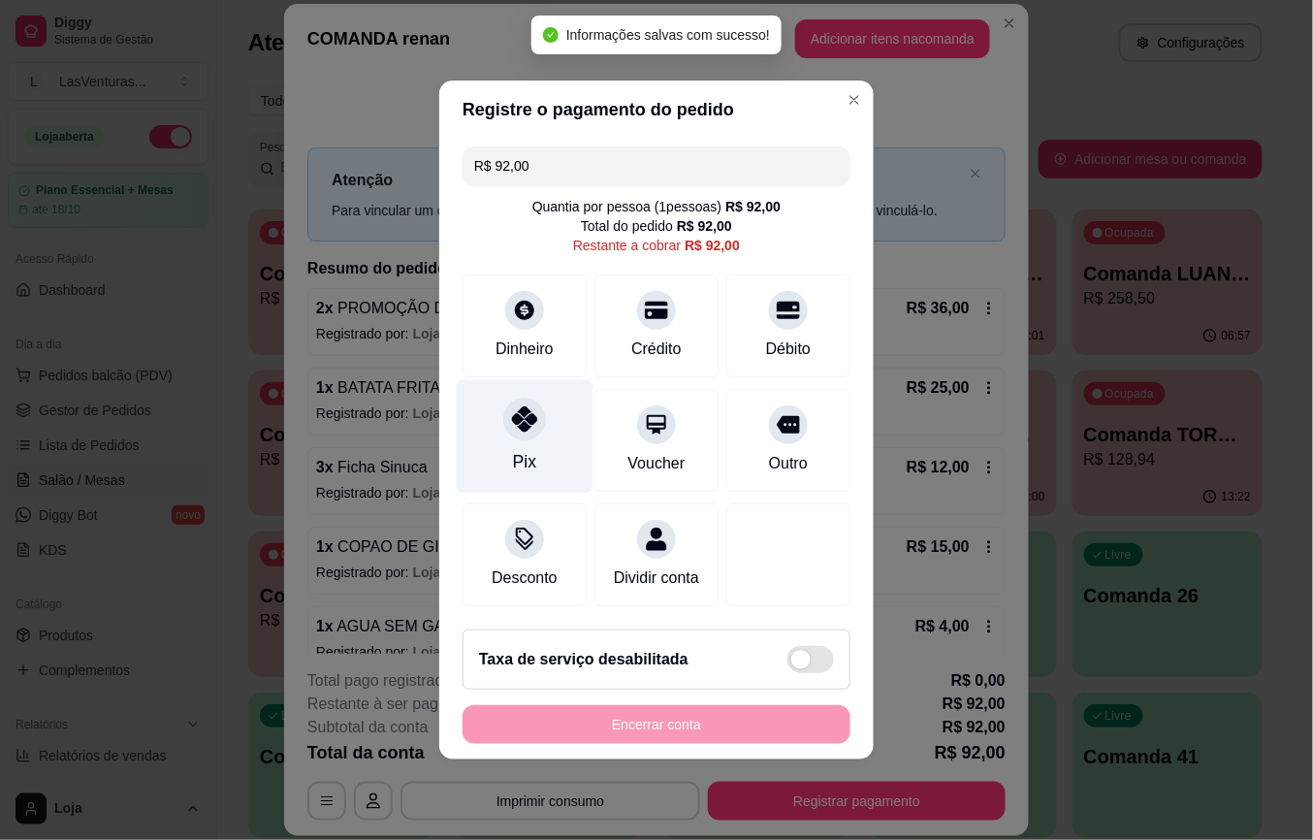
click at [517, 425] on div at bounding box center [524, 419] width 43 height 43
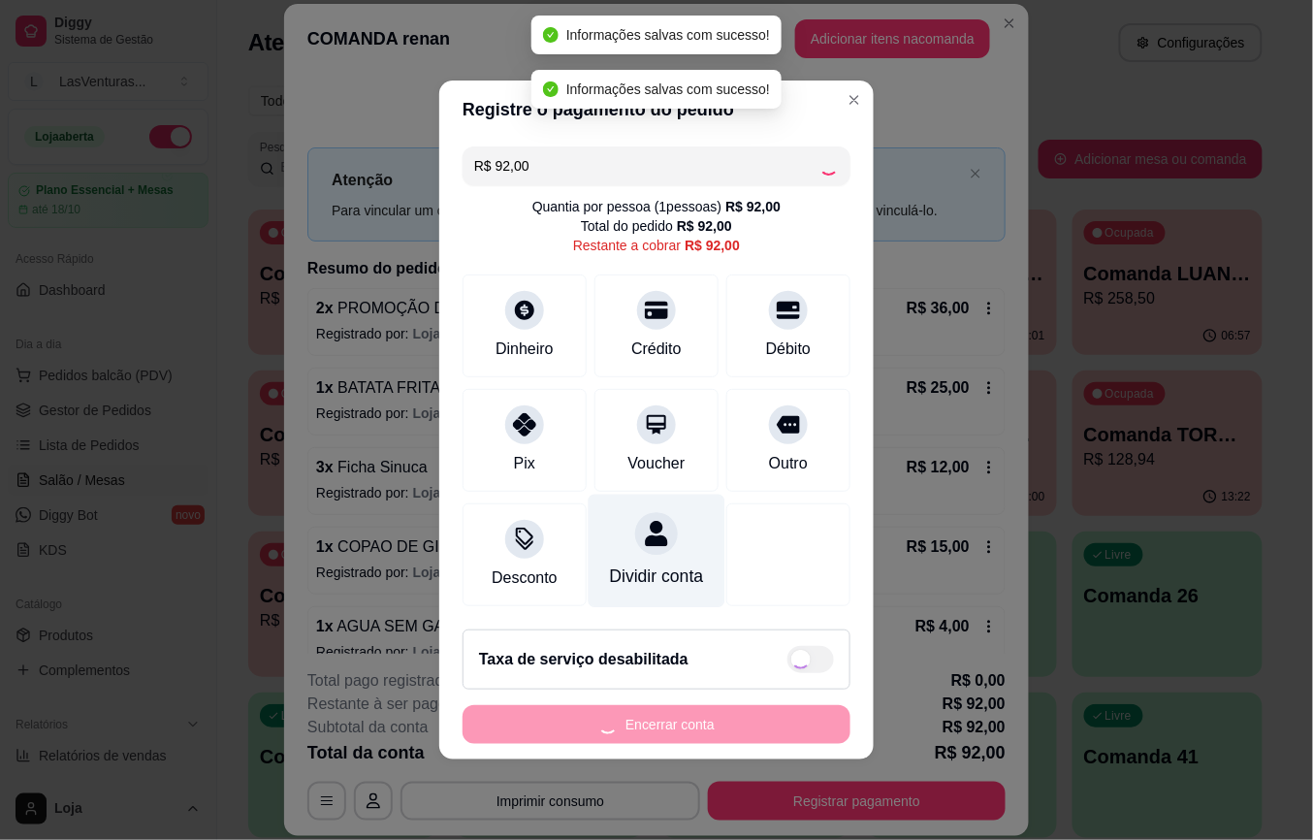
type input "R$ 0,00"
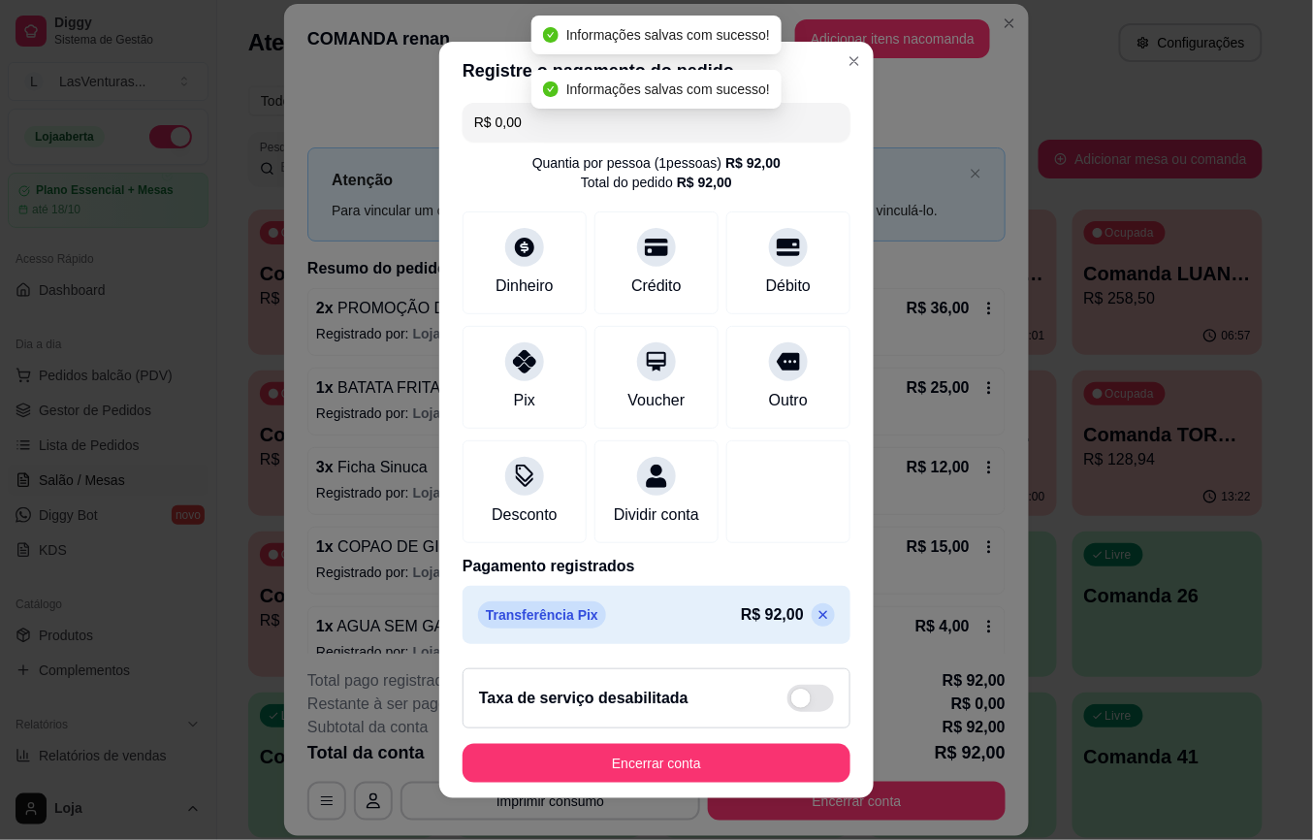
click at [676, 782] on footer "Taxa de serviço desabilitada Encerrar conta" at bounding box center [656, 725] width 435 height 145
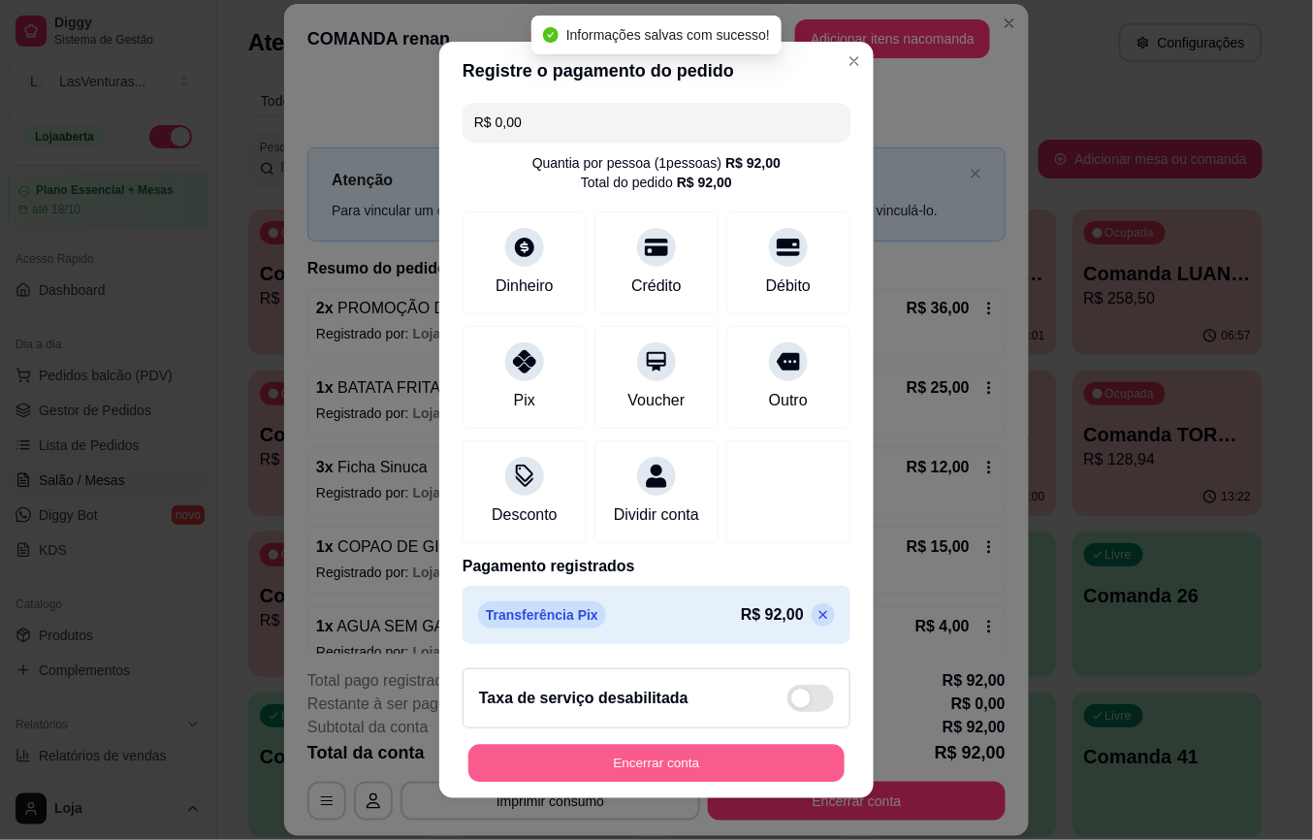
click at [665, 773] on button "Encerrar conta" at bounding box center [657, 763] width 376 height 38
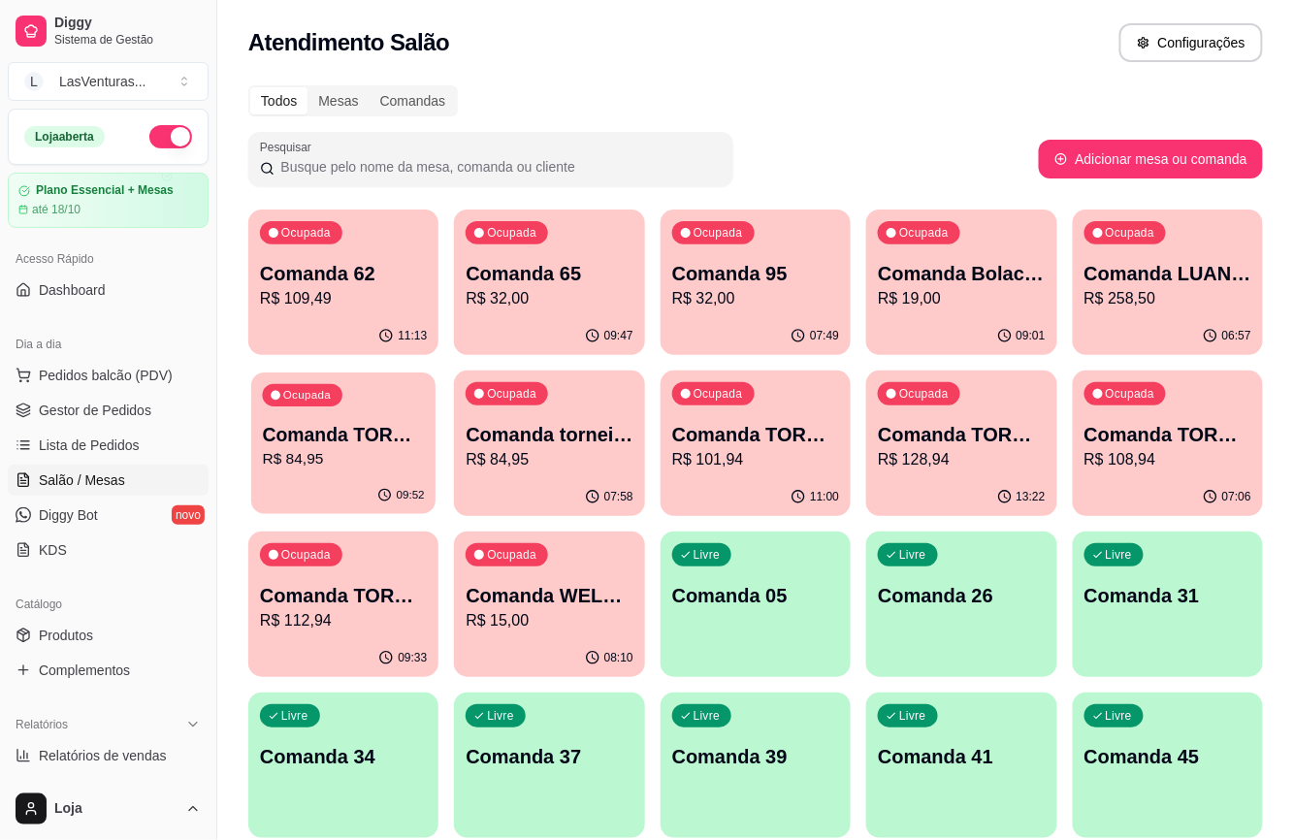
click at [366, 382] on div "Ocupada Comanda TORNEIO 08/09 R$ 84,95" at bounding box center [343, 424] width 184 height 105
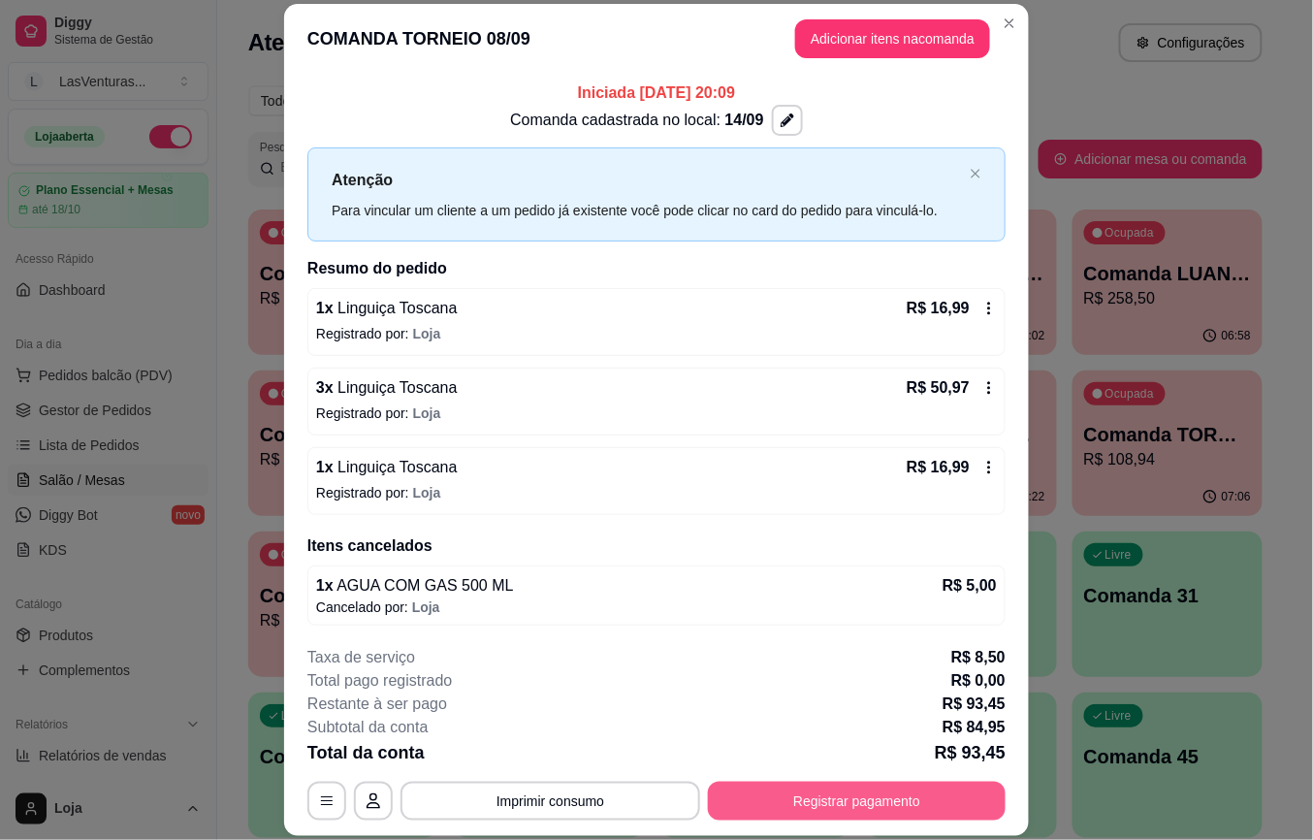
click at [839, 817] on button "Registrar pagamento" at bounding box center [857, 801] width 298 height 39
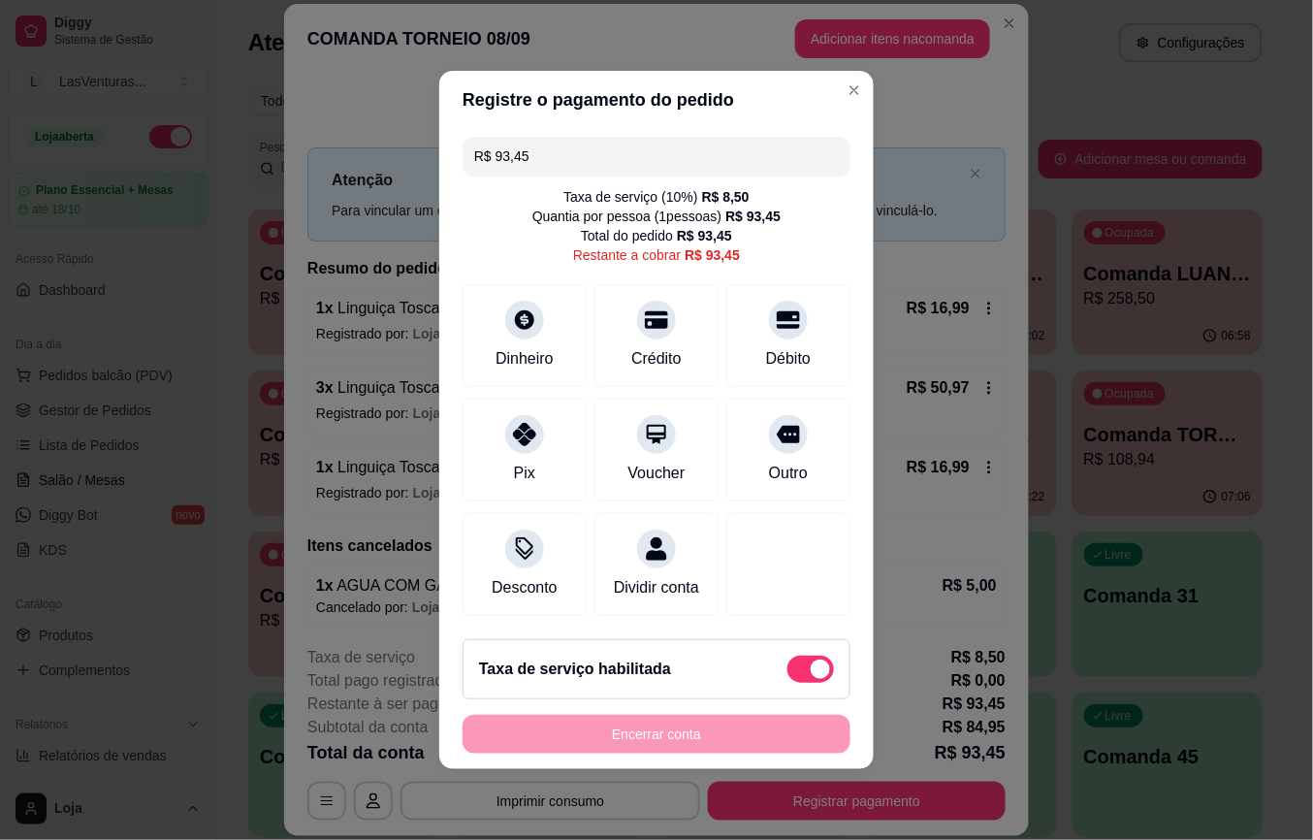
click at [804, 699] on div "Taxa de serviço habilitada" at bounding box center [657, 669] width 388 height 60
type input "R$ 84,95"
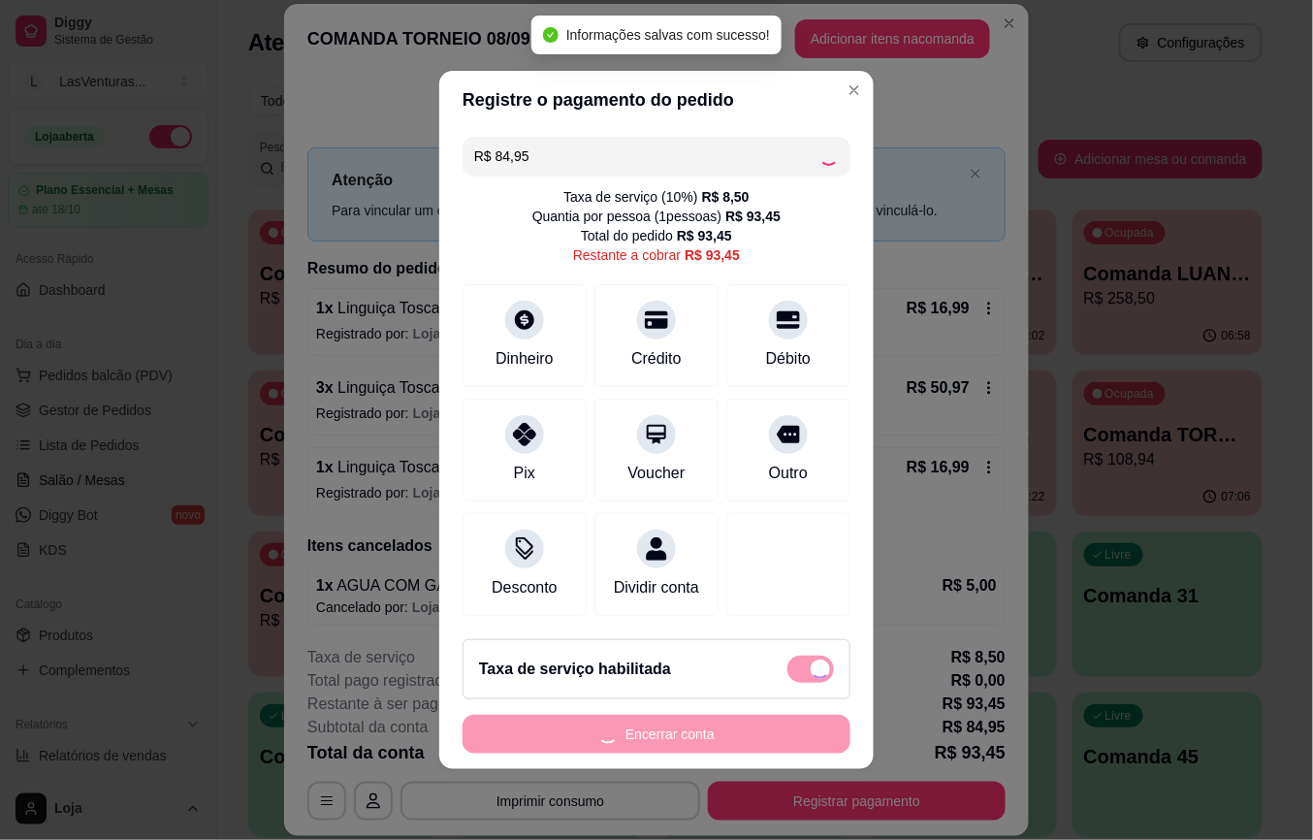
checkbox input "false"
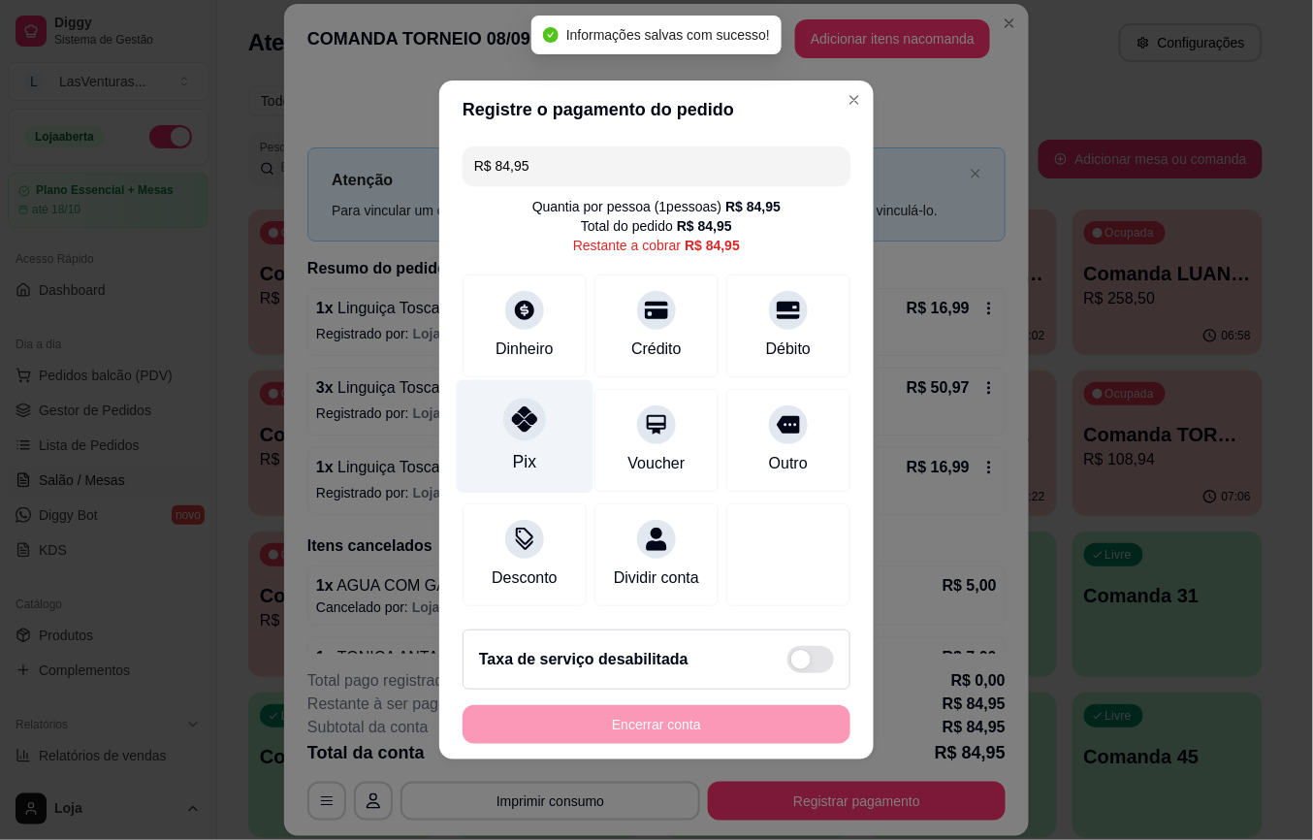
click at [544, 429] on div "Pix" at bounding box center [525, 436] width 137 height 113
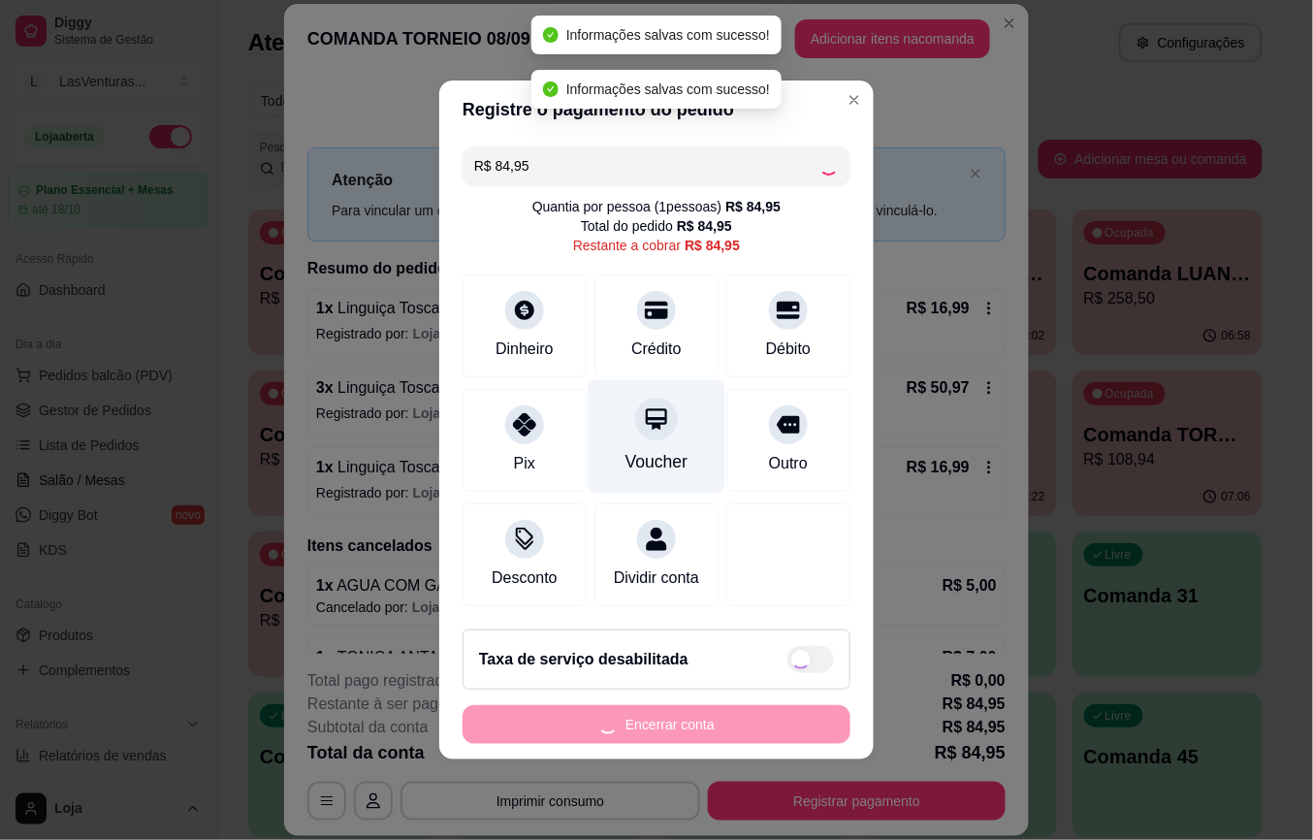
type input "R$ 0,00"
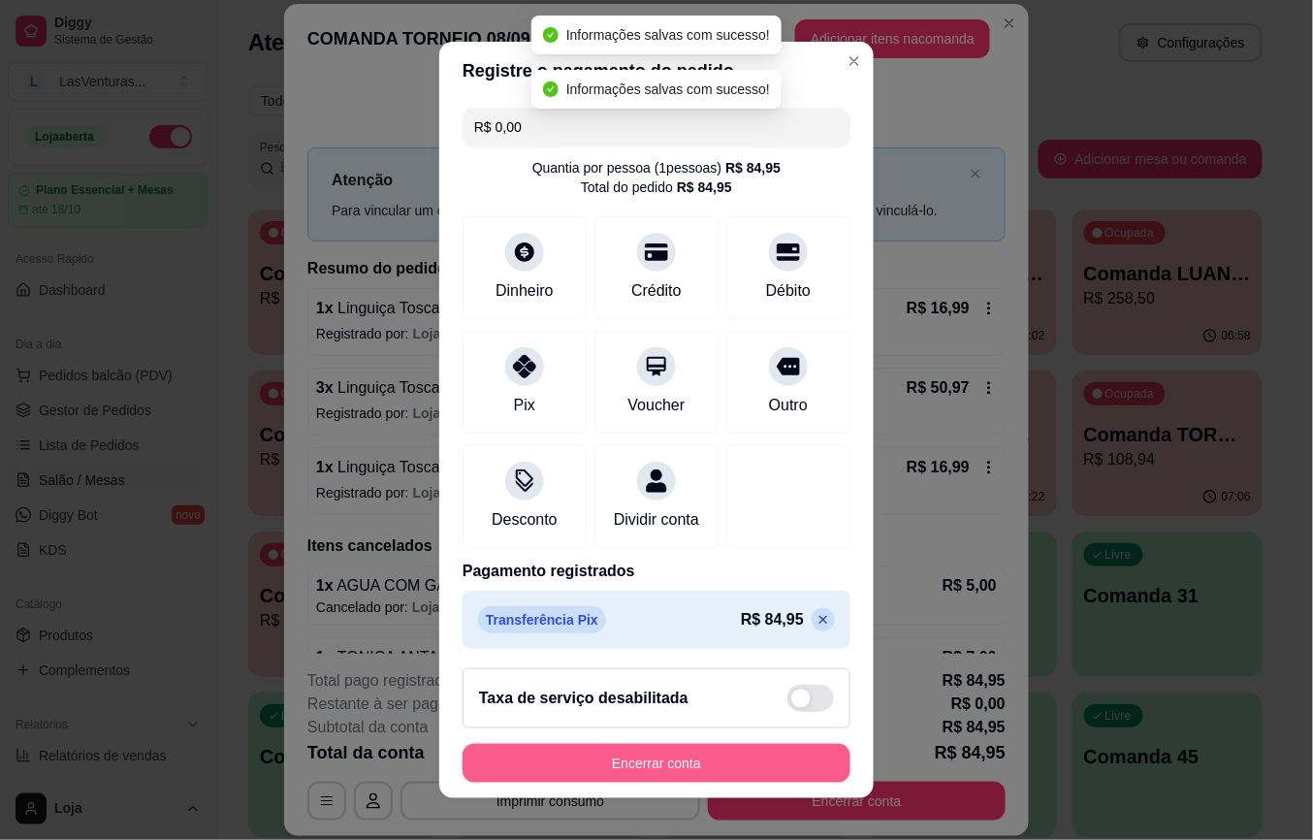
click at [654, 764] on button "Encerrar conta" at bounding box center [657, 763] width 388 height 39
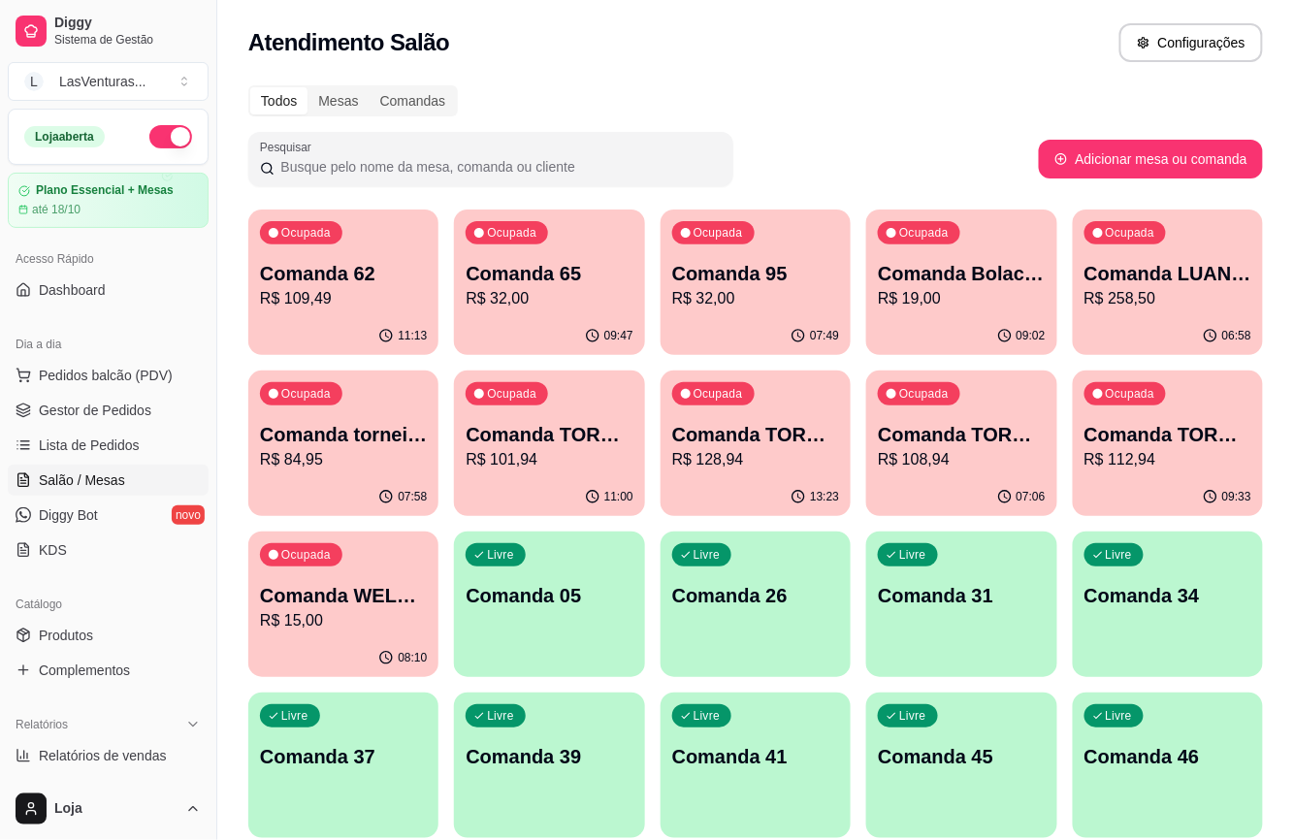
click at [350, 450] on p "R$ 84,95" at bounding box center [343, 459] width 167 height 23
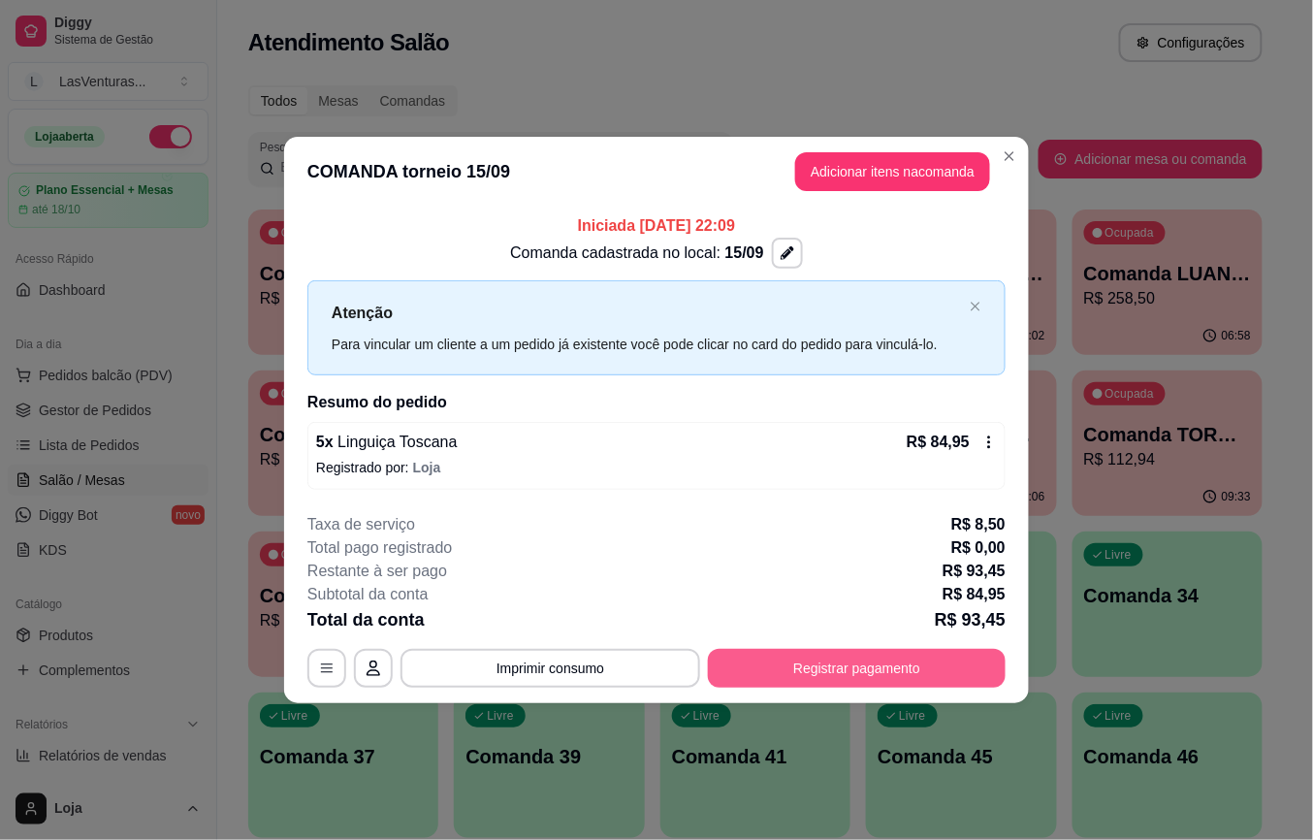
click at [823, 664] on button "Registrar pagamento" at bounding box center [857, 668] width 298 height 39
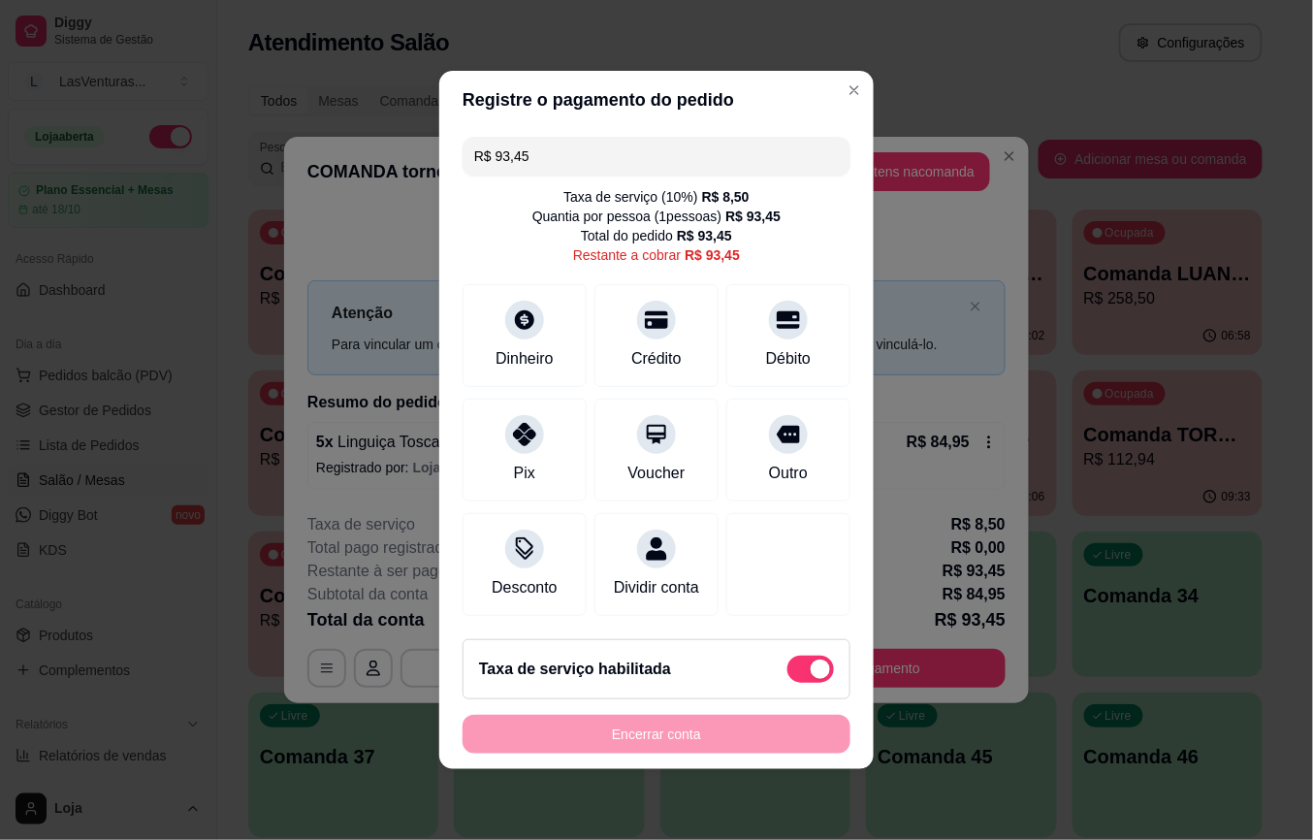
click at [811, 679] on span at bounding box center [820, 669] width 19 height 19
click at [787, 686] on input "checkbox" at bounding box center [793, 679] width 13 height 13
checkbox input "true"
type input "R$ 84,95"
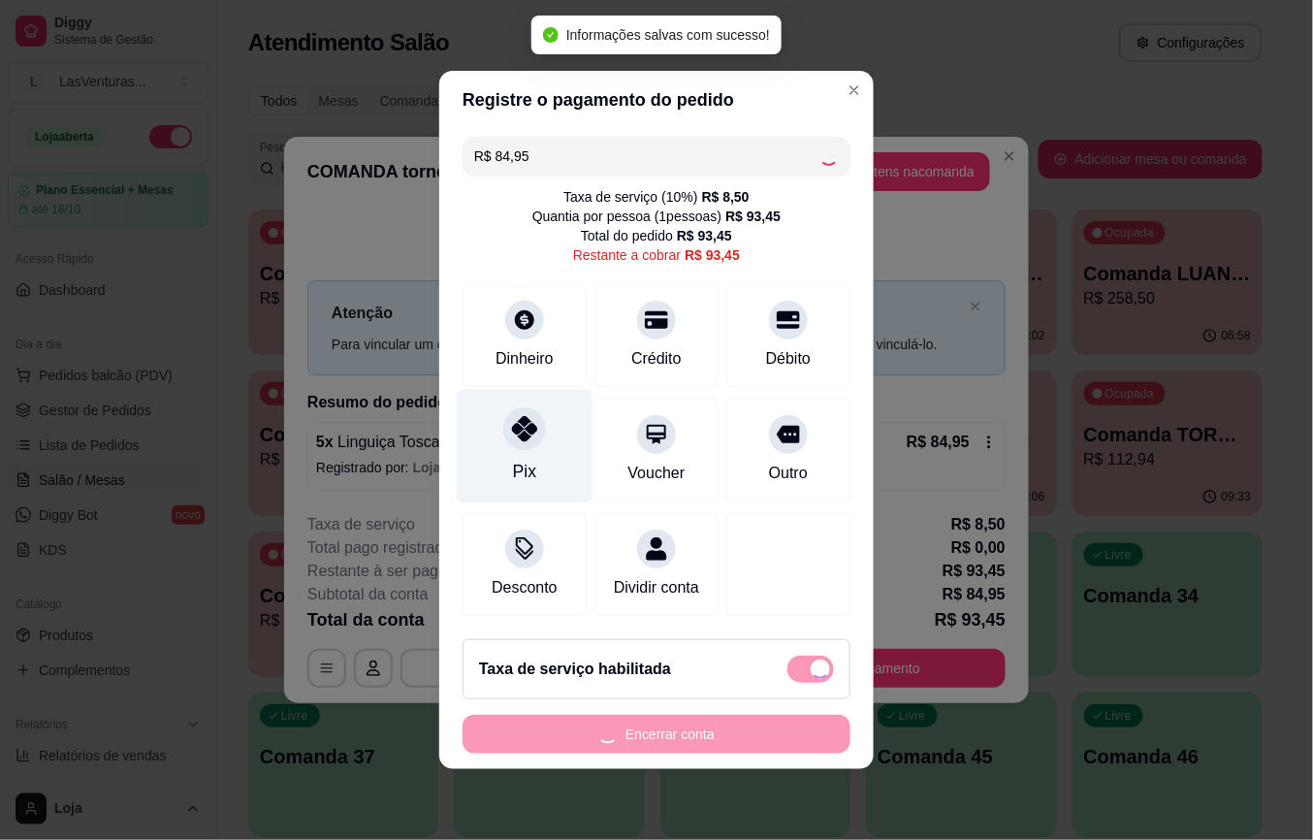
checkbox input "false"
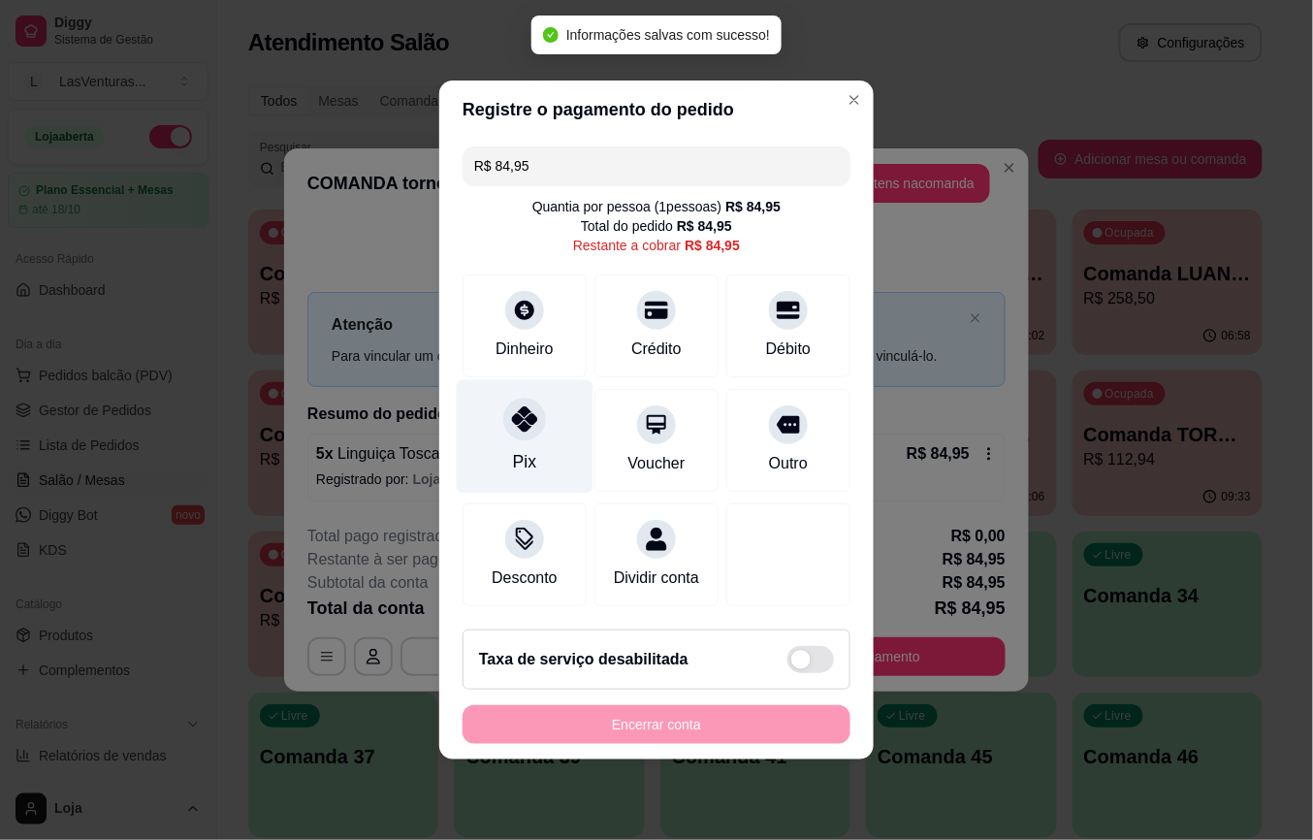
click at [532, 424] on div at bounding box center [524, 419] width 43 height 43
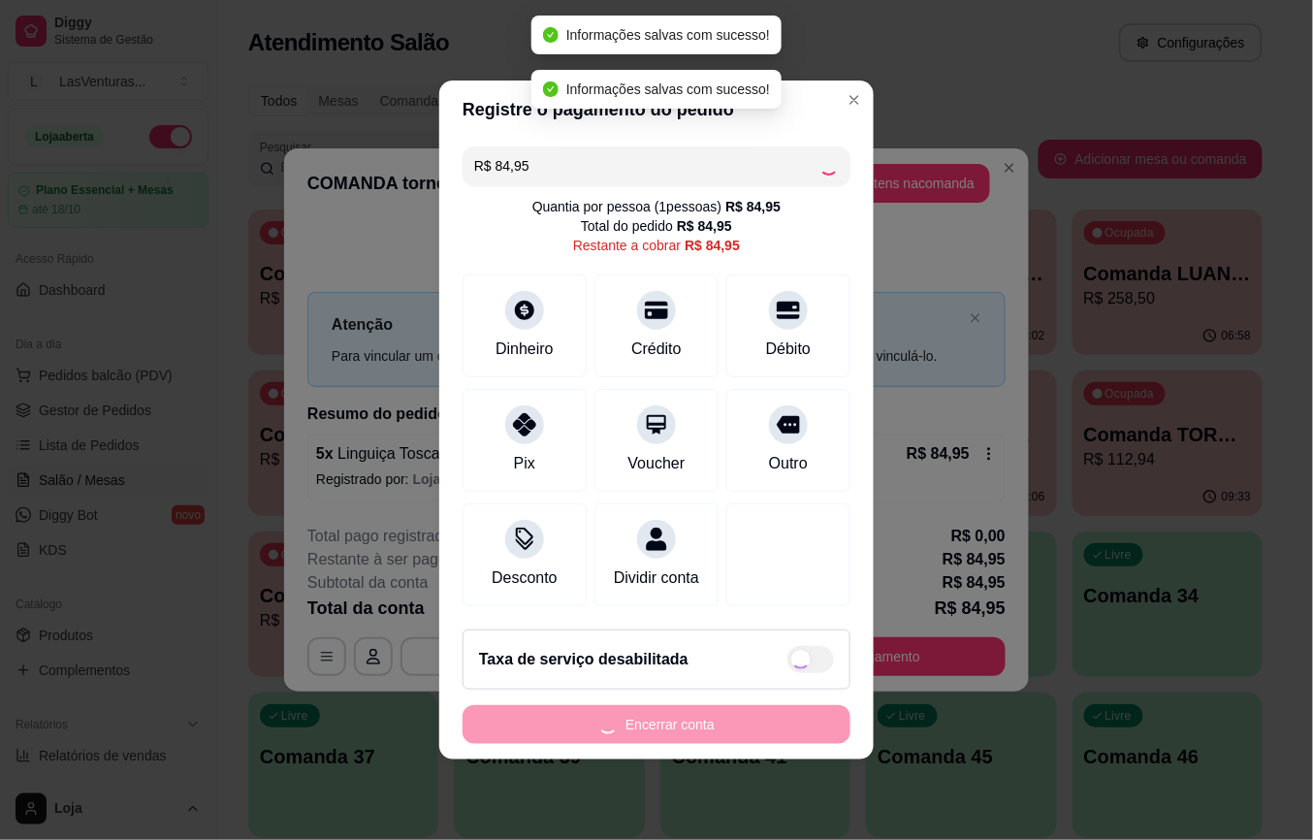
type input "R$ 0,00"
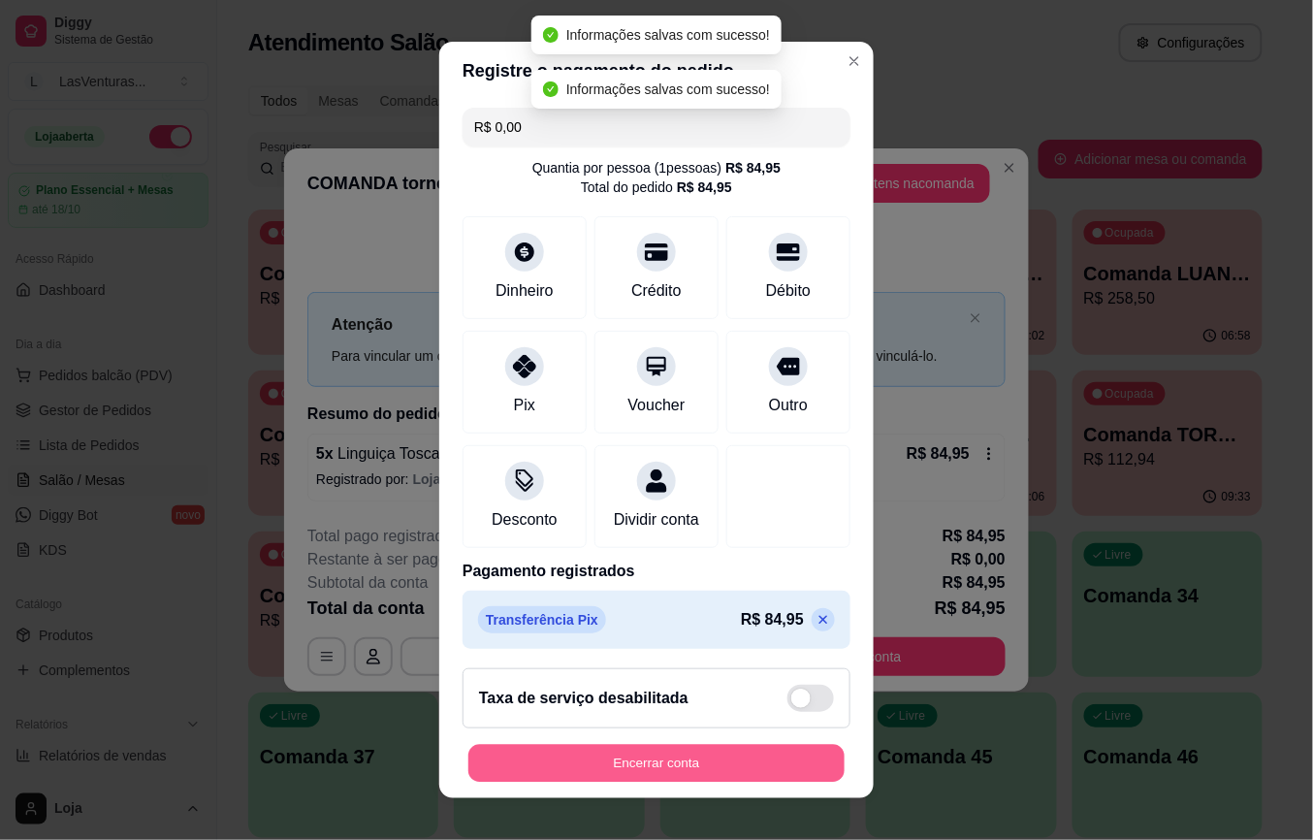
click at [669, 757] on button "Encerrar conta" at bounding box center [657, 763] width 376 height 38
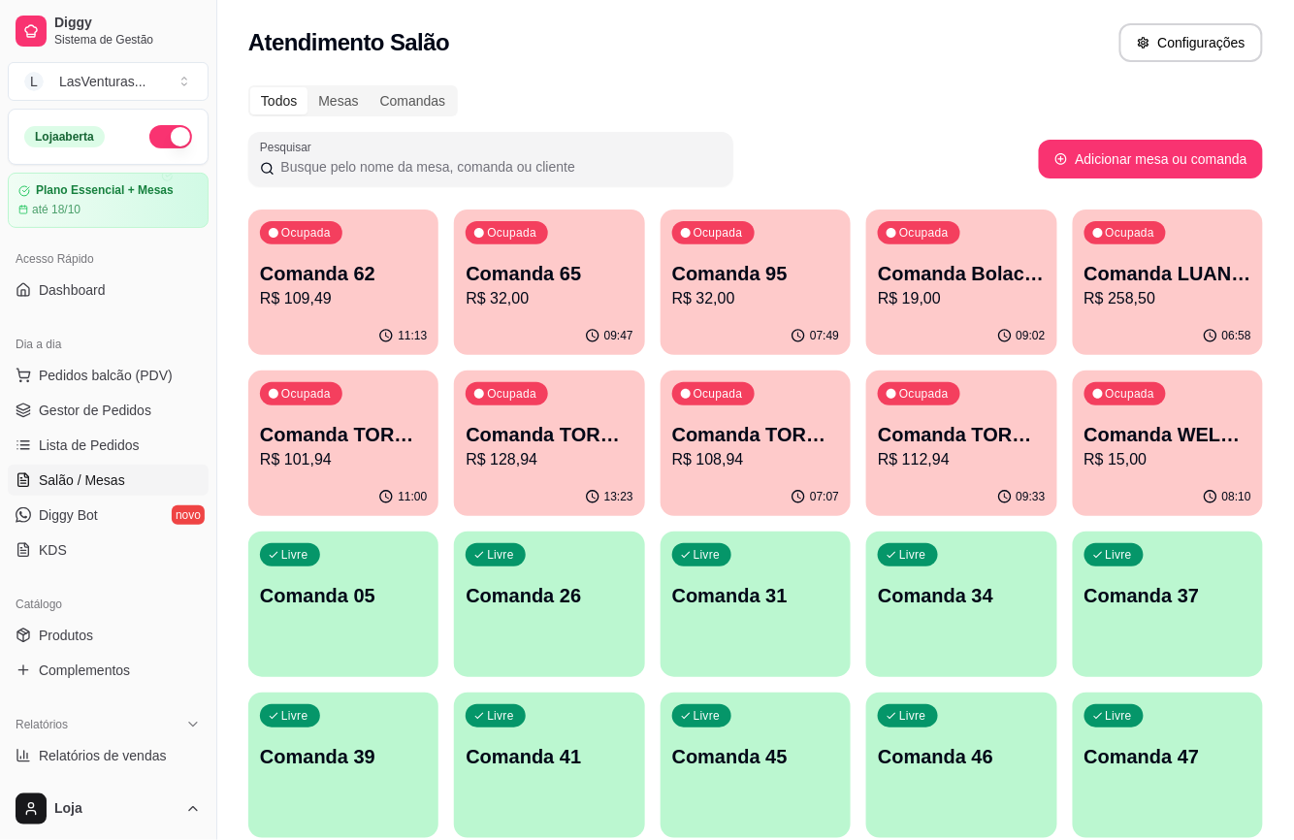
click at [362, 459] on p "R$ 101,94" at bounding box center [343, 459] width 167 height 23
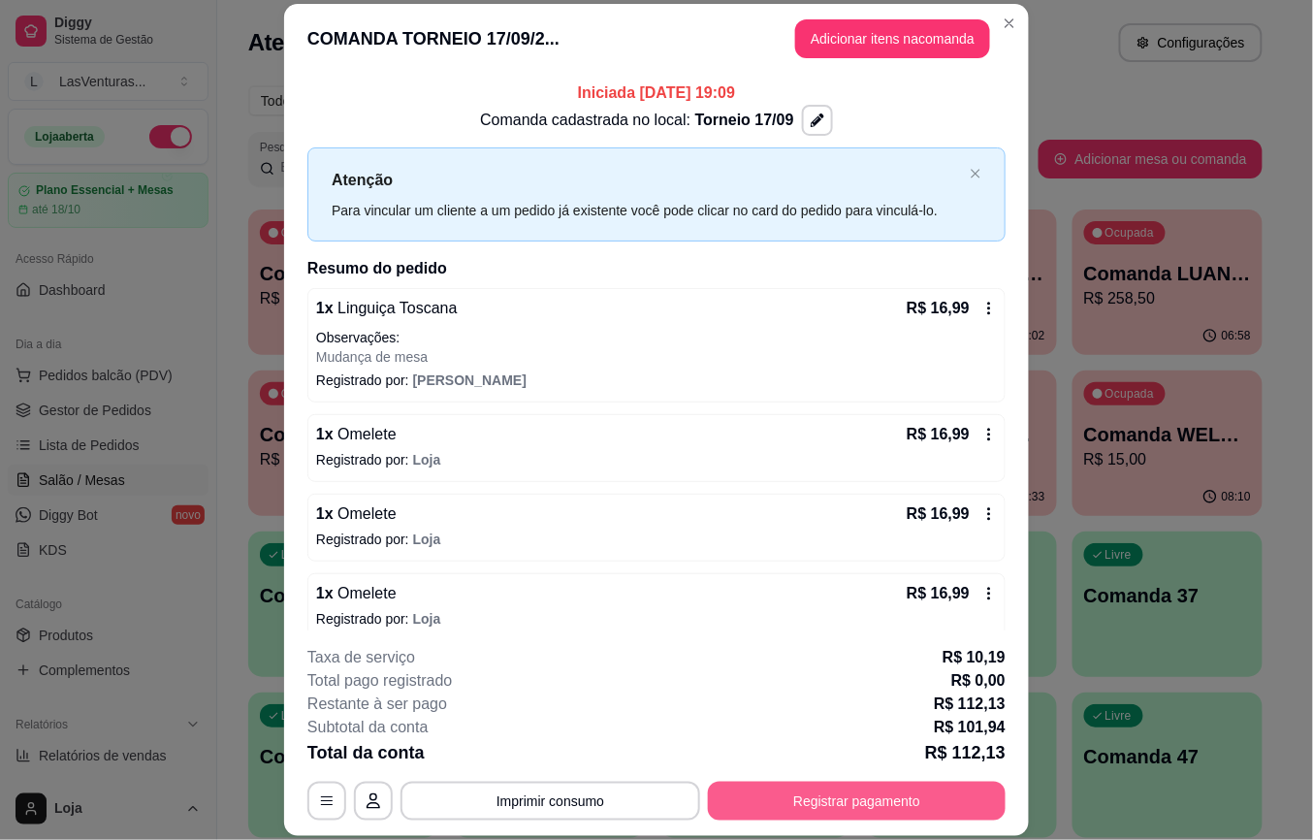
click at [824, 786] on button "Registrar pagamento" at bounding box center [857, 801] width 298 height 39
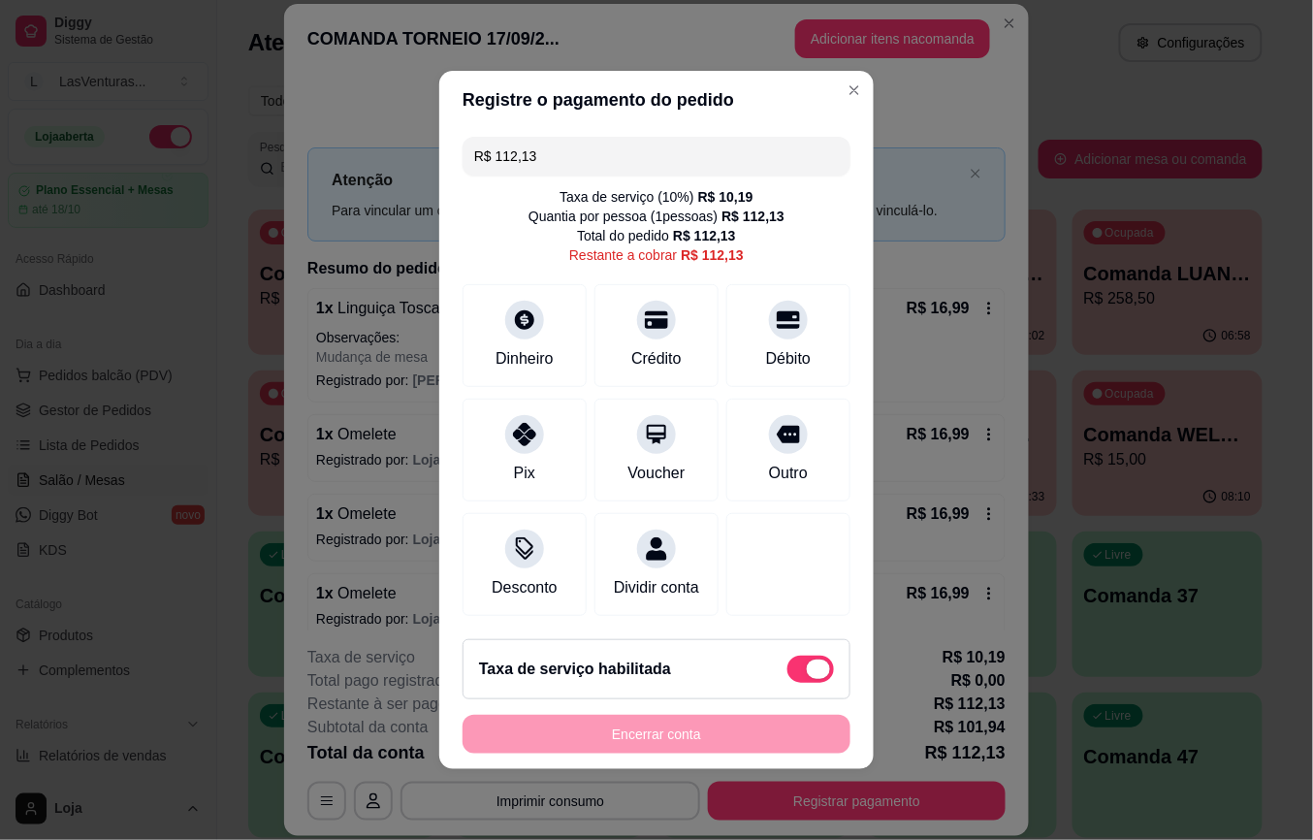
click at [788, 683] on span at bounding box center [811, 669] width 47 height 27
click at [787, 684] on input "checkbox" at bounding box center [793, 679] width 13 height 13
checkbox input "true"
type input "R$ 101,94"
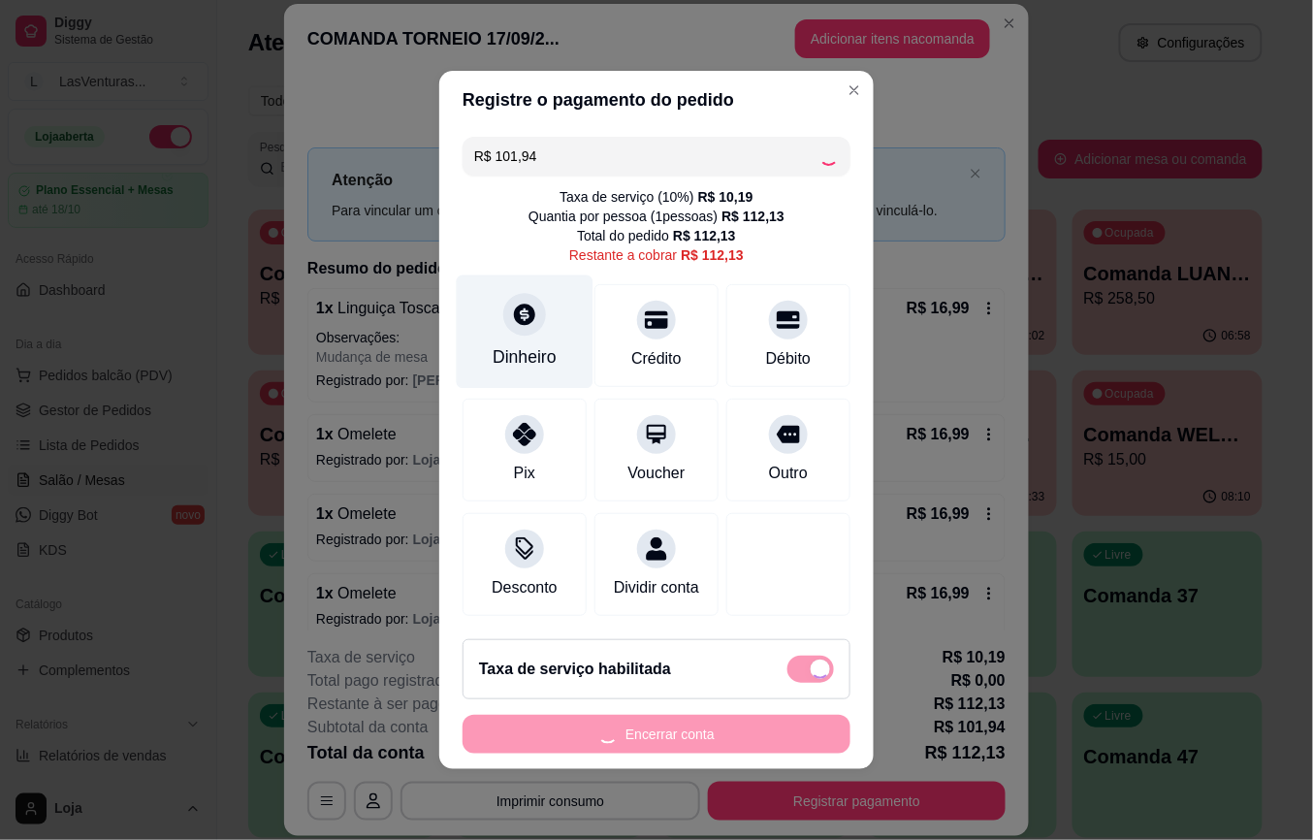
checkbox input "false"
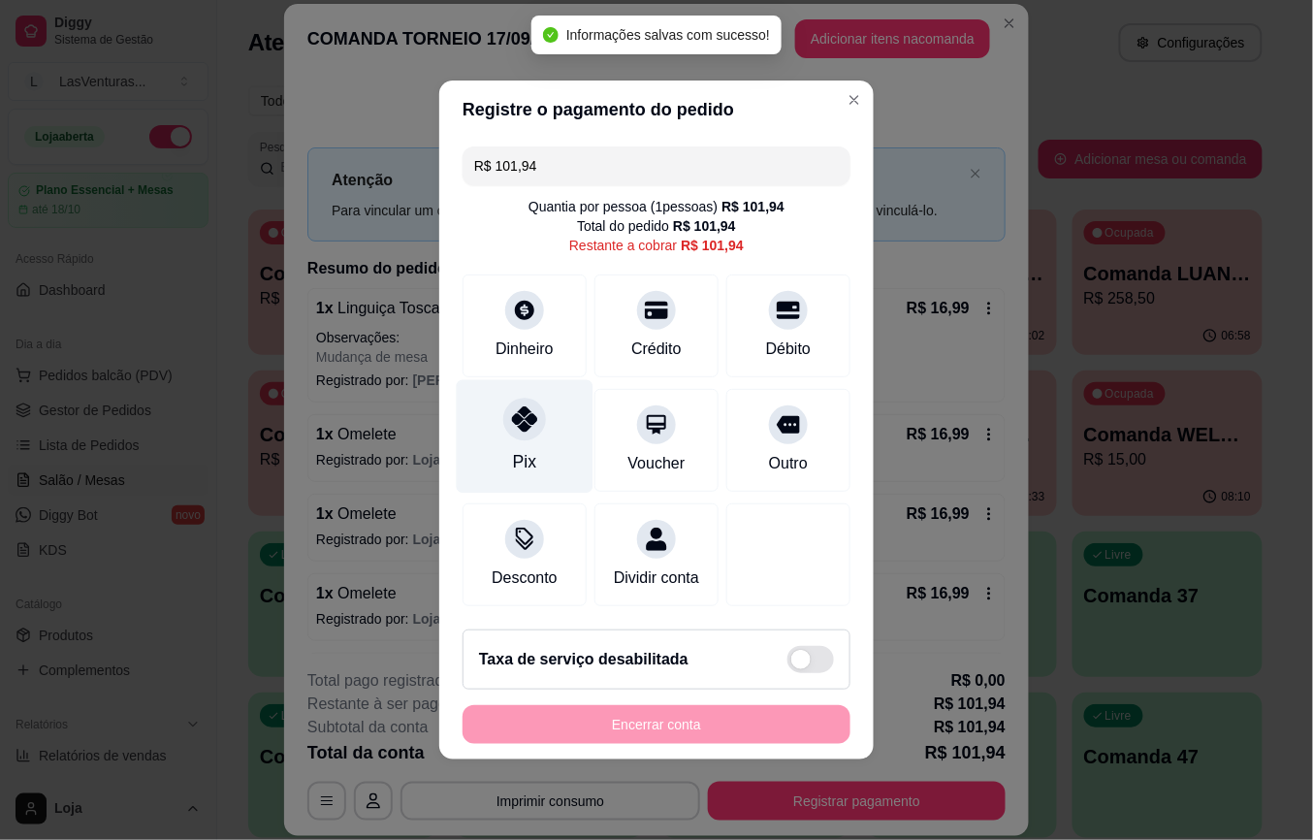
click at [525, 433] on div "Pix" at bounding box center [525, 436] width 137 height 113
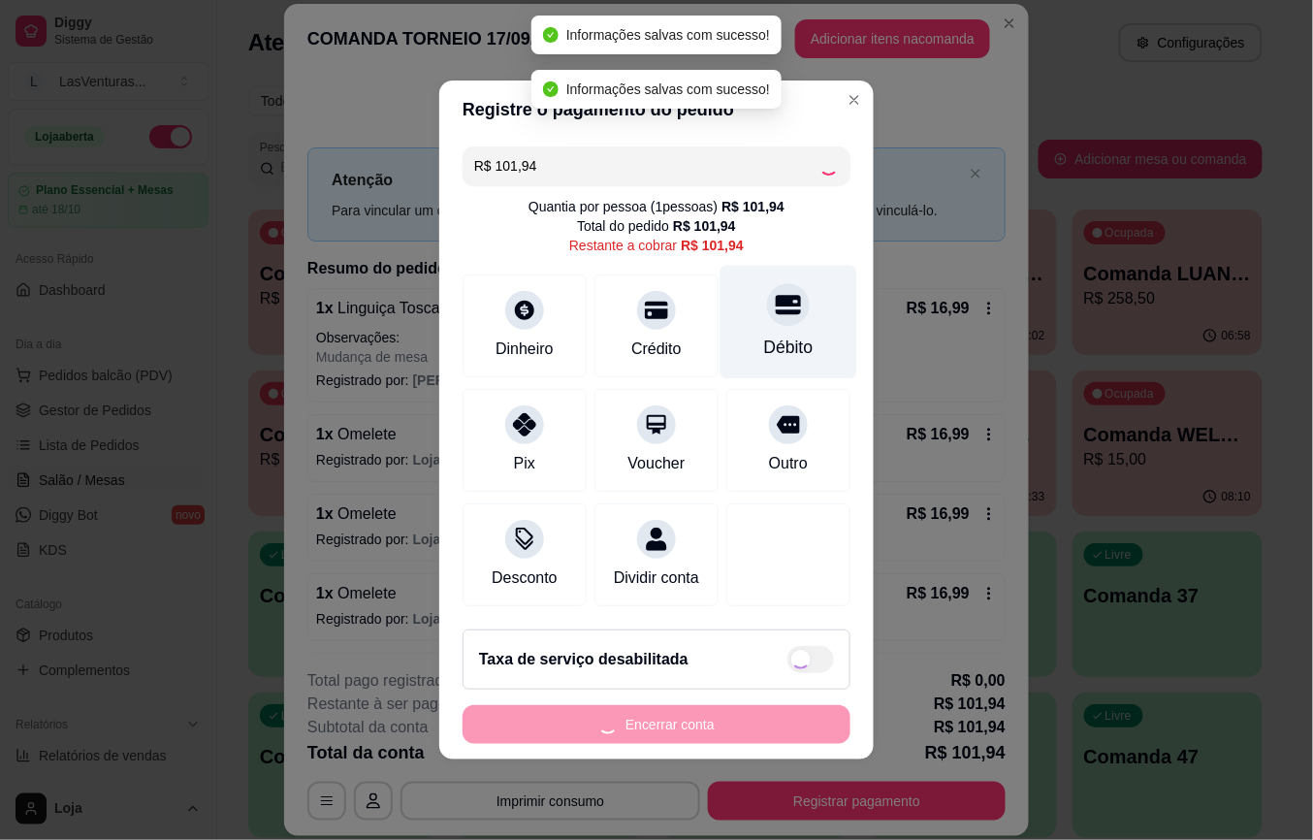
type input "R$ 0,00"
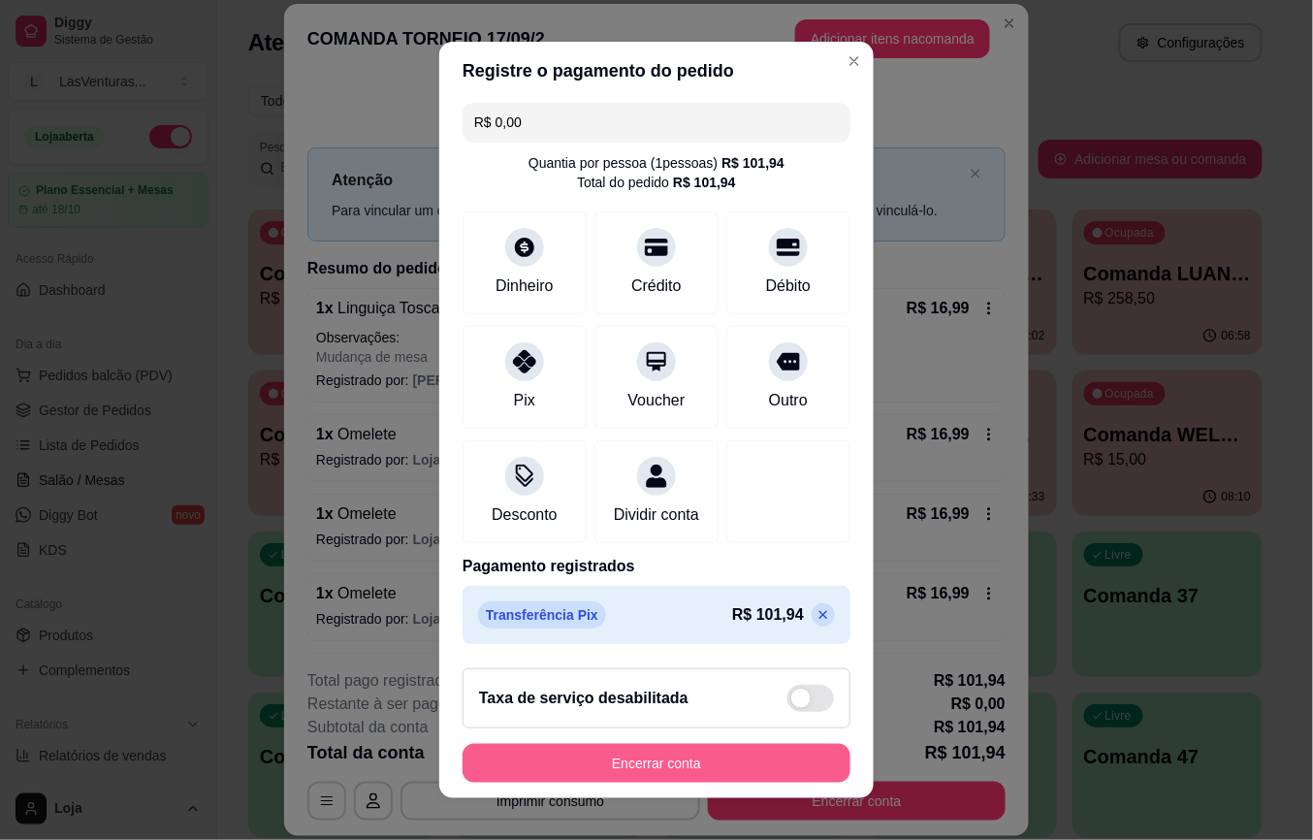
click at [642, 776] on button "Encerrar conta" at bounding box center [657, 763] width 388 height 39
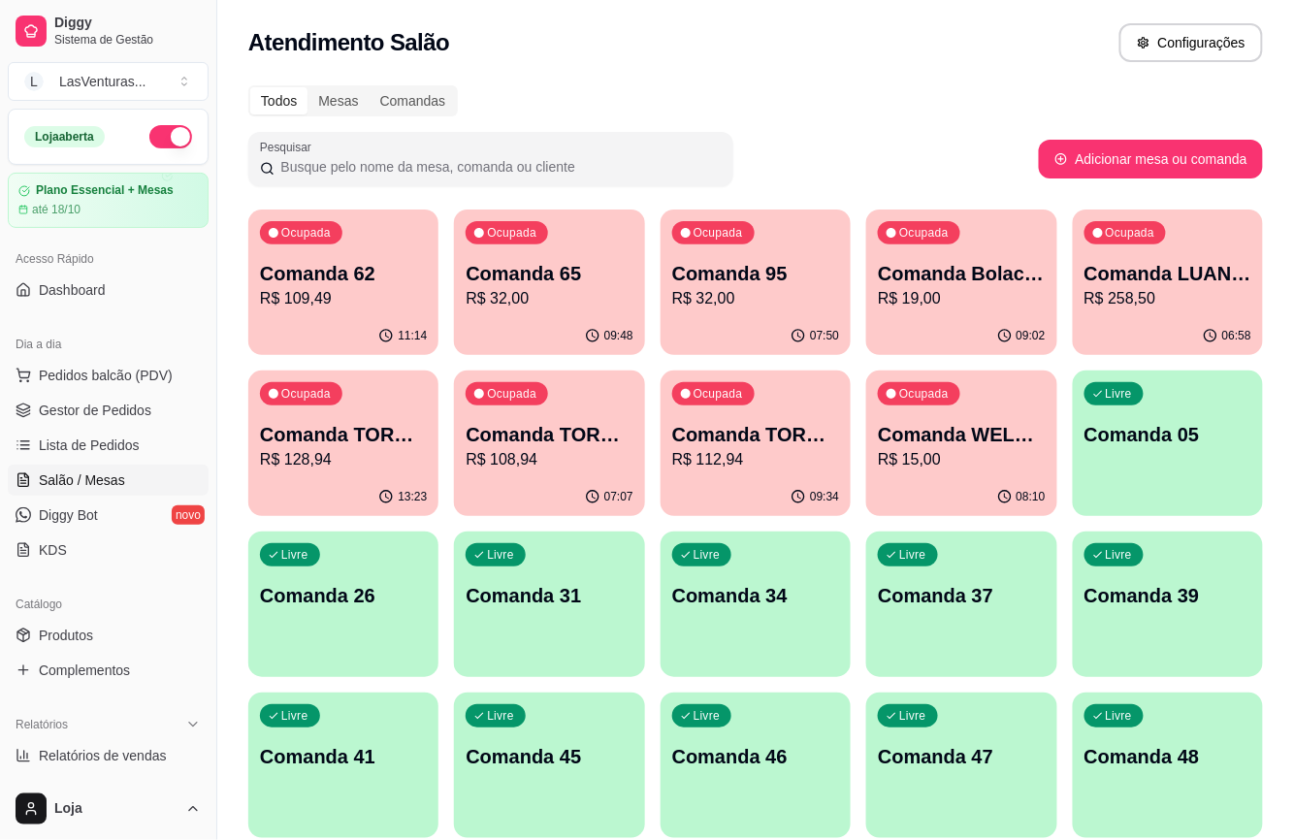
click at [355, 447] on p "Comanda TORNEIO 21/09" at bounding box center [343, 434] width 167 height 27
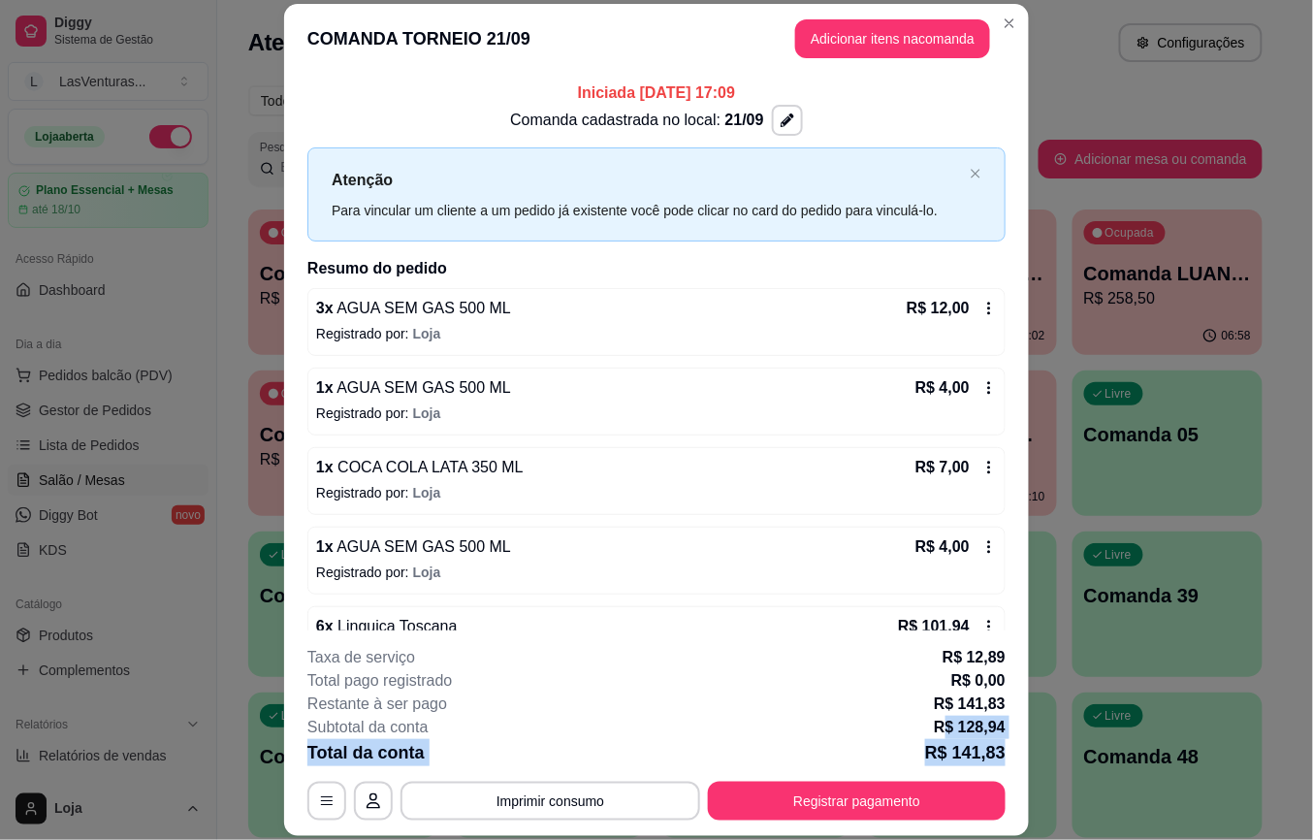
drag, startPoint x: 995, startPoint y: 746, endPoint x: 1030, endPoint y: 733, distance: 37.1
click at [1028, 746] on div "**********" at bounding box center [656, 420] width 1313 height 840
click at [851, 805] on button "Registrar pagamento" at bounding box center [857, 801] width 298 height 39
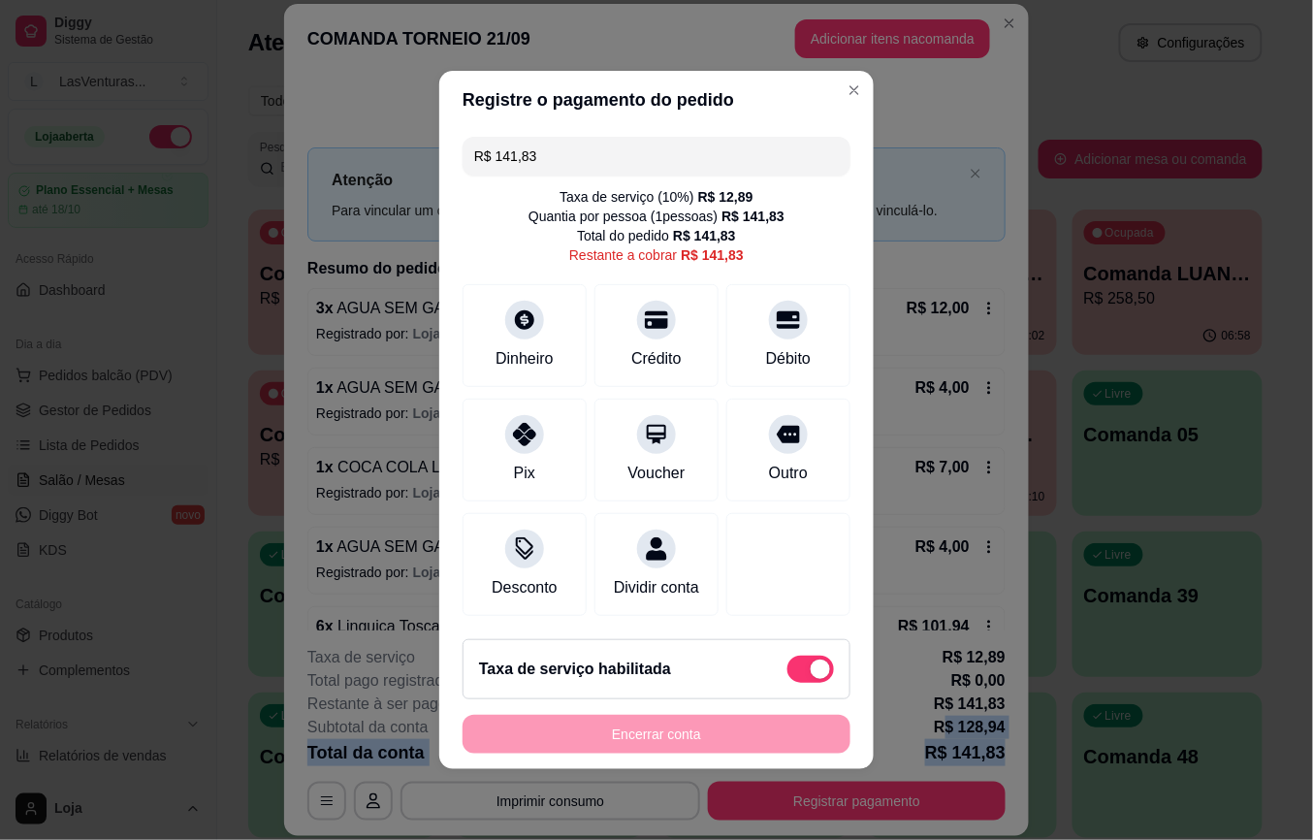
click at [788, 683] on span at bounding box center [811, 669] width 47 height 27
click at [788, 675] on span at bounding box center [811, 669] width 47 height 27
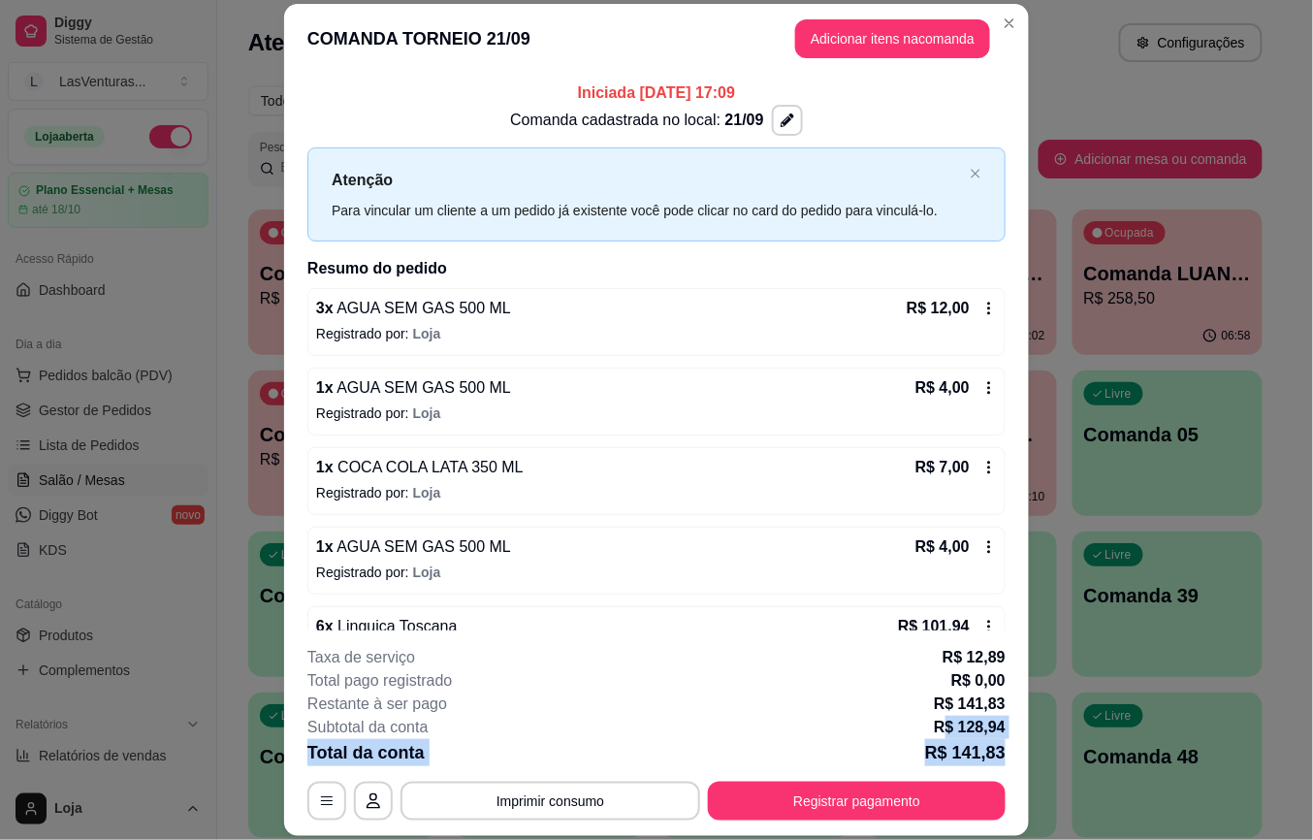
click at [894, 784] on button "Registrar pagamento" at bounding box center [857, 801] width 298 height 39
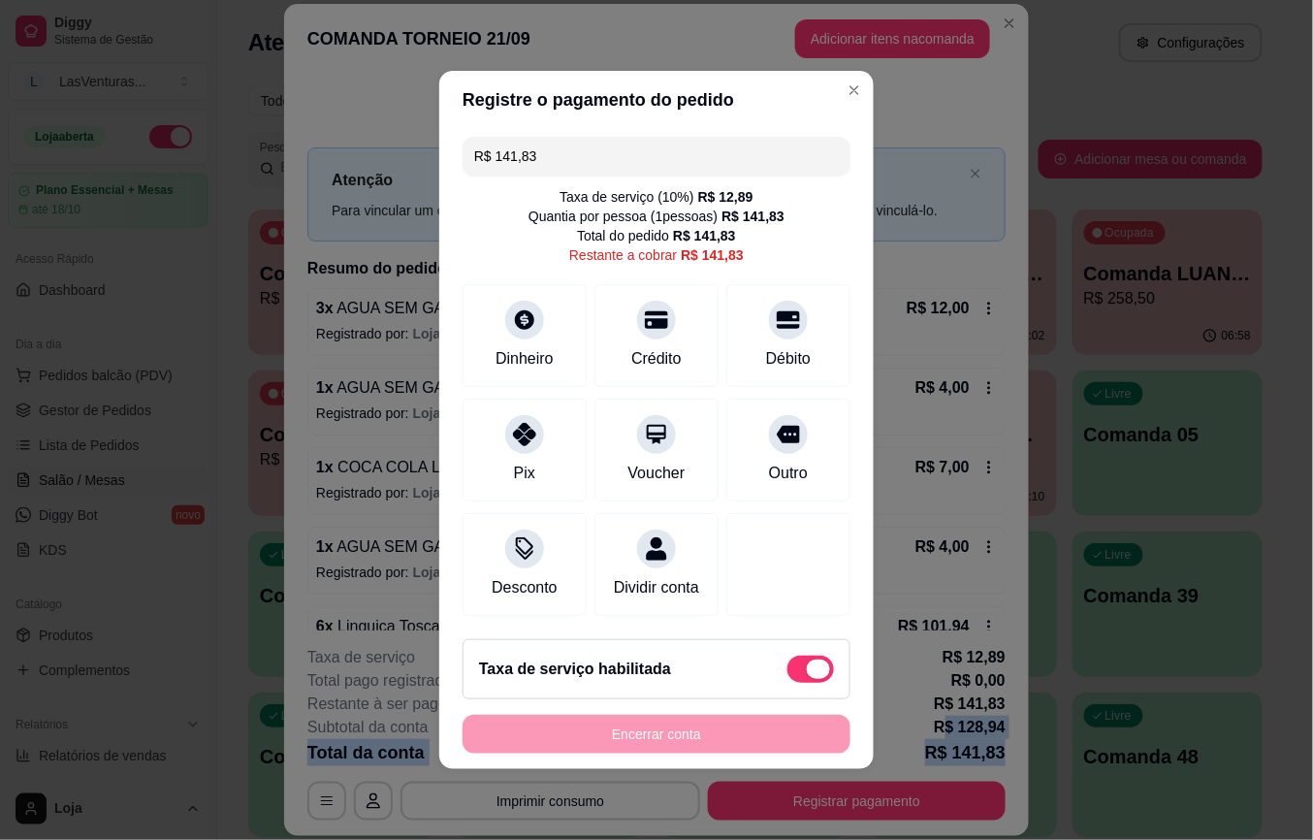
click at [788, 679] on span at bounding box center [811, 669] width 47 height 27
click at [811, 676] on span at bounding box center [820, 669] width 19 height 19
click at [807, 676] on span at bounding box center [818, 669] width 23 height 19
click at [788, 676] on input "checkbox" at bounding box center [793, 679] width 13 height 13
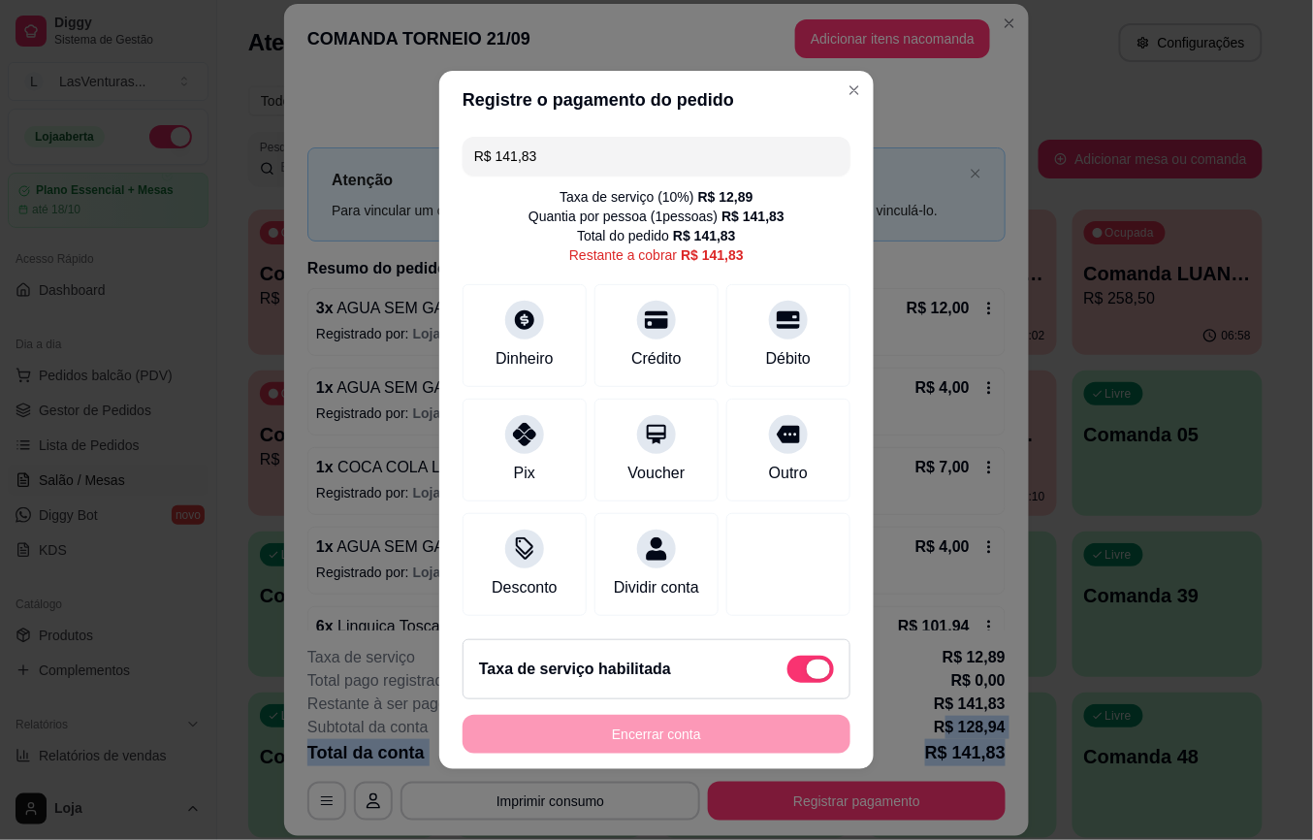
checkbox input "true"
click at [784, 677] on div "Taxa de serviço habilitada" at bounding box center [656, 669] width 355 height 27
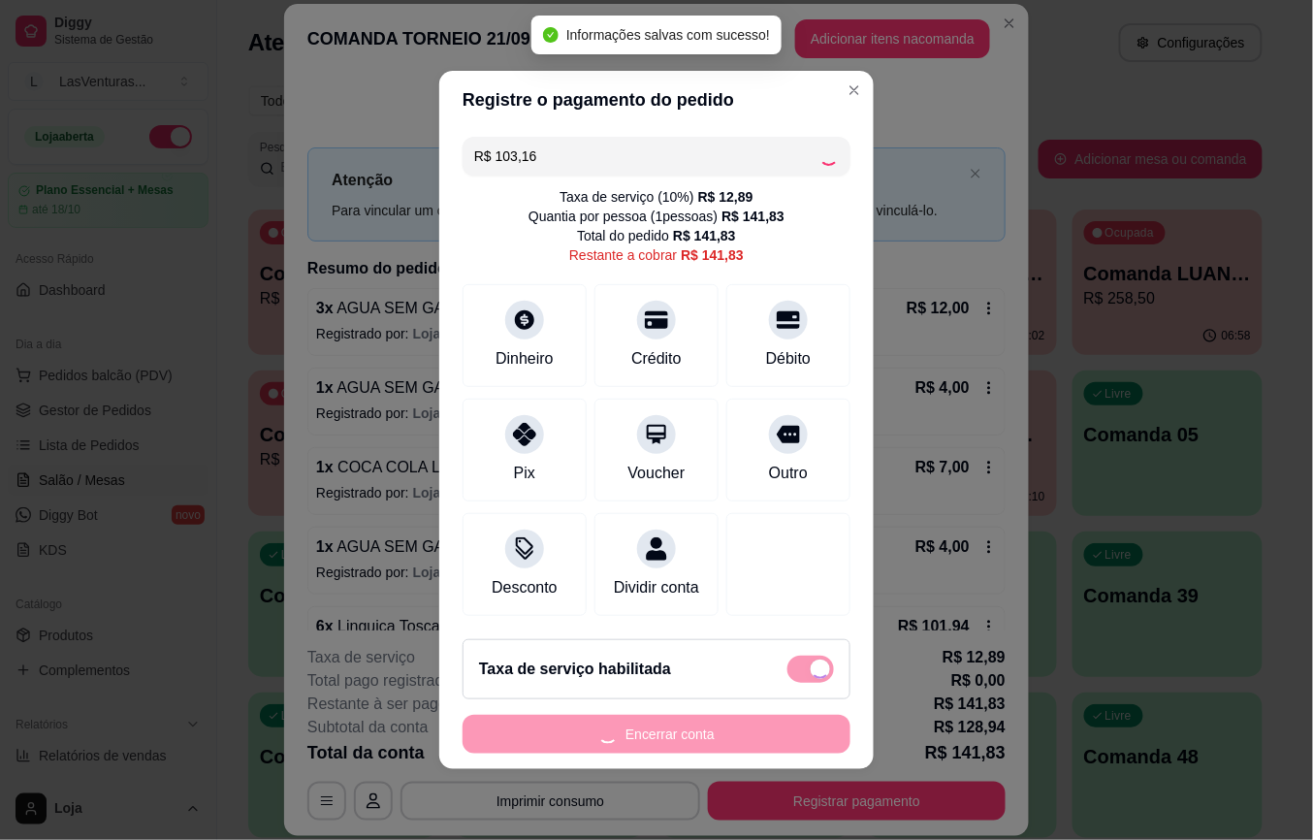
type input "R$ 128,94"
checkbox input "false"
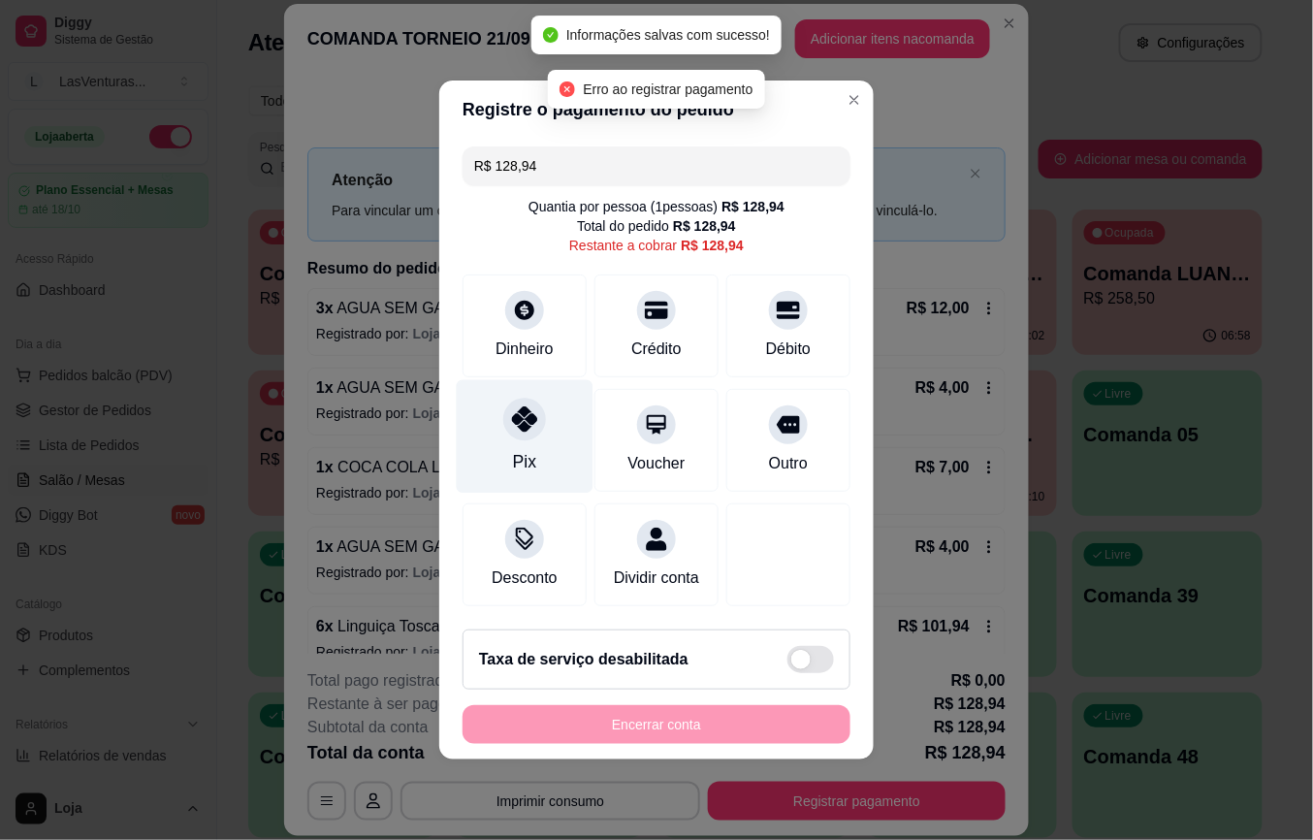
click at [549, 423] on div "Pix" at bounding box center [525, 436] width 137 height 113
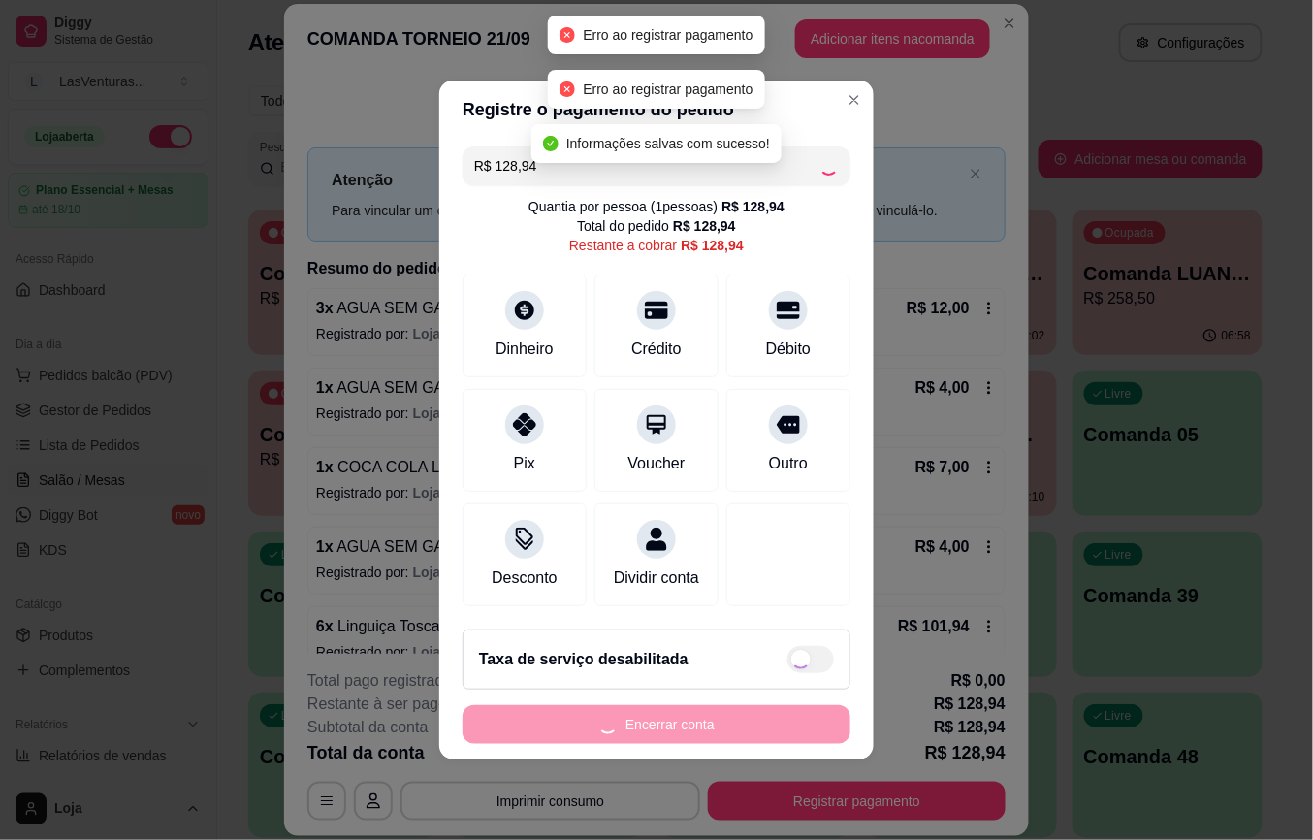
type input "R$ 0,00"
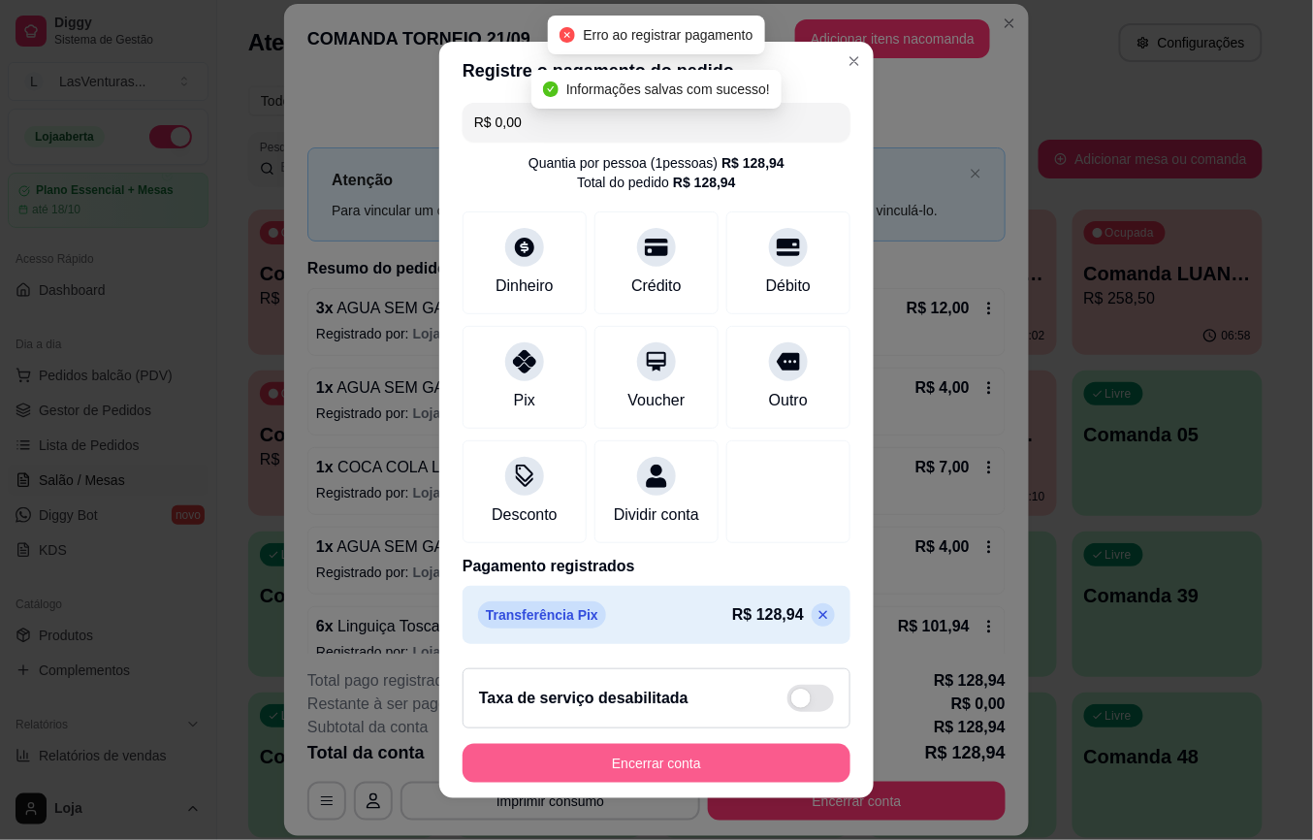
click at [667, 760] on button "Encerrar conta" at bounding box center [657, 763] width 388 height 39
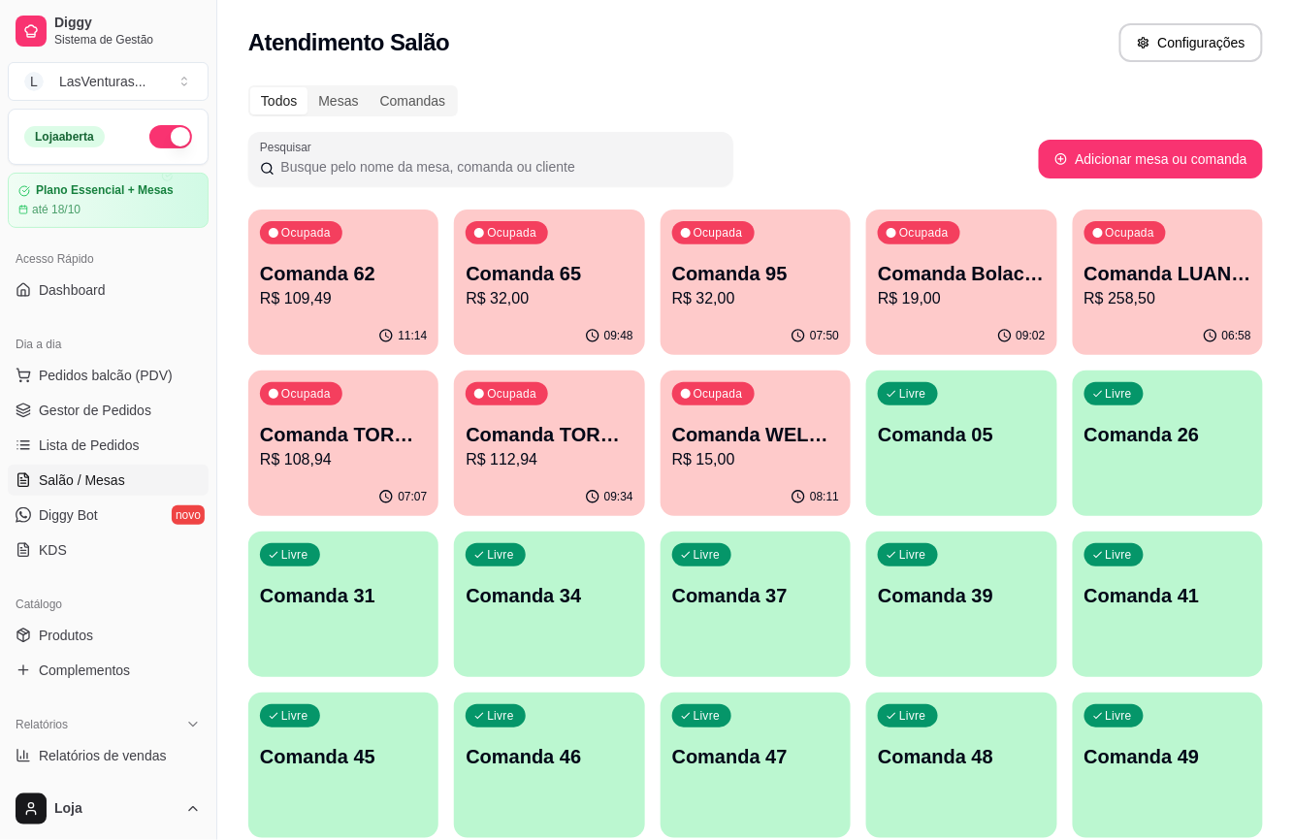
click at [402, 498] on p "07:07" at bounding box center [412, 497] width 29 height 16
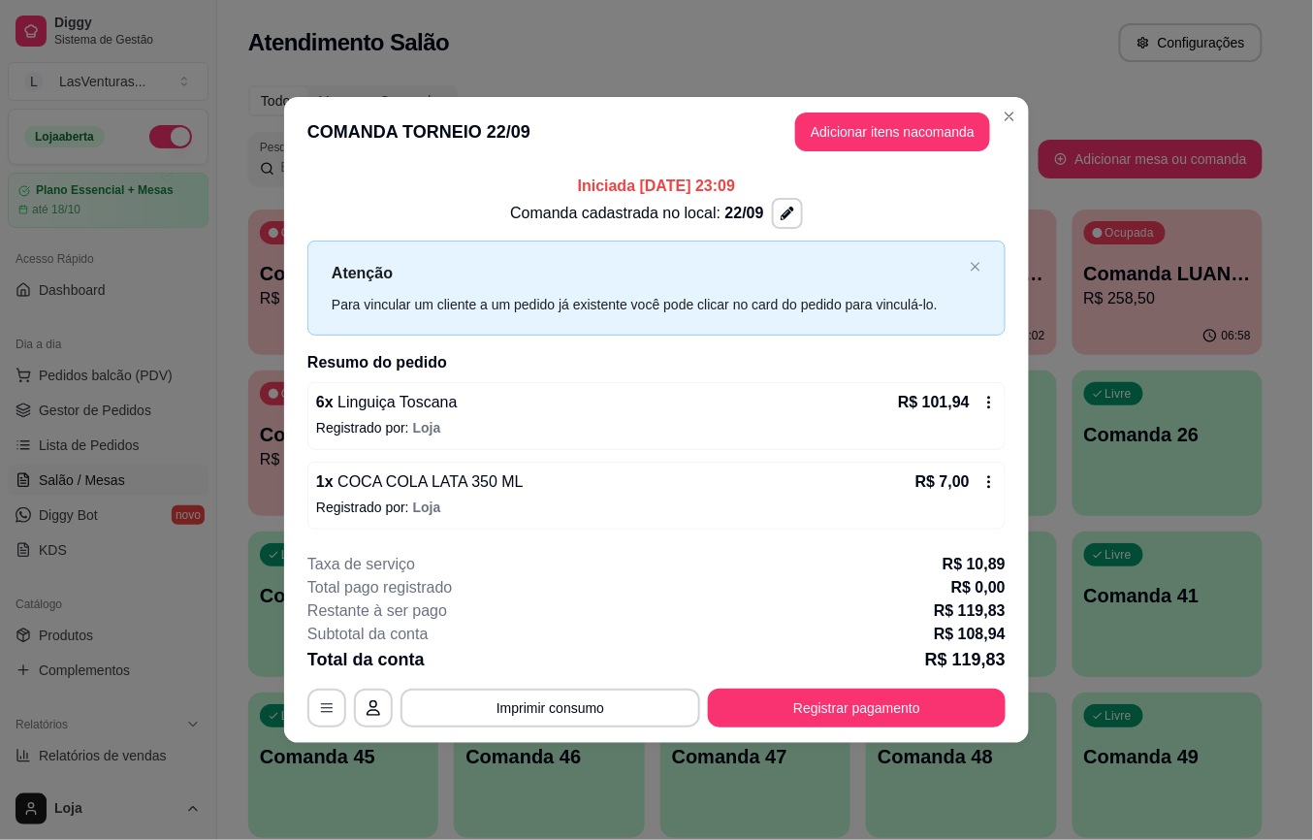
click at [897, 722] on button "Registrar pagamento" at bounding box center [857, 708] width 298 height 39
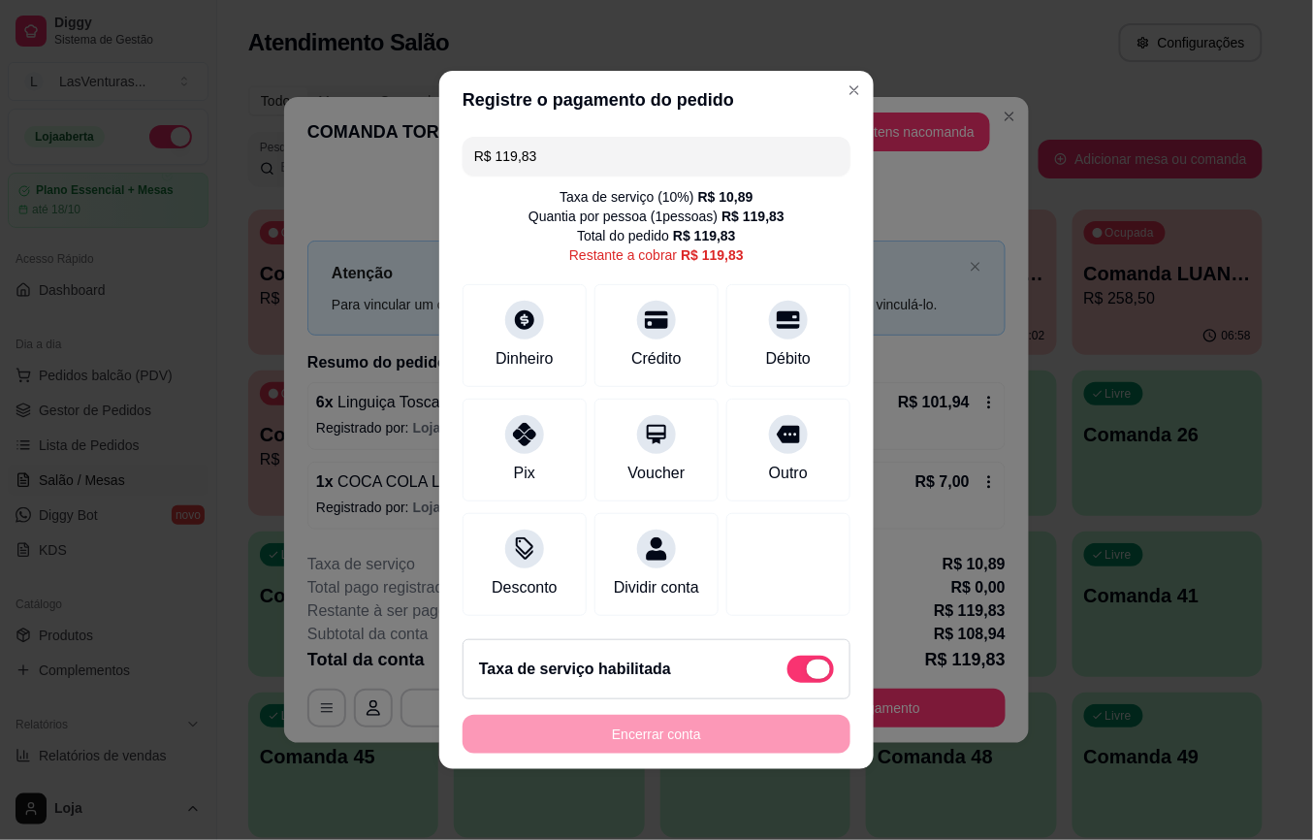
click at [807, 679] on span at bounding box center [818, 669] width 23 height 19
click at [790, 686] on input "checkbox" at bounding box center [793, 679] width 13 height 13
checkbox input "true"
type input "R$ 108,94"
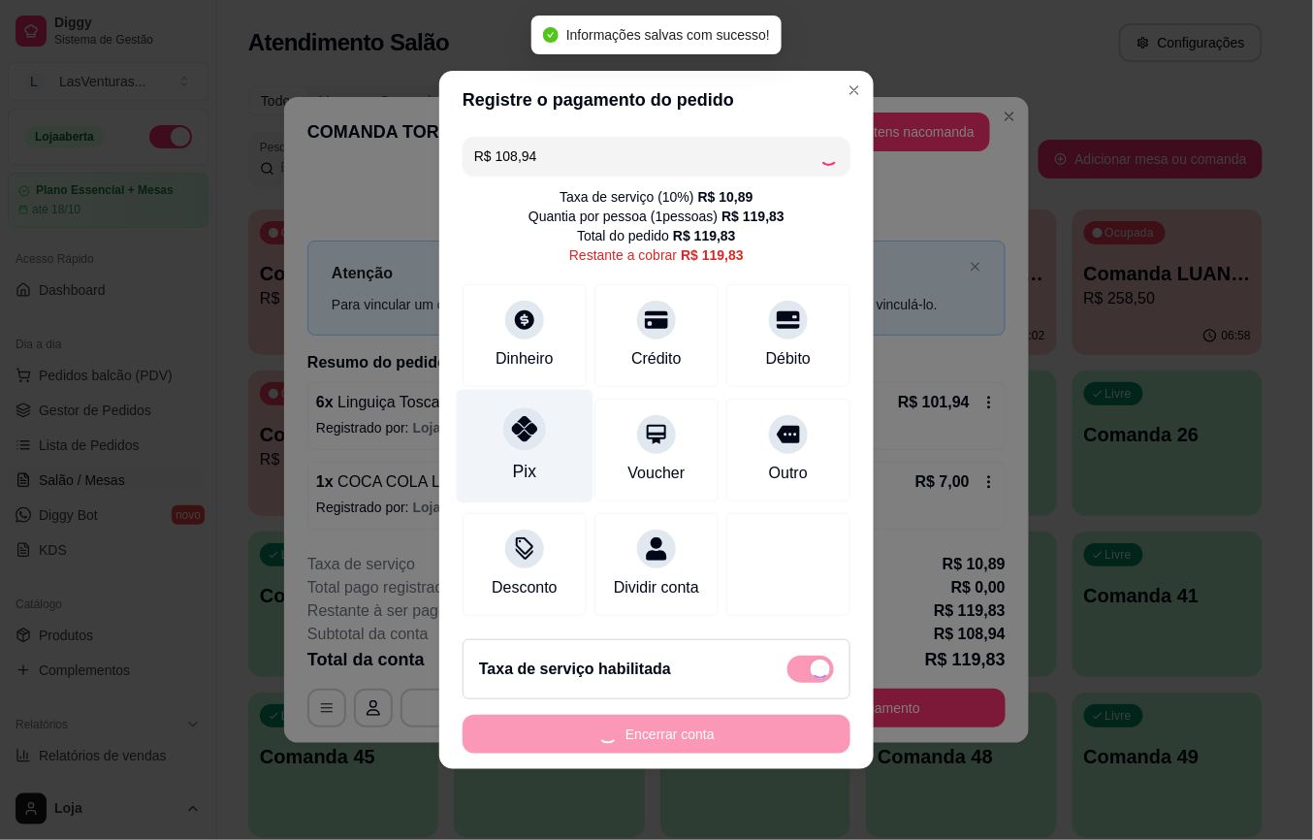
checkbox input "false"
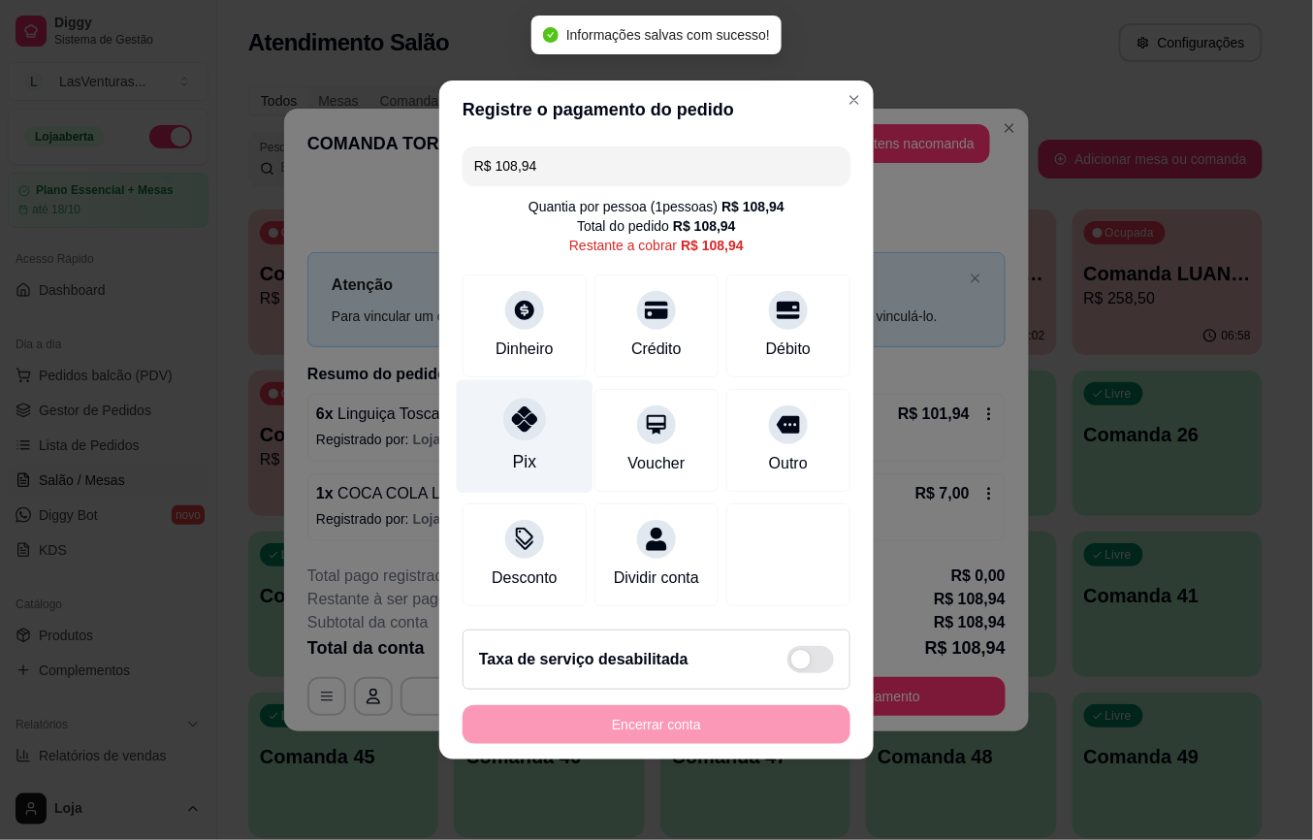
click at [521, 428] on div at bounding box center [524, 419] width 43 height 43
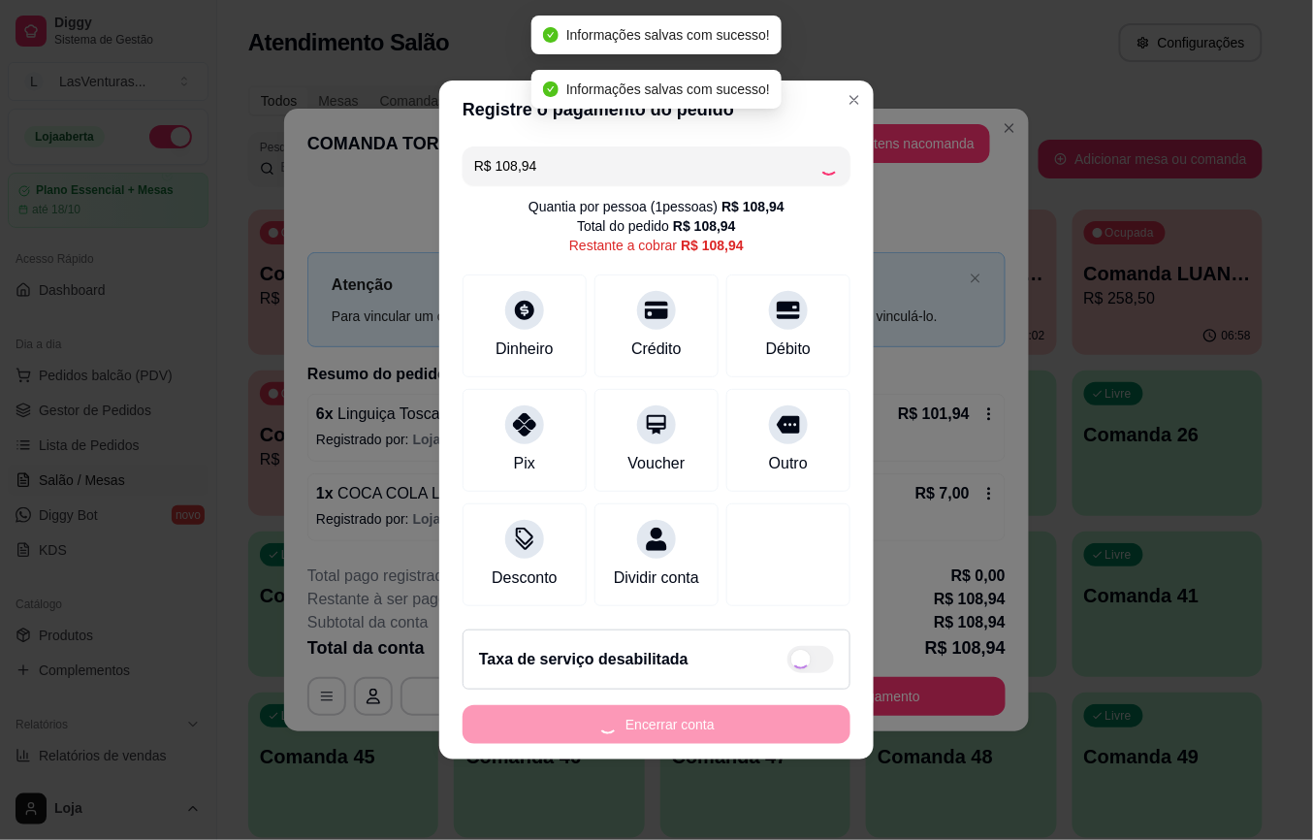
type input "R$ 0,00"
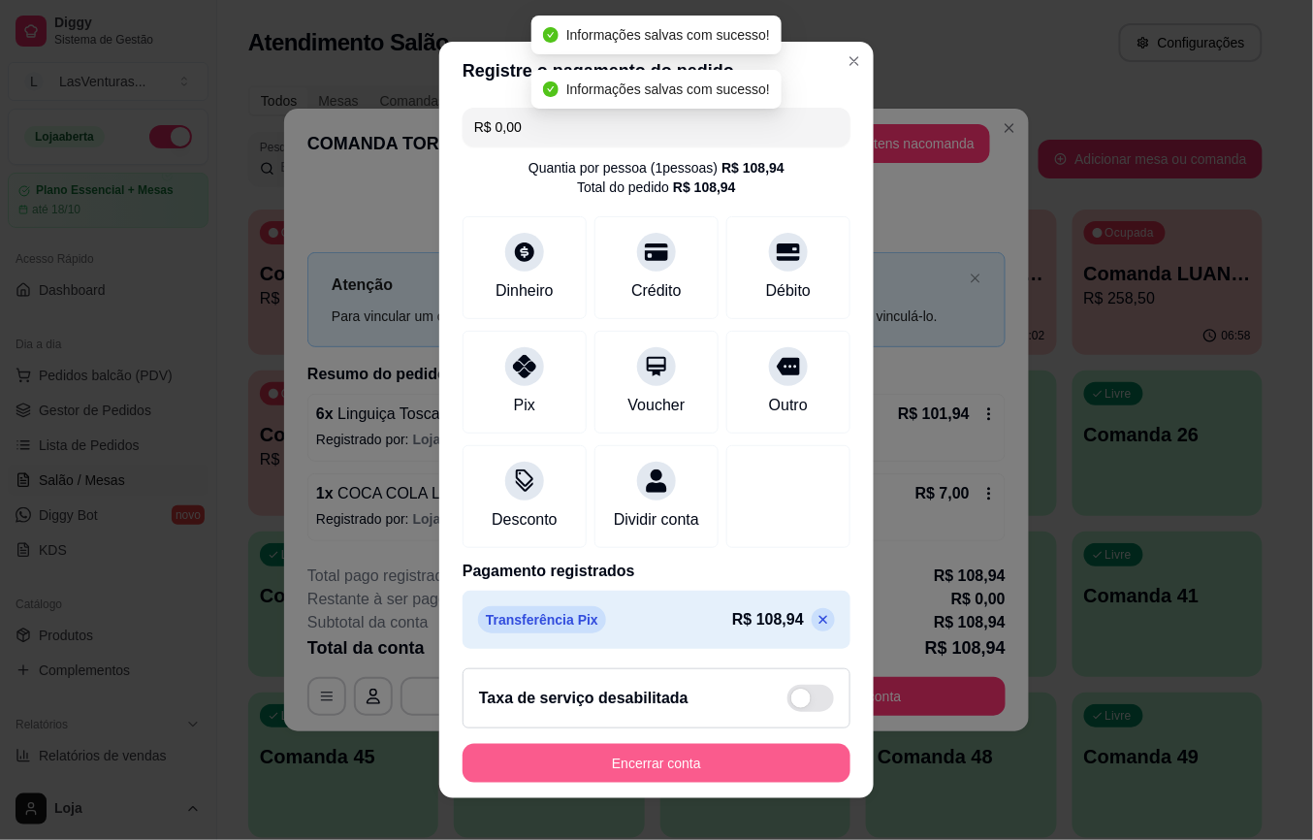
click at [663, 765] on button "Encerrar conta" at bounding box center [657, 763] width 388 height 39
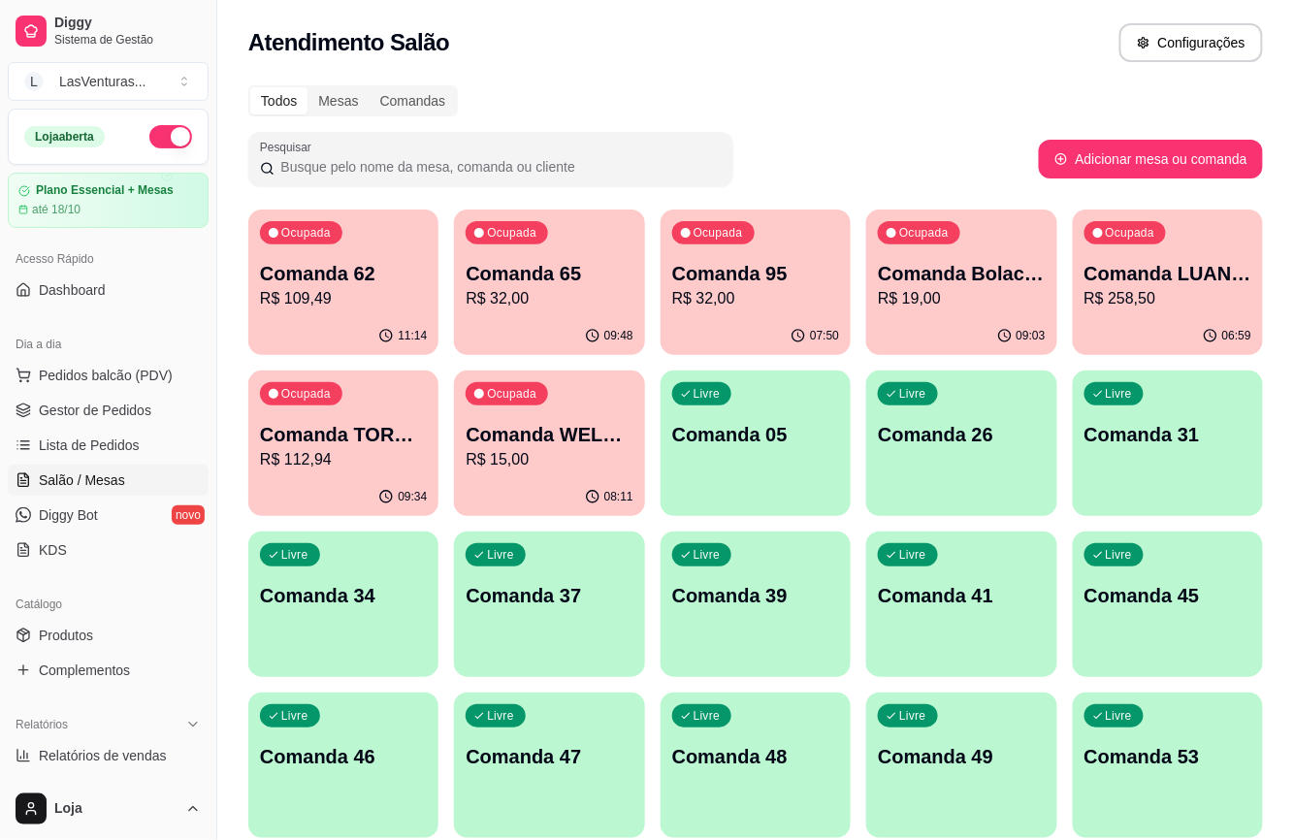
click at [335, 446] on p "Comanda TORNEIO 24/09" at bounding box center [343, 434] width 167 height 27
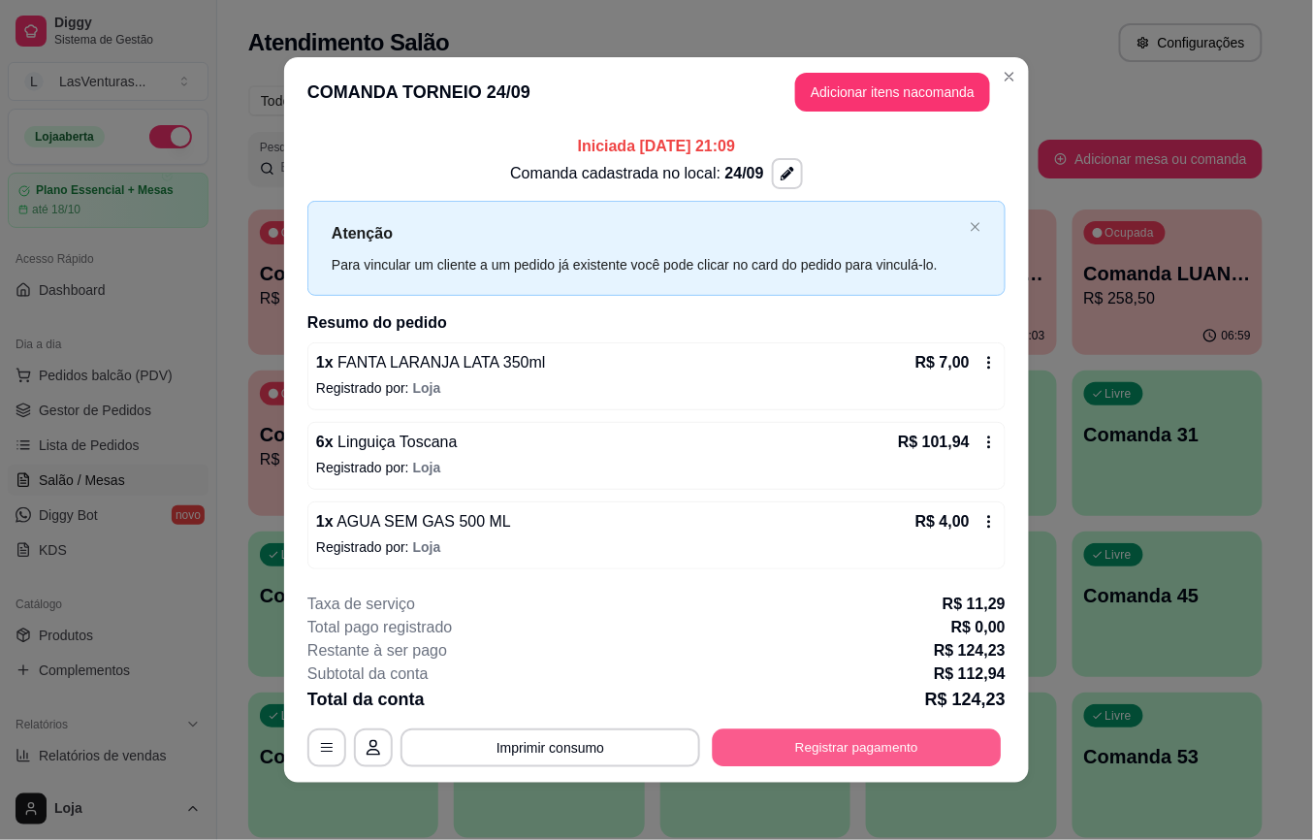
click at [827, 749] on button "Registrar pagamento" at bounding box center [857, 747] width 289 height 38
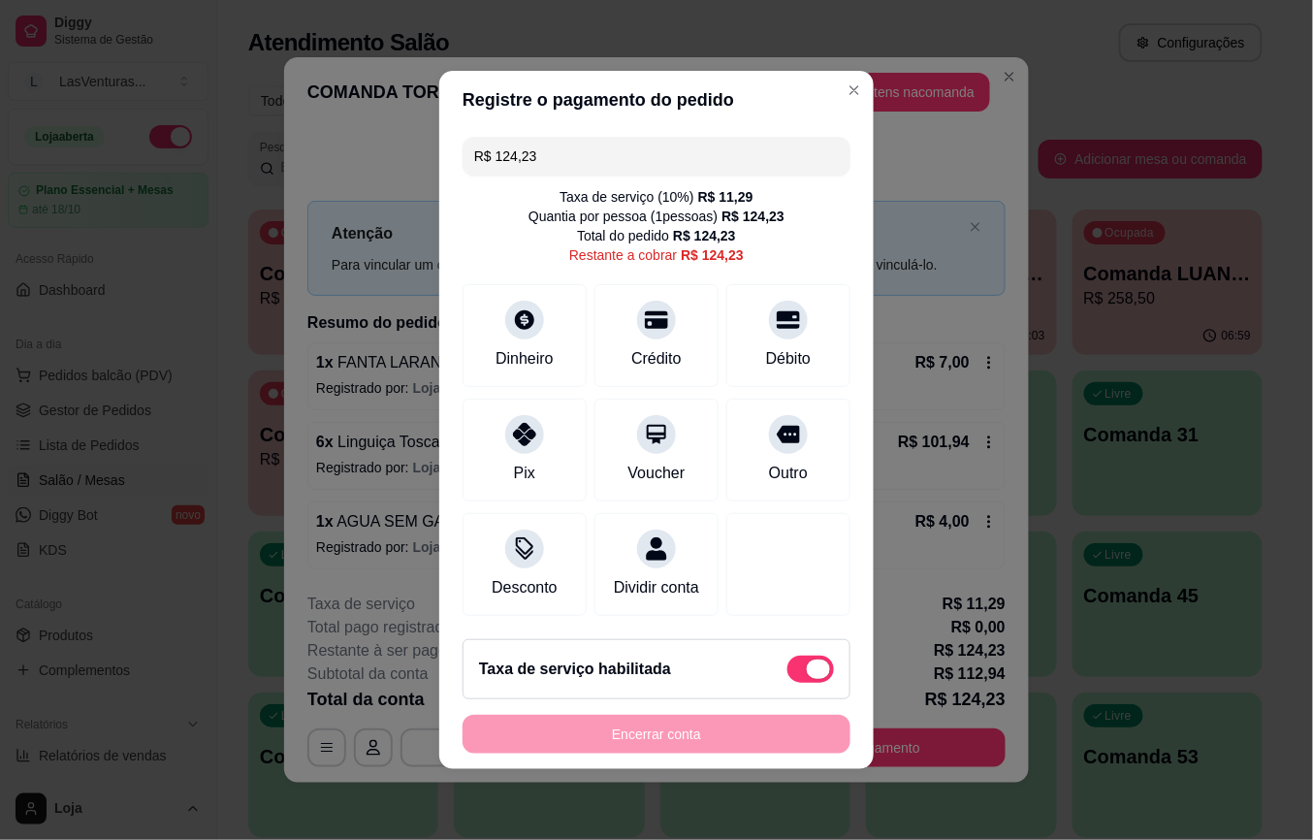
click at [788, 668] on label at bounding box center [811, 669] width 47 height 27
click at [787, 673] on input "checkbox" at bounding box center [793, 679] width 13 height 13
checkbox input "true"
type input "R$ 112,94"
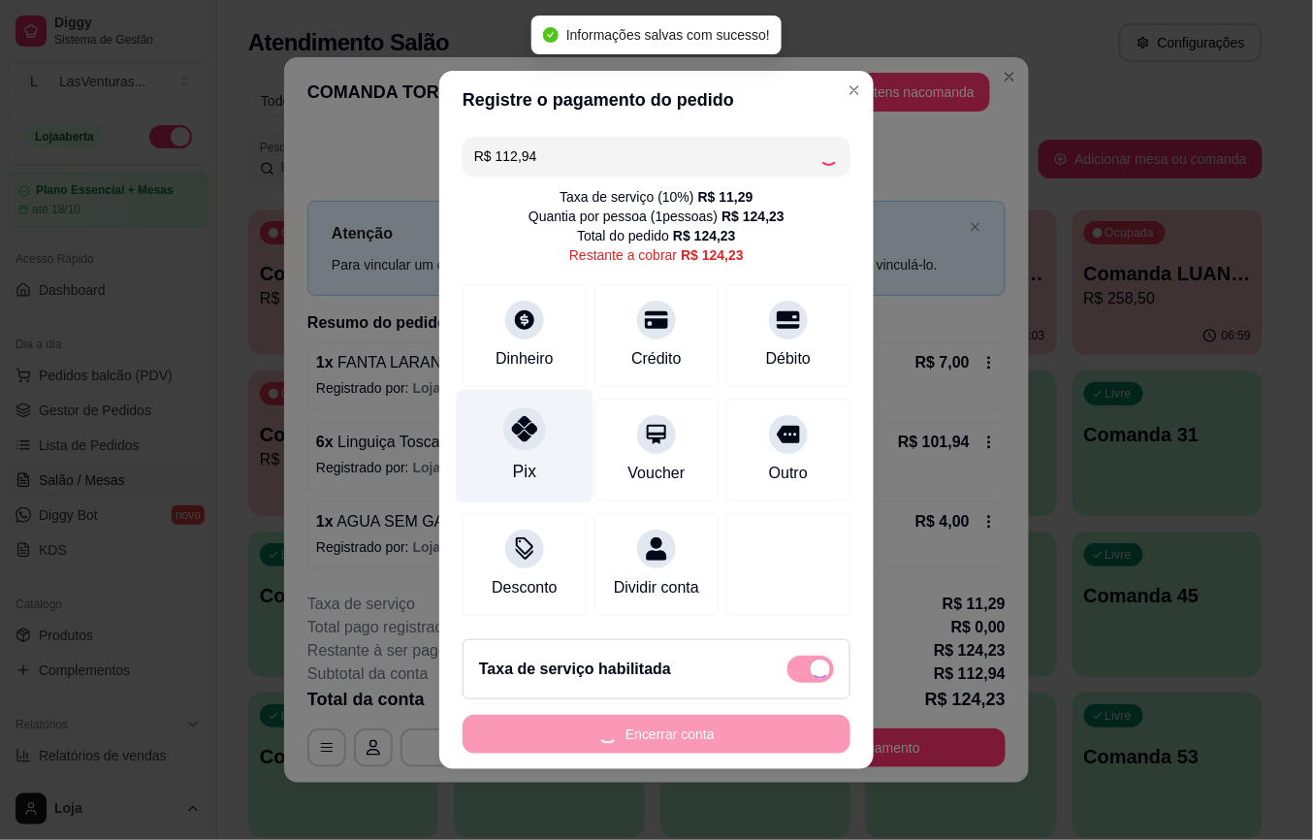
checkbox input "false"
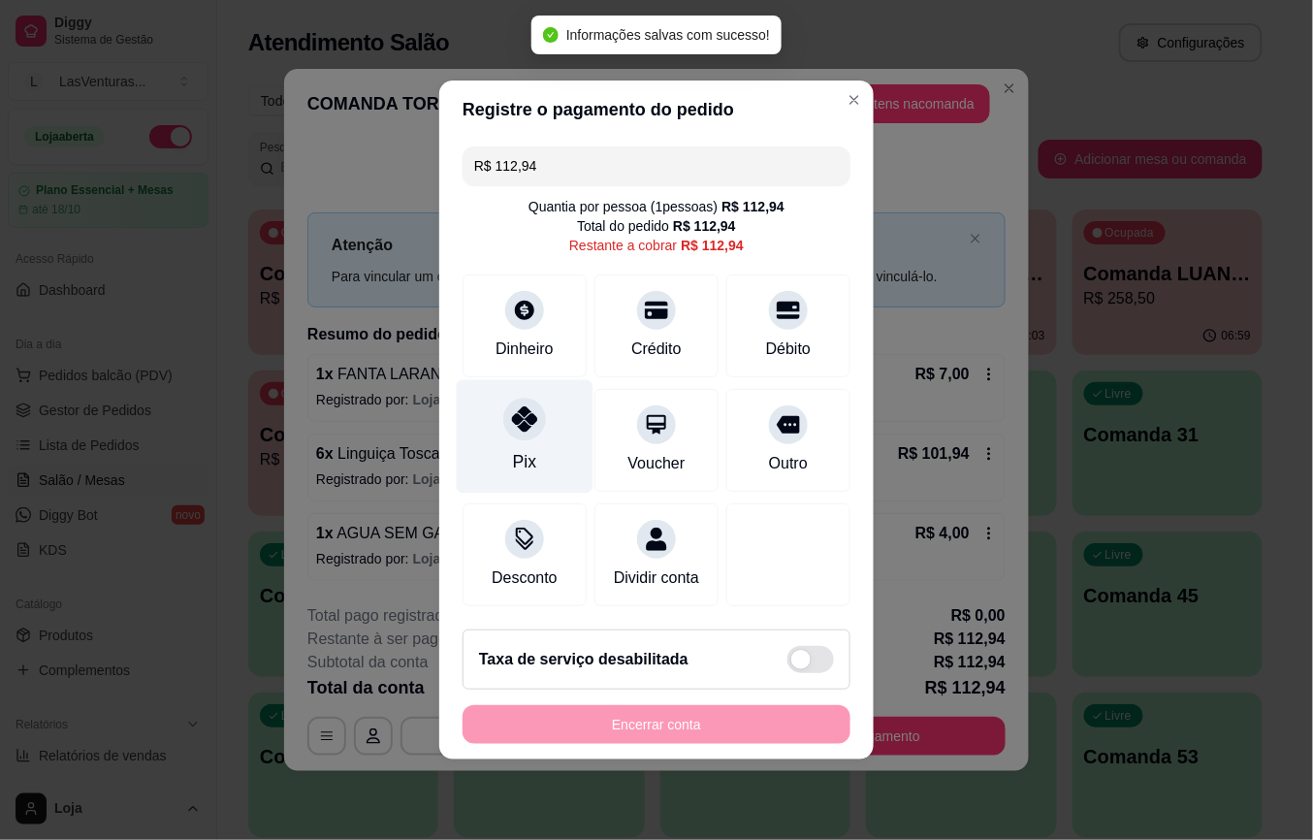
click at [518, 449] on div "Pix" at bounding box center [524, 461] width 23 height 25
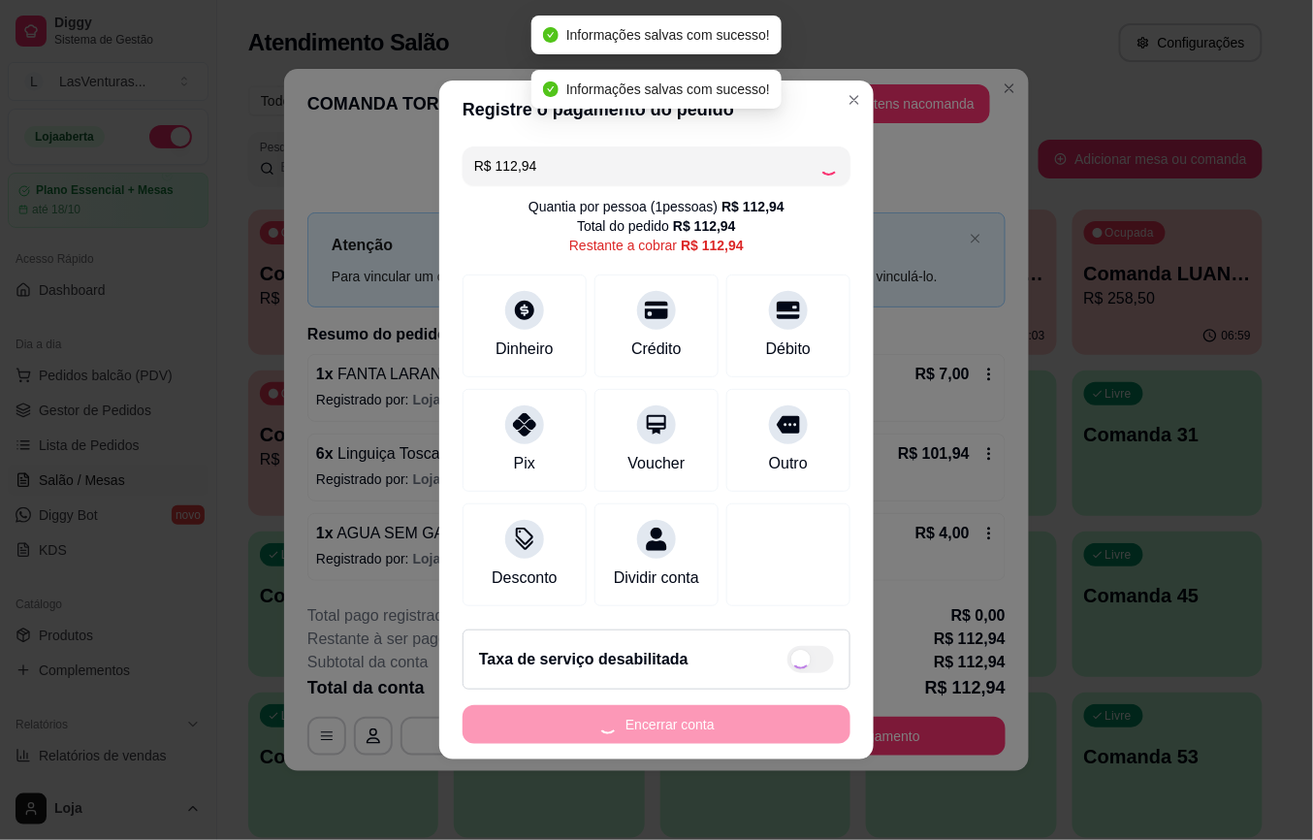
type input "R$ 0,00"
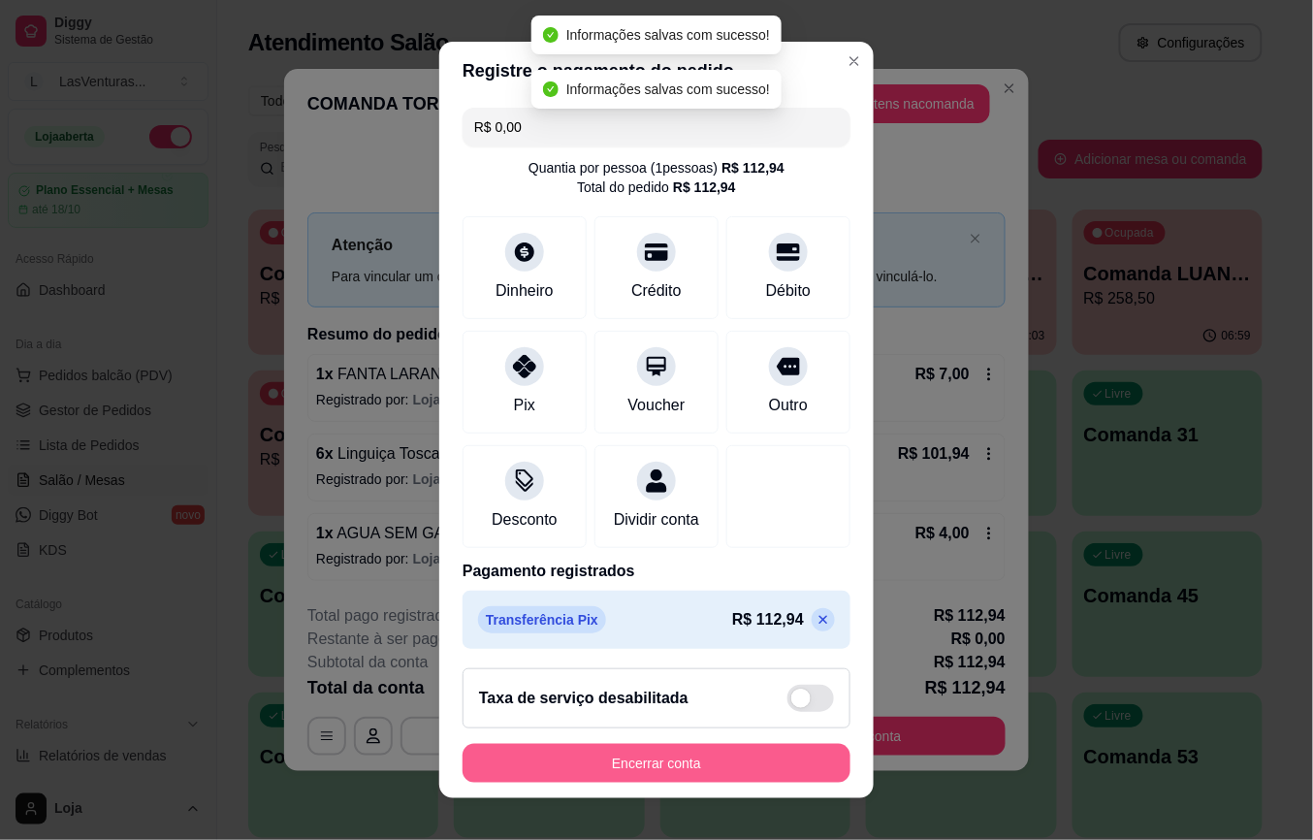
click at [684, 754] on button "Encerrar conta" at bounding box center [657, 763] width 388 height 39
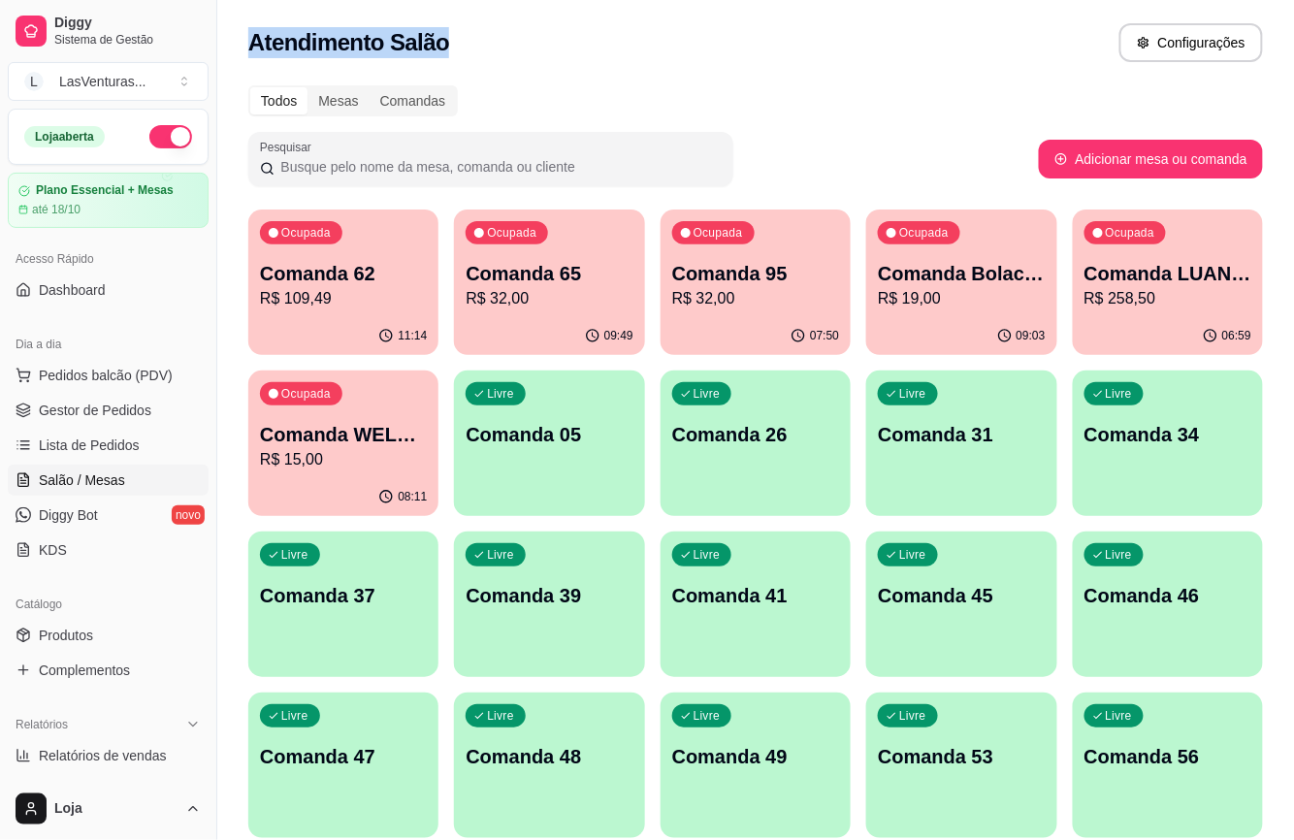
drag, startPoint x: 246, startPoint y: 37, endPoint x: 481, endPoint y: 37, distance: 234.7
click at [479, 36] on div "Atendimento Salão Configurações" at bounding box center [755, 37] width 1077 height 74
click at [274, 39] on h2 "Atendimento Salão" at bounding box center [348, 42] width 201 height 31
click at [262, 47] on h2 "Atendimento Salão" at bounding box center [348, 42] width 201 height 31
click at [249, 47] on h2 "Atendimento Salão" at bounding box center [348, 42] width 201 height 31
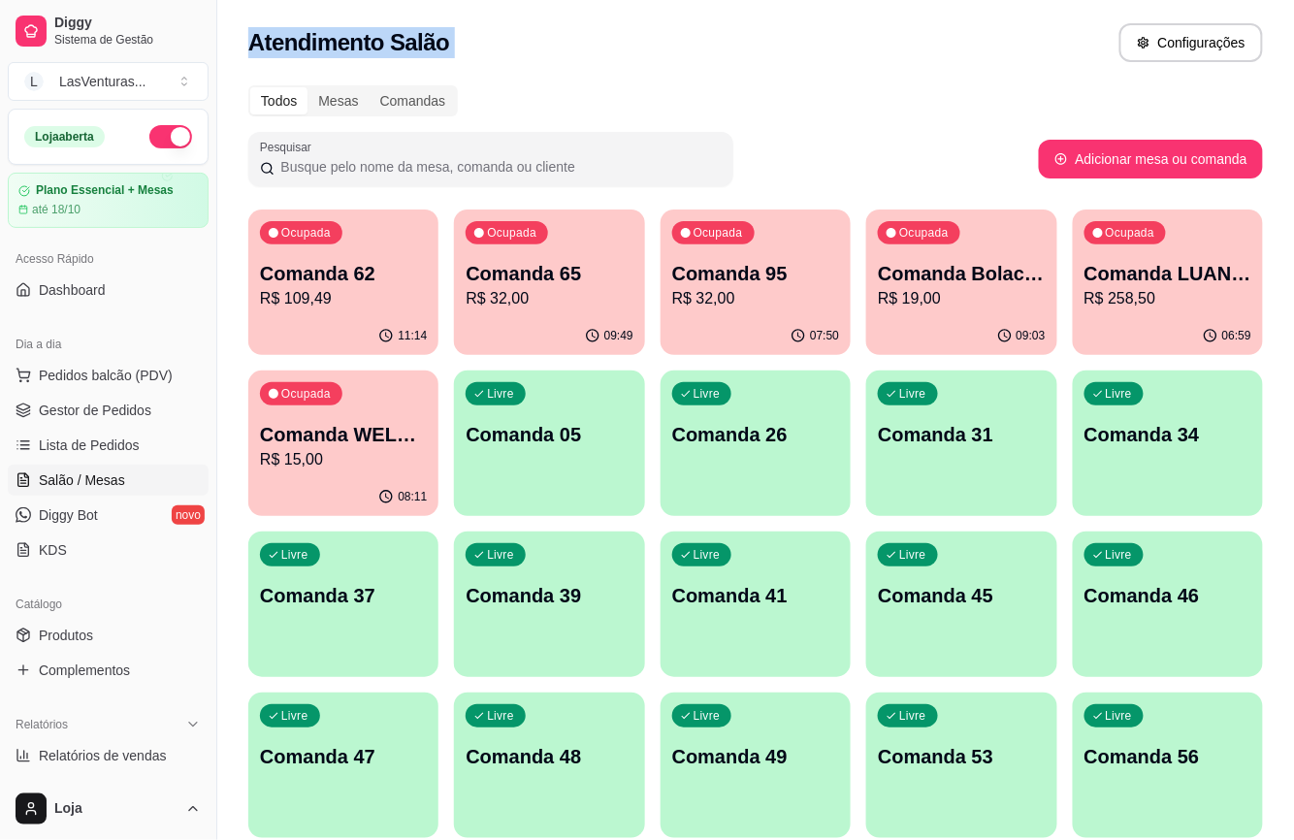
drag, startPoint x: 252, startPoint y: 47, endPoint x: 451, endPoint y: 40, distance: 199.0
click at [451, 40] on div "Atendimento Salão Configurações" at bounding box center [755, 37] width 1077 height 74
click at [454, 40] on div "Atendimento Salão Configurações" at bounding box center [755, 42] width 1015 height 39
drag, startPoint x: 249, startPoint y: 41, endPoint x: 495, endPoint y: 44, distance: 245.4
click at [495, 44] on div "Atendimento Salão Configurações" at bounding box center [755, 42] width 1015 height 39
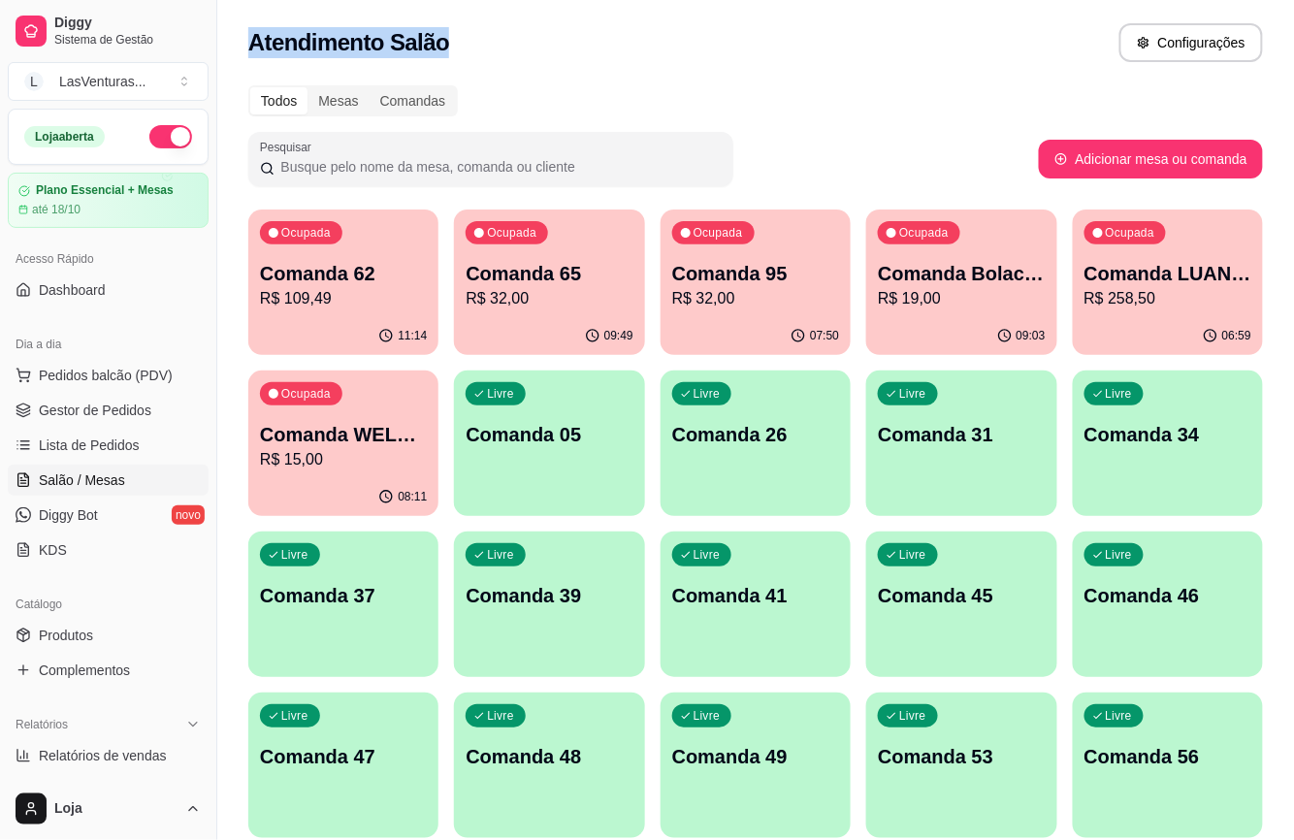
click at [493, 44] on div "Atendimento Salão Configurações" at bounding box center [755, 42] width 1015 height 39
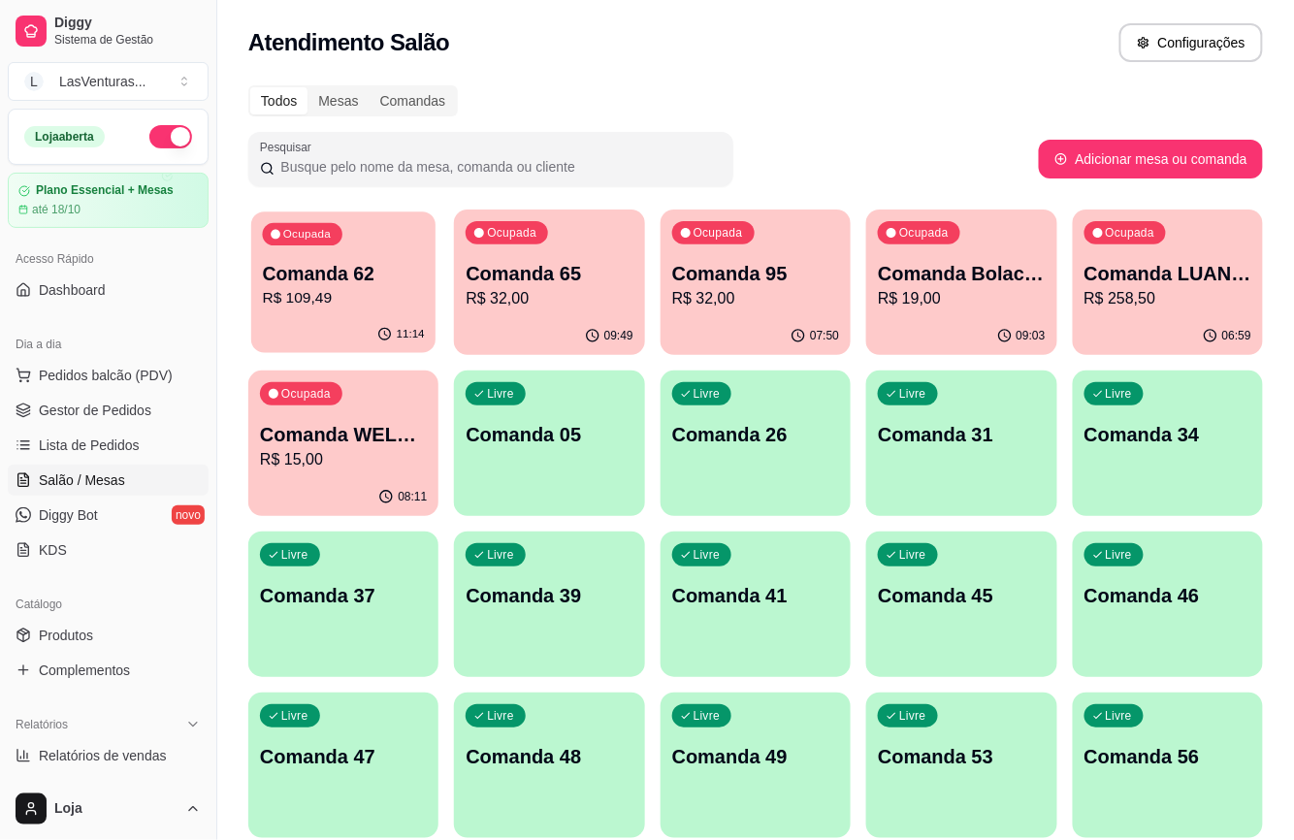
click at [324, 285] on div "Comanda 62 R$ 109,49" at bounding box center [344, 285] width 162 height 48
click at [565, 295] on p "R$ 32,00" at bounding box center [550, 298] width 162 height 22
click at [1125, 287] on p "R$ 258,50" at bounding box center [1167, 298] width 162 height 22
click at [372, 295] on p "R$ 109,49" at bounding box center [344, 298] width 162 height 22
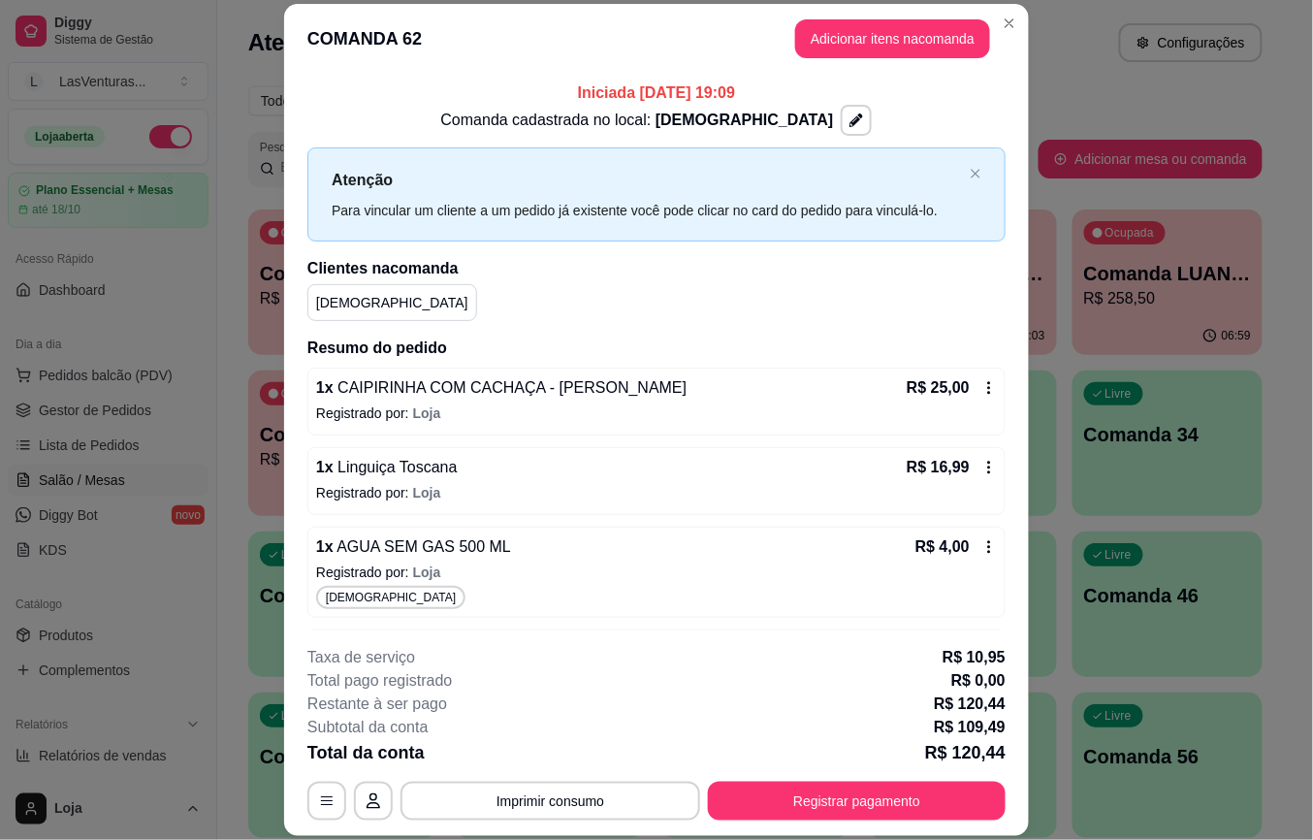
drag, startPoint x: 535, startPoint y: 90, endPoint x: 737, endPoint y: 99, distance: 201.9
click at [737, 99] on p "Iniciada [DATE] 19:09" at bounding box center [656, 92] width 698 height 23
click at [727, 85] on p "Iniciada [DATE] 19:09" at bounding box center [656, 92] width 698 height 23
click at [599, 89] on p "Iniciada [DATE] 19:09" at bounding box center [656, 92] width 698 height 23
drag, startPoint x: 576, startPoint y: 90, endPoint x: 739, endPoint y: 97, distance: 163.1
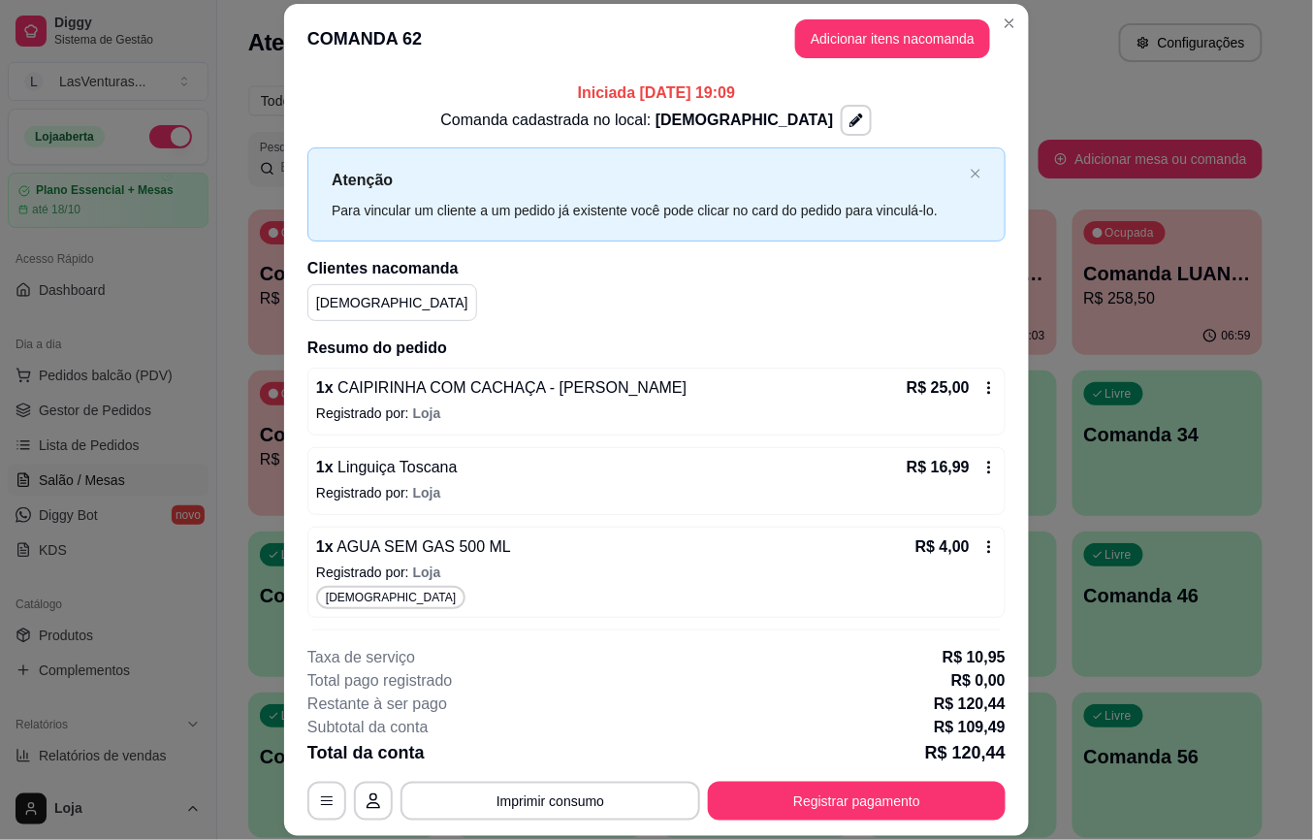
click at [739, 97] on p "Iniciada [DATE] 19:09" at bounding box center [656, 92] width 698 height 23
click at [711, 90] on p "Iniciada [DATE] 19:09" at bounding box center [656, 92] width 698 height 23
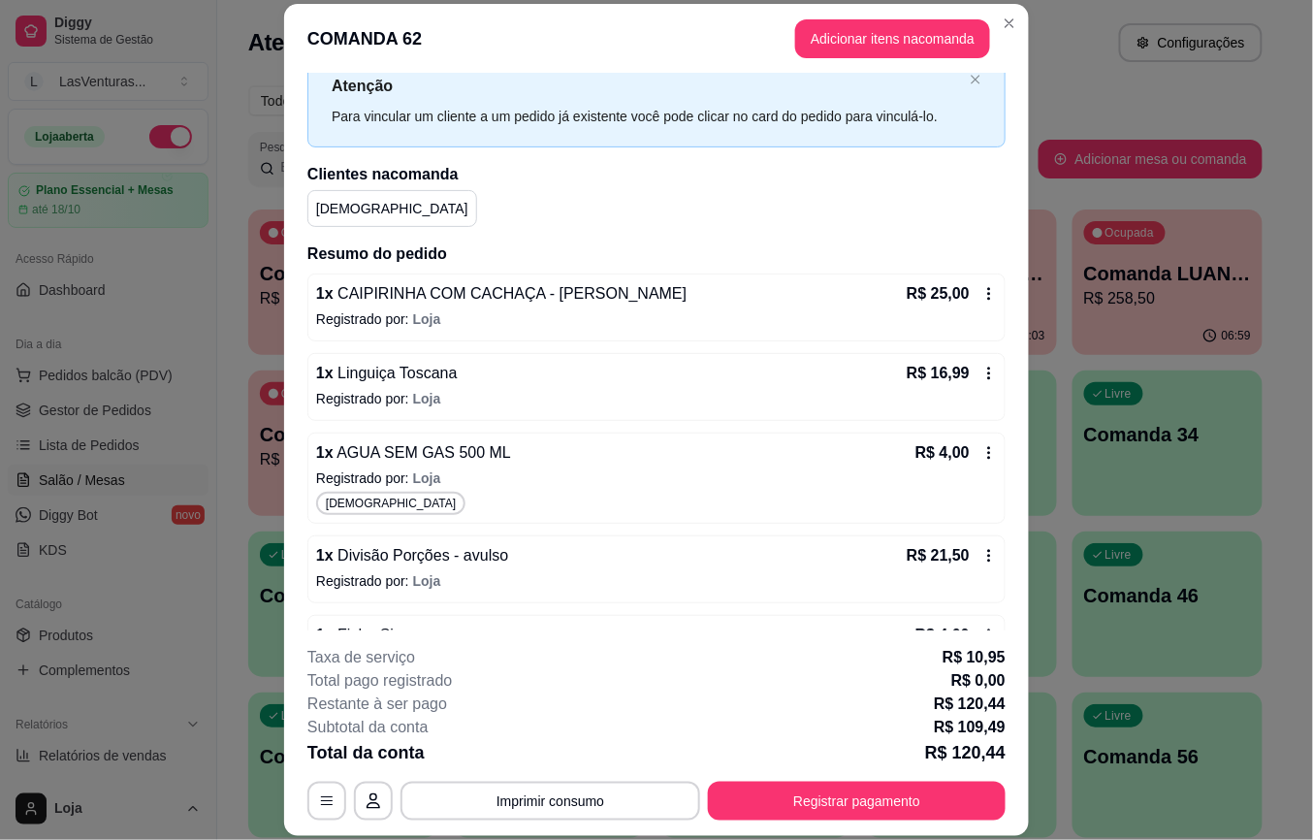
scroll to position [0, 0]
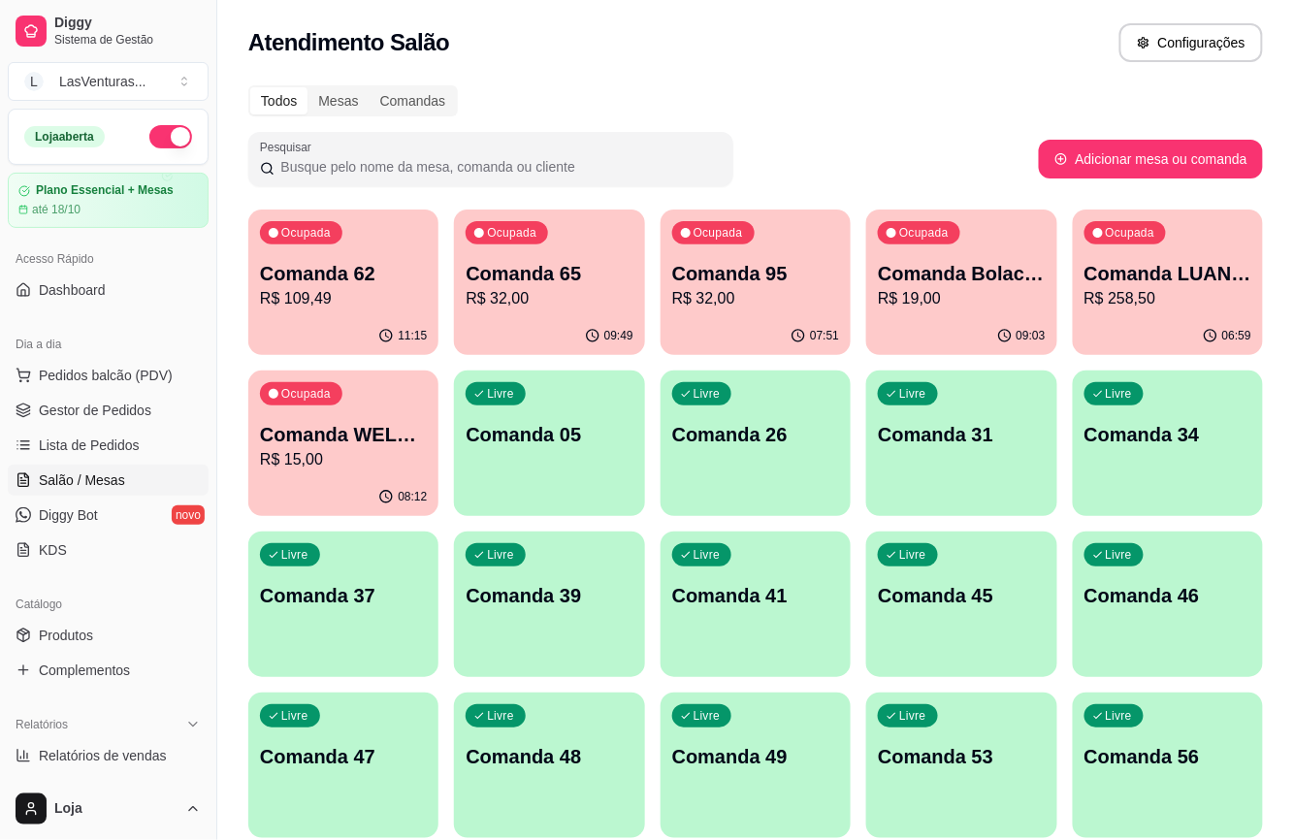
click at [1185, 279] on p "Comanda LUAN E BIAH" at bounding box center [1167, 273] width 167 height 27
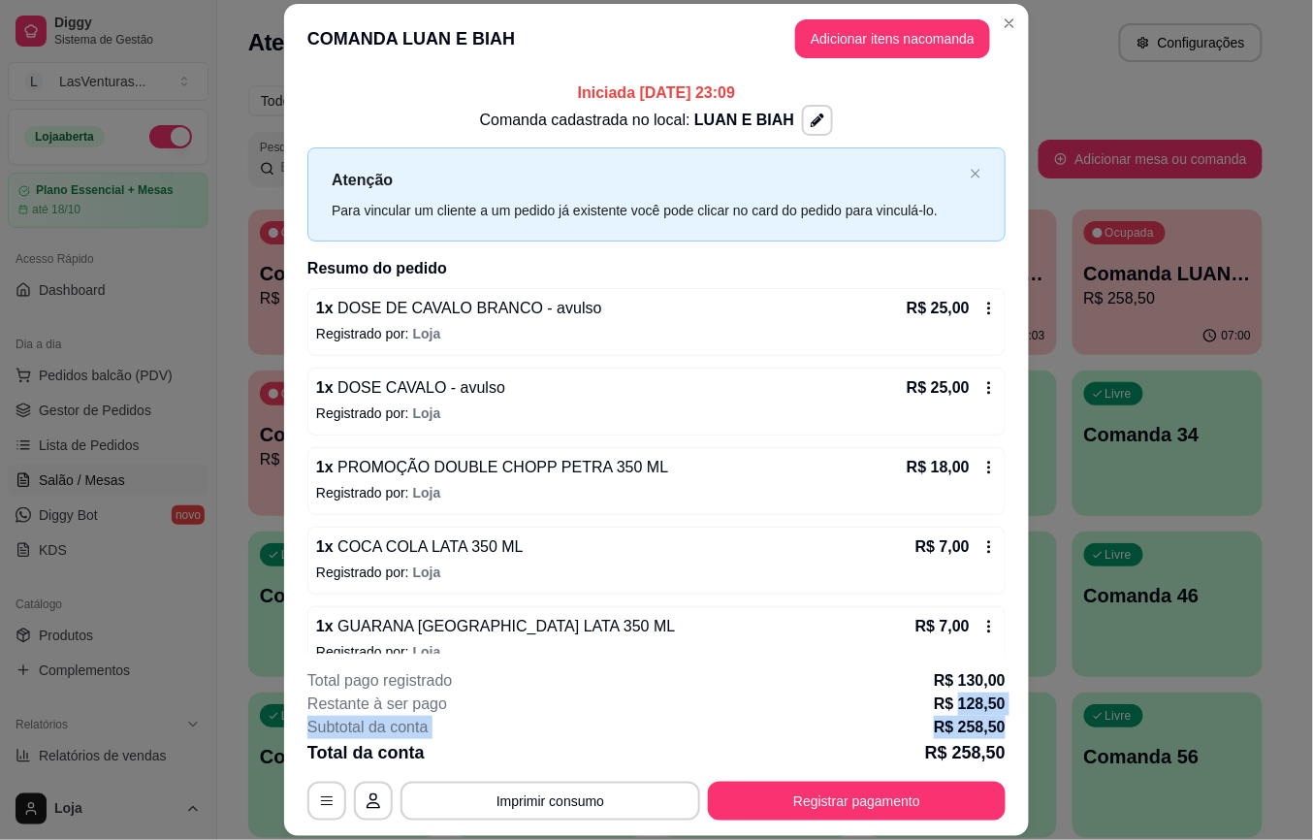
drag, startPoint x: 951, startPoint y: 702, endPoint x: 1002, endPoint y: 719, distance: 54.0
click at [1007, 719] on footer "**********" at bounding box center [656, 745] width 745 height 182
click at [984, 719] on p "R$ 258,50" at bounding box center [970, 727] width 72 height 23
click at [959, 710] on p "R$ 128,50" at bounding box center [970, 704] width 72 height 23
drag, startPoint x: 968, startPoint y: 707, endPoint x: 993, endPoint y: 711, distance: 25.5
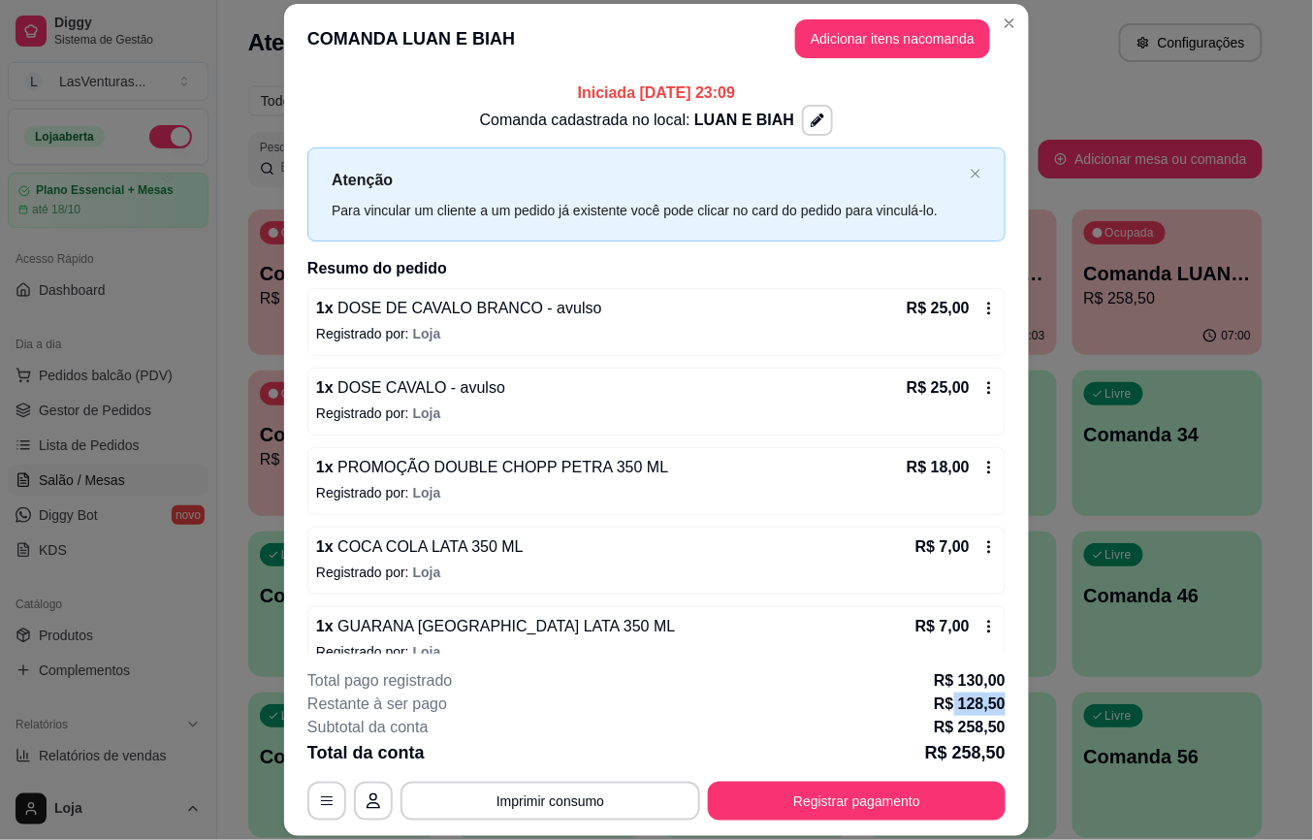
click at [993, 711] on p "R$ 128,50" at bounding box center [970, 704] width 72 height 23
click at [978, 727] on p "R$ 258,50" at bounding box center [970, 727] width 72 height 23
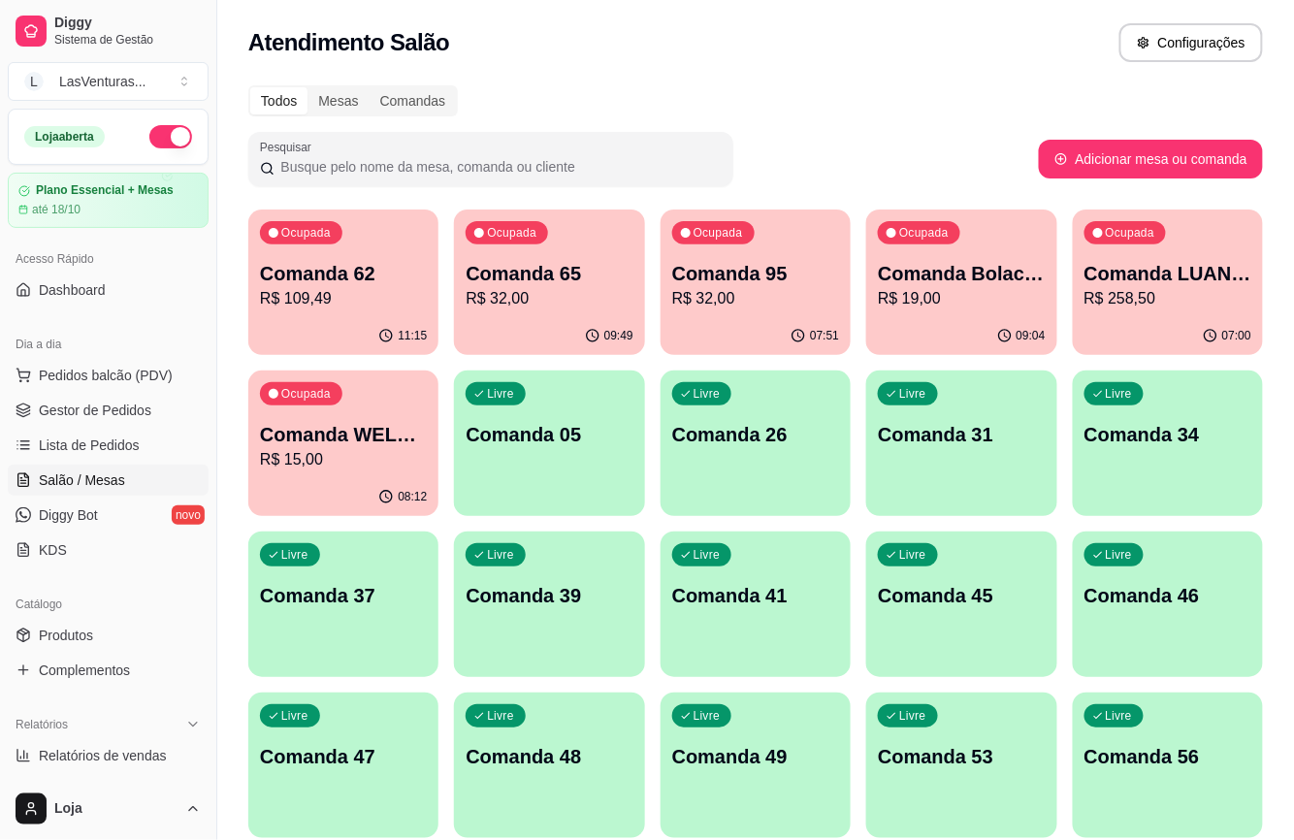
click at [1173, 276] on p "Comanda LUAN E BIAH" at bounding box center [1167, 273] width 167 height 27
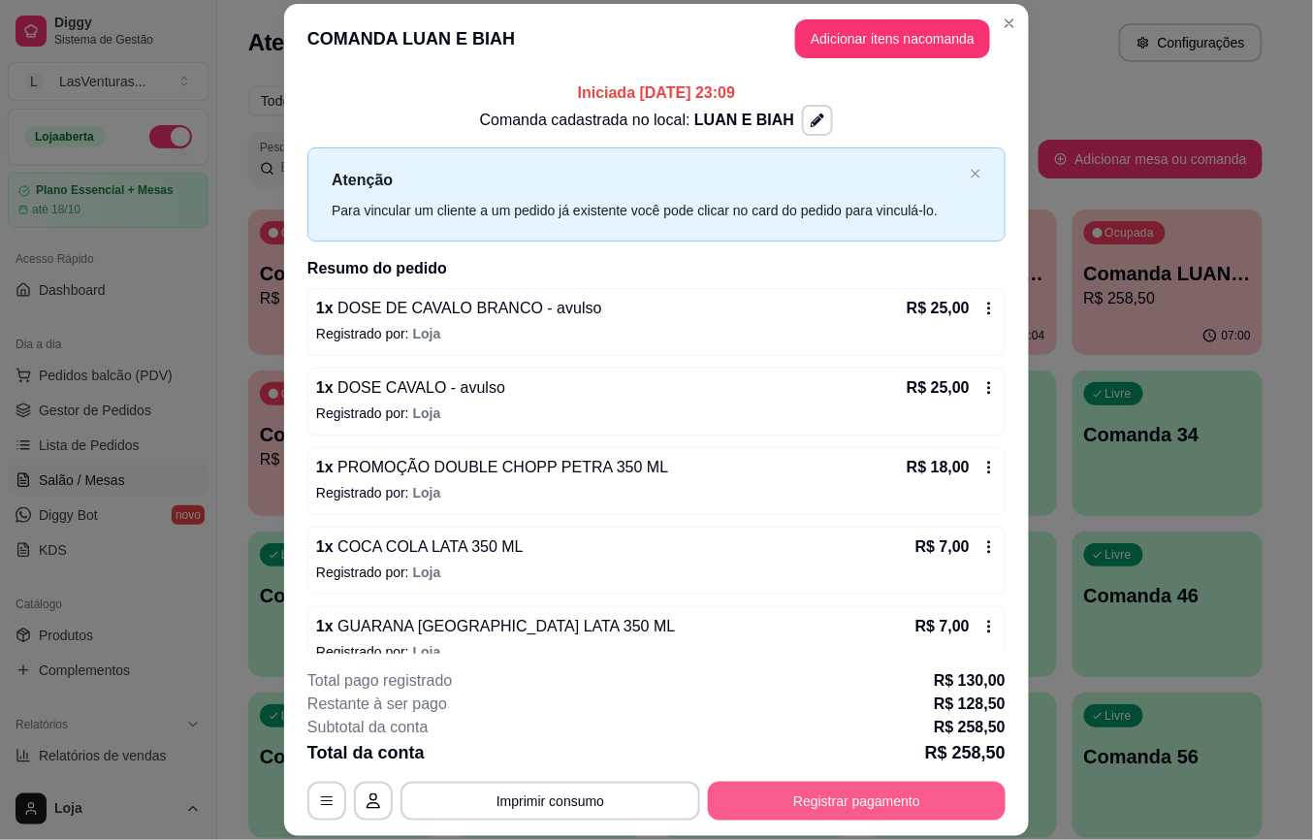
click at [873, 797] on button "Registrar pagamento" at bounding box center [857, 801] width 298 height 39
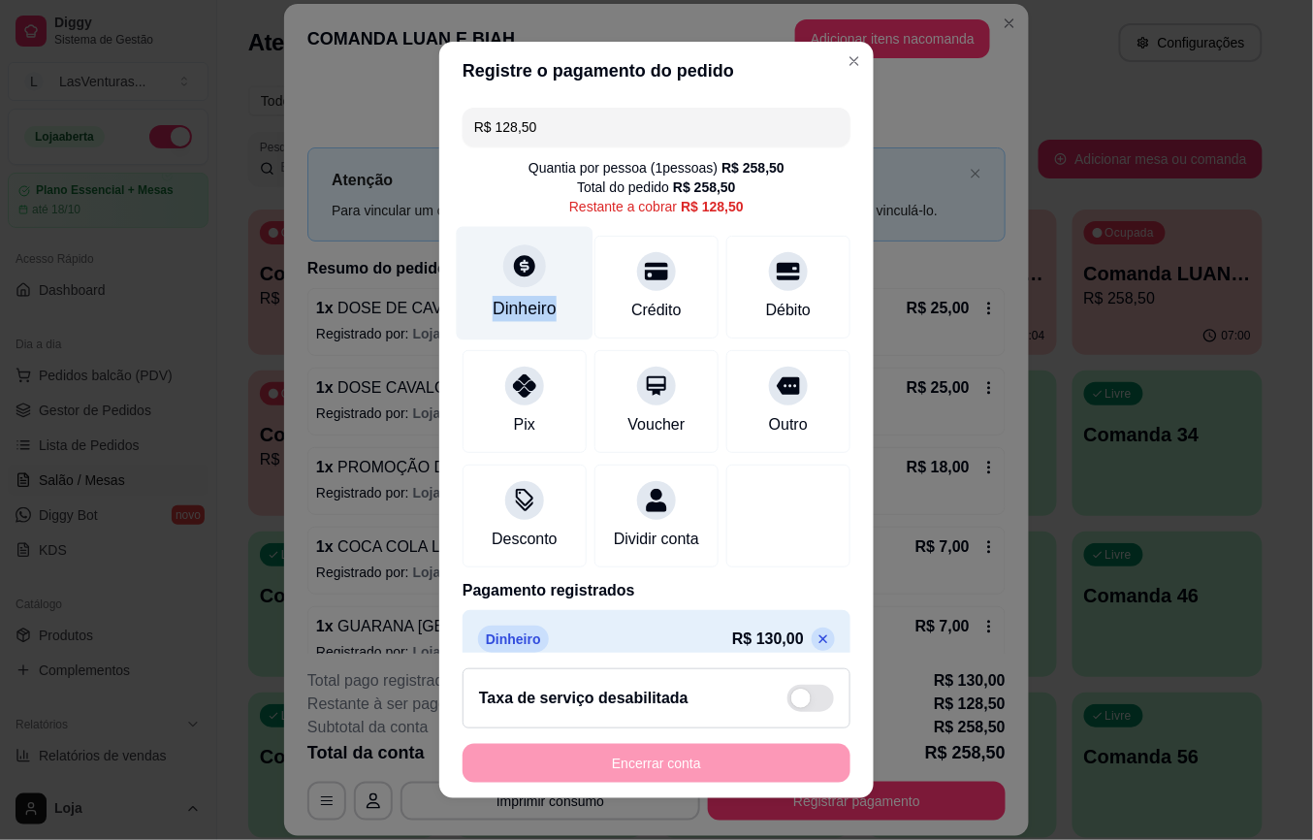
click at [535, 291] on div "Dinheiro" at bounding box center [525, 283] width 137 height 113
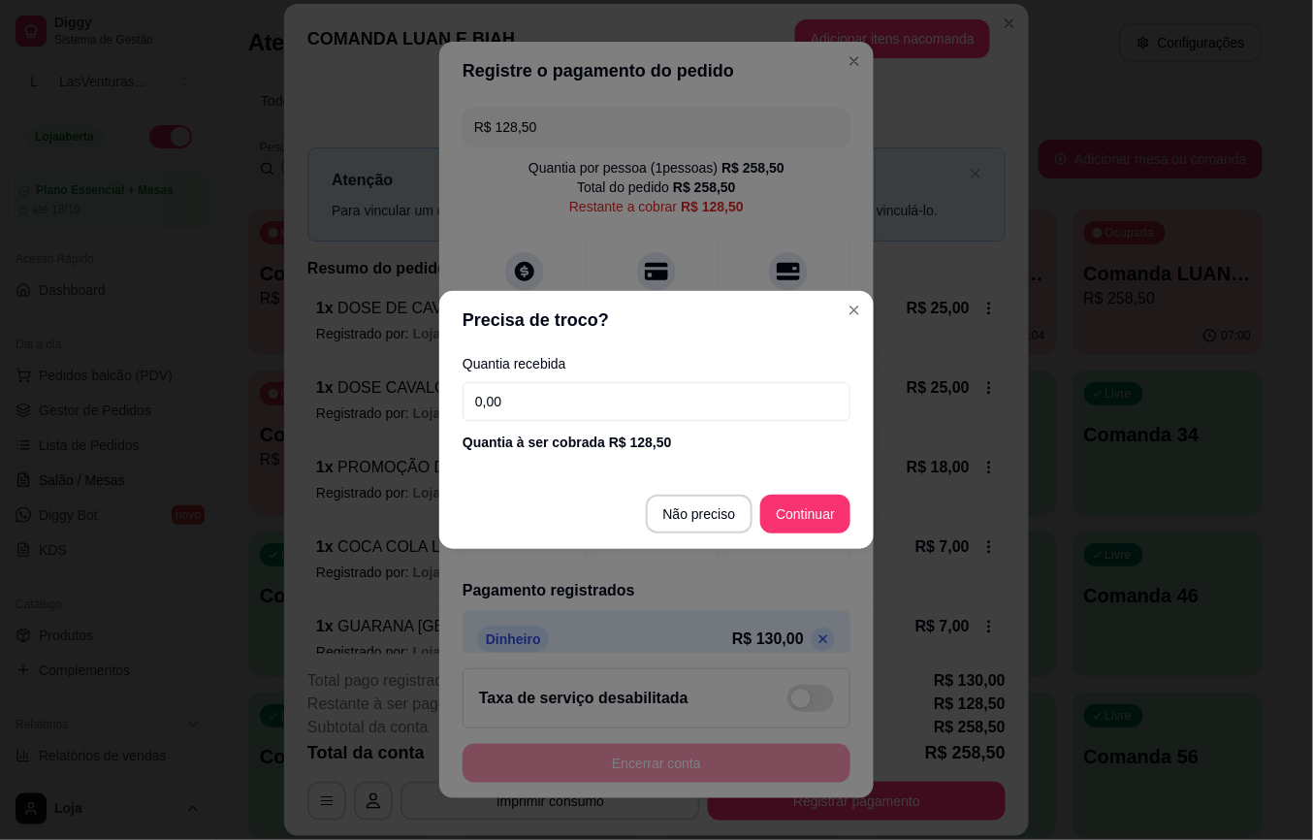
click at [594, 400] on input "0,00" at bounding box center [657, 401] width 388 height 39
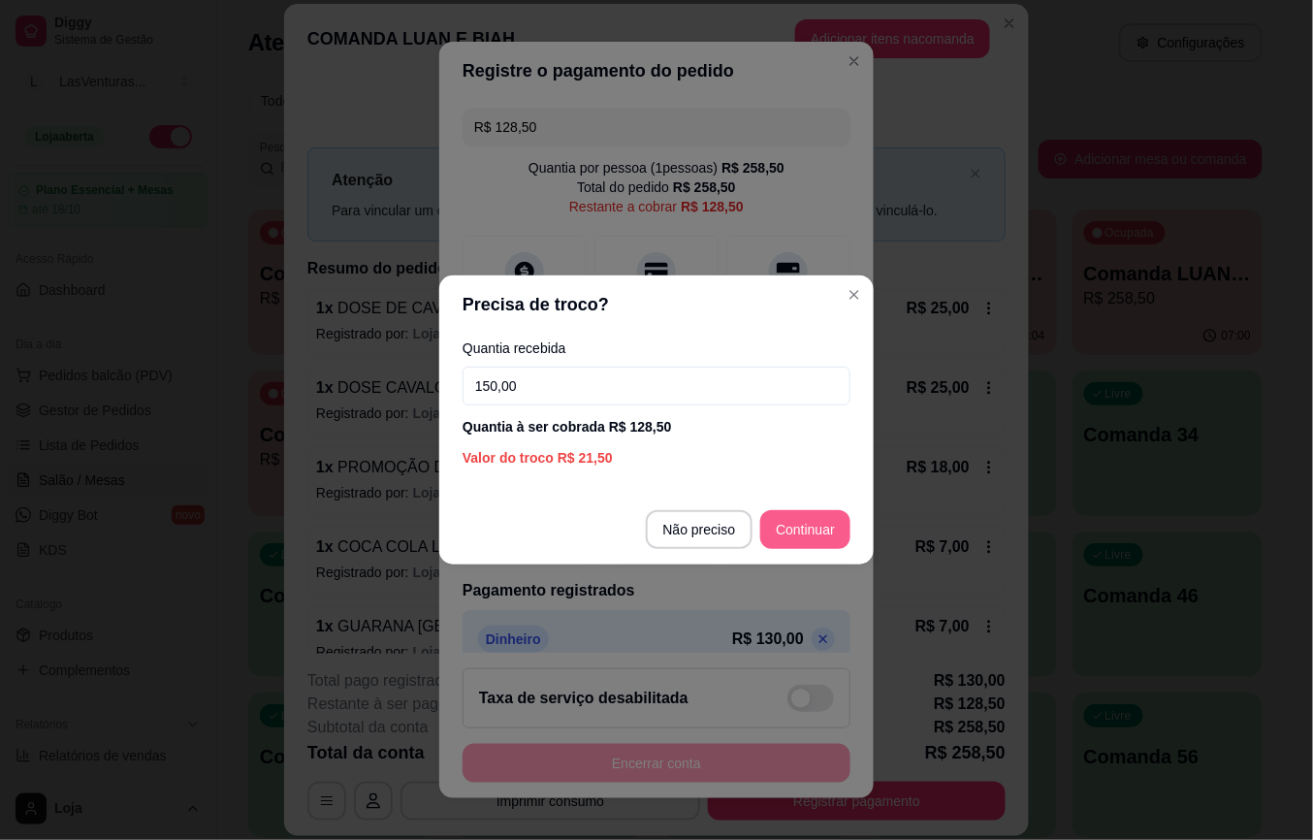
type input "150,00"
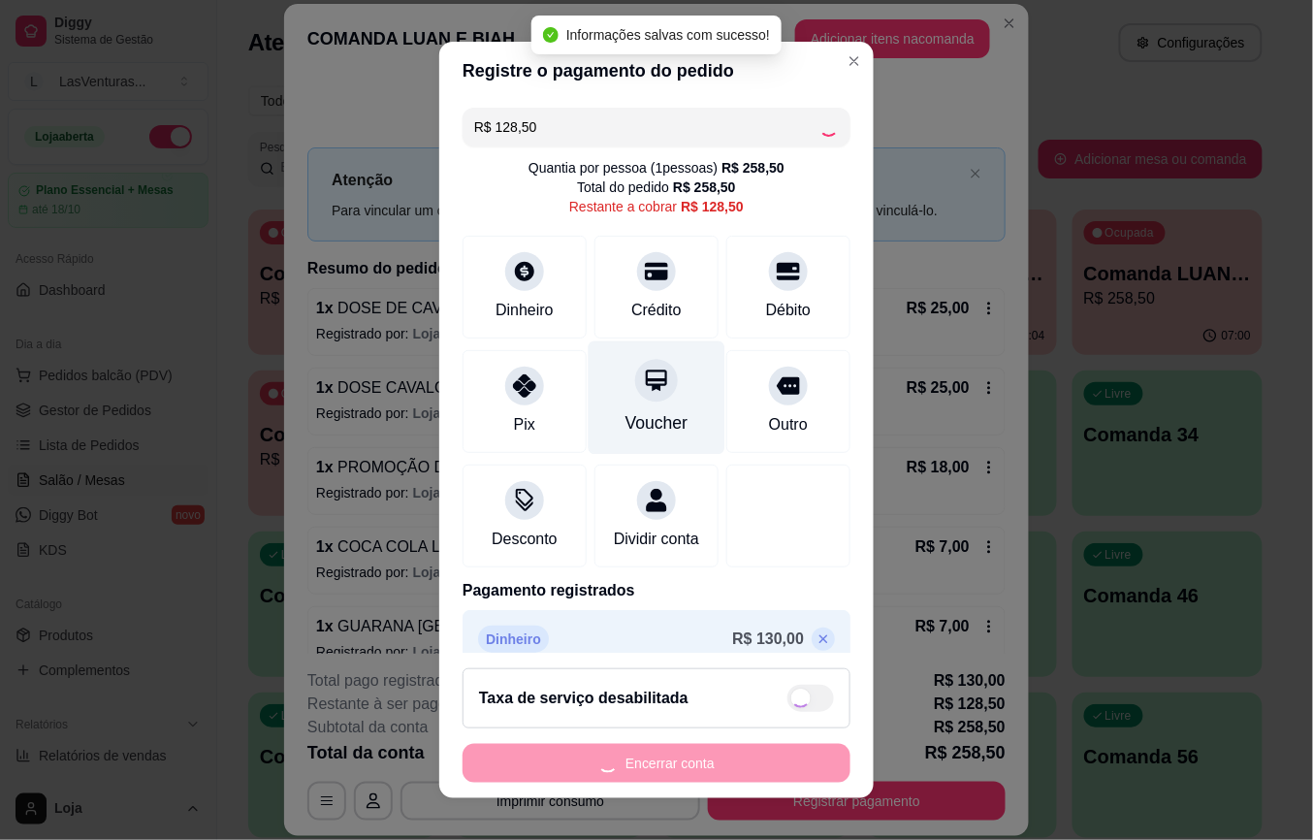
type input "R$ 0,00"
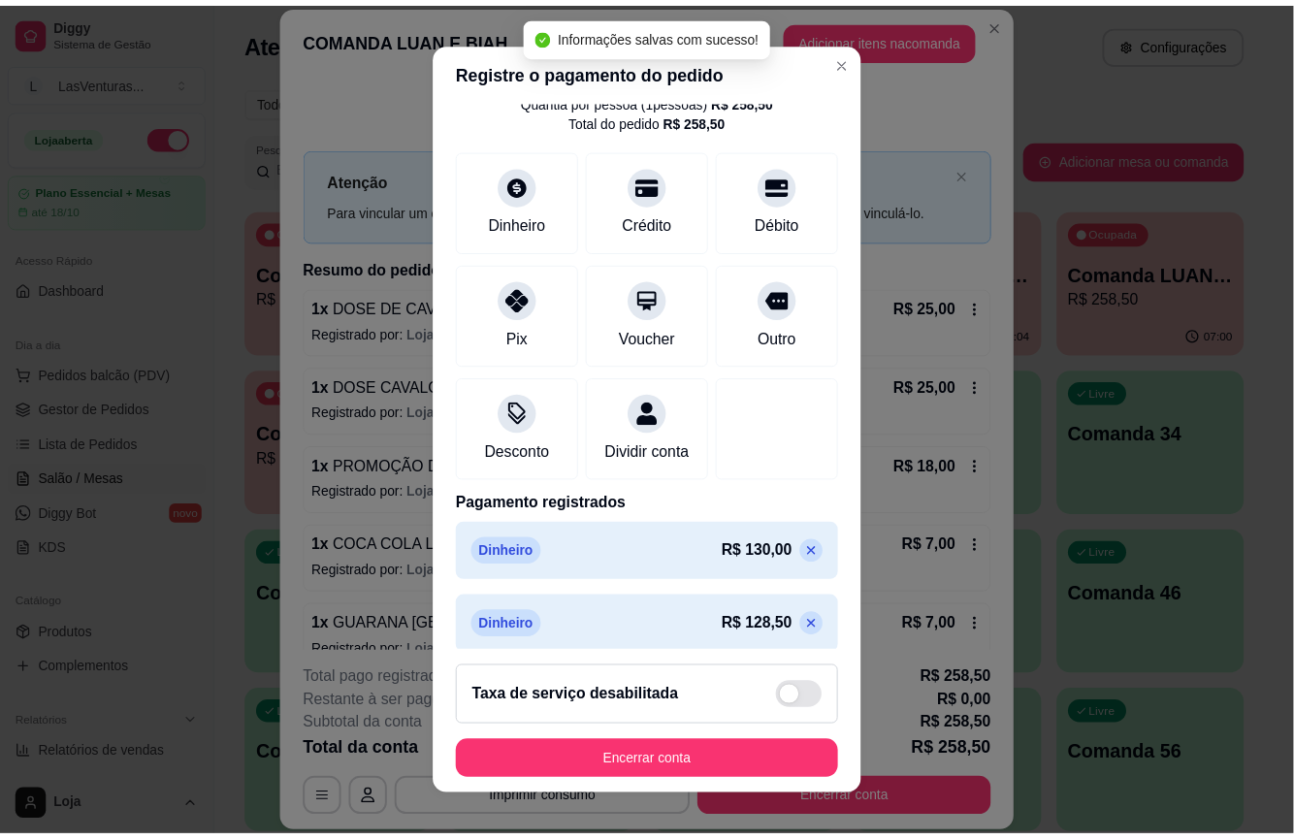
scroll to position [103, 0]
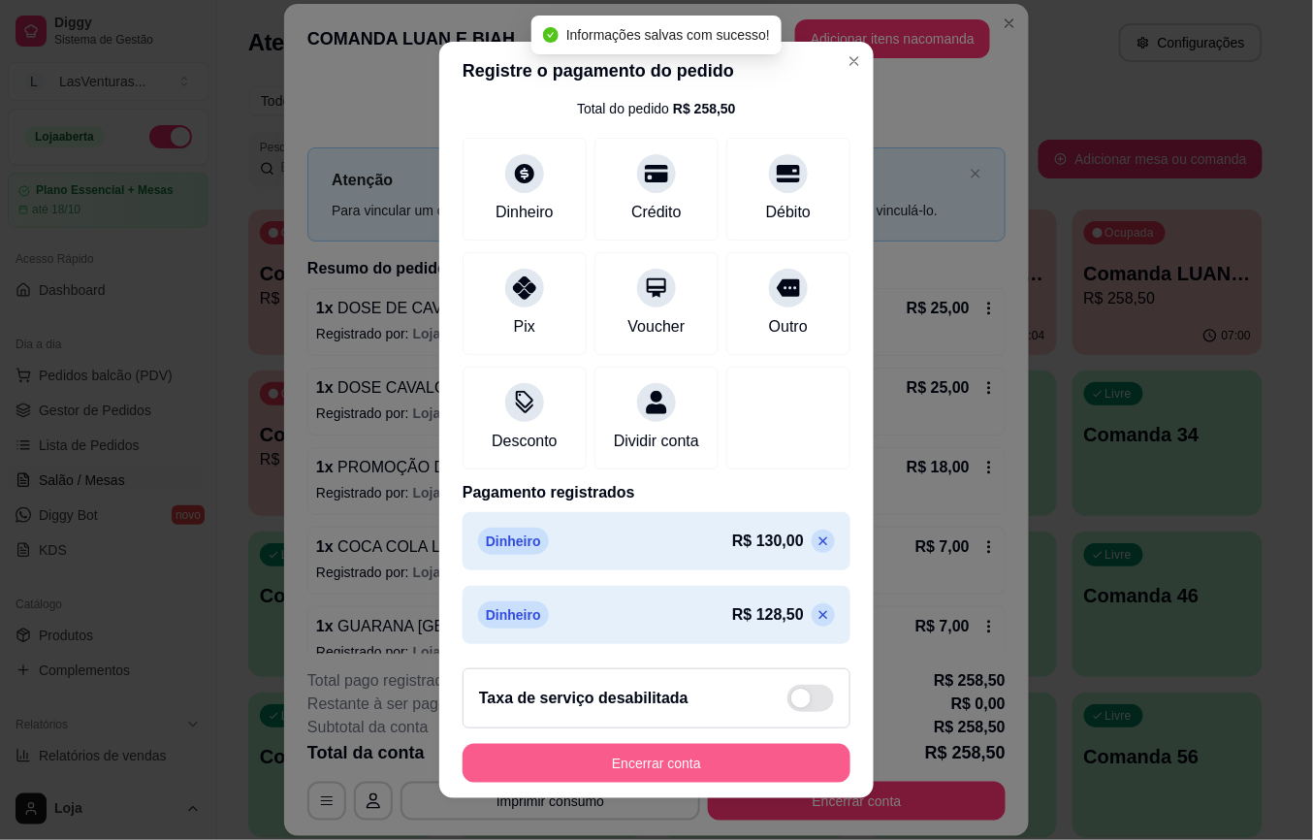
click at [630, 758] on button "Encerrar conta" at bounding box center [657, 763] width 388 height 39
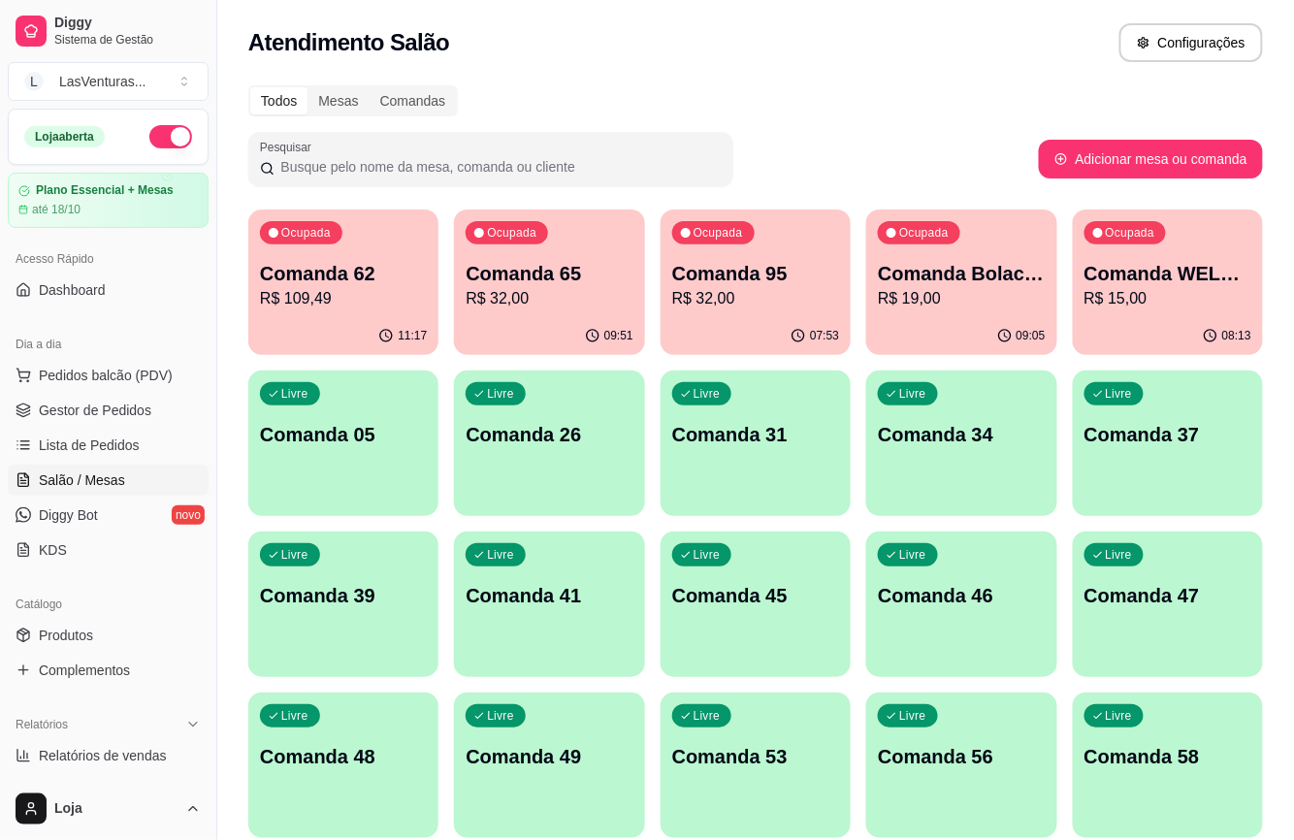
click at [936, 322] on div "09:05" at bounding box center [961, 336] width 190 height 38
drag, startPoint x: 250, startPoint y: 40, endPoint x: 495, endPoint y: 45, distance: 244.5
click at [491, 44] on div "Atendimento Salão Configurações" at bounding box center [755, 42] width 1015 height 39
click at [497, 45] on div "Atendimento Salão Configurações" at bounding box center [755, 42] width 1015 height 39
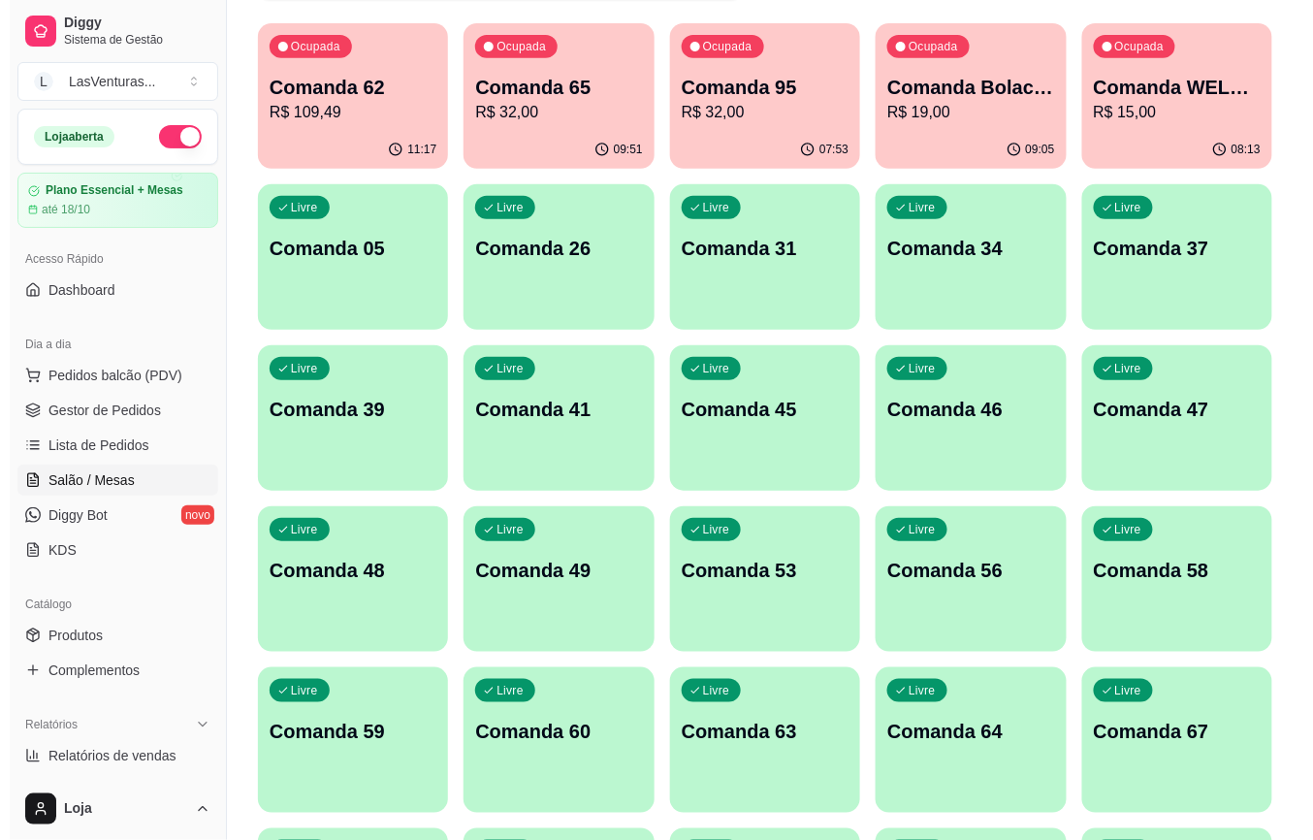
scroll to position [0, 0]
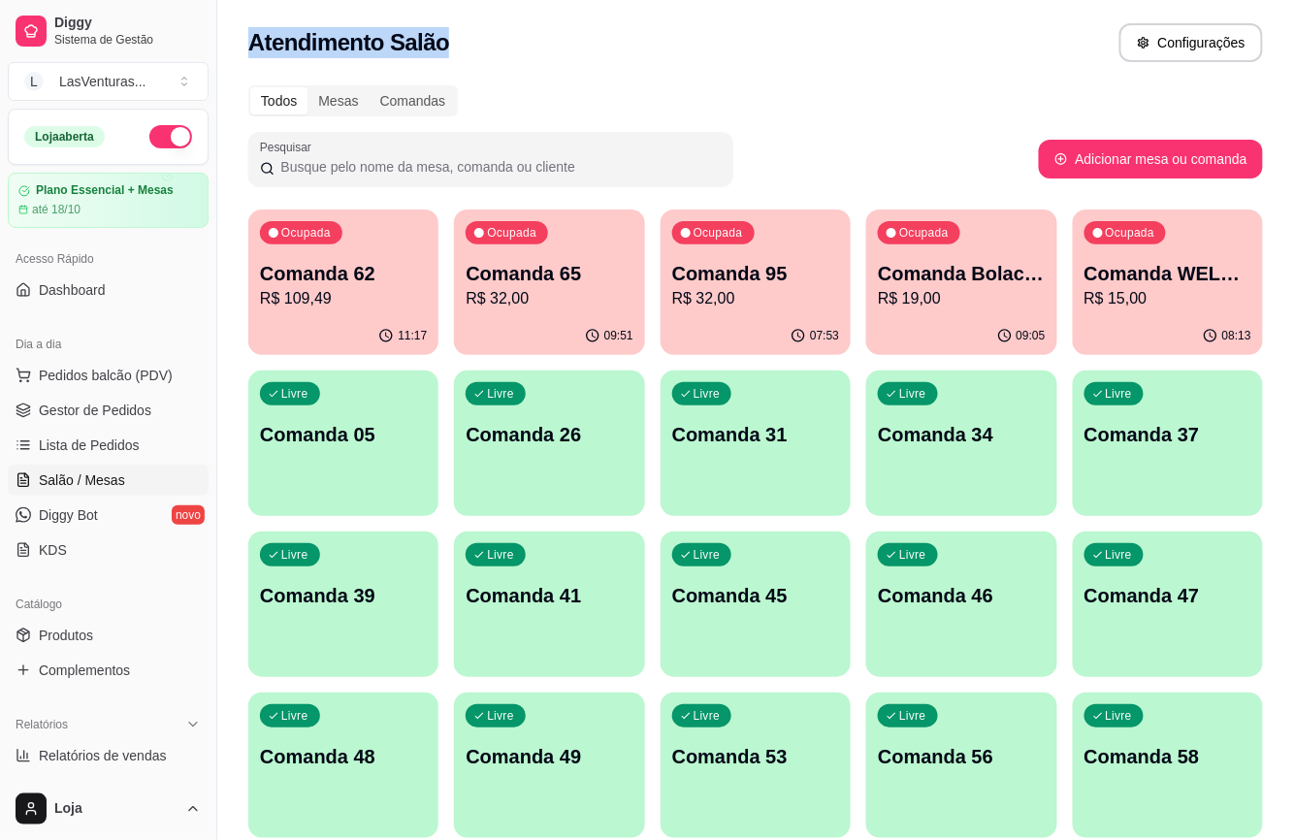
click at [959, 276] on p "Comanda Bolacha" at bounding box center [961, 273] width 167 height 27
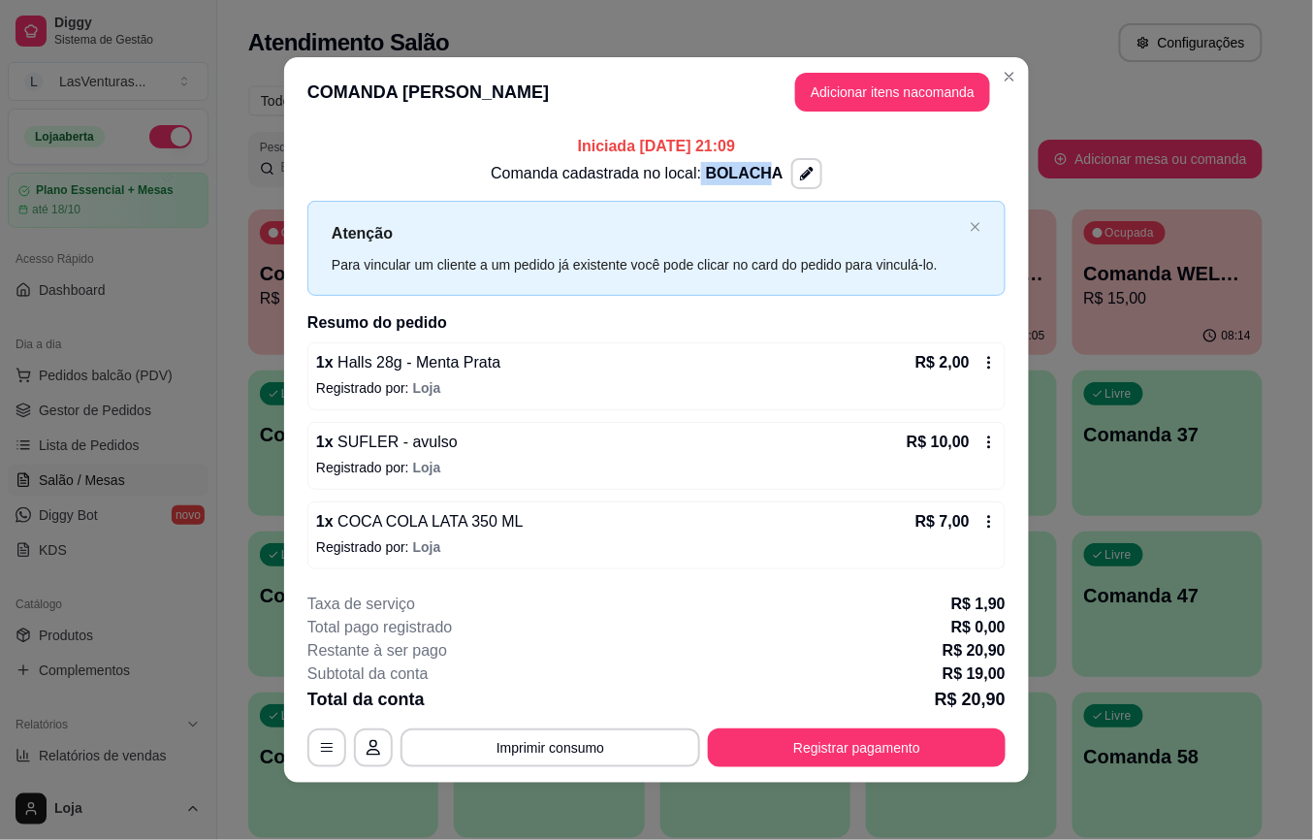
drag, startPoint x: 707, startPoint y: 176, endPoint x: 755, endPoint y: 176, distance: 47.5
click at [755, 176] on p "Comanda cadastrada no local: [GEOGRAPHIC_DATA]" at bounding box center [637, 173] width 292 height 23
click at [743, 176] on span "BOLACHA" at bounding box center [745, 173] width 78 height 16
drag, startPoint x: 982, startPoint y: 673, endPoint x: 997, endPoint y: 675, distance: 15.6
click at [997, 675] on footer "**********" at bounding box center [656, 680] width 745 height 206
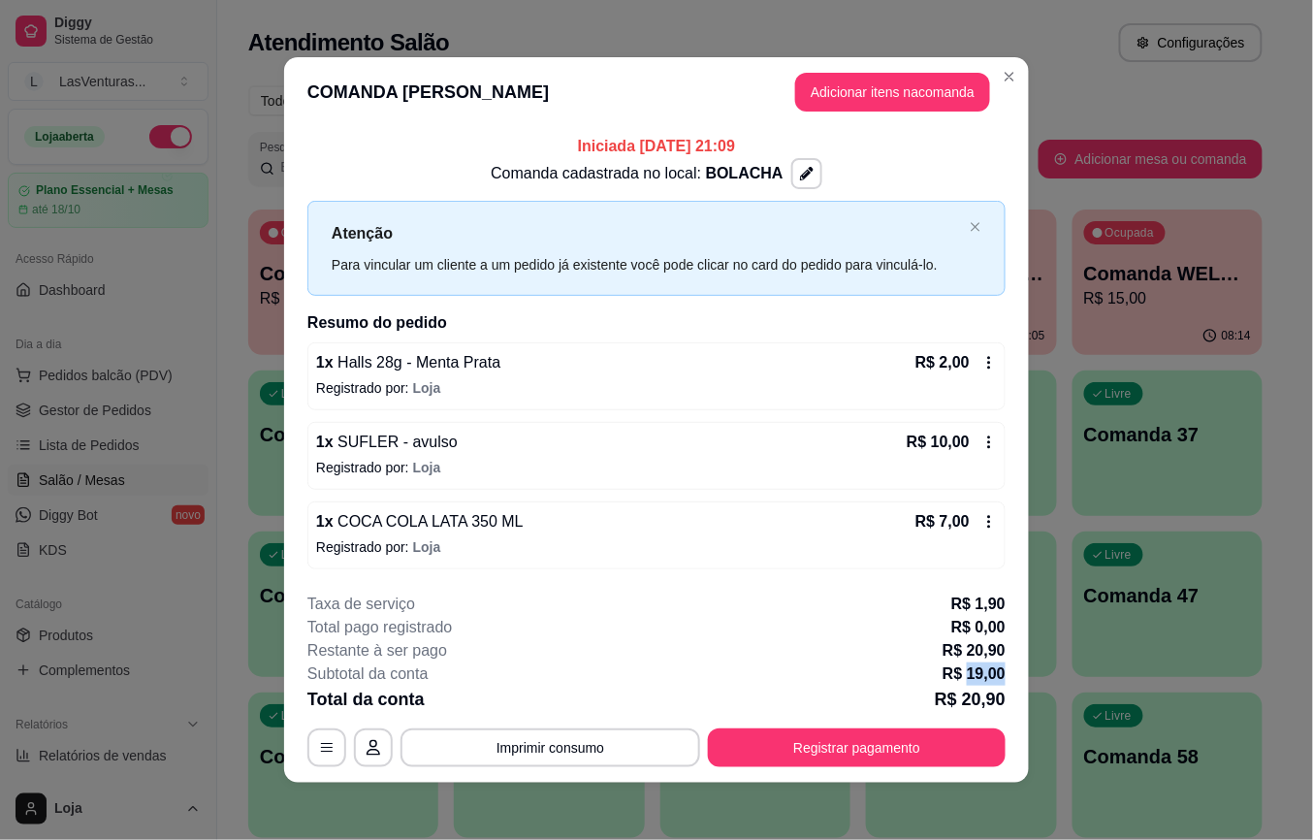
click at [987, 675] on p "R$ 19,00" at bounding box center [974, 674] width 63 height 23
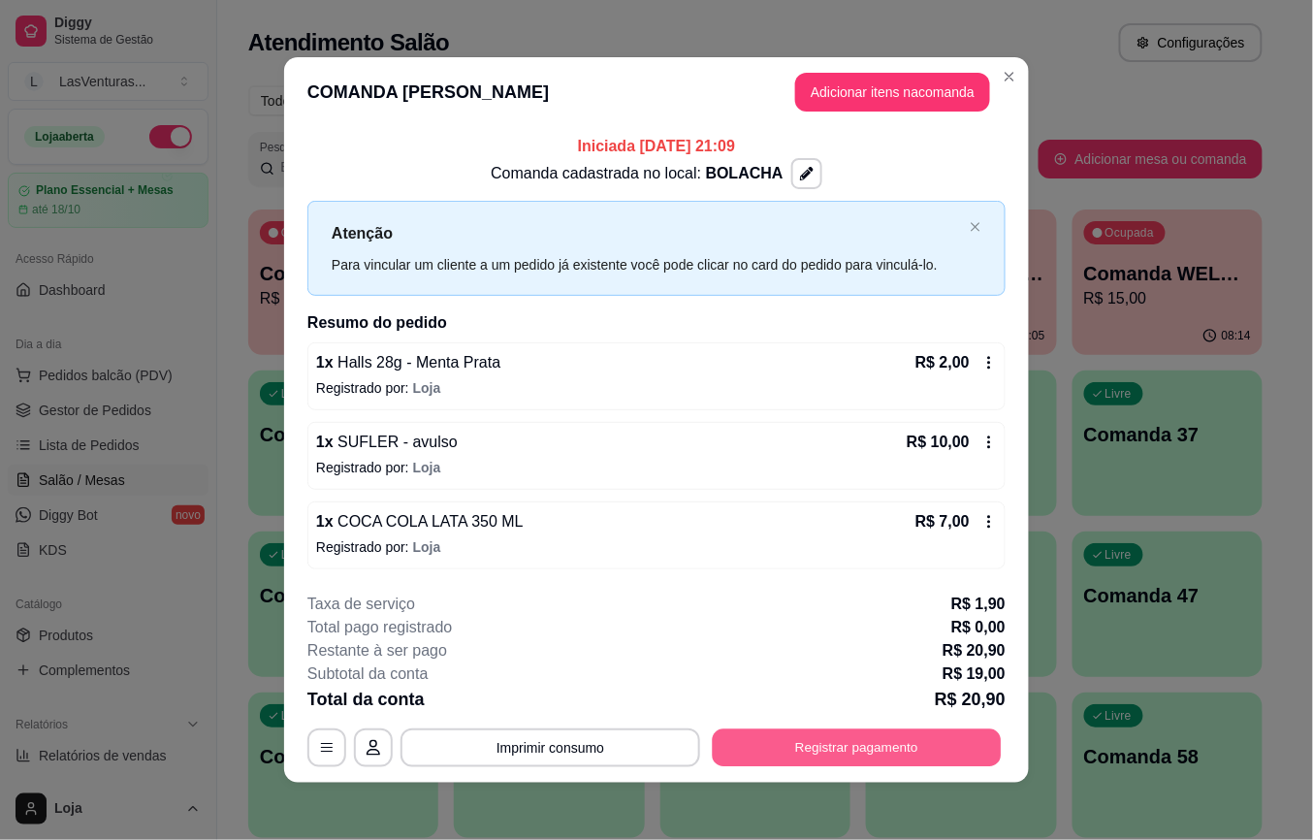
click at [832, 751] on button "Registrar pagamento" at bounding box center [857, 747] width 289 height 38
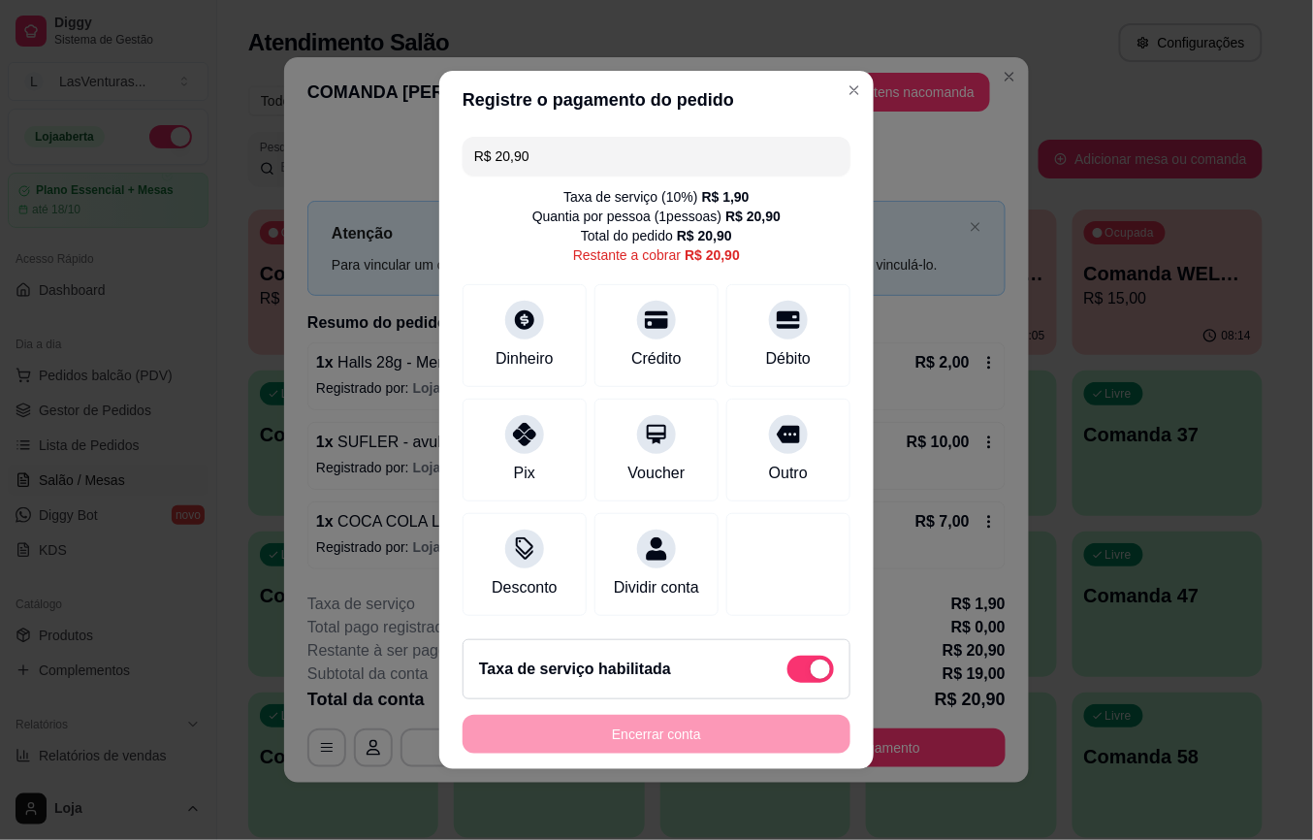
click at [777, 695] on div "Taxa de serviço habilitada" at bounding box center [657, 669] width 388 height 60
type input "R$ 19,00"
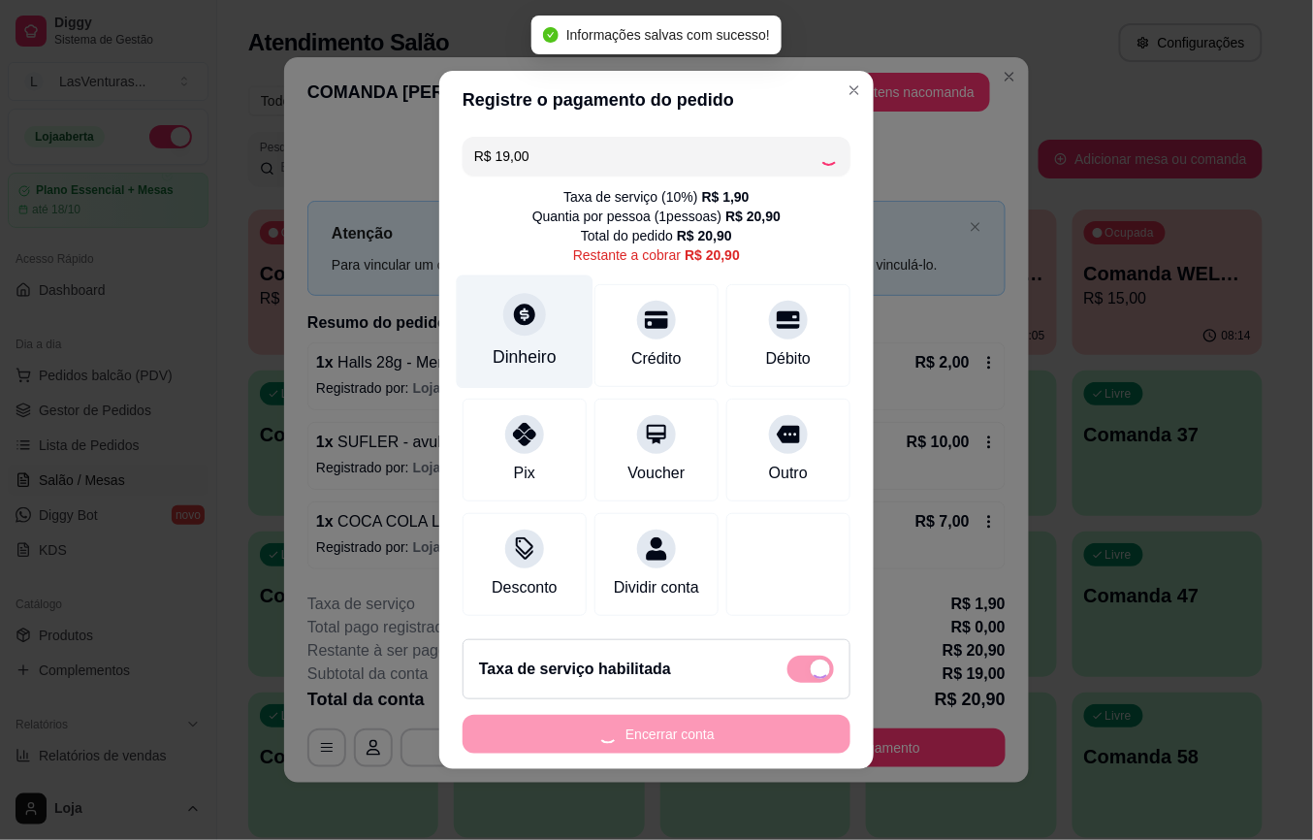
checkbox input "false"
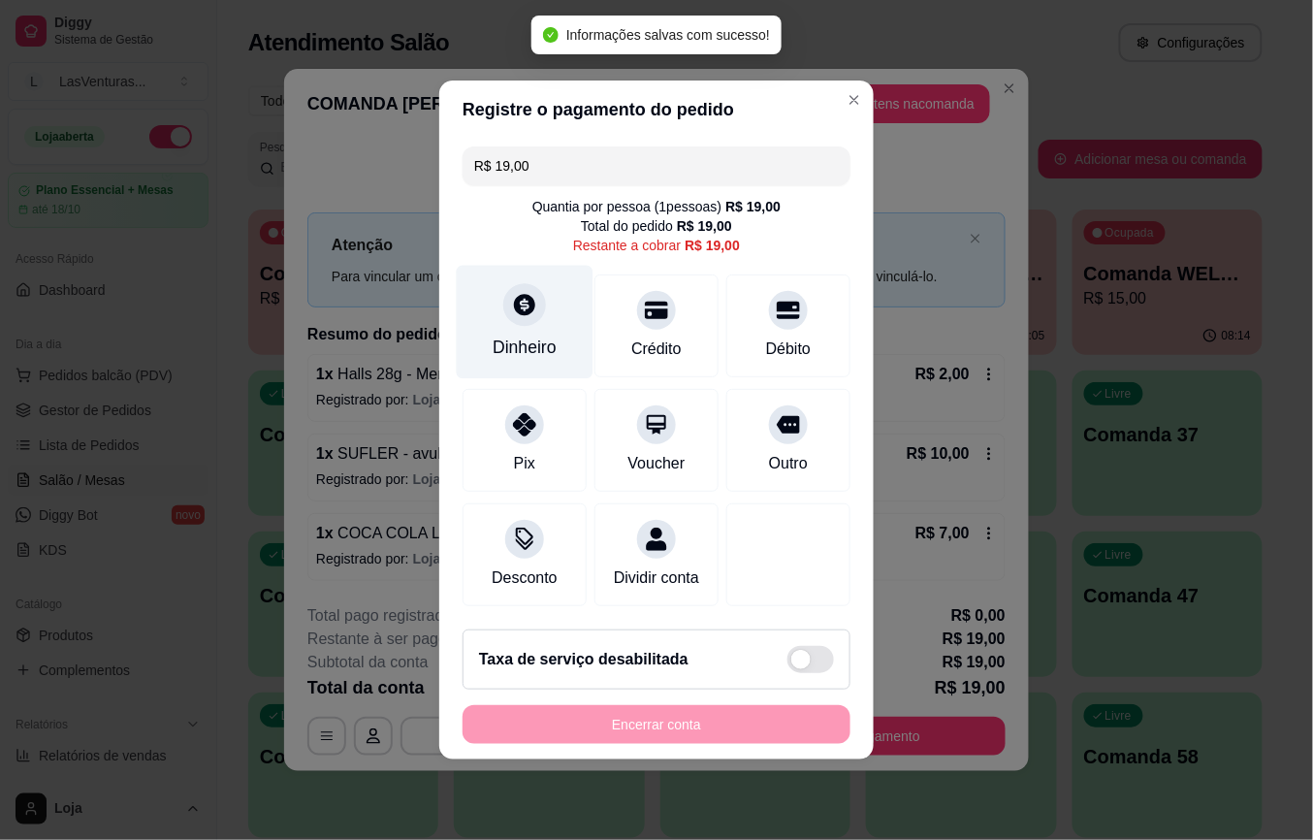
click at [530, 312] on div at bounding box center [524, 304] width 43 height 43
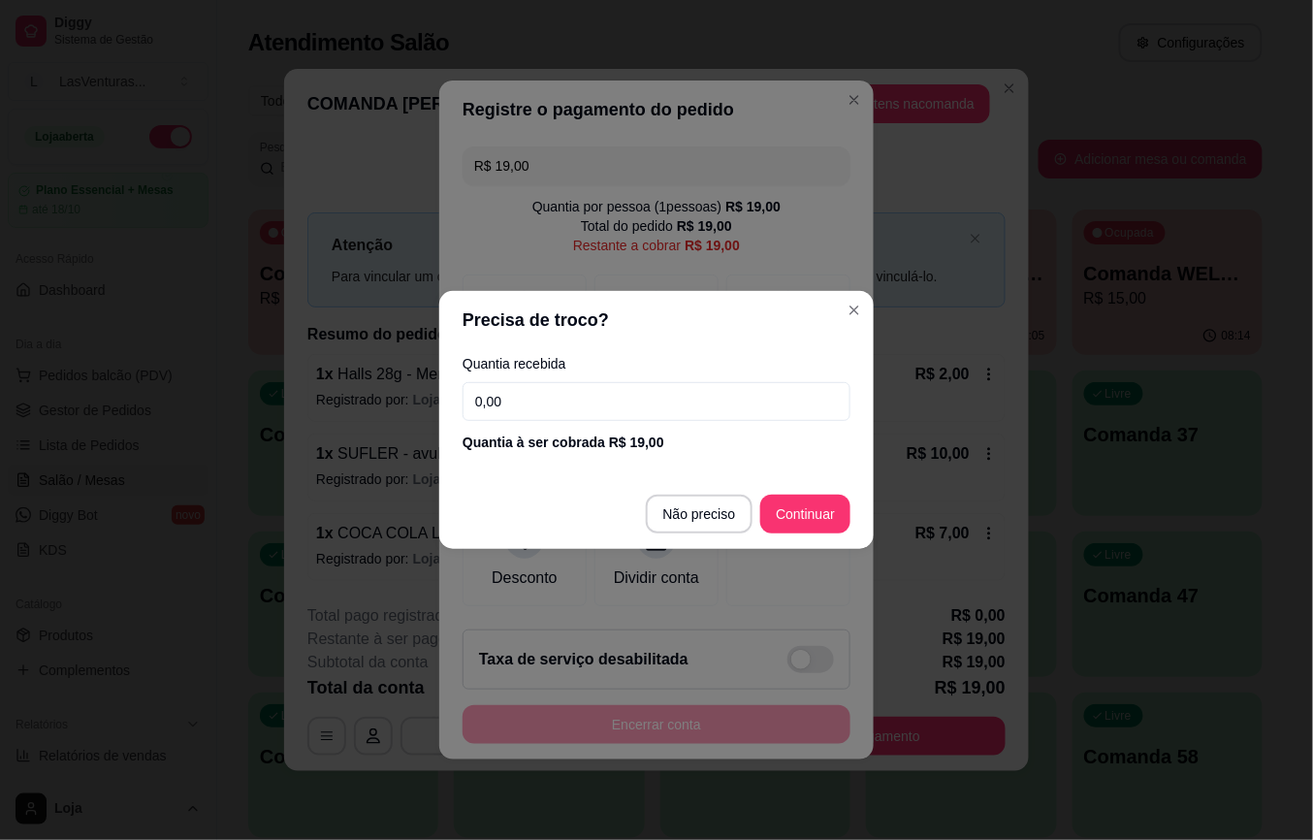
click at [509, 427] on div "Quantia recebida 0,00 Quantia à ser cobrada R$ 19,00" at bounding box center [656, 404] width 435 height 111
click at [508, 419] on input "0,00" at bounding box center [657, 401] width 388 height 39
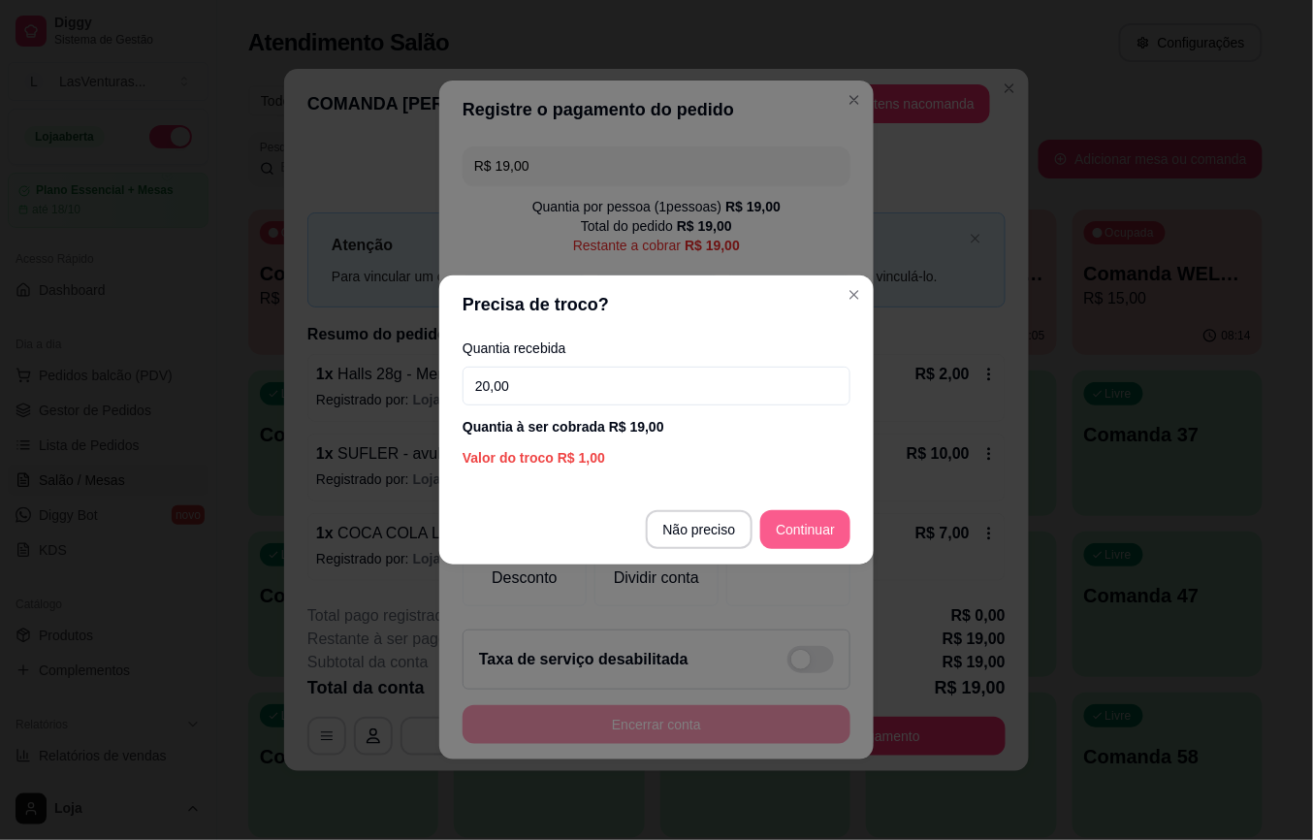
type input "20,00"
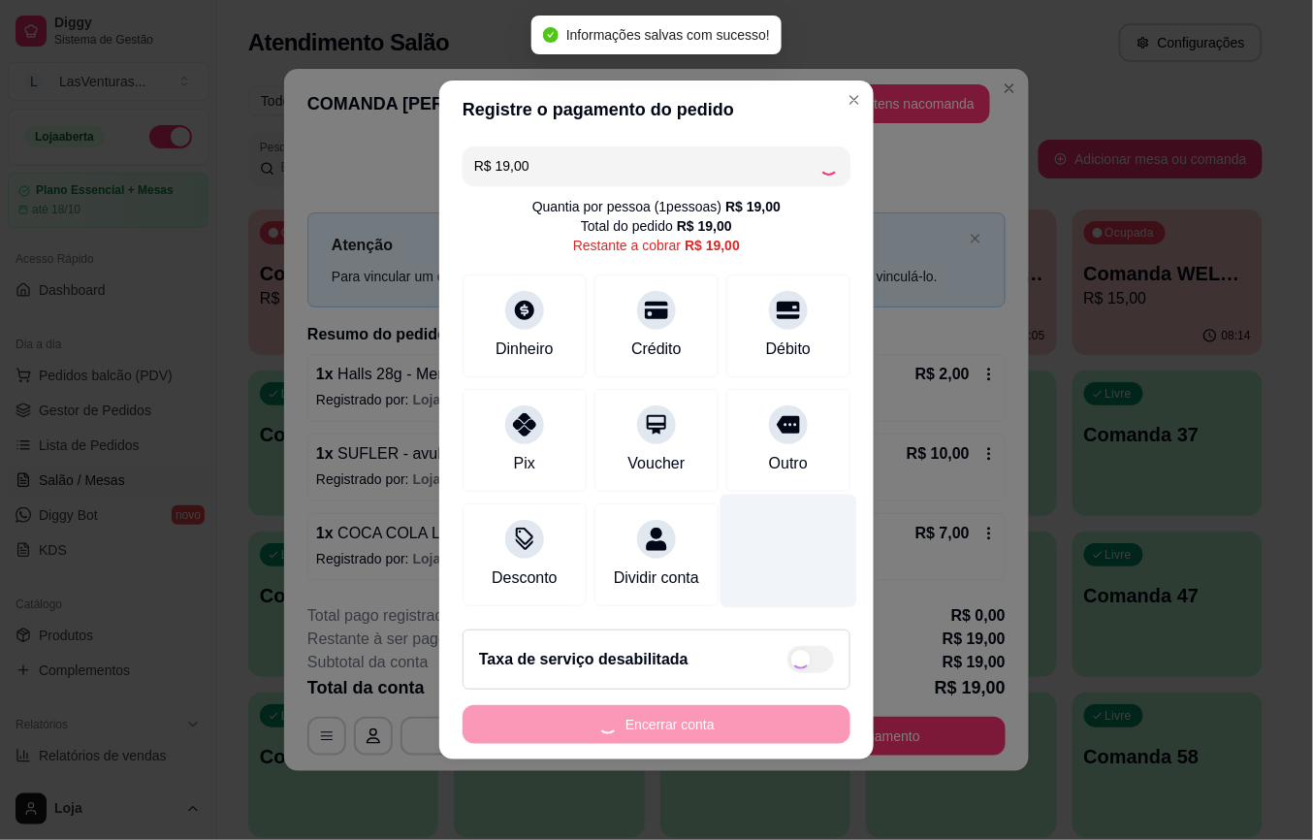
type input "R$ 0,00"
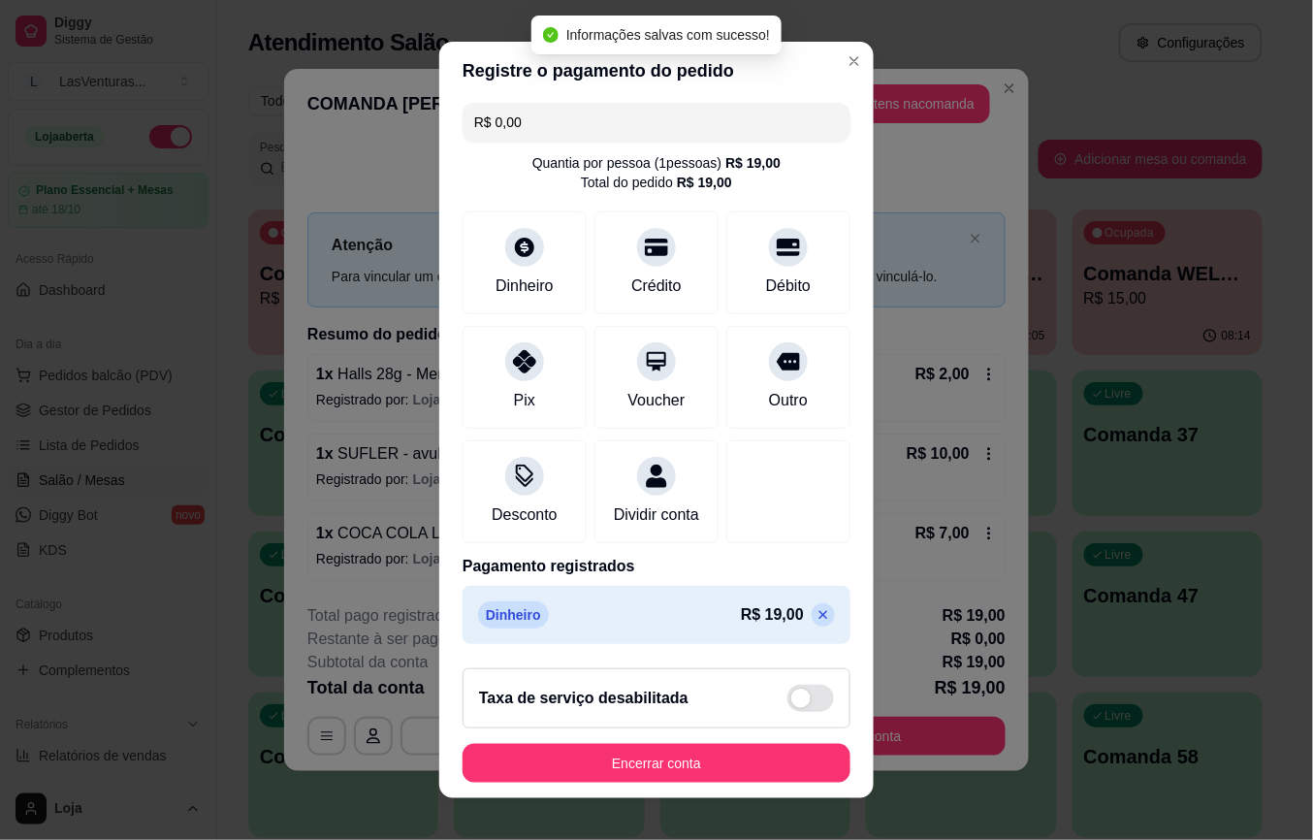
scroll to position [29, 0]
click at [658, 753] on button "Encerrar conta" at bounding box center [657, 763] width 388 height 39
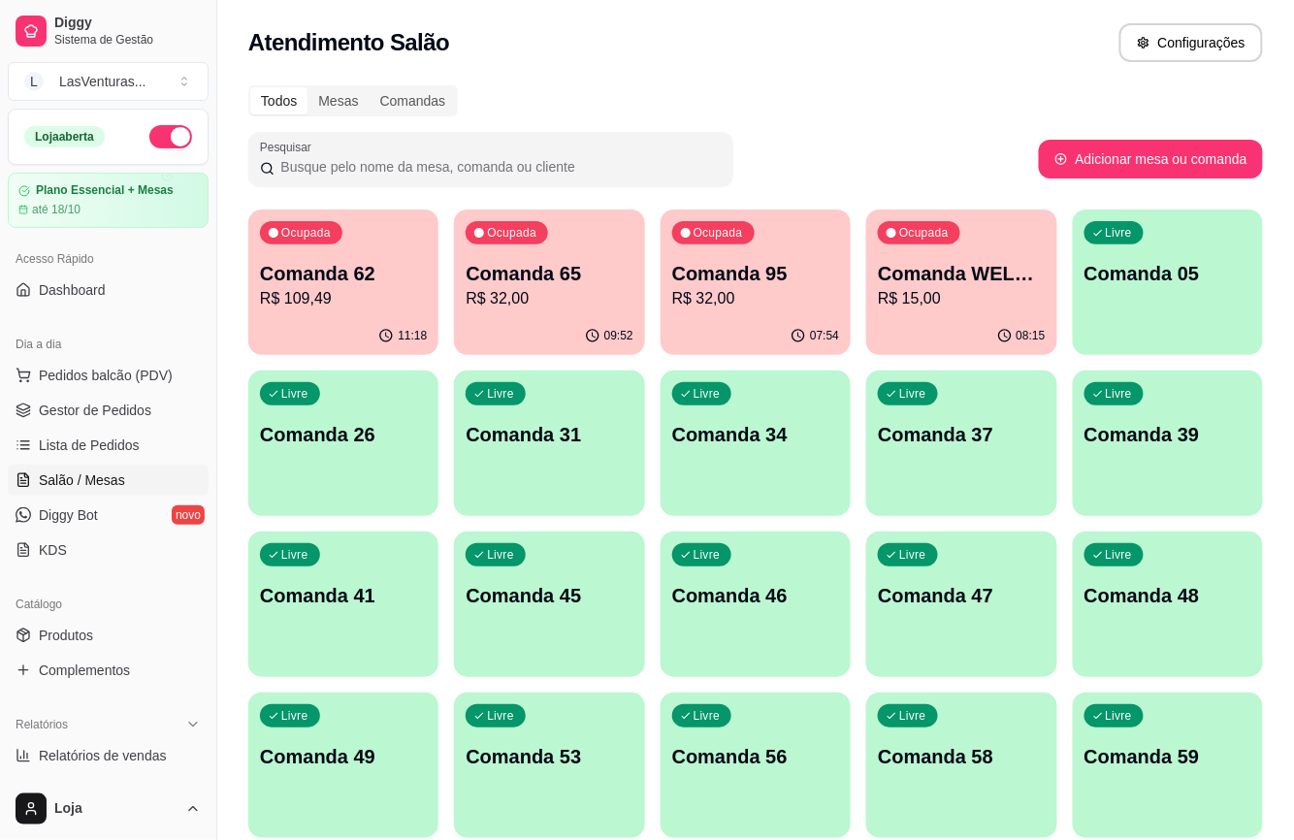
click at [582, 301] on p "R$ 32,00" at bounding box center [549, 298] width 167 height 23
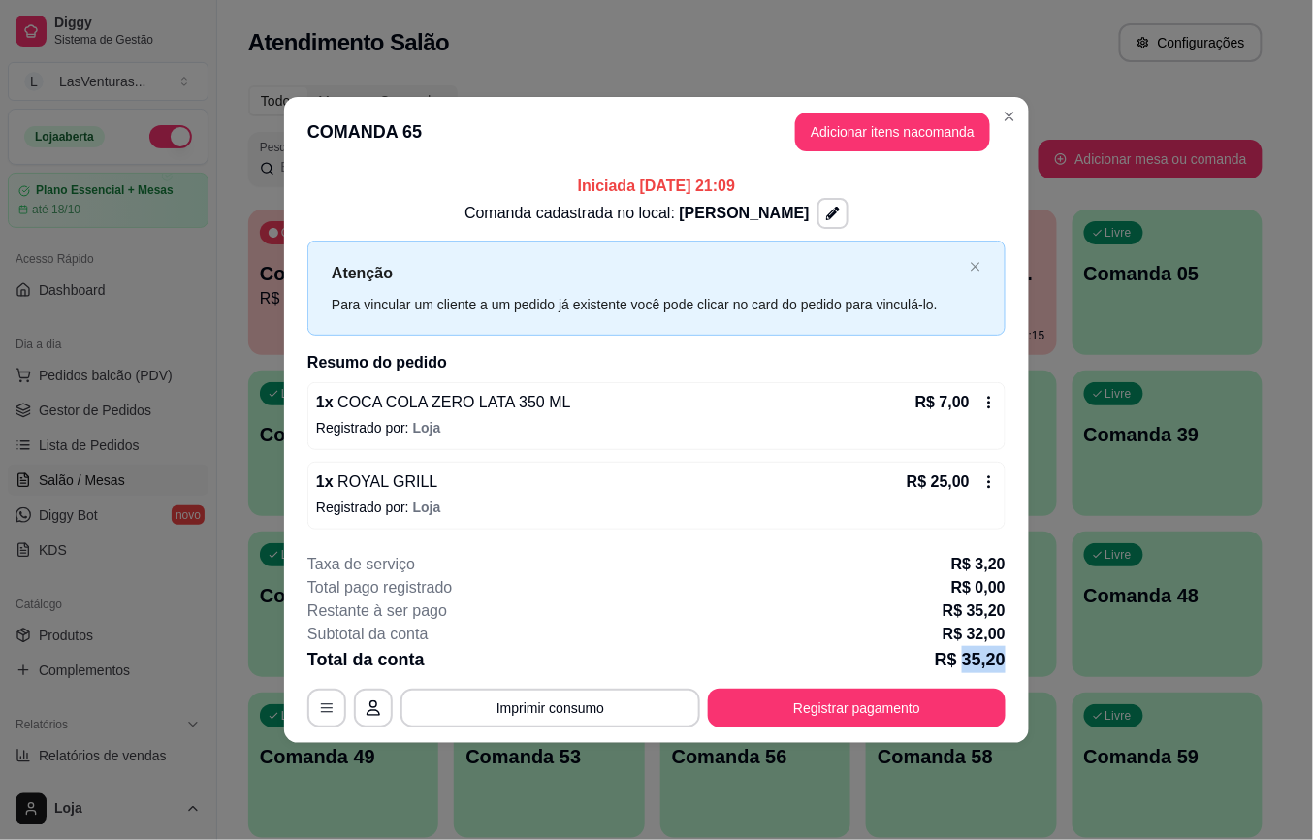
drag, startPoint x: 964, startPoint y: 657, endPoint x: 1020, endPoint y: 669, distance: 57.7
click at [1020, 669] on footer "**********" at bounding box center [656, 640] width 745 height 206
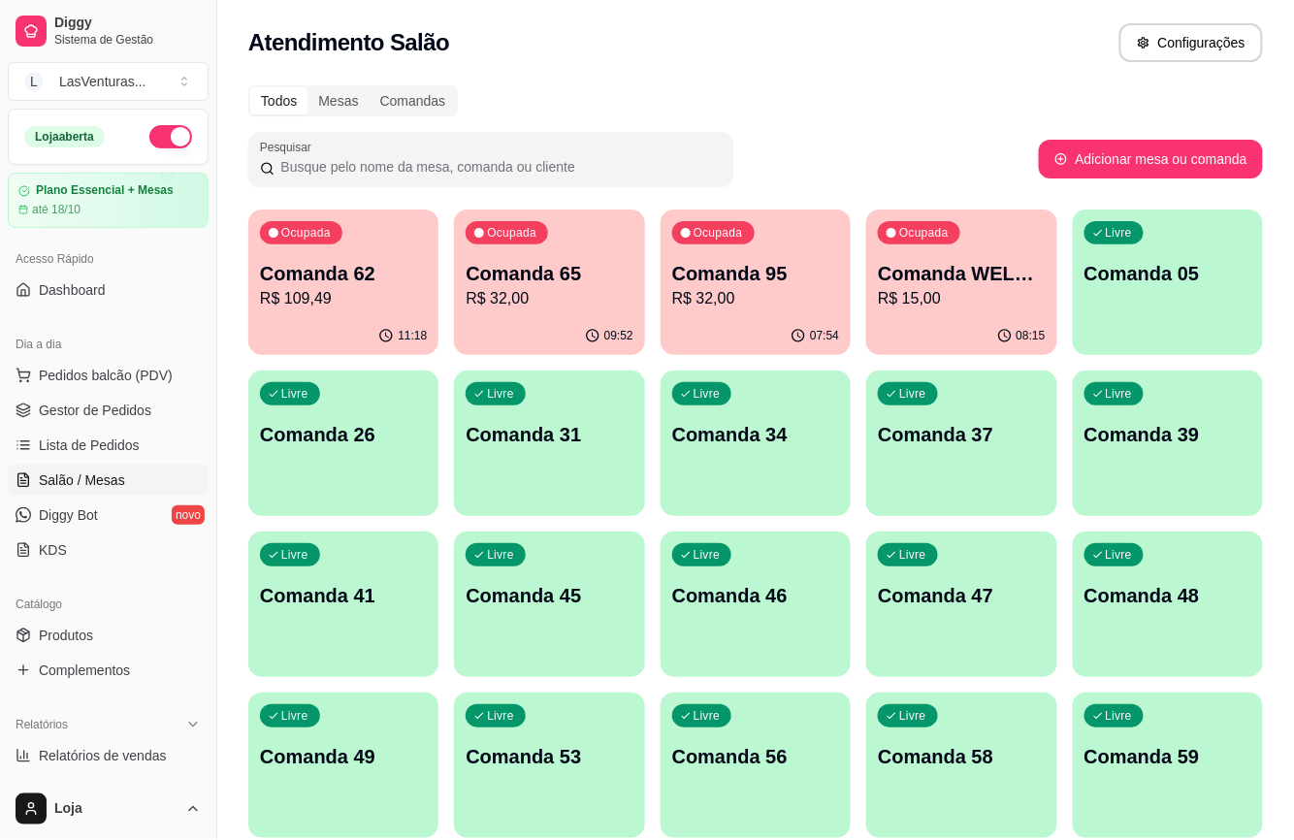
click at [564, 297] on p "R$ 32,00" at bounding box center [549, 298] width 167 height 23
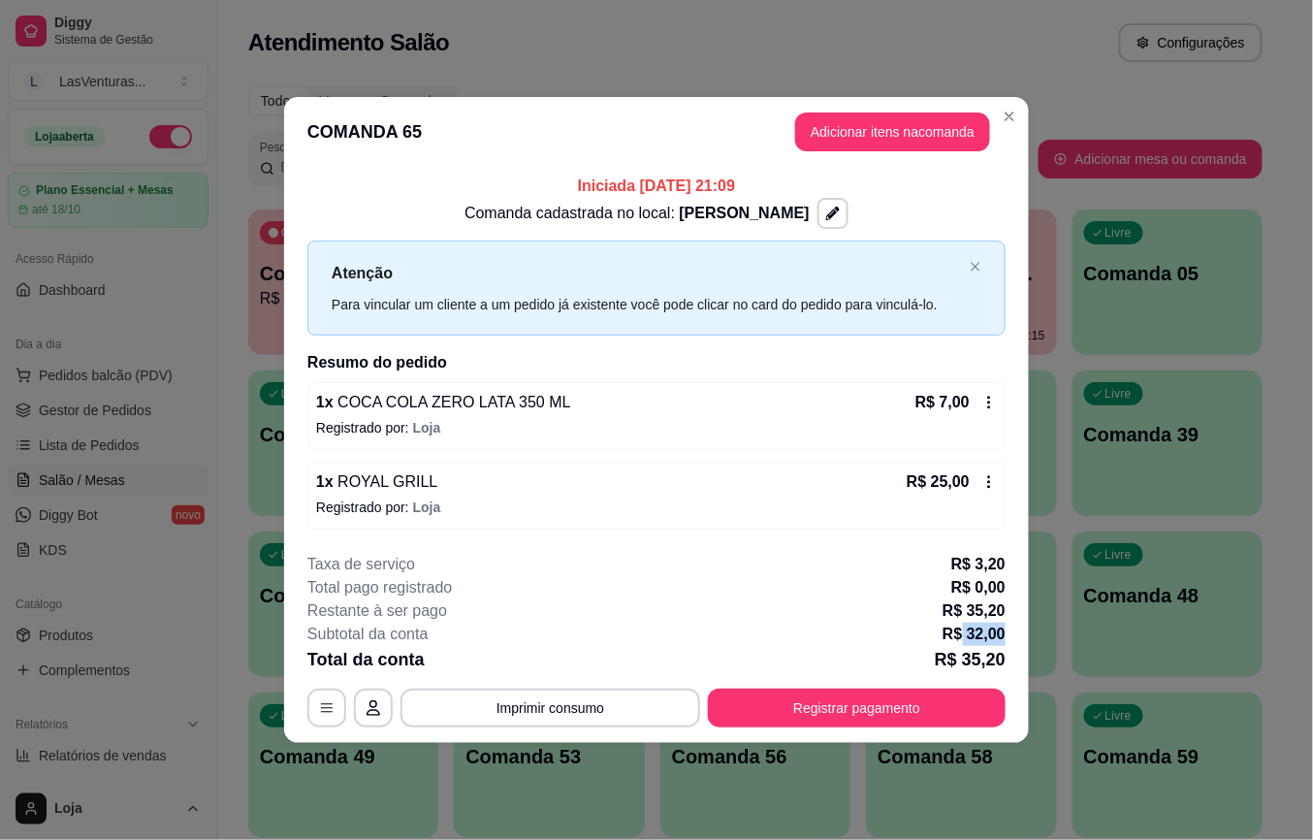
drag, startPoint x: 964, startPoint y: 630, endPoint x: 1006, endPoint y: 646, distance: 44.5
click at [1006, 646] on footer "**********" at bounding box center [656, 640] width 745 height 206
click at [997, 645] on div "**********" at bounding box center [656, 640] width 698 height 175
click at [954, 634] on p "R$ 32,00" at bounding box center [974, 634] width 63 height 23
click at [875, 722] on button "Registrar pagamento" at bounding box center [857, 708] width 289 height 38
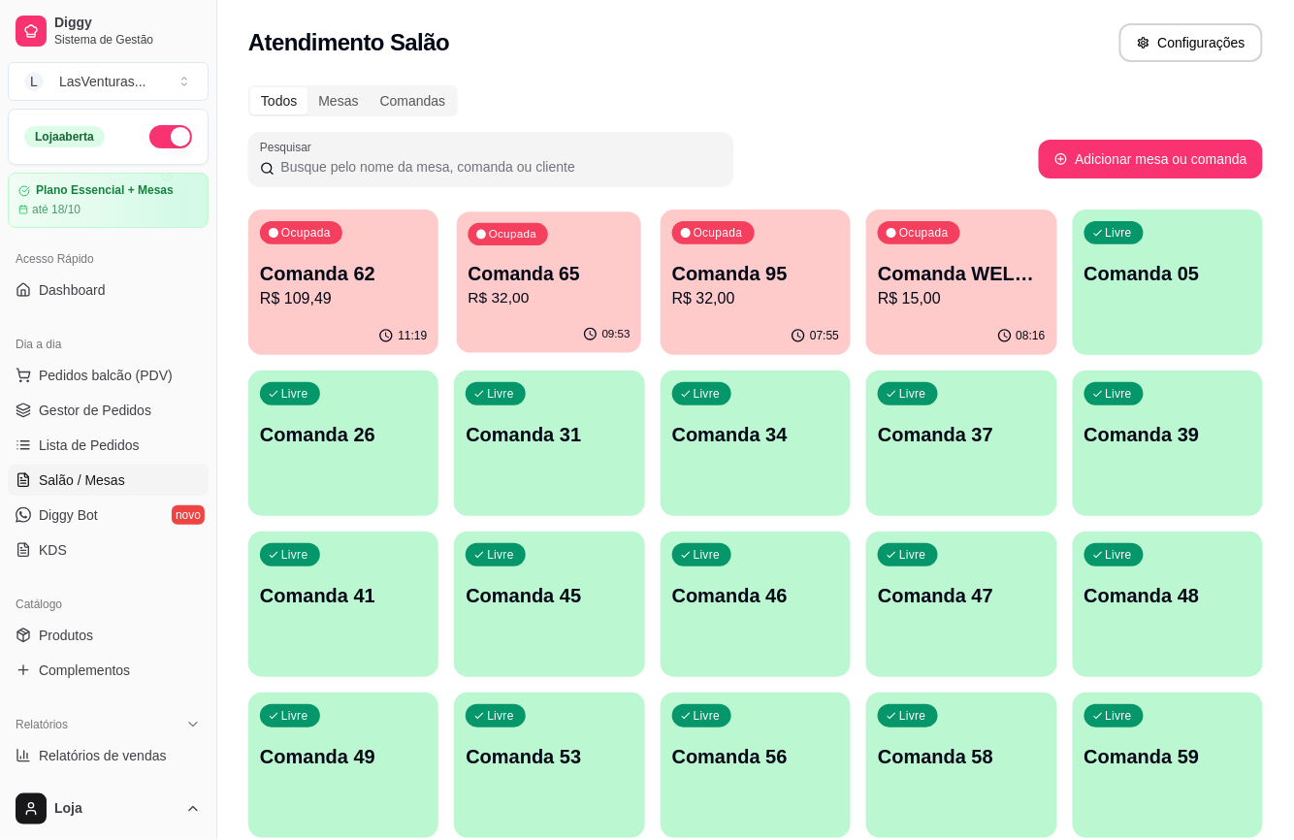
click at [536, 289] on p "R$ 32,00" at bounding box center [550, 298] width 162 height 22
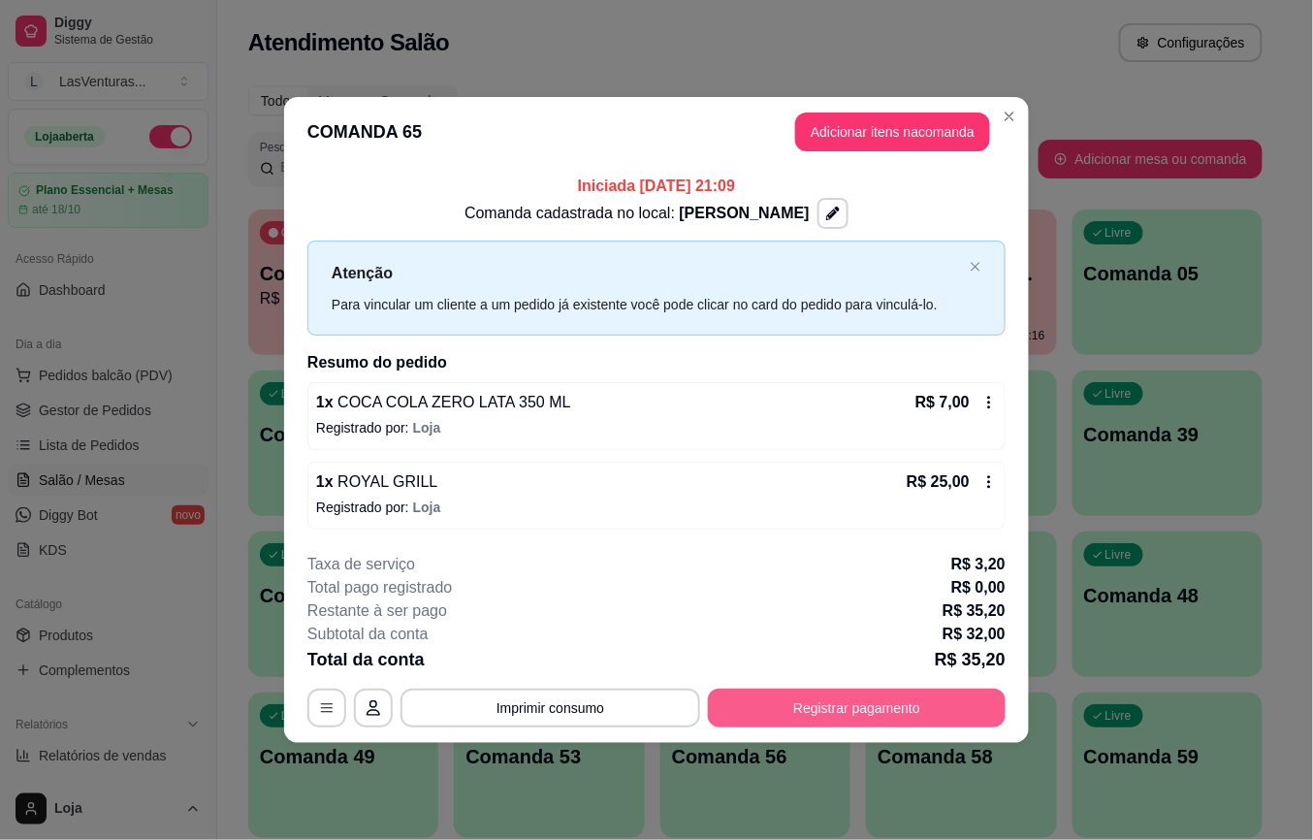
click at [789, 696] on button "Registrar pagamento" at bounding box center [857, 708] width 298 height 39
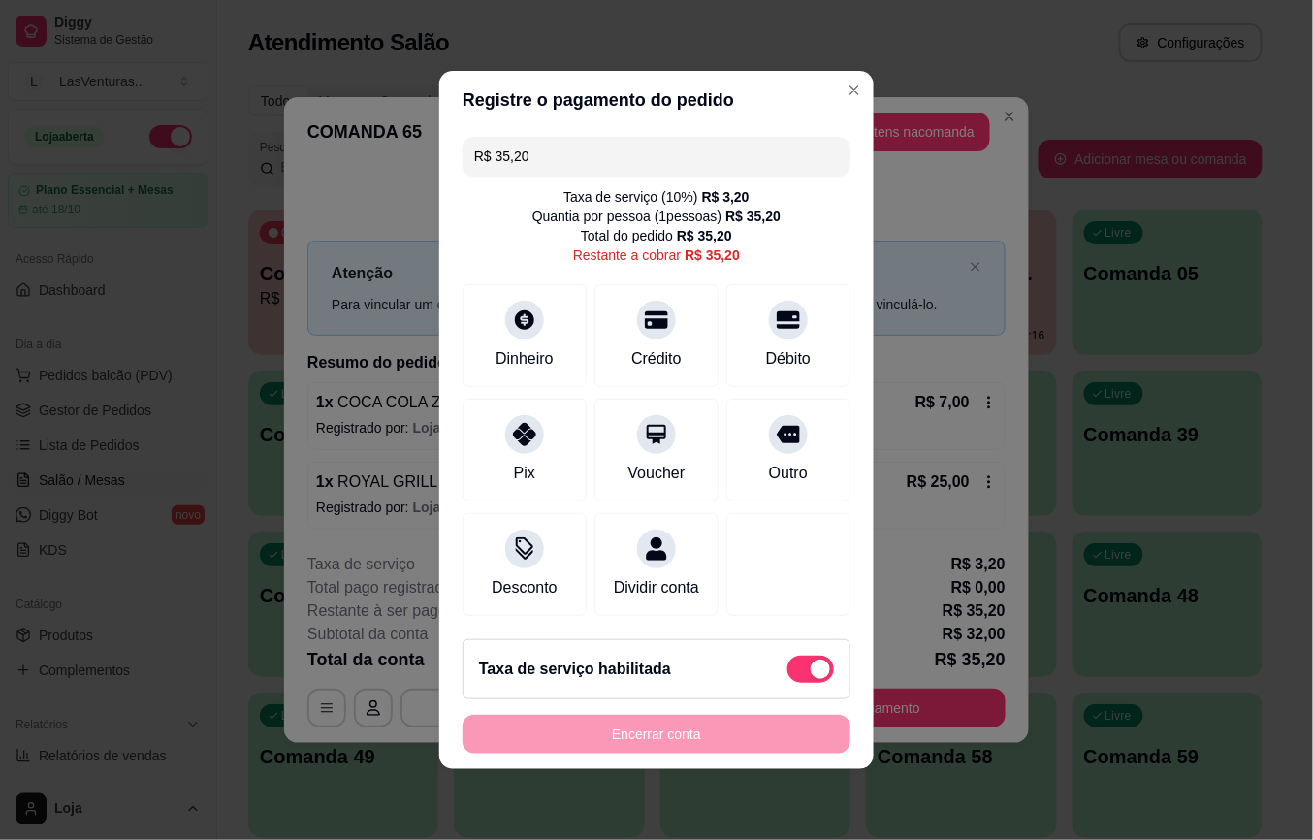
click at [786, 667] on div "Taxa de serviço habilitada" at bounding box center [657, 669] width 388 height 60
type input "R$ 32,00"
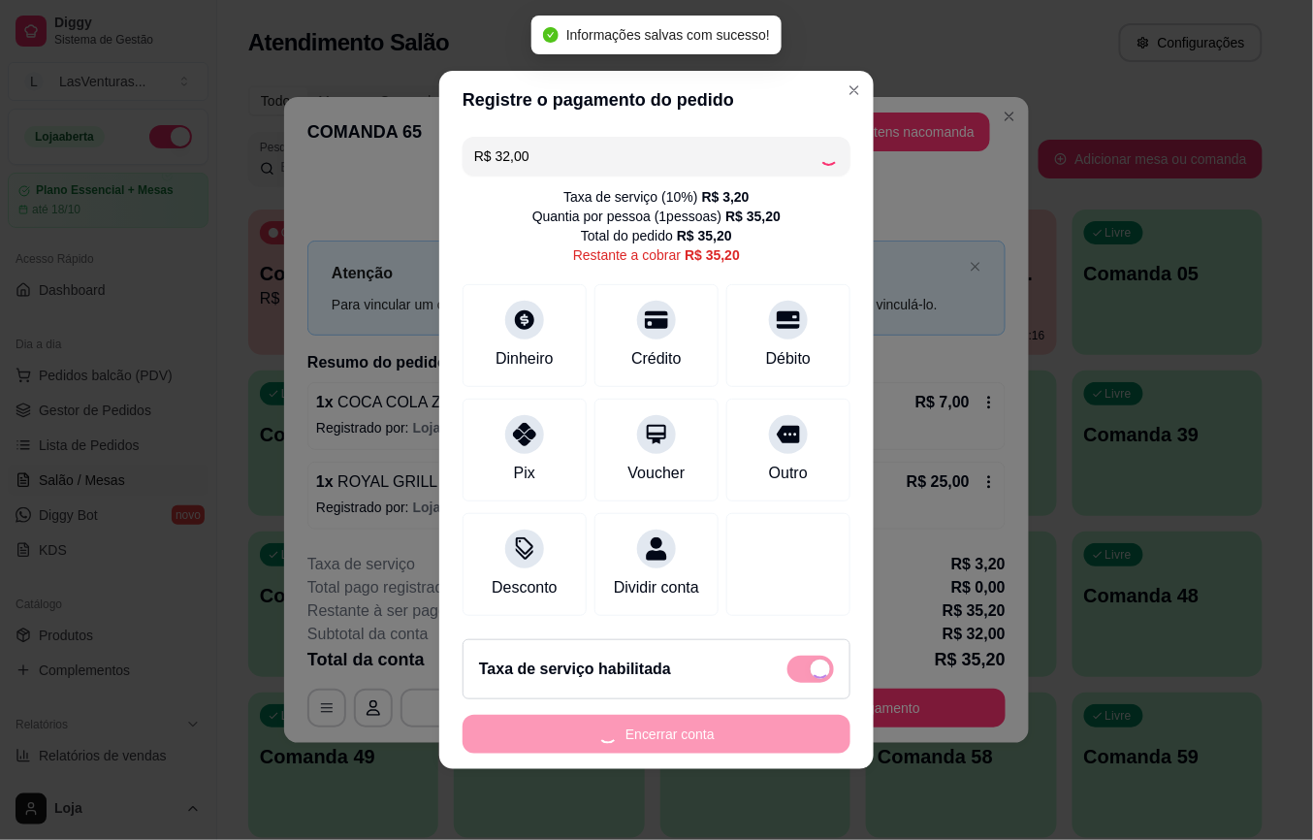
checkbox input "false"
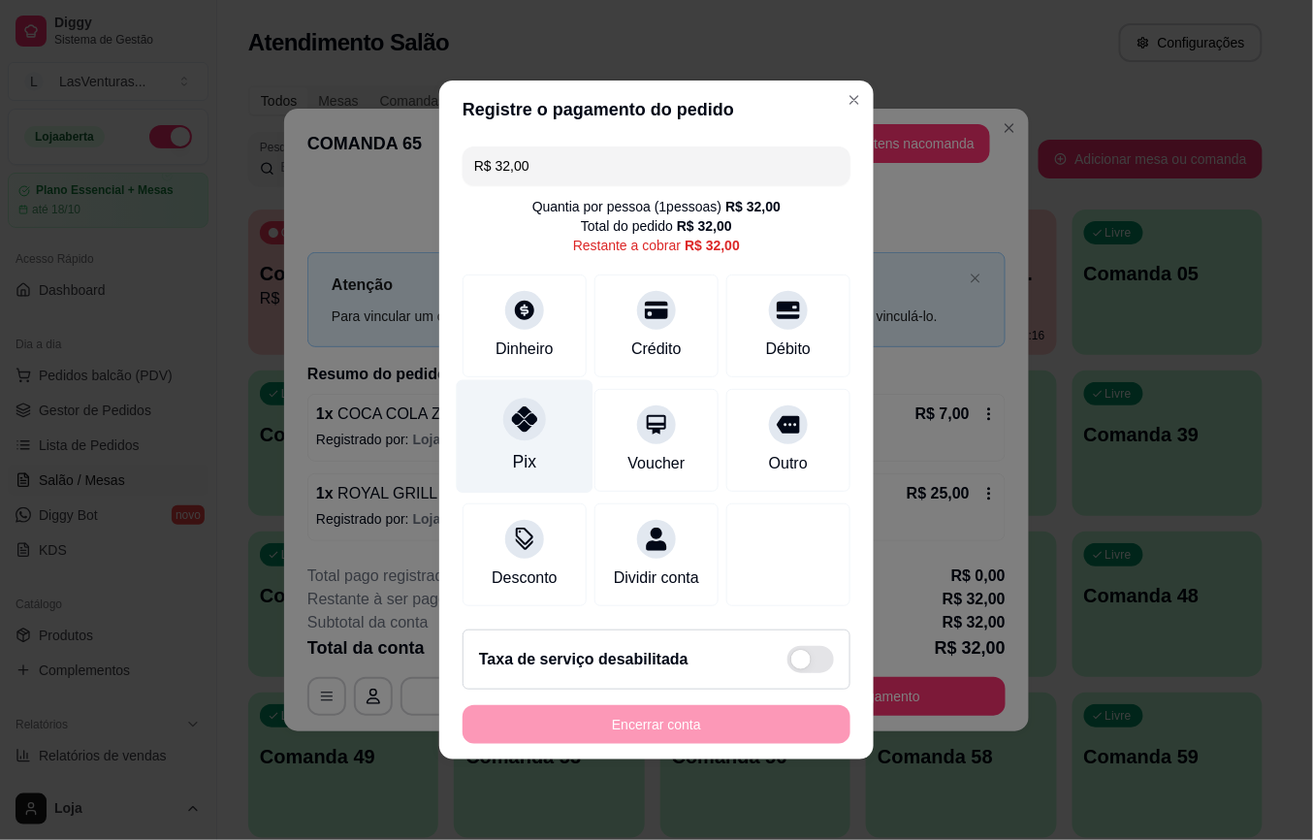
click at [506, 416] on div at bounding box center [524, 419] width 43 height 43
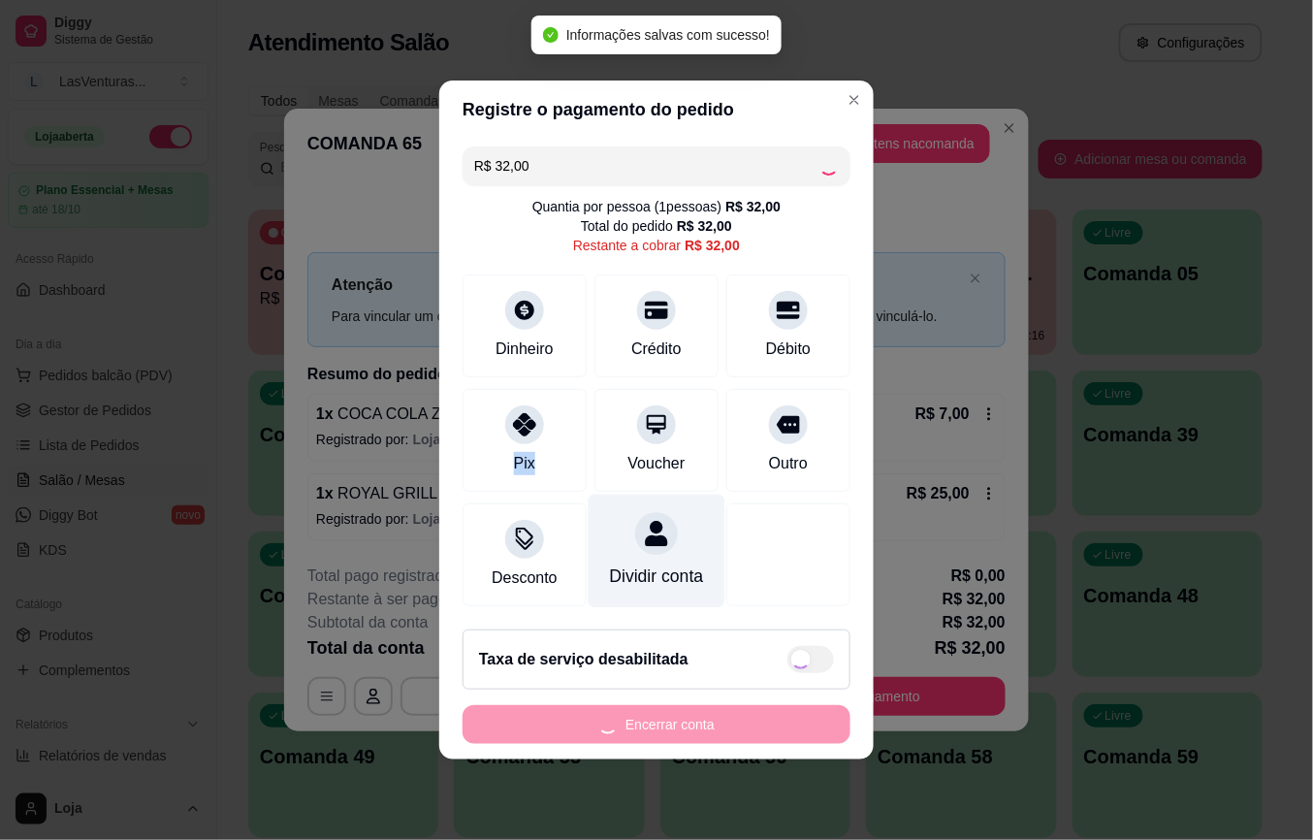
type input "R$ 0,00"
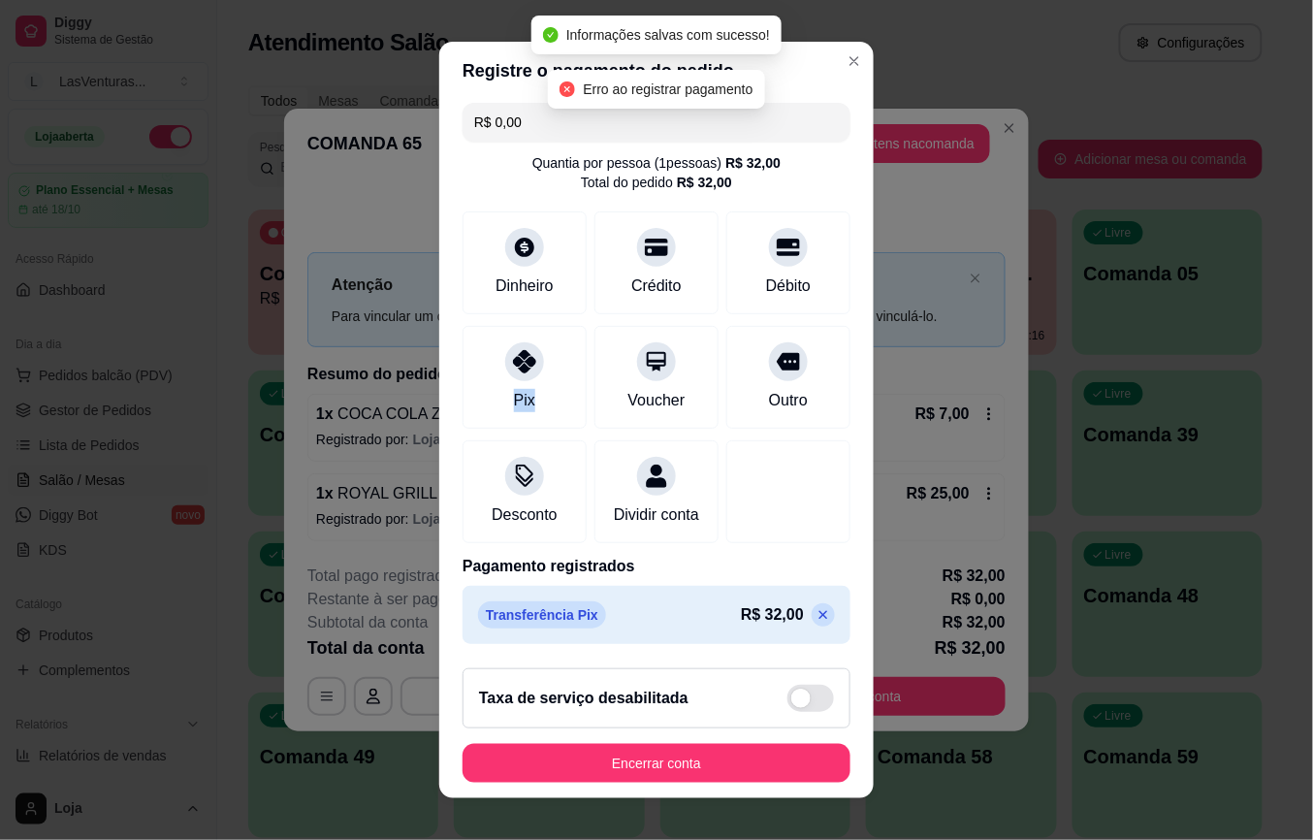
scroll to position [29, 0]
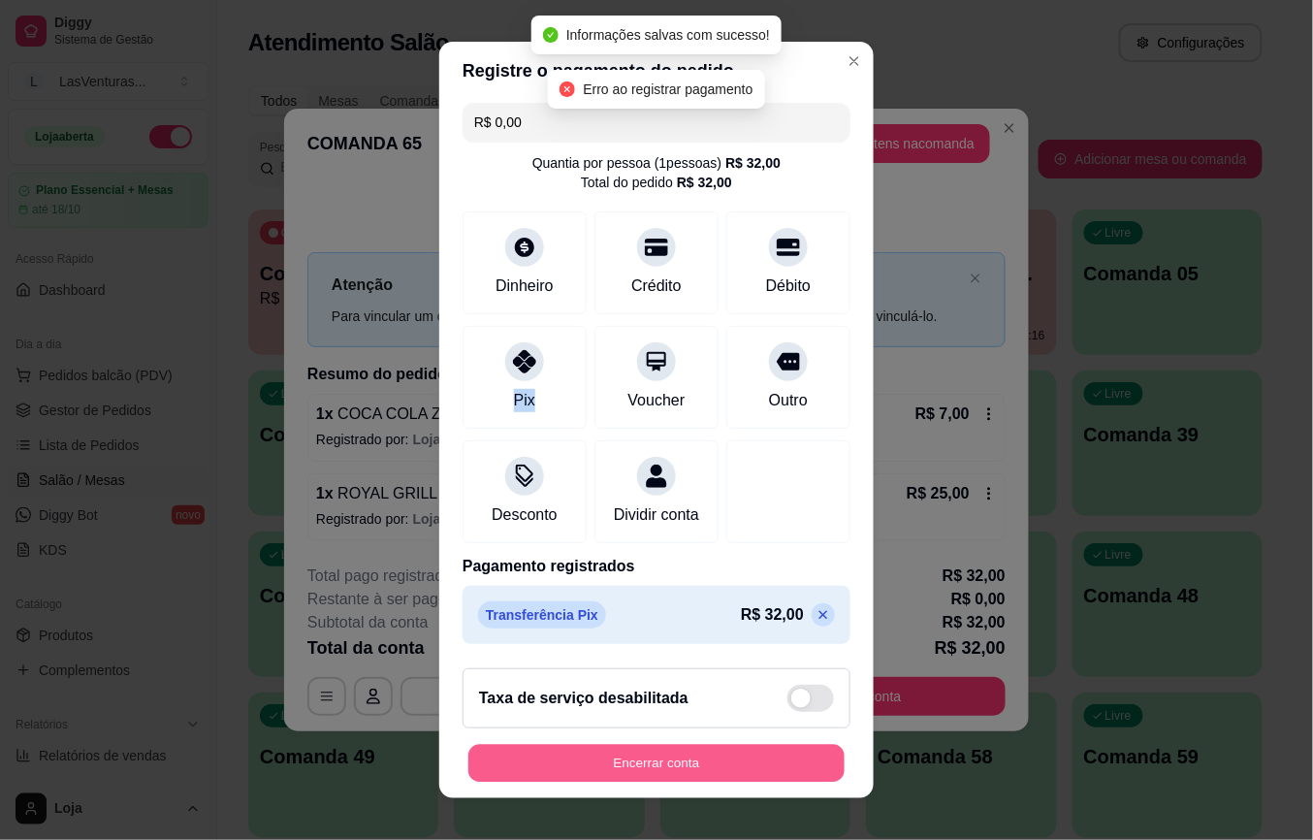
click at [656, 765] on button "Encerrar conta" at bounding box center [657, 763] width 376 height 38
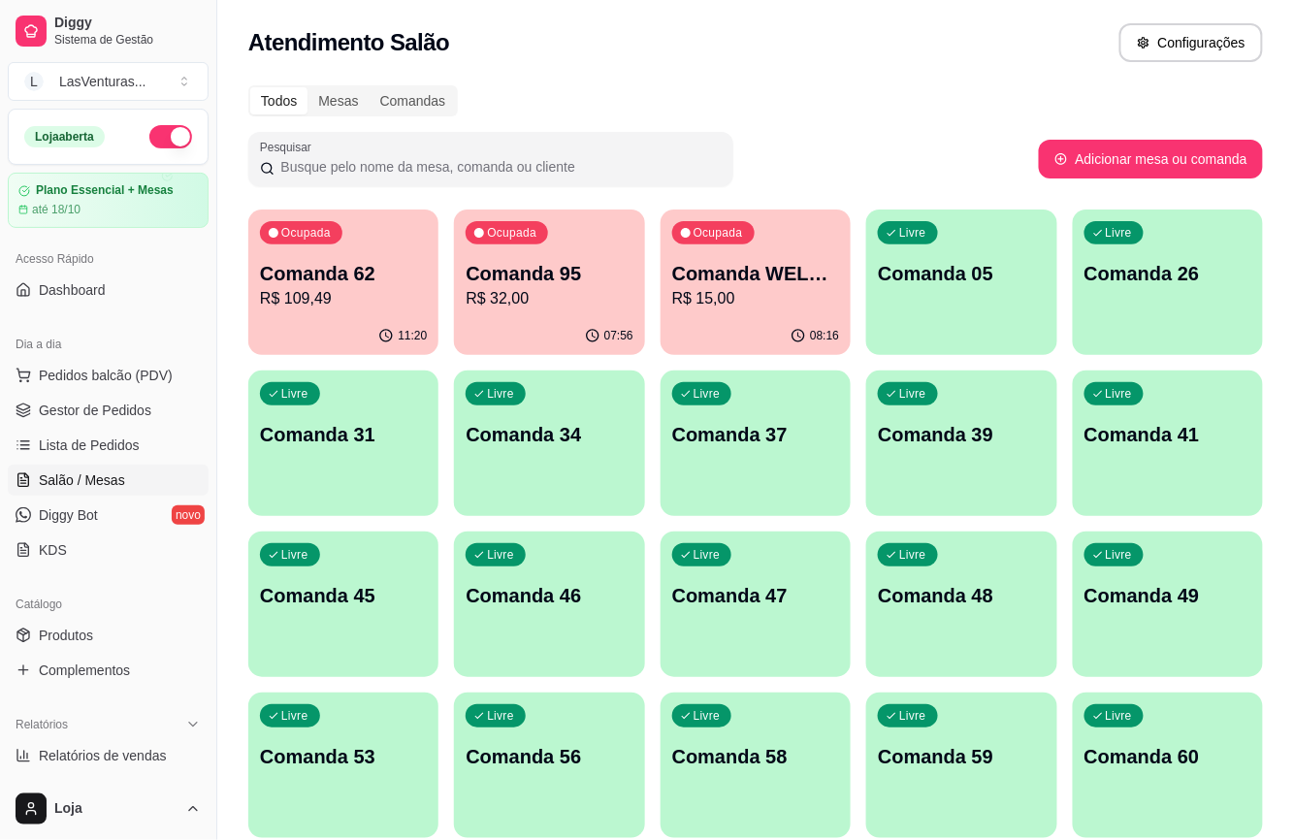
click at [512, 276] on p "Comanda 95" at bounding box center [549, 273] width 167 height 27
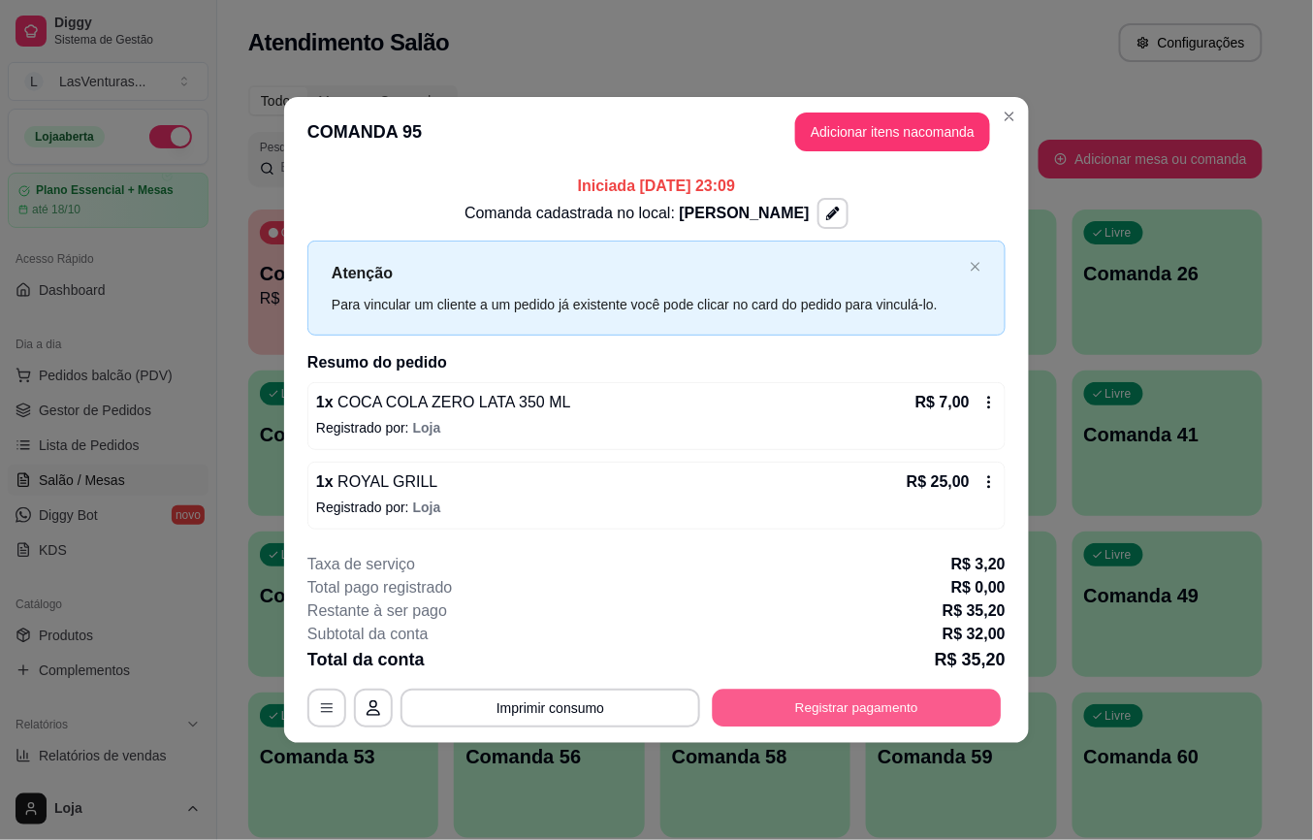
click at [819, 710] on button "Registrar pagamento" at bounding box center [857, 708] width 289 height 38
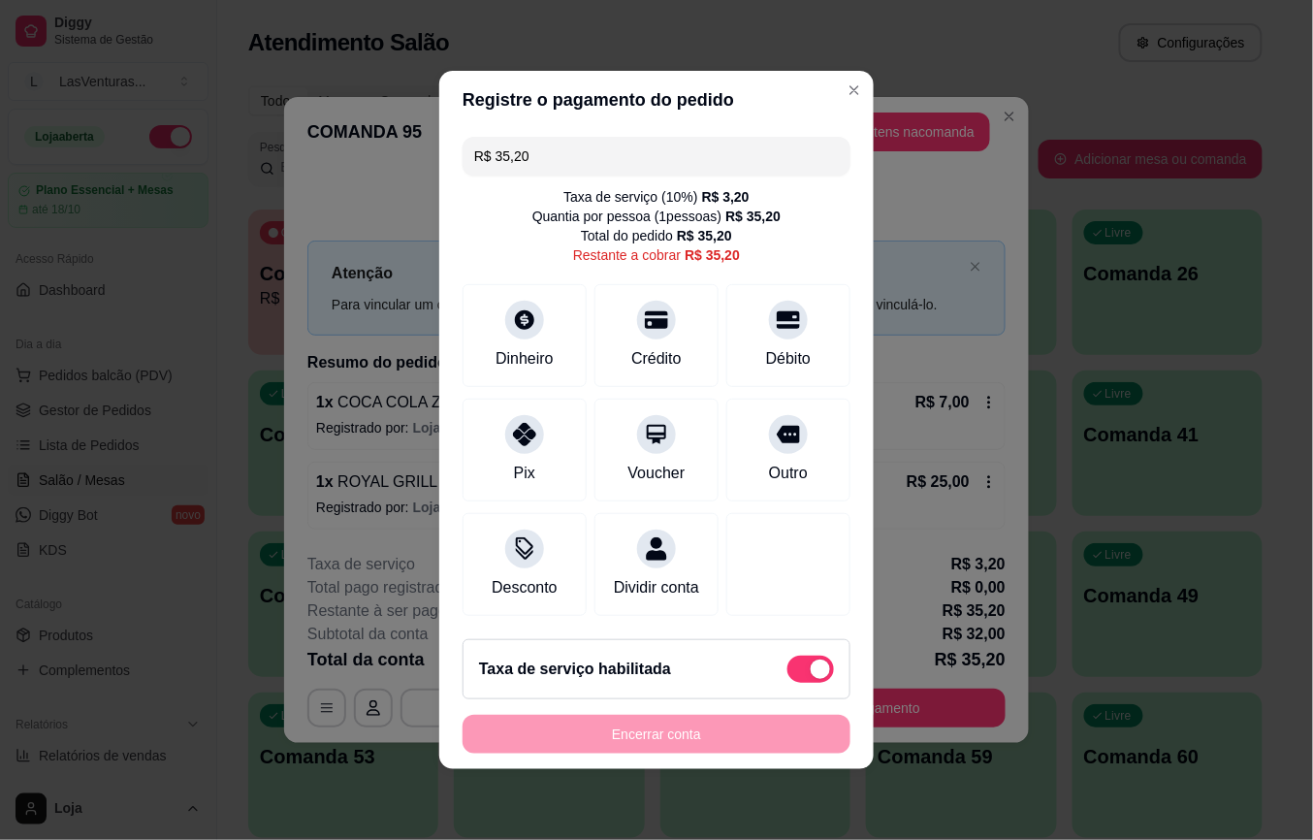
click at [749, 668] on div "Taxa de serviço habilitada" at bounding box center [657, 669] width 388 height 60
type input "R$ 32,00"
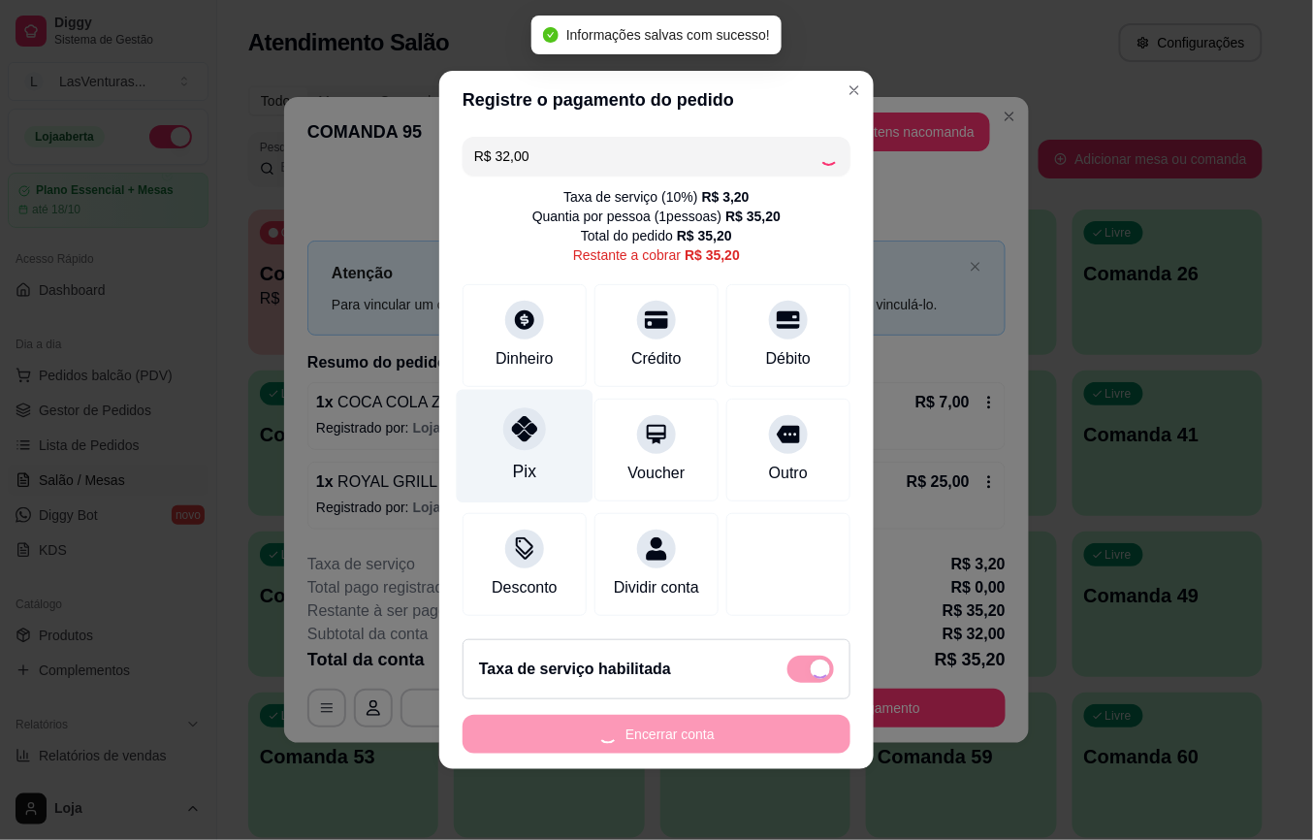
checkbox input "false"
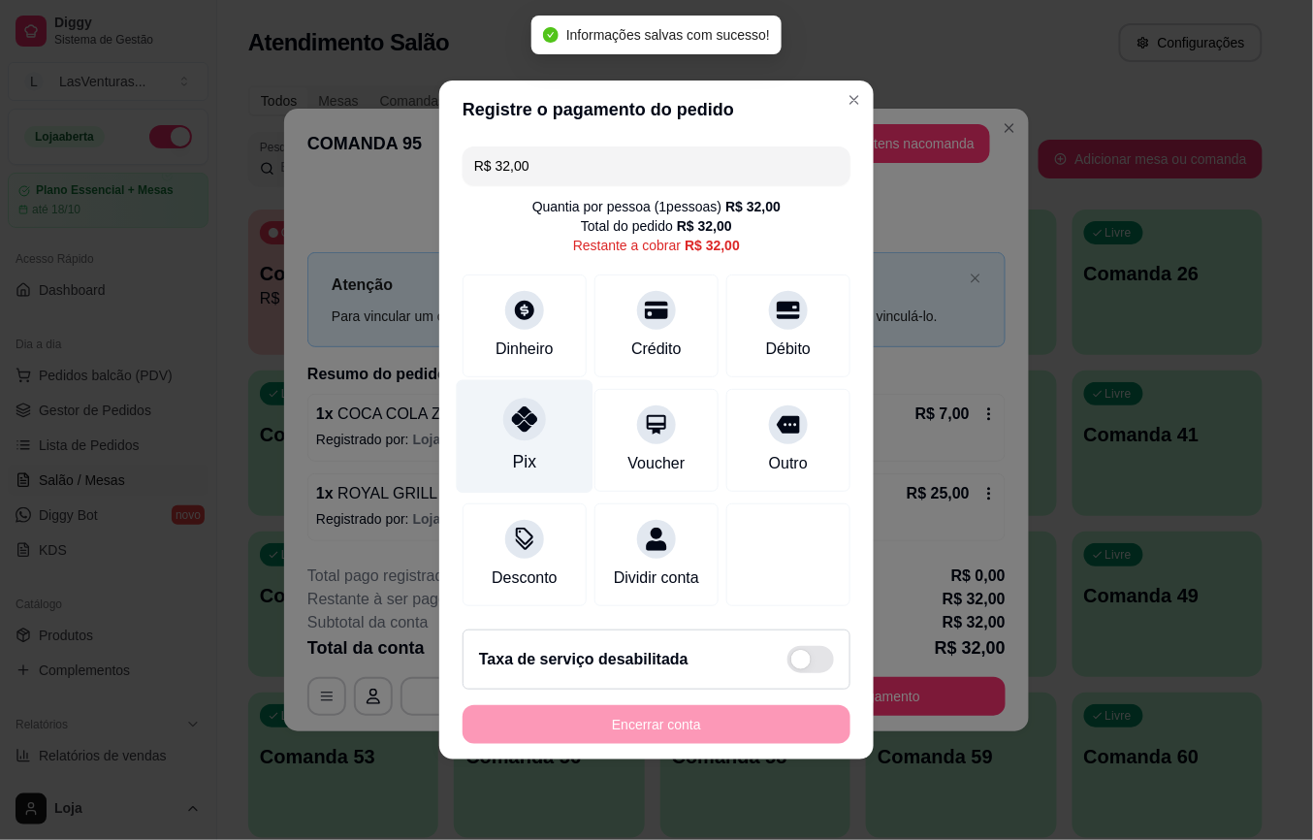
click at [518, 436] on div "Pix" at bounding box center [525, 436] width 137 height 113
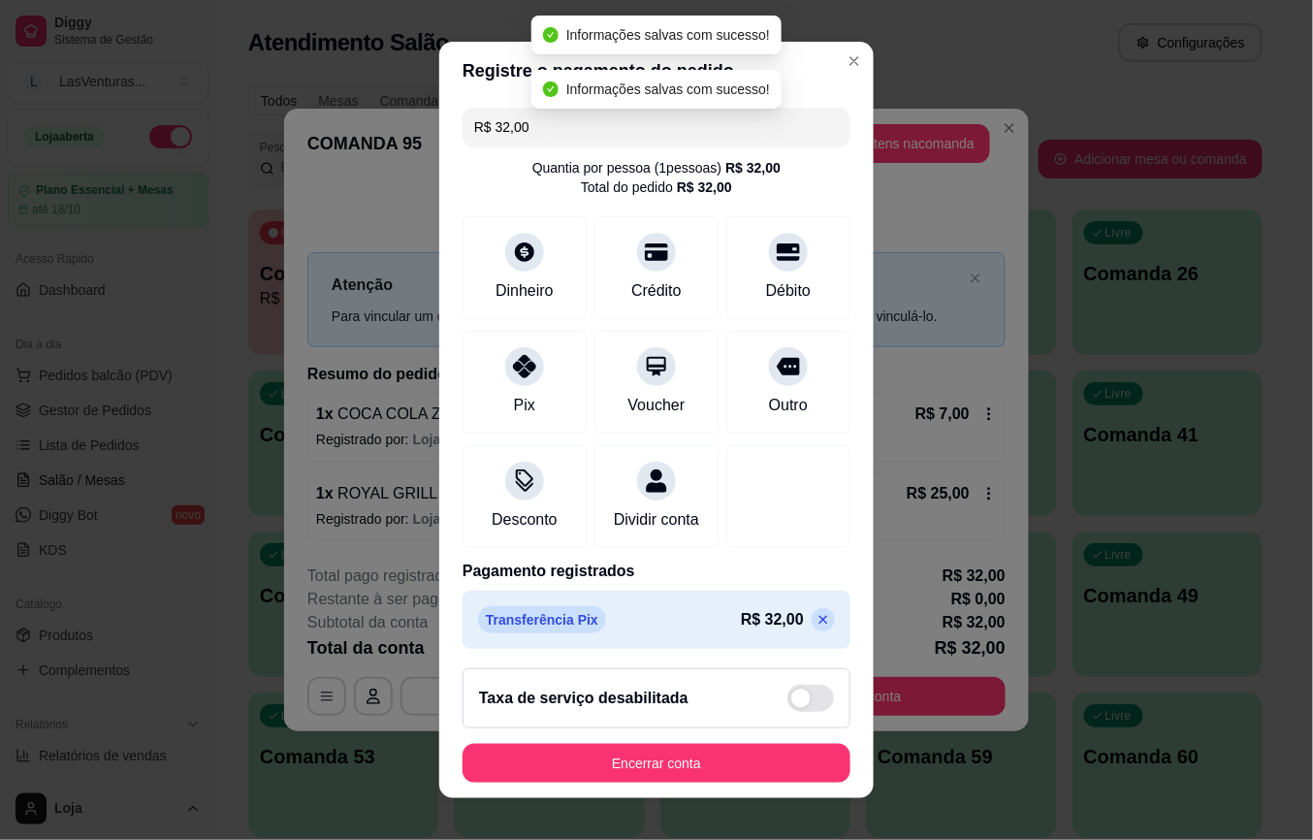
type input "R$ 0,00"
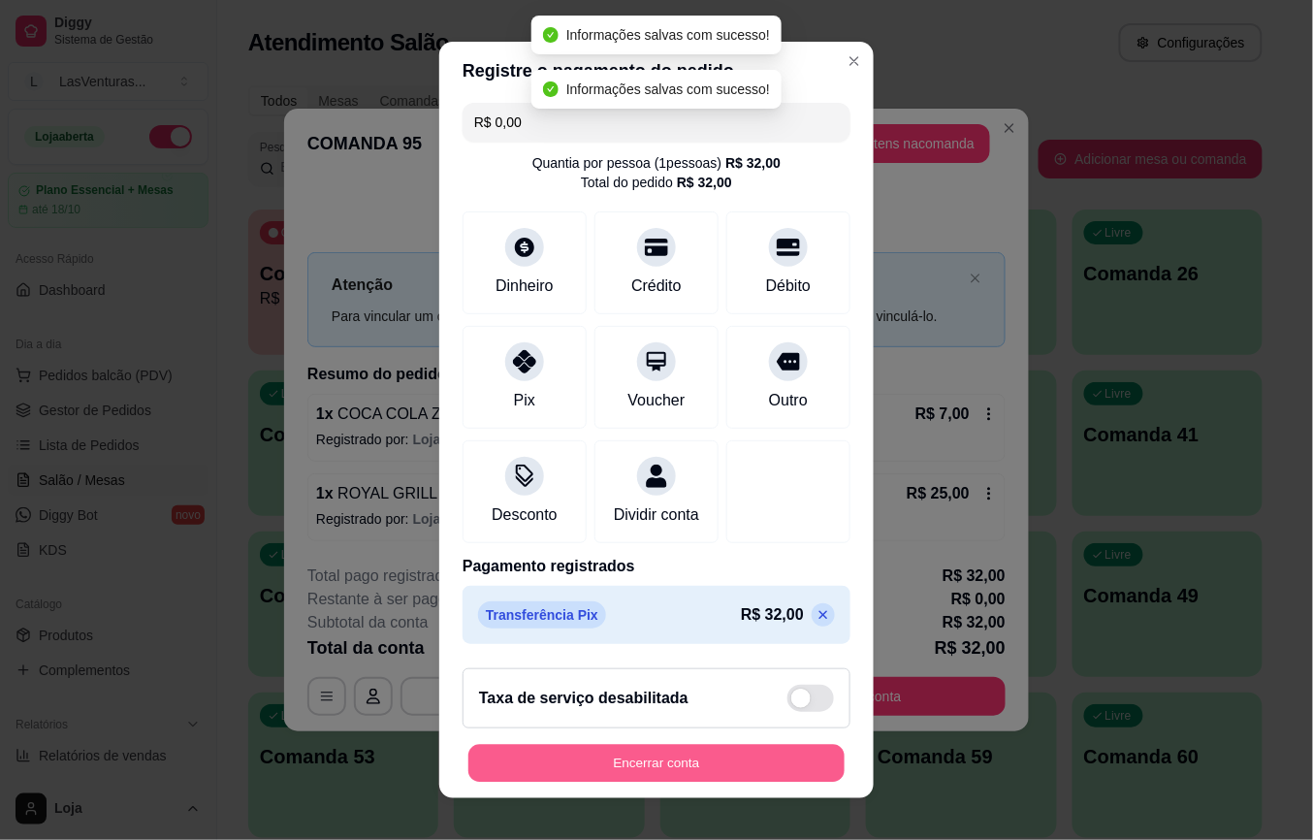
click at [710, 759] on button "Encerrar conta" at bounding box center [657, 763] width 376 height 38
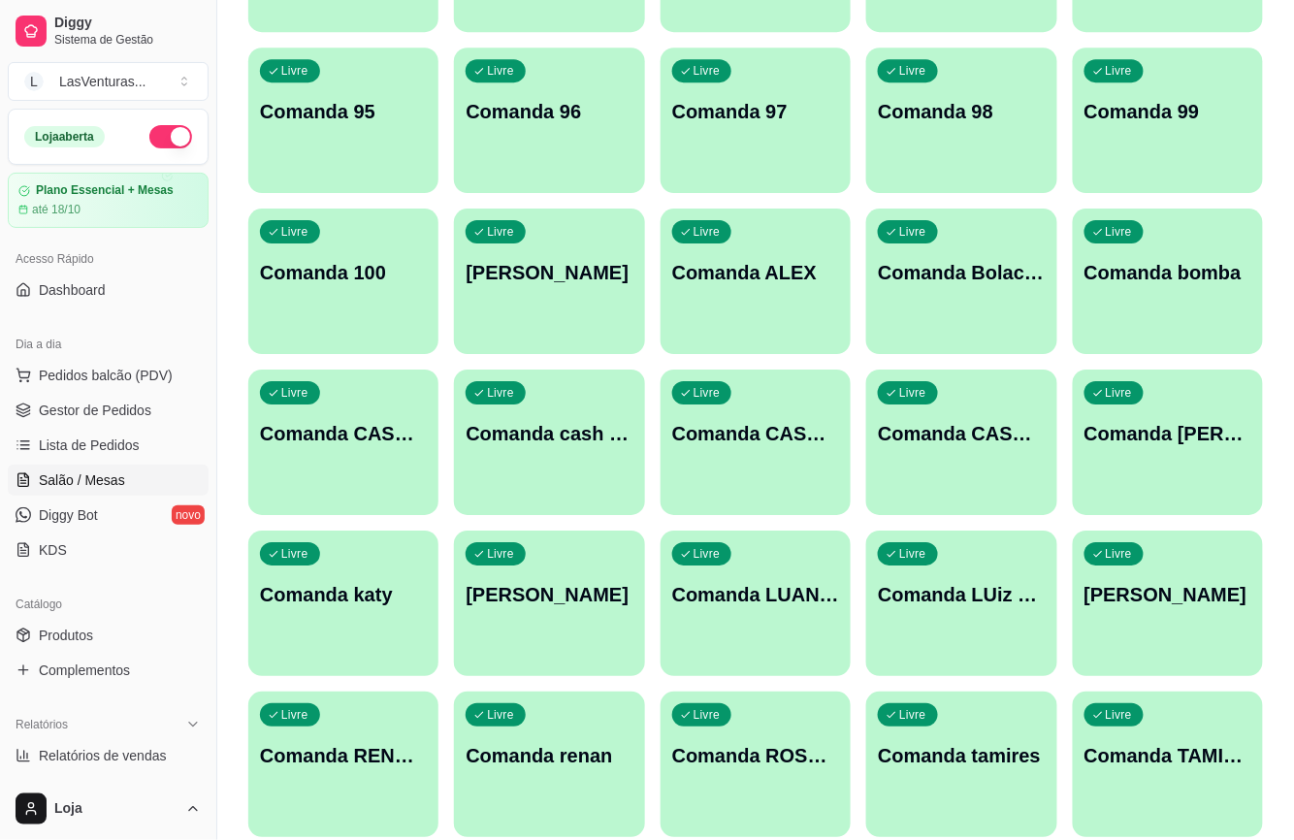
scroll to position [1552, 0]
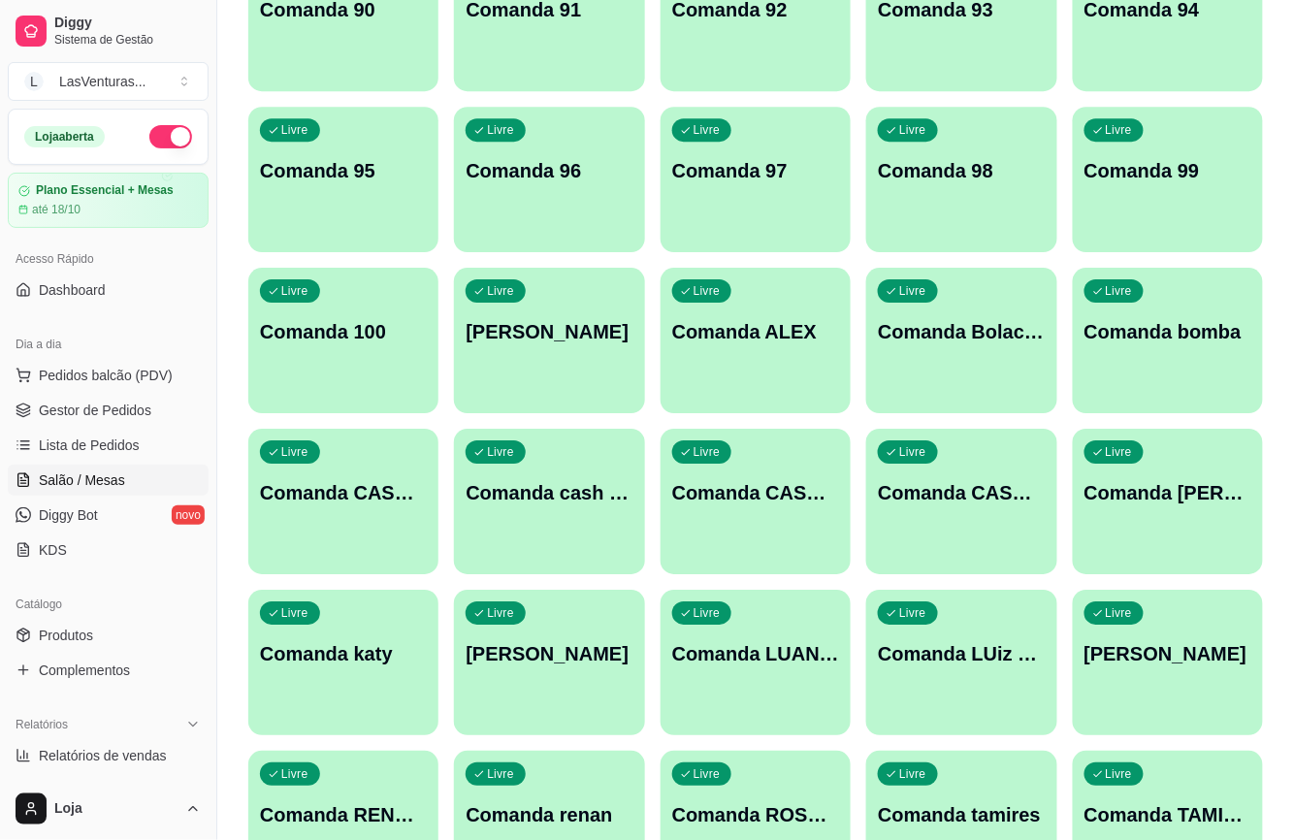
click at [598, 328] on p "[PERSON_NAME]" at bounding box center [549, 331] width 167 height 27
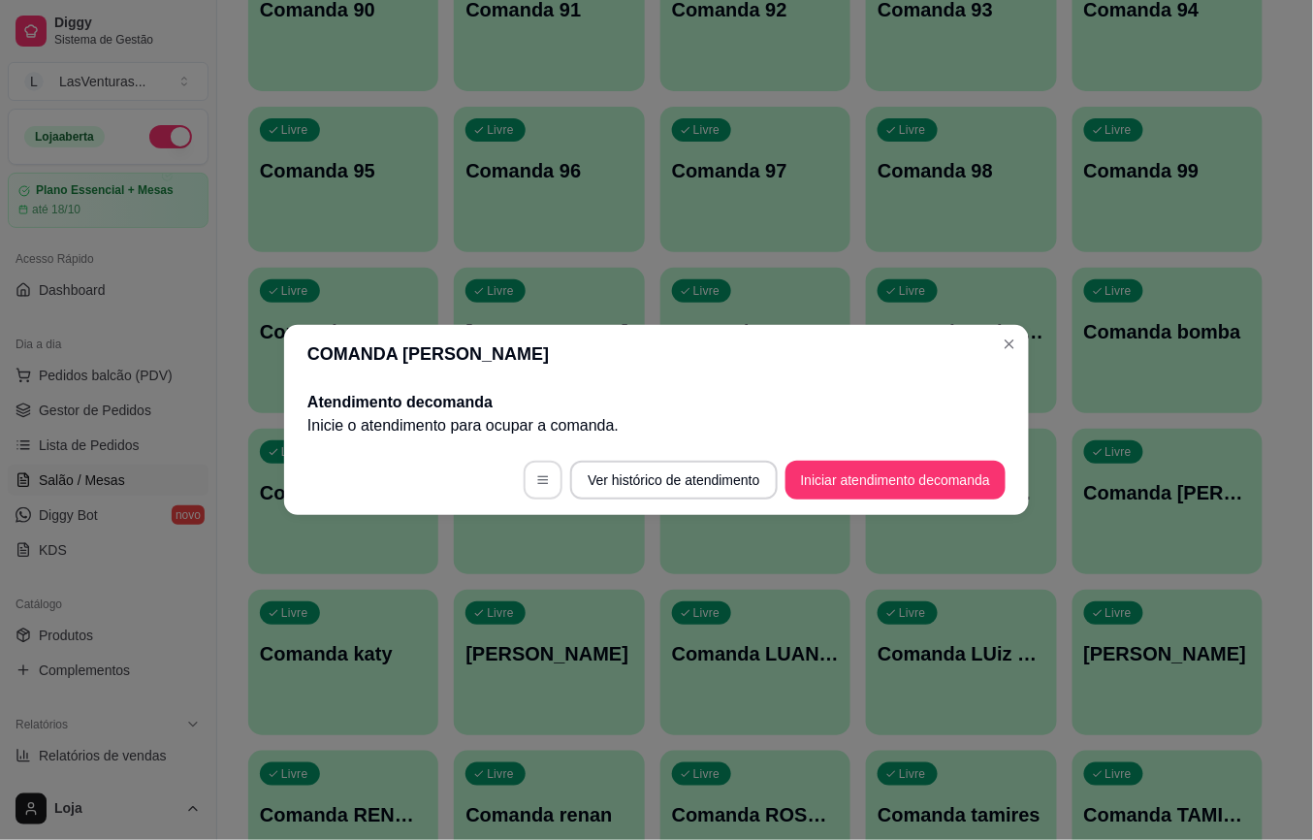
click at [548, 473] on button "button" at bounding box center [543, 480] width 39 height 39
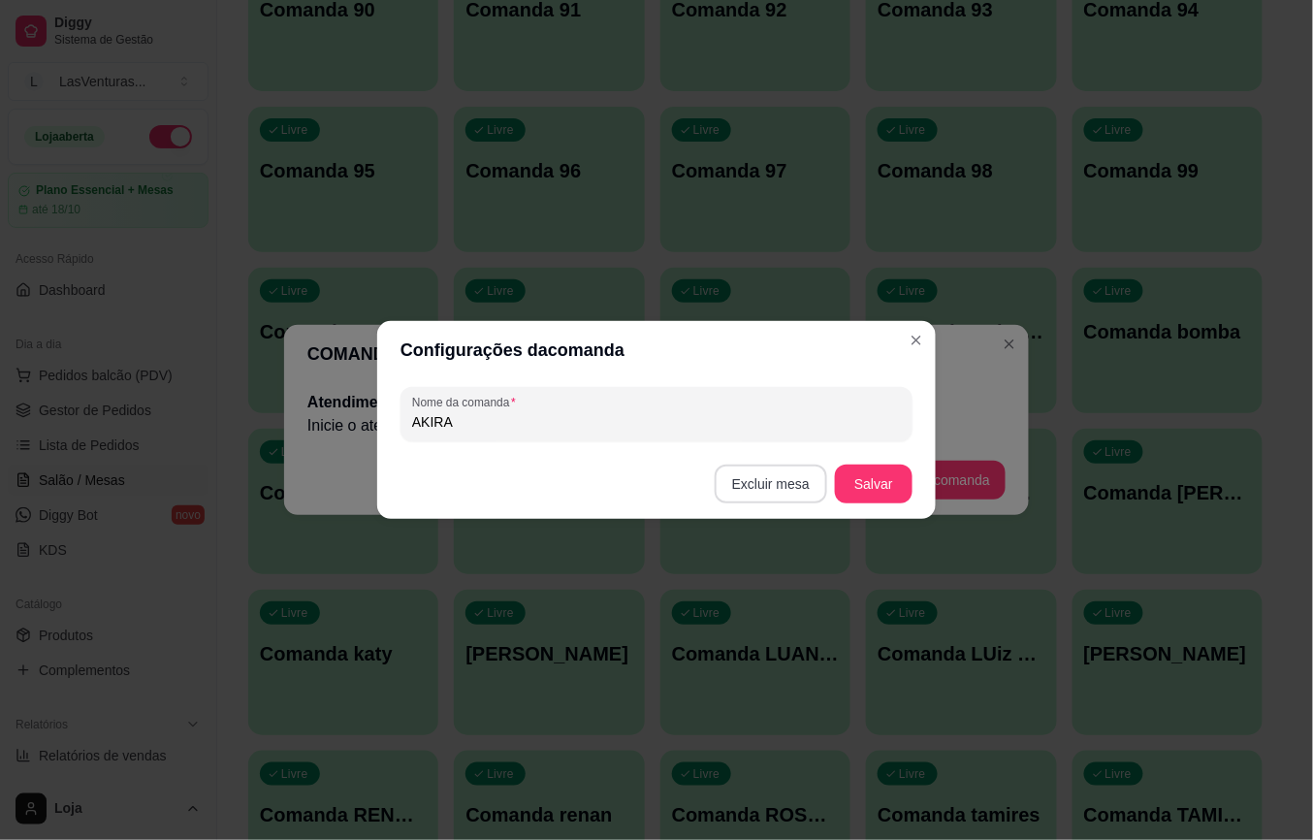
click at [784, 490] on button "Excluir mesa" at bounding box center [771, 484] width 113 height 39
click at [789, 605] on button "Confirmar" at bounding box center [776, 606] width 72 height 30
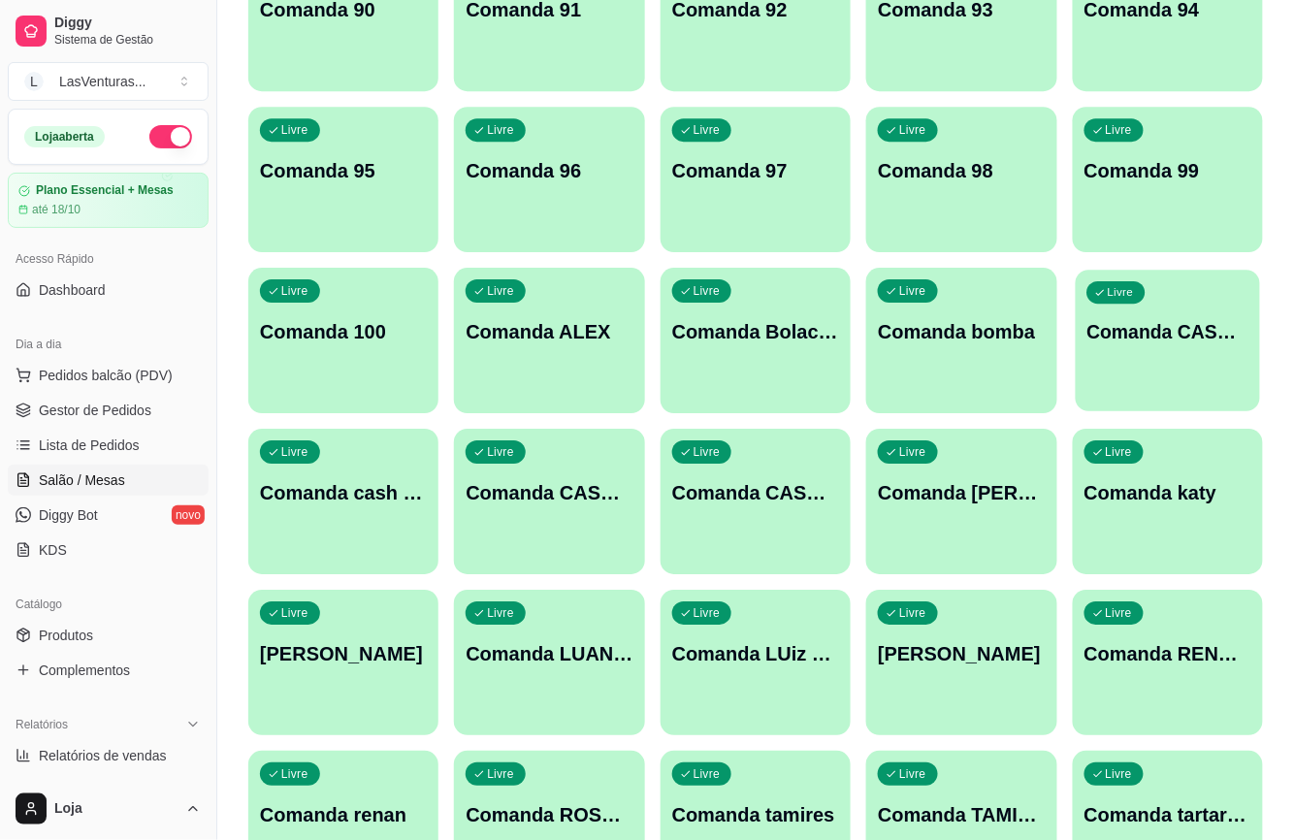
click at [1133, 332] on p "Comanda CASH 08/09" at bounding box center [1167, 332] width 162 height 26
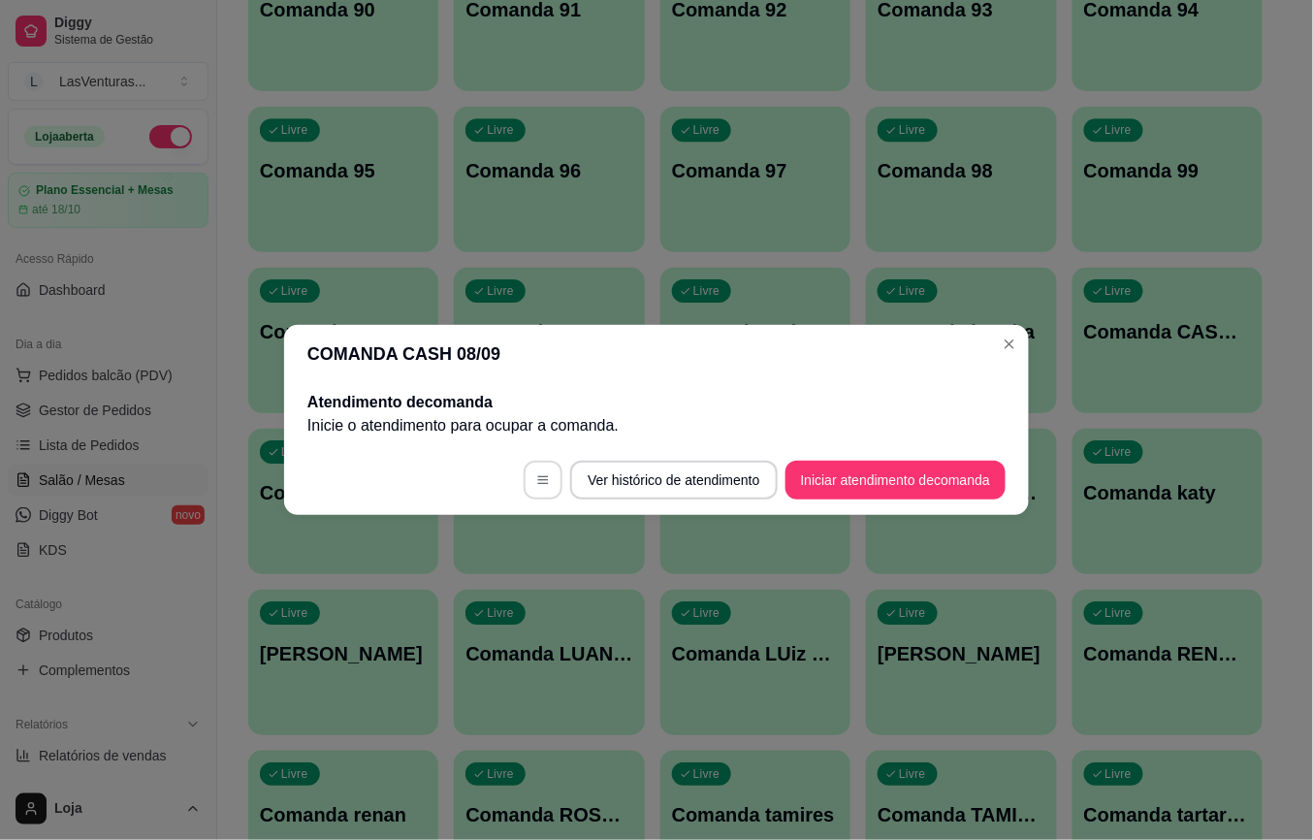
click at [549, 490] on button "button" at bounding box center [543, 480] width 39 height 39
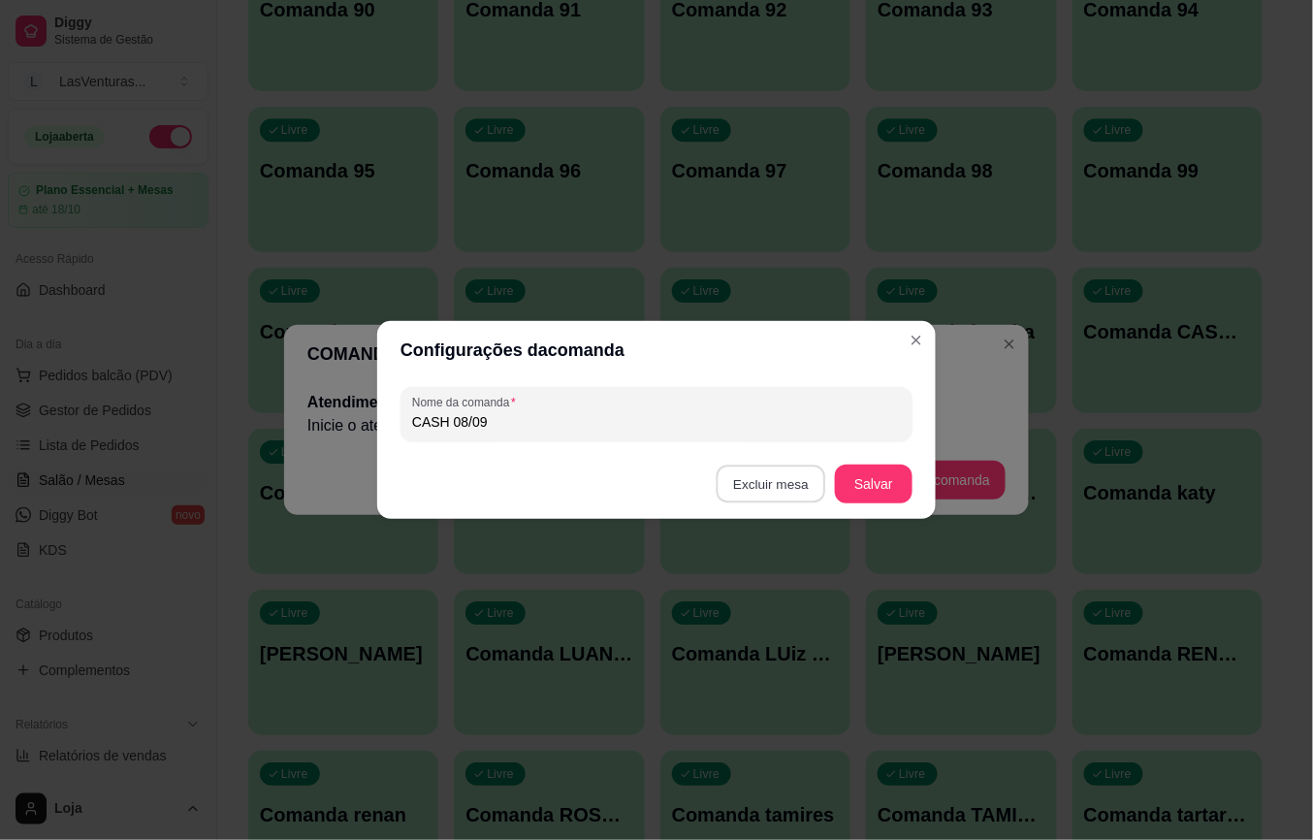
click at [766, 478] on button "Excluir mesa" at bounding box center [772, 485] width 110 height 38
click at [766, 607] on button "Confirmar" at bounding box center [776, 606] width 72 height 30
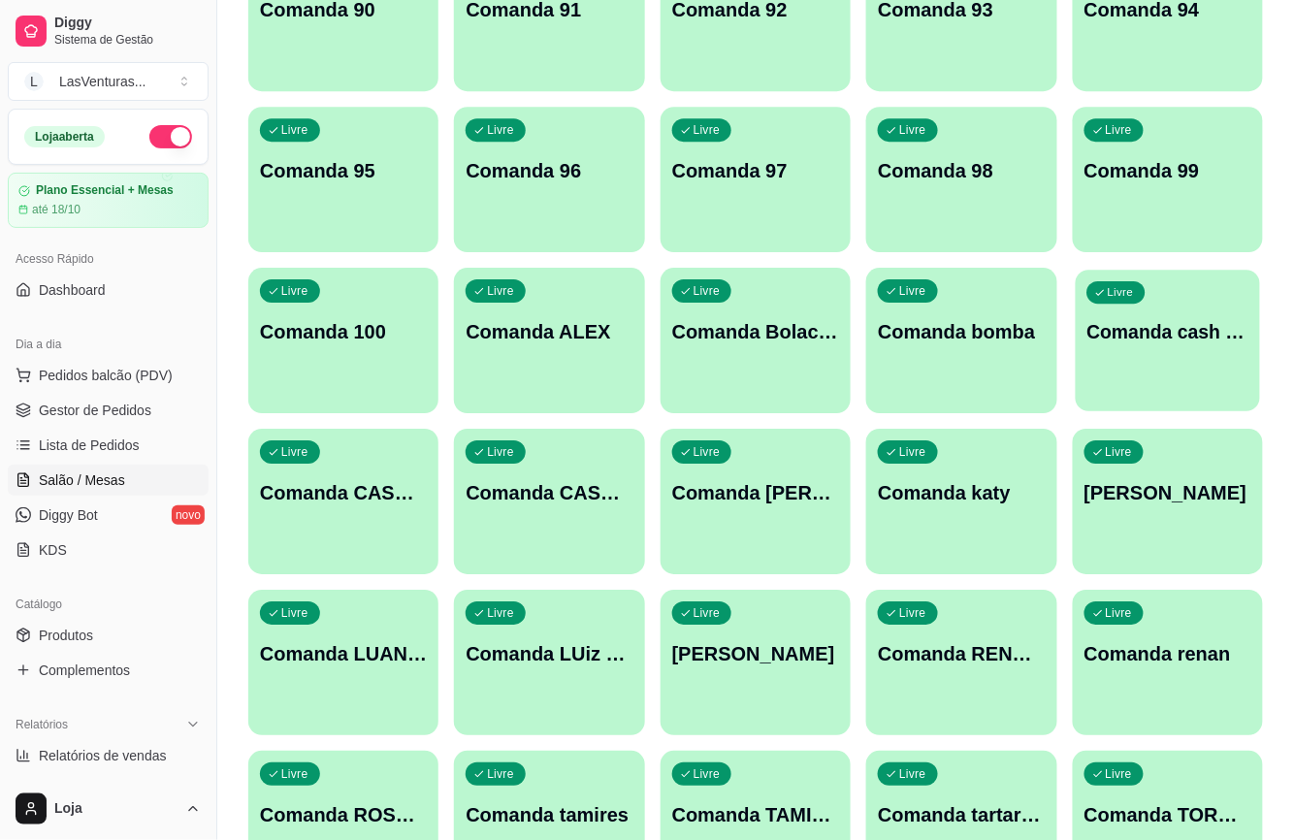
click at [1191, 349] on div "Livre Comanda cash 15/09" at bounding box center [1168, 329] width 184 height 118
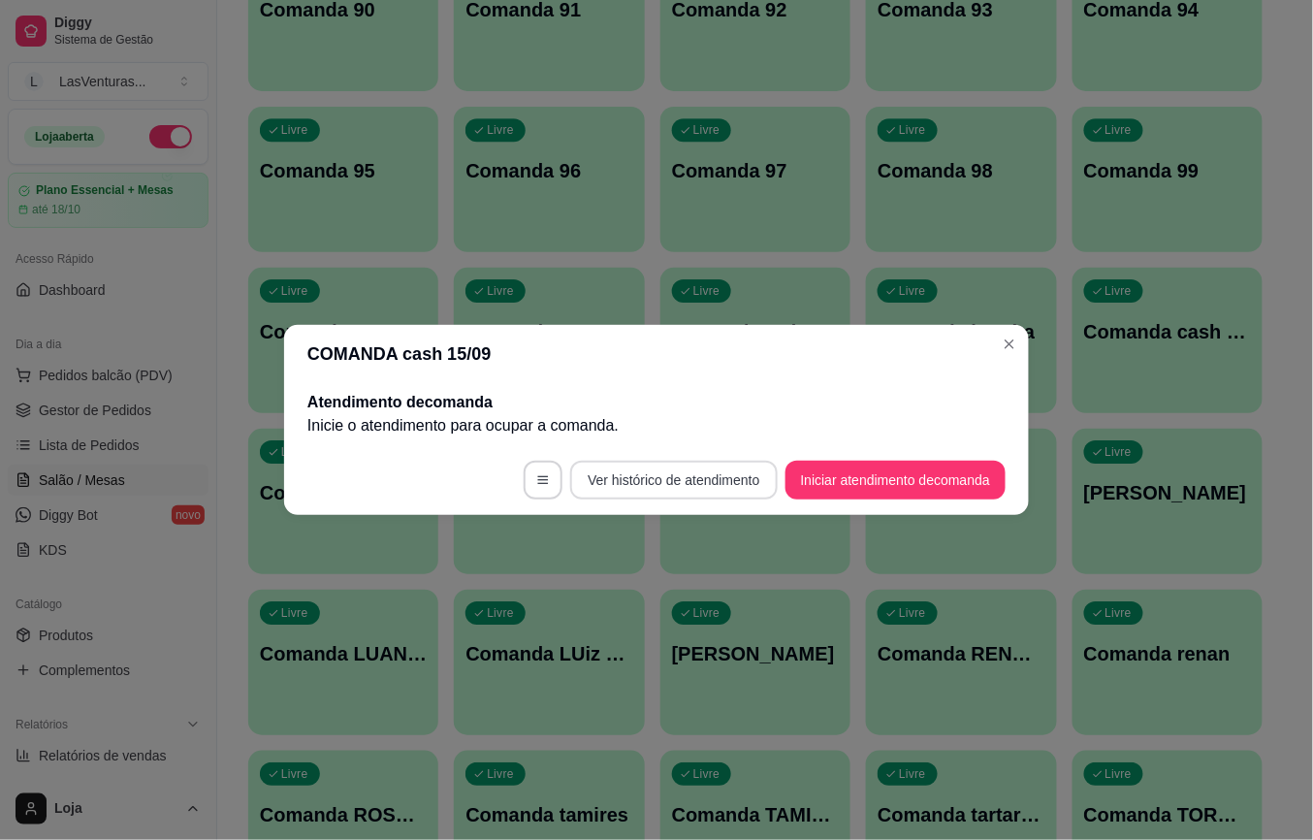
click at [560, 473] on footer "Ver histórico de atendimento Iniciar atendimento de comanda" at bounding box center [656, 480] width 745 height 70
click at [551, 477] on button "button" at bounding box center [544, 481] width 38 height 38
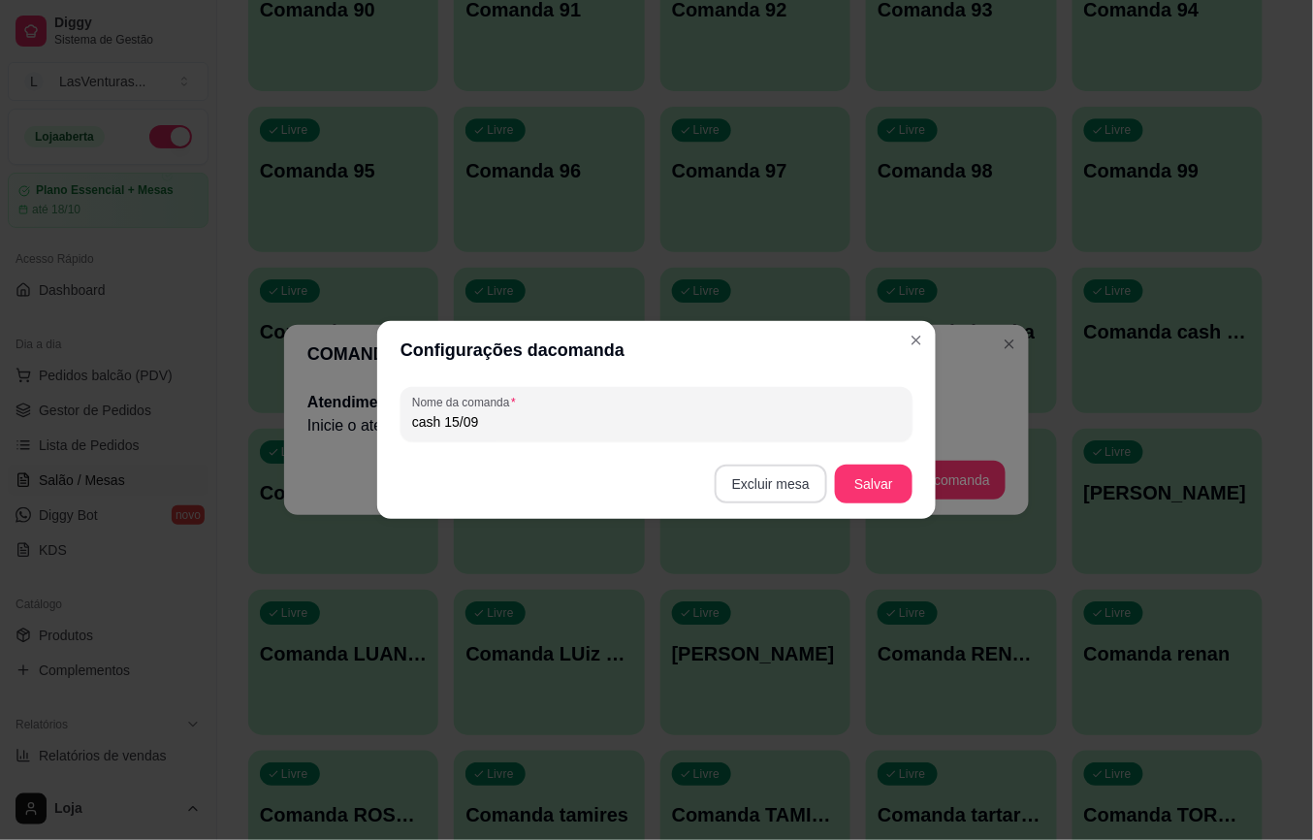
click at [764, 478] on button "Excluir mesa" at bounding box center [771, 484] width 113 height 39
click at [788, 607] on button "Confirmar" at bounding box center [777, 607] width 72 height 30
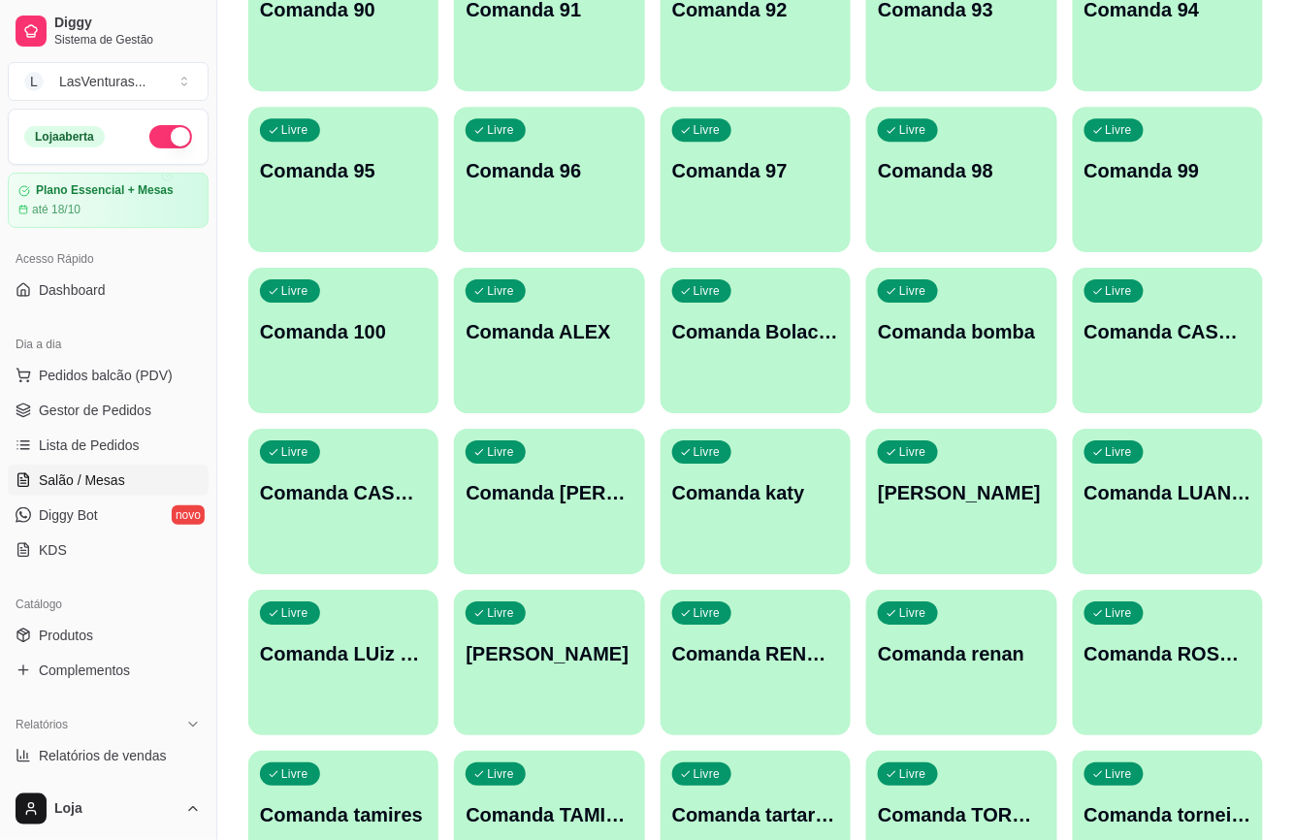
click at [1129, 346] on div "Livre Comanda CASH 25/09" at bounding box center [1168, 329] width 190 height 122
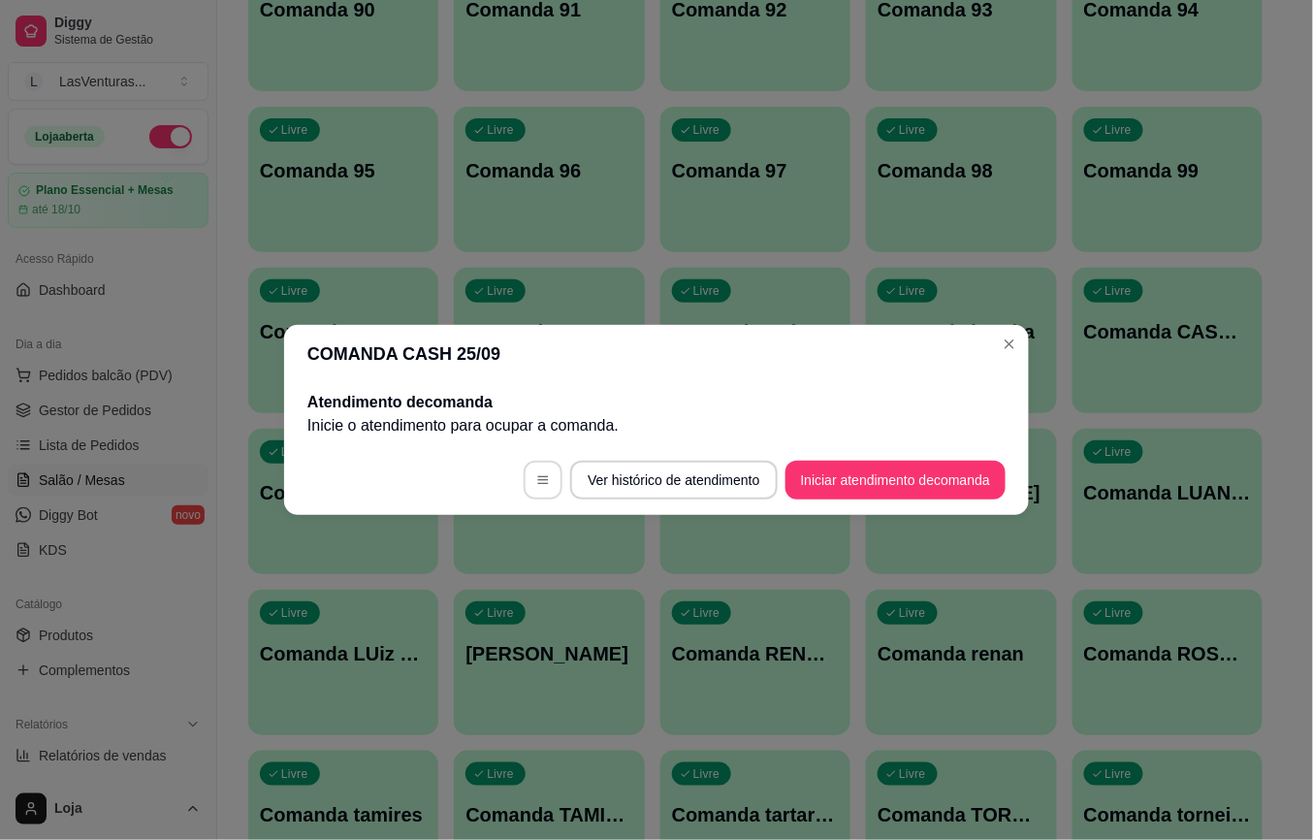
click at [548, 482] on button "button" at bounding box center [543, 480] width 39 height 39
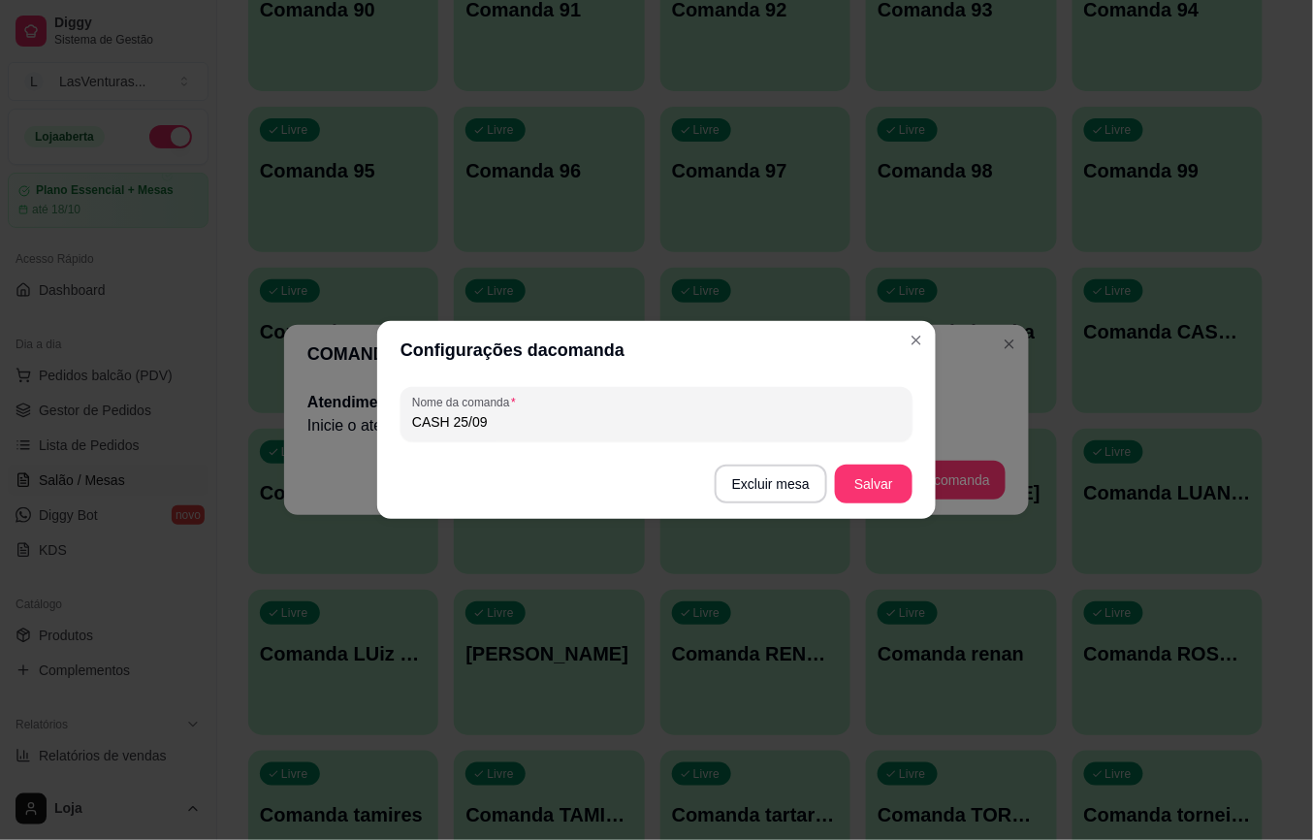
click at [760, 482] on button "Excluir mesa" at bounding box center [771, 484] width 113 height 39
click at [753, 598] on button "Confirmar" at bounding box center [776, 606] width 72 height 30
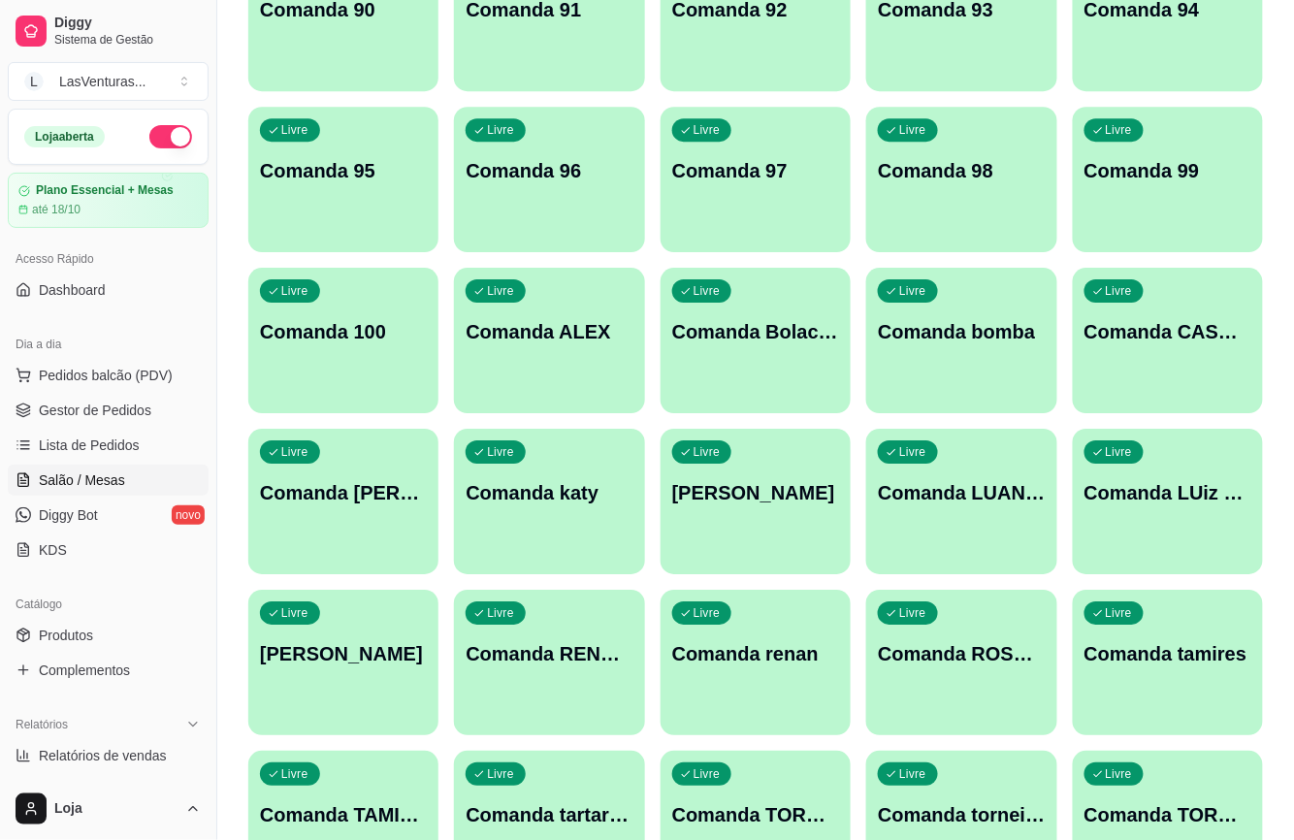
click at [1143, 327] on p "Comanda CASH 26/08" at bounding box center [1167, 331] width 167 height 27
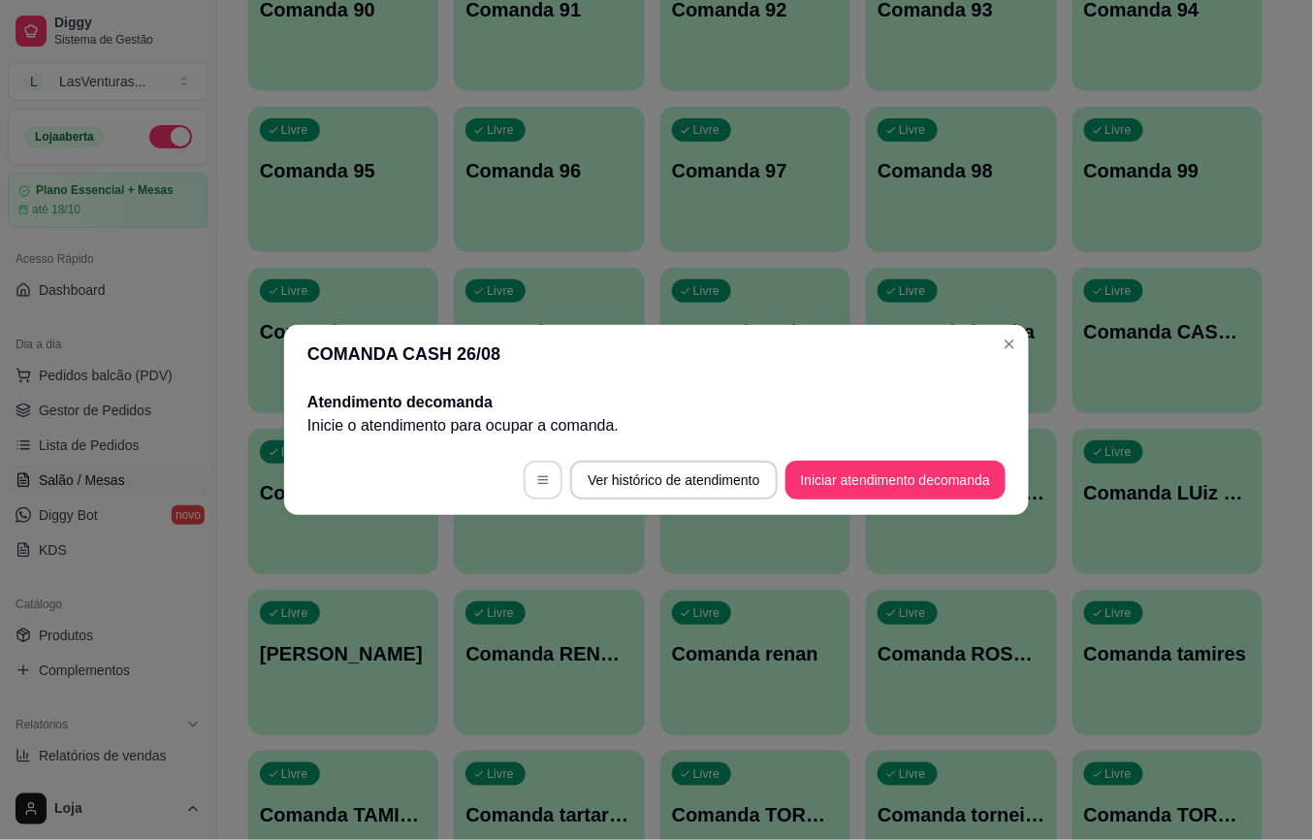
click at [524, 486] on button "button" at bounding box center [543, 480] width 39 height 39
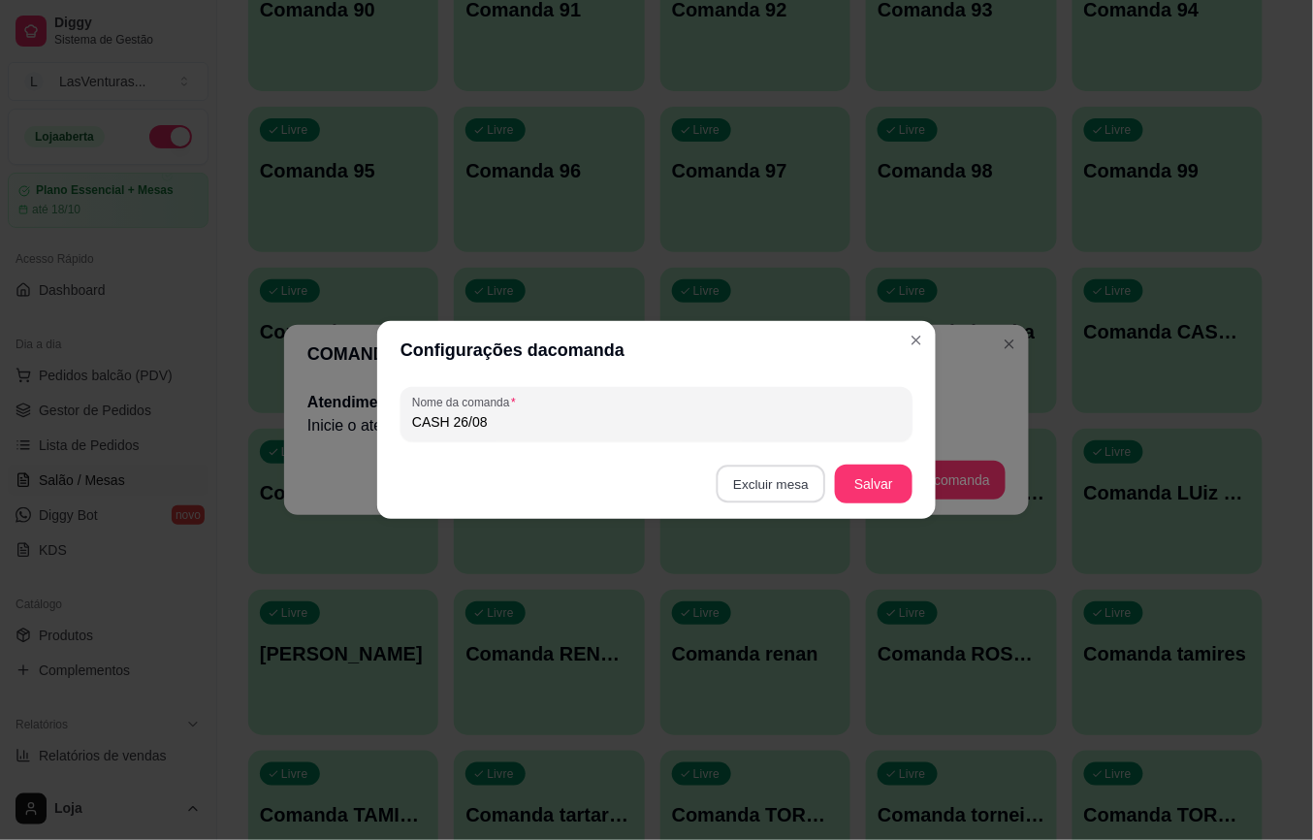
click at [773, 491] on button "Excluir mesa" at bounding box center [772, 485] width 110 height 38
click at [776, 599] on button "Confirmar" at bounding box center [775, 606] width 69 height 29
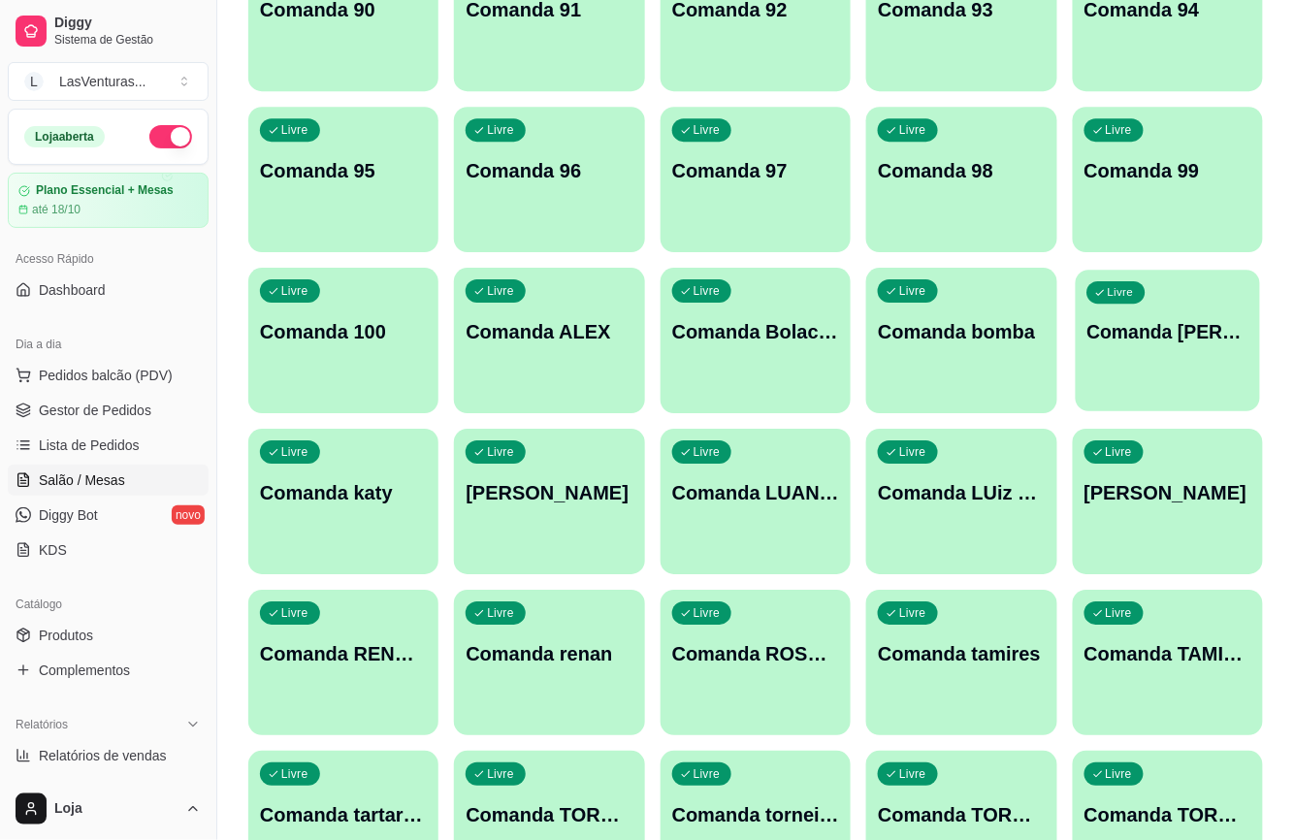
click at [1220, 339] on p "Comanda [PERSON_NAME]" at bounding box center [1167, 332] width 162 height 26
click at [784, 505] on p "Comanda LUAN E BIAH" at bounding box center [755, 492] width 167 height 27
click at [629, 509] on div "Livre Comanda LUAN" at bounding box center [549, 490] width 190 height 122
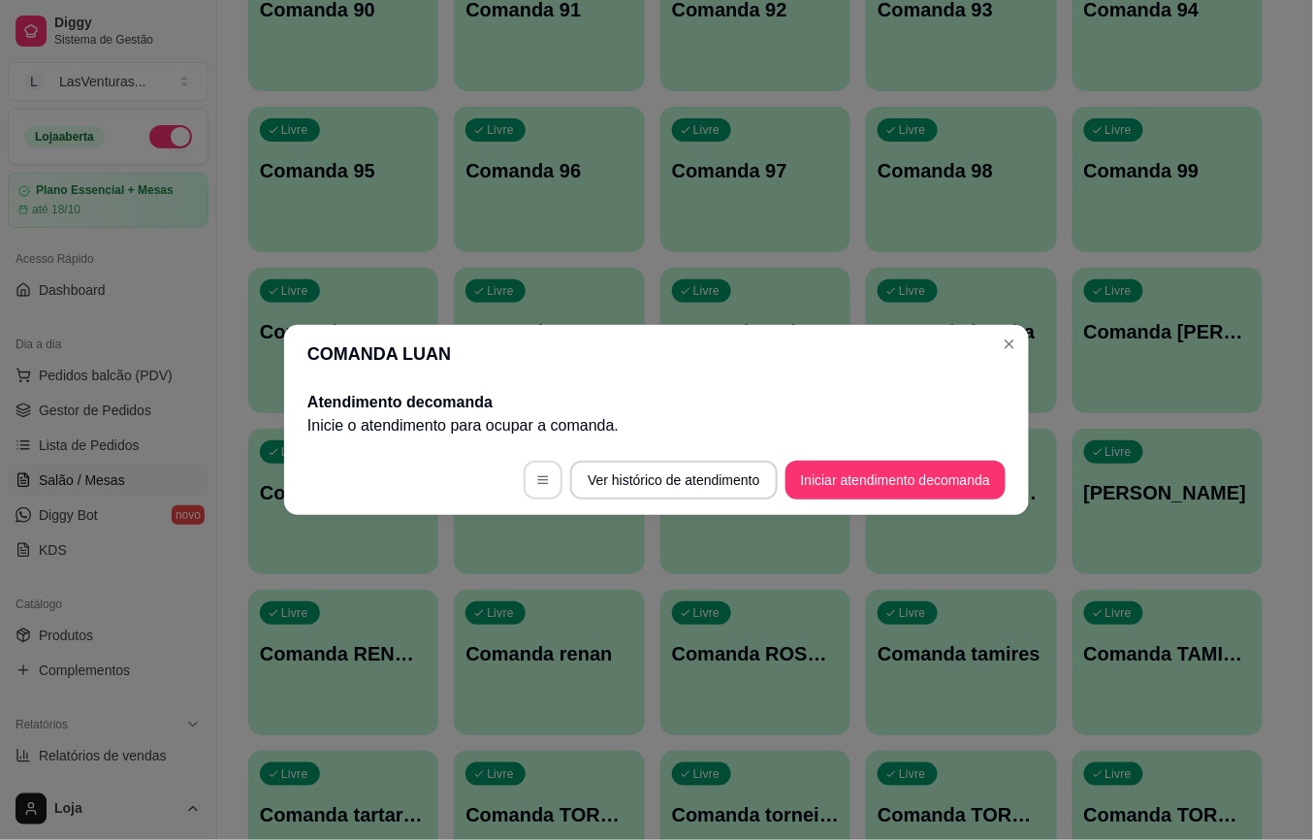
click at [544, 486] on button "button" at bounding box center [543, 480] width 39 height 39
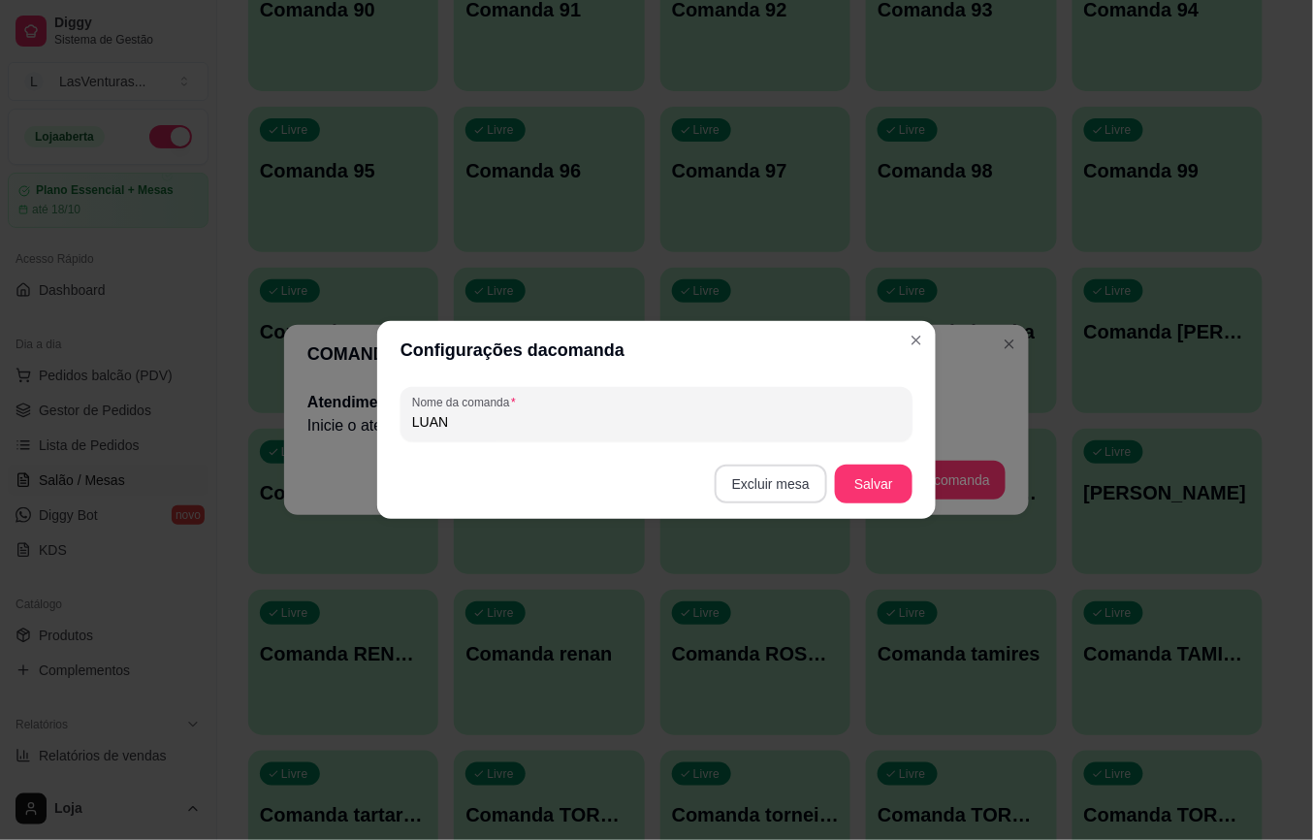
click at [782, 483] on button "Excluir mesa" at bounding box center [771, 484] width 113 height 39
click at [777, 602] on button "Confirmar" at bounding box center [777, 607] width 72 height 30
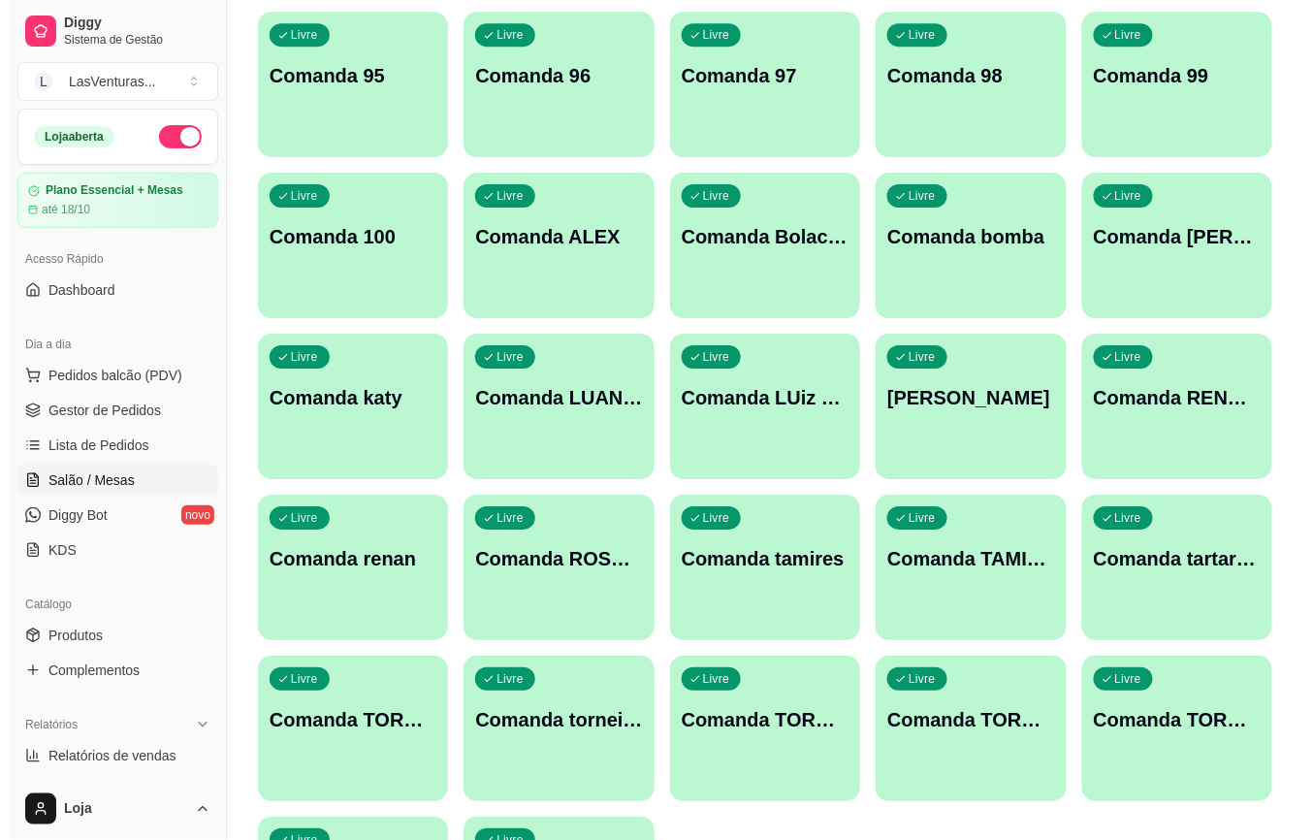
scroll to position [1681, 0]
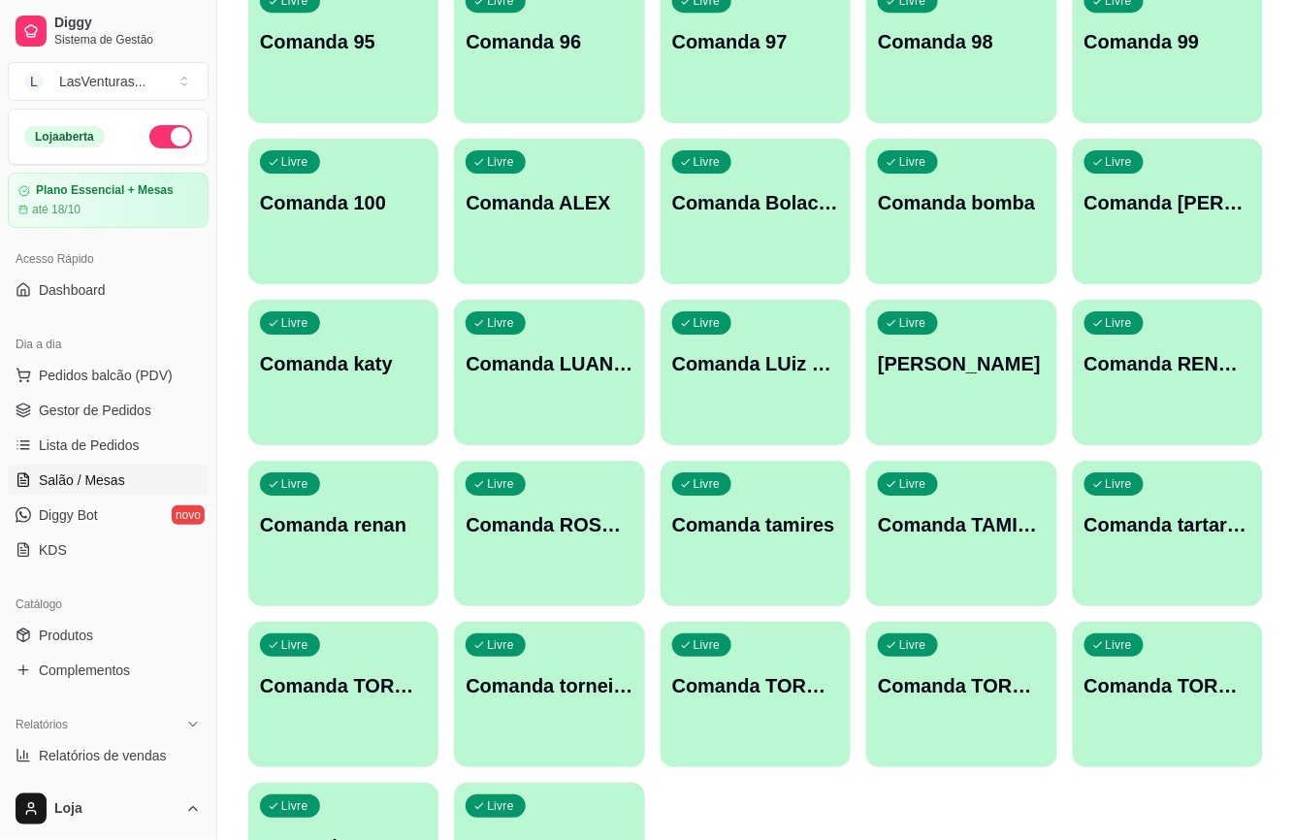
click at [365, 535] on p "Comanda renan" at bounding box center [343, 524] width 167 height 27
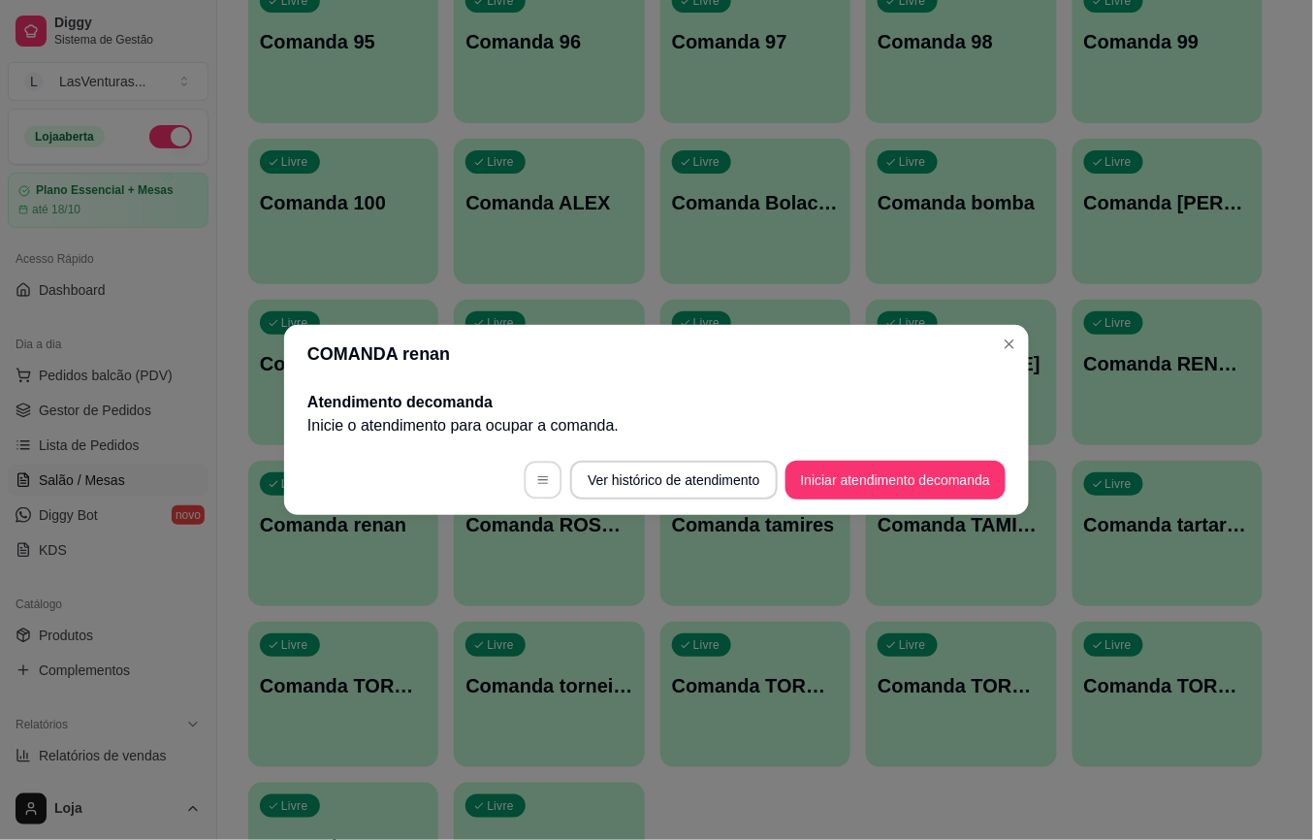
click at [528, 498] on button "button" at bounding box center [544, 481] width 38 height 38
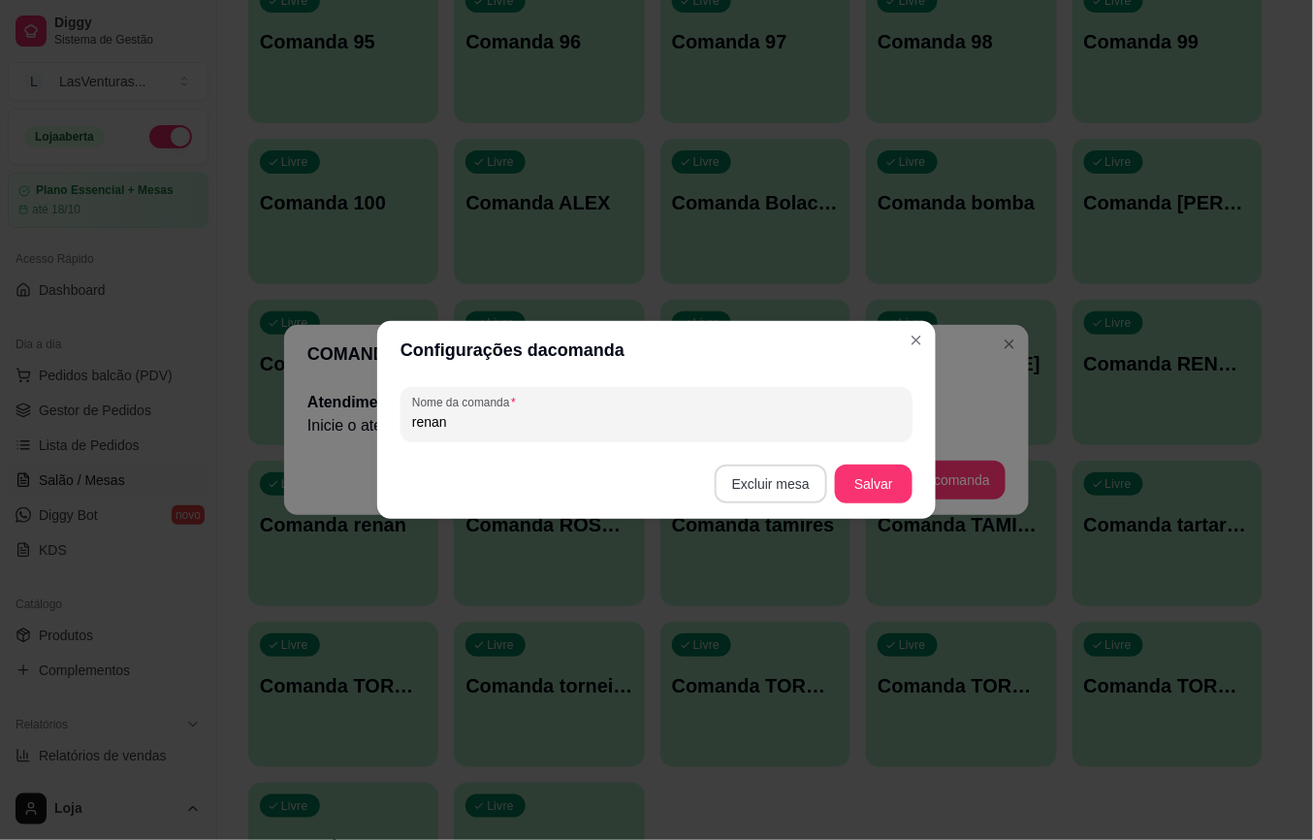
click at [761, 487] on button "Excluir mesa" at bounding box center [771, 484] width 113 height 39
click at [785, 622] on div "Cancelar Confirmar" at bounding box center [692, 607] width 239 height 30
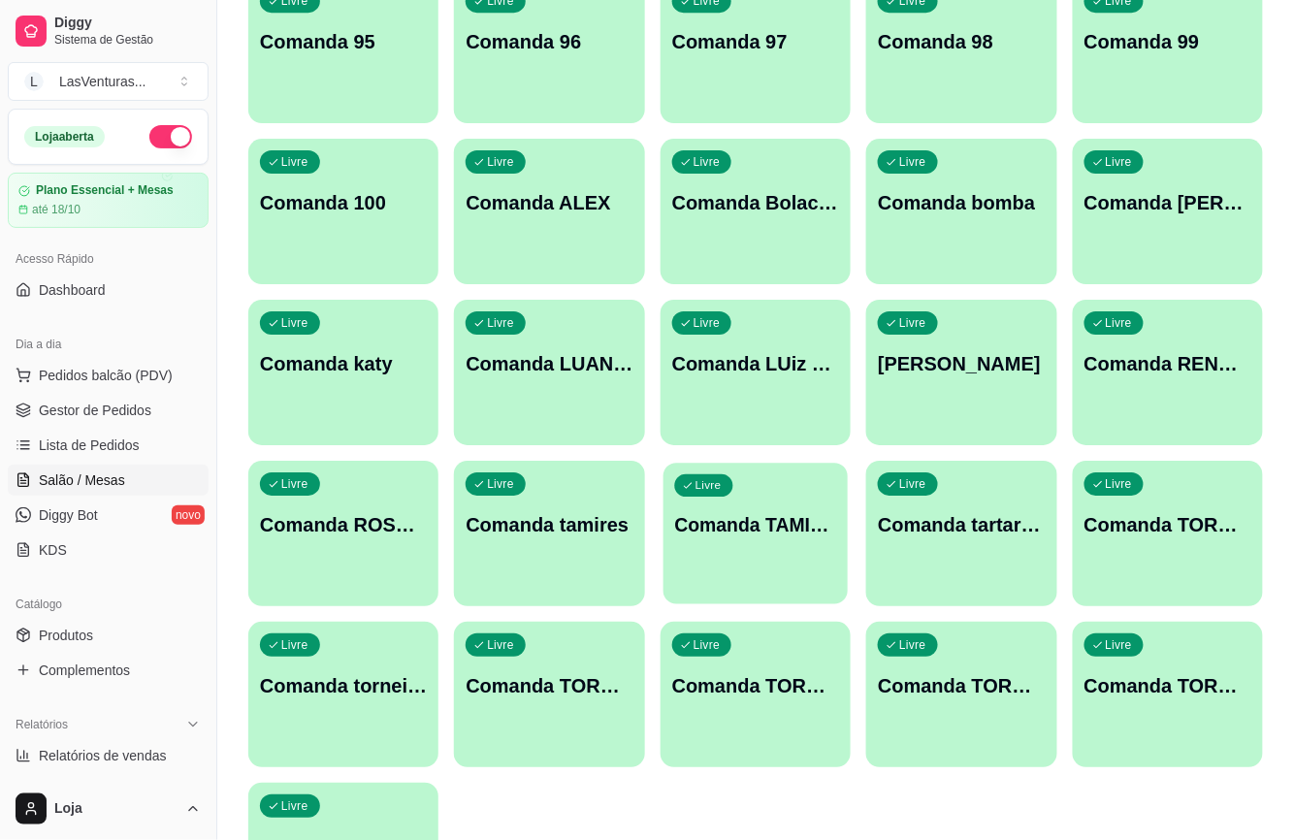
click at [716, 533] on p "Comanda TAMIRES" at bounding box center [755, 525] width 162 height 26
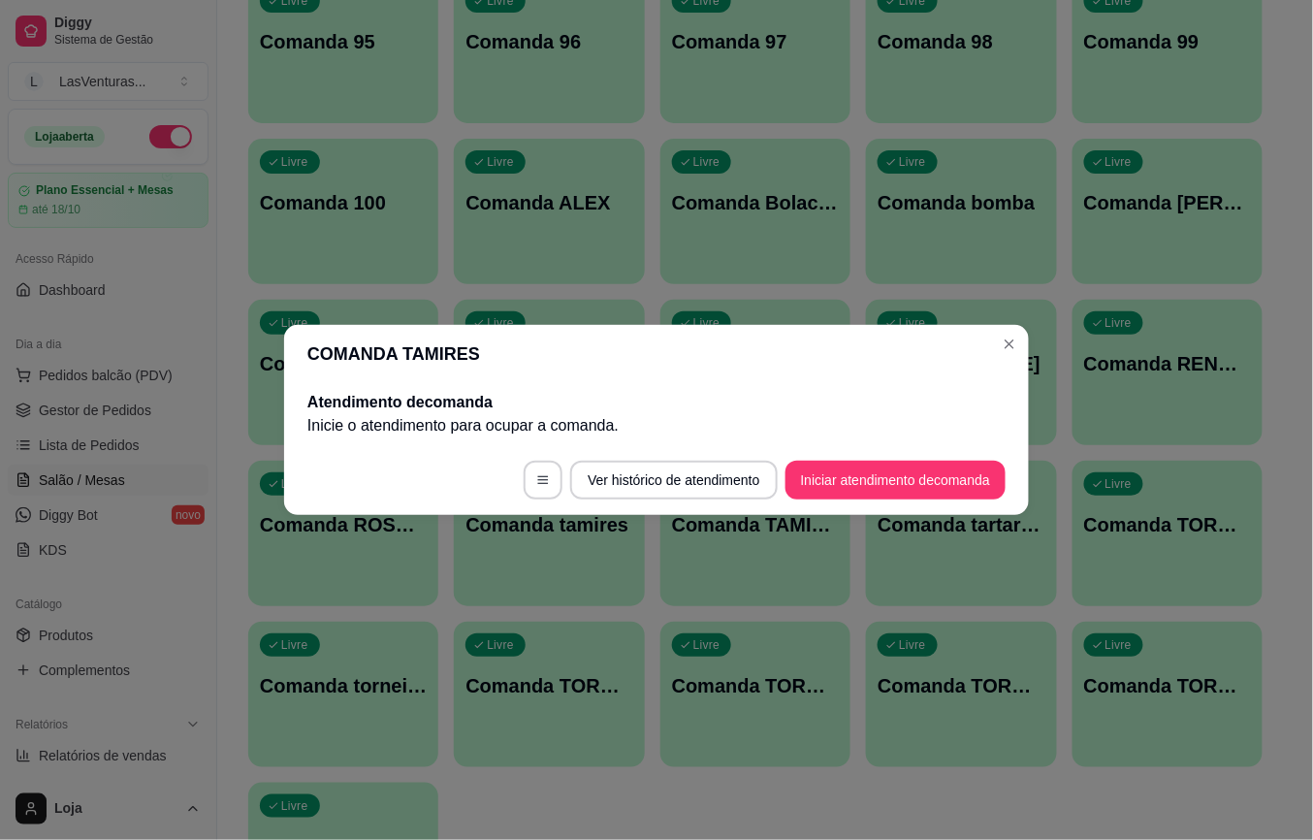
click at [532, 493] on button "button" at bounding box center [543, 480] width 39 height 39
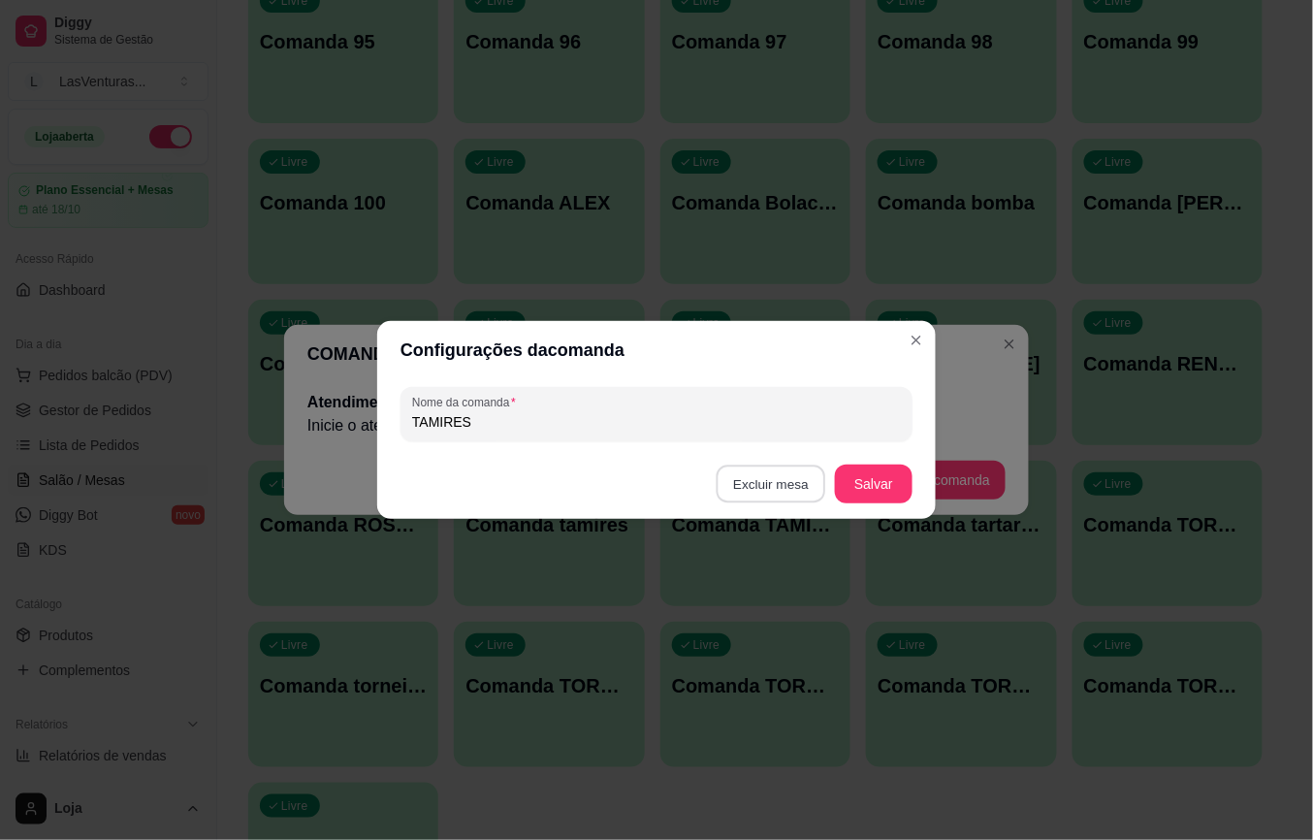
click at [785, 495] on button "Excluir mesa" at bounding box center [772, 485] width 110 height 38
click at [780, 601] on button "Confirmar" at bounding box center [777, 607] width 72 height 30
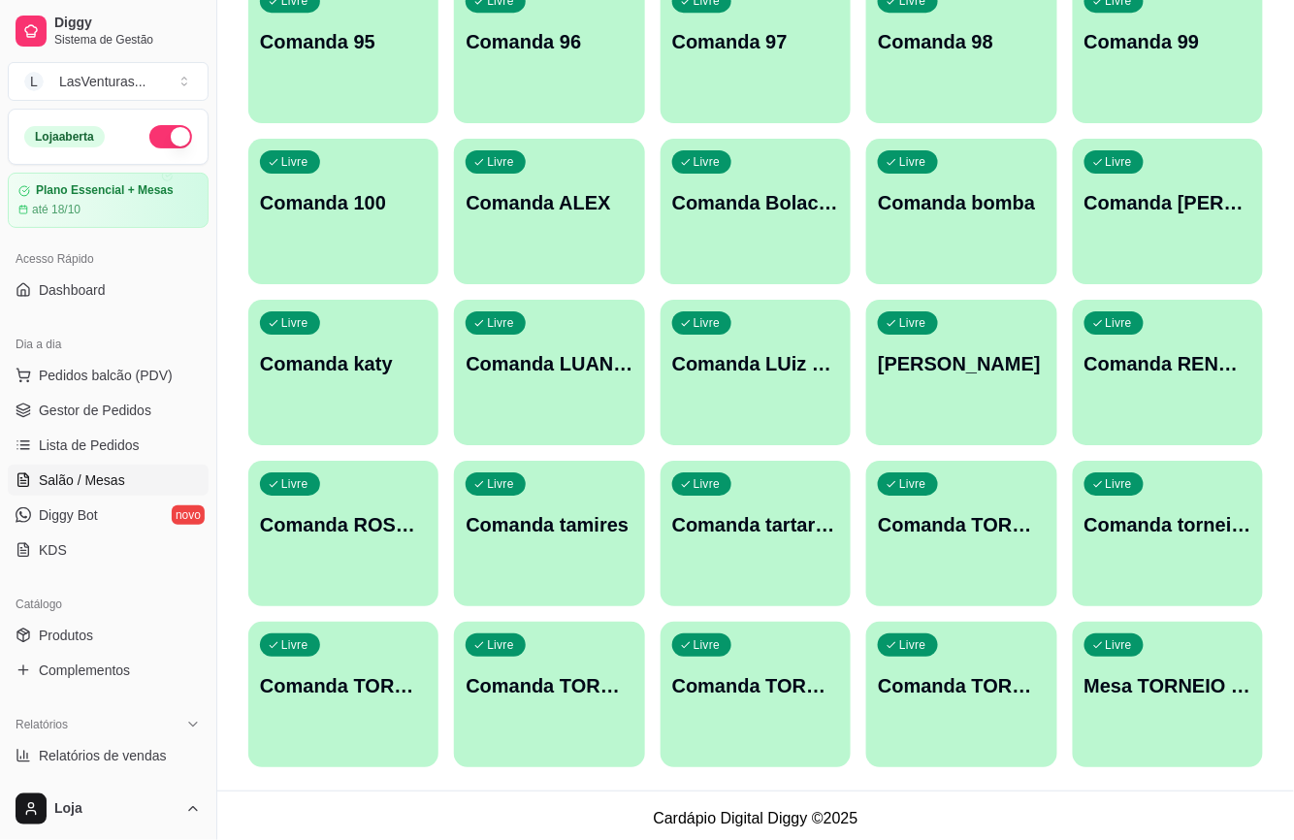
click at [945, 543] on div "Livre Comanda TORNEIO 08/09" at bounding box center [961, 522] width 190 height 122
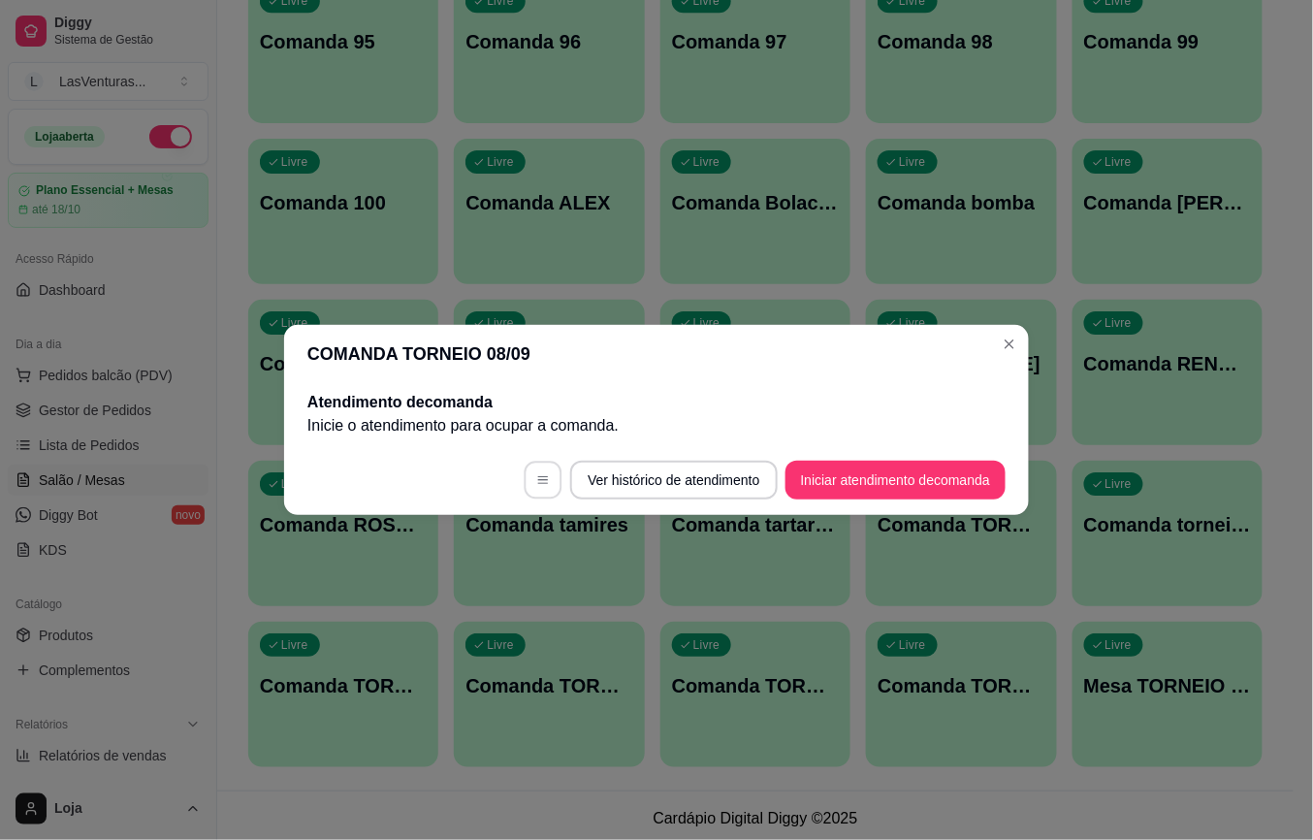
click at [539, 489] on button "button" at bounding box center [544, 481] width 38 height 38
click at [755, 489] on button "Excluir mesa" at bounding box center [771, 484] width 113 height 39
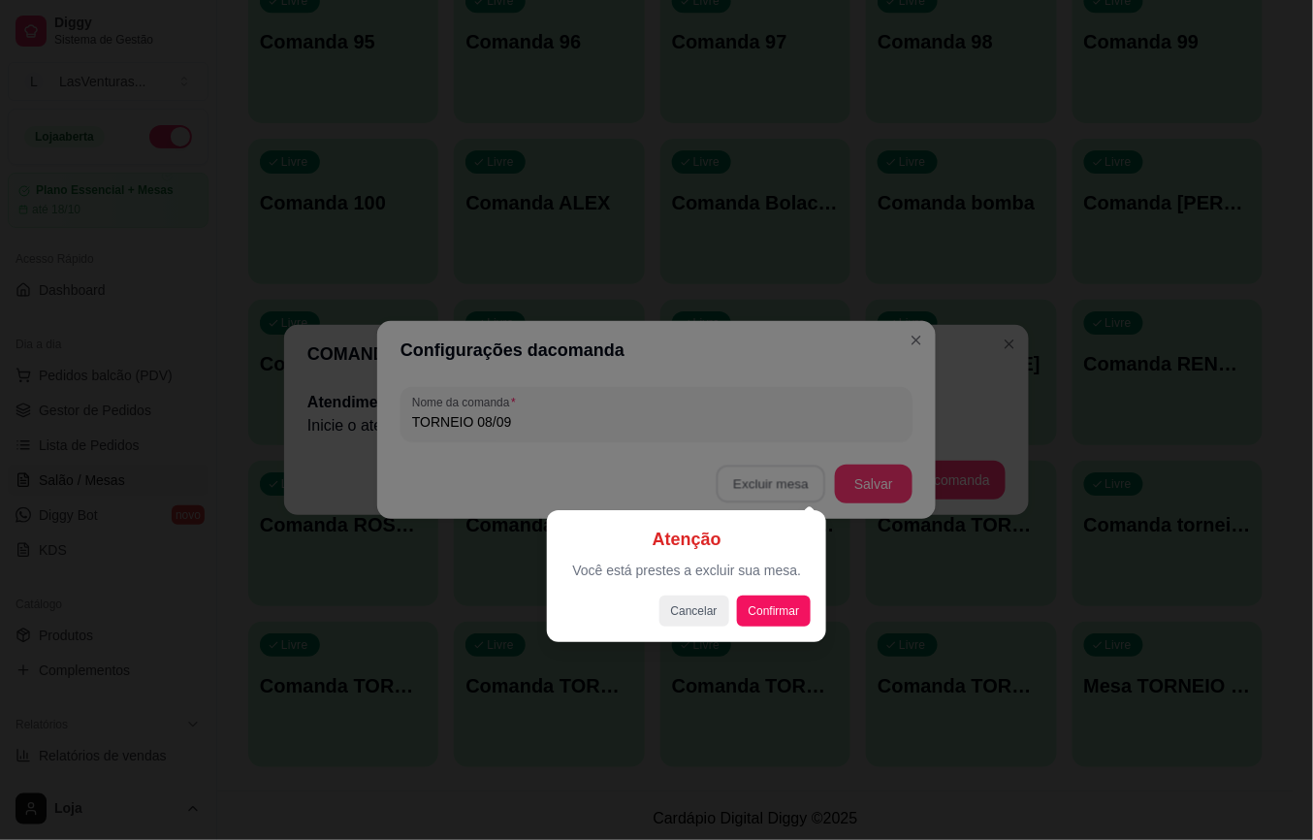
drag, startPoint x: 795, startPoint y: 582, endPoint x: 786, endPoint y: 602, distance: 22.6
click at [790, 587] on div "Atenção Você está prestes a excluir sua mesa. Cancelar Confirmar" at bounding box center [687, 576] width 248 height 101
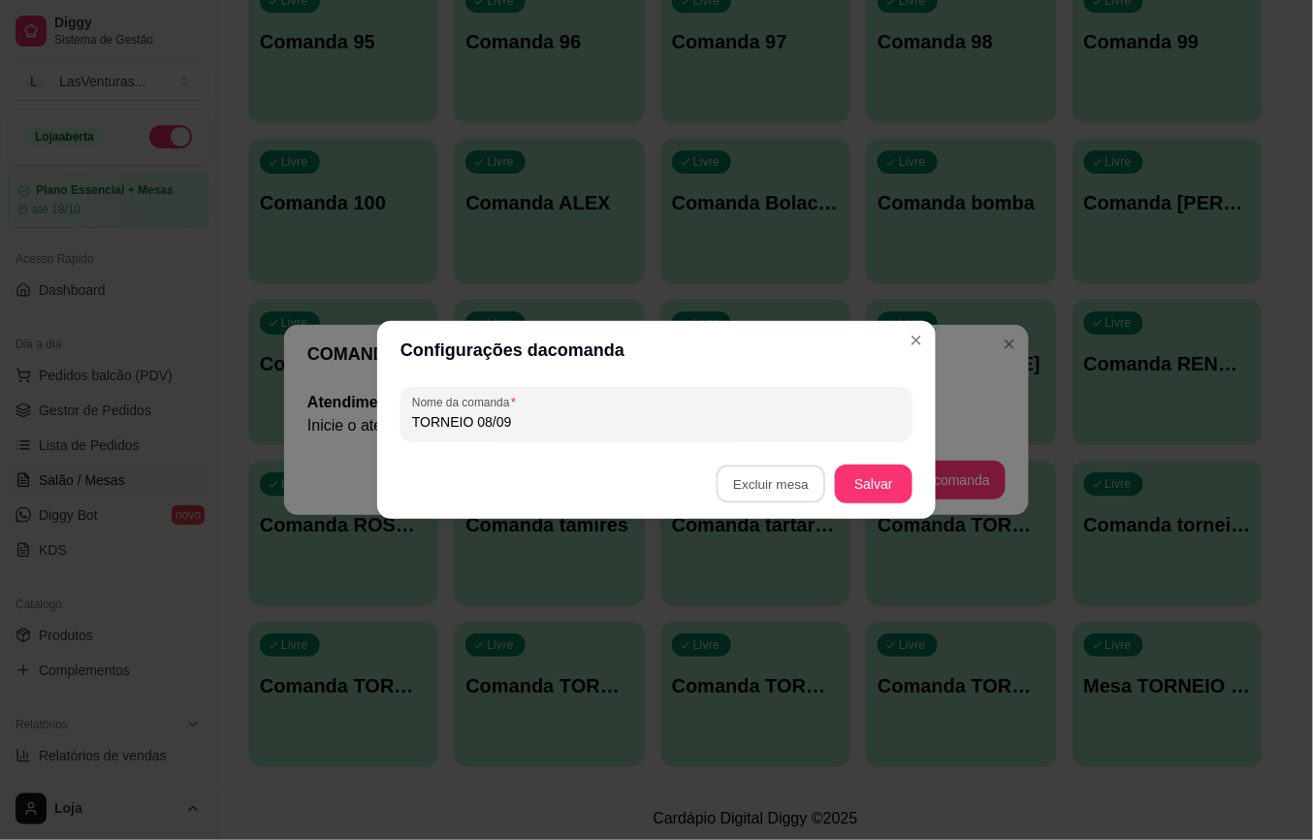
click at [786, 602] on button "Confirmar" at bounding box center [775, 607] width 69 height 29
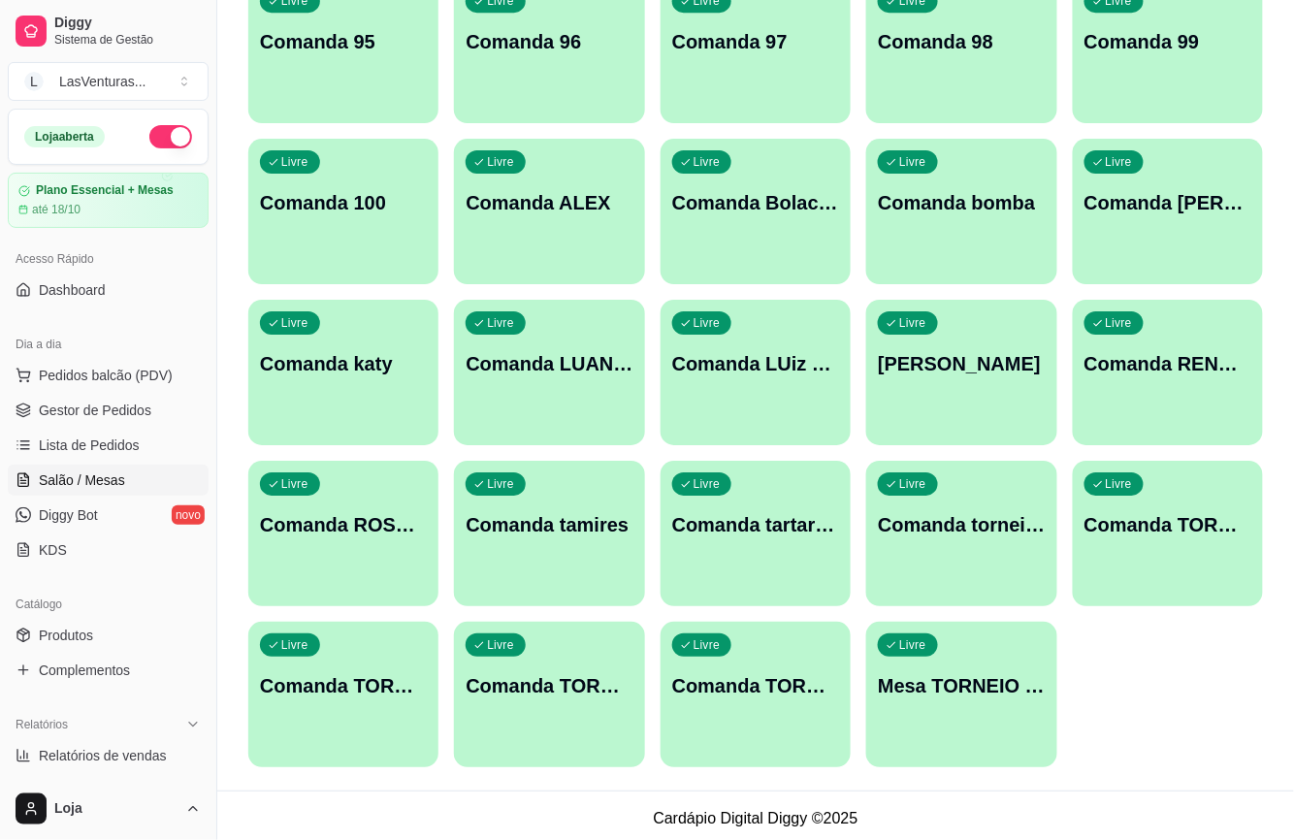
click at [945, 547] on div "Livre Comanda torneio 15/09" at bounding box center [961, 522] width 190 height 122
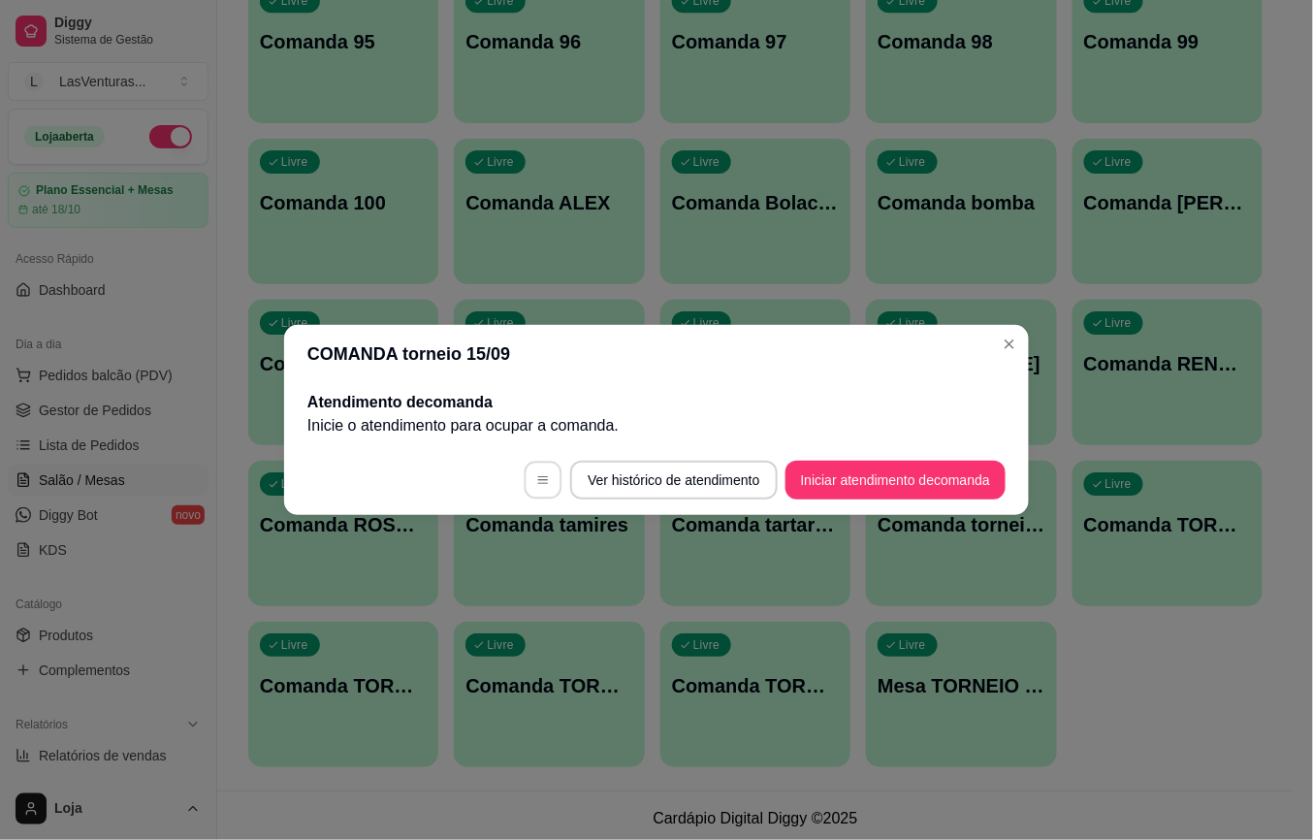
click at [536, 483] on icon "button" at bounding box center [543, 480] width 14 height 14
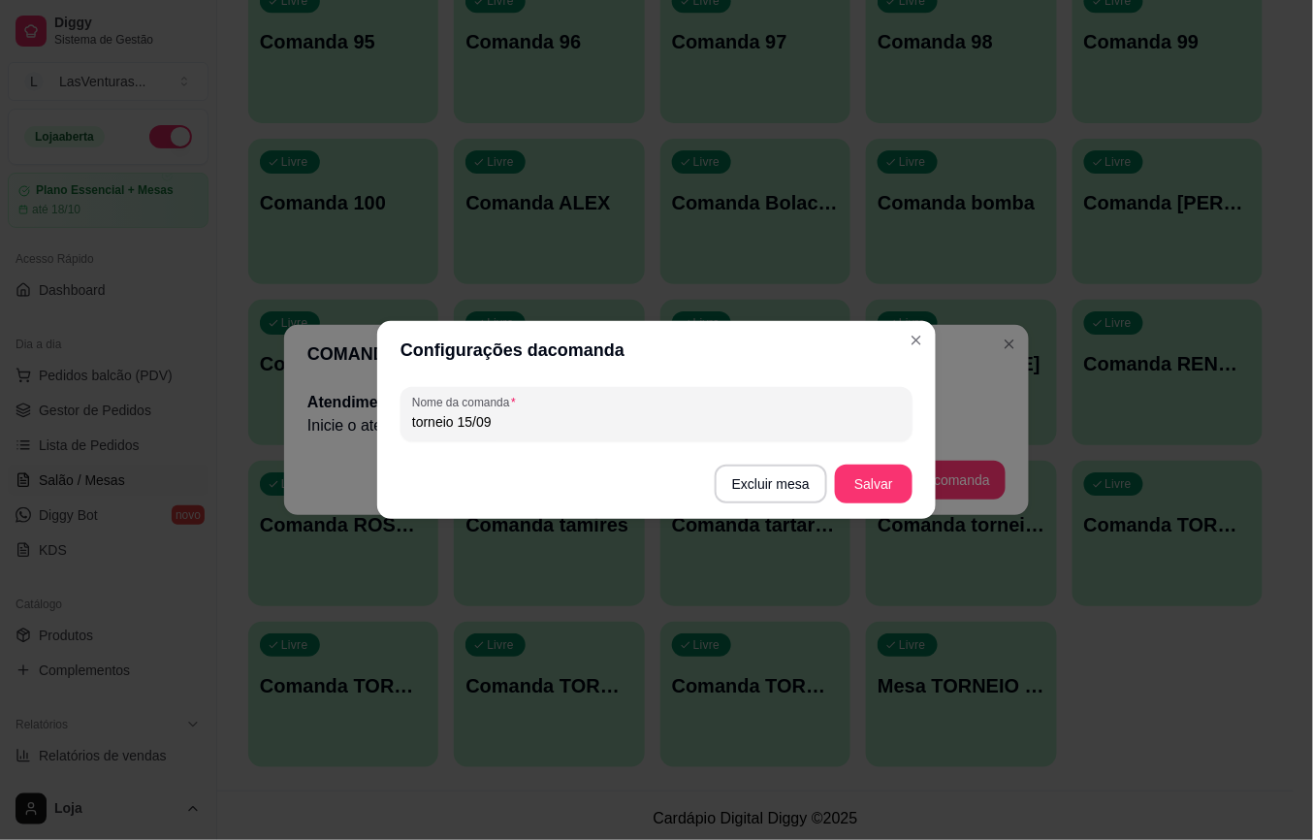
click at [766, 498] on button "Excluir mesa" at bounding box center [771, 484] width 113 height 39
click at [788, 601] on button "Confirmar" at bounding box center [776, 607] width 69 height 29
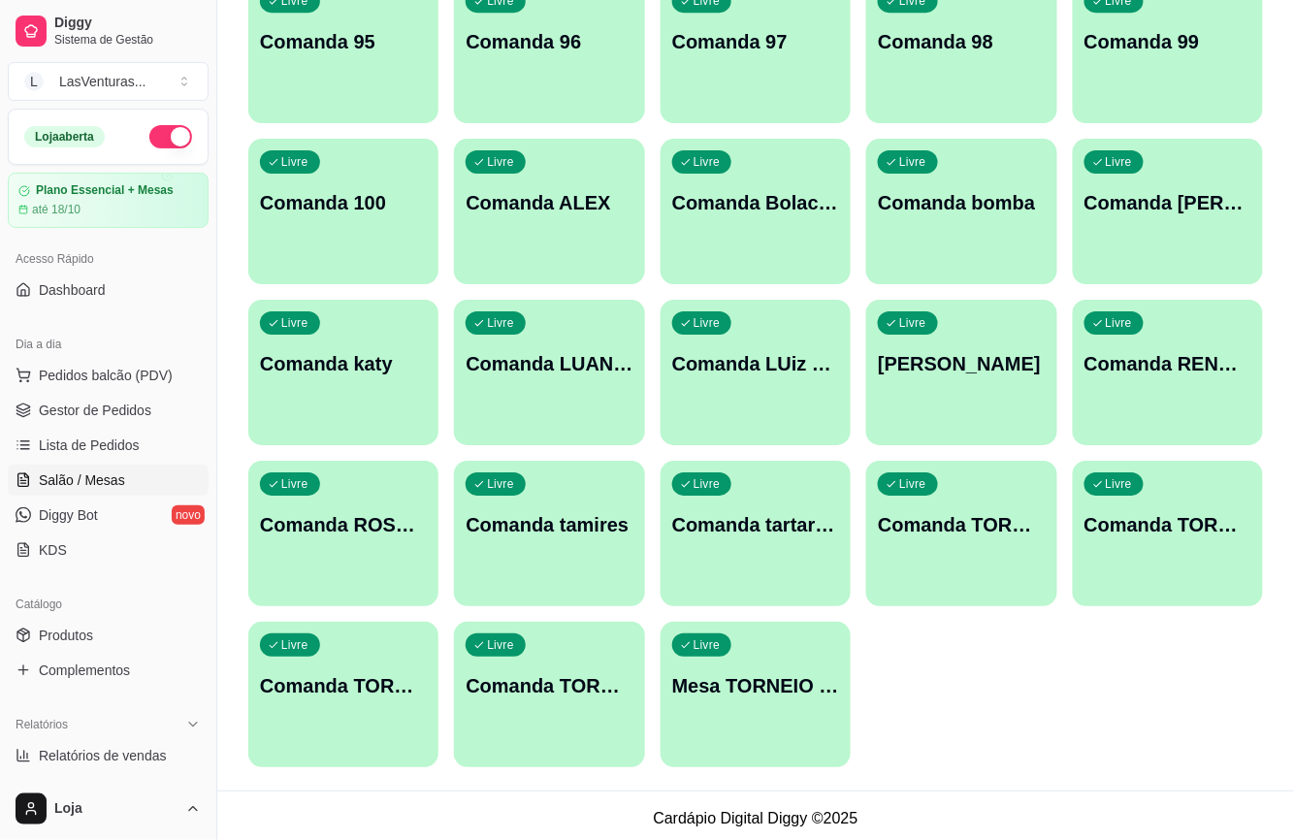
click at [956, 567] on div "Livre Comanda TORNEIO 17/09/25" at bounding box center [961, 522] width 190 height 122
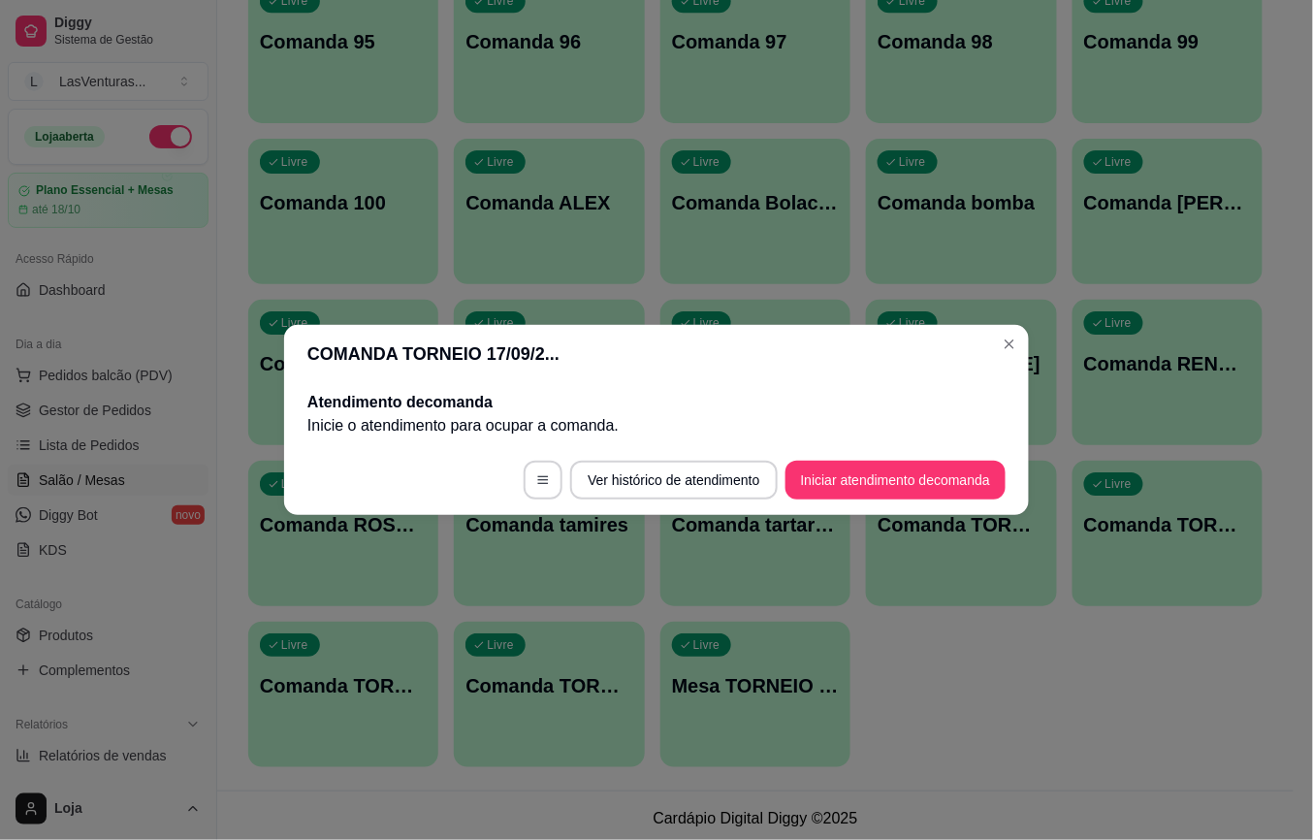
click at [559, 471] on footer "Ver histórico de atendimento Iniciar atendimento de comanda" at bounding box center [656, 480] width 745 height 70
click at [552, 477] on button "button" at bounding box center [543, 480] width 39 height 39
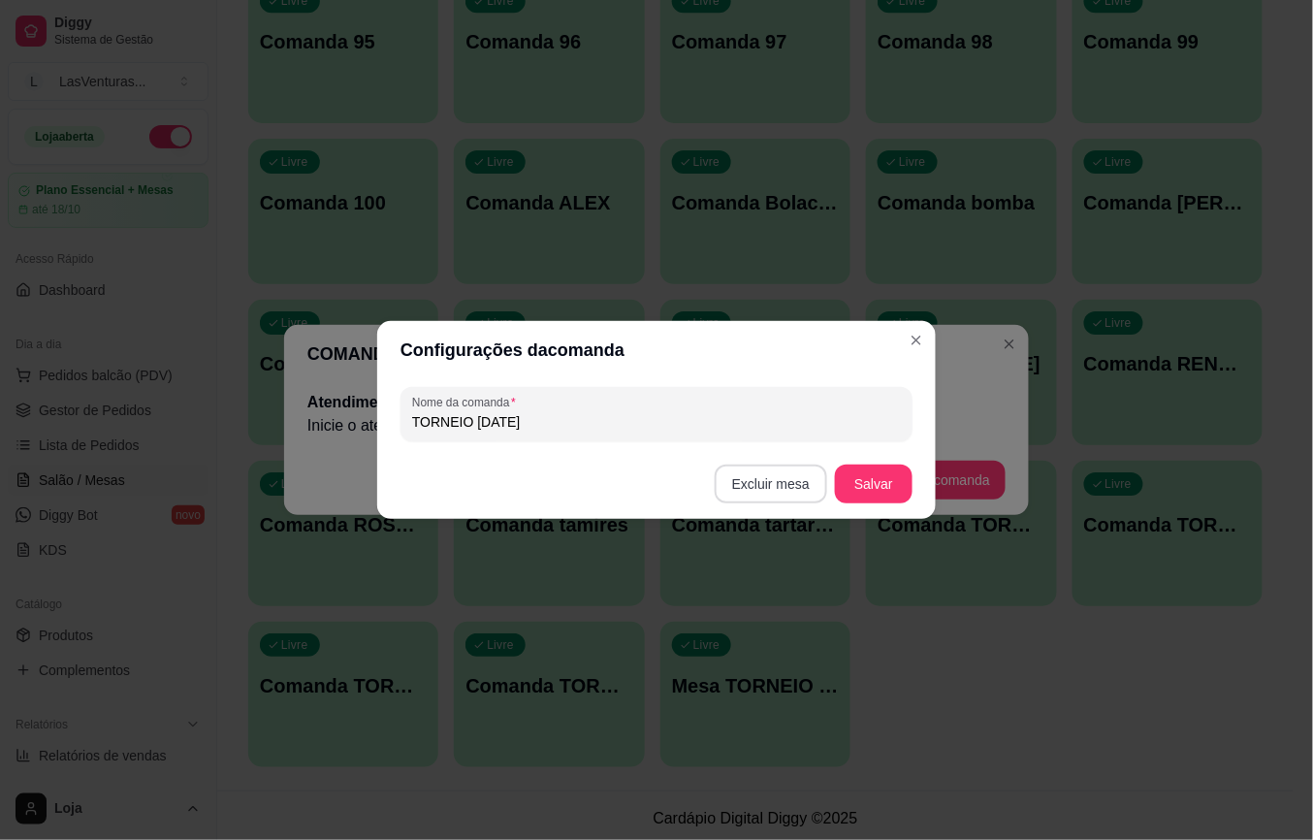
click at [754, 493] on button "Excluir mesa" at bounding box center [771, 484] width 113 height 39
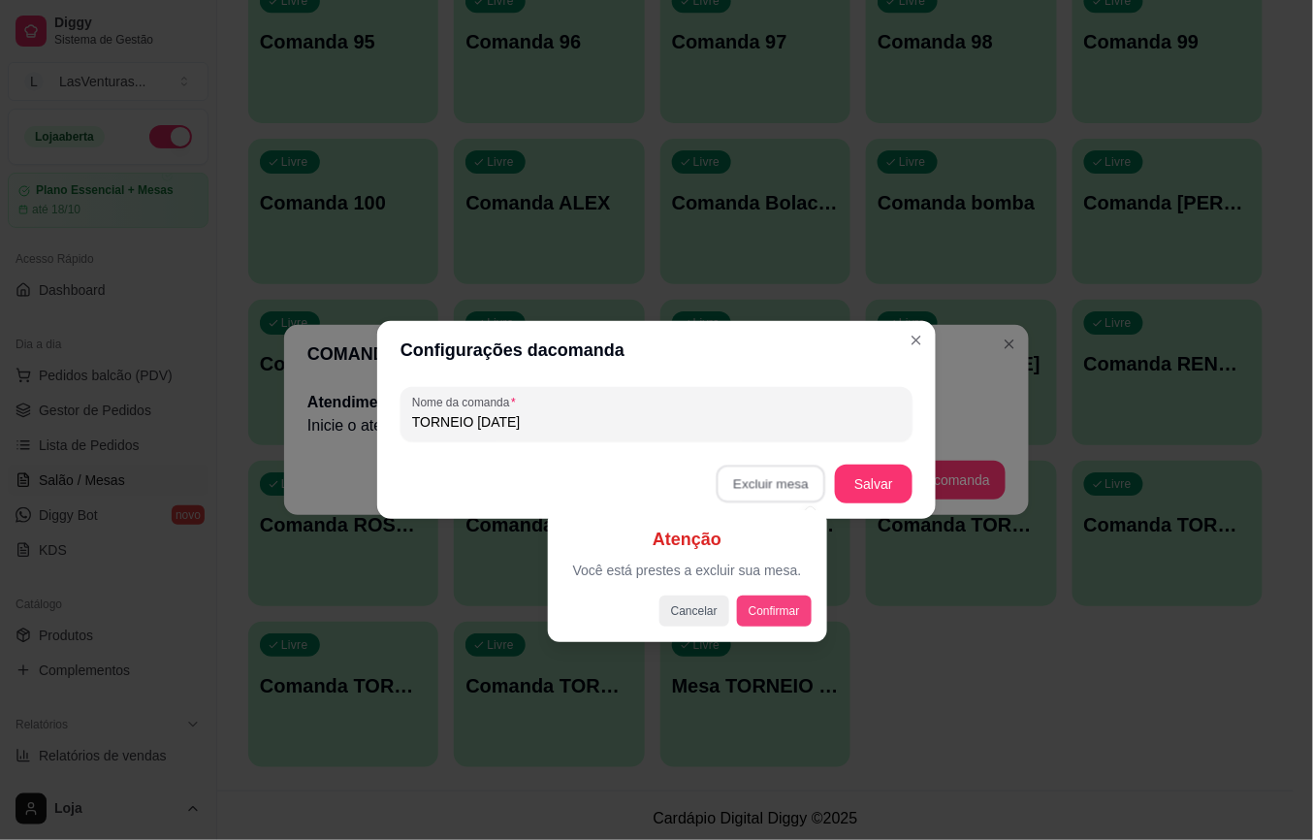
click at [778, 615] on button "Confirmar" at bounding box center [774, 611] width 75 height 31
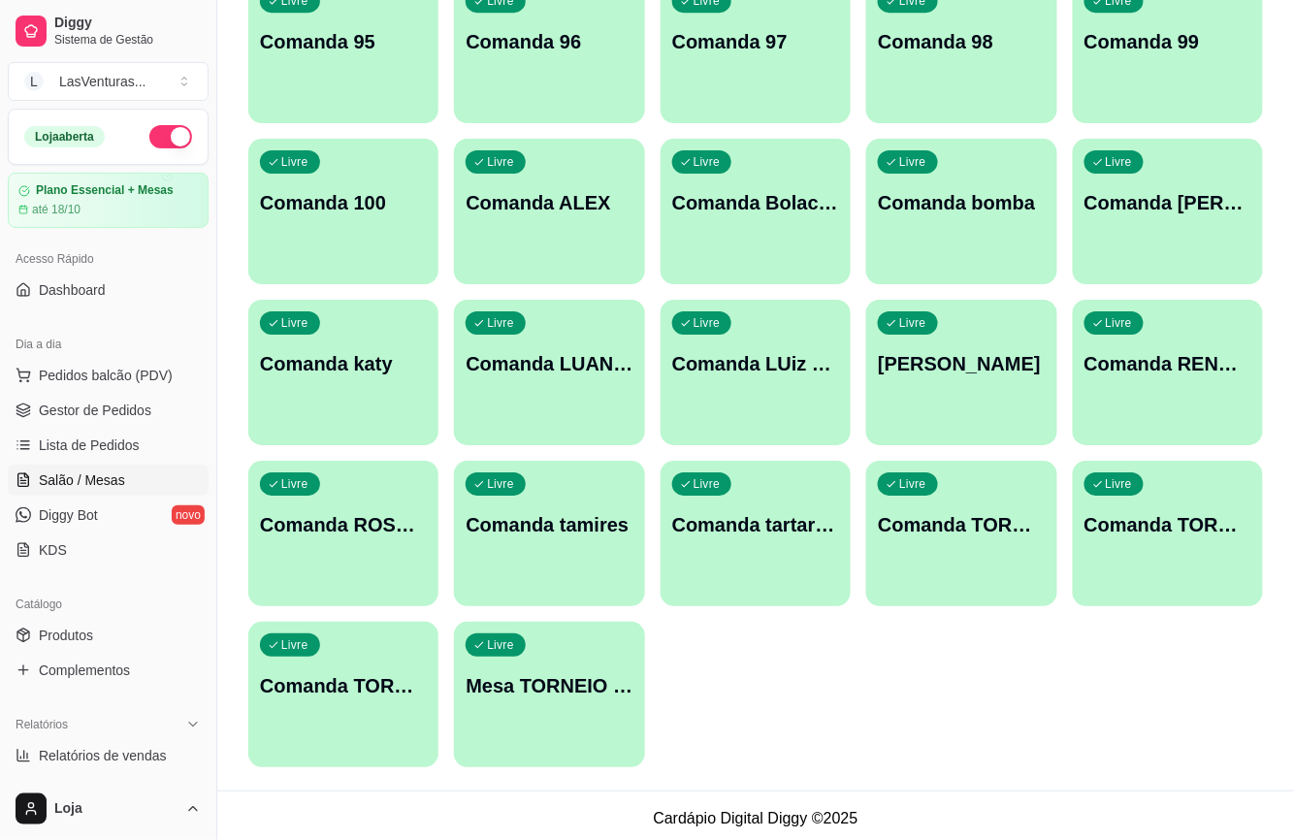
click at [925, 545] on div "Livre Comanda TORNEIO 21/09" at bounding box center [961, 522] width 190 height 122
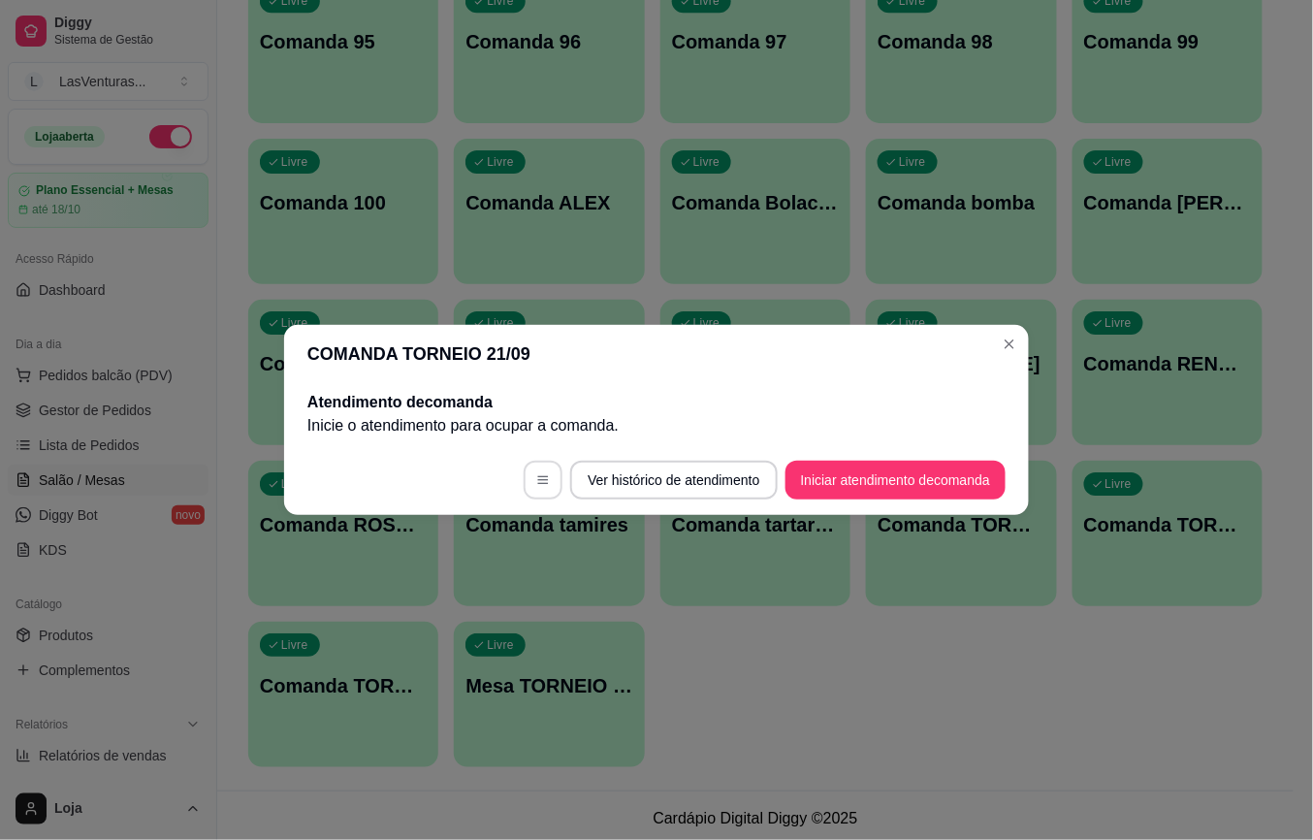
click at [536, 474] on icon "button" at bounding box center [543, 480] width 14 height 14
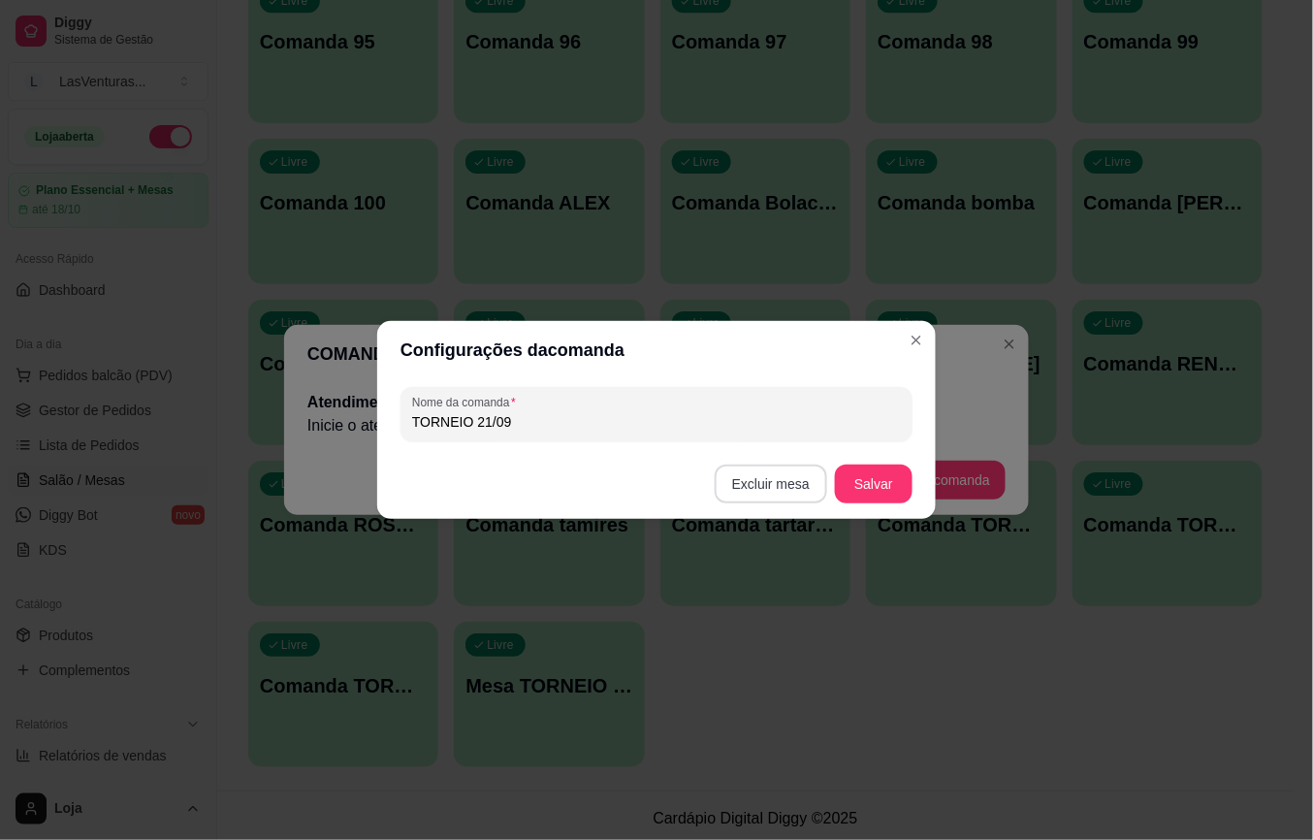
click at [770, 482] on button "Excluir mesa" at bounding box center [771, 484] width 113 height 39
click at [784, 610] on button "Confirmar" at bounding box center [774, 611] width 75 height 31
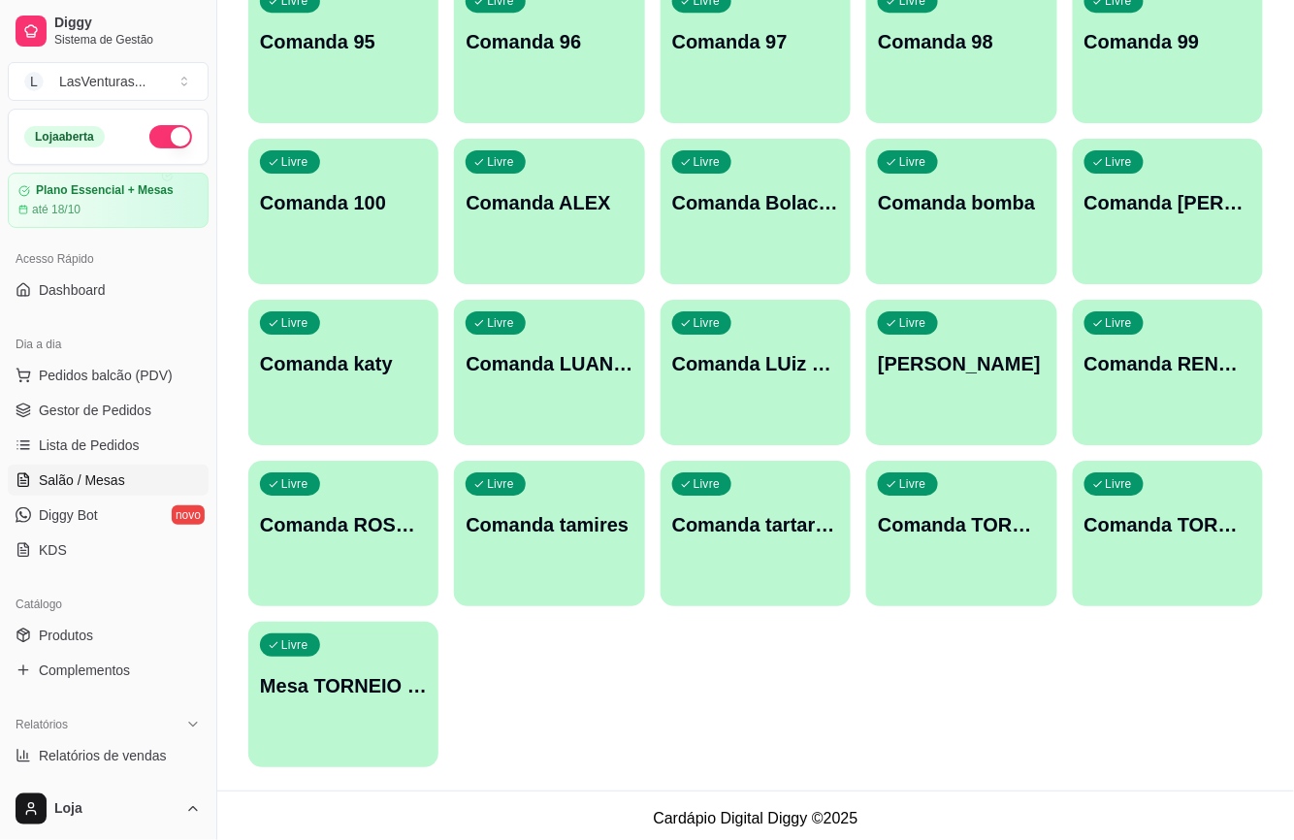
click at [940, 540] on div "Livre Comanda TORNEIO 22/09" at bounding box center [961, 522] width 190 height 122
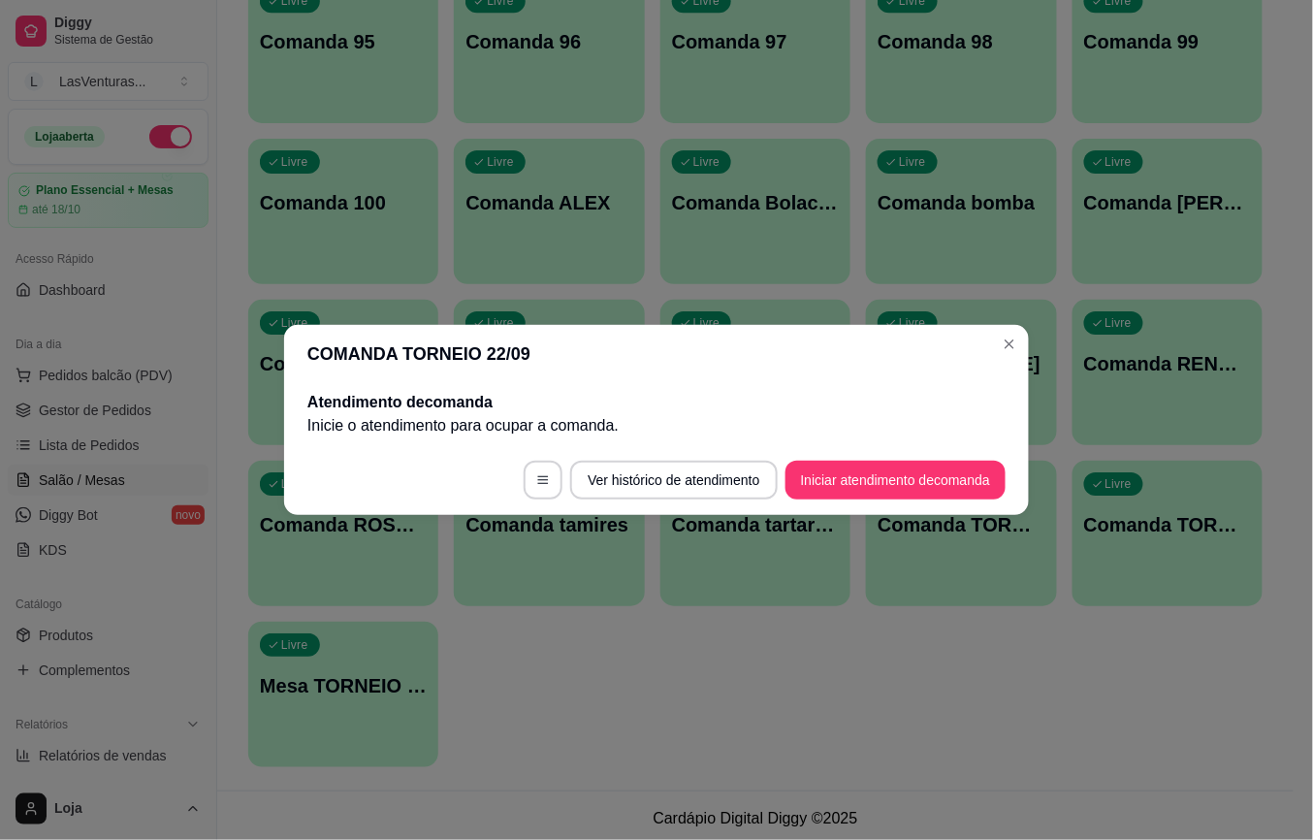
click at [556, 474] on button "button" at bounding box center [543, 480] width 39 height 39
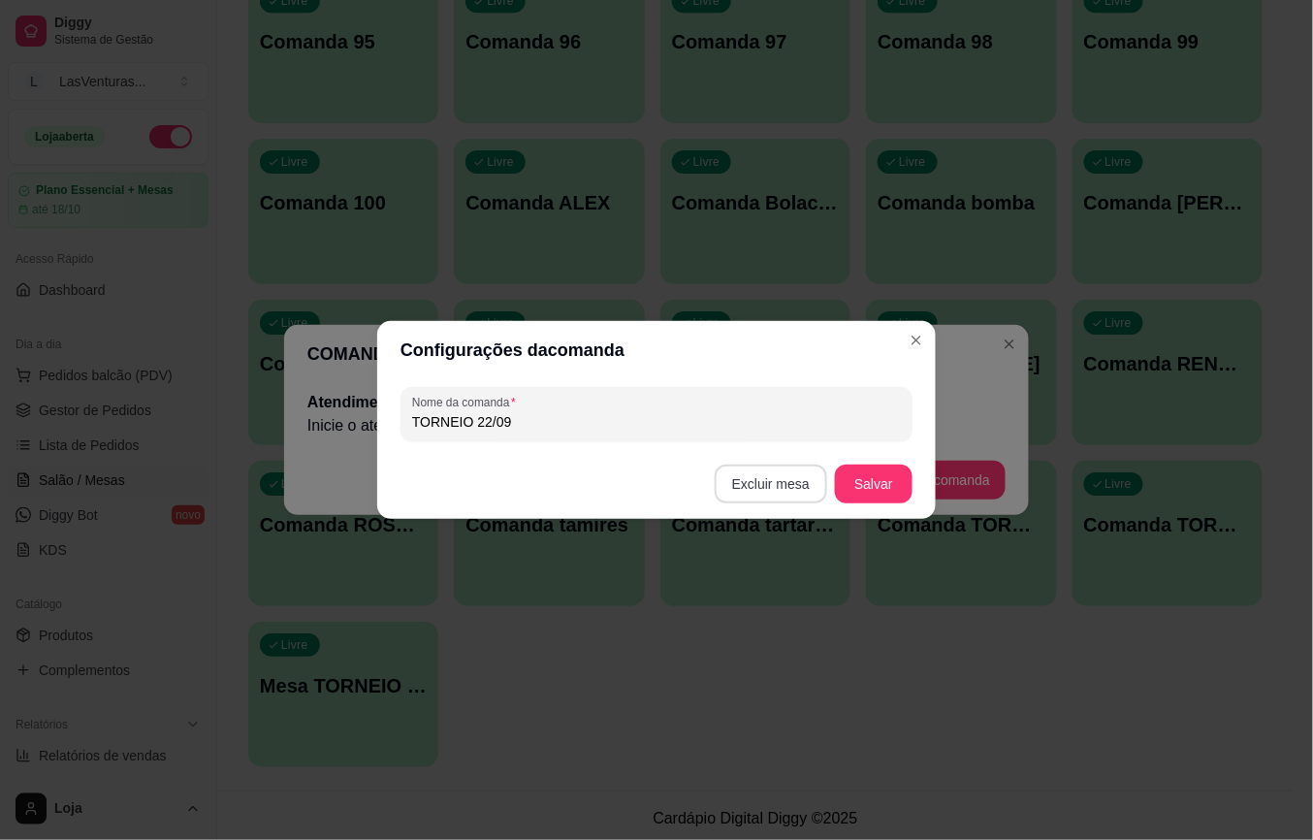
click at [777, 495] on button "Excluir mesa" at bounding box center [771, 484] width 113 height 39
click at [792, 613] on button "Confirmar" at bounding box center [776, 607] width 69 height 29
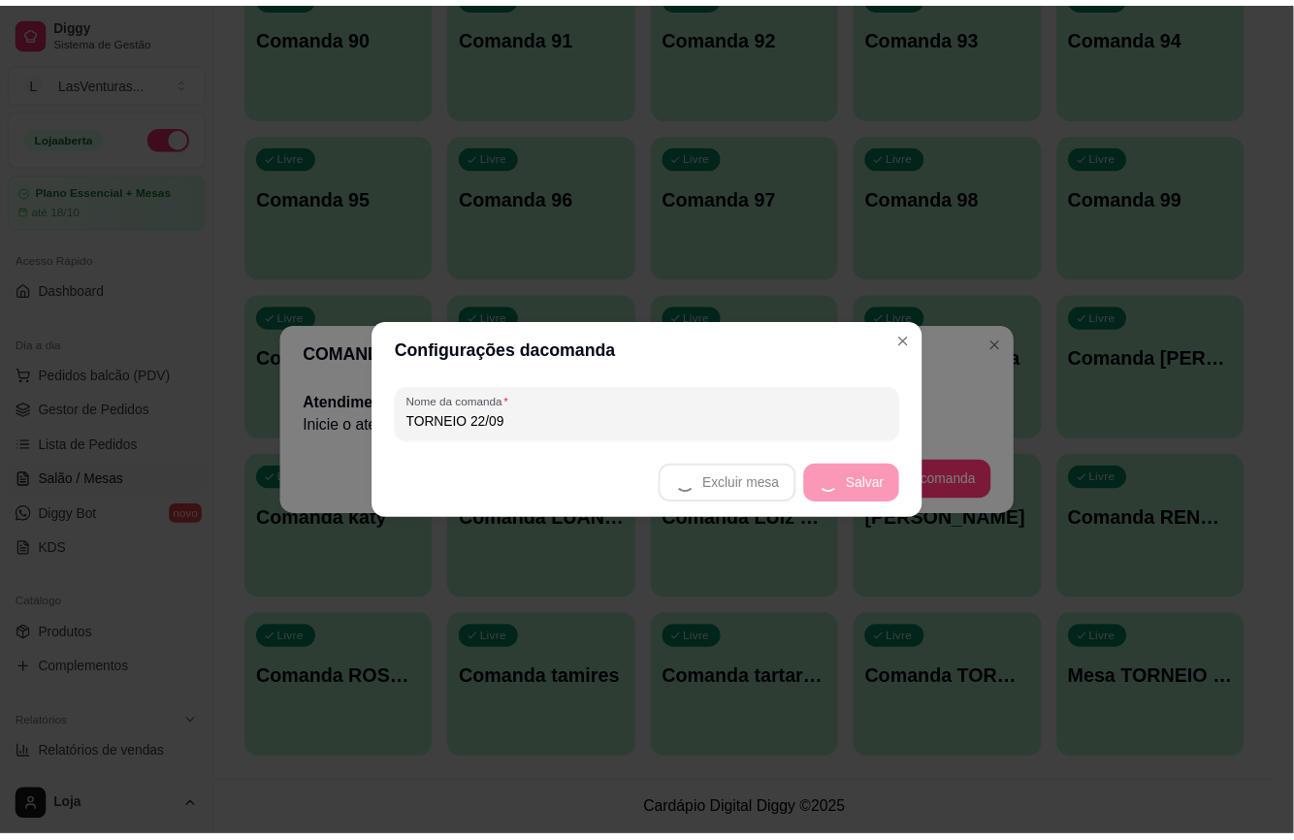
scroll to position [1526, 0]
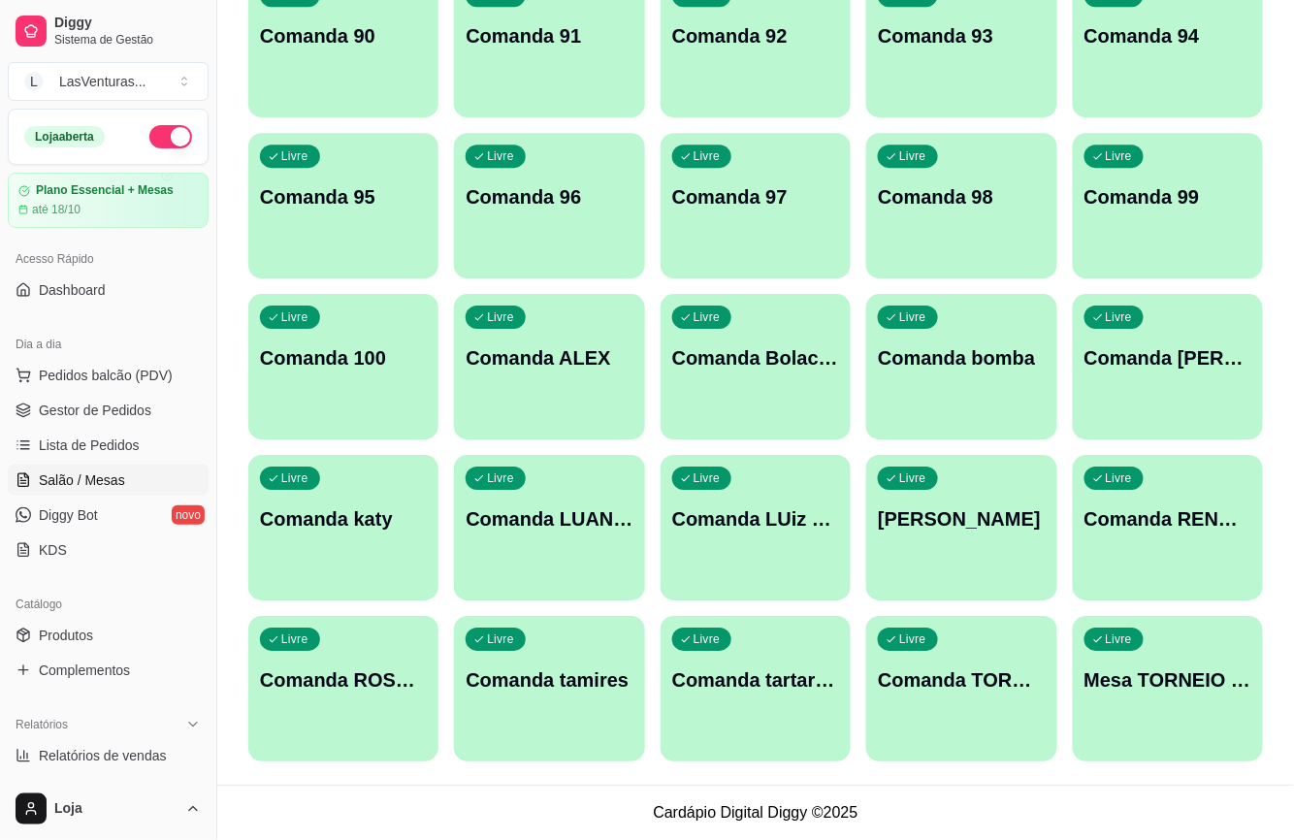
click at [968, 685] on p "Comanda TORNEIO 24/09" at bounding box center [961, 679] width 167 height 27
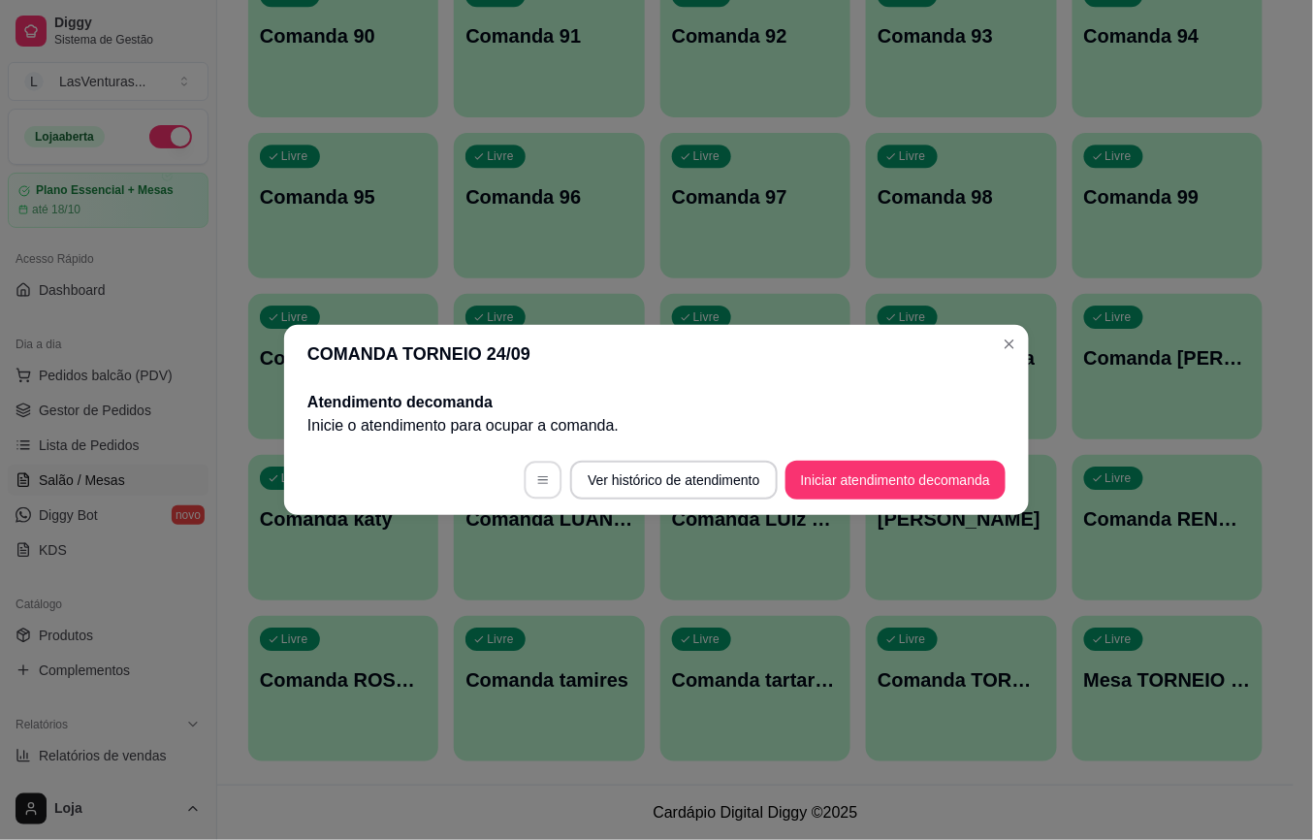
click at [525, 469] on button "button" at bounding box center [544, 481] width 38 height 38
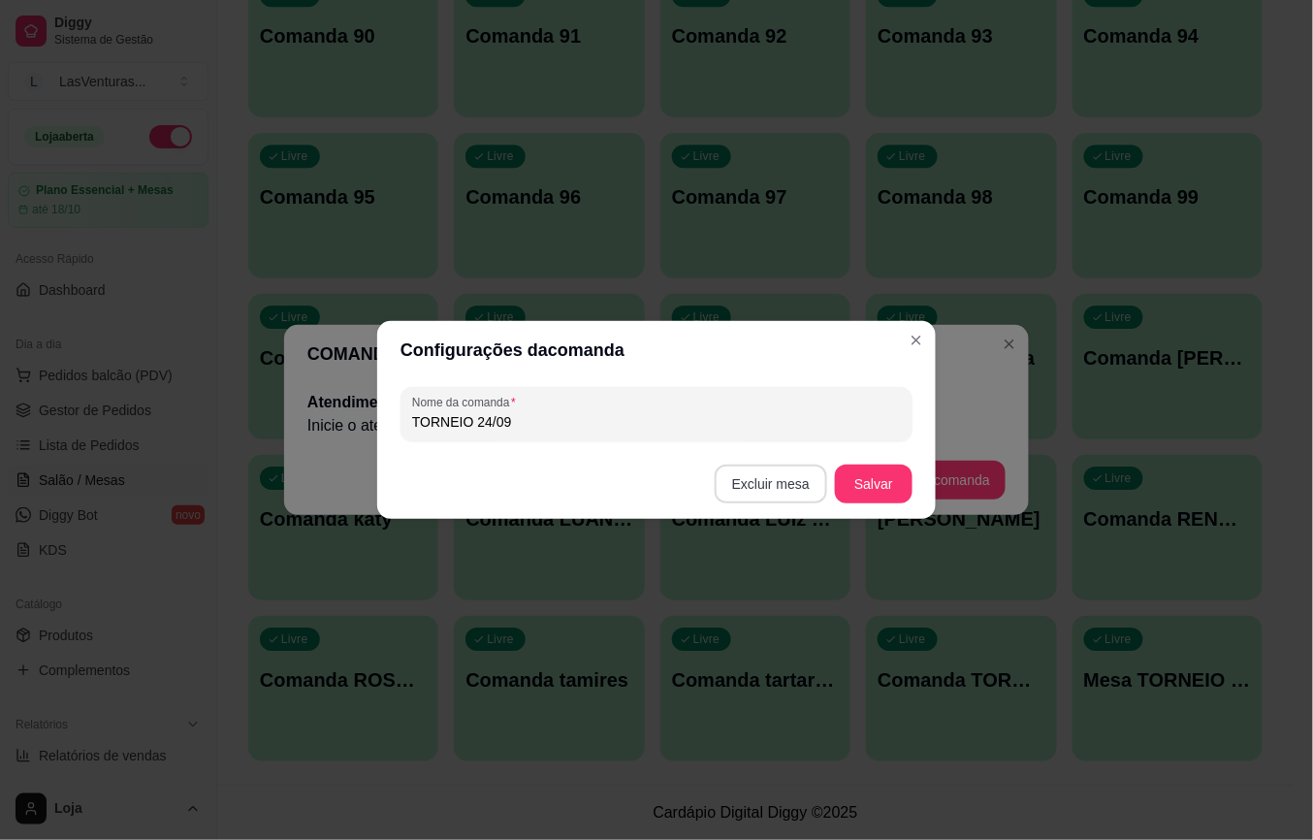
click at [755, 486] on button "Excluir mesa" at bounding box center [771, 484] width 113 height 39
click at [785, 602] on button "Confirmar" at bounding box center [774, 611] width 75 height 31
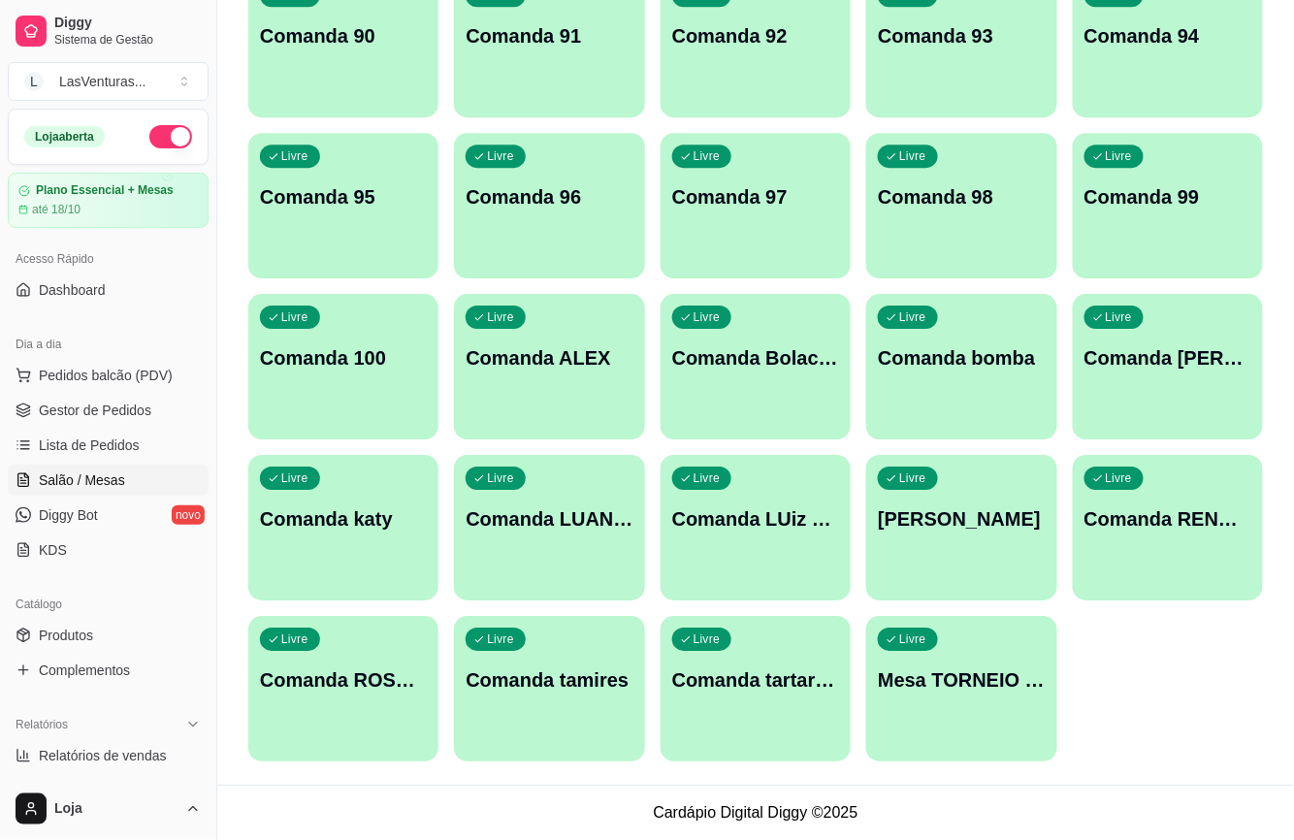
click at [980, 671] on p "Mesa TORNEIO 24/09" at bounding box center [961, 679] width 167 height 27
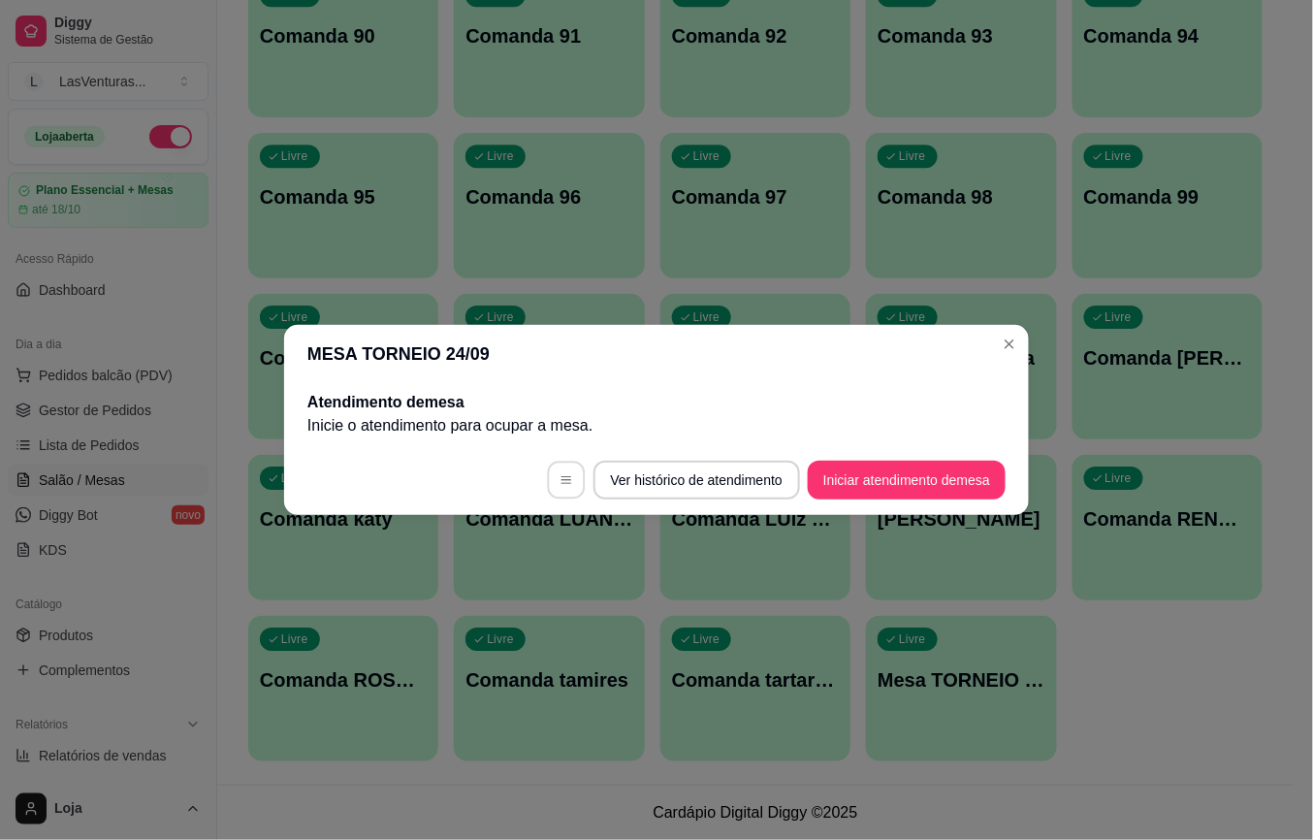
click at [553, 490] on button "button" at bounding box center [566, 481] width 38 height 38
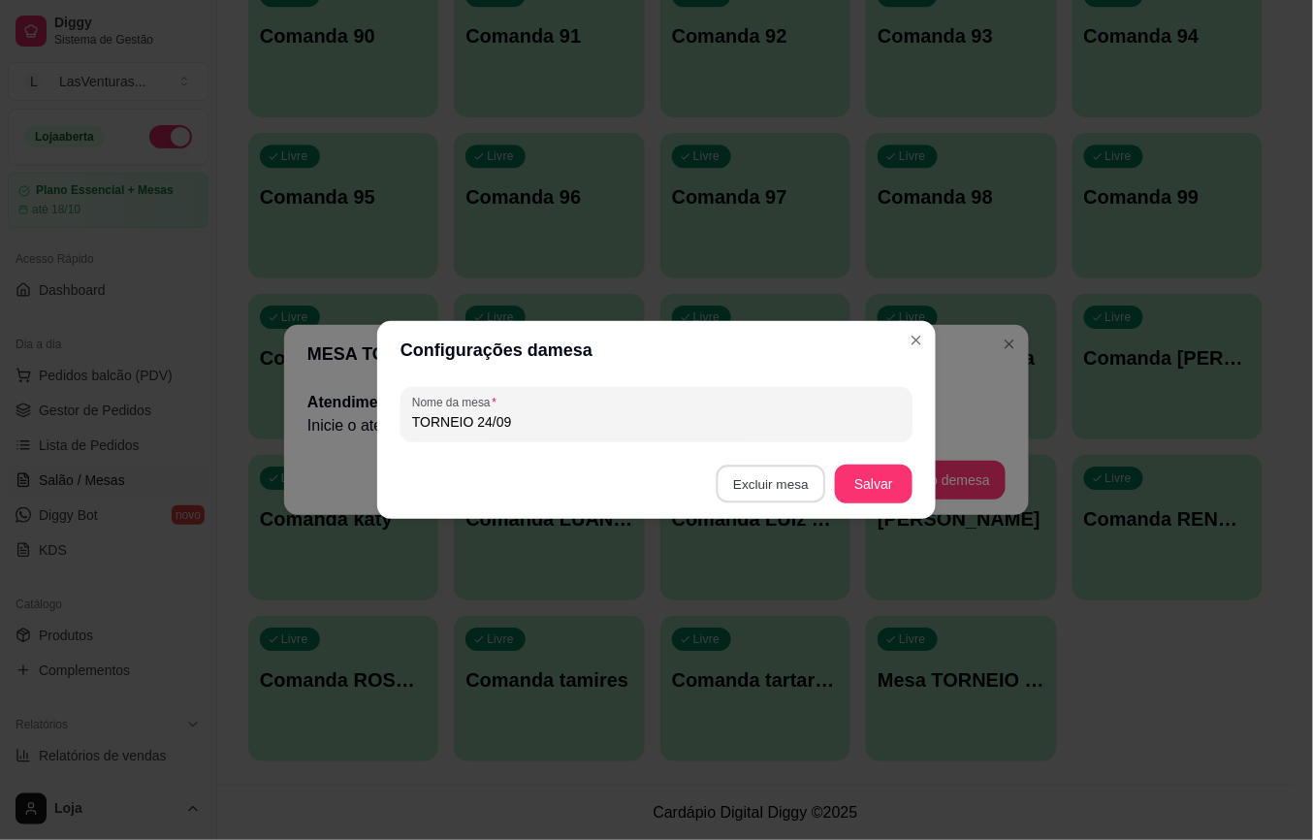
click at [747, 497] on button "Excluir mesa" at bounding box center [772, 485] width 110 height 38
click at [776, 621] on button "Confirmar" at bounding box center [775, 607] width 69 height 29
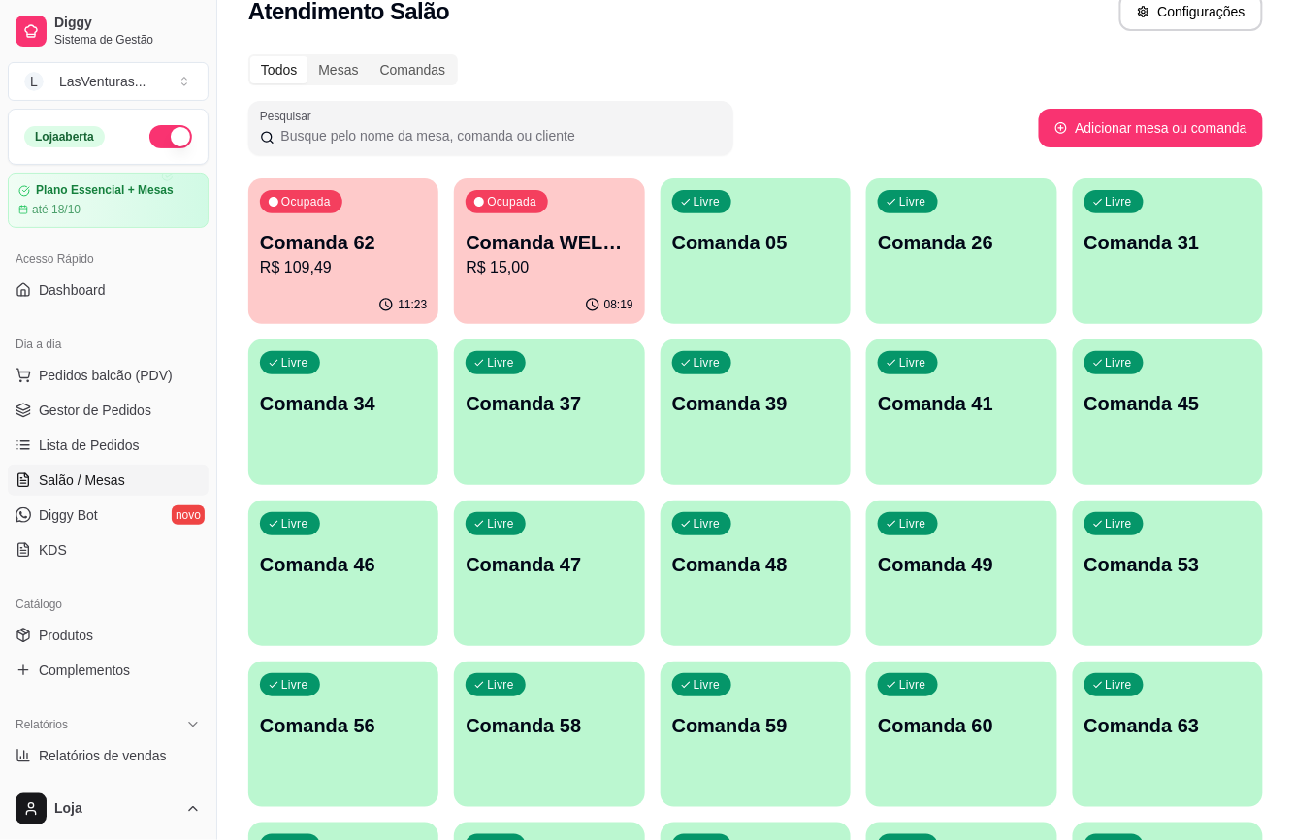
scroll to position [0, 0]
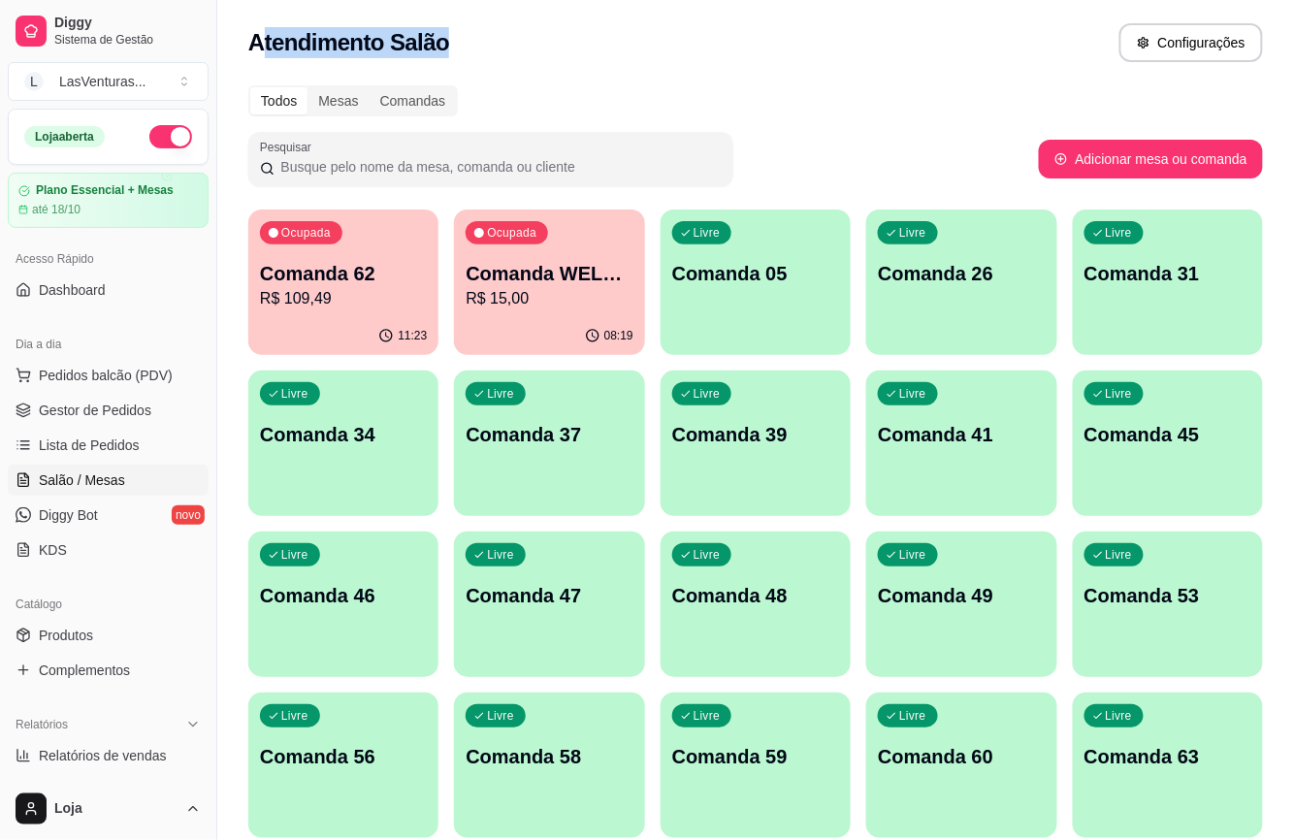
drag, startPoint x: 256, startPoint y: 31, endPoint x: 479, endPoint y: 43, distance: 223.4
click at [479, 43] on div "Atendimento Salão Configurações" at bounding box center [755, 42] width 1015 height 39
click at [479, 41] on div "Atendimento Salão Configurações" at bounding box center [755, 42] width 1015 height 39
drag, startPoint x: 249, startPoint y: 44, endPoint x: 462, endPoint y: 54, distance: 212.7
click at [462, 54] on div "Atendimento Salão Configurações" at bounding box center [755, 37] width 1077 height 74
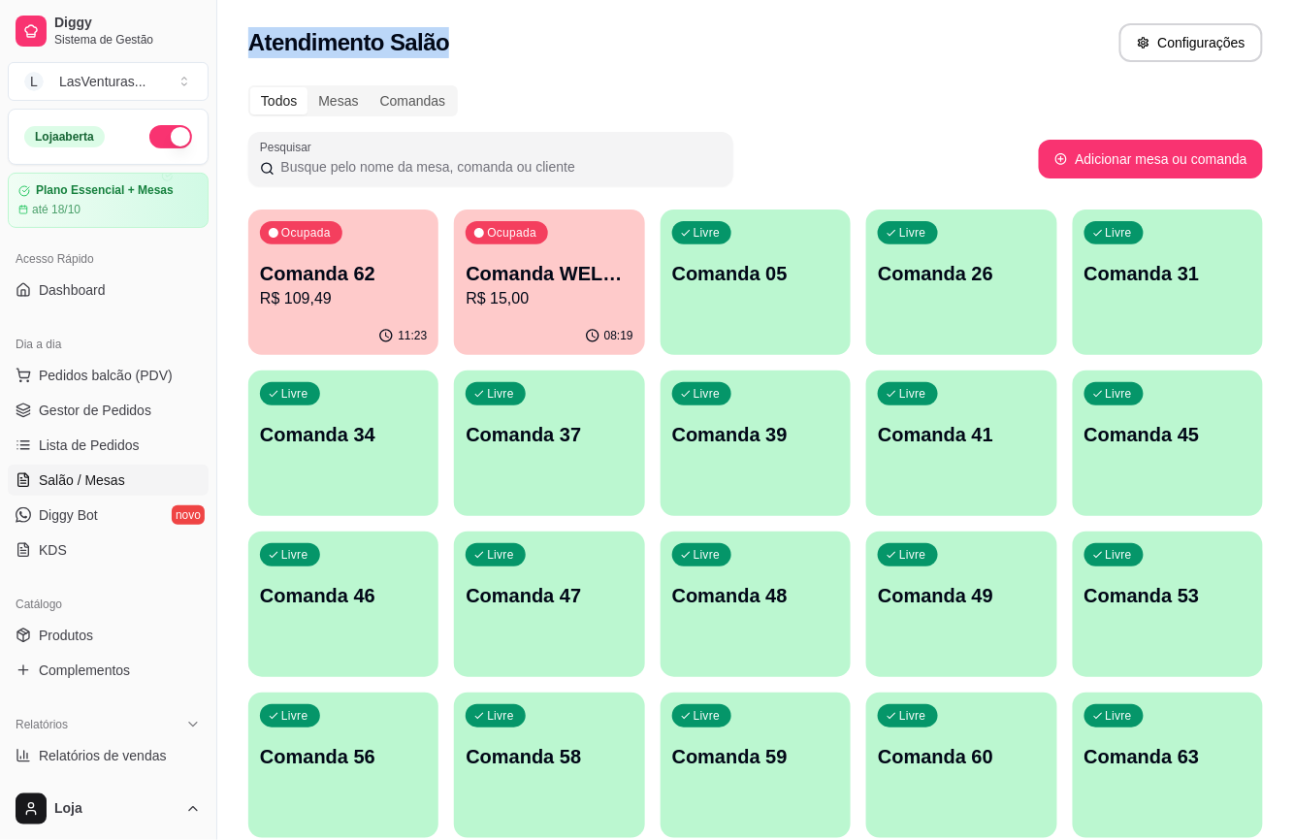
click at [462, 52] on div "Atendimento Salão Configurações" at bounding box center [755, 42] width 1015 height 39
drag, startPoint x: 380, startPoint y: 41, endPoint x: 450, endPoint y: 50, distance: 70.5
click at [450, 50] on div "Atendimento Salão Configurações" at bounding box center [755, 42] width 1015 height 39
drag, startPoint x: 369, startPoint y: 47, endPoint x: 470, endPoint y: 54, distance: 102.1
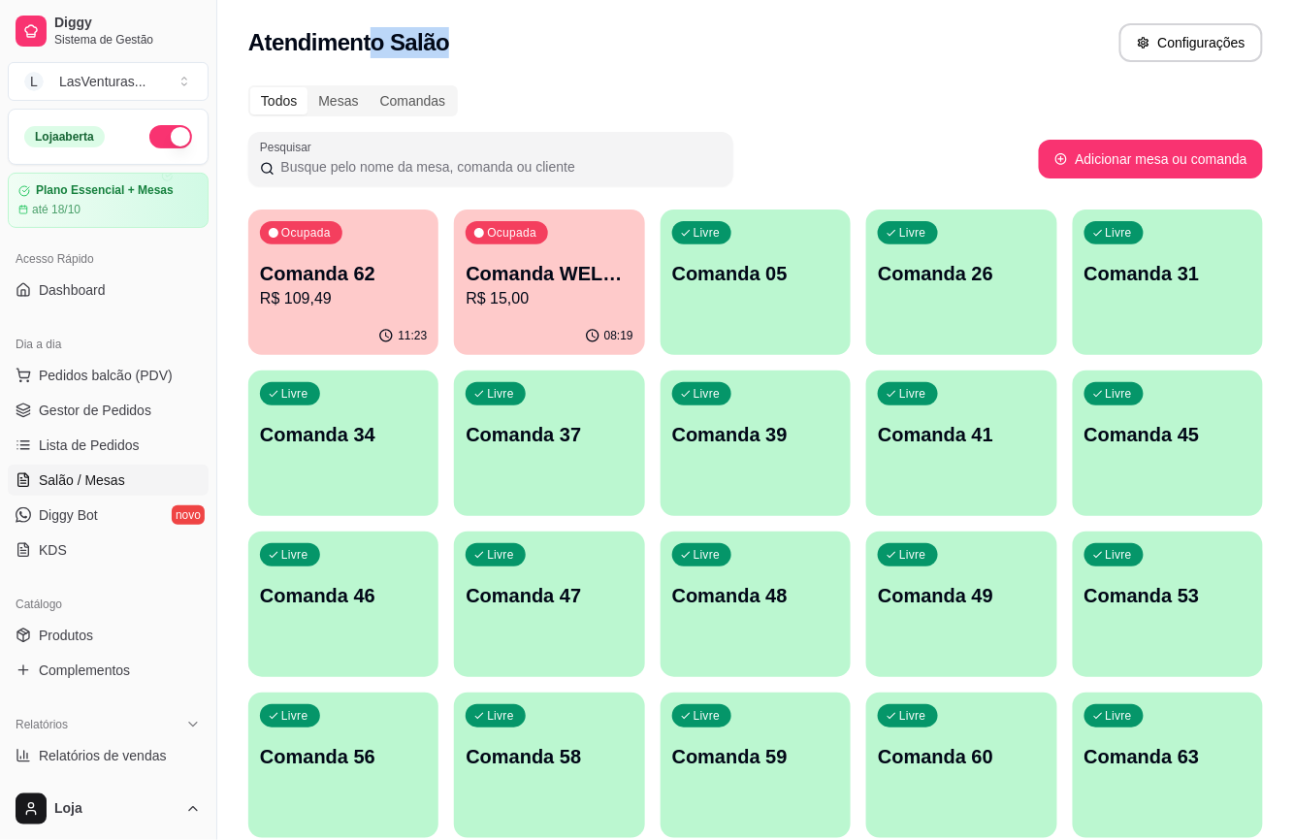
click at [478, 54] on div "Atendimento Salão Configurações" at bounding box center [755, 42] width 1015 height 39
click at [470, 54] on div "Atendimento Salão Configurações" at bounding box center [755, 42] width 1015 height 39
drag, startPoint x: 439, startPoint y: 50, endPoint x: 463, endPoint y: 52, distance: 23.4
click at [462, 52] on div "Atendimento Salão Configurações" at bounding box center [755, 42] width 1015 height 39
click at [463, 52] on div "Atendimento Salão Configurações" at bounding box center [755, 42] width 1015 height 39
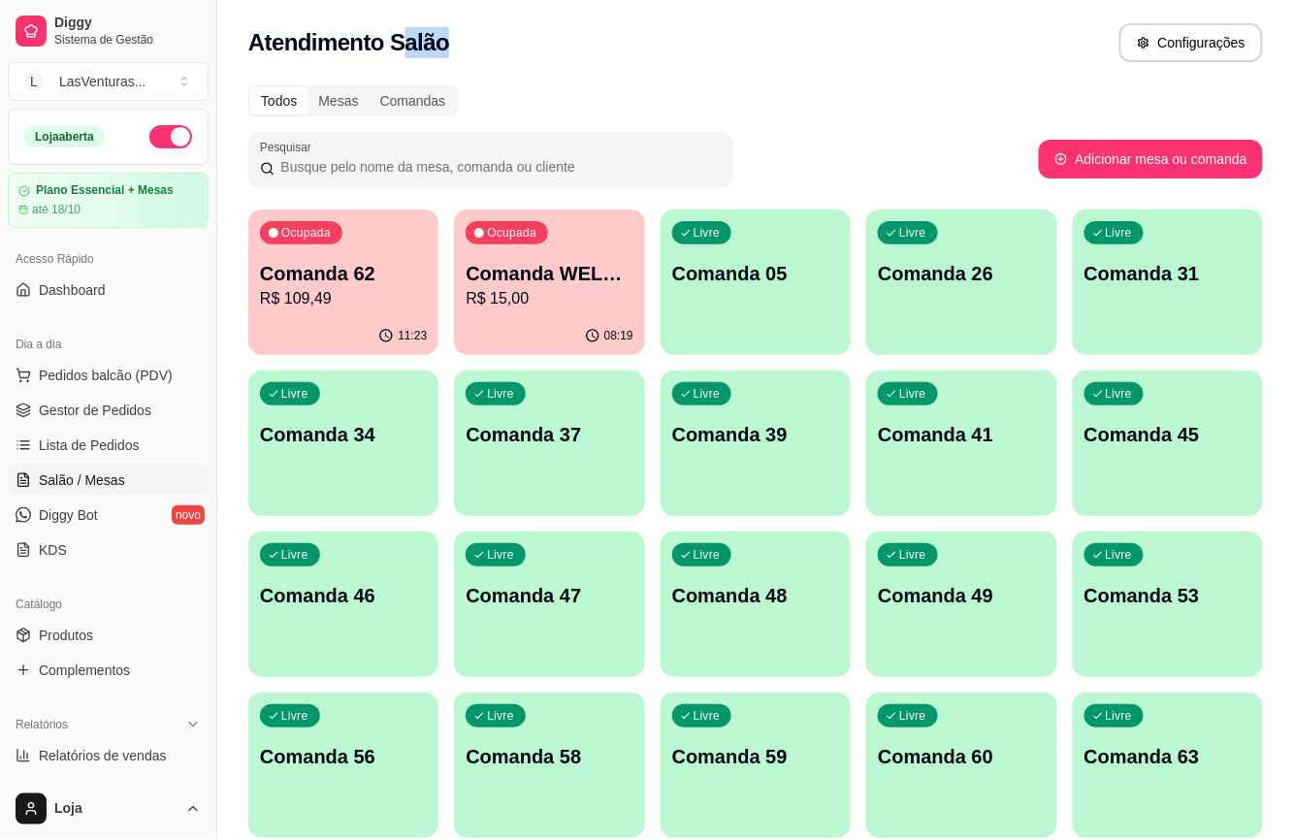
drag, startPoint x: 397, startPoint y: 43, endPoint x: 444, endPoint y: 47, distance: 47.7
click at [444, 47] on div "Atendimento Salão Configurações" at bounding box center [755, 42] width 1015 height 39
drag, startPoint x: 440, startPoint y: 48, endPoint x: 404, endPoint y: 48, distance: 35.9
click at [438, 48] on div "Atendimento Salão Configurações" at bounding box center [755, 42] width 1015 height 39
click at [393, 48] on h2 "Atendimento Salão" at bounding box center [348, 42] width 201 height 31
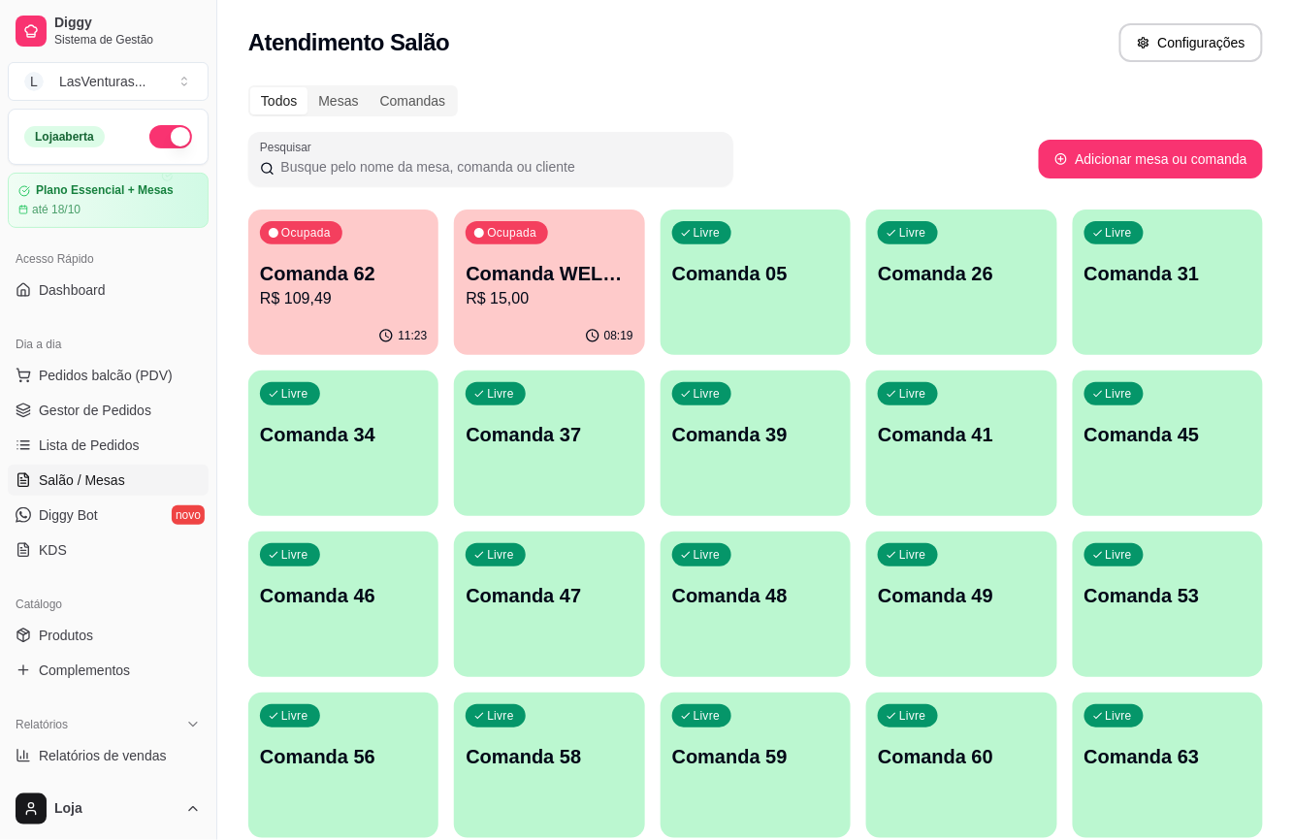
drag, startPoint x: 393, startPoint y: 48, endPoint x: 446, endPoint y: 48, distance: 53.3
click at [444, 48] on div "Atendimento Salão Configurações" at bounding box center [755, 42] width 1015 height 39
click at [393, 48] on h2 "Atendimento Salão" at bounding box center [348, 42] width 201 height 31
drag, startPoint x: 460, startPoint y: 56, endPoint x: 385, endPoint y: 48, distance: 75.2
click at [456, 56] on div "Atendimento Salão Configurações" at bounding box center [755, 42] width 1015 height 39
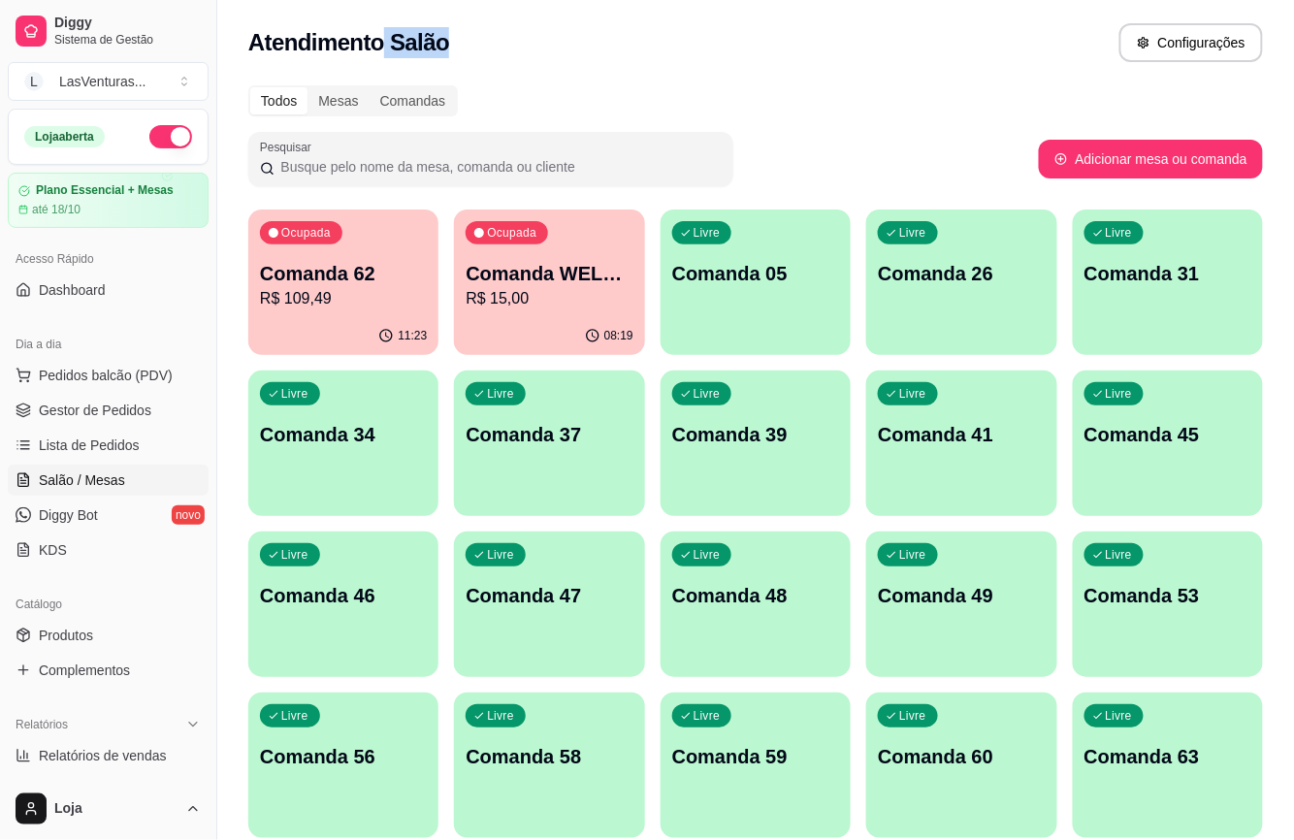
drag, startPoint x: 376, startPoint y: 44, endPoint x: 478, endPoint y: 51, distance: 102.1
click at [504, 51] on div "Atendimento Salão Configurações" at bounding box center [755, 42] width 1015 height 39
drag, startPoint x: 478, startPoint y: 51, endPoint x: 404, endPoint y: 52, distance: 74.7
click at [477, 51] on div "Atendimento Salão Configurações" at bounding box center [755, 42] width 1015 height 39
click at [390, 48] on h2 "Atendimento Salão" at bounding box center [348, 42] width 201 height 31
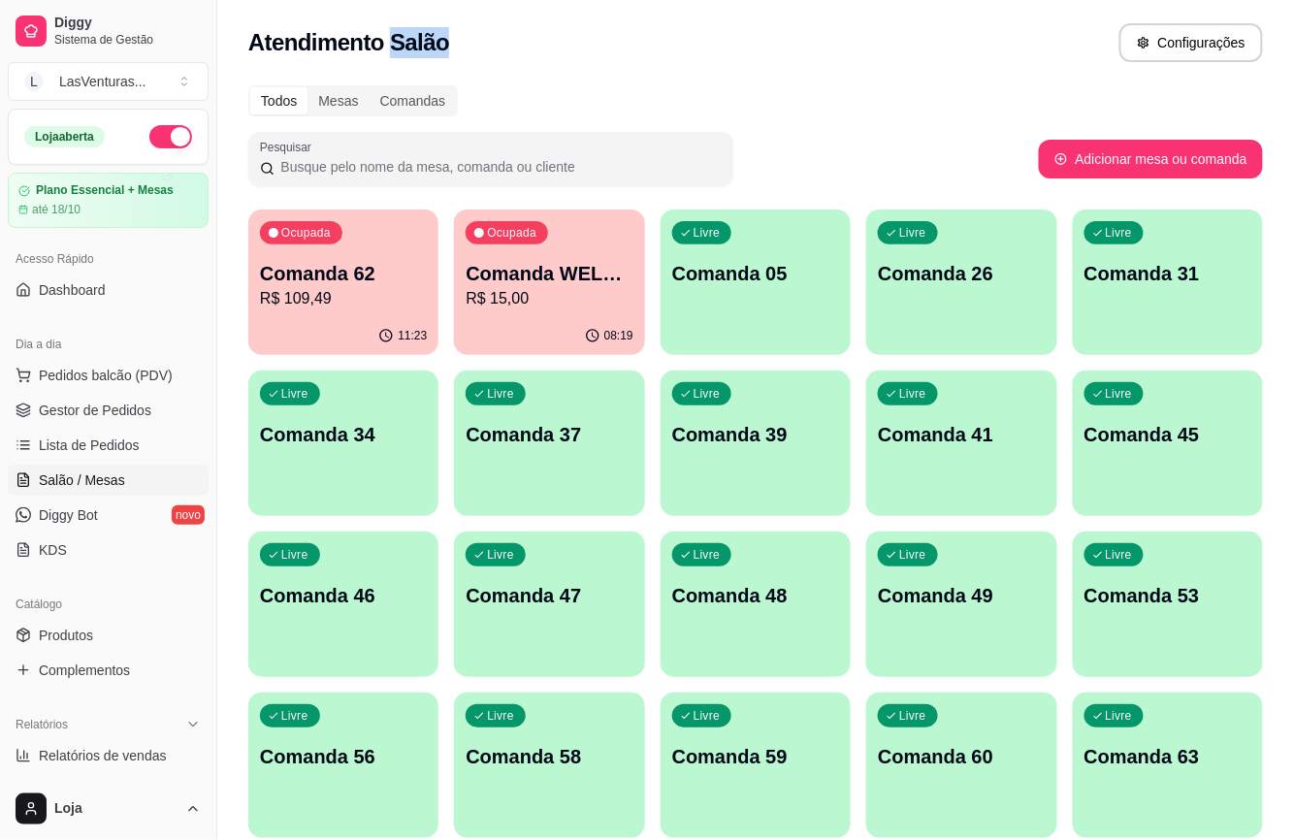
drag, startPoint x: 386, startPoint y: 48, endPoint x: 452, endPoint y: 50, distance: 66.0
click at [475, 51] on div "Atendimento Salão Configurações" at bounding box center [755, 42] width 1015 height 39
drag, startPoint x: 427, startPoint y: 50, endPoint x: 388, endPoint y: 48, distance: 38.8
click at [425, 50] on h2 "Atendimento Salão" at bounding box center [348, 42] width 201 height 31
drag, startPoint x: 459, startPoint y: 48, endPoint x: 402, endPoint y: 48, distance: 57.2
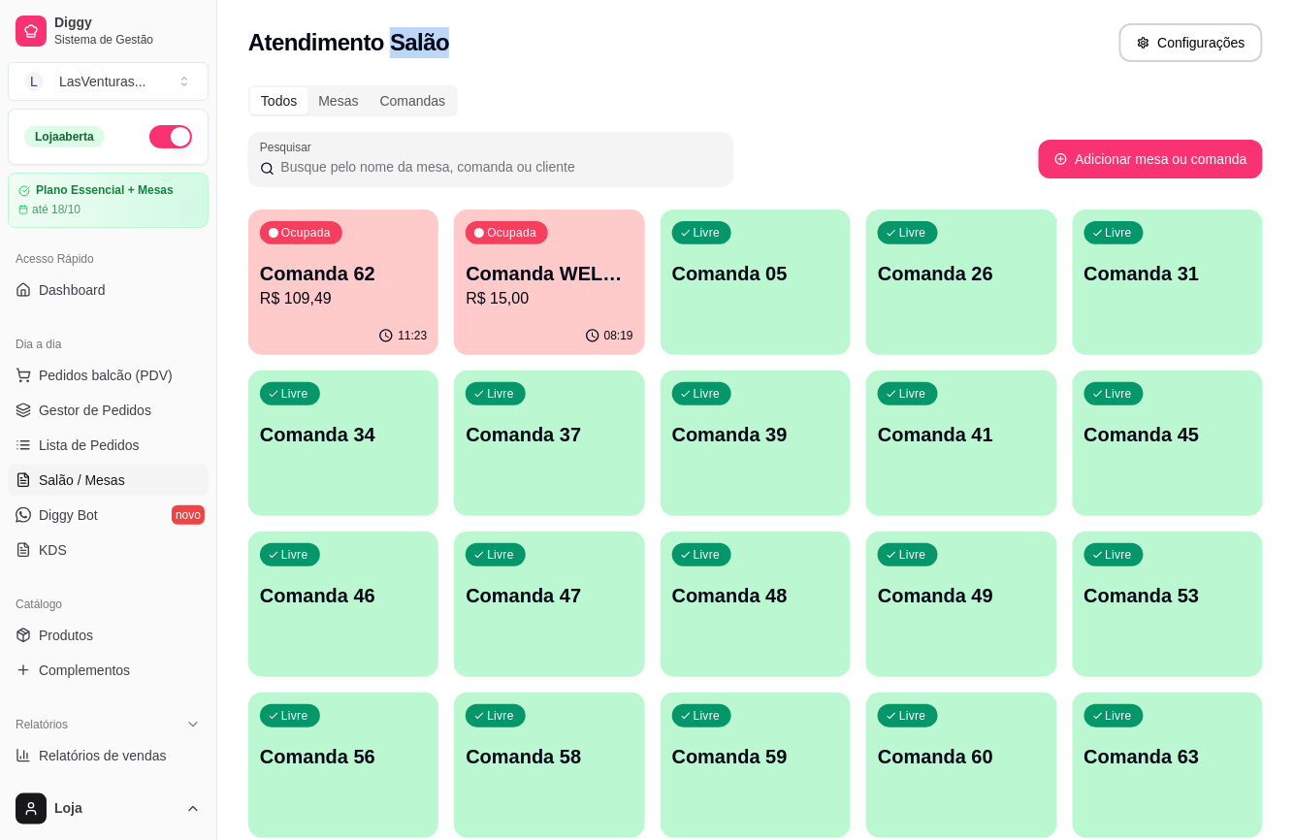
click at [458, 48] on div "Atendimento Salão Configurações" at bounding box center [755, 42] width 1015 height 39
click at [392, 48] on h2 "Atendimento Salão" at bounding box center [348, 42] width 201 height 31
drag, startPoint x: 420, startPoint y: 51, endPoint x: 456, endPoint y: 51, distance: 35.9
click at [456, 51] on div "Atendimento Salão Configurações" at bounding box center [755, 42] width 1015 height 39
click at [439, 51] on h2 "Atendimento Salão" at bounding box center [348, 42] width 201 height 31
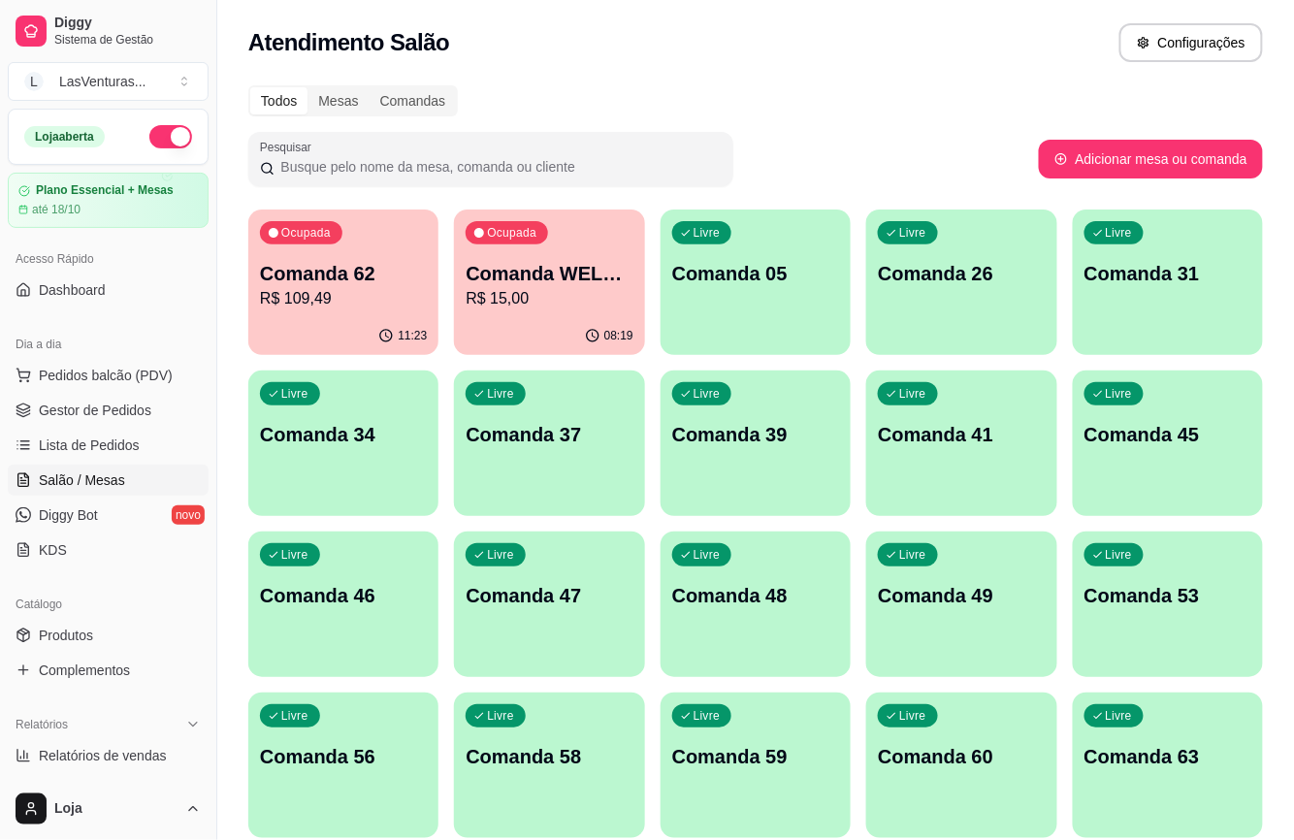
drag, startPoint x: 386, startPoint y: 54, endPoint x: 295, endPoint y: 67, distance: 92.0
click at [388, 55] on h2 "Atendimento Salão" at bounding box center [348, 42] width 201 height 31
drag, startPoint x: 270, startPoint y: 39, endPoint x: 567, endPoint y: 63, distance: 298.8
click at [567, 63] on div "Atendimento Salão Configurações" at bounding box center [755, 37] width 1077 height 74
click at [564, 66] on div "Atendimento Salão Configurações" at bounding box center [755, 37] width 1077 height 74
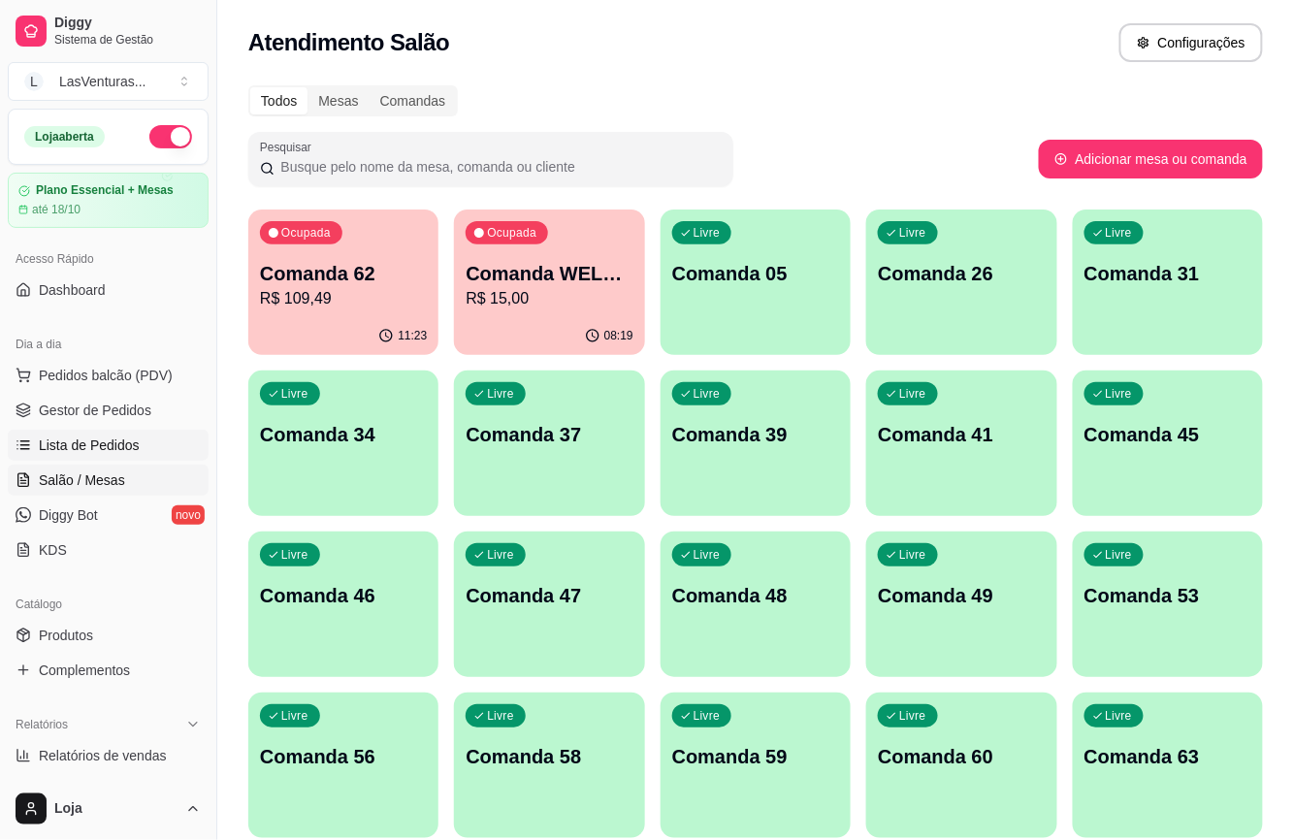
click at [113, 448] on span "Lista de Pedidos" at bounding box center [89, 445] width 101 height 19
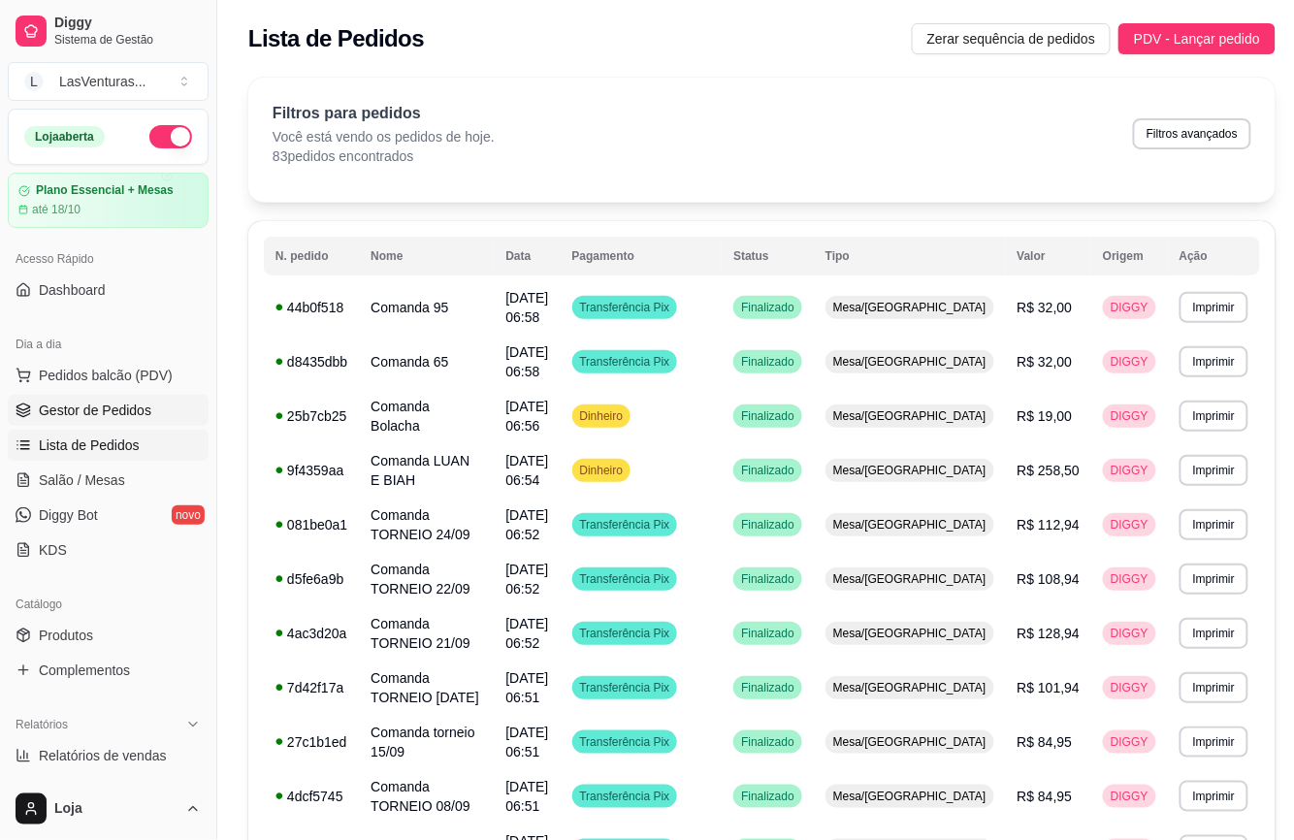
click at [120, 402] on span "Gestor de Pedidos" at bounding box center [95, 410] width 113 height 19
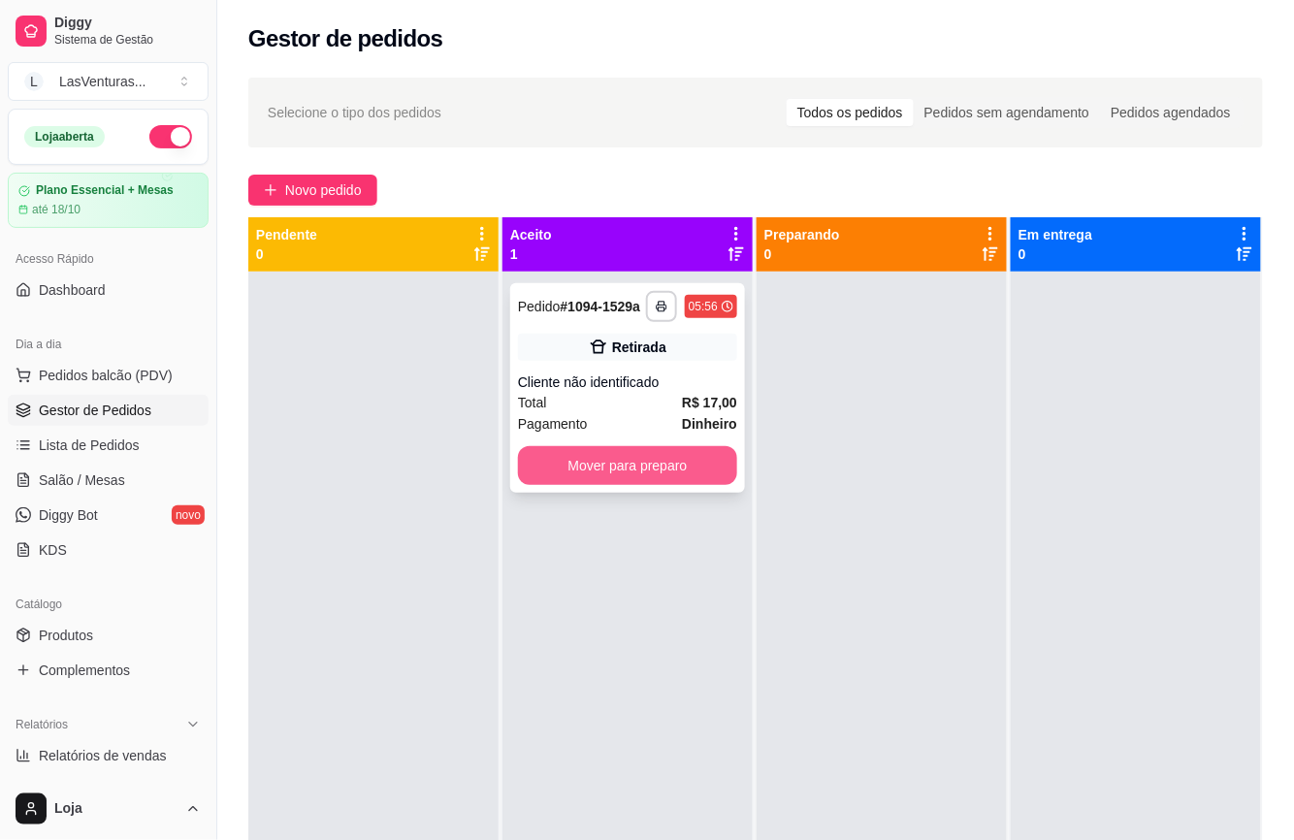
click at [677, 469] on button "Mover para preparo" at bounding box center [627, 465] width 219 height 39
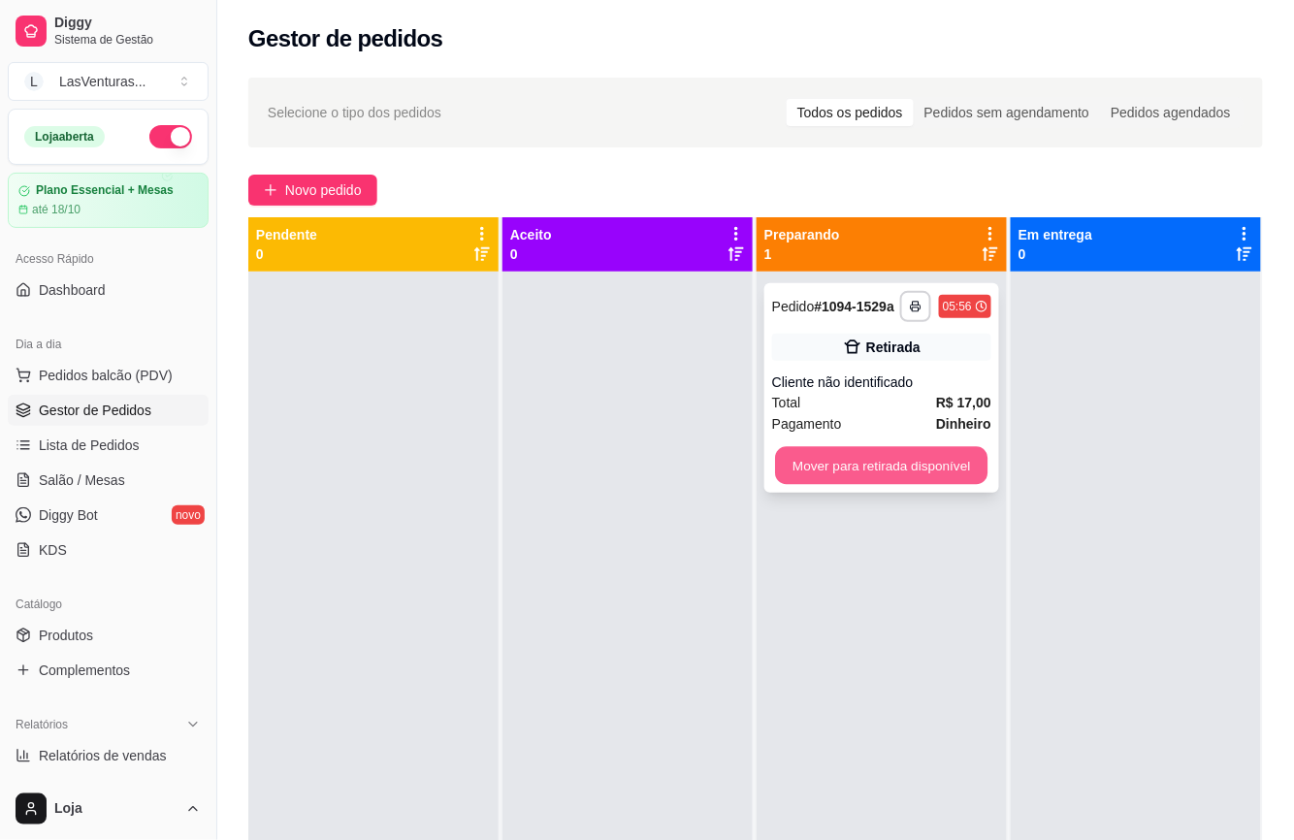
click at [850, 464] on button "Mover para retirada disponível" at bounding box center [881, 466] width 212 height 38
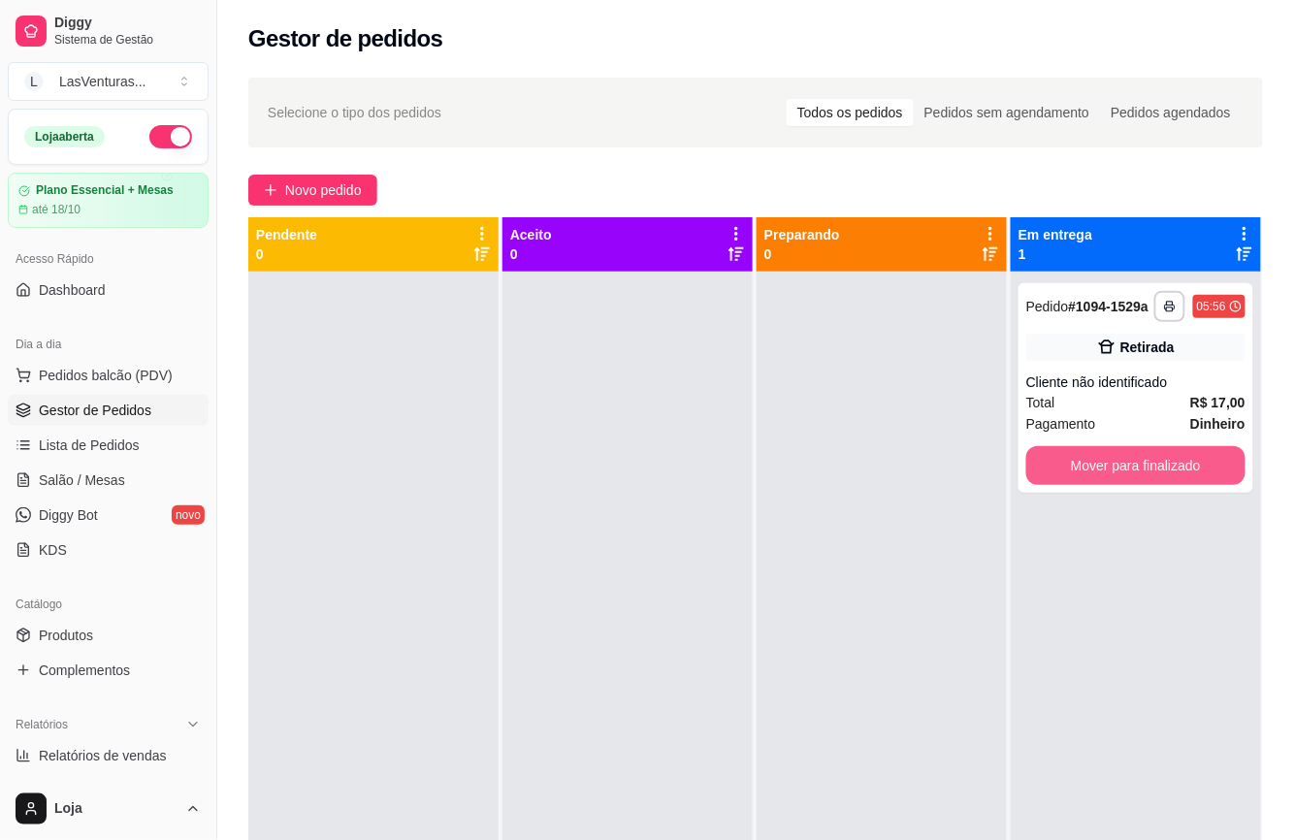
click at [1118, 456] on button "Mover para finalizado" at bounding box center [1135, 465] width 219 height 39
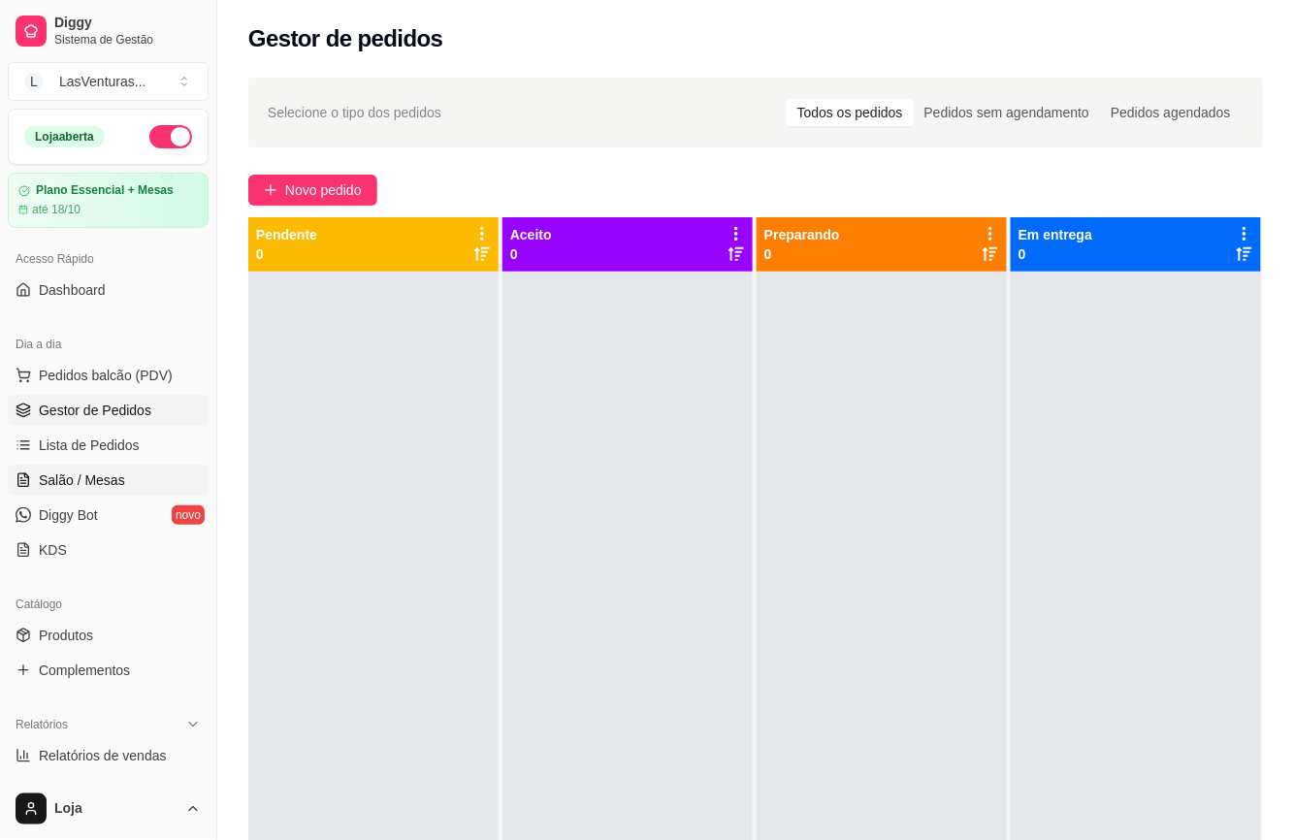
click at [124, 490] on link "Salão / Mesas" at bounding box center [108, 480] width 201 height 31
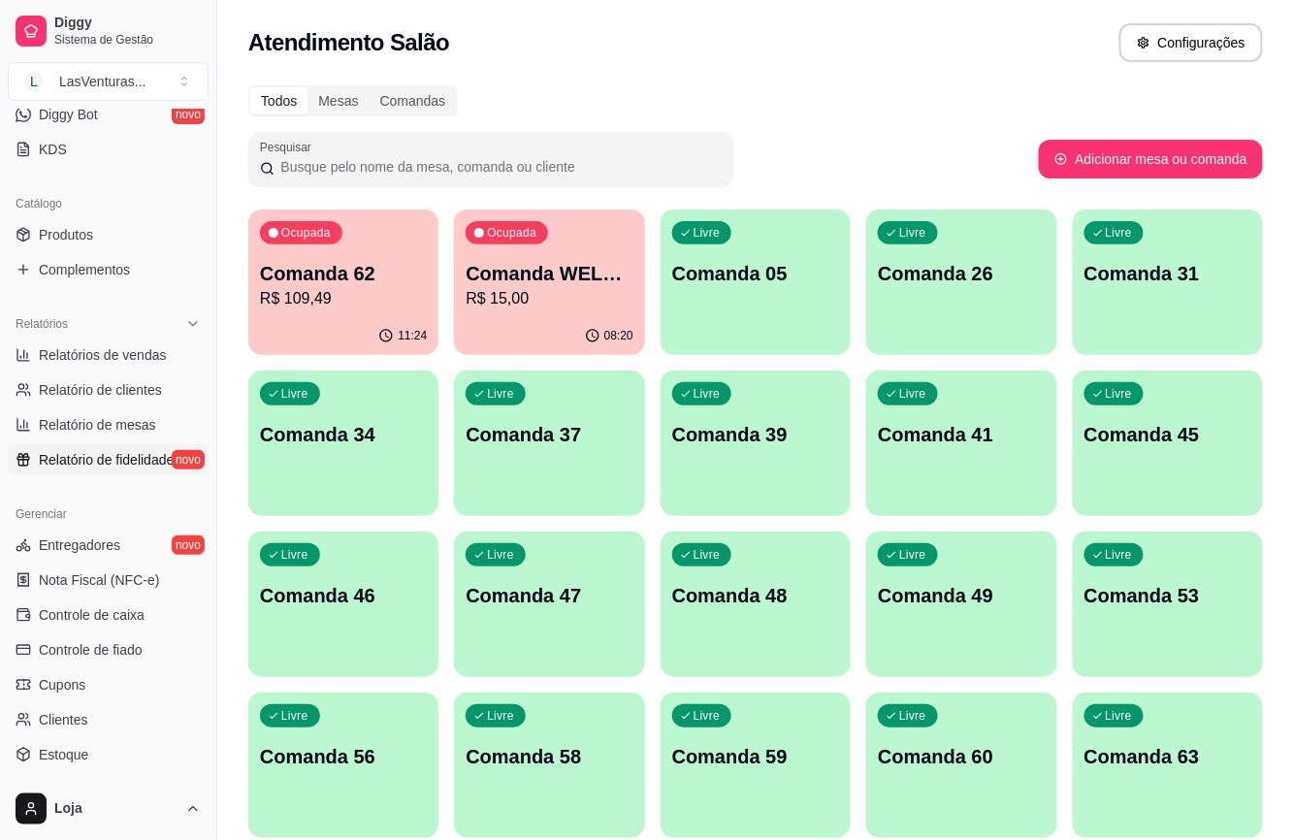
scroll to position [556, 0]
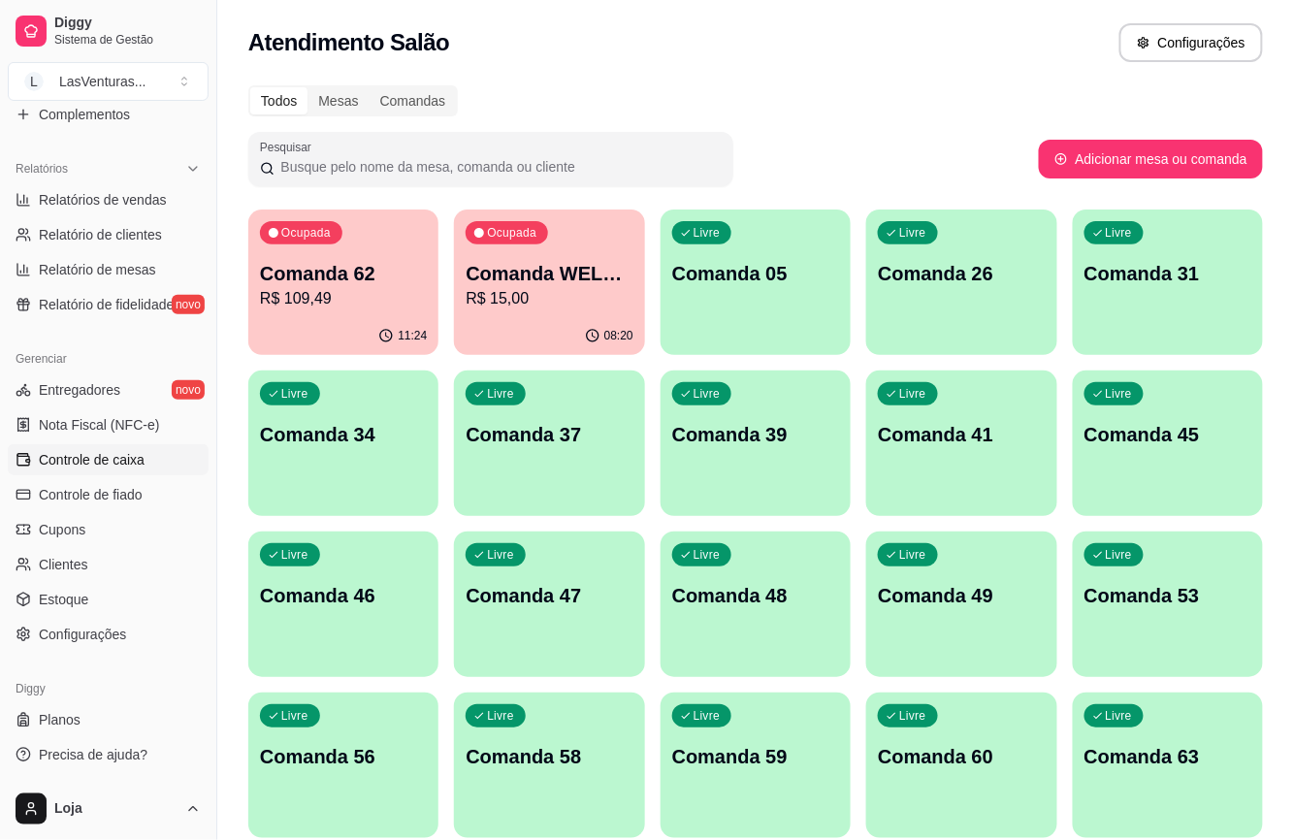
click at [118, 466] on span "Controle de caixa" at bounding box center [92, 459] width 106 height 19
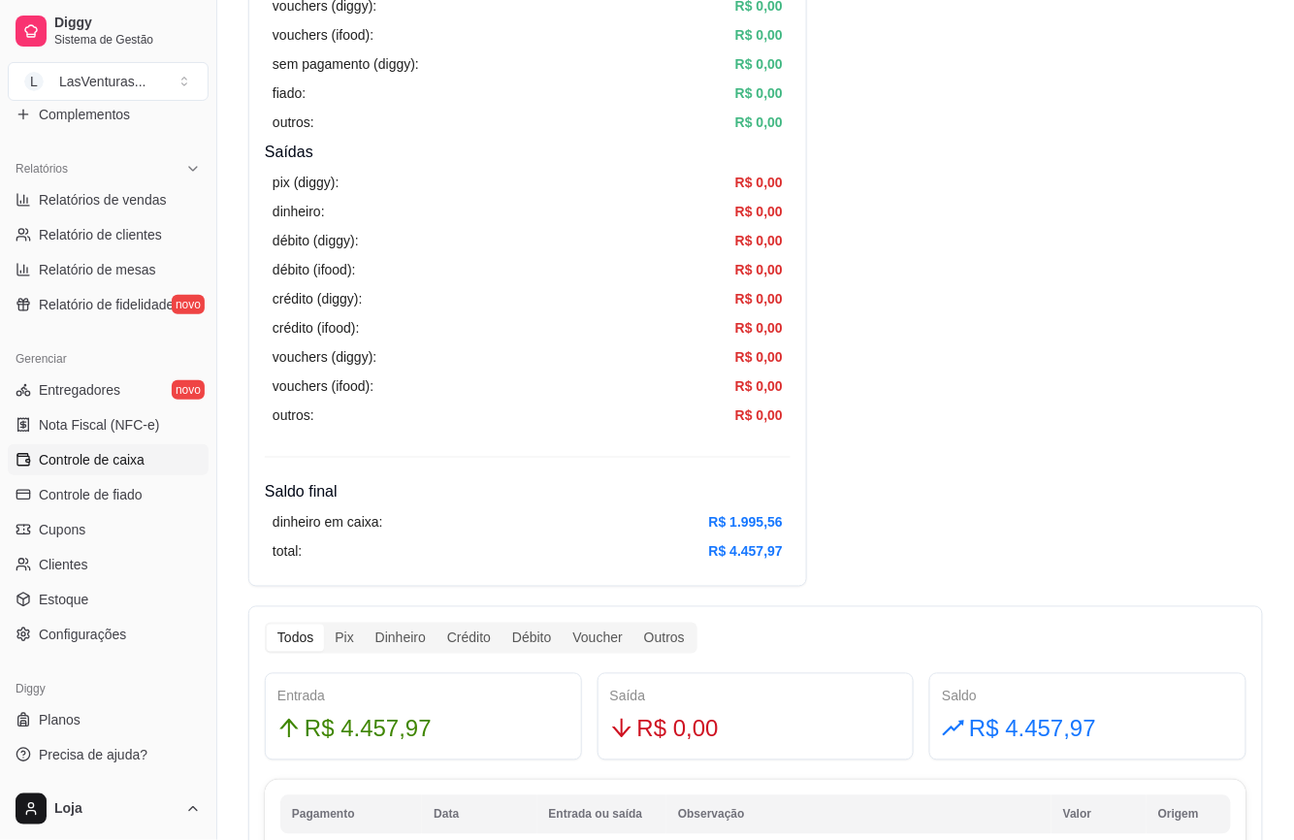
scroll to position [517, 0]
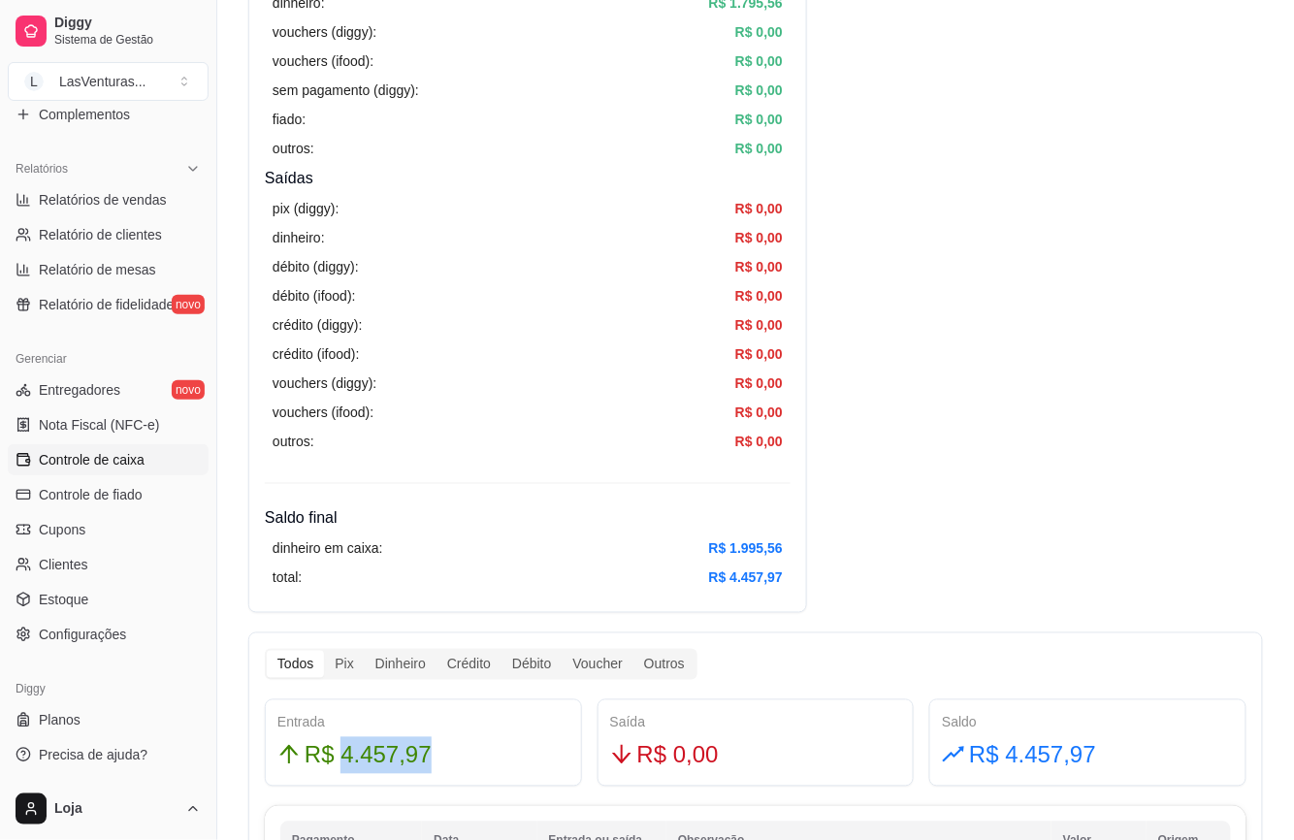
drag, startPoint x: 339, startPoint y: 753, endPoint x: 462, endPoint y: 778, distance: 125.7
click at [462, 780] on div "Entrada R$ 4.457,97" at bounding box center [423, 742] width 317 height 87
drag, startPoint x: 464, startPoint y: 770, endPoint x: 460, endPoint y: 745, distance: 25.5
click at [462, 768] on div "R$ 4.457,97" at bounding box center [423, 755] width 292 height 37
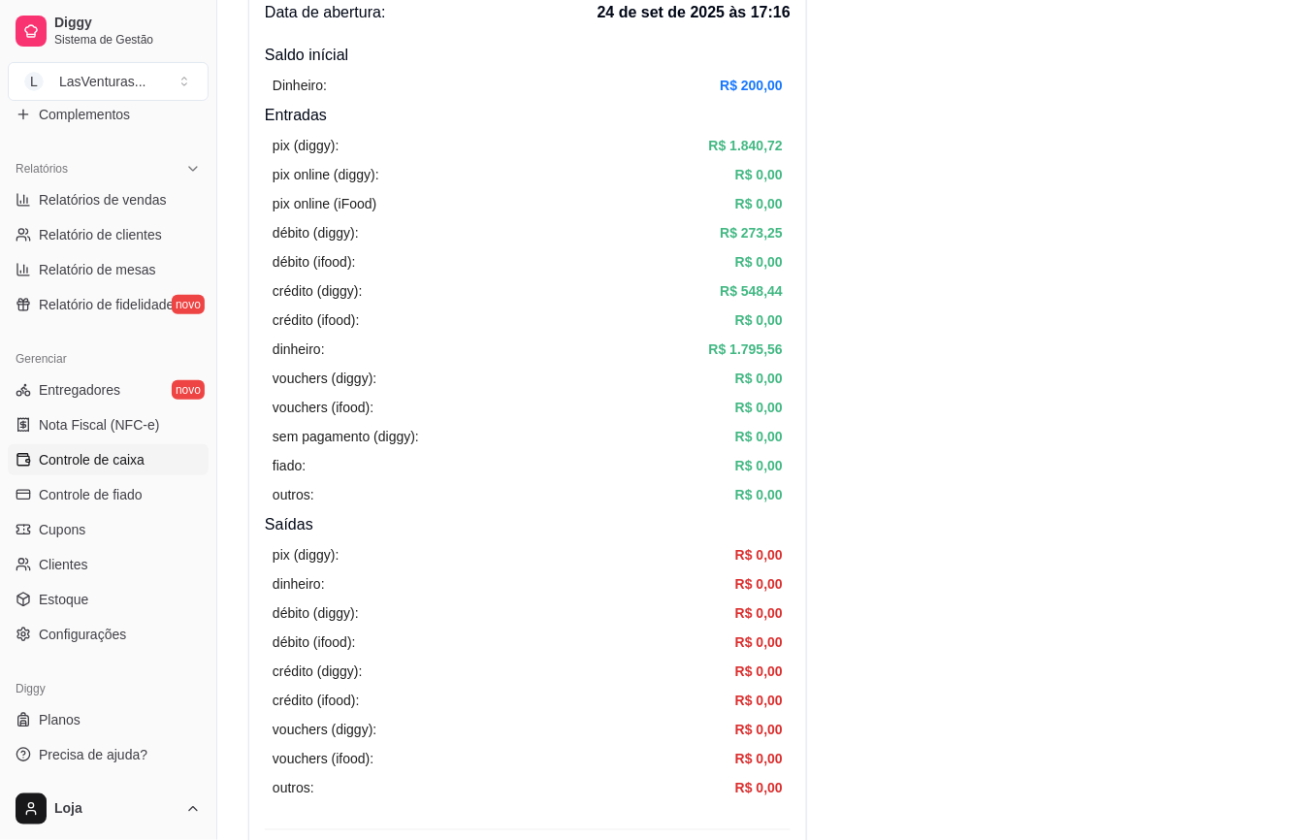
scroll to position [129, 0]
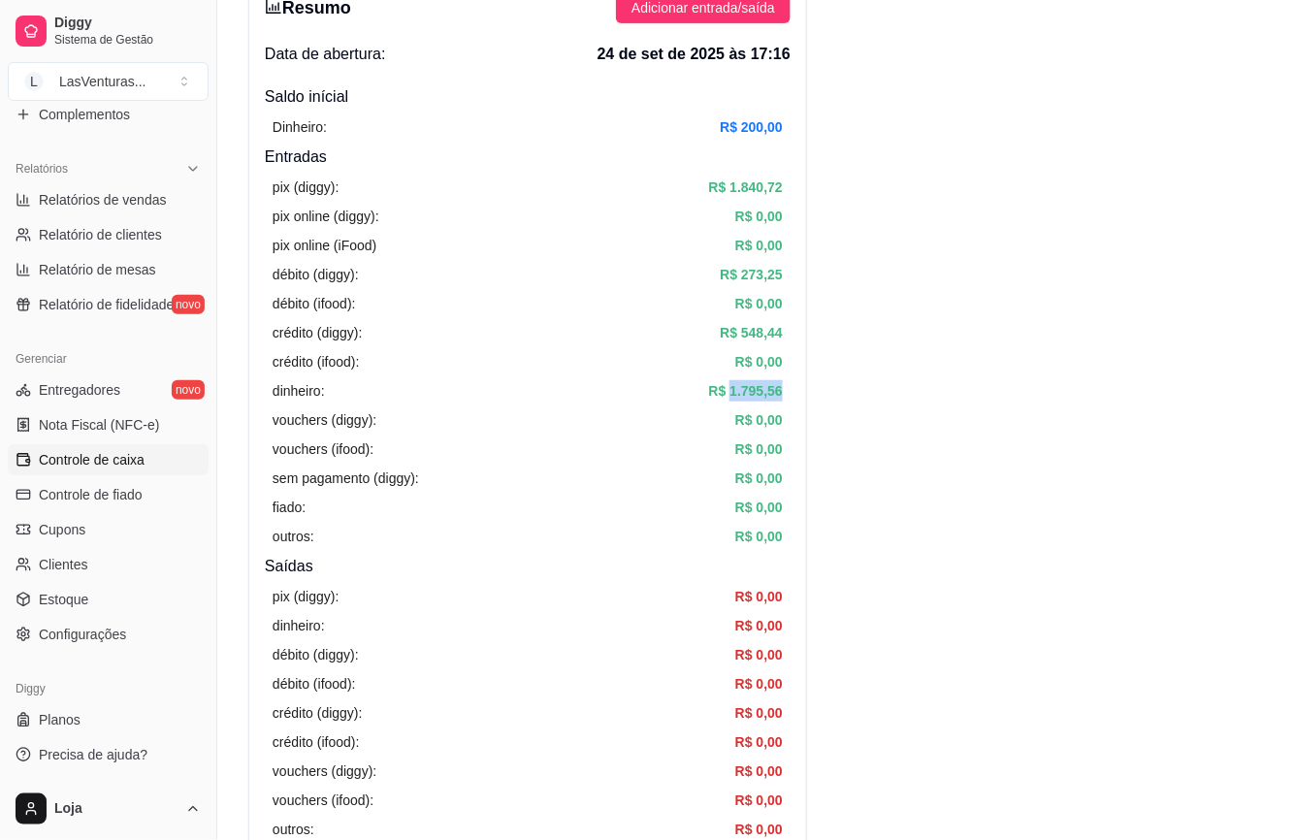
drag, startPoint x: 733, startPoint y: 393, endPoint x: 757, endPoint y: 460, distance: 70.9
click at [800, 398] on div "Resumo Adicionar entrada/saída Data de abertura: 24 de set de 2025 às 17:16 Sal…" at bounding box center [527, 488] width 559 height 1025
click at [757, 460] on div "pix (diggy): R$ 1.840,72 pix online (diggy): R$ 0,00 pix online (iFood) R$ 0,00…" at bounding box center [528, 362] width 526 height 386
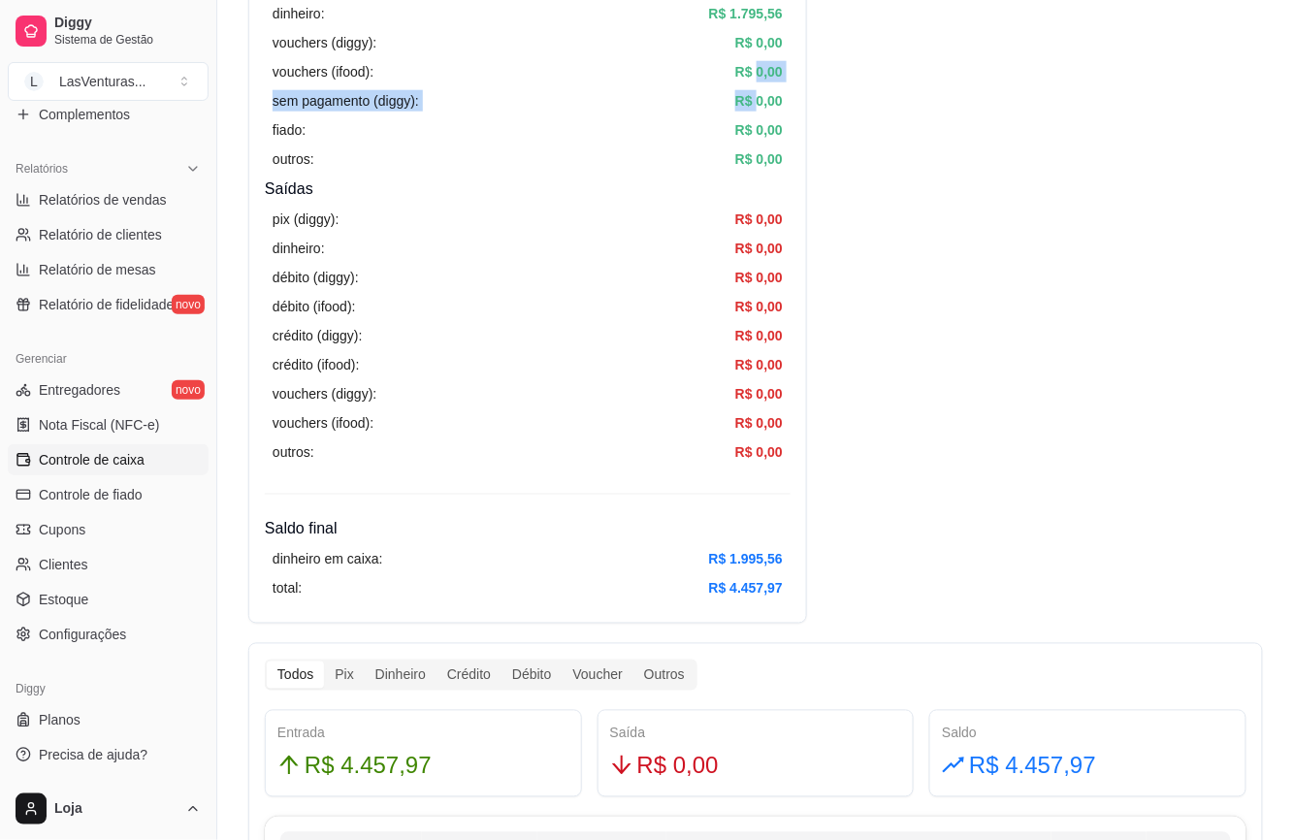
scroll to position [517, 0]
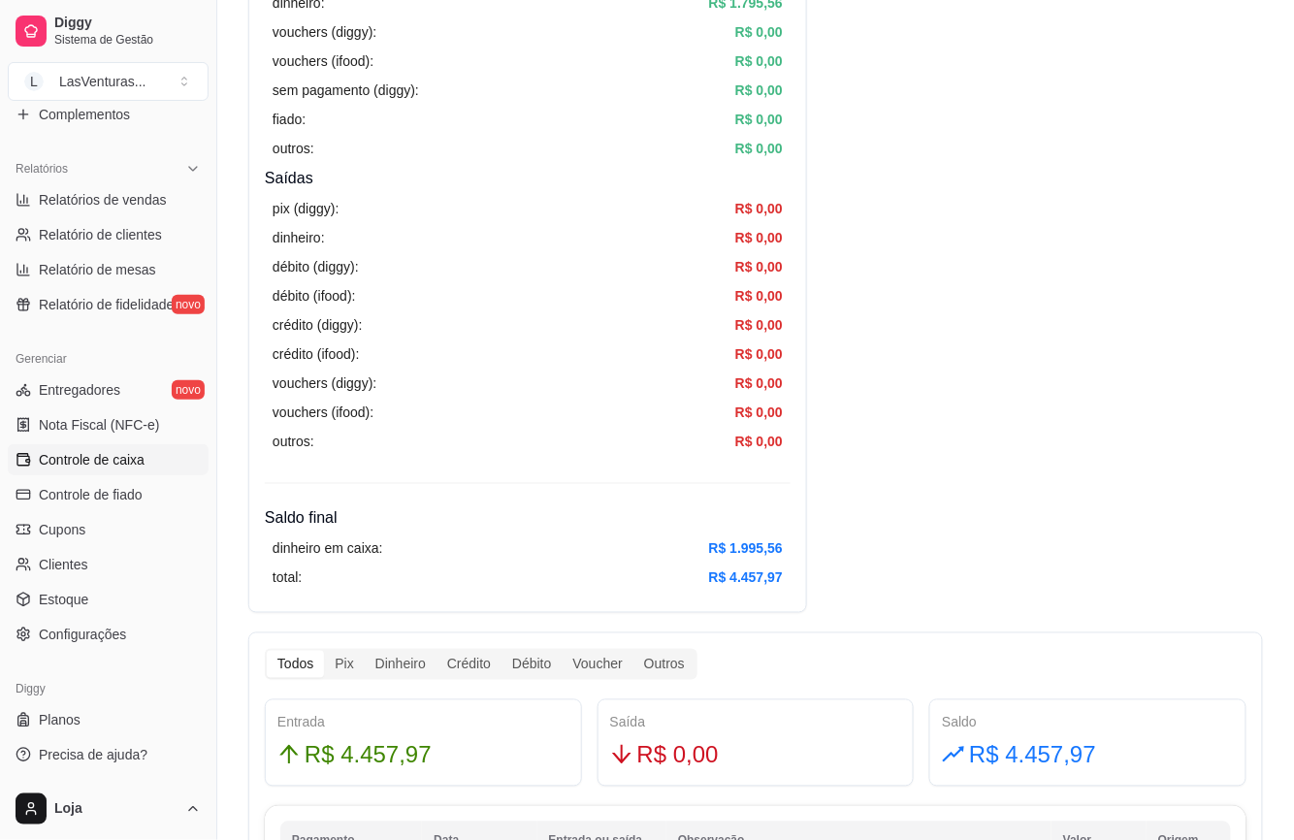
click at [739, 510] on h4 "Saldo final" at bounding box center [528, 518] width 526 height 23
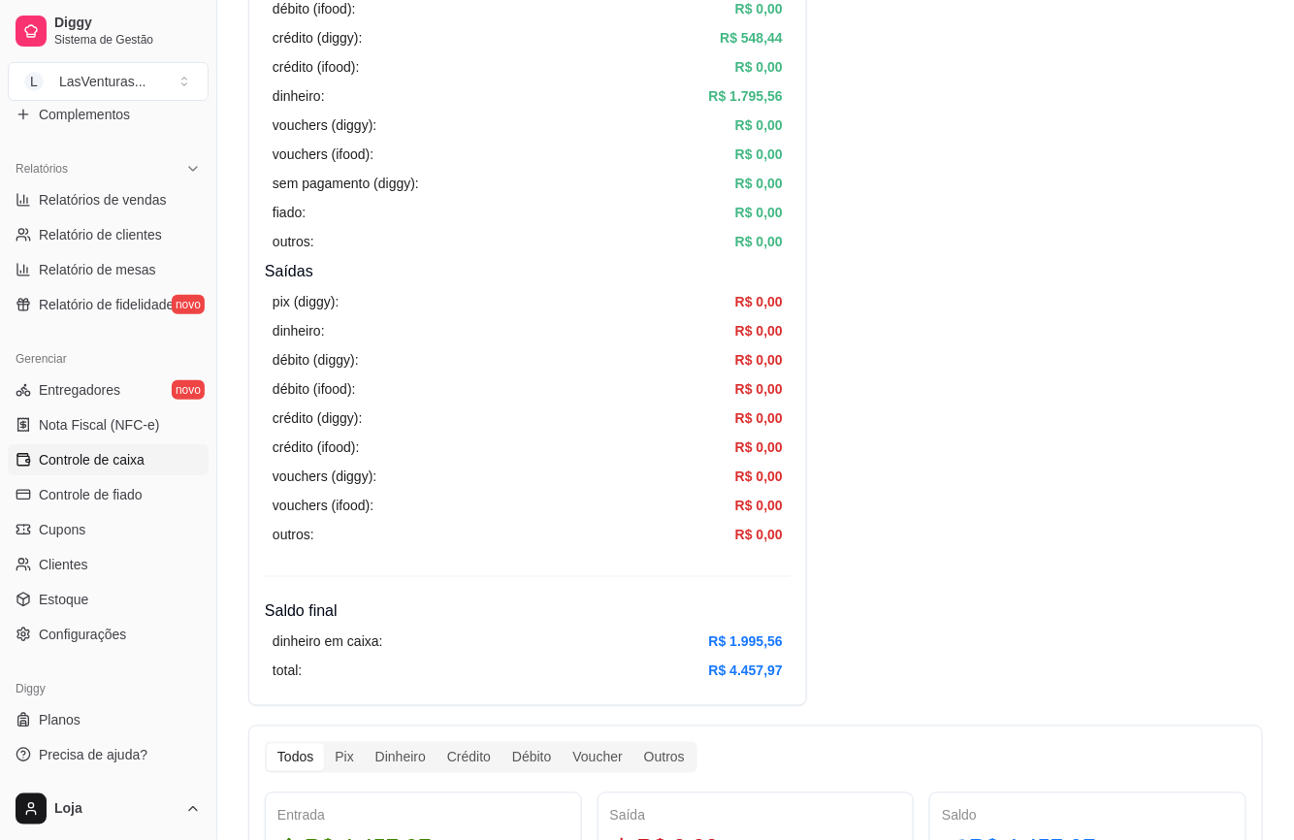
scroll to position [388, 0]
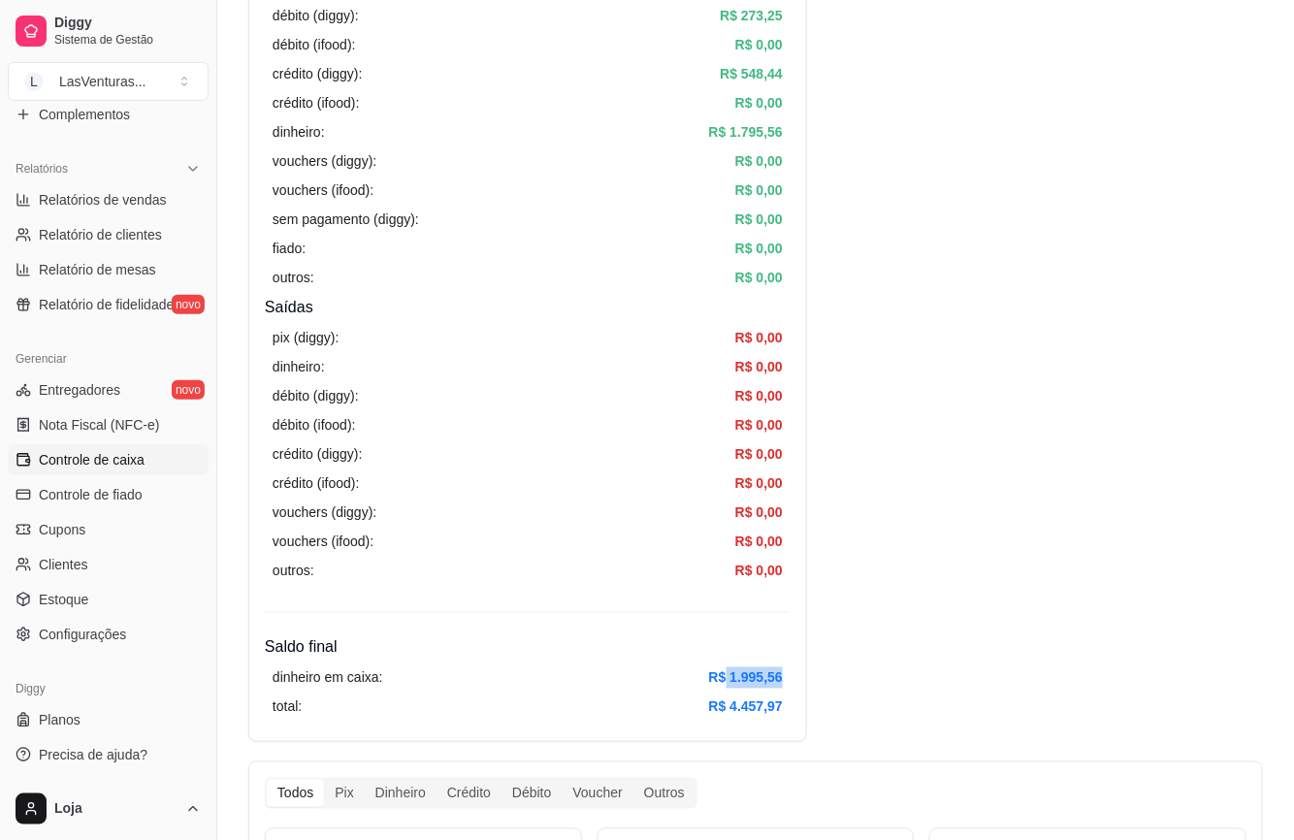
drag, startPoint x: 726, startPoint y: 669, endPoint x: 781, endPoint y: 683, distance: 56.9
click at [804, 685] on div "Resumo Adicionar entrada/saída Data de abertura: 24 de set de 2025 às 17:16 Sal…" at bounding box center [527, 229] width 559 height 1025
click at [780, 683] on article "R$ 1.995,56" at bounding box center [746, 677] width 74 height 21
drag, startPoint x: 733, startPoint y: 124, endPoint x: 790, endPoint y: 129, distance: 56.5
click at [790, 129] on div "Resumo Adicionar entrada/saída Data de abertura: 24 de set de 2025 às 17:16 Sal…" at bounding box center [527, 229] width 559 height 1025
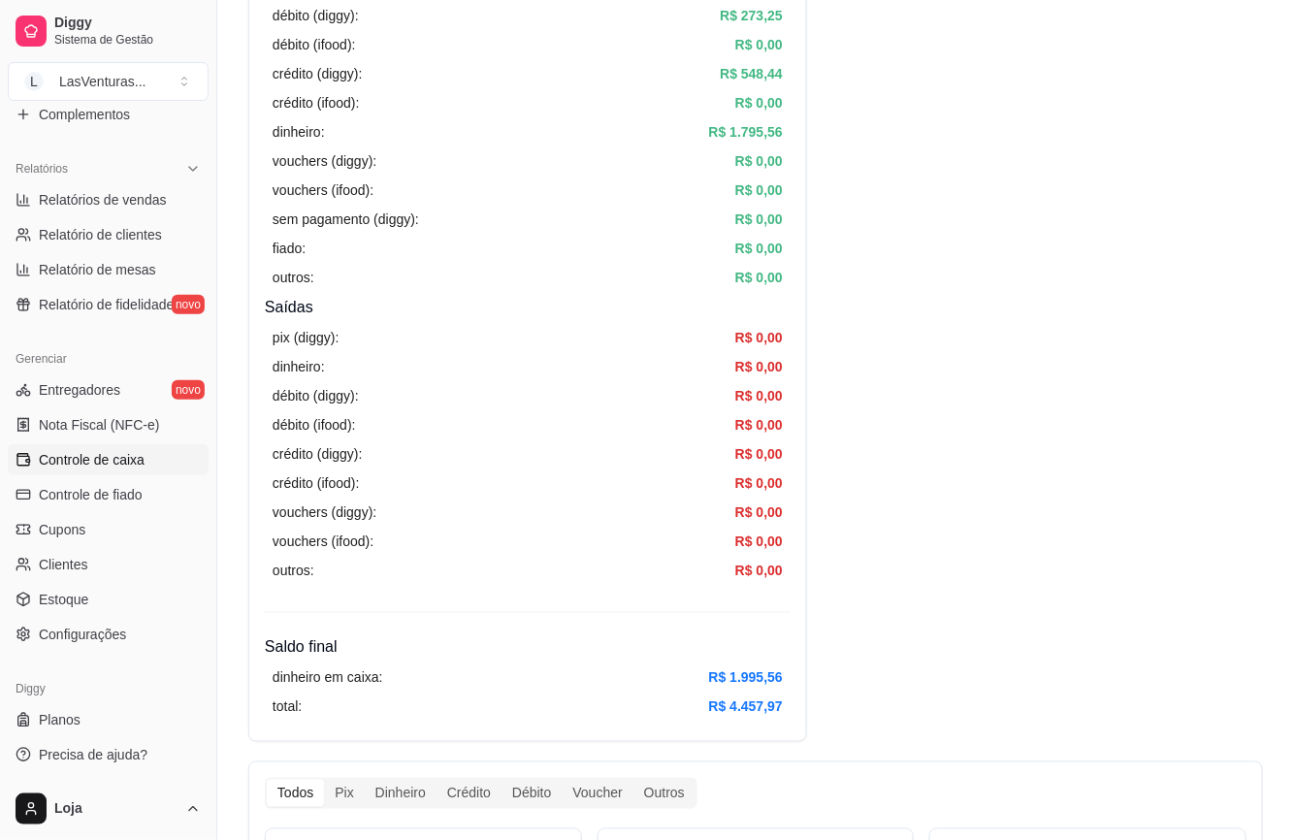
click at [772, 167] on article "R$ 0,00" at bounding box center [759, 160] width 48 height 21
drag, startPoint x: 726, startPoint y: 676, endPoint x: 780, endPoint y: 676, distance: 54.3
click at [780, 676] on article "R$ 1.995,56" at bounding box center [746, 677] width 74 height 21
drag, startPoint x: 729, startPoint y: 676, endPoint x: 778, endPoint y: 680, distance: 48.7
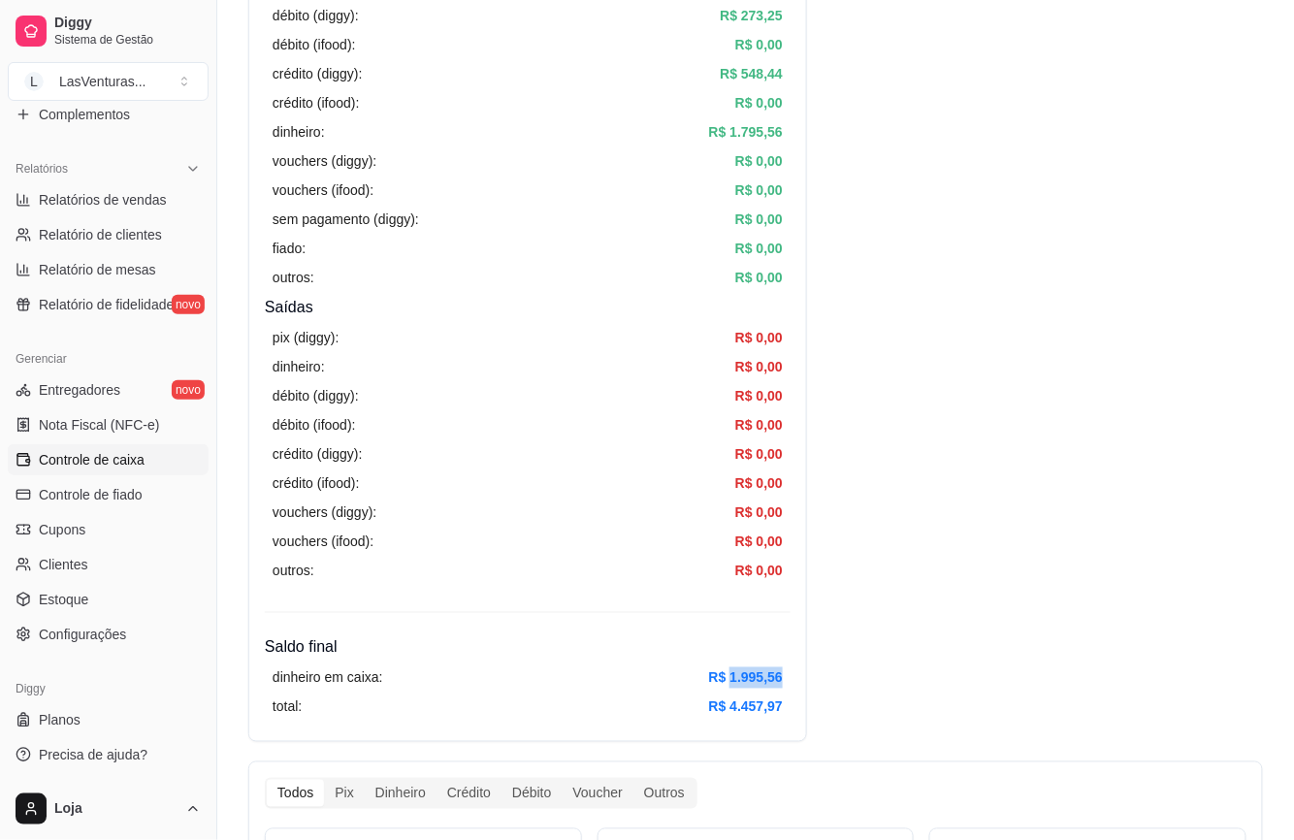
click at [778, 680] on article "R$ 1.995,56" at bounding box center [746, 677] width 74 height 21
click at [782, 680] on div "dinheiro em caixa: R$ 1.995,56 total: R$ 4.457,97" at bounding box center [528, 693] width 526 height 66
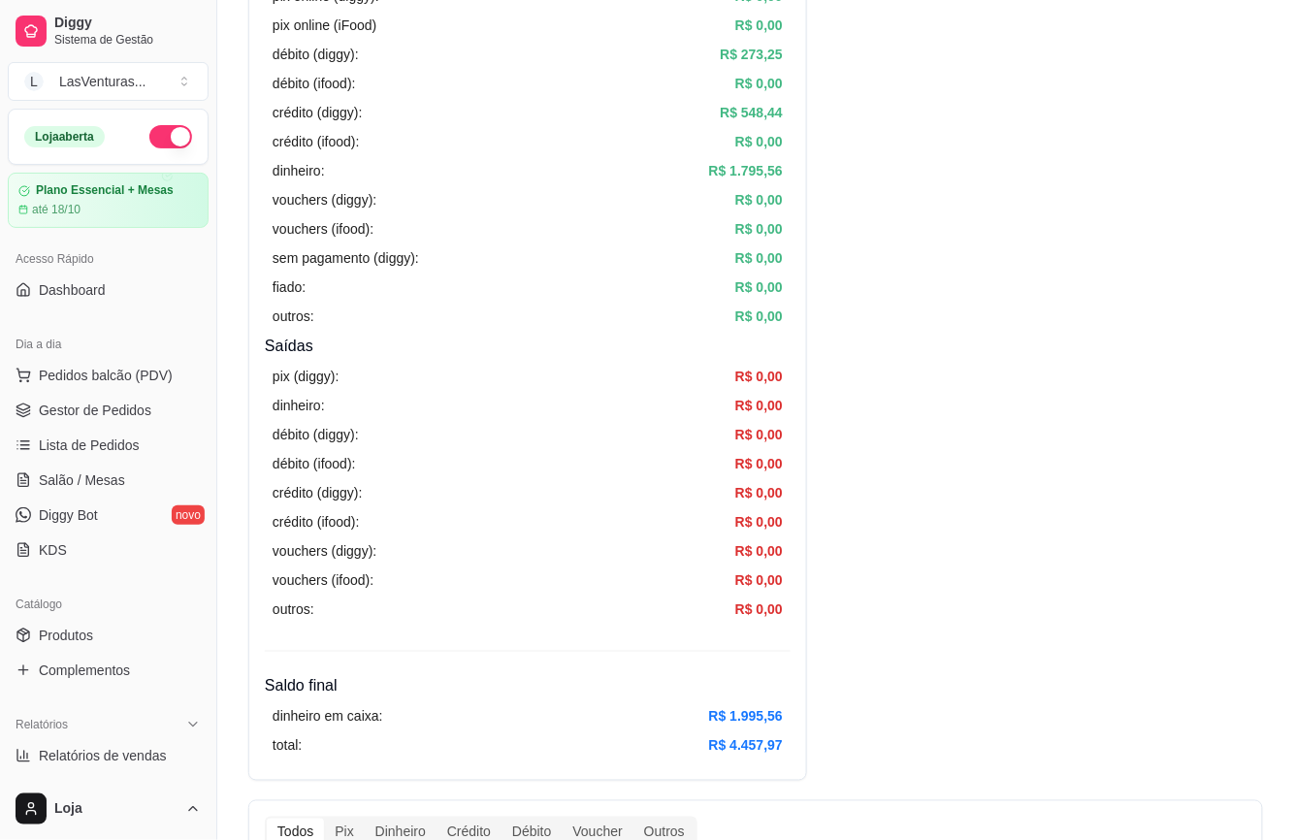
scroll to position [0, 0]
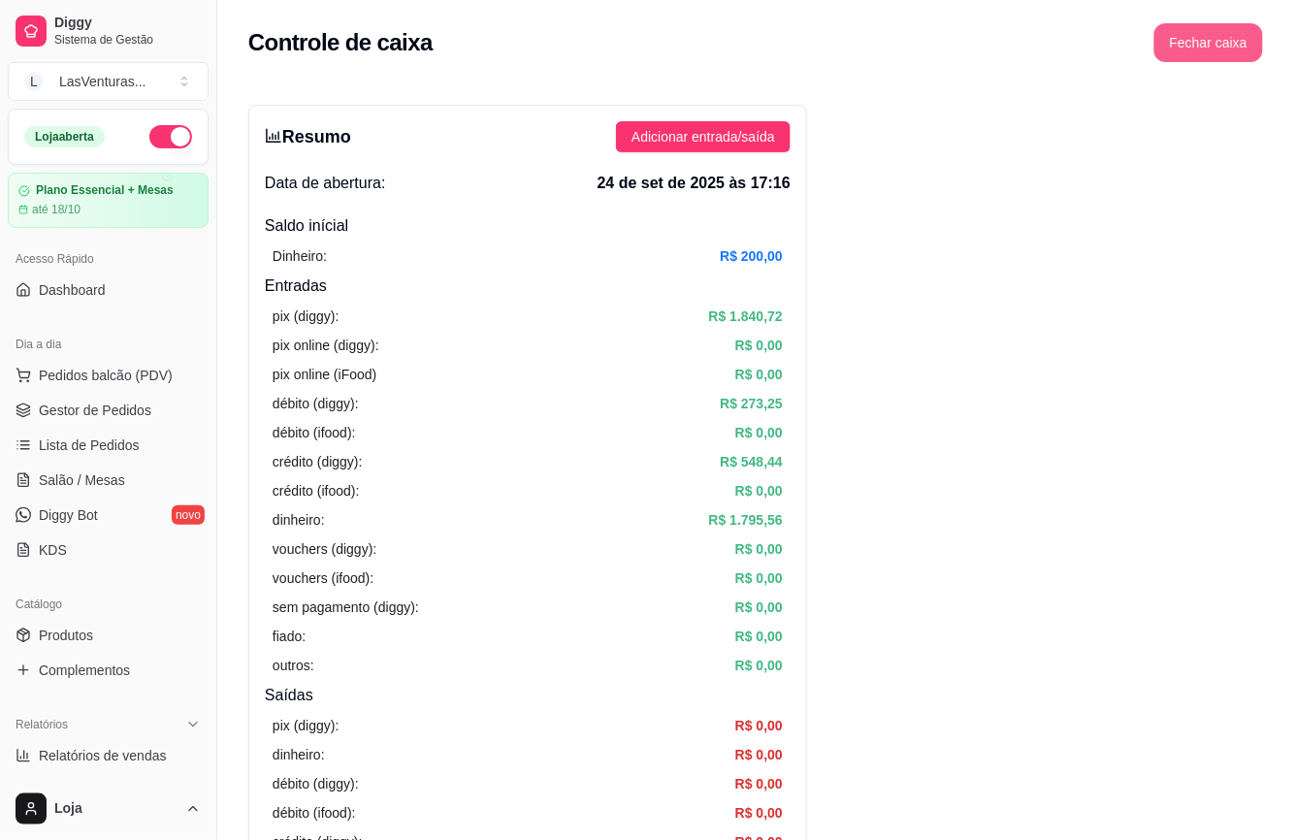
click at [1193, 54] on button "Fechar caixa" at bounding box center [1208, 42] width 109 height 39
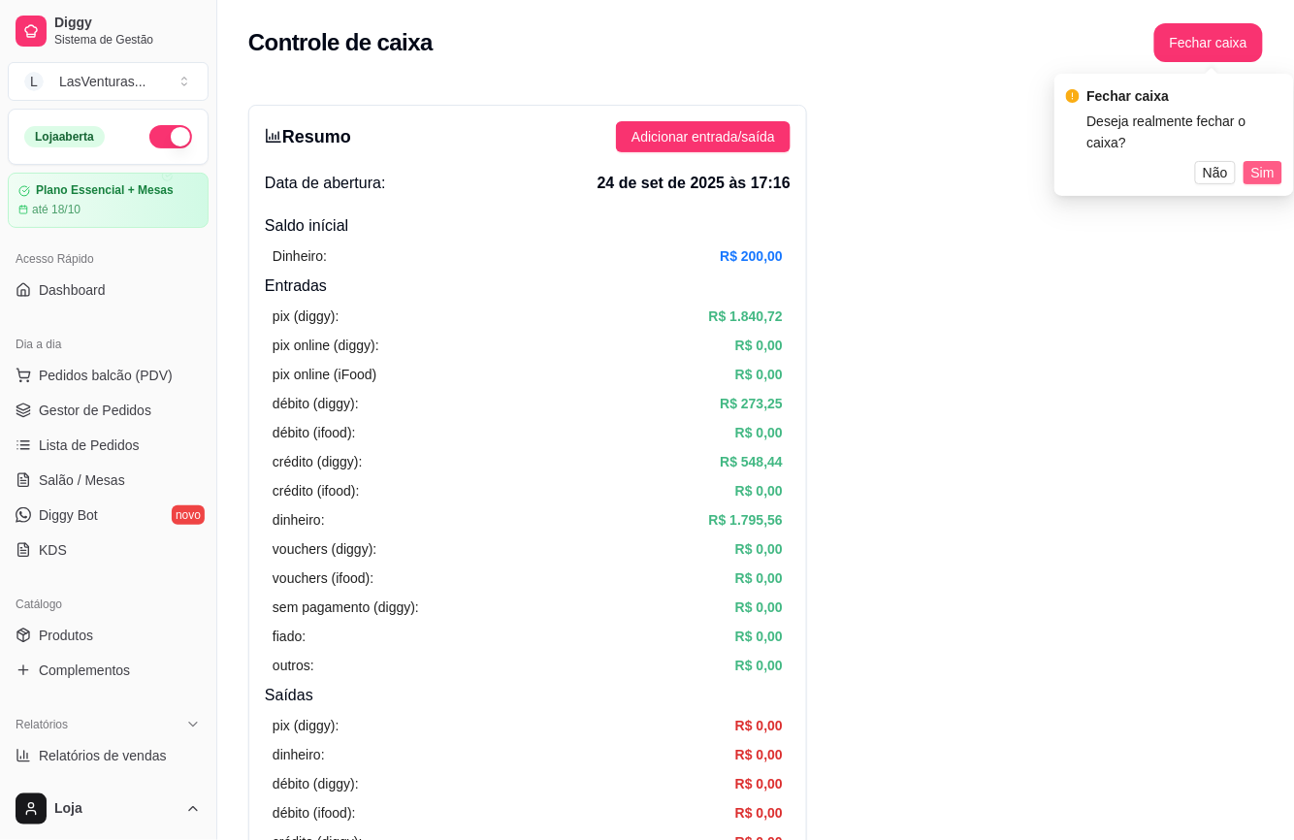
click at [1265, 162] on span "Sim" at bounding box center [1262, 172] width 23 height 21
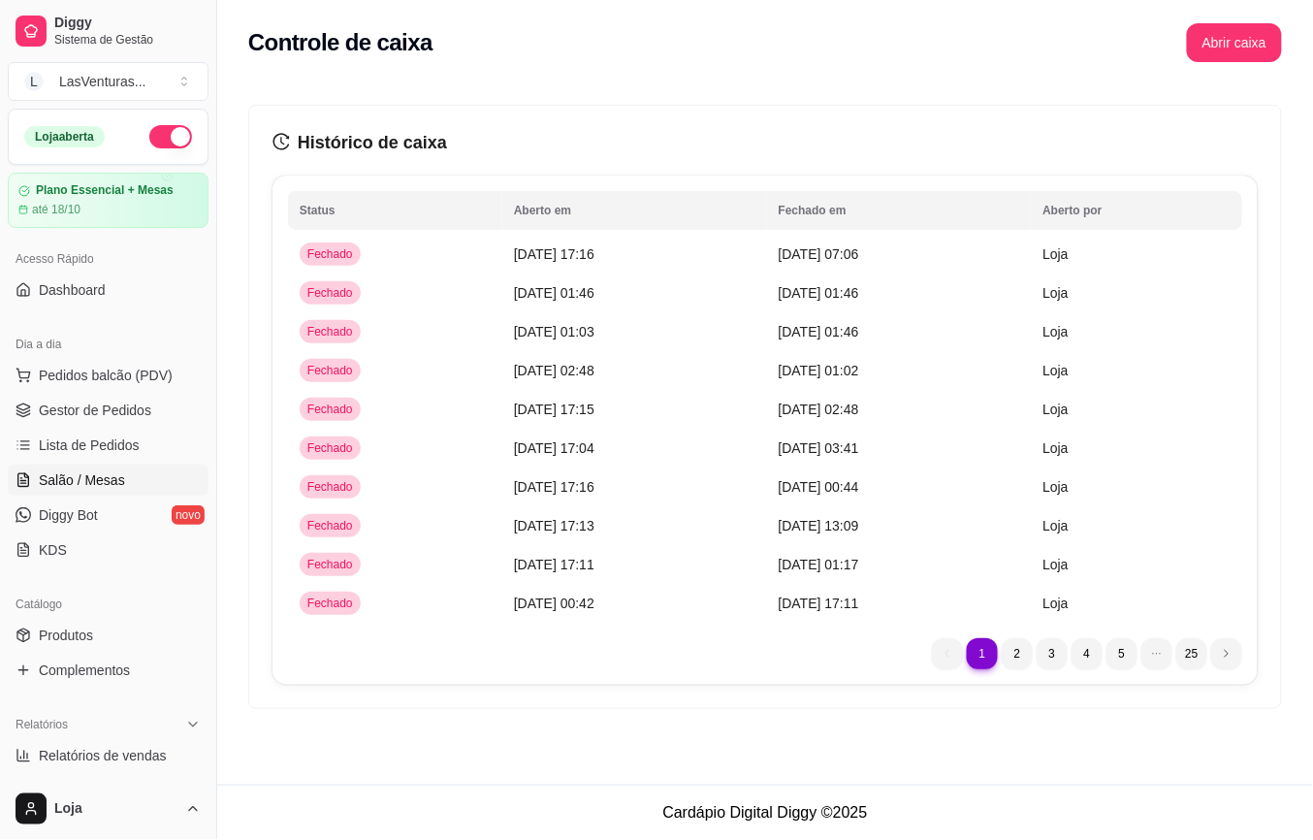
click at [134, 479] on link "Salão / Mesas" at bounding box center [108, 480] width 201 height 31
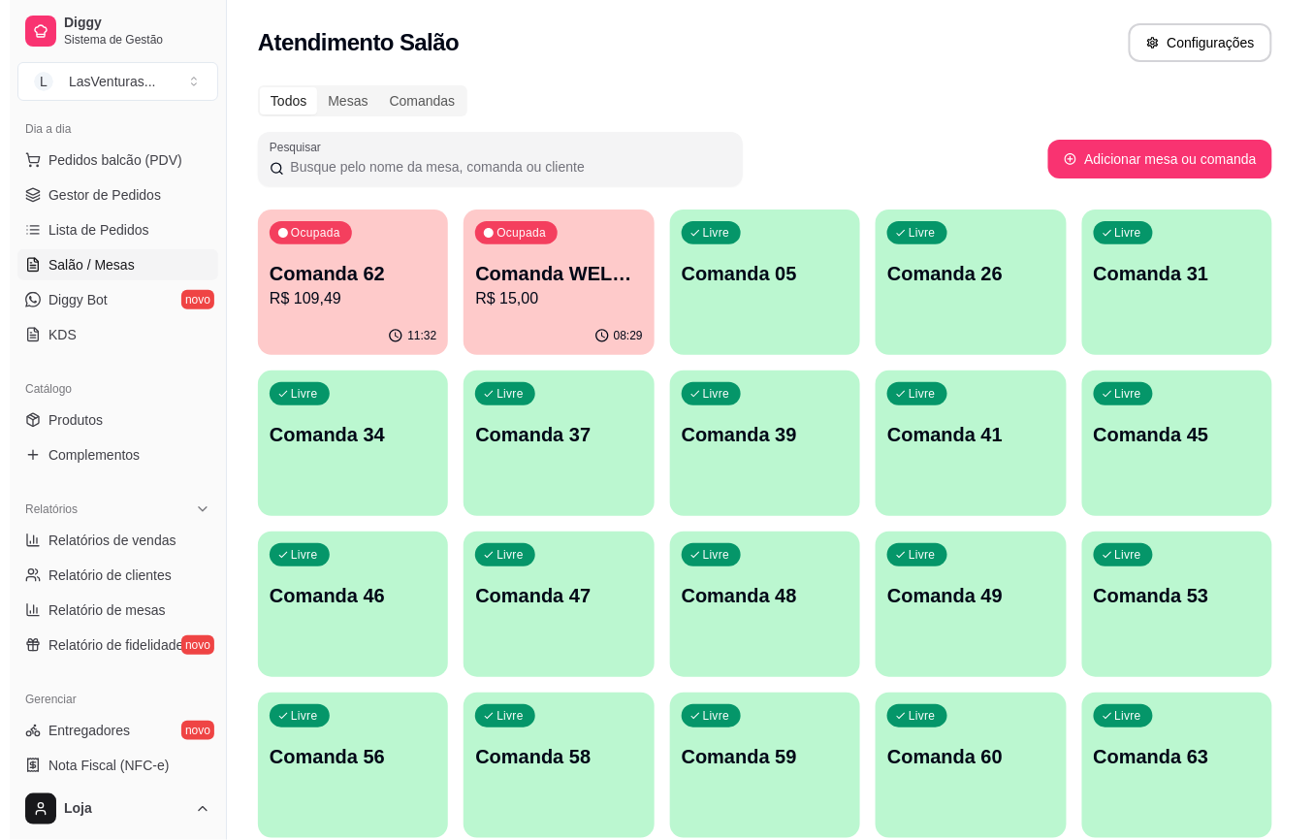
scroll to position [517, 0]
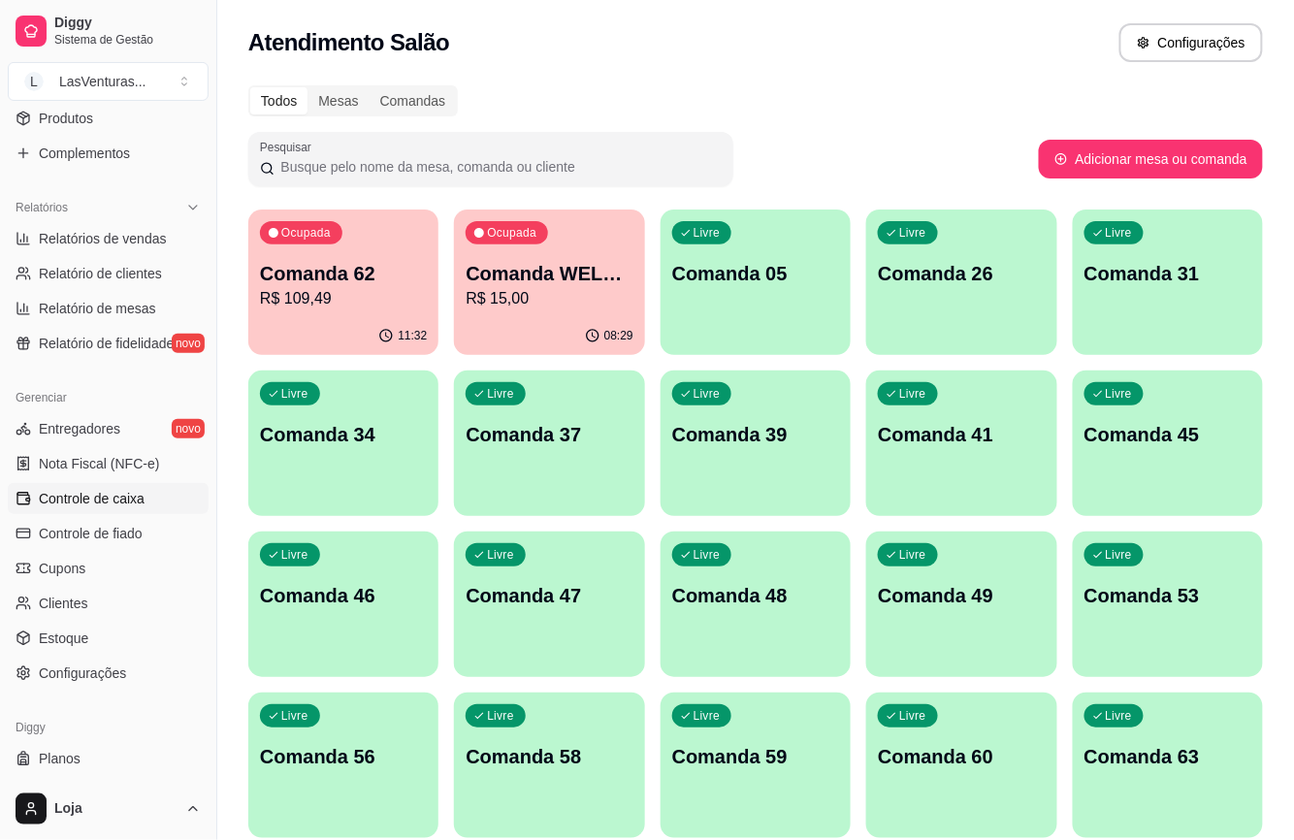
click at [116, 509] on link "Controle de caixa" at bounding box center [108, 498] width 201 height 31
